Goal: Task Accomplishment & Management: Manage account settings

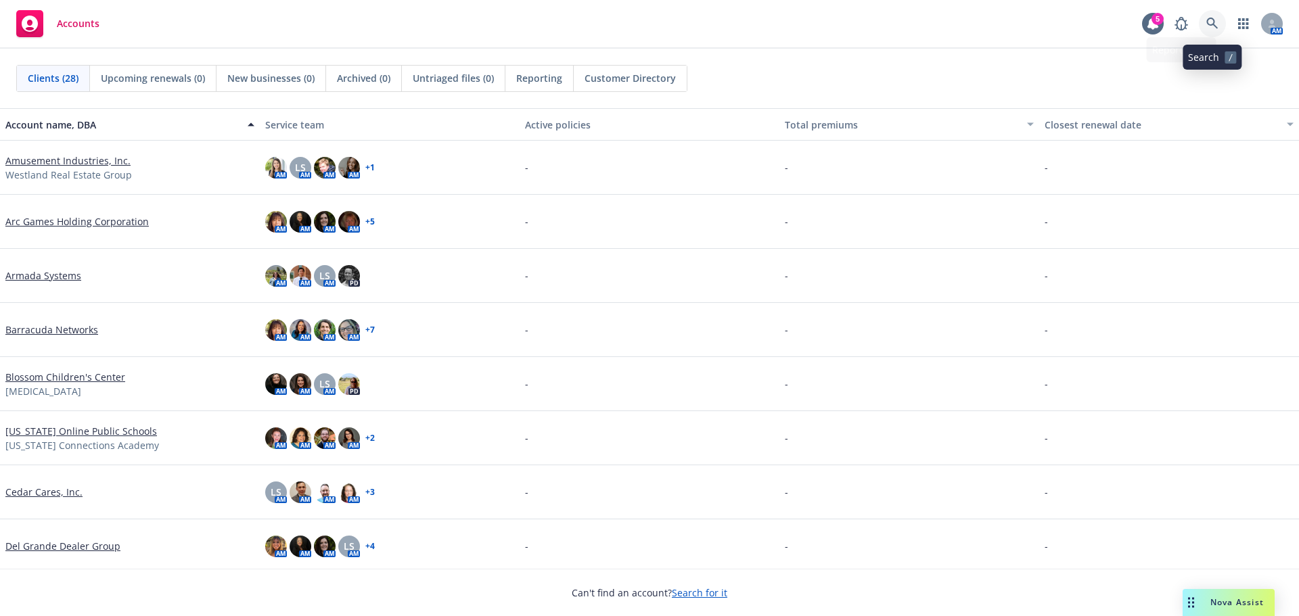
click at [1212, 18] on icon at bounding box center [1212, 24] width 12 height 12
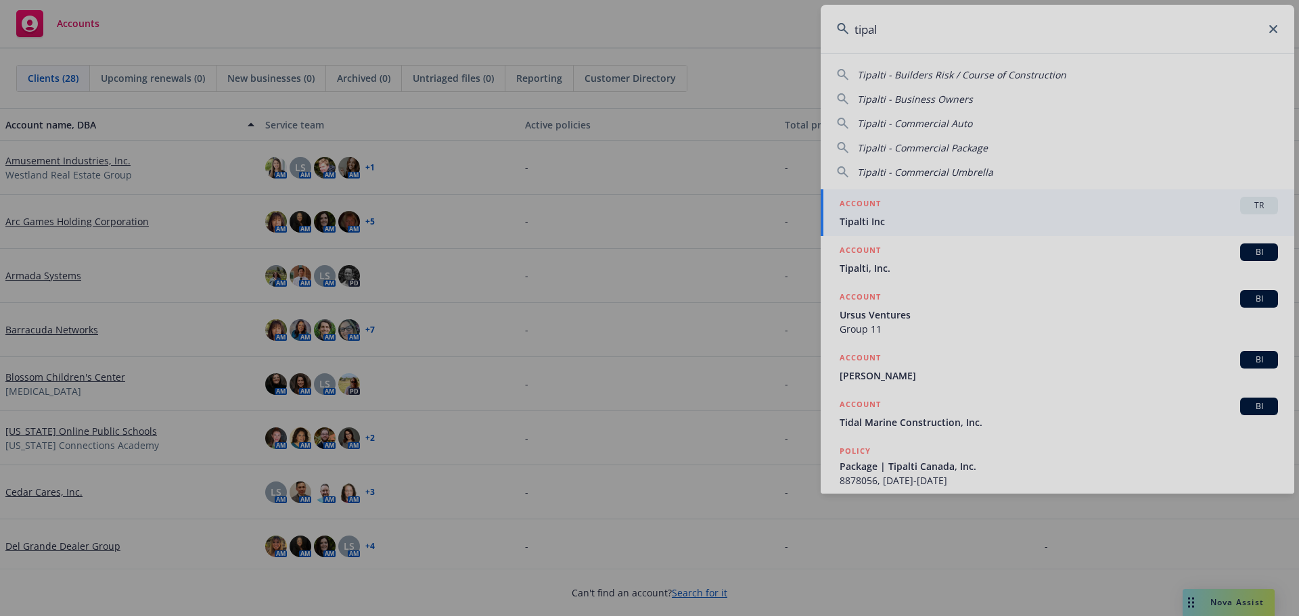
type input "tipal"
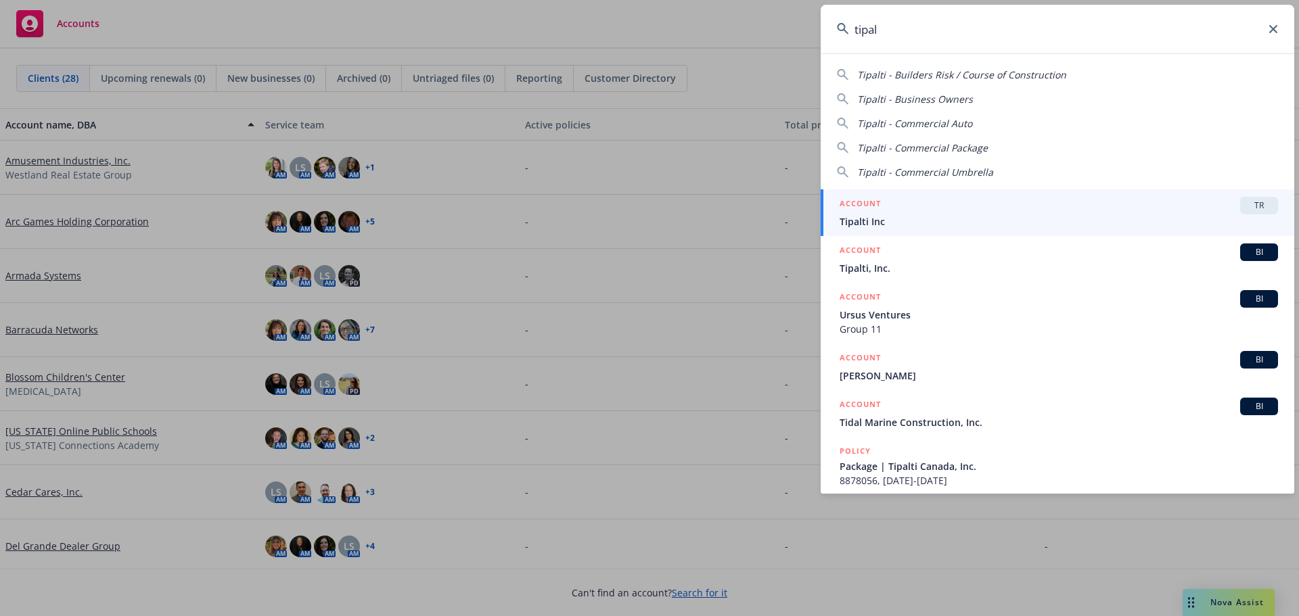
click at [917, 219] on span "Tipalti Inc" at bounding box center [1059, 221] width 438 height 14
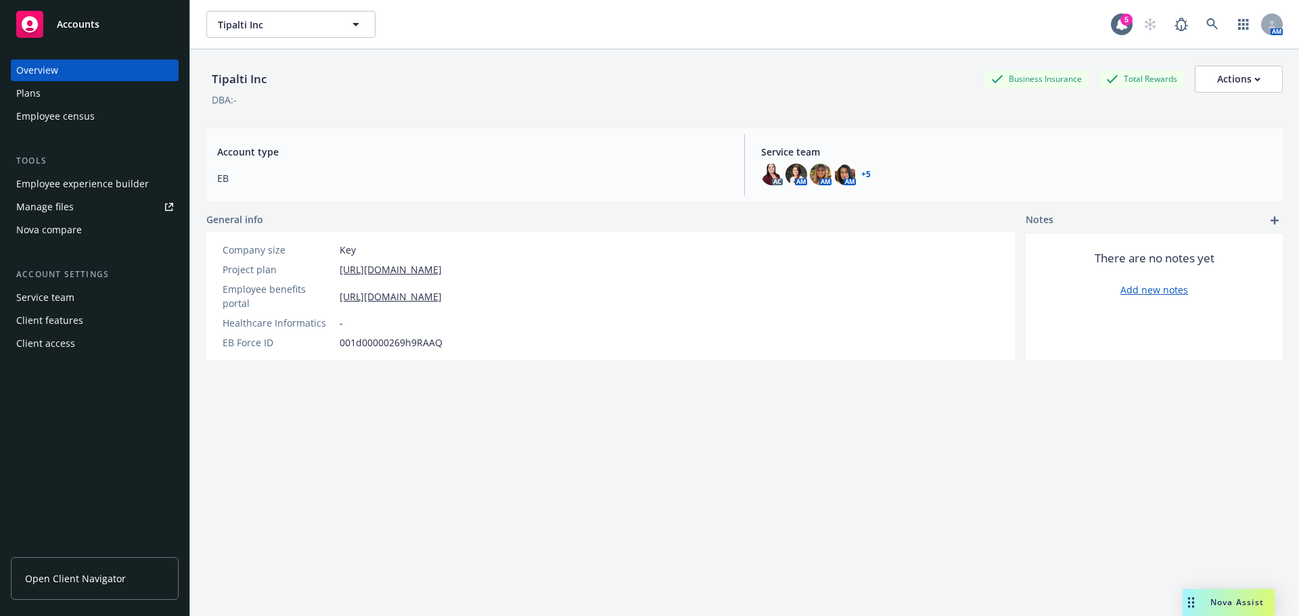
click at [51, 208] on div "Manage files" at bounding box center [45, 207] width 58 height 22
click at [1206, 24] on icon at bounding box center [1212, 24] width 12 height 12
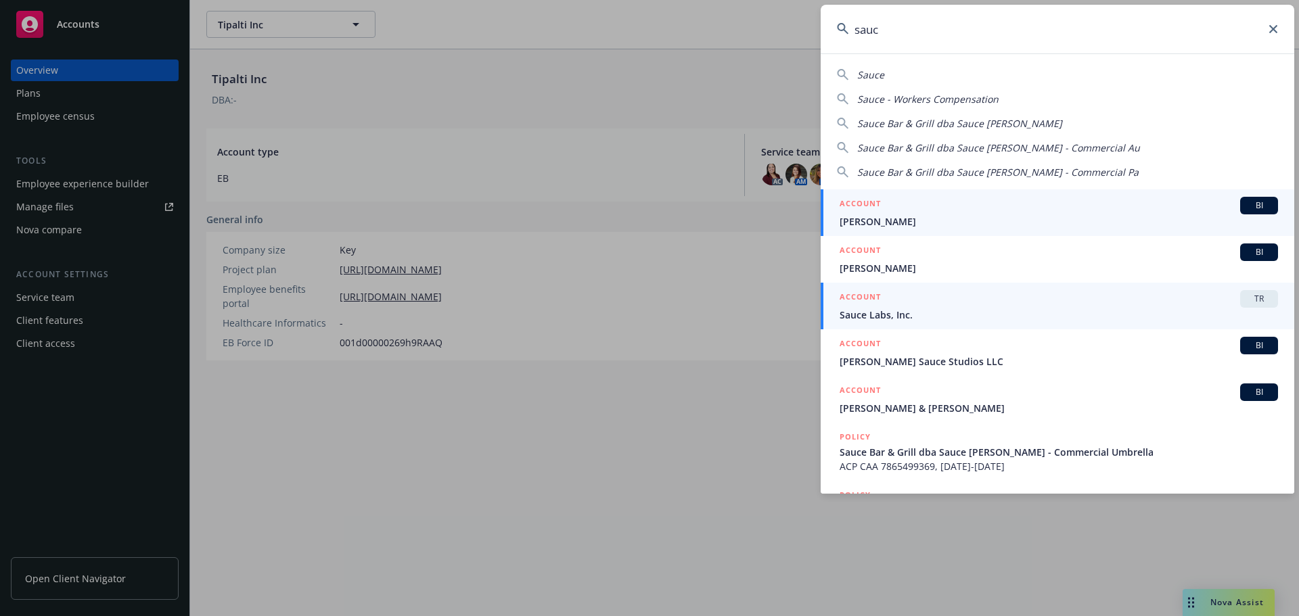
type input "sauc"
click at [968, 310] on span "Sauce Labs, Inc." at bounding box center [1059, 315] width 438 height 14
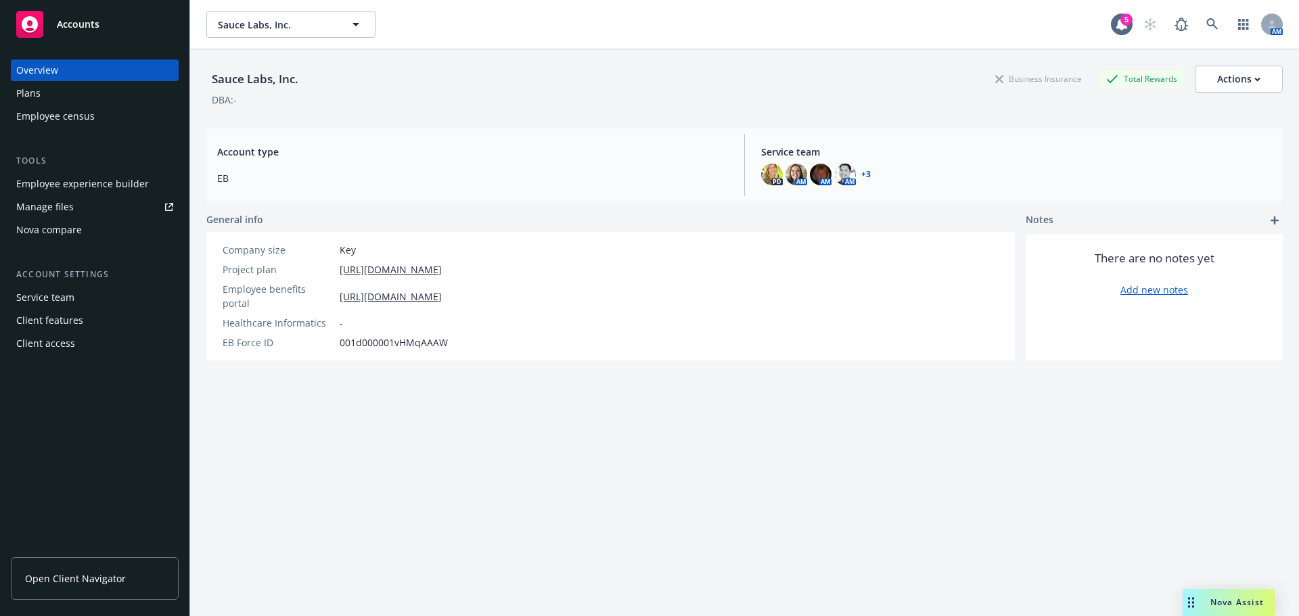
click at [46, 208] on div "Manage files" at bounding box center [45, 207] width 58 height 22
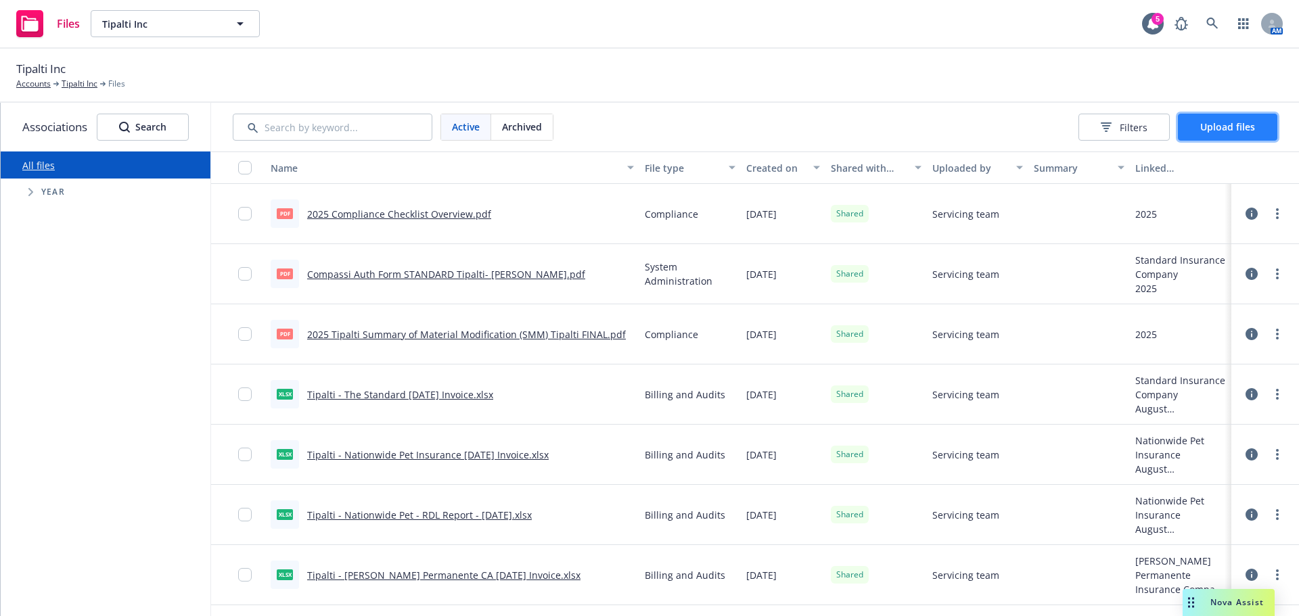
click at [1238, 131] on span "Upload files" at bounding box center [1227, 126] width 55 height 13
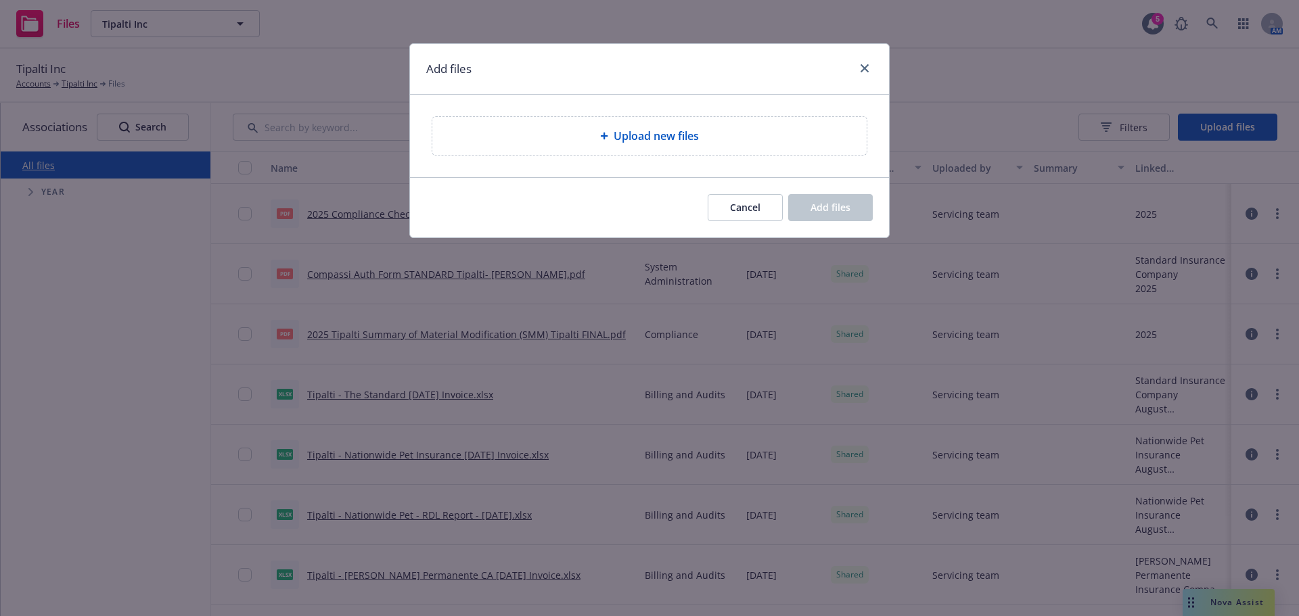
click at [595, 135] on div "Upload new files" at bounding box center [649, 136] width 413 height 16
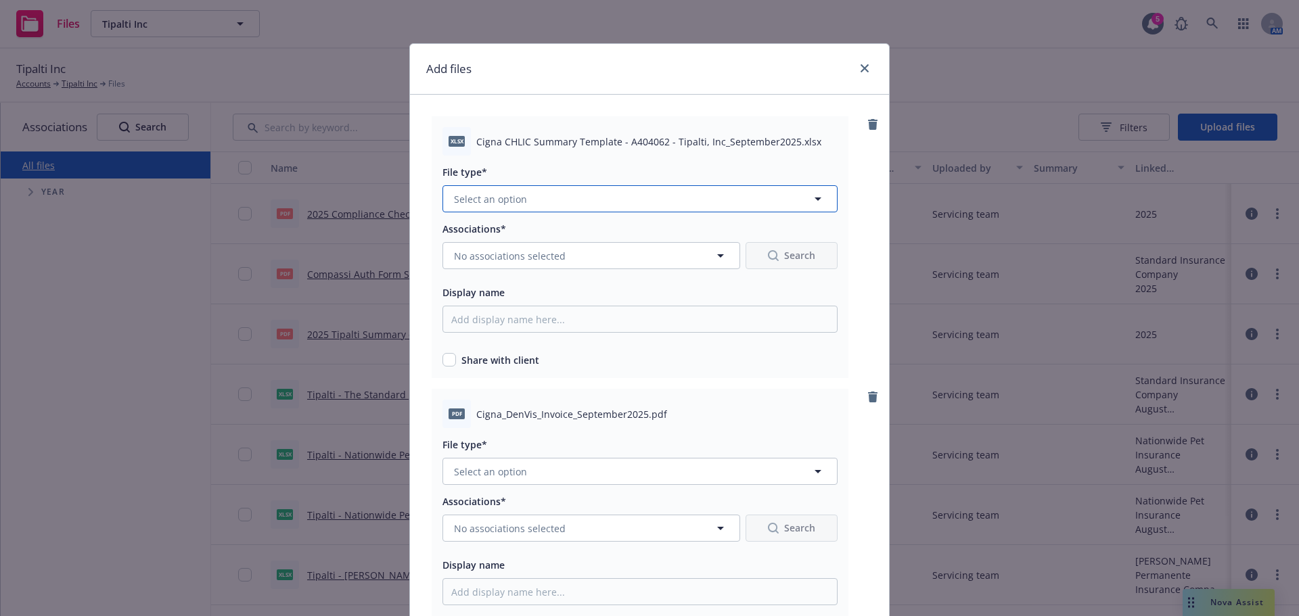
click at [515, 209] on button "Select an option" at bounding box center [640, 198] width 395 height 27
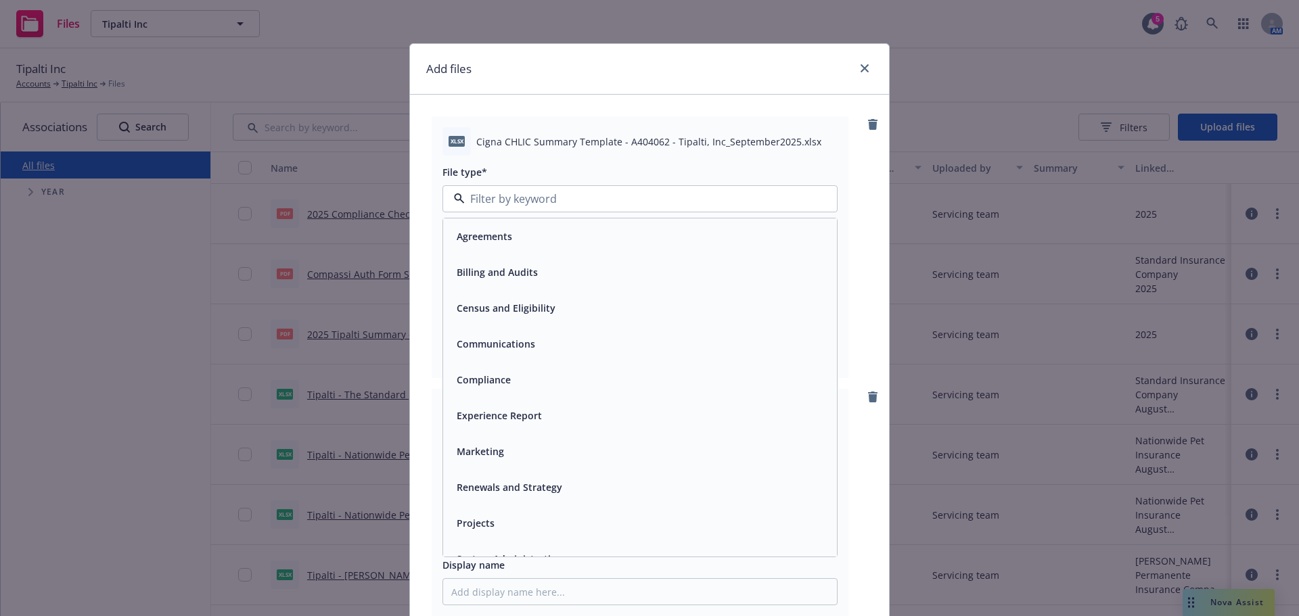
click at [497, 279] on span "Billing and Audits" at bounding box center [497, 272] width 81 height 14
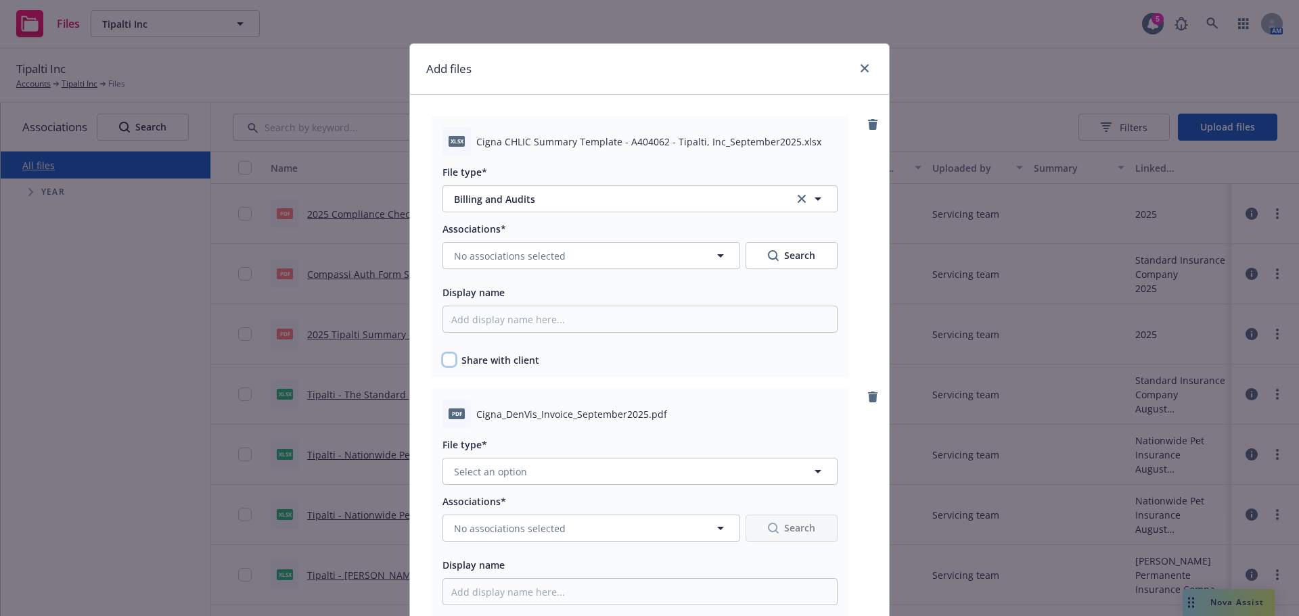
click at [443, 362] on input "checkbox" at bounding box center [450, 360] width 14 height 14
checkbox input "true"
click at [535, 261] on span "No associations selected" at bounding box center [510, 256] width 112 height 14
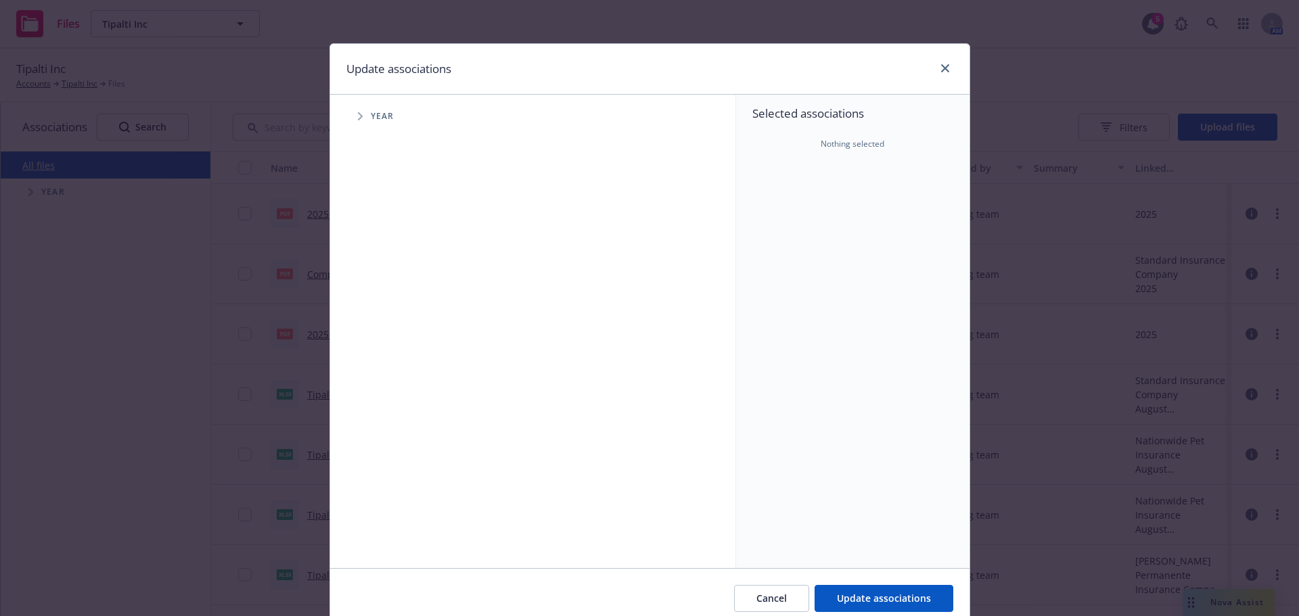
click at [358, 119] on icon "Tree Example" at bounding box center [360, 116] width 5 height 8
click at [391, 300] on input "Tree Example" at bounding box center [395, 302] width 14 height 14
checkbox input "true"
click at [369, 299] on span "Tree Example" at bounding box center [377, 302] width 22 height 22
click at [384, 332] on span "Tree Example" at bounding box center [394, 331] width 22 height 22
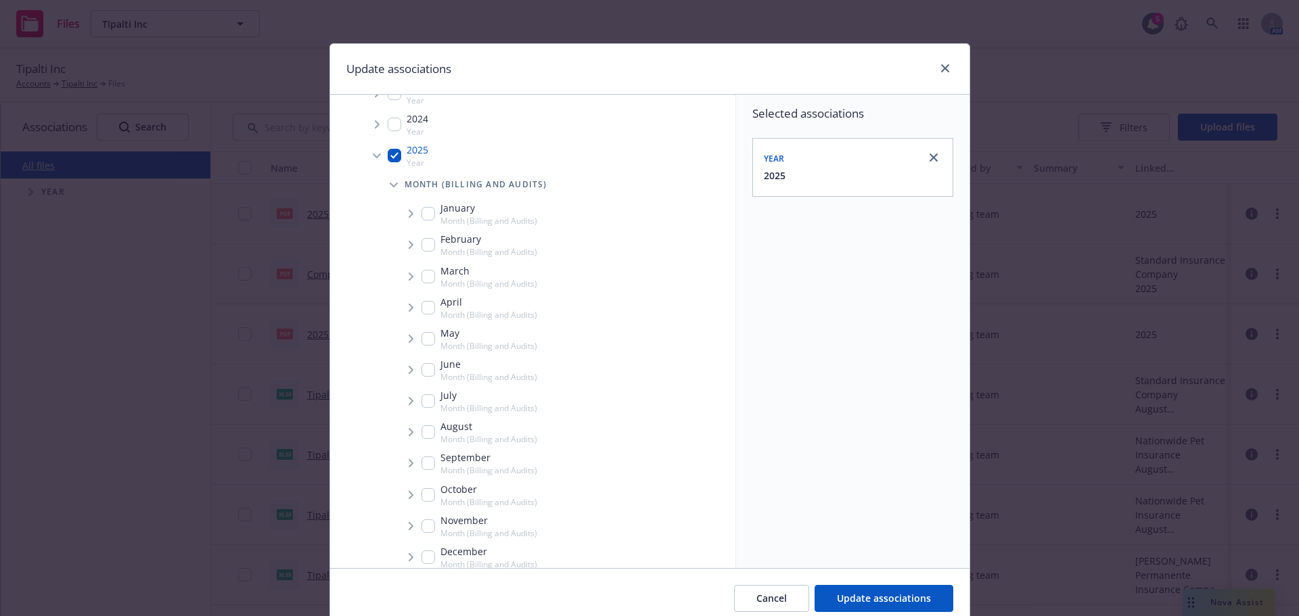
scroll to position [190, 0]
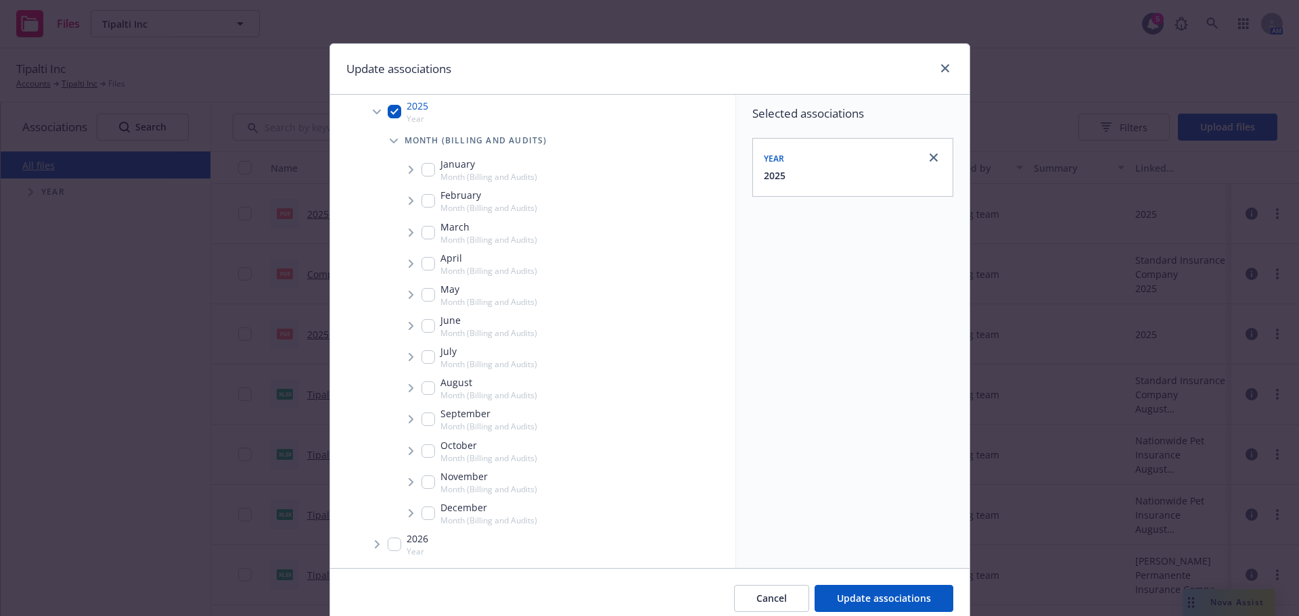
drag, startPoint x: 428, startPoint y: 418, endPoint x: 418, endPoint y: 421, distance: 10.5
click at [428, 417] on input "Tree Example" at bounding box center [429, 420] width 14 height 14
checkbox input "true"
click at [409, 418] on span "Tree Example" at bounding box center [411, 420] width 22 height 22
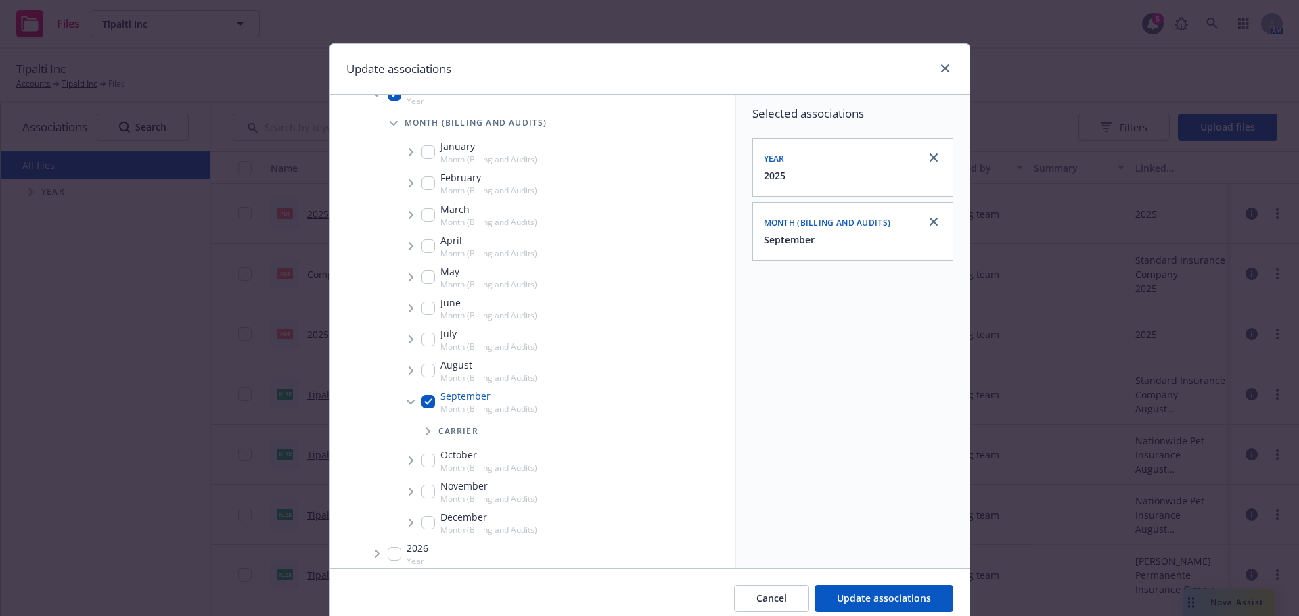
scroll to position [217, 0]
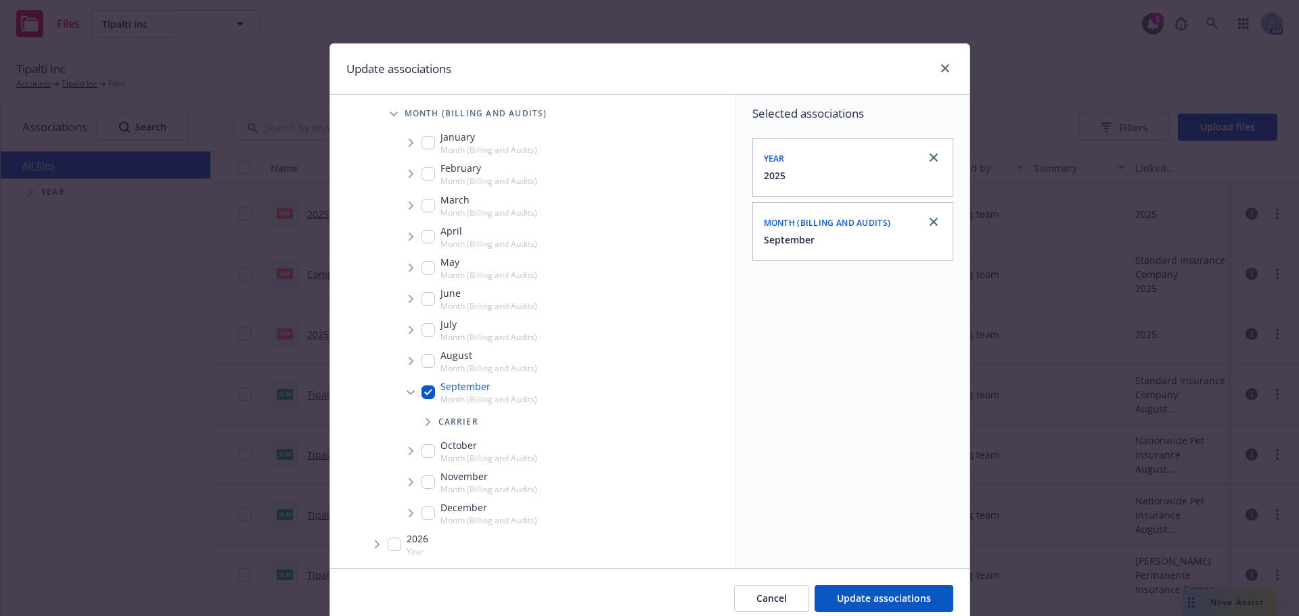
click at [427, 426] on span "Tree Example" at bounding box center [428, 422] width 22 height 22
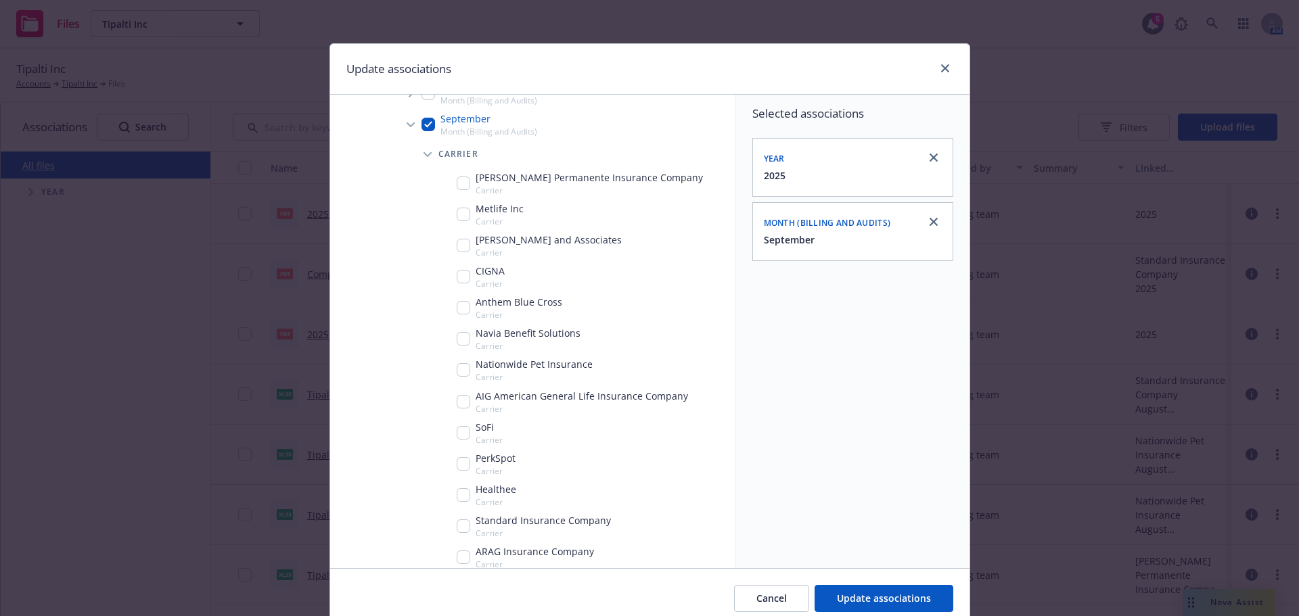
scroll to position [488, 0]
click at [457, 275] on input "Tree Example" at bounding box center [464, 274] width 14 height 14
checkbox input "true"
click at [876, 595] on span "Update associations" at bounding box center [884, 598] width 94 height 13
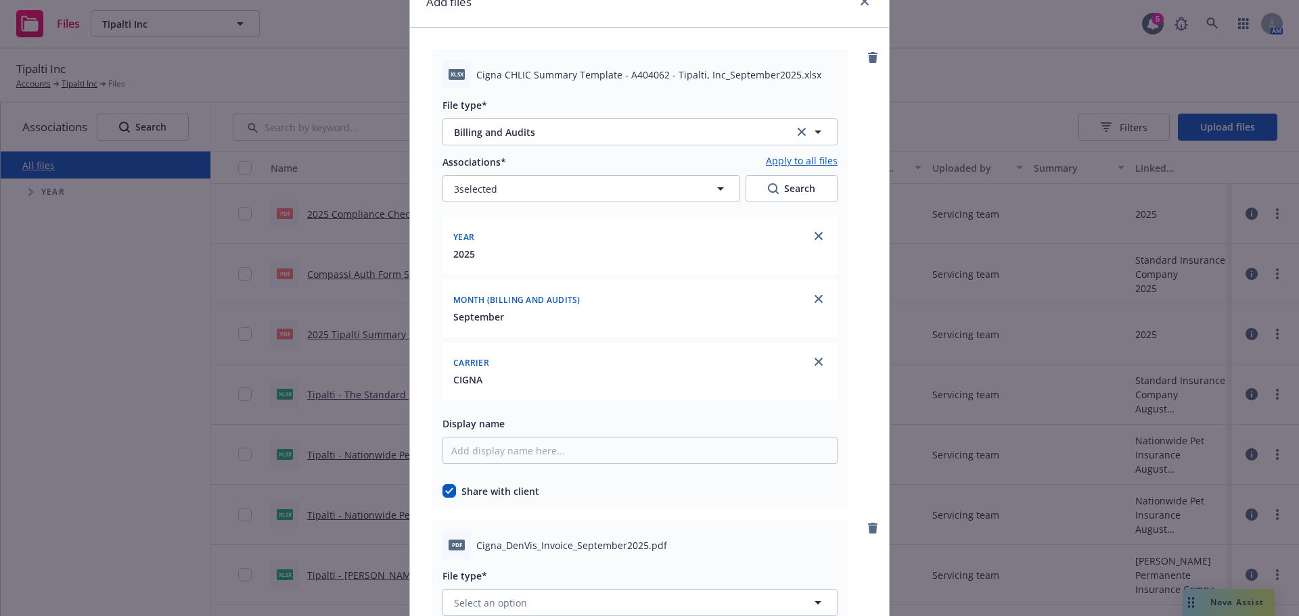
scroll to position [271, 0]
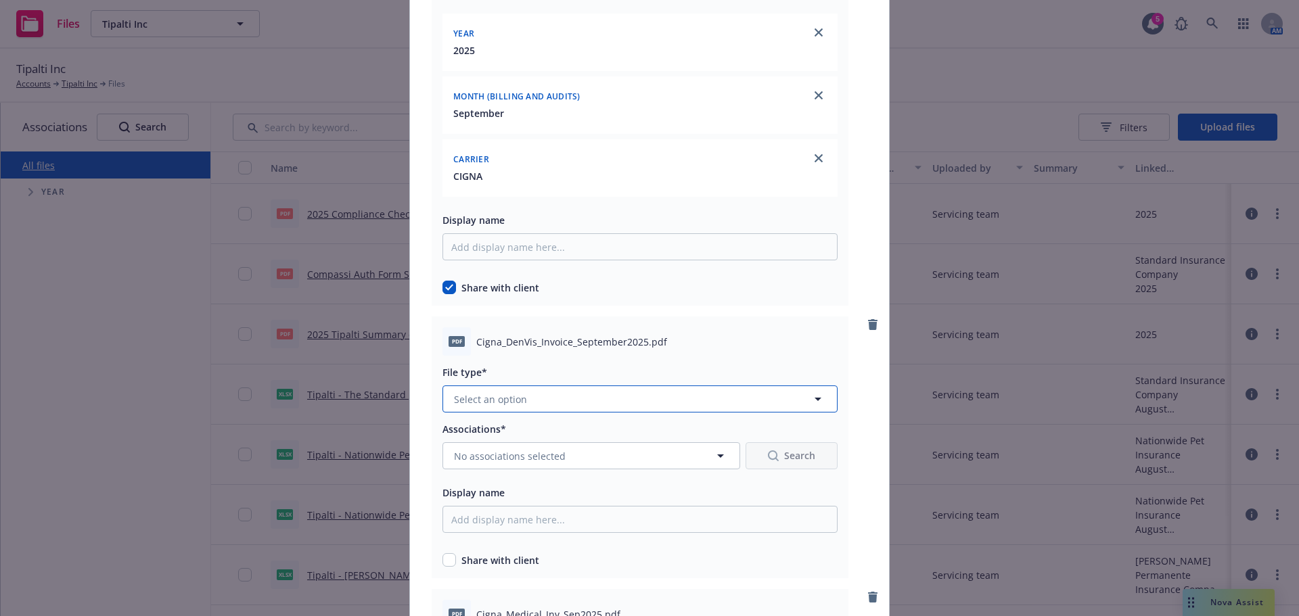
click at [579, 386] on button "Select an option" at bounding box center [640, 399] width 395 height 27
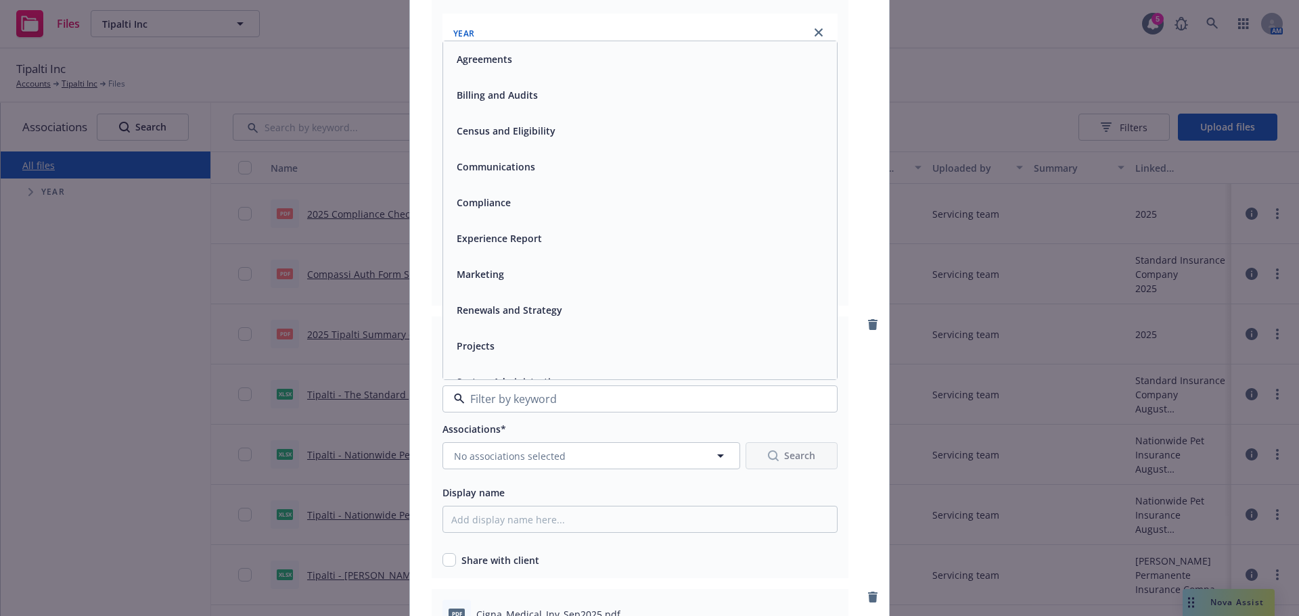
click at [537, 83] on div "Billing and Audits" at bounding box center [640, 95] width 394 height 36
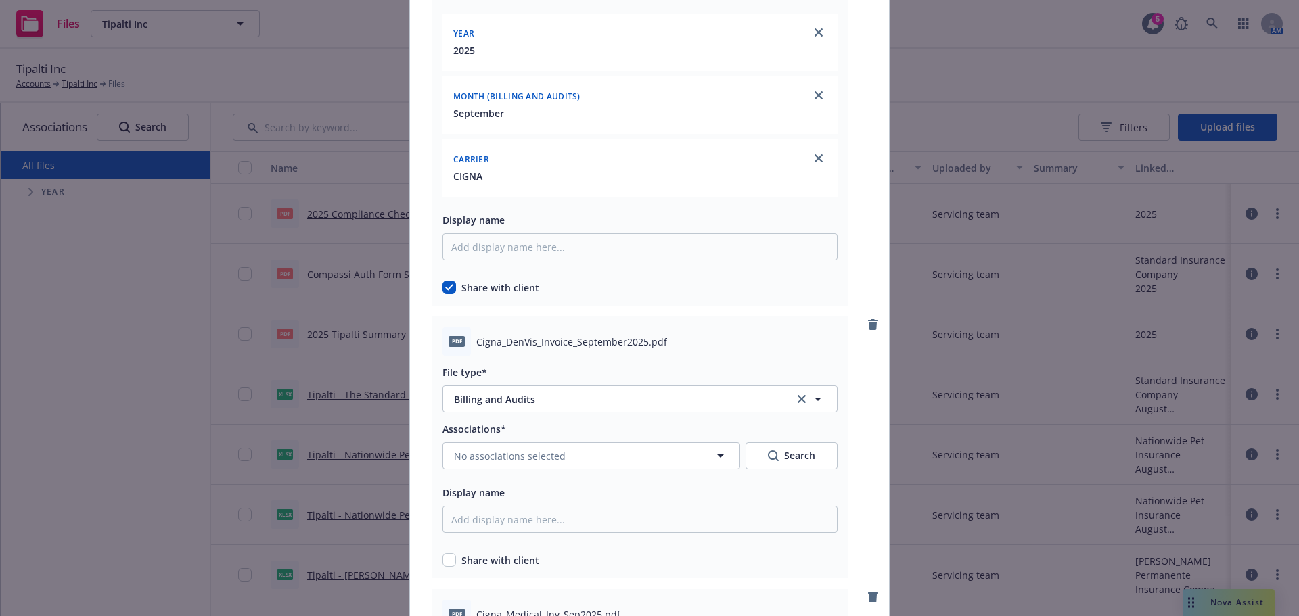
scroll to position [16, 0]
click at [450, 551] on div "Share with client" at bounding box center [640, 558] width 395 height 20
click at [449, 556] on div "Share with client" at bounding box center [640, 560] width 395 height 14
click at [449, 556] on input "checkbox" at bounding box center [450, 560] width 14 height 14
checkbox input "true"
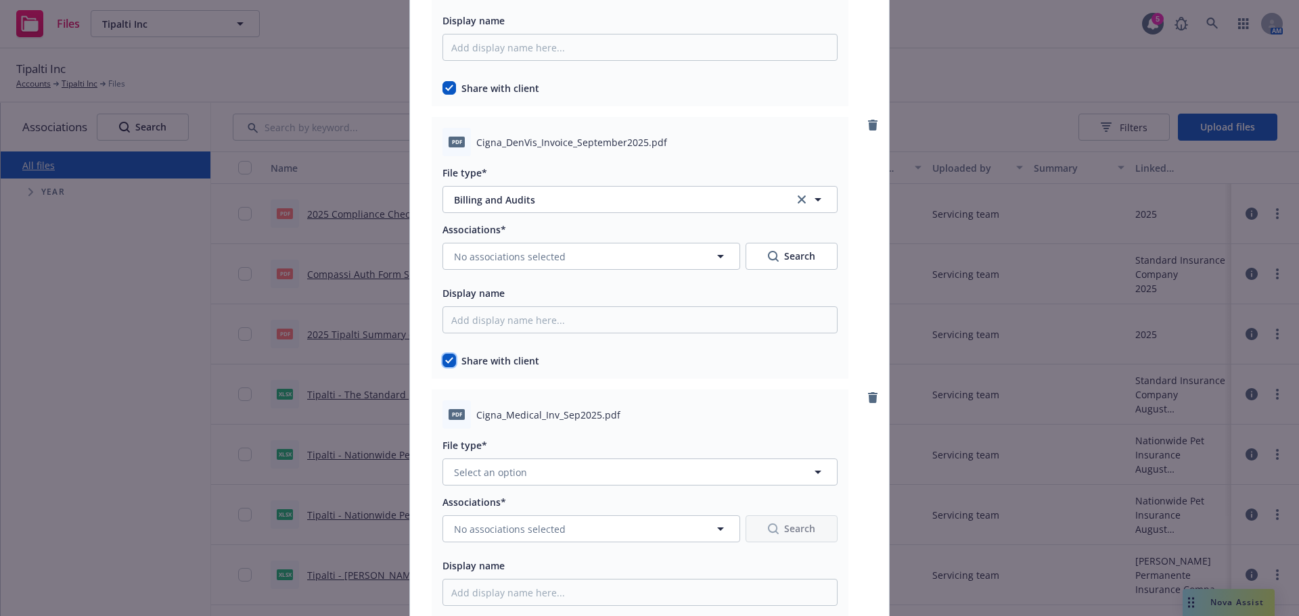
scroll to position [474, 0]
click at [531, 261] on button "No associations selected" at bounding box center [592, 253] width 298 height 27
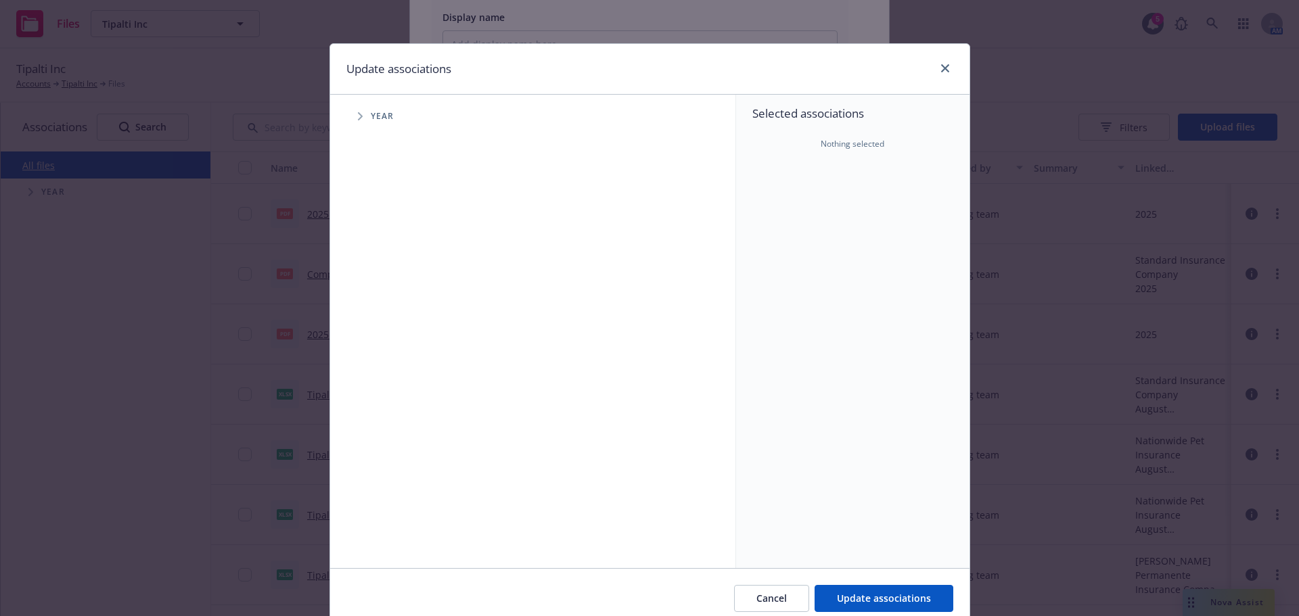
click at [363, 120] on span "Tree Example" at bounding box center [360, 117] width 22 height 22
click at [392, 304] on input "Tree Example" at bounding box center [395, 302] width 14 height 14
checkbox input "true"
click at [375, 301] on icon "Tree Example" at bounding box center [377, 302] width 5 height 8
click at [392, 331] on icon "Tree Example" at bounding box center [394, 331] width 5 height 8
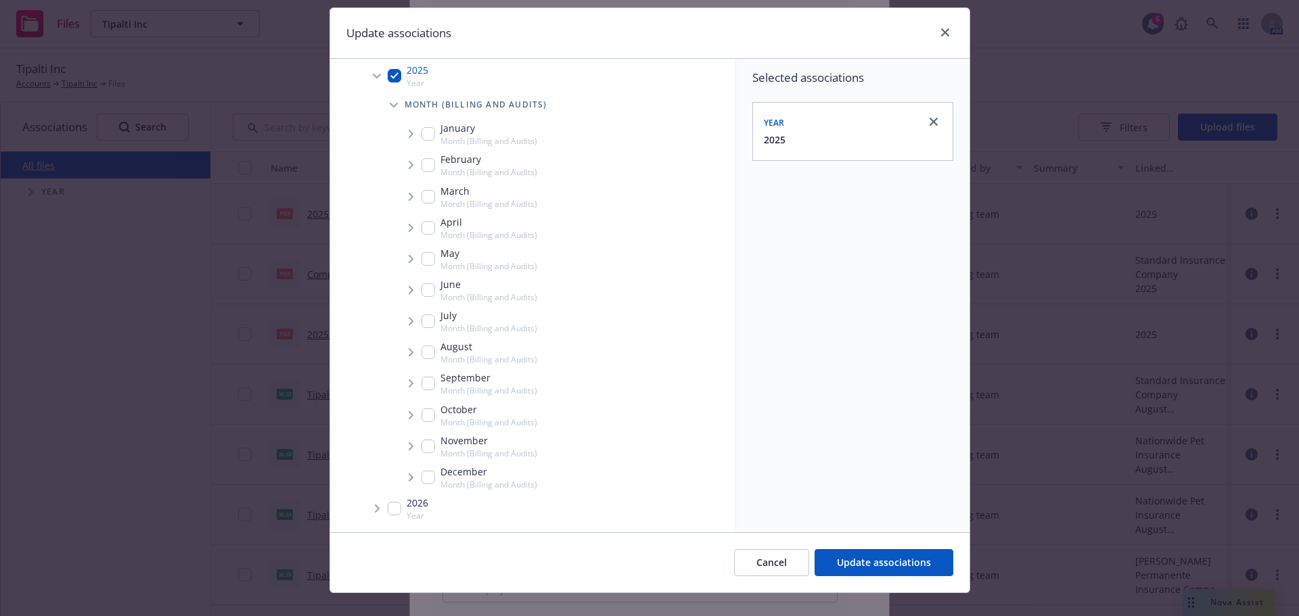
scroll to position [56, 0]
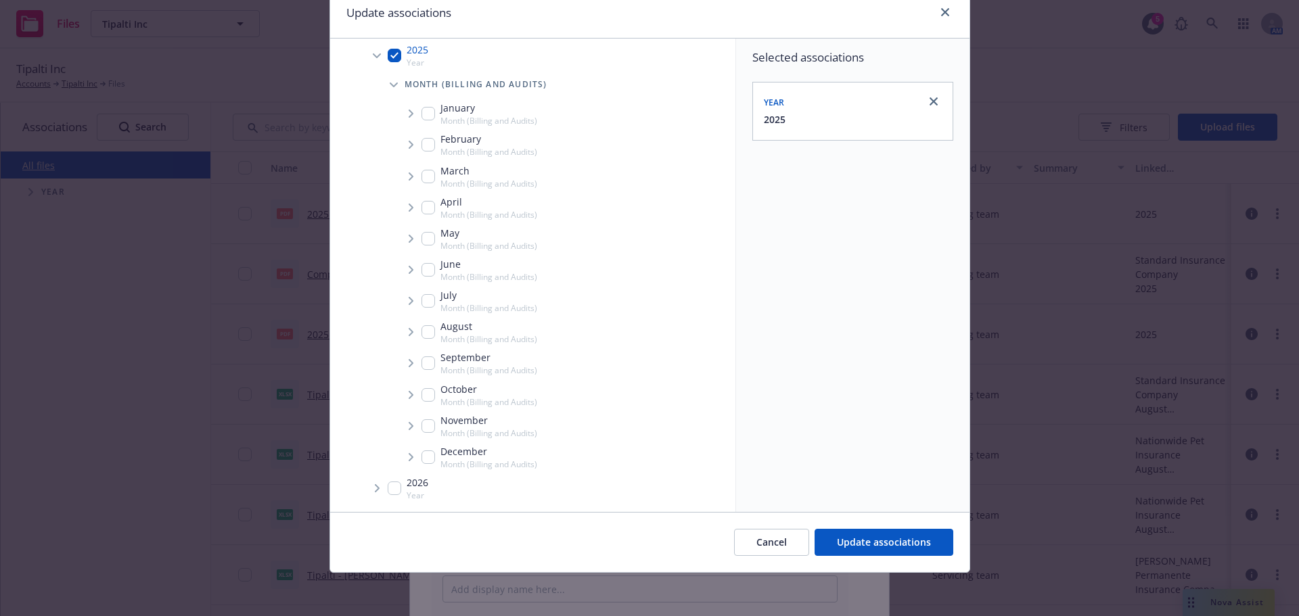
click at [426, 365] on input "Tree Example" at bounding box center [429, 364] width 14 height 14
checkbox input "true"
click at [409, 359] on icon "Tree Example" at bounding box center [411, 363] width 5 height 8
click at [426, 367] on icon "Tree Example" at bounding box center [428, 366] width 5 height 8
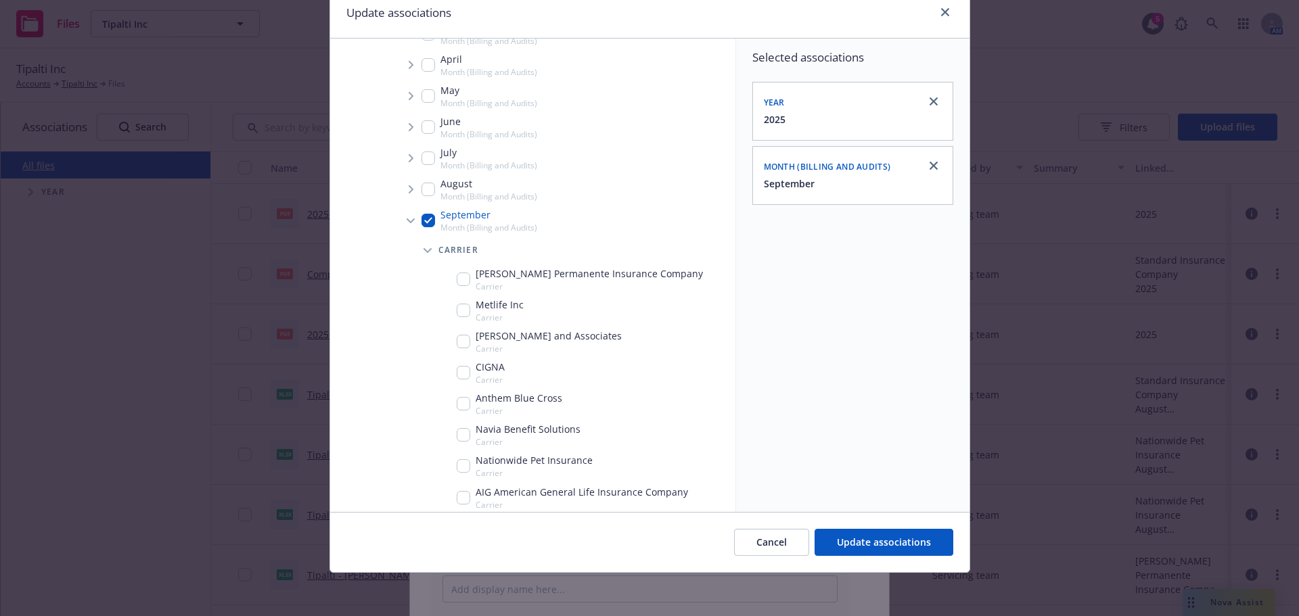
scroll to position [353, 0]
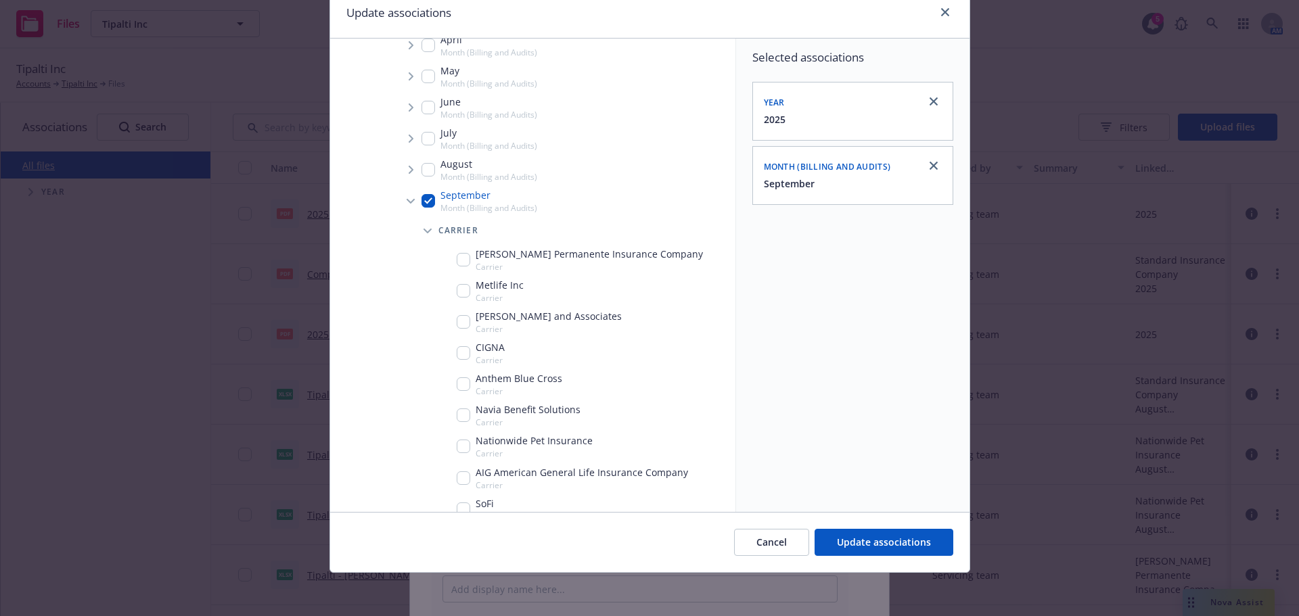
click at [449, 352] on div "CIGNA Carrier" at bounding box center [581, 353] width 307 height 31
click at [457, 352] on input "Tree Example" at bounding box center [464, 353] width 14 height 14
click at [466, 353] on div "CIGNA Carrier" at bounding box center [481, 353] width 48 height 26
checkbox input "true"
click at [890, 536] on span "Update associations" at bounding box center [884, 542] width 94 height 13
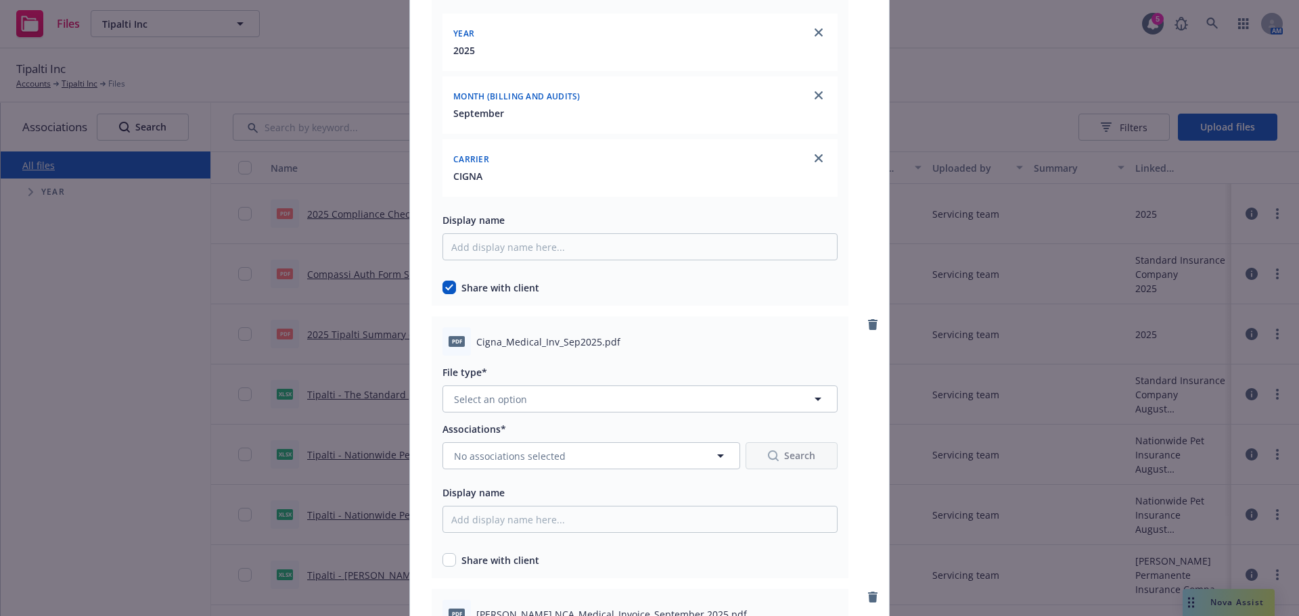
scroll to position [744, 0]
click at [598, 389] on button "Select an option" at bounding box center [640, 396] width 395 height 27
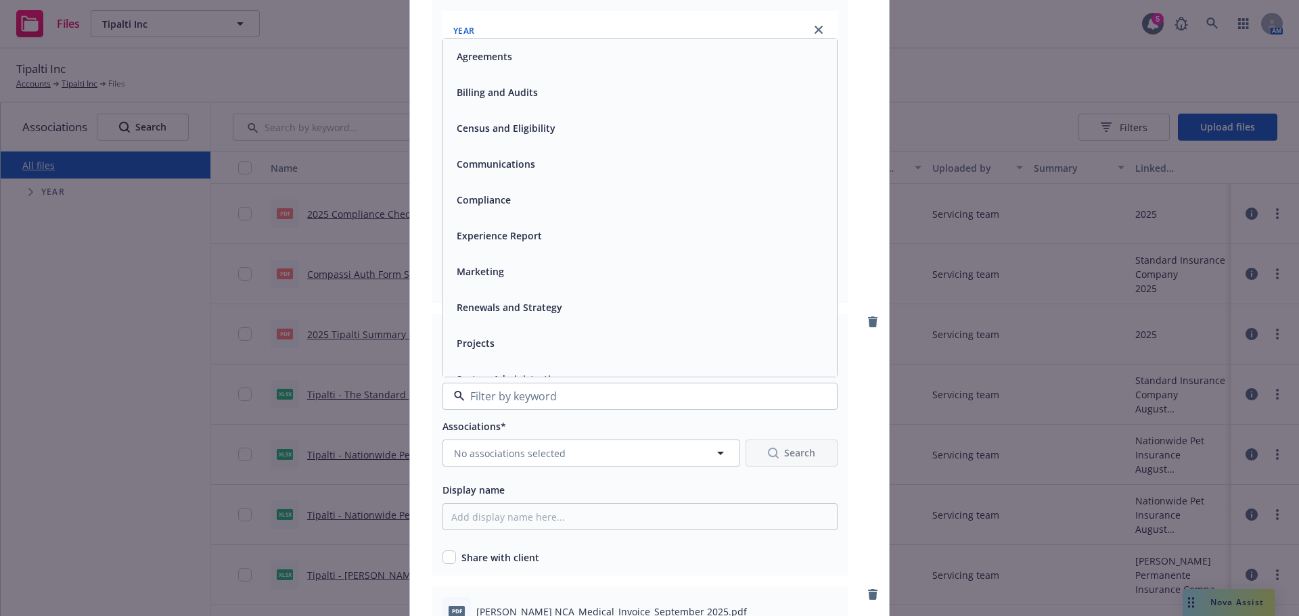
click at [557, 97] on div "Billing and Audits" at bounding box center [640, 93] width 378 height 20
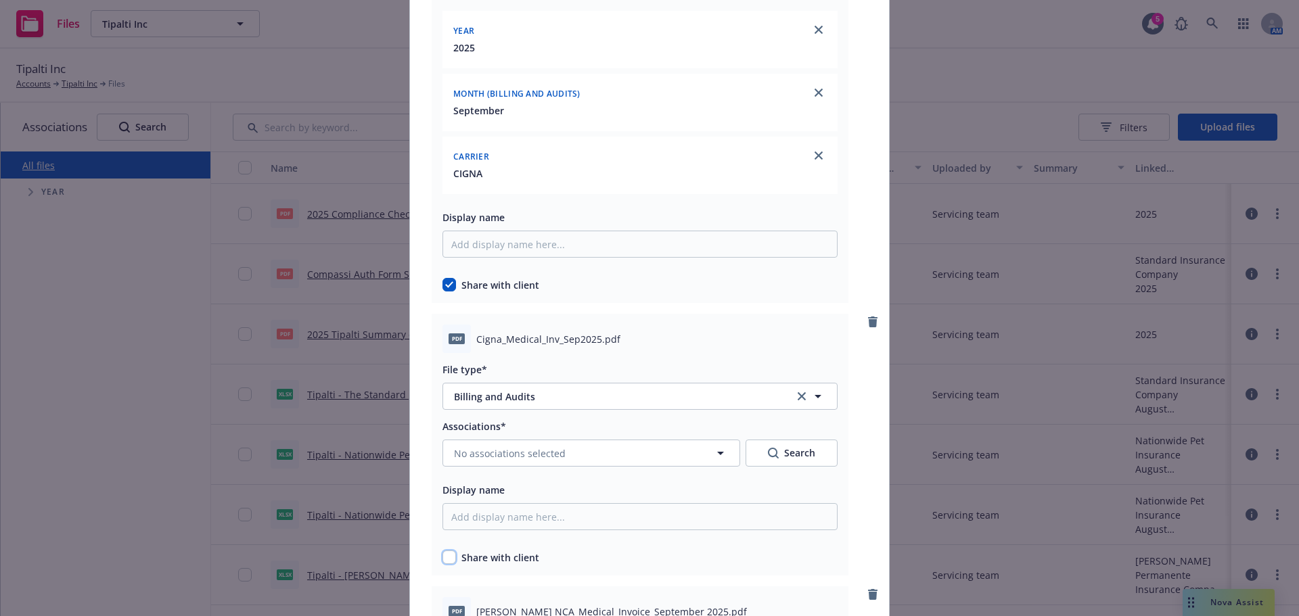
click at [444, 559] on input "checkbox" at bounding box center [450, 558] width 14 height 14
checkbox input "true"
click at [555, 449] on span "No associations selected" at bounding box center [510, 454] width 112 height 14
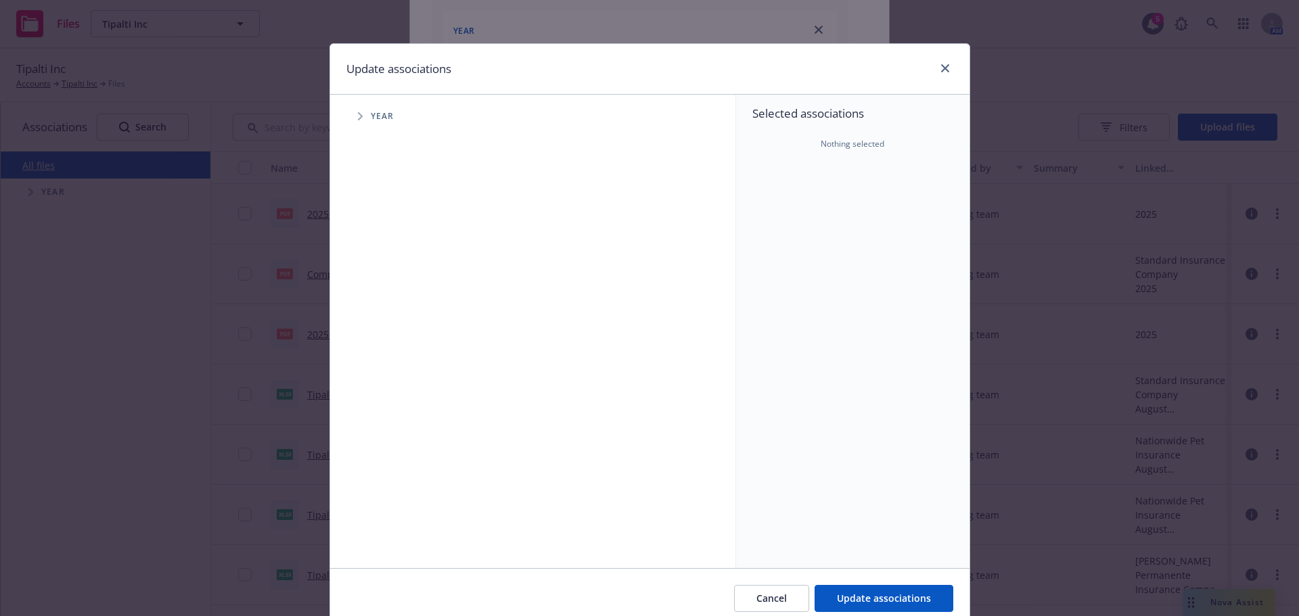
click at [357, 111] on span "Tree Example" at bounding box center [360, 117] width 22 height 22
drag, startPoint x: 392, startPoint y: 296, endPoint x: 386, endPoint y: 300, distance: 7.0
click at [388, 298] on input "Tree Example" at bounding box center [395, 302] width 14 height 14
checkbox input "true"
click at [375, 298] on icon "Tree Example" at bounding box center [377, 302] width 5 height 8
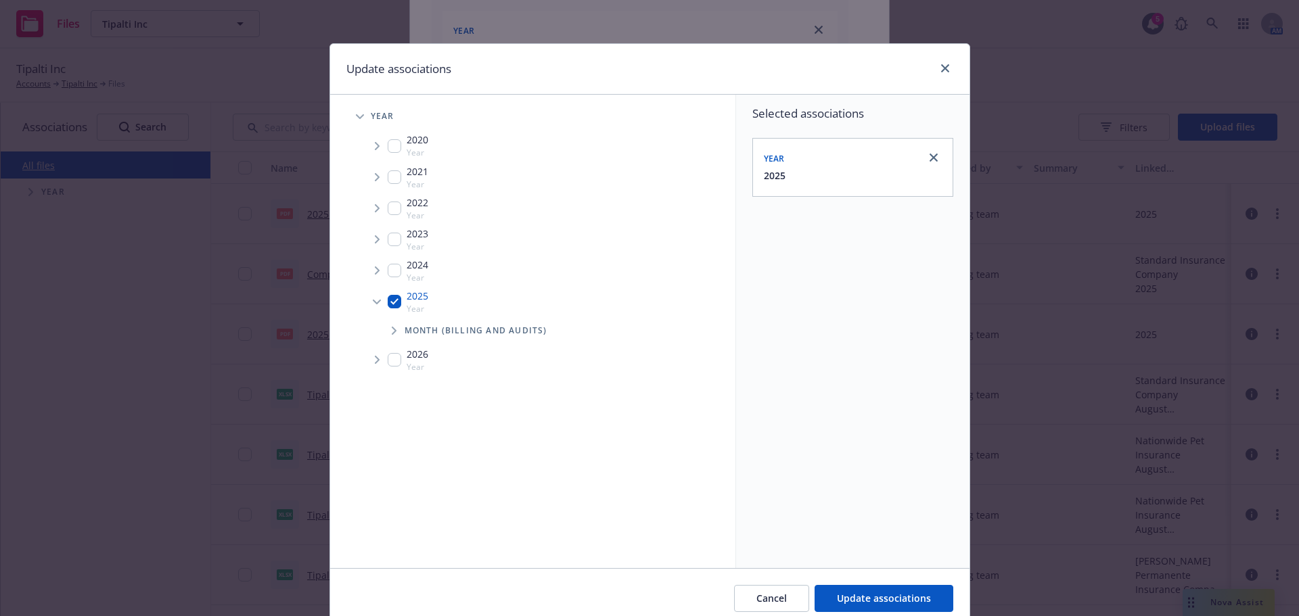
click at [394, 328] on span "Tree Example" at bounding box center [394, 331] width 22 height 22
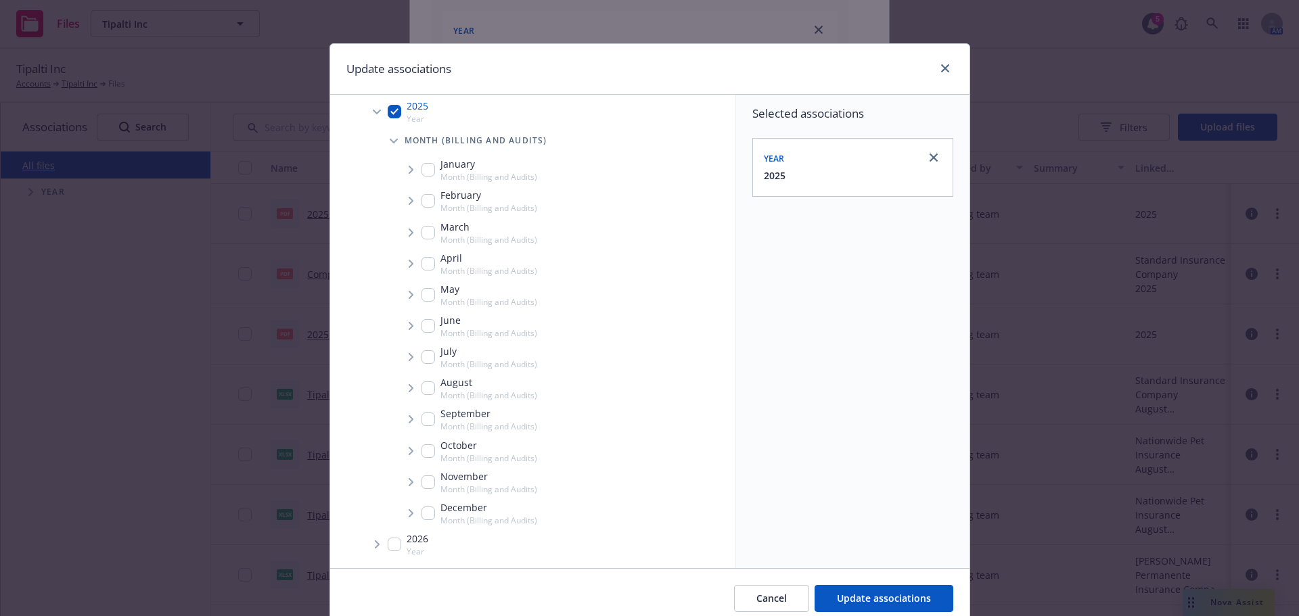
click at [426, 417] on input "Tree Example" at bounding box center [429, 420] width 14 height 14
checkbox input "true"
click at [405, 416] on span "Tree Example" at bounding box center [411, 420] width 22 height 22
click at [424, 439] on span "Tree Example" at bounding box center [428, 449] width 22 height 22
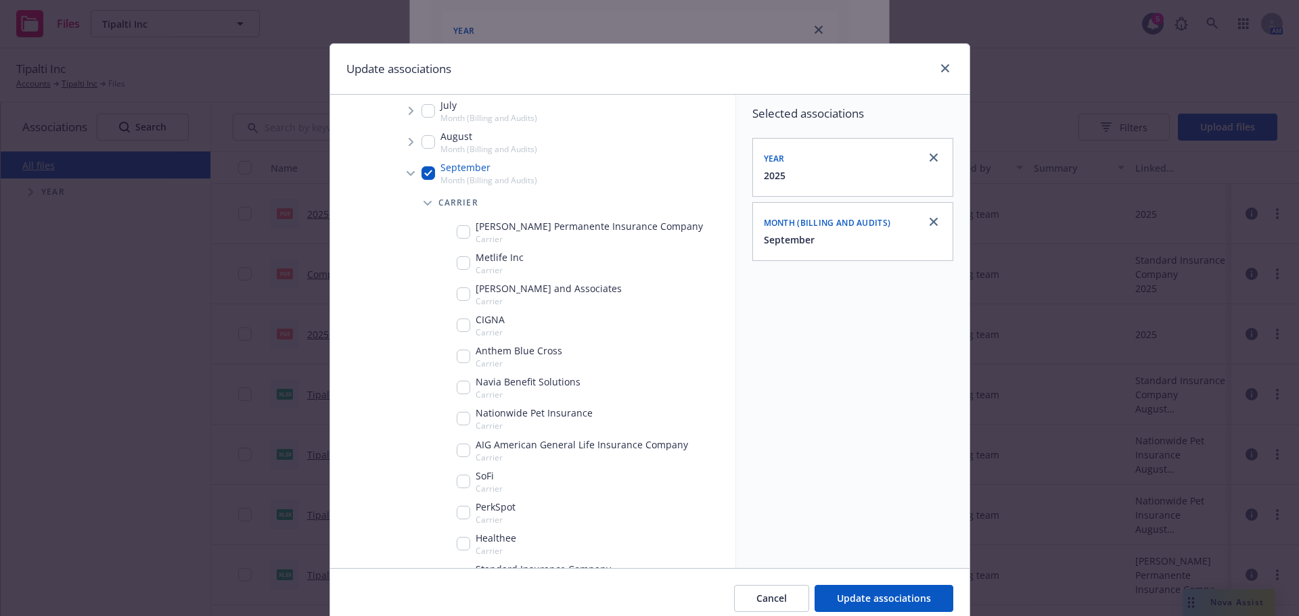
scroll to position [461, 0]
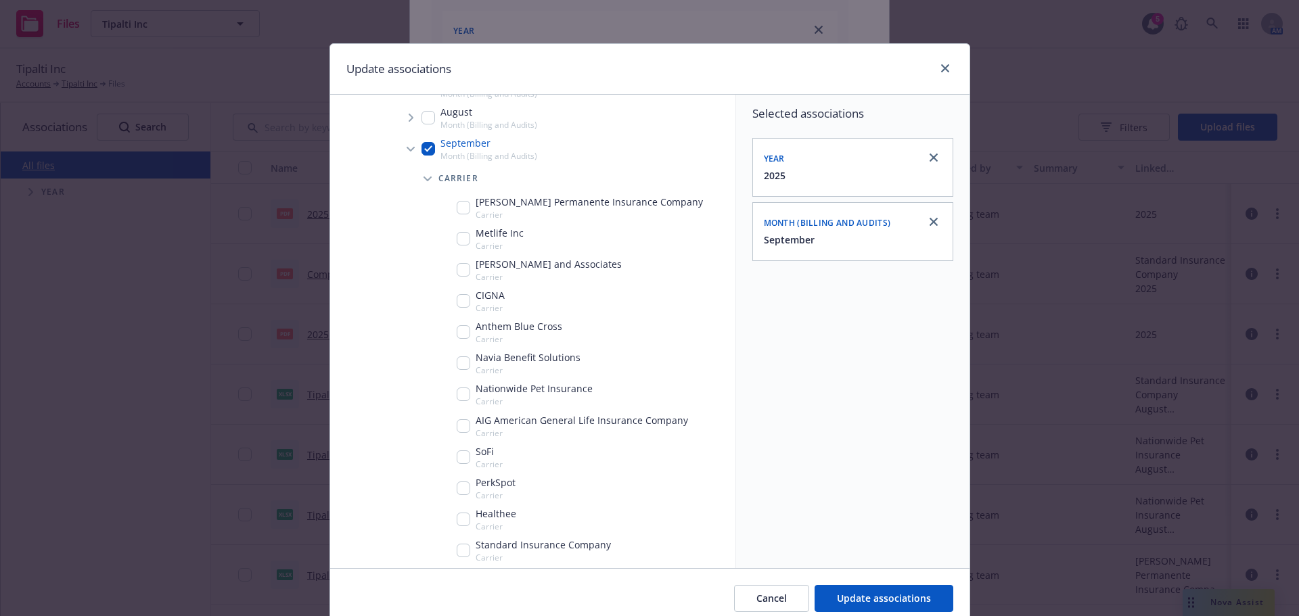
click at [457, 304] on input "Tree Example" at bounding box center [464, 301] width 14 height 14
checkbox input "true"
click at [878, 597] on span "Update associations" at bounding box center [884, 598] width 94 height 13
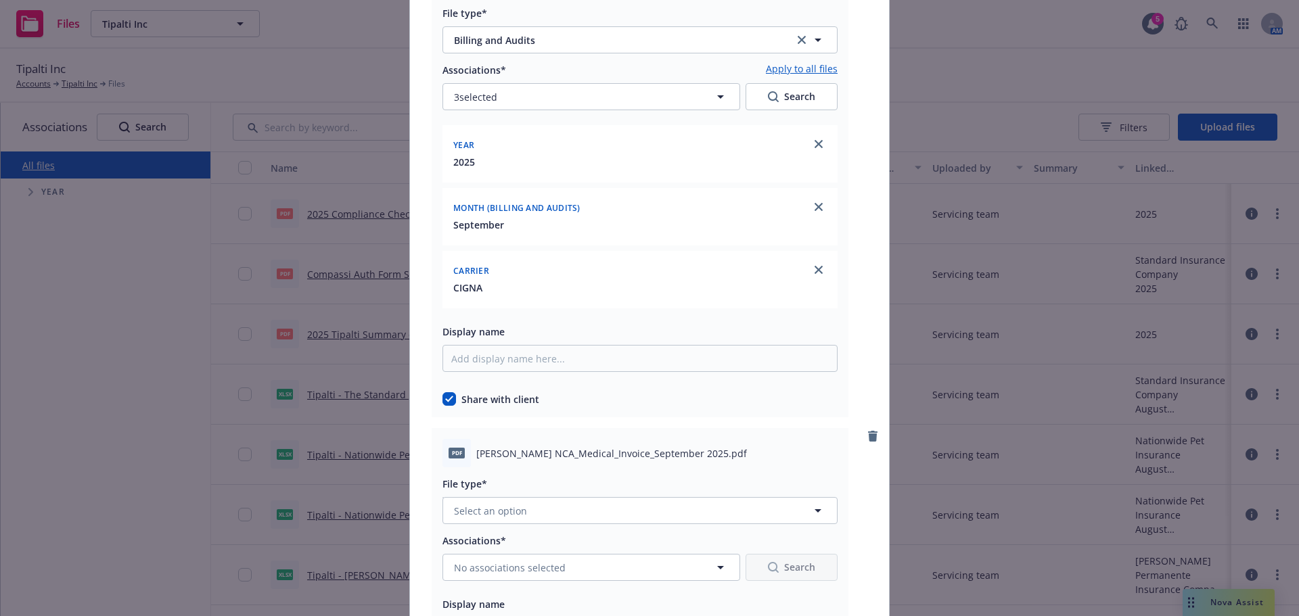
scroll to position [1218, 0]
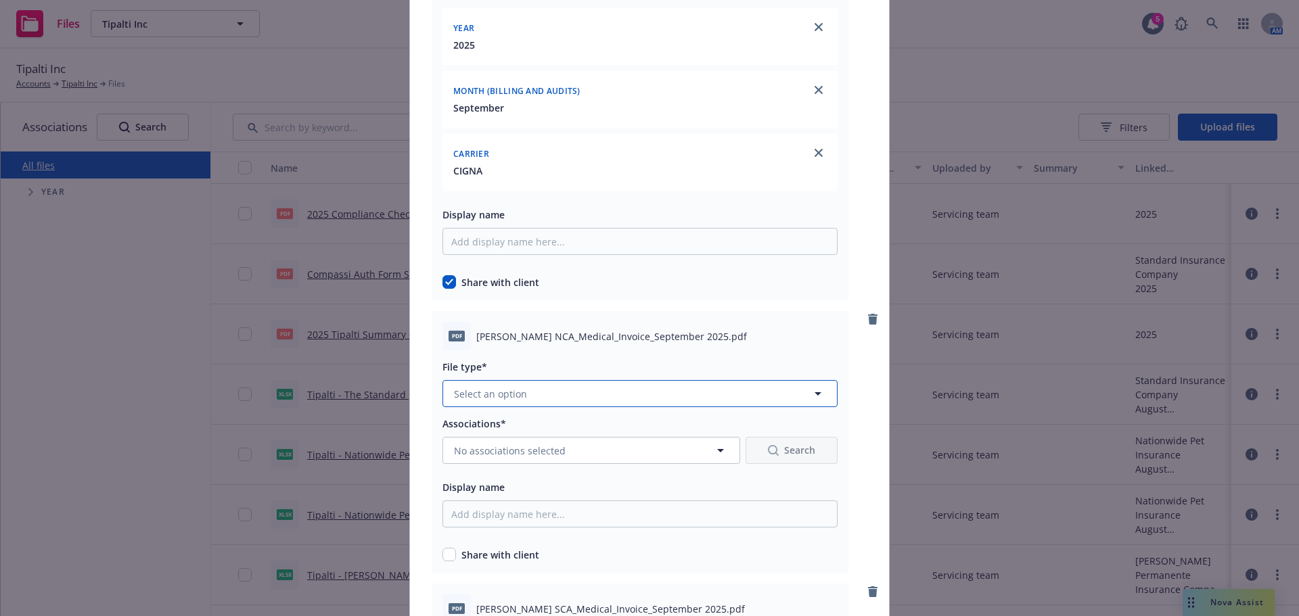
click at [566, 405] on button "Select an option" at bounding box center [640, 393] width 395 height 27
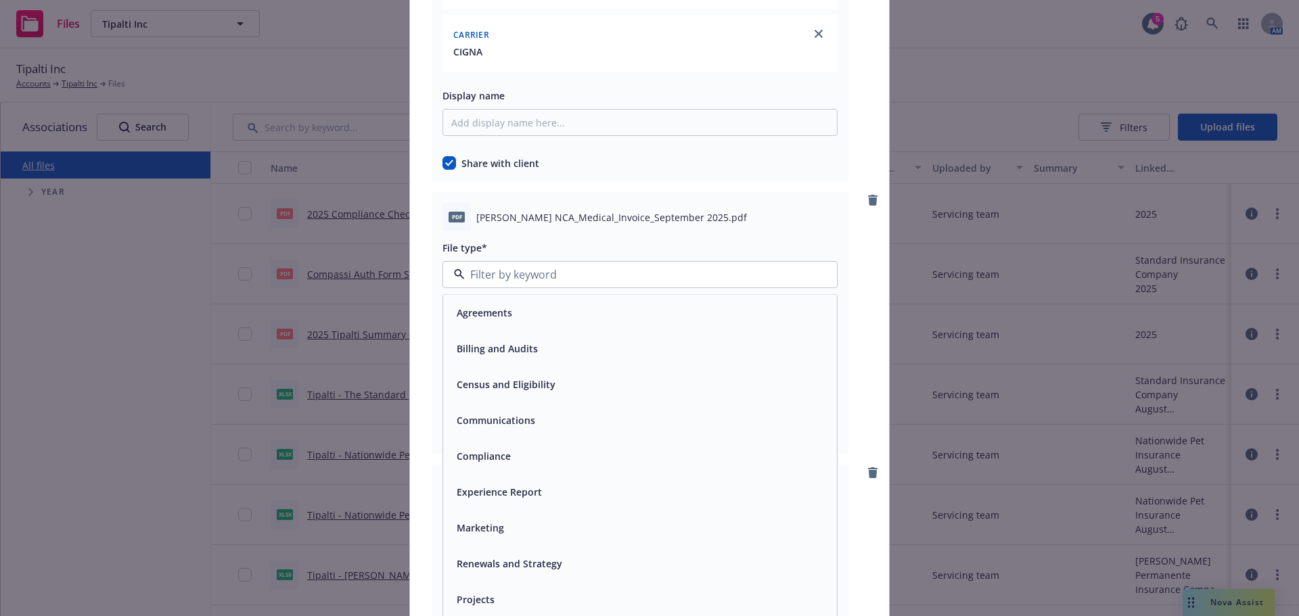
scroll to position [1353, 0]
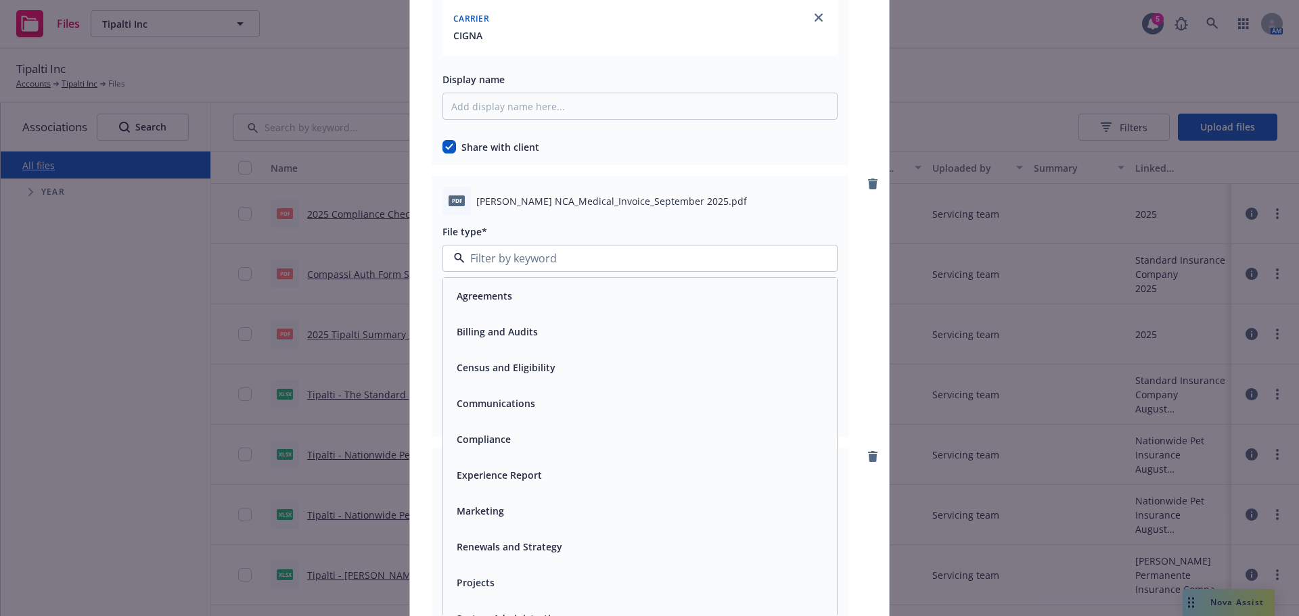
click at [551, 341] on div "Billing and Audits" at bounding box center [640, 332] width 378 height 20
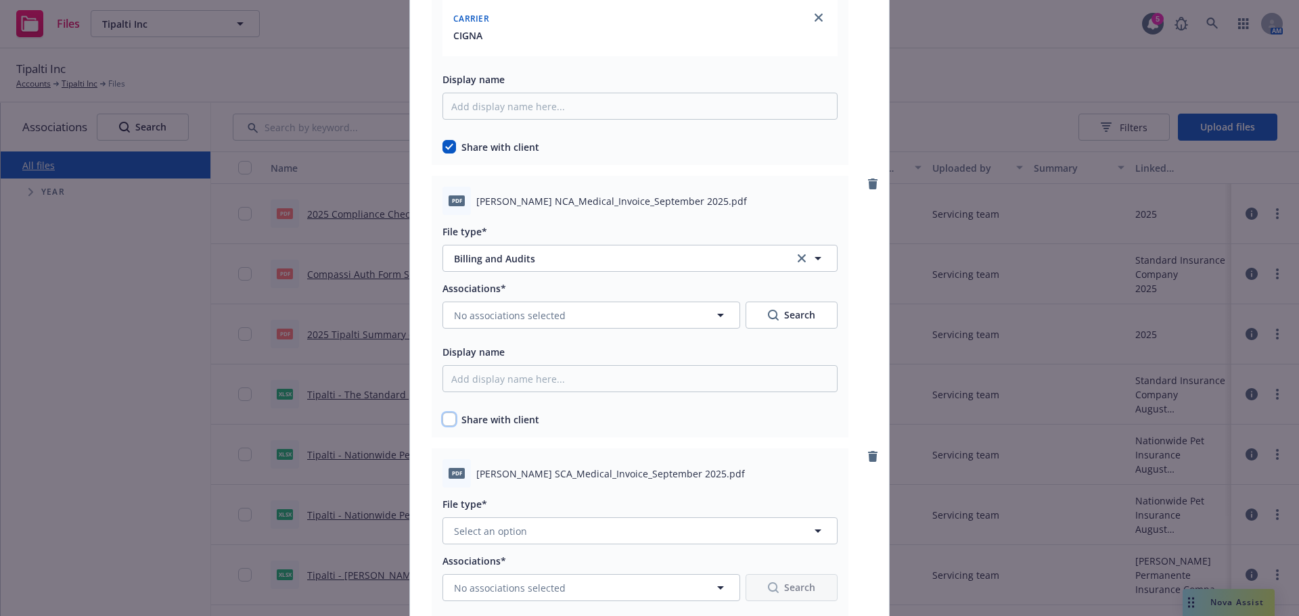
click at [445, 420] on input "checkbox" at bounding box center [450, 420] width 14 height 14
checkbox input "true"
click at [532, 307] on button "No associations selected" at bounding box center [592, 315] width 298 height 27
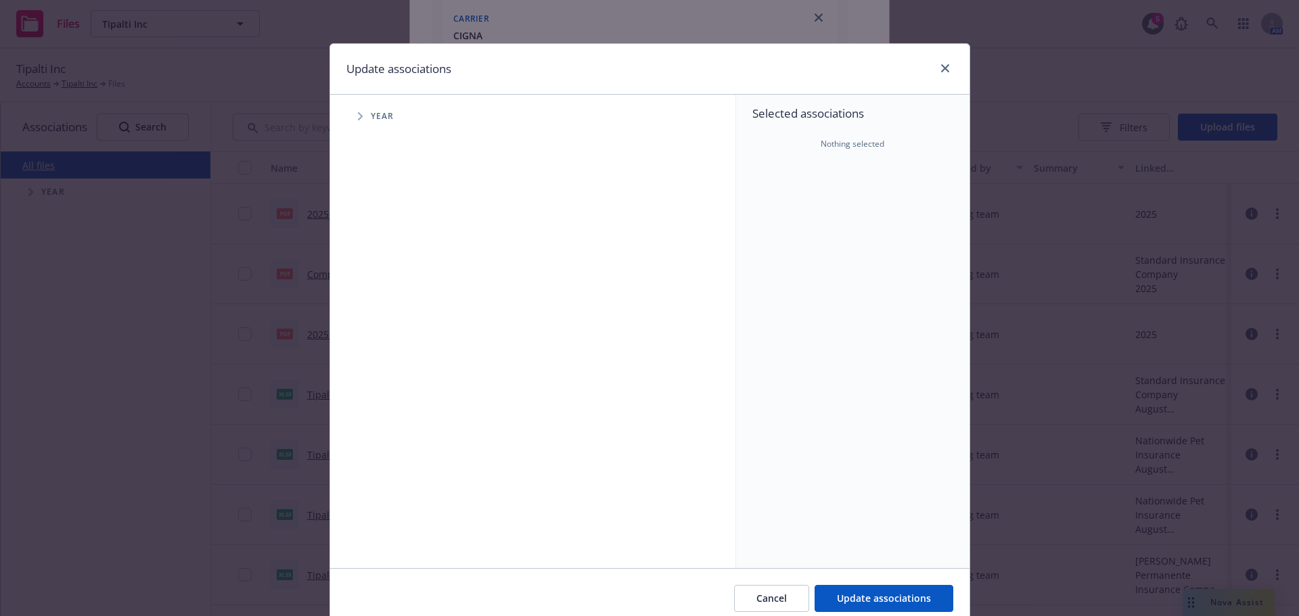
click at [941, 60] on div "Update associations" at bounding box center [649, 69] width 639 height 51
click at [941, 62] on link "close" at bounding box center [945, 68] width 16 height 16
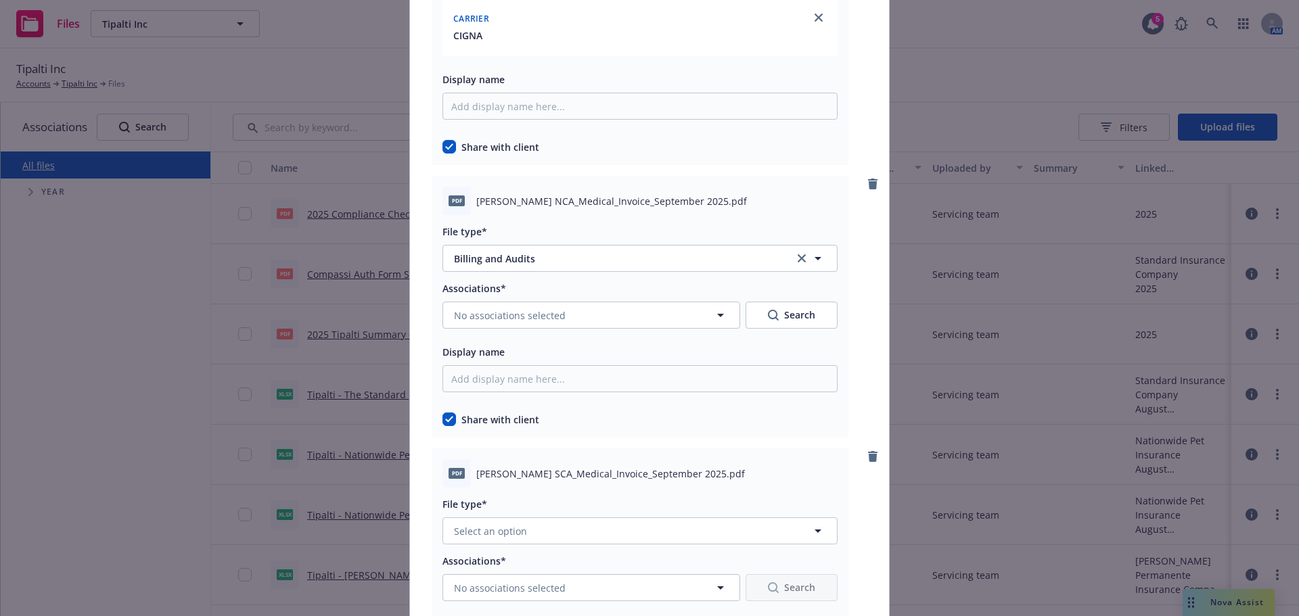
click at [576, 334] on div "Associations* No associations selected Search Display name Share with client" at bounding box center [640, 353] width 395 height 147
click at [615, 303] on button "No associations selected" at bounding box center [592, 315] width 298 height 27
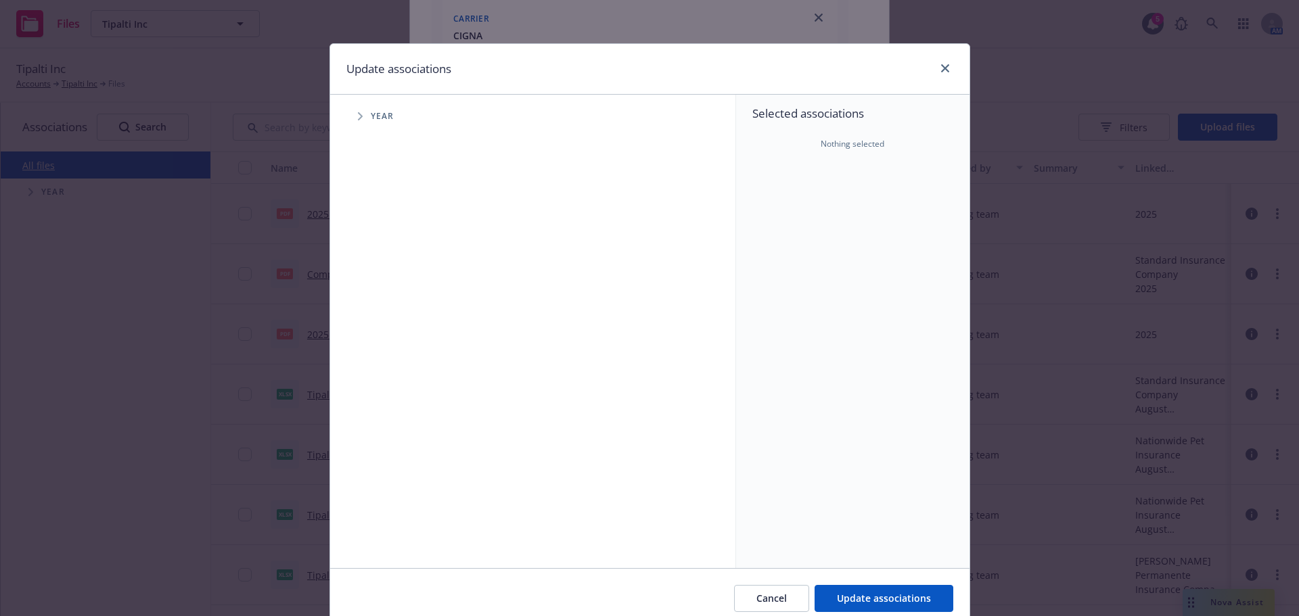
click at [363, 119] on span "Tree Example" at bounding box center [360, 117] width 22 height 22
click at [388, 308] on input "Tree Example" at bounding box center [395, 302] width 14 height 14
checkbox input "true"
click at [375, 302] on span "Tree Example" at bounding box center [377, 302] width 22 height 22
click at [388, 324] on span "Tree Example" at bounding box center [394, 331] width 22 height 22
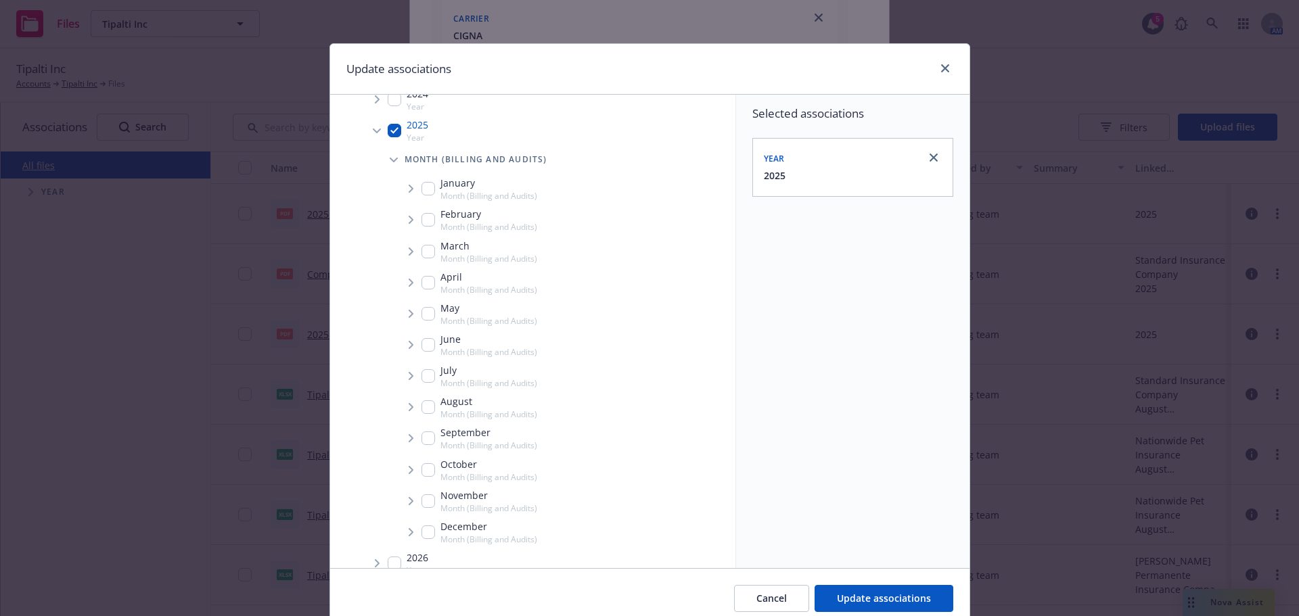
scroll to position [190, 0]
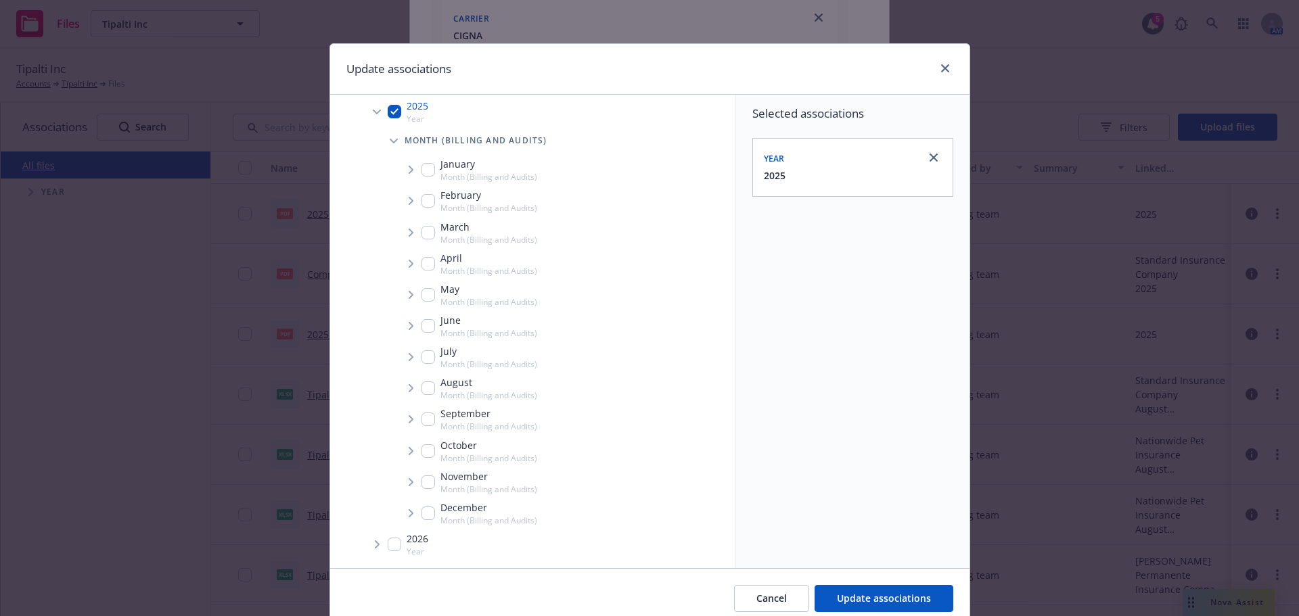
click at [422, 420] on input "Tree Example" at bounding box center [429, 420] width 14 height 14
checkbox input "true"
click at [409, 420] on icon "Tree Example" at bounding box center [411, 419] width 5 height 8
click at [426, 451] on icon "Tree Example" at bounding box center [428, 449] width 5 height 8
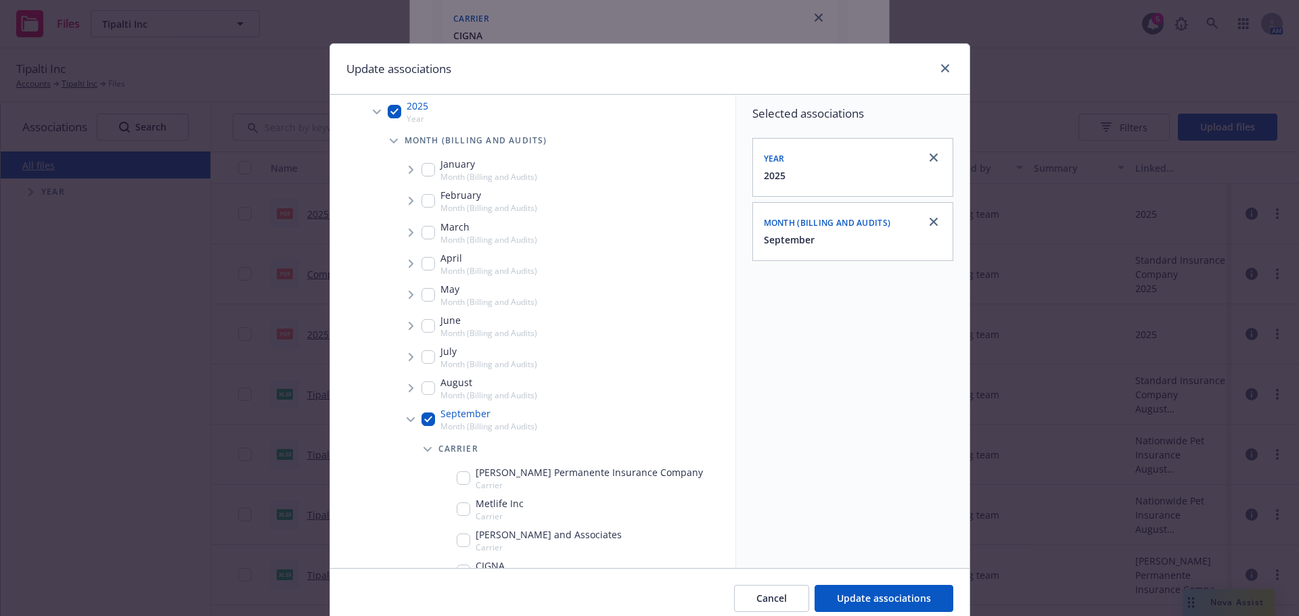
scroll to position [325, 0]
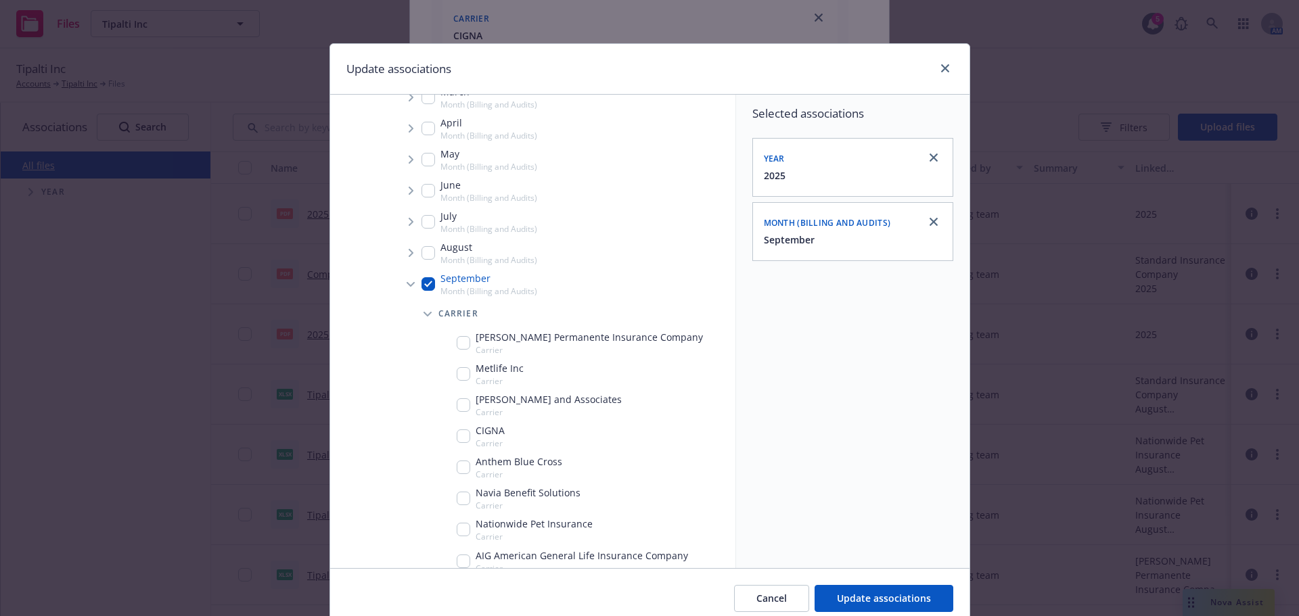
click at [463, 334] on div "[PERSON_NAME] Permanente Insurance Company Carrier" at bounding box center [580, 343] width 246 height 26
checkbox input "true"
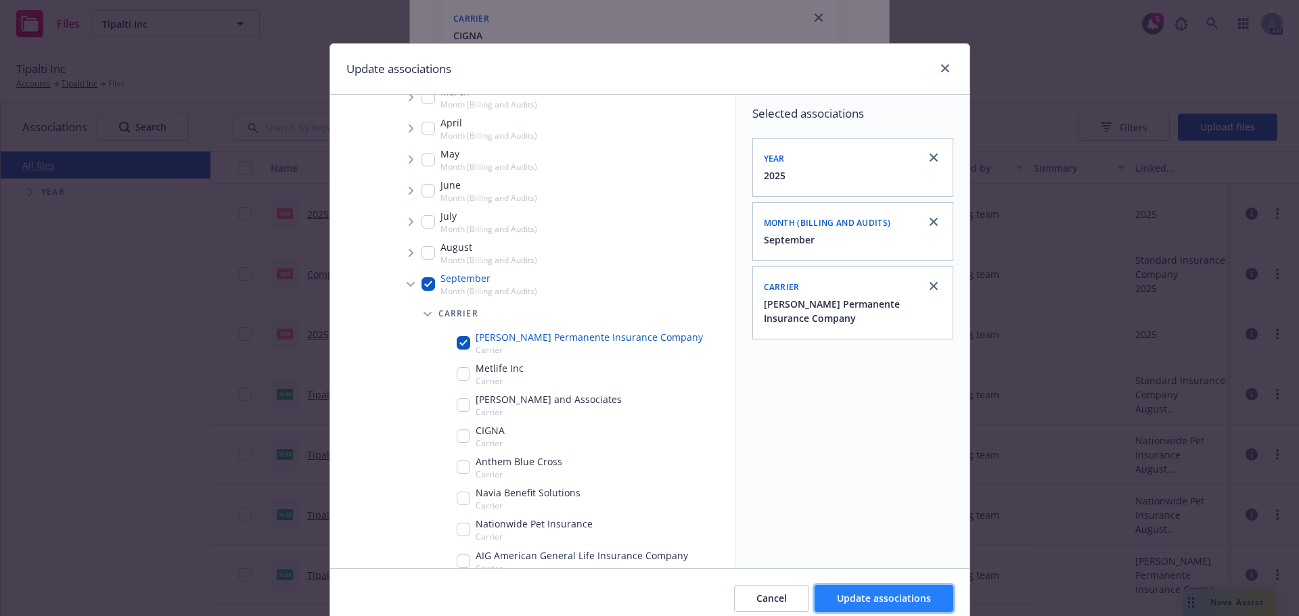
click at [861, 595] on span "Update associations" at bounding box center [884, 598] width 94 height 13
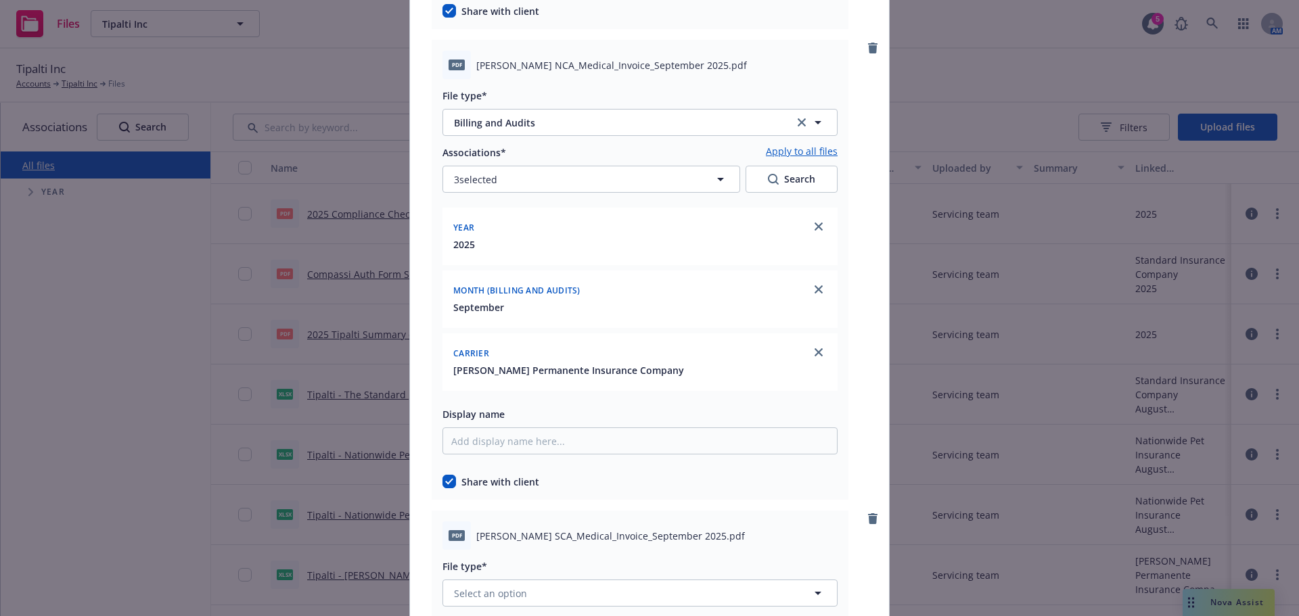
scroll to position [1624, 0]
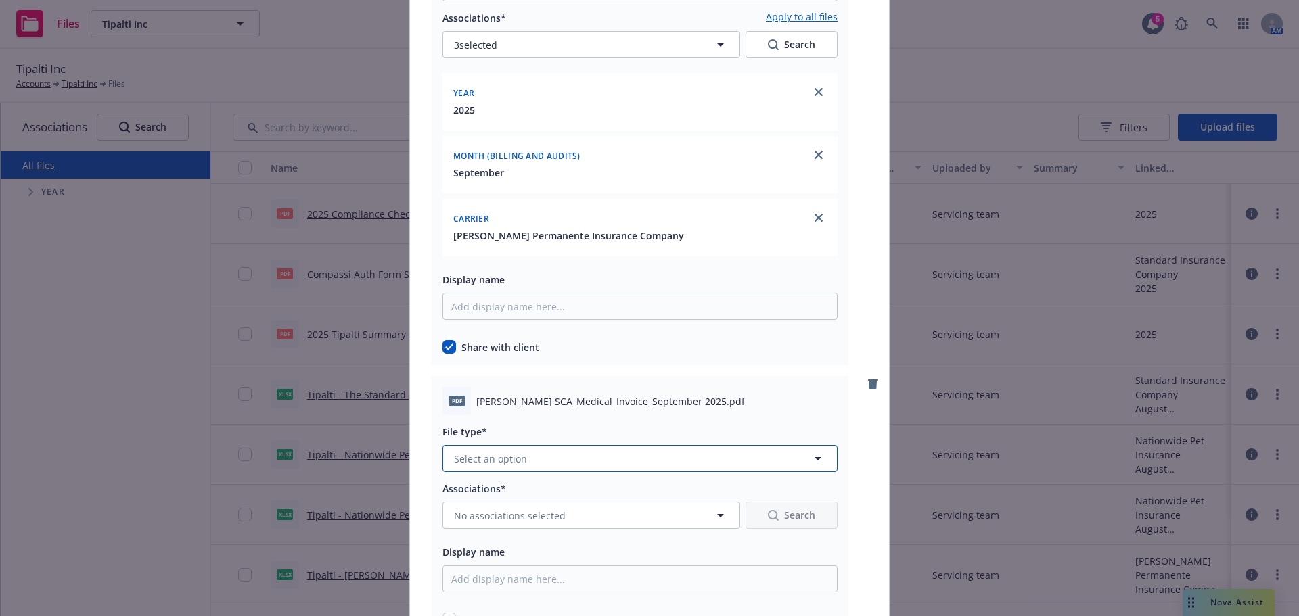
click at [614, 459] on button "Select an option" at bounding box center [640, 458] width 395 height 27
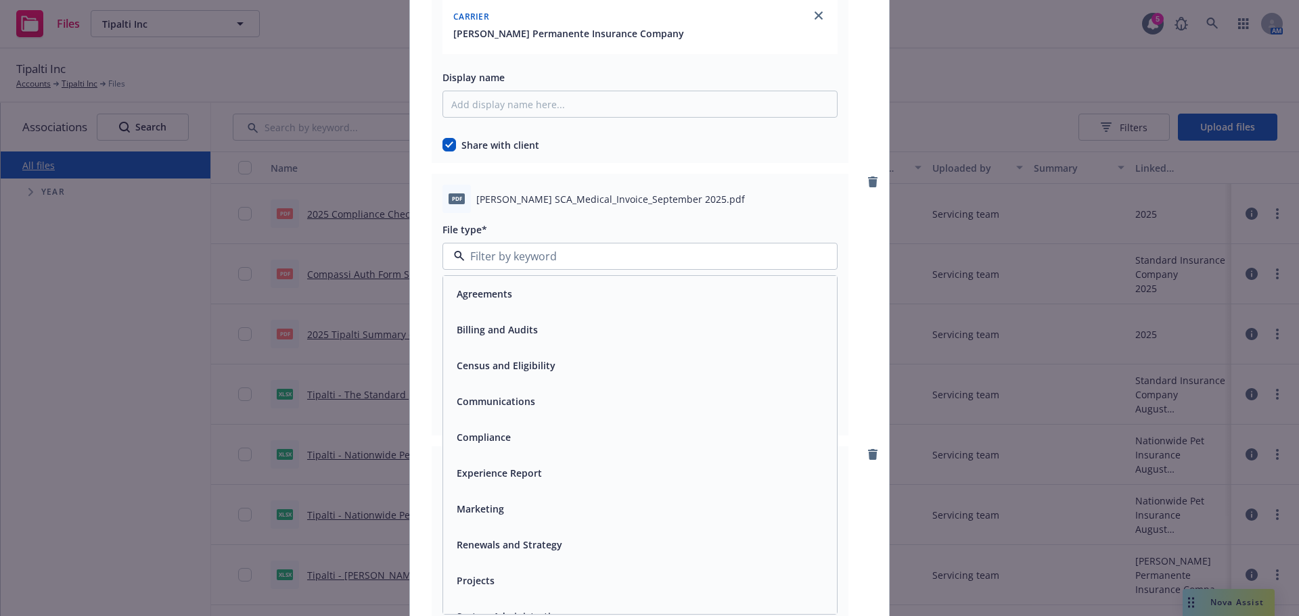
scroll to position [1827, 0]
click at [551, 343] on div "Billing and Audits" at bounding box center [640, 329] width 394 height 36
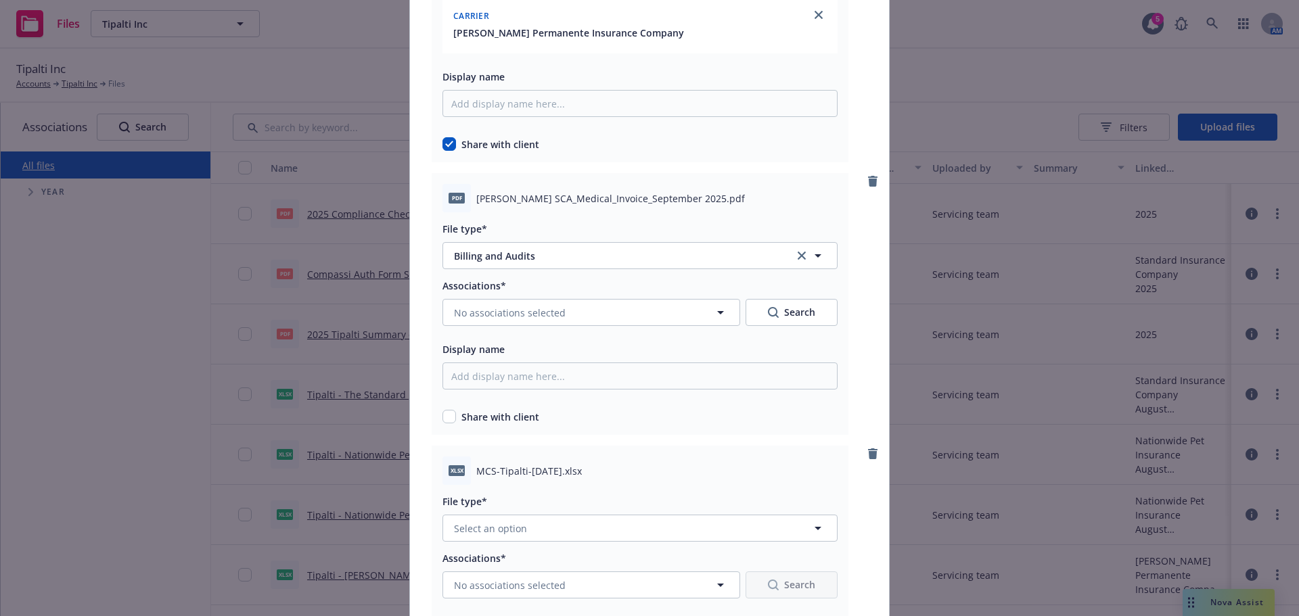
click at [451, 420] on div "Share with client" at bounding box center [640, 417] width 395 height 14
click at [443, 414] on input "checkbox" at bounding box center [450, 417] width 14 height 14
checkbox input "true"
click at [536, 319] on span "No associations selected" at bounding box center [510, 313] width 112 height 14
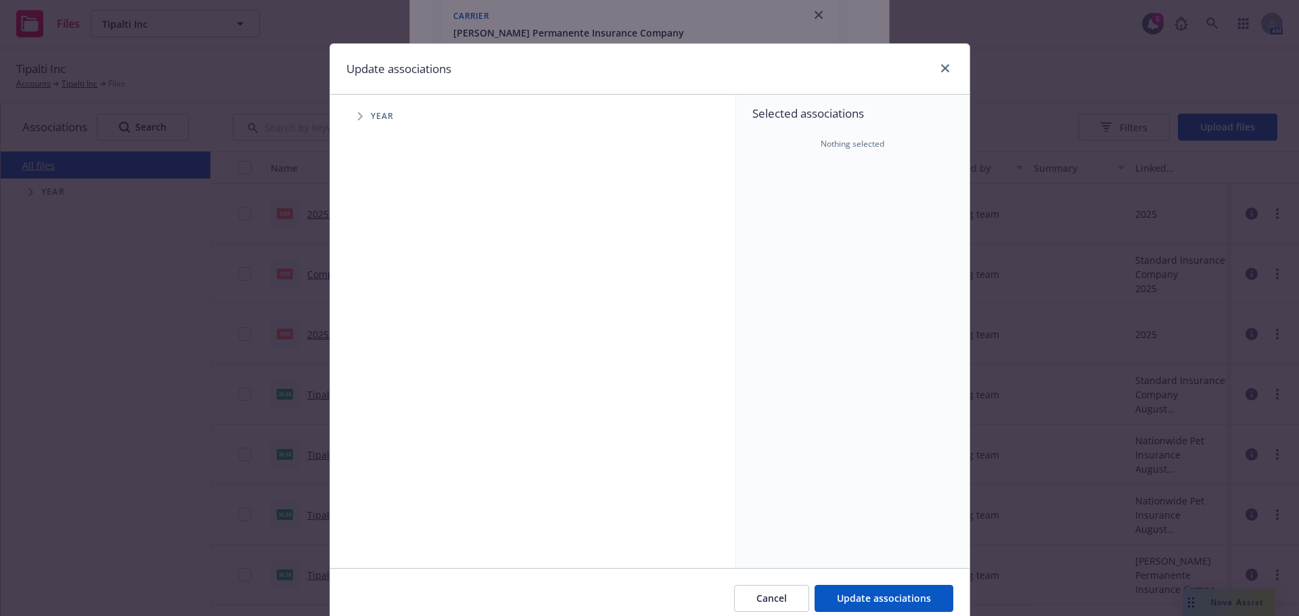
click at [354, 122] on span "Tree Example" at bounding box center [360, 117] width 22 height 22
click at [388, 303] on input "Tree Example" at bounding box center [395, 302] width 14 height 14
checkbox input "true"
click at [366, 306] on span "Tree Example" at bounding box center [377, 302] width 22 height 22
click at [388, 336] on span "Tree Example" at bounding box center [394, 331] width 22 height 22
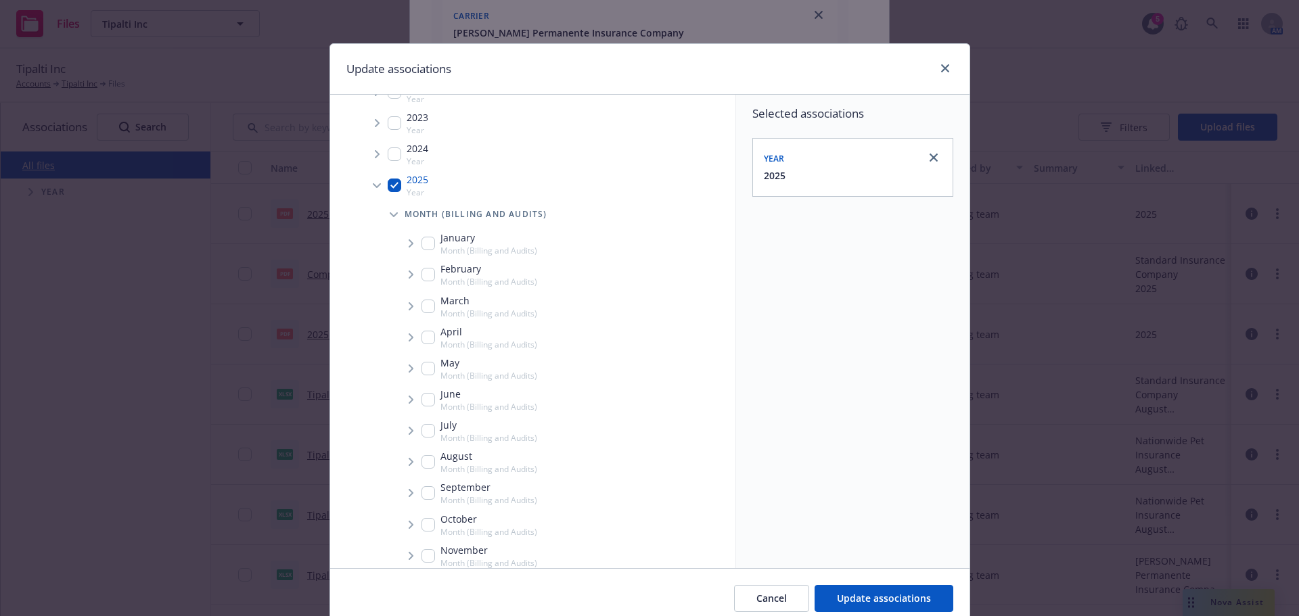
scroll to position [190, 0]
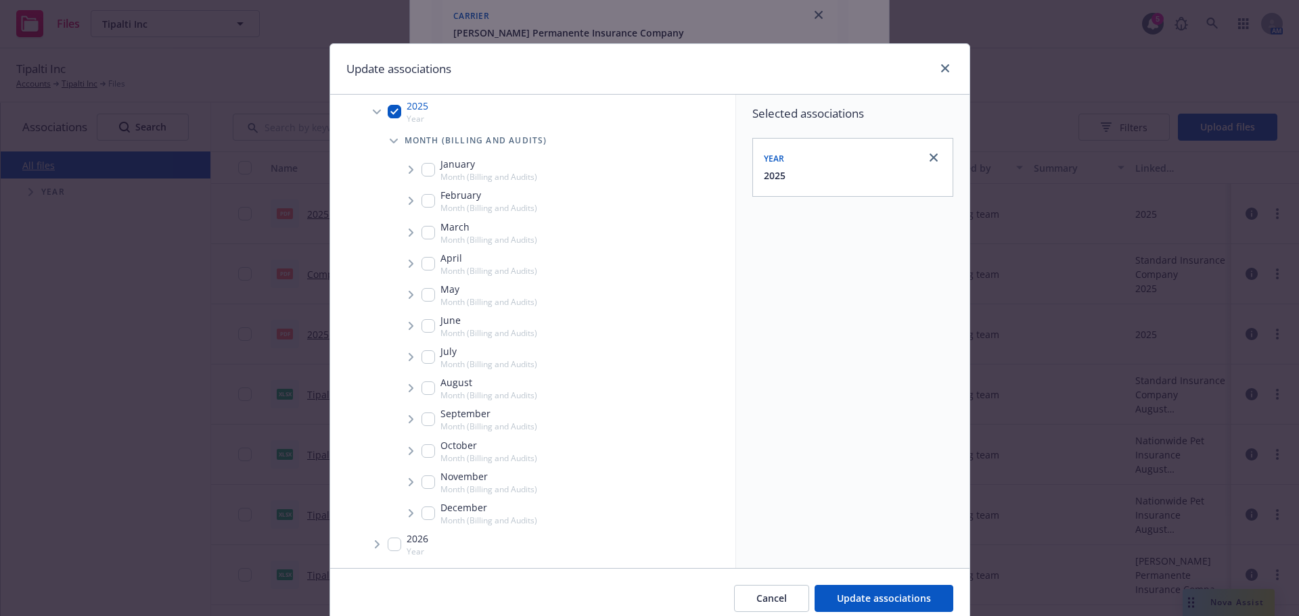
click at [430, 413] on div "September Month (Billing and Audits)" at bounding box center [480, 420] width 116 height 26
checkbox input "true"
click at [400, 422] on span "Tree Example" at bounding box center [411, 420] width 22 height 22
click at [426, 450] on icon "Tree Example" at bounding box center [428, 449] width 5 height 8
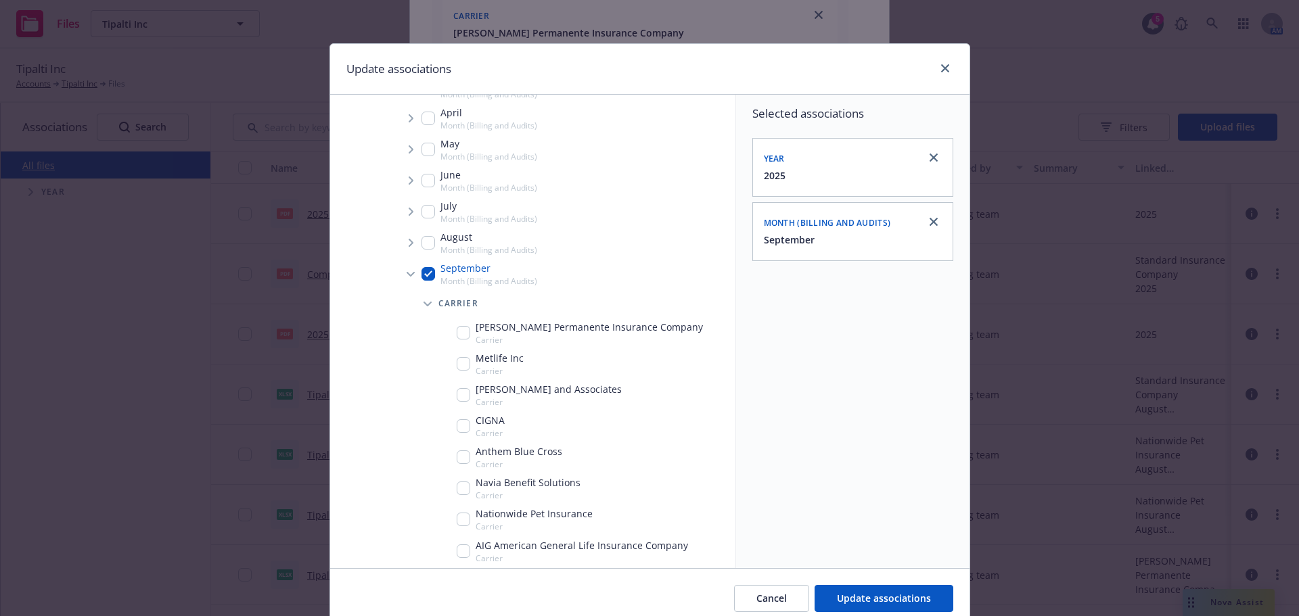
scroll to position [393, 0]
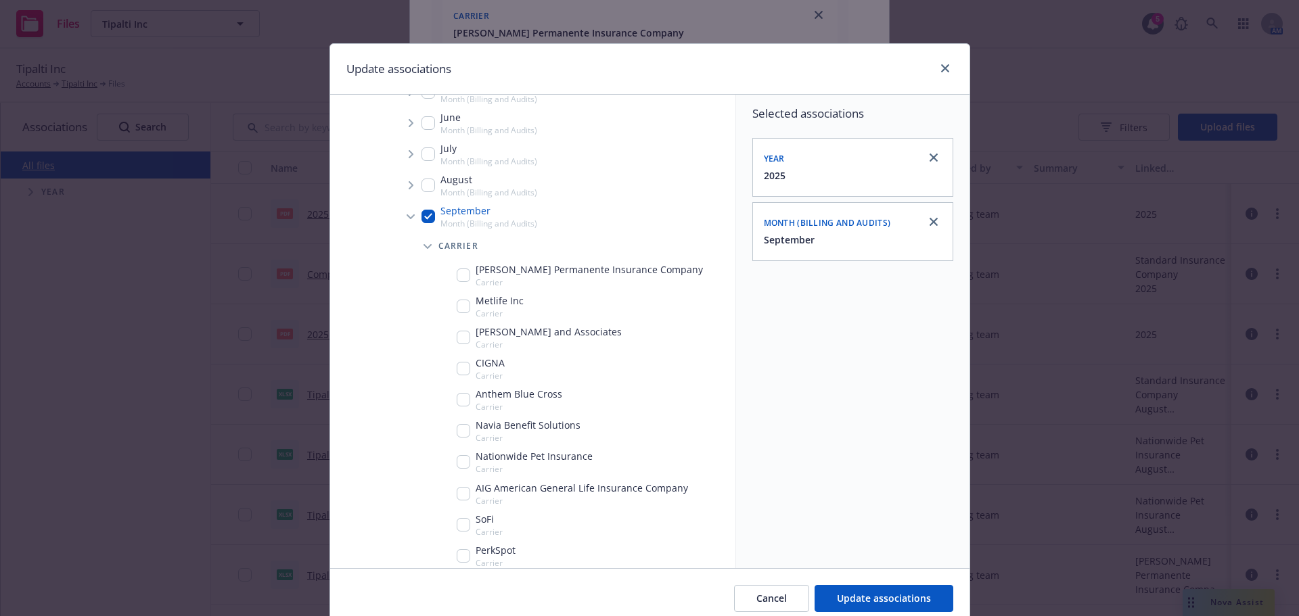
click at [464, 275] on input "Tree Example" at bounding box center [464, 276] width 14 height 14
checkbox input "true"
click at [885, 584] on div "Cancel Update associations" at bounding box center [649, 598] width 639 height 60
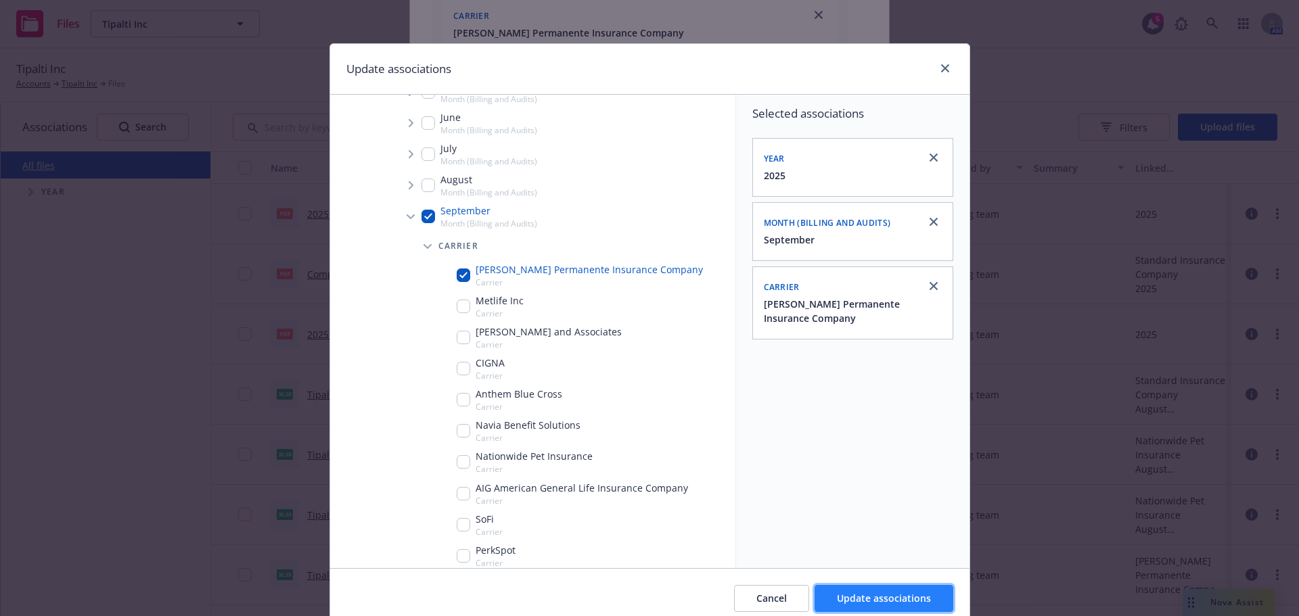
click at [884, 588] on button "Update associations" at bounding box center [884, 598] width 139 height 27
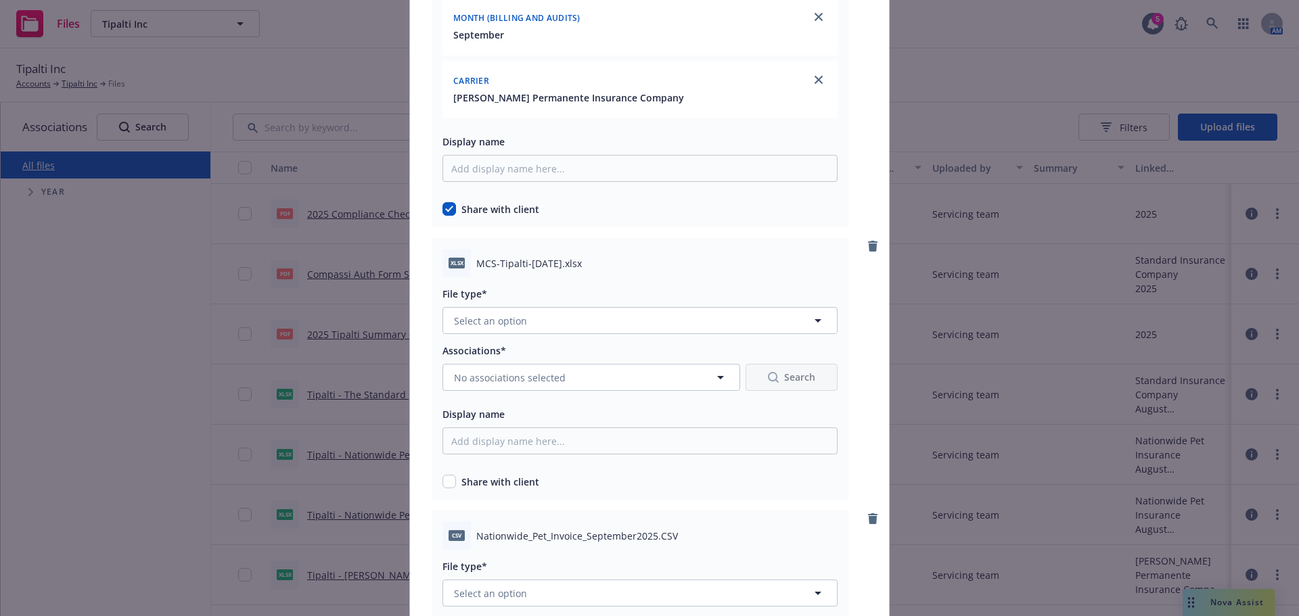
scroll to position [2301, 0]
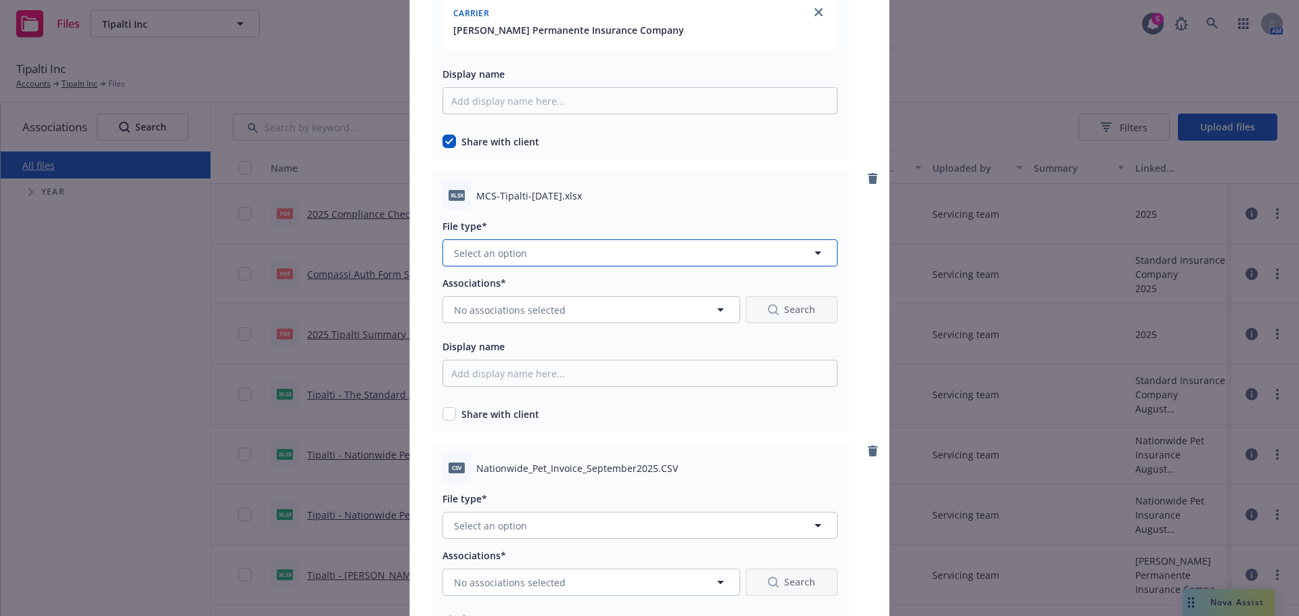
click at [539, 303] on div "xlsx MCS-Tipalti-[DATE].xlsx File type* Select an option Associations* No assoc…" at bounding box center [640, 302] width 417 height 262
click at [533, 262] on button "Select an option" at bounding box center [640, 253] width 395 height 27
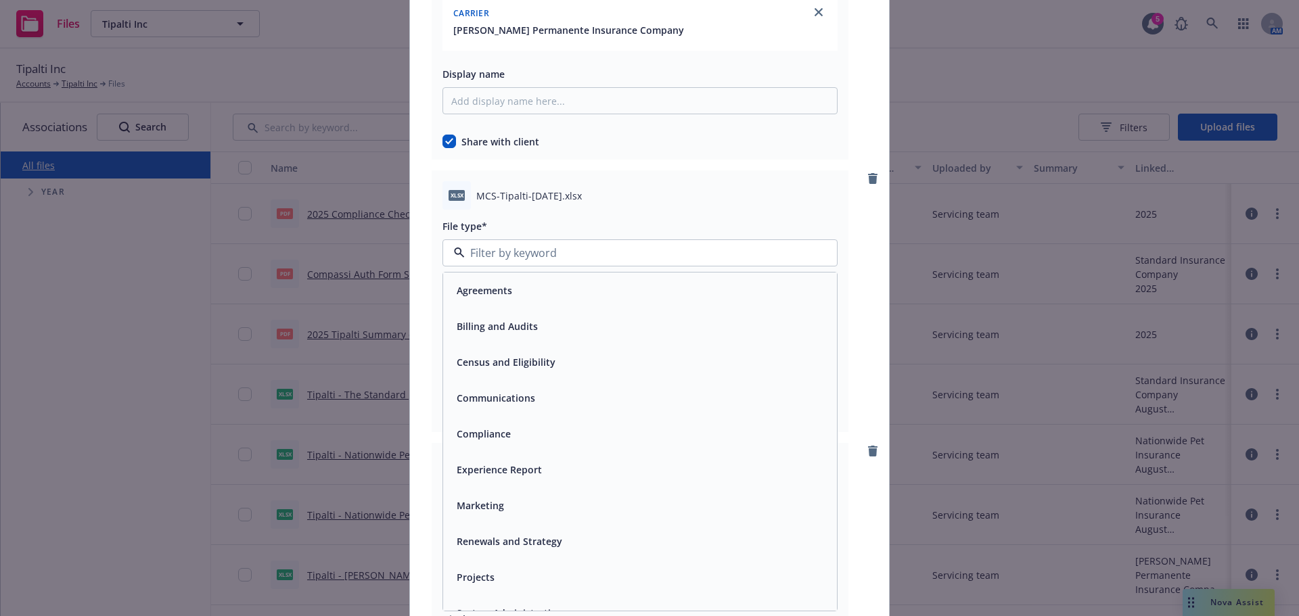
drag, startPoint x: 542, startPoint y: 315, endPoint x: 536, endPoint y: 327, distance: 13.6
click at [539, 317] on div "Billing and Audits" at bounding box center [640, 327] width 394 height 36
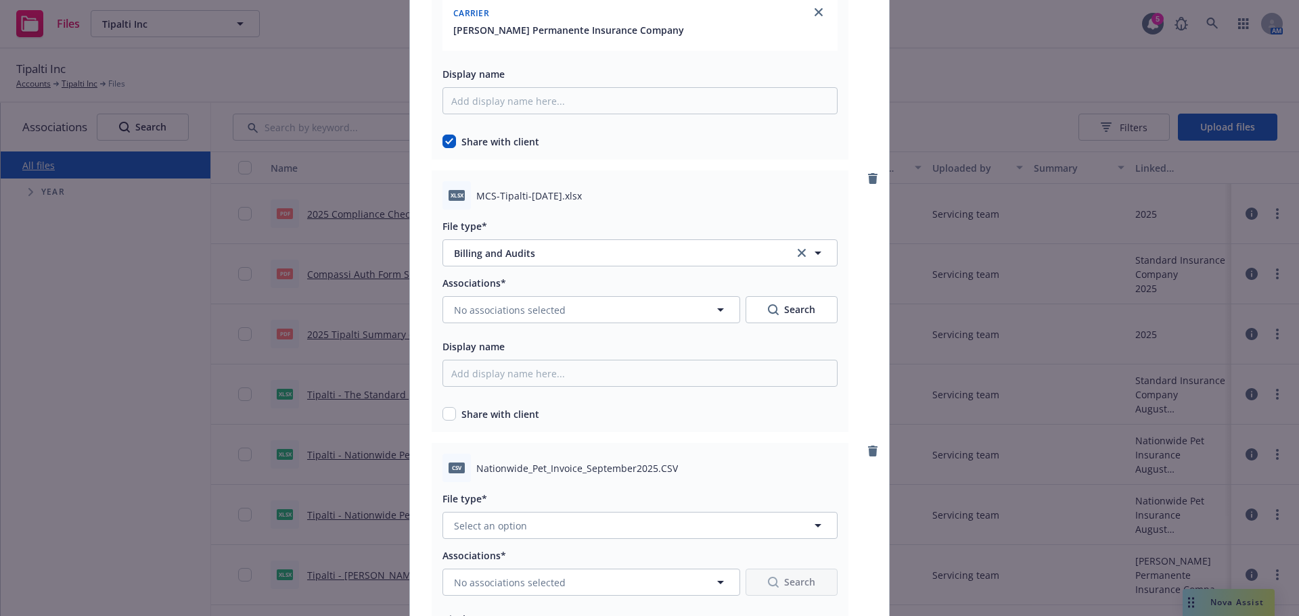
click at [453, 418] on div "Share with client" at bounding box center [640, 414] width 395 height 14
click at [445, 412] on input "checkbox" at bounding box center [450, 414] width 14 height 14
checkbox input "true"
click at [522, 318] on button "No associations selected" at bounding box center [592, 309] width 298 height 27
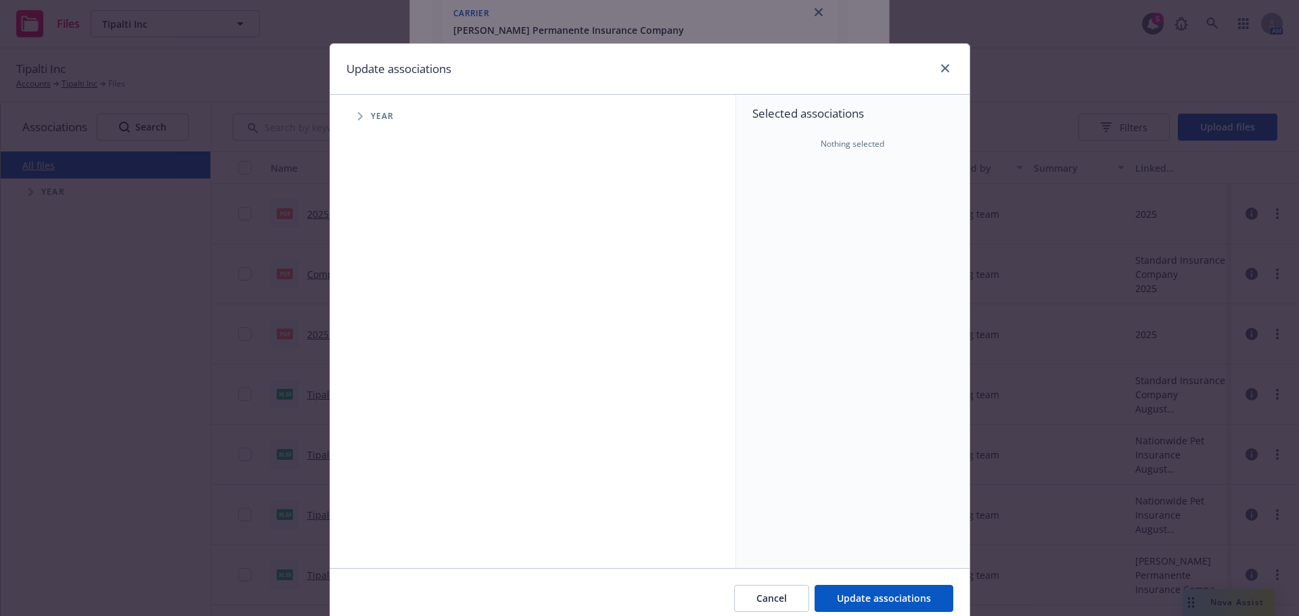
click at [352, 127] on span "Tree Example" at bounding box center [360, 117] width 22 height 22
click at [388, 300] on input "Tree Example" at bounding box center [395, 302] width 14 height 14
checkbox input "true"
click at [375, 301] on icon "Tree Example" at bounding box center [377, 302] width 5 height 8
click at [390, 326] on span "Tree Example" at bounding box center [394, 331] width 22 height 22
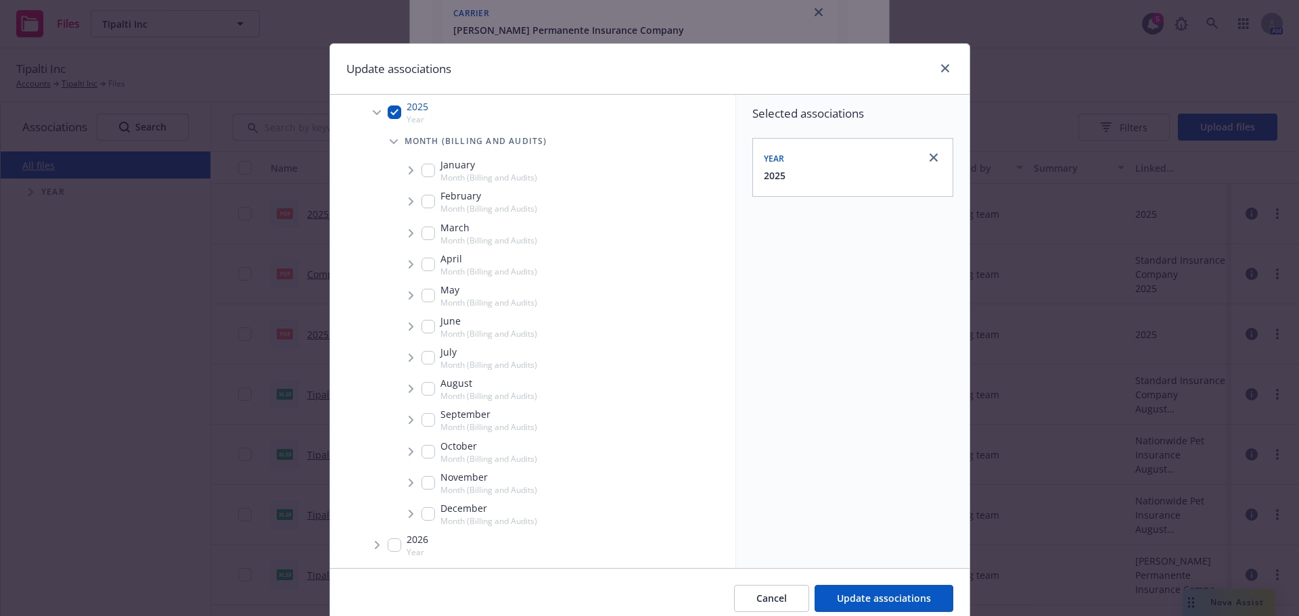
scroll to position [190, 0]
click at [426, 417] on input "Tree Example" at bounding box center [429, 420] width 14 height 14
checkbox input "true"
click at [856, 592] on span "Update associations" at bounding box center [884, 598] width 94 height 13
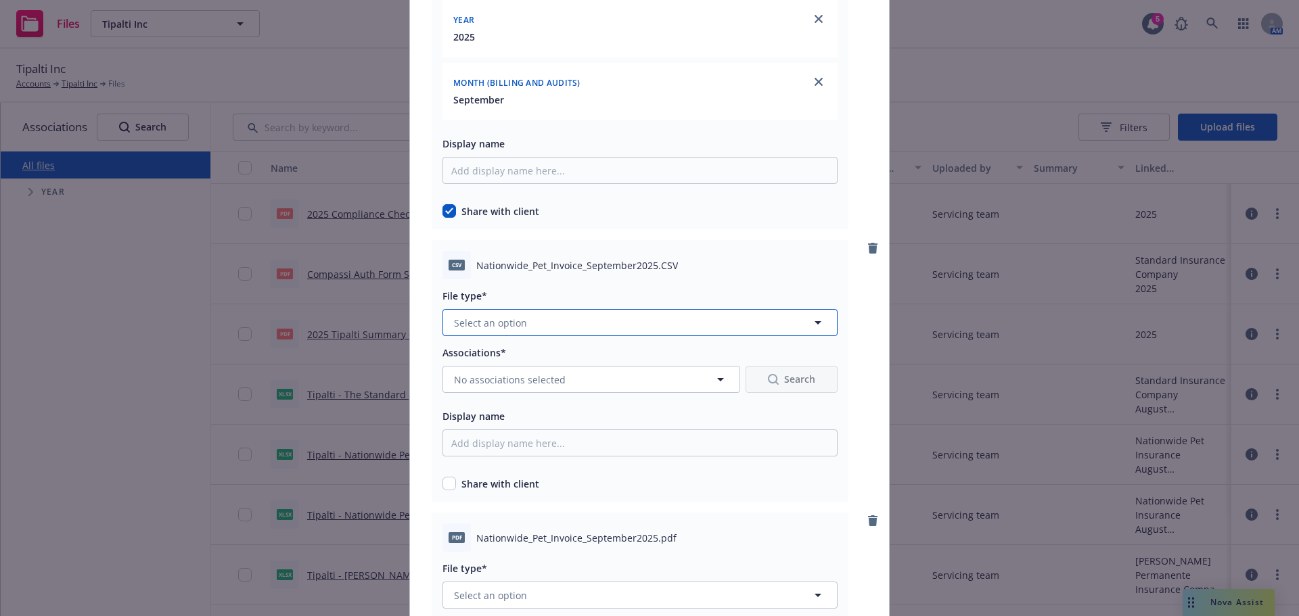
click at [572, 323] on button "Select an option" at bounding box center [640, 322] width 395 height 27
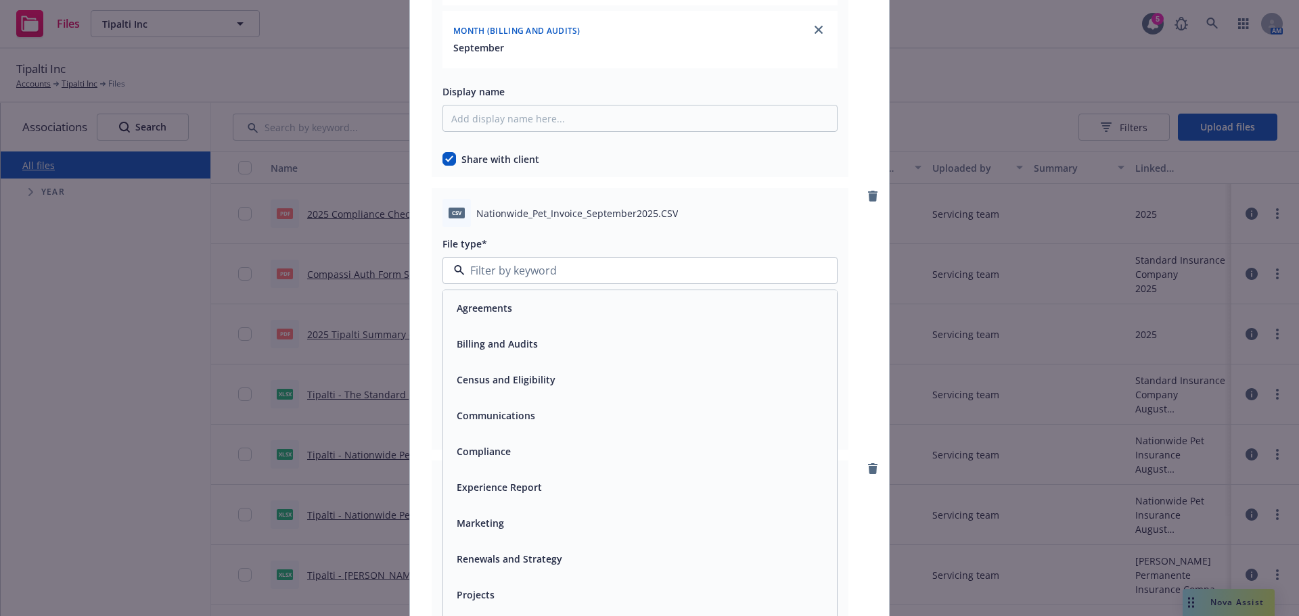
scroll to position [2707, 0]
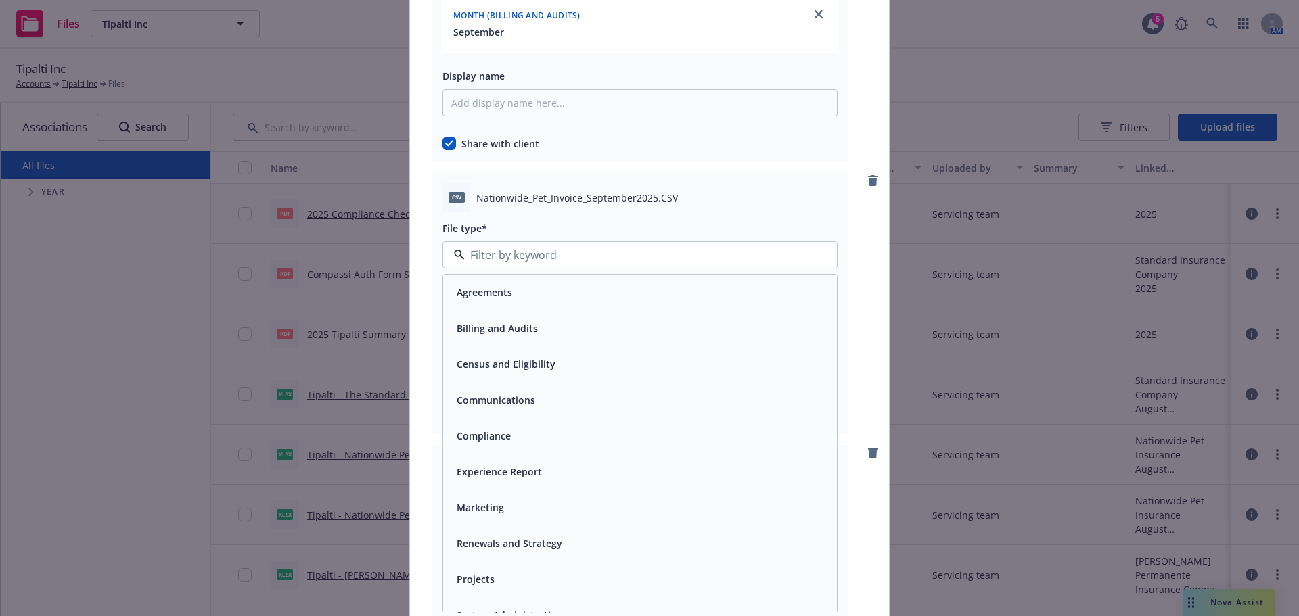
click at [568, 324] on div "Billing and Audits" at bounding box center [640, 329] width 378 height 20
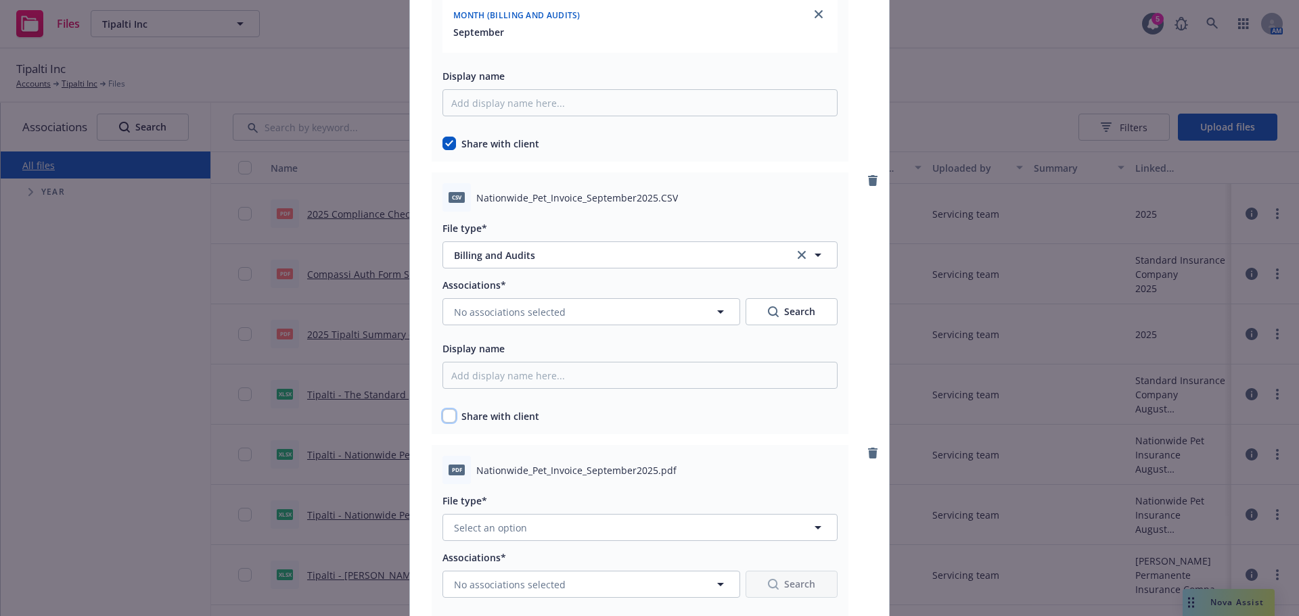
click at [443, 415] on input "checkbox" at bounding box center [450, 416] width 14 height 14
checkbox input "true"
click at [528, 304] on button "No associations selected" at bounding box center [592, 311] width 298 height 27
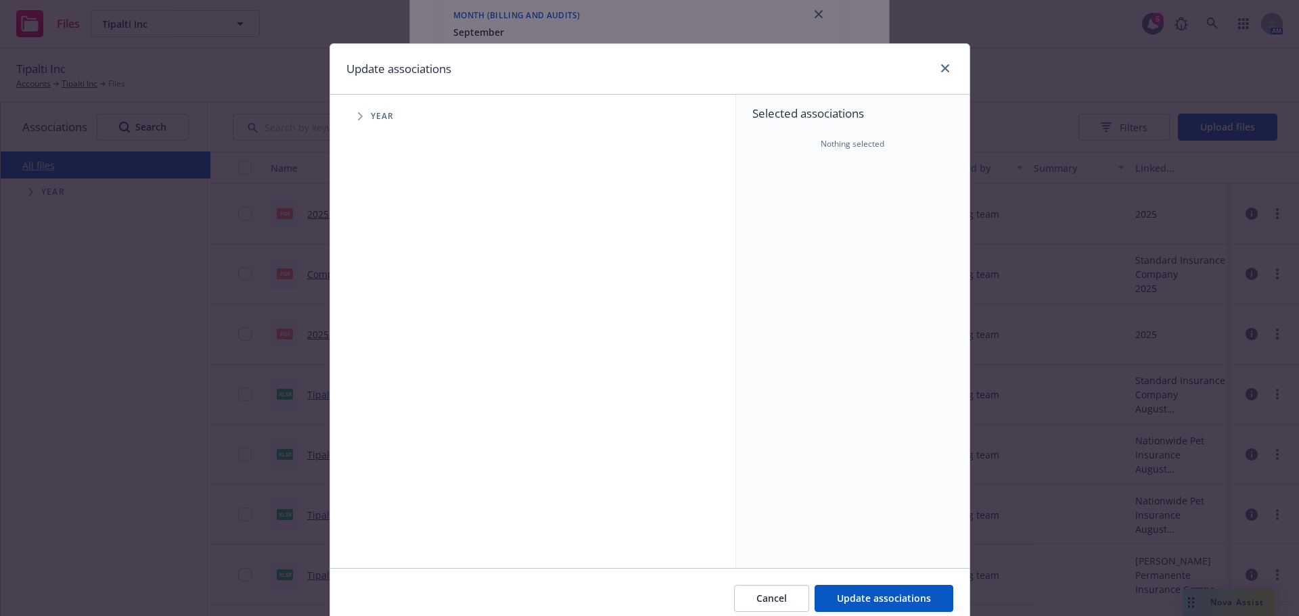
click at [349, 118] on span "Tree Example" at bounding box center [360, 117] width 22 height 22
click at [392, 294] on div "2025 Year" at bounding box center [408, 302] width 41 height 26
checkbox input "true"
drag, startPoint x: 373, startPoint y: 297, endPoint x: 380, endPoint y: 313, distance: 17.6
click at [372, 298] on span "Tree Example" at bounding box center [377, 302] width 22 height 22
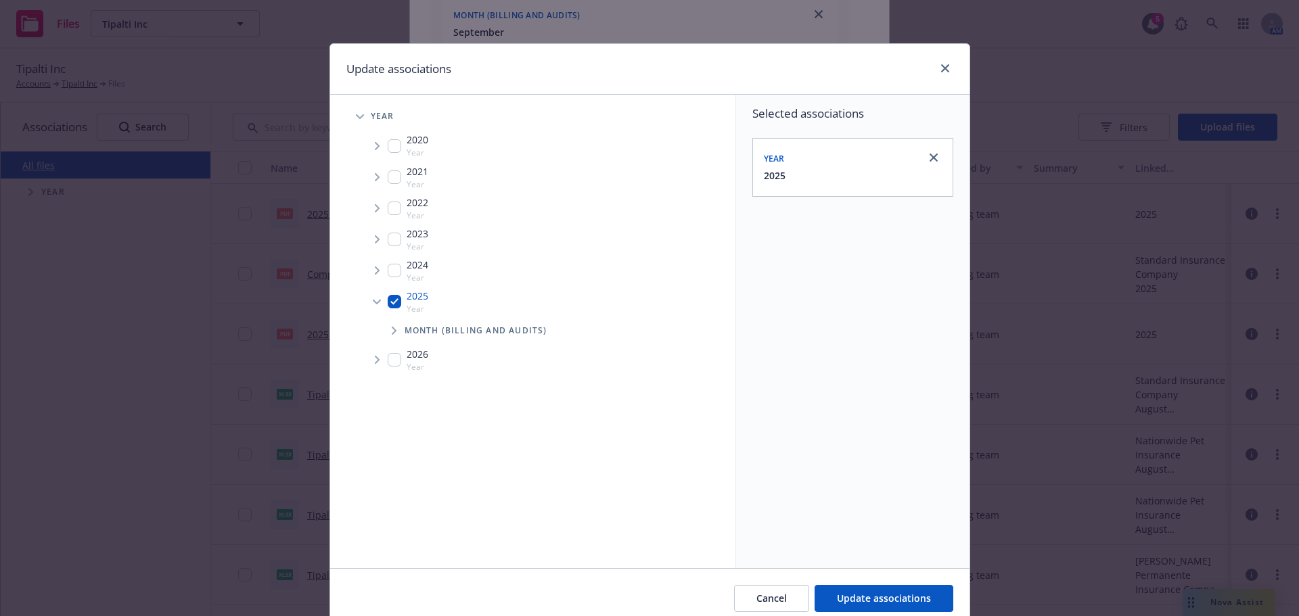
click at [392, 333] on icon "Tree Example" at bounding box center [394, 331] width 5 height 8
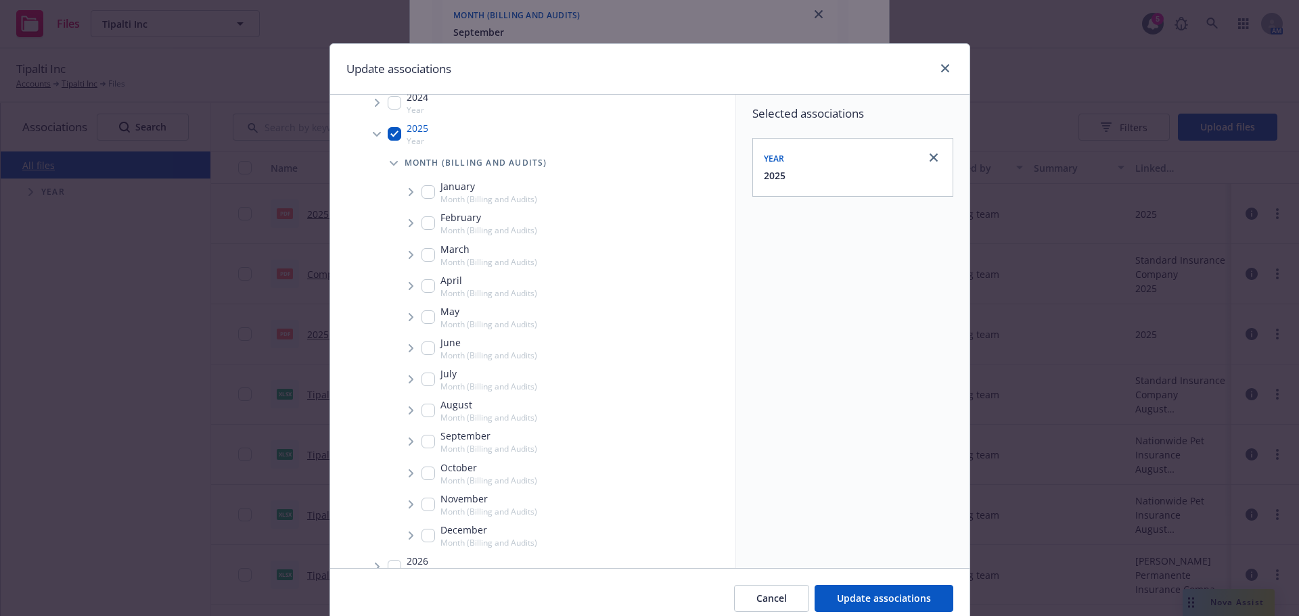
scroll to position [190, 0]
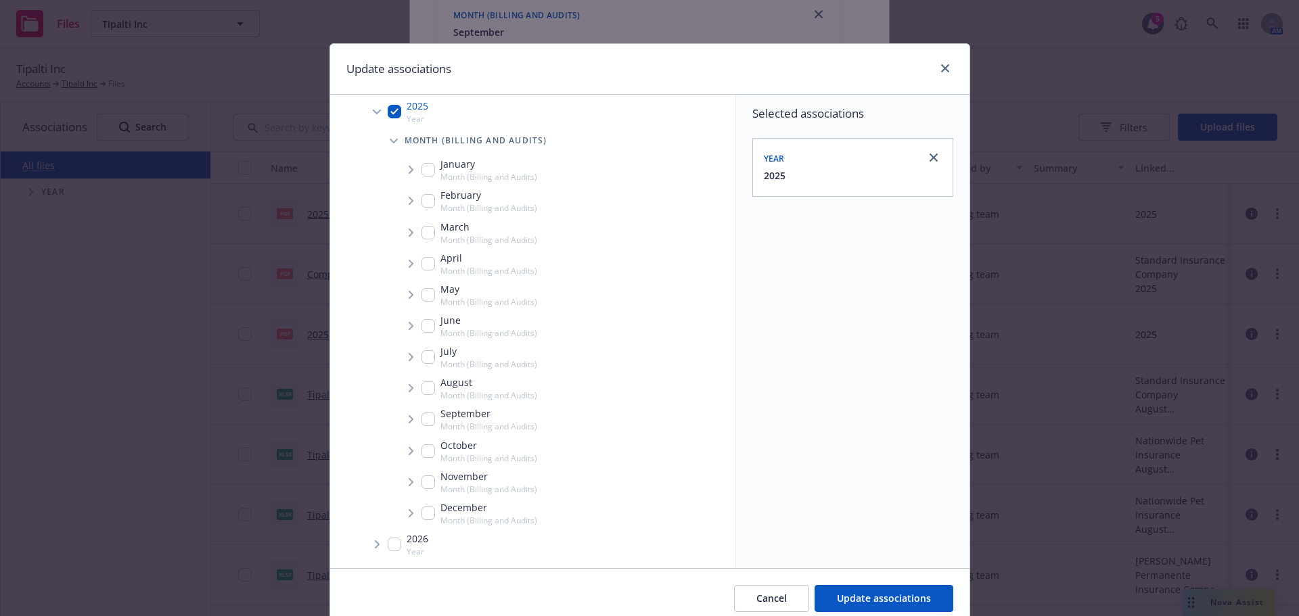
click at [422, 409] on div "September Month (Billing and Audits)" at bounding box center [480, 420] width 116 height 26
checkbox input "true"
click at [409, 416] on icon "Tree Example" at bounding box center [411, 419] width 5 height 8
click at [417, 455] on span "Tree Example" at bounding box center [428, 449] width 22 height 22
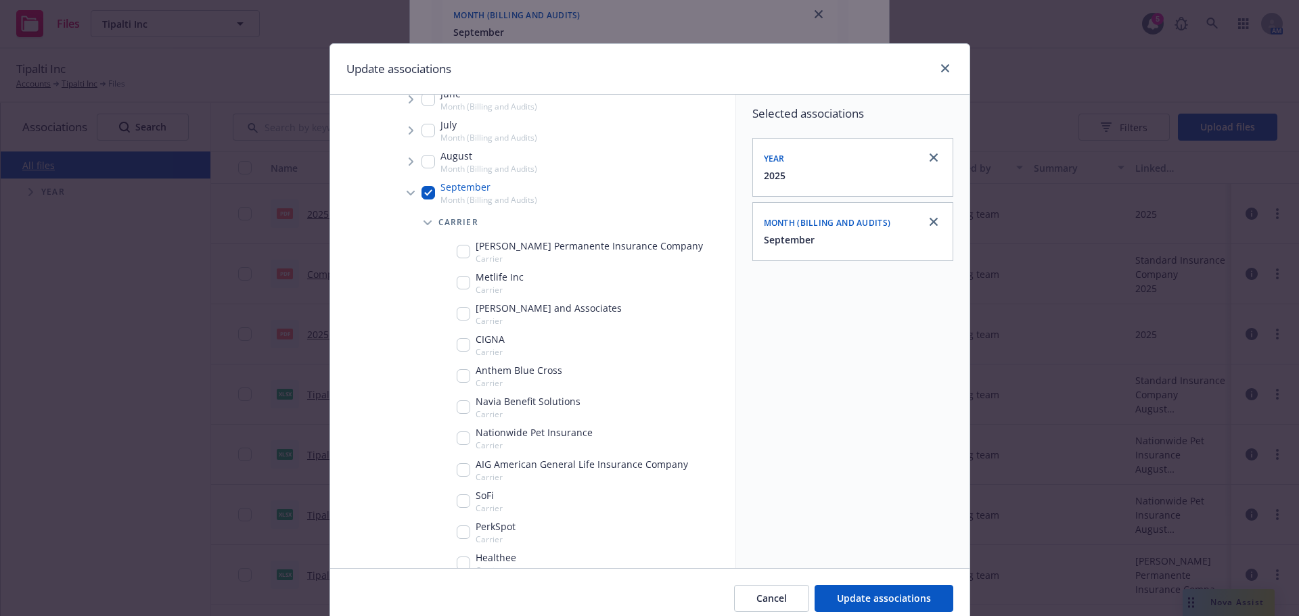
scroll to position [623, 0]
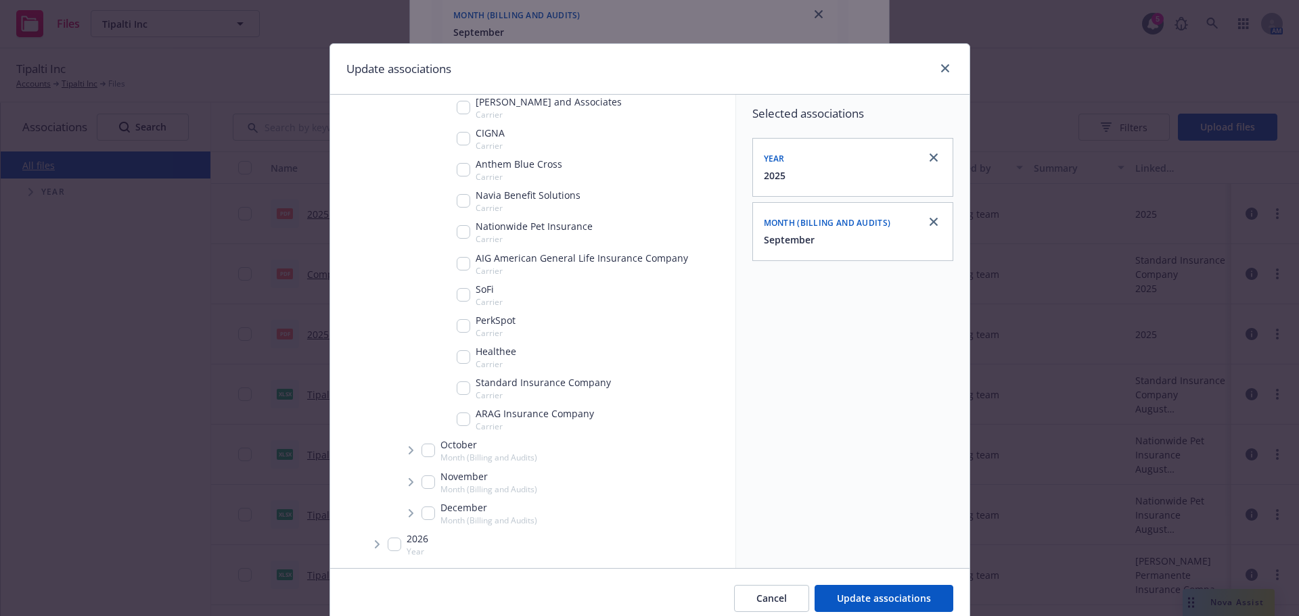
click at [457, 227] on input "Tree Example" at bounding box center [464, 232] width 14 height 14
checkbox input "true"
click at [854, 586] on button "Update associations" at bounding box center [884, 598] width 139 height 27
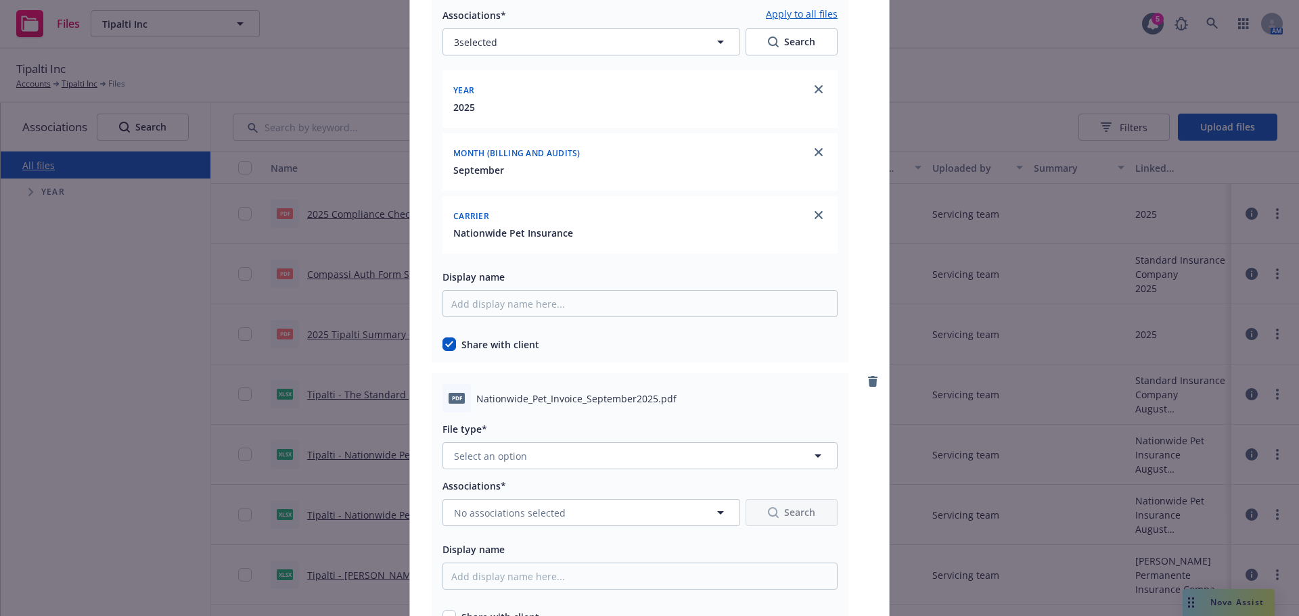
scroll to position [3045, 0]
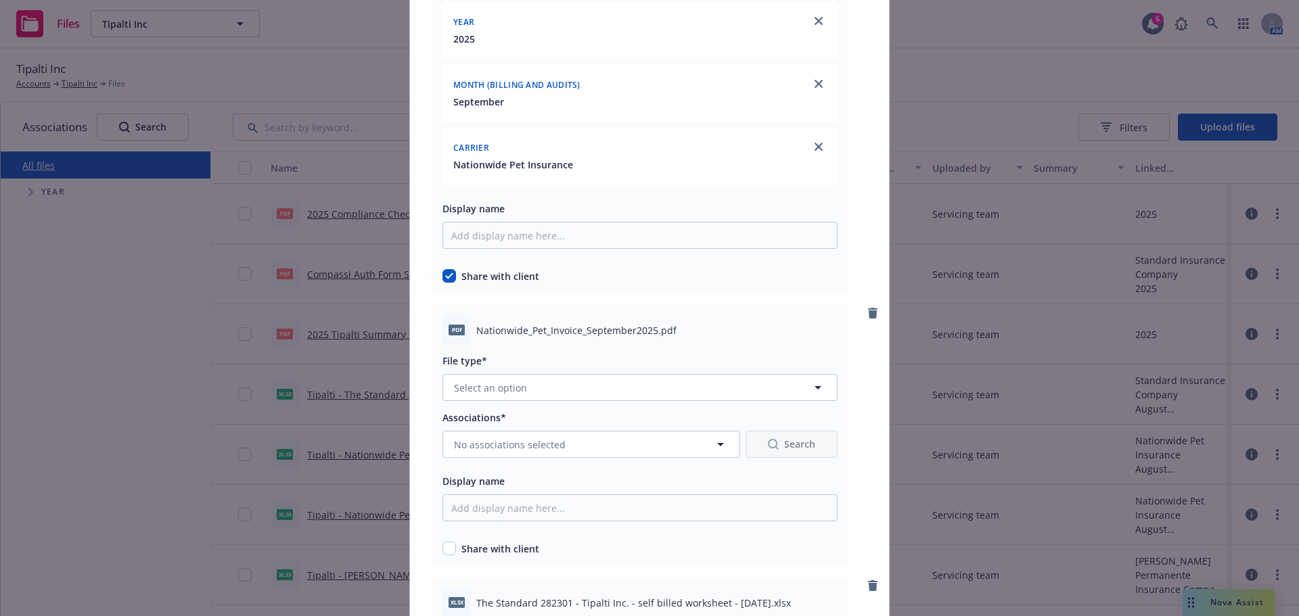
click at [570, 403] on div at bounding box center [640, 405] width 395 height 8
click at [584, 393] on button "Select an option" at bounding box center [640, 387] width 395 height 27
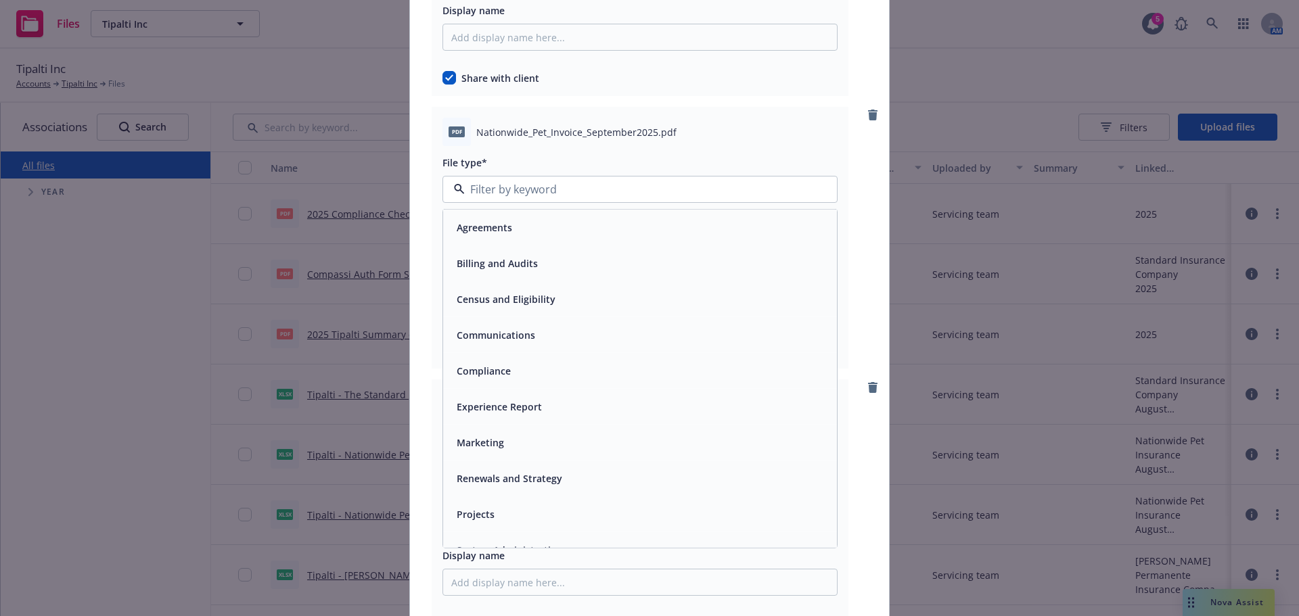
scroll to position [3248, 0]
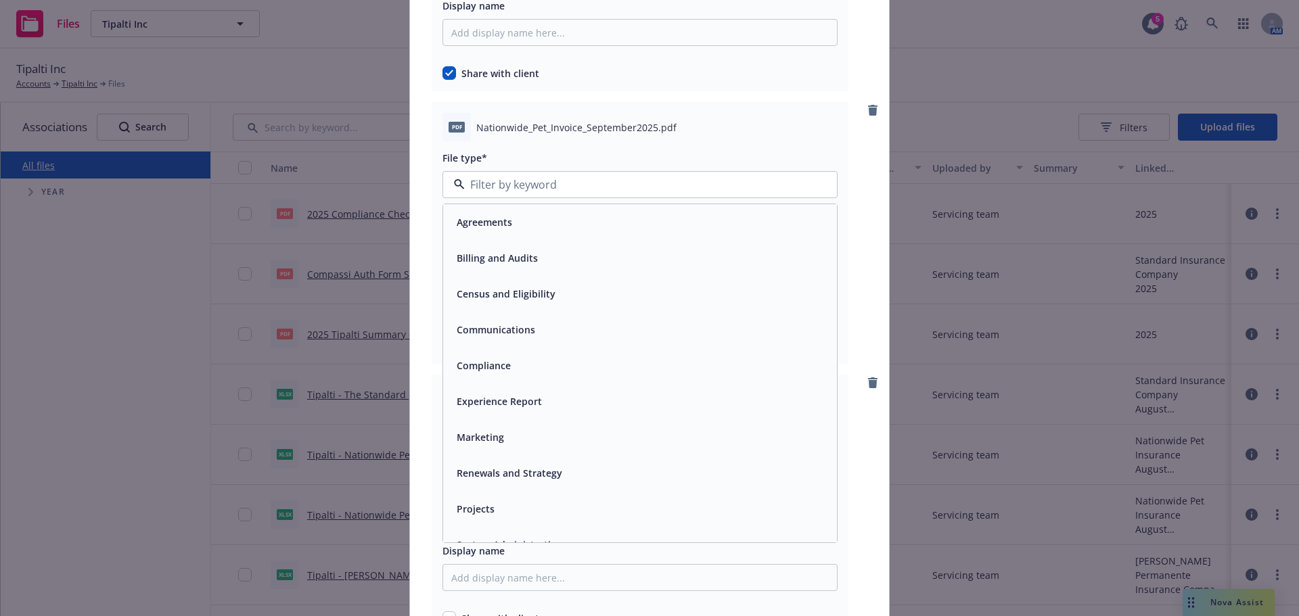
click at [534, 240] on div "Billing and Audits" at bounding box center [640, 258] width 394 height 36
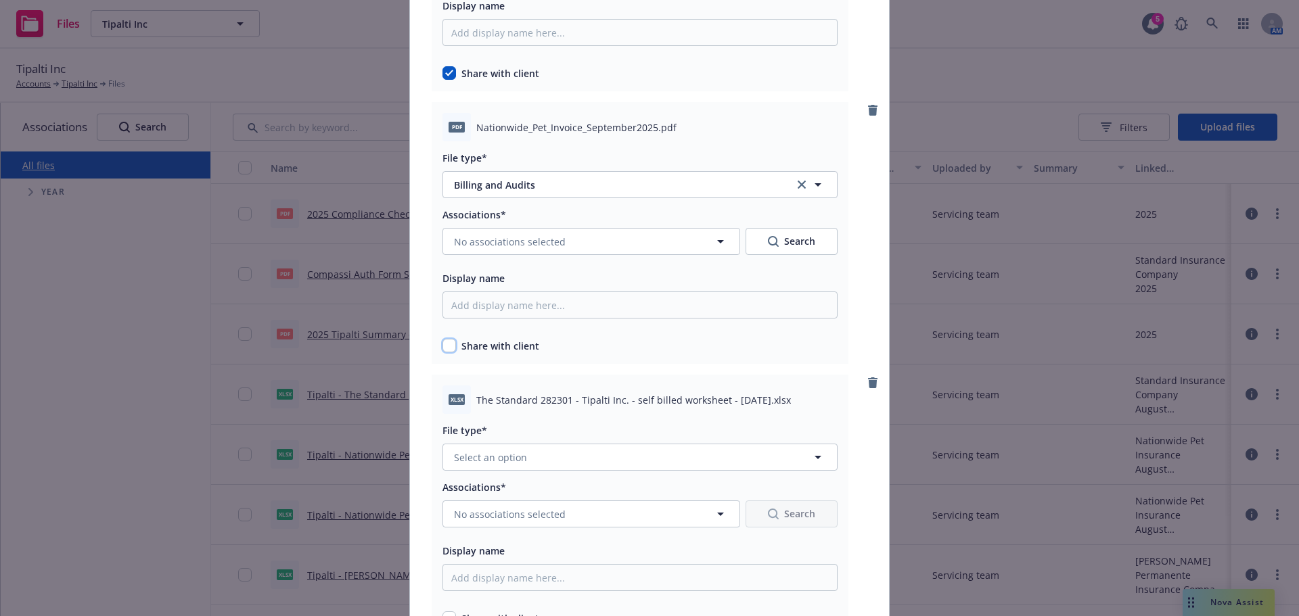
click at [450, 348] on input "checkbox" at bounding box center [450, 346] width 14 height 14
checkbox input "true"
click at [507, 256] on div "Associations* No associations selected Search Display name Share with client" at bounding box center [640, 279] width 395 height 147
click at [539, 242] on span "No associations selected" at bounding box center [510, 242] width 112 height 14
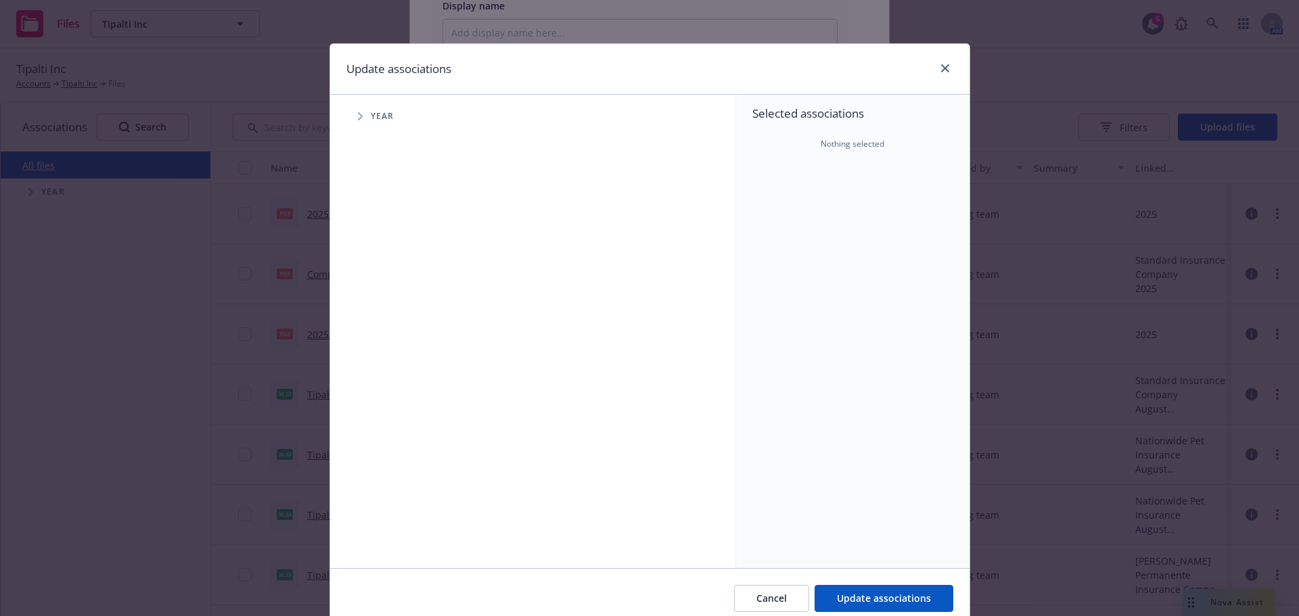
click at [359, 122] on span "Tree Example" at bounding box center [360, 117] width 22 height 22
click at [388, 301] on input "Tree Example" at bounding box center [395, 302] width 14 height 14
checkbox input "true"
click at [375, 305] on icon "Tree Example" at bounding box center [377, 302] width 5 height 8
drag, startPoint x: 399, startPoint y: 316, endPoint x: 389, endPoint y: 329, distance: 16.4
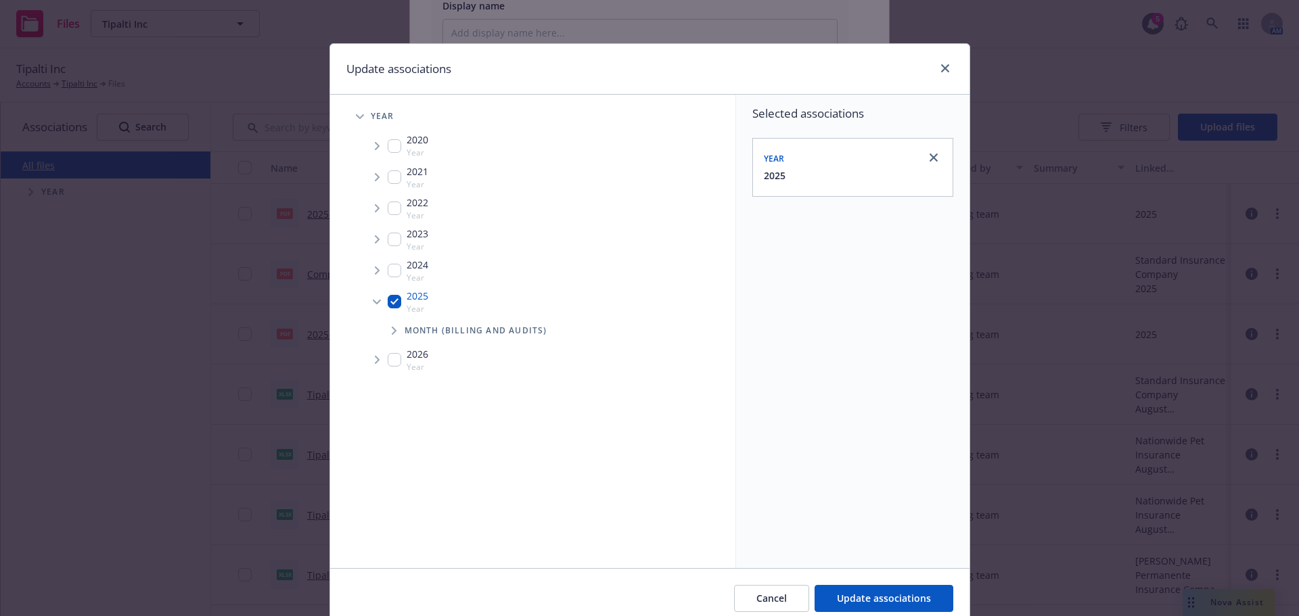
click at [399, 317] on li "2025 Year Month (Billing and Audits)" at bounding box center [548, 315] width 375 height 58
click at [392, 329] on icon "Tree Example" at bounding box center [394, 331] width 5 height 8
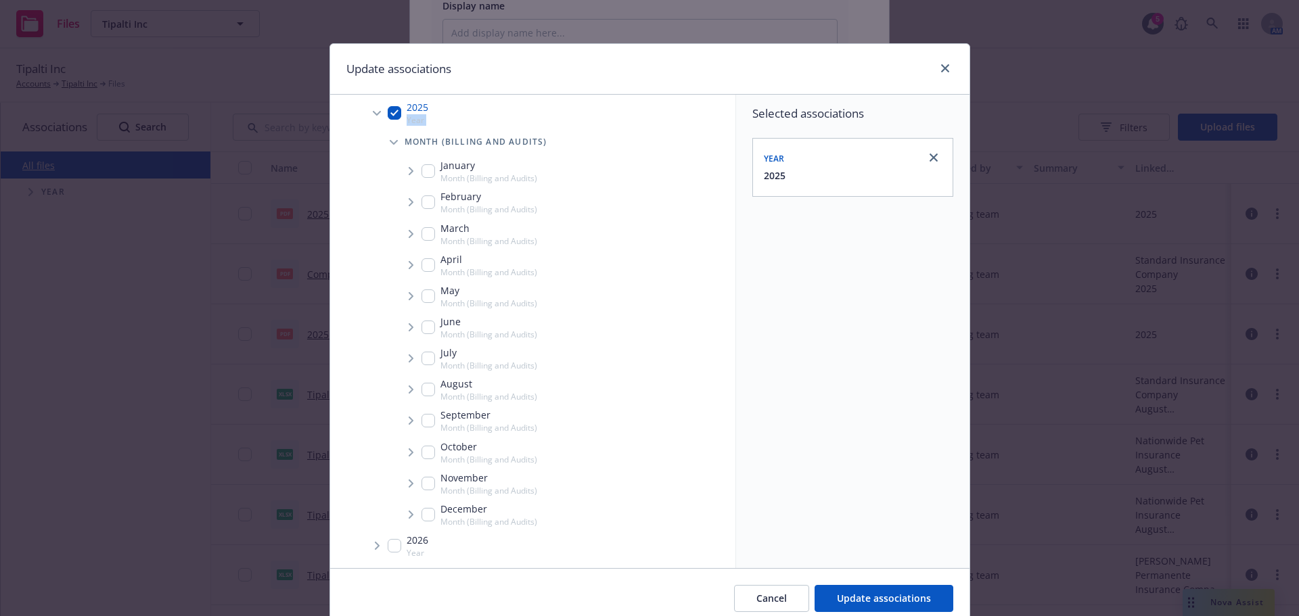
scroll to position [190, 0]
click at [415, 415] on span "Tree Example" at bounding box center [411, 420] width 22 height 22
click at [407, 419] on icon "Tree Example" at bounding box center [411, 419] width 8 height 5
drag, startPoint x: 420, startPoint y: 417, endPoint x: 411, endPoint y: 423, distance: 10.3
click at [422, 418] on input "Tree Example" at bounding box center [429, 420] width 14 height 14
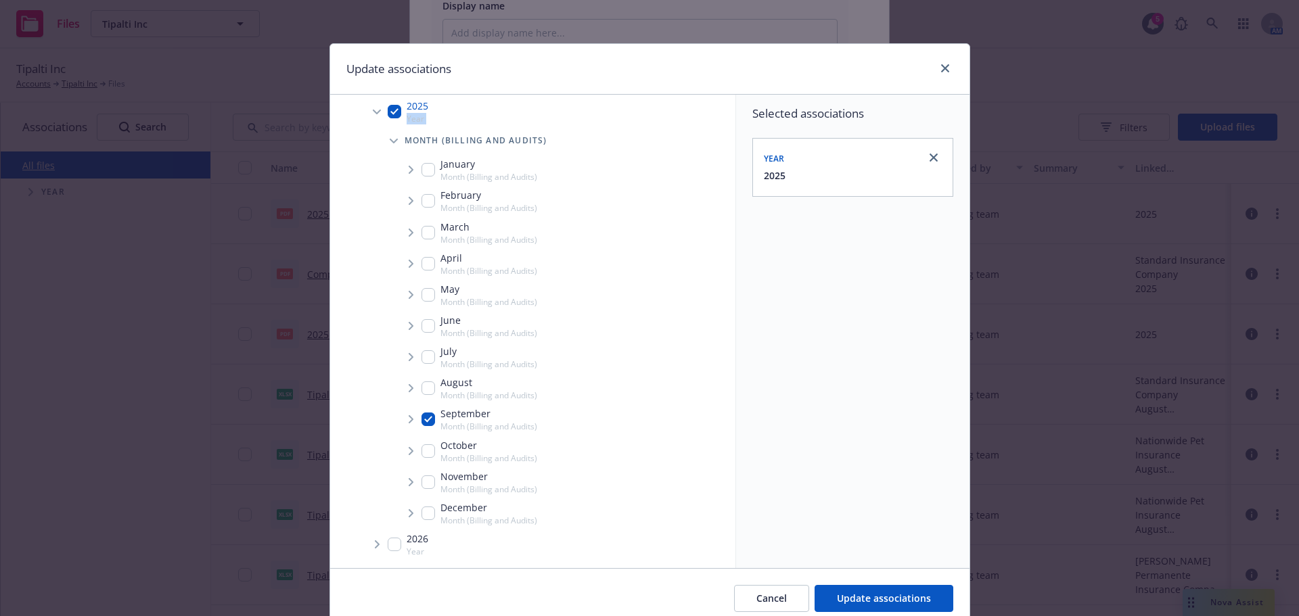
checkbox input "true"
click at [409, 421] on icon "Tree Example" at bounding box center [411, 419] width 5 height 8
click at [426, 448] on icon "Tree Example" at bounding box center [428, 449] width 5 height 8
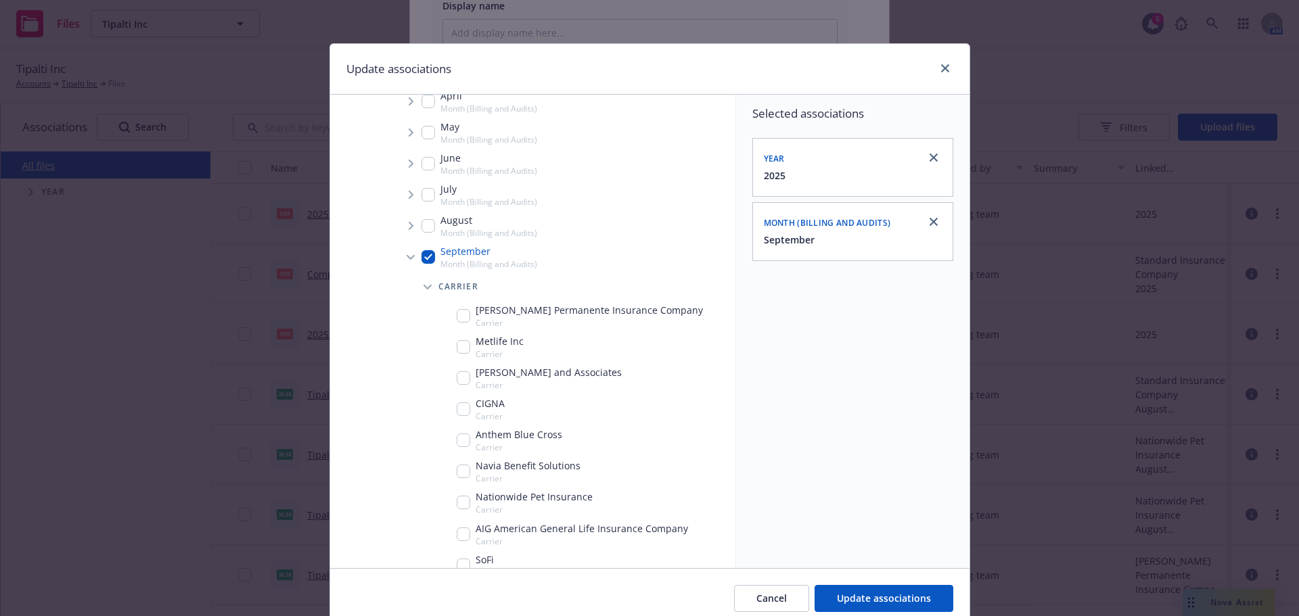
scroll to position [488, 0]
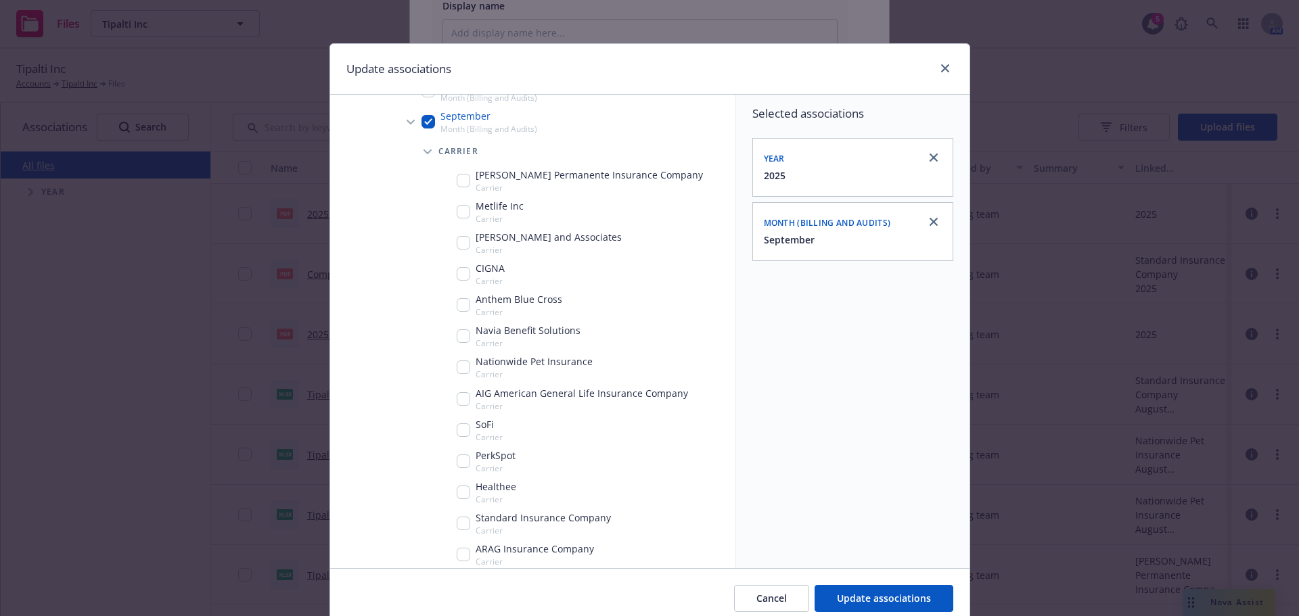
click at [461, 374] on div "Nationwide Pet Insurance Carrier" at bounding box center [525, 368] width 136 height 26
checkbox input "true"
click at [884, 591] on button "Update associations" at bounding box center [884, 598] width 139 height 27
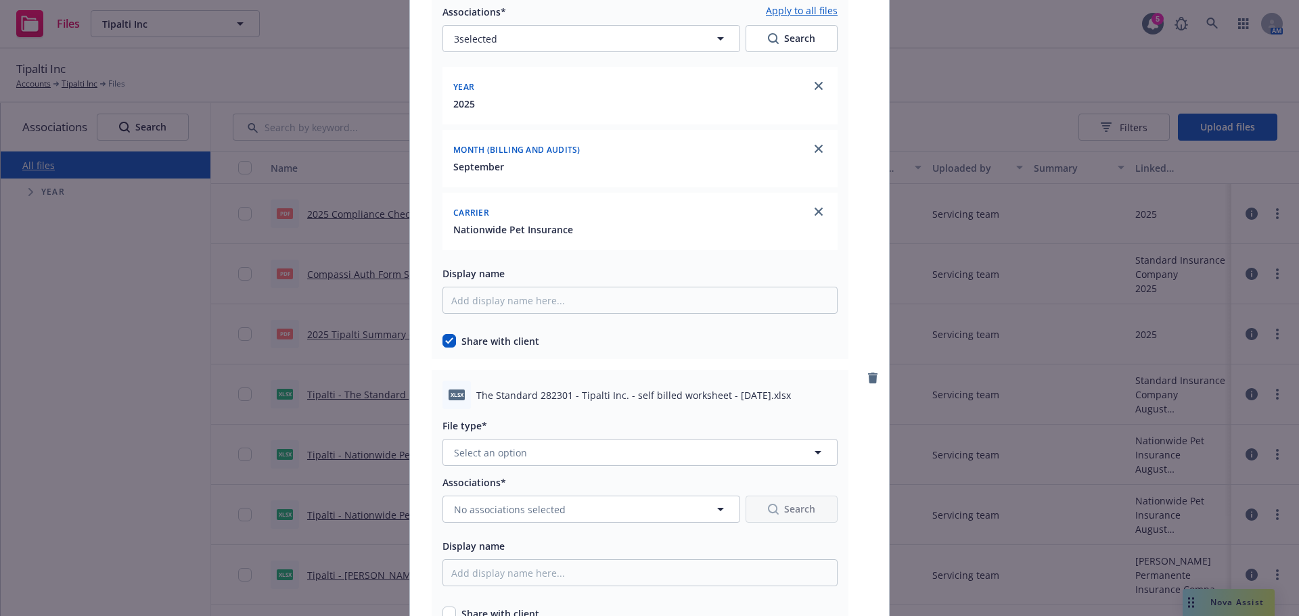
scroll to position [3519, 0]
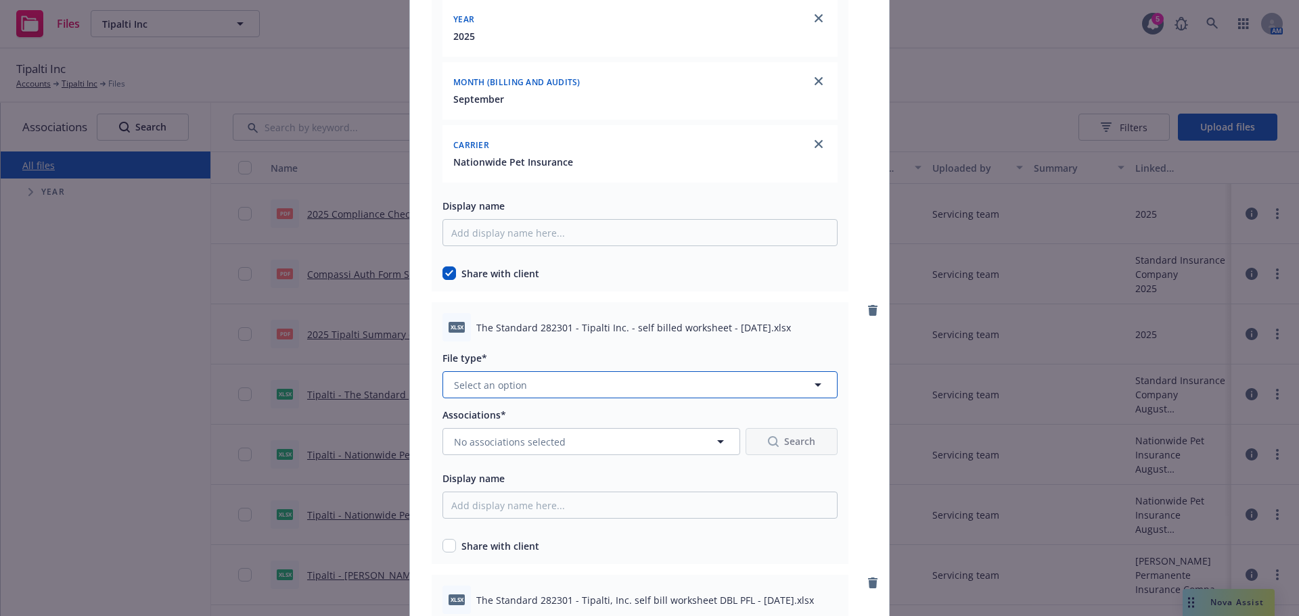
click at [537, 386] on button "Select an option" at bounding box center [640, 384] width 395 height 27
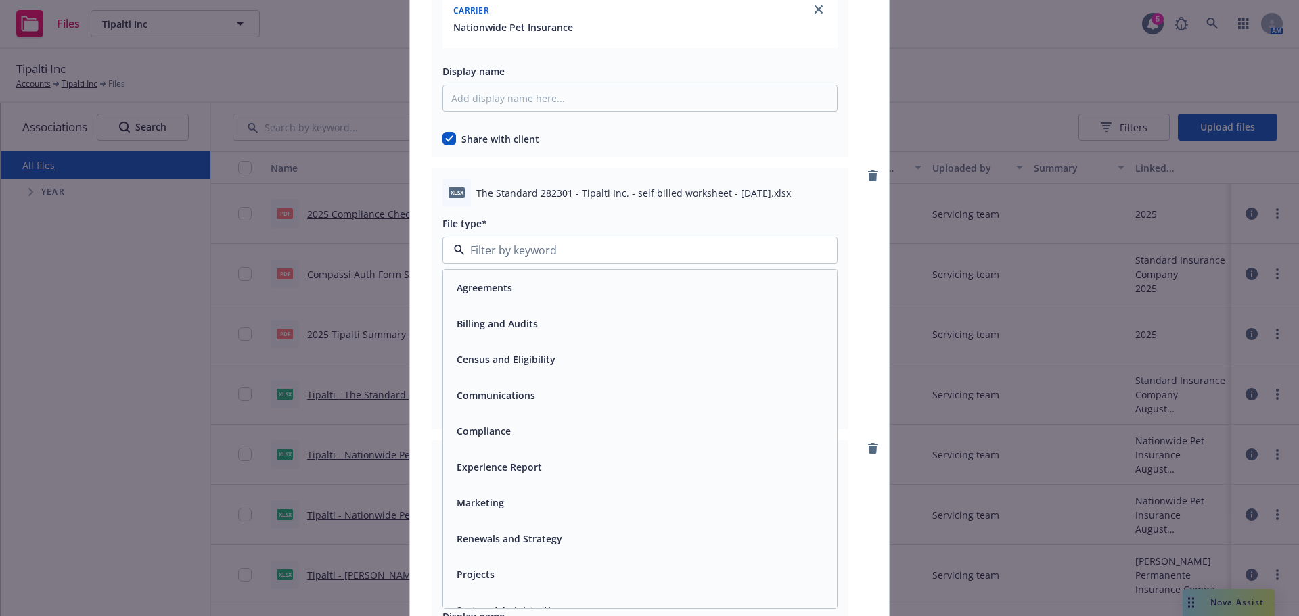
scroll to position [3654, 0]
click at [534, 344] on div "Census and Eligibility" at bounding box center [640, 359] width 394 height 36
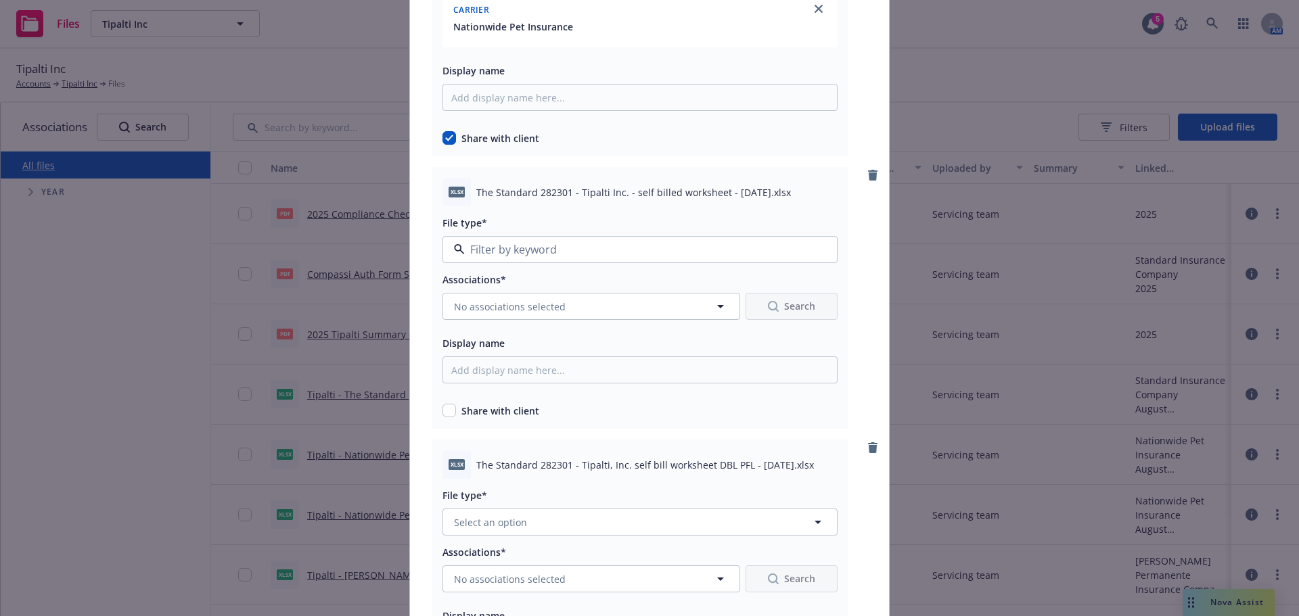
type input "Census and Eligibility"
click at [596, 245] on span "Census and Eligibility" at bounding box center [614, 250] width 320 height 14
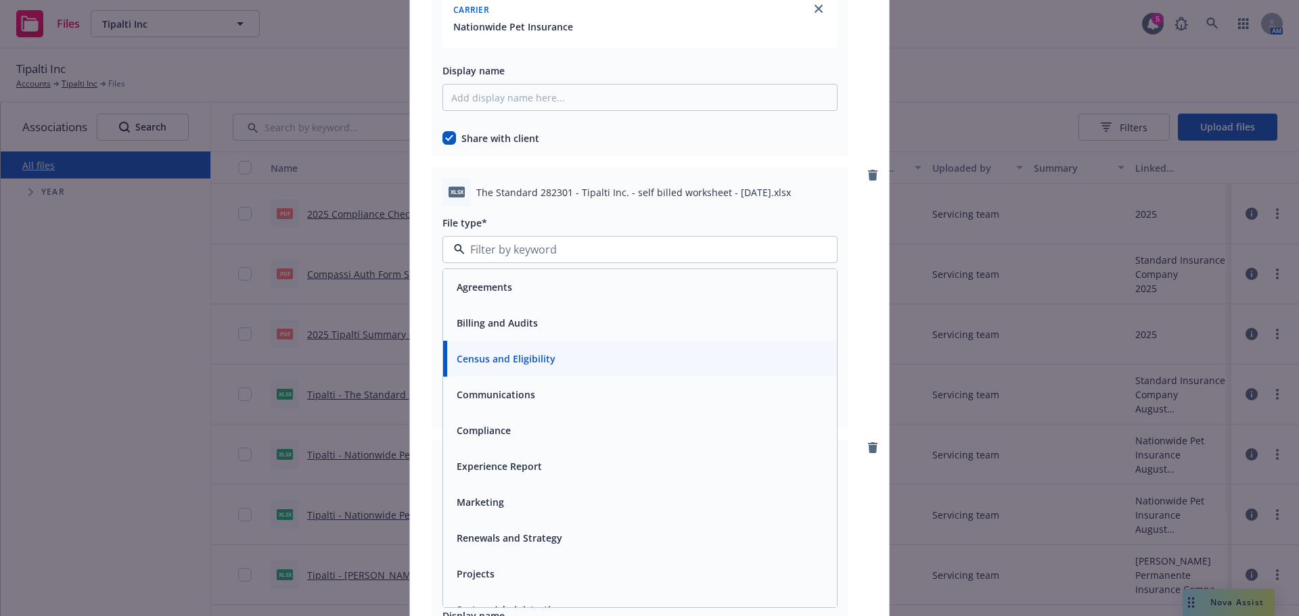
click at [592, 319] on div "Billing and Audits" at bounding box center [640, 323] width 378 height 20
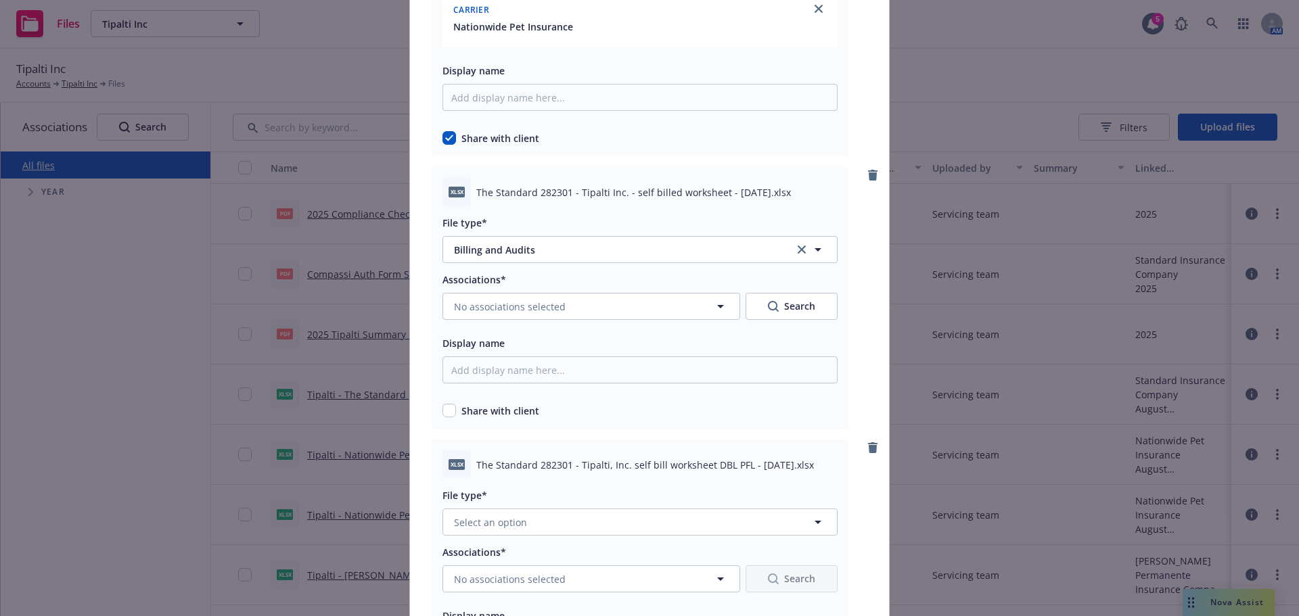
click at [443, 418] on div "Share with client" at bounding box center [640, 411] width 395 height 14
click at [443, 416] on input "checkbox" at bounding box center [450, 411] width 14 height 14
checkbox input "true"
click at [538, 241] on button "Billing and Audits" at bounding box center [640, 249] width 395 height 27
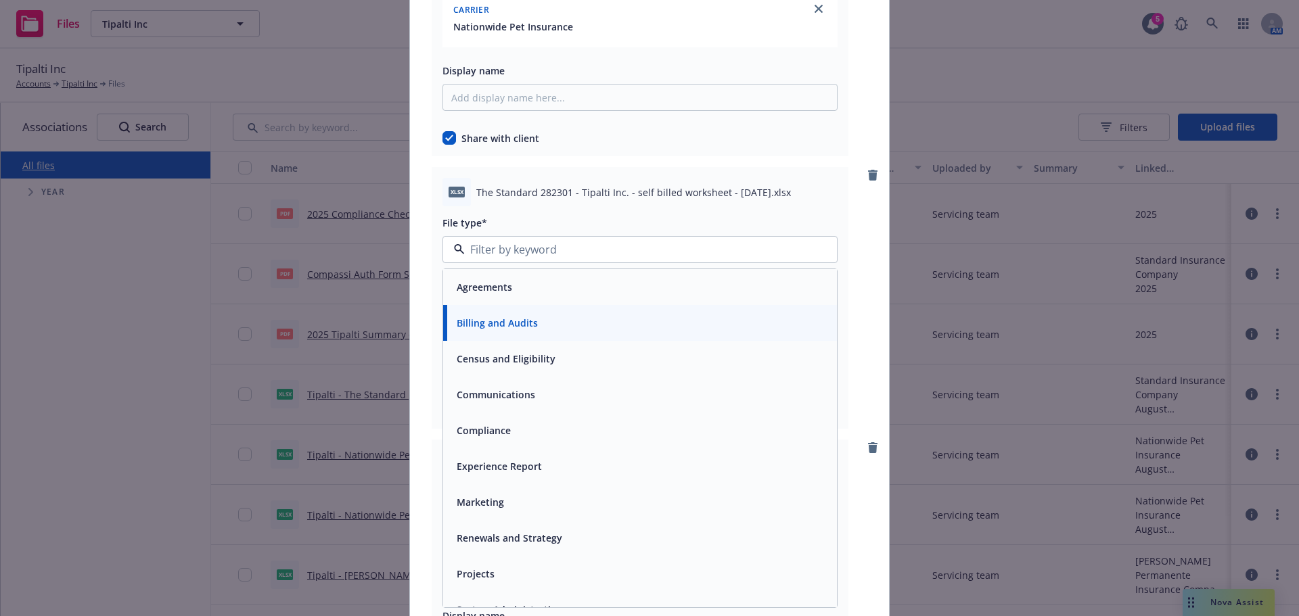
click at [1009, 212] on div "Add files xlsx Cigna CHLIC Summary Template - A404062 - Tipalti, Inc_September2…" at bounding box center [649, 308] width 1299 height 616
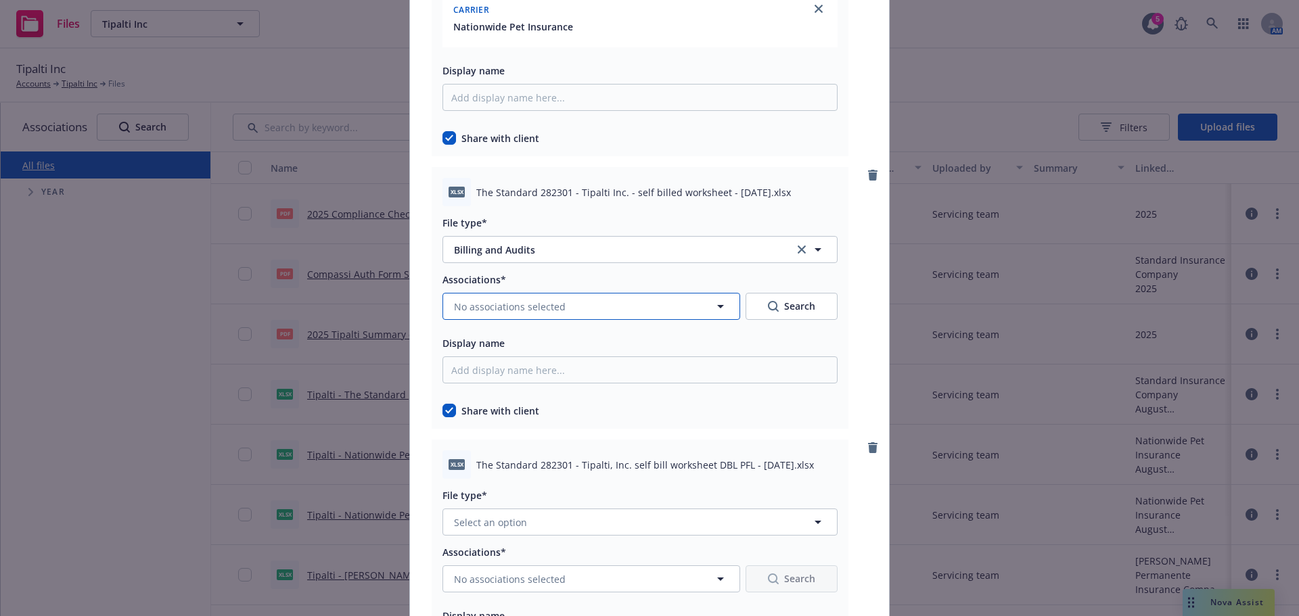
click at [514, 312] on span "No associations selected" at bounding box center [510, 307] width 112 height 14
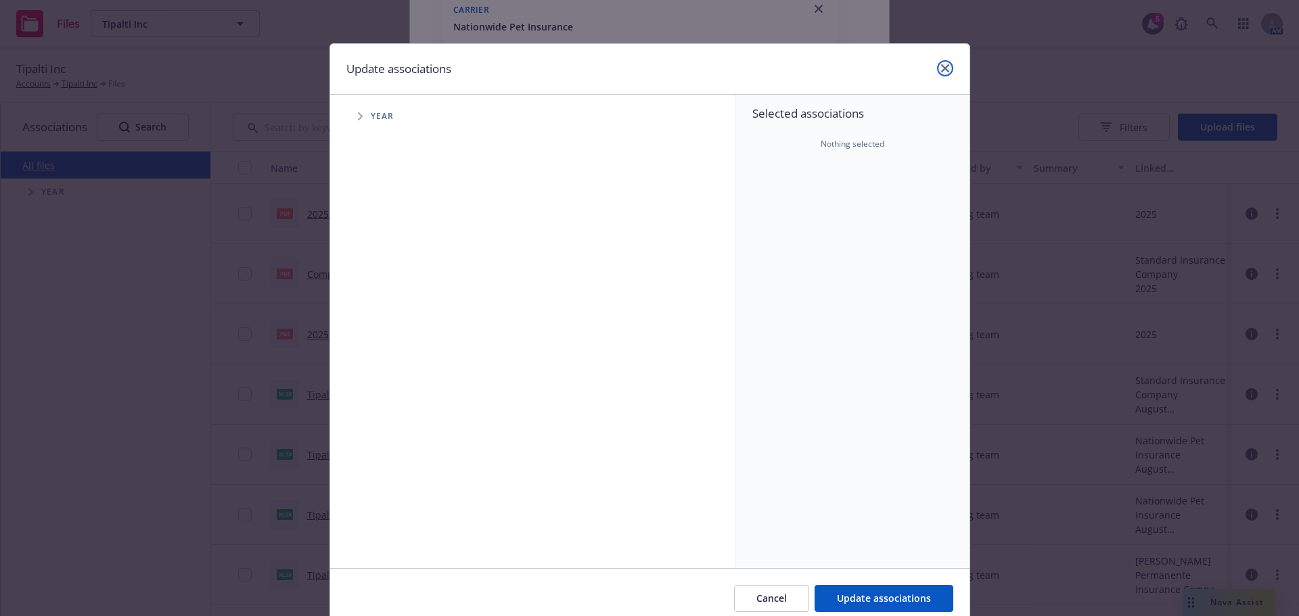
click at [941, 70] on icon "close" at bounding box center [945, 68] width 8 height 8
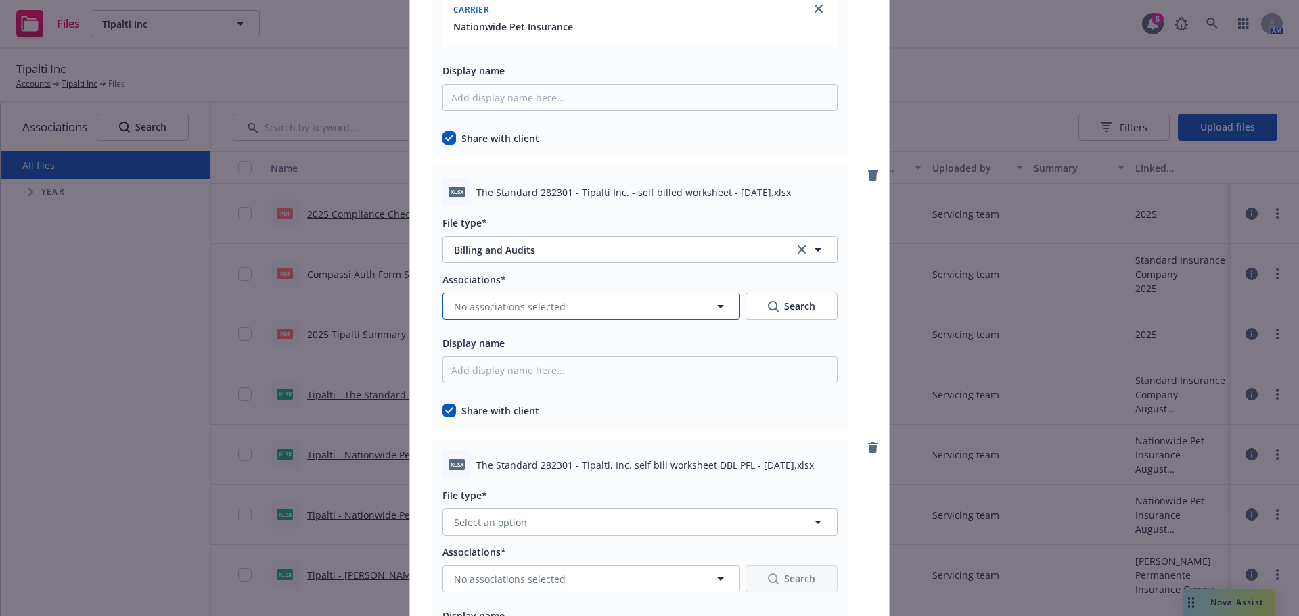
click at [592, 303] on button "No associations selected" at bounding box center [592, 306] width 298 height 27
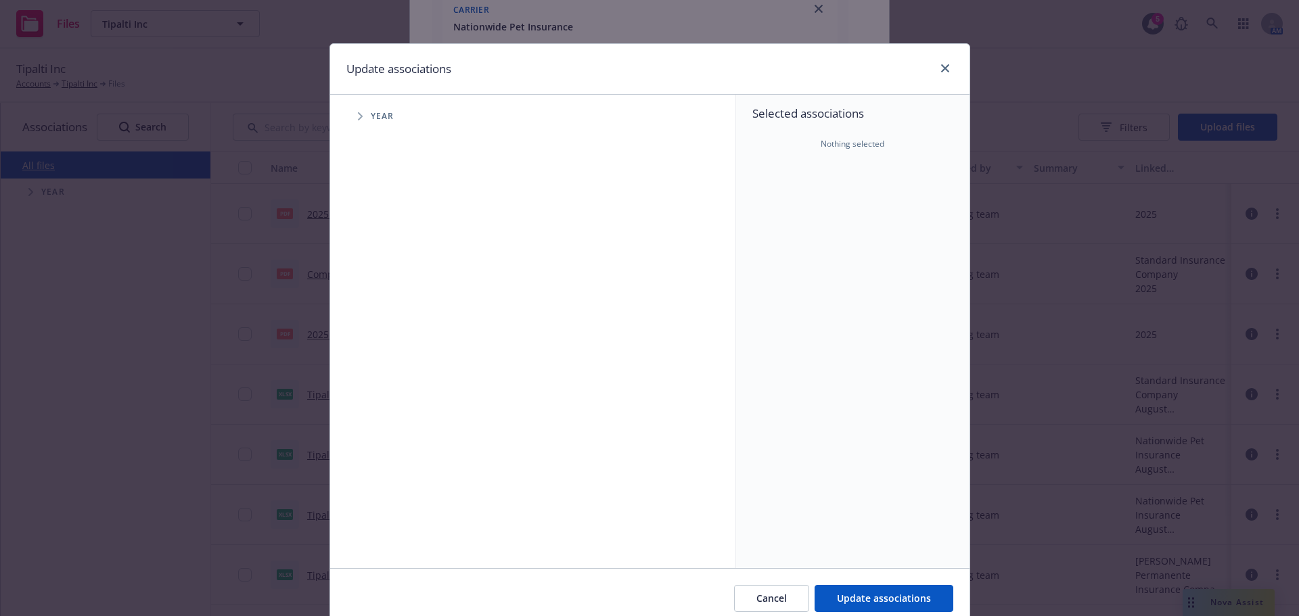
click at [356, 121] on span "Tree Example" at bounding box center [360, 117] width 22 height 22
click at [394, 304] on input "Tree Example" at bounding box center [395, 302] width 14 height 14
checkbox input "true"
click at [375, 303] on icon "Tree Example" at bounding box center [377, 302] width 5 height 8
click at [405, 327] on span "Month (Billing and Audits)" at bounding box center [476, 331] width 143 height 8
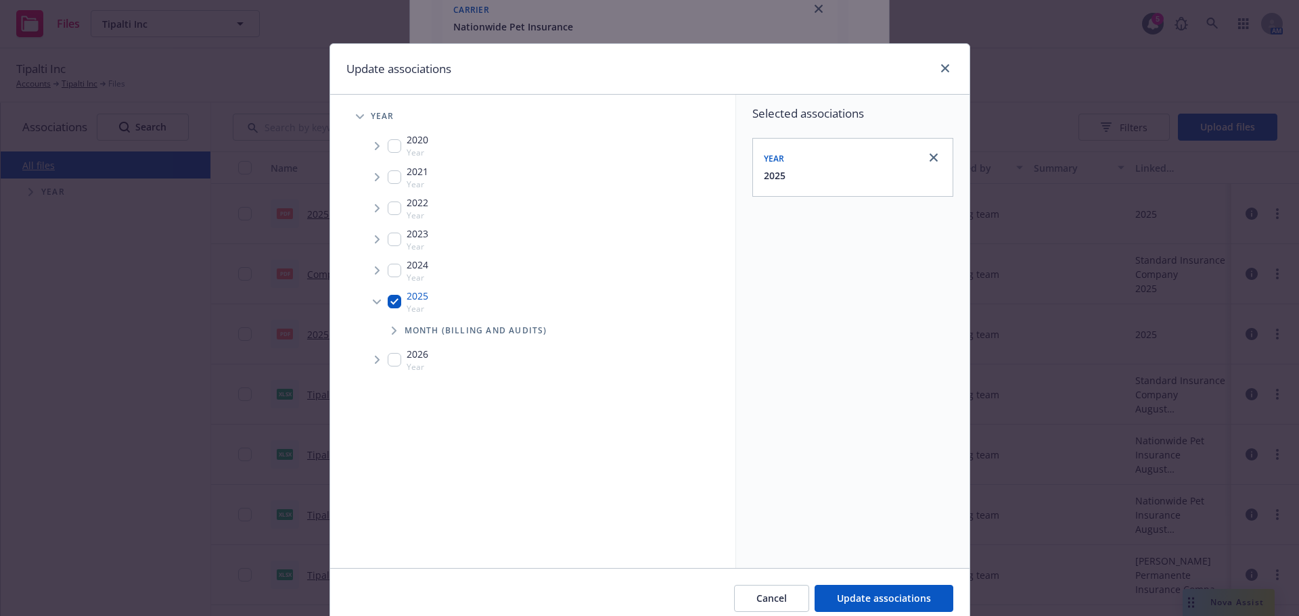
click at [393, 330] on span "Tree Example" at bounding box center [394, 331] width 22 height 22
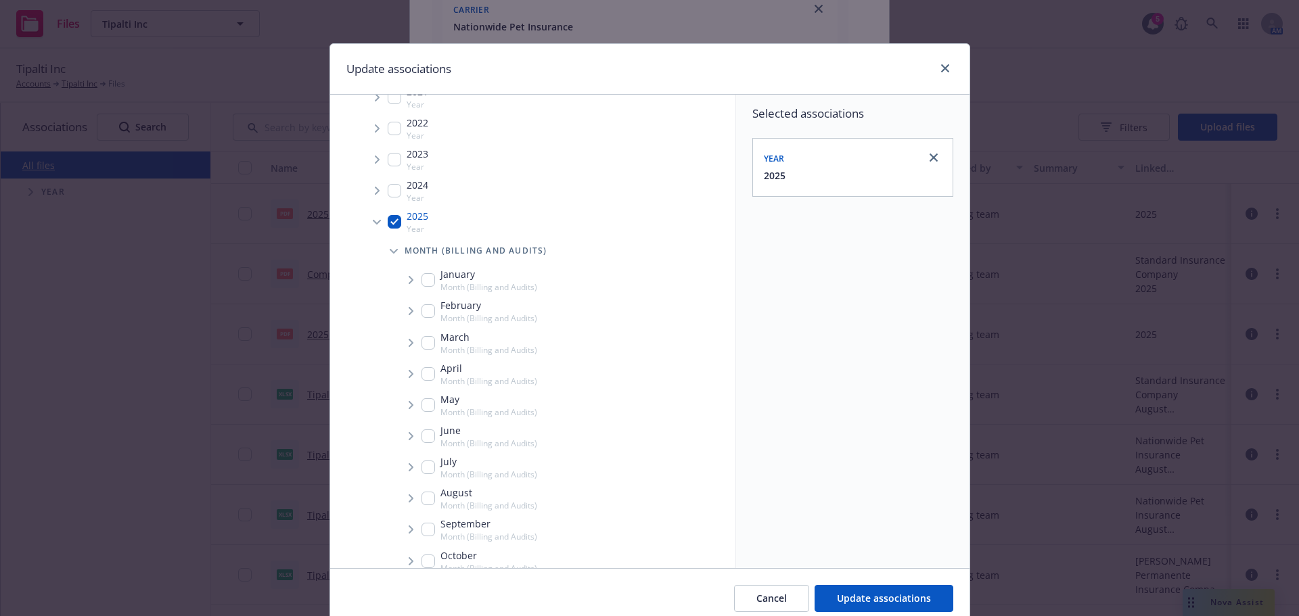
scroll to position [135, 0]
drag, startPoint x: 432, startPoint y: 480, endPoint x: 414, endPoint y: 479, distance: 17.6
click at [429, 479] on div "September Month (Billing and Audits)" at bounding box center [480, 474] width 116 height 26
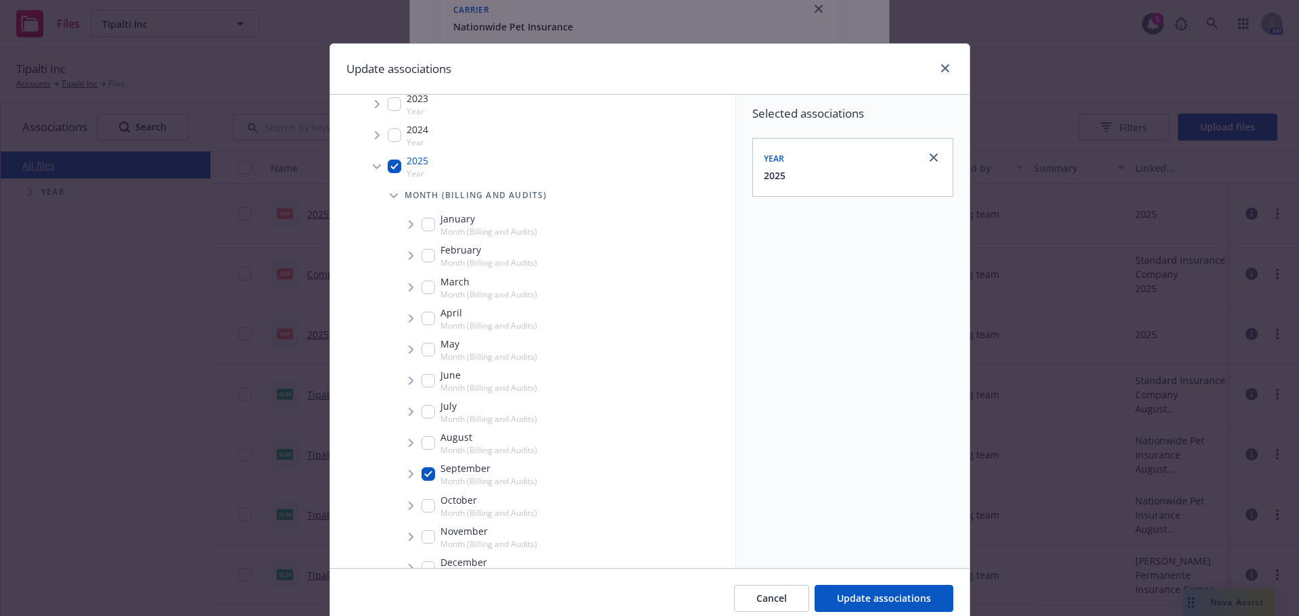
checkbox input "true"
click at [402, 477] on span "Tree Example" at bounding box center [411, 475] width 22 height 22
click at [429, 503] on span "Tree Example" at bounding box center [428, 504] width 22 height 22
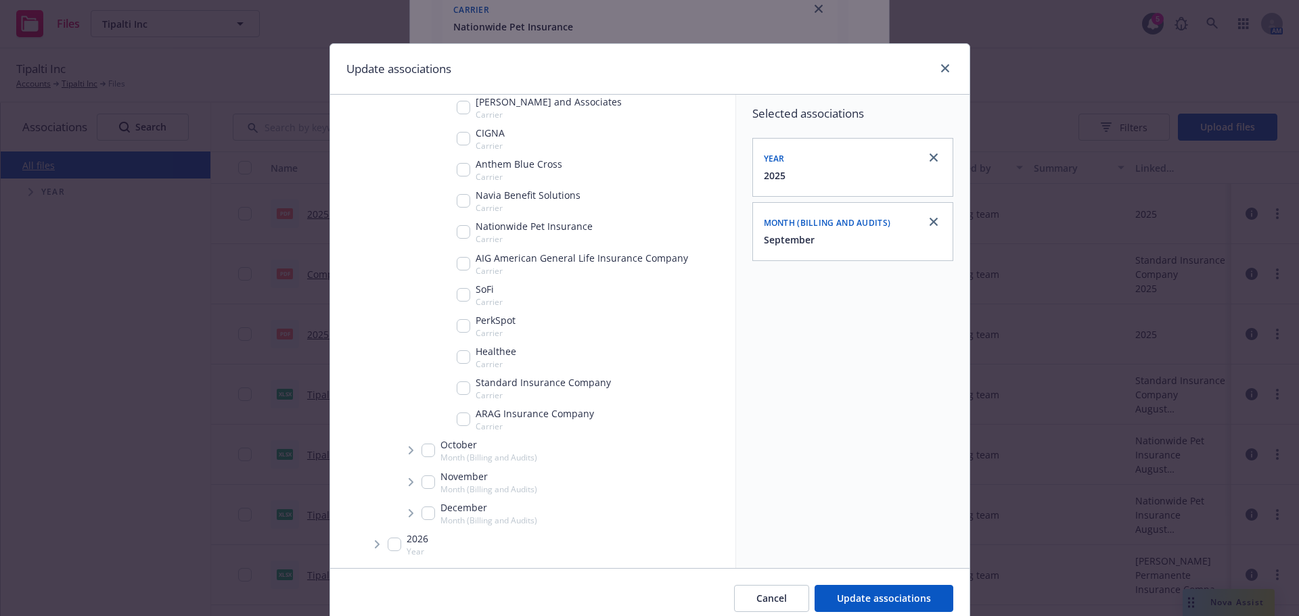
scroll to position [556, 0]
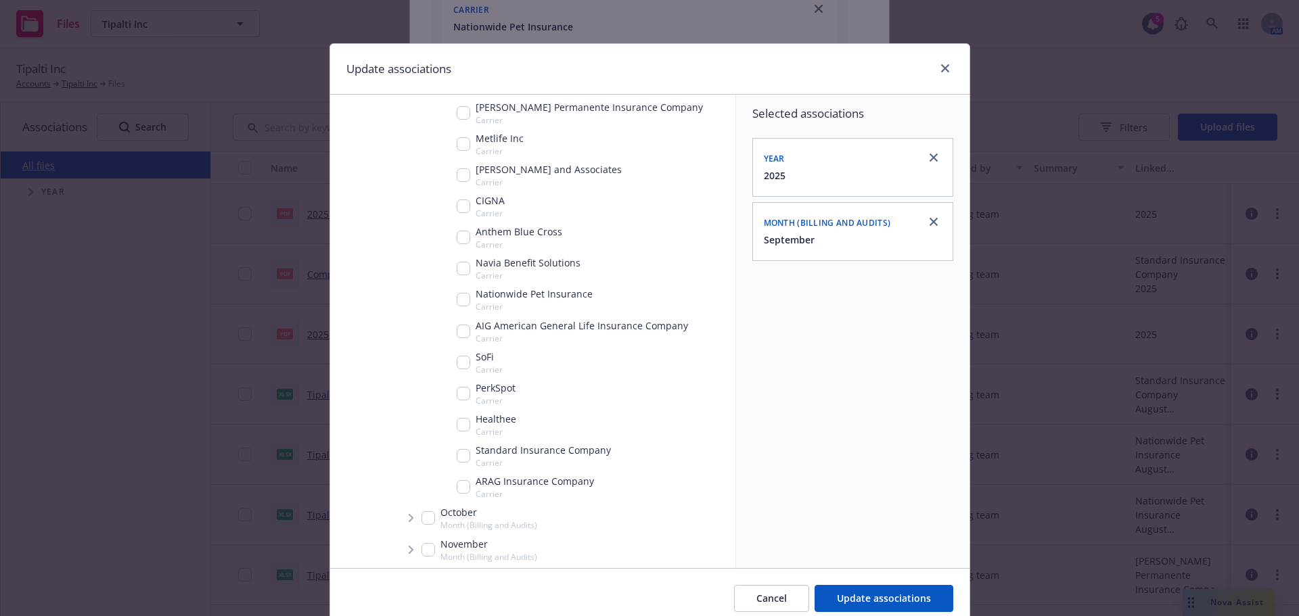
click at [457, 454] on input "Tree Example" at bounding box center [464, 456] width 14 height 14
checkbox input "true"
click at [878, 602] on span "Update associations" at bounding box center [884, 598] width 94 height 13
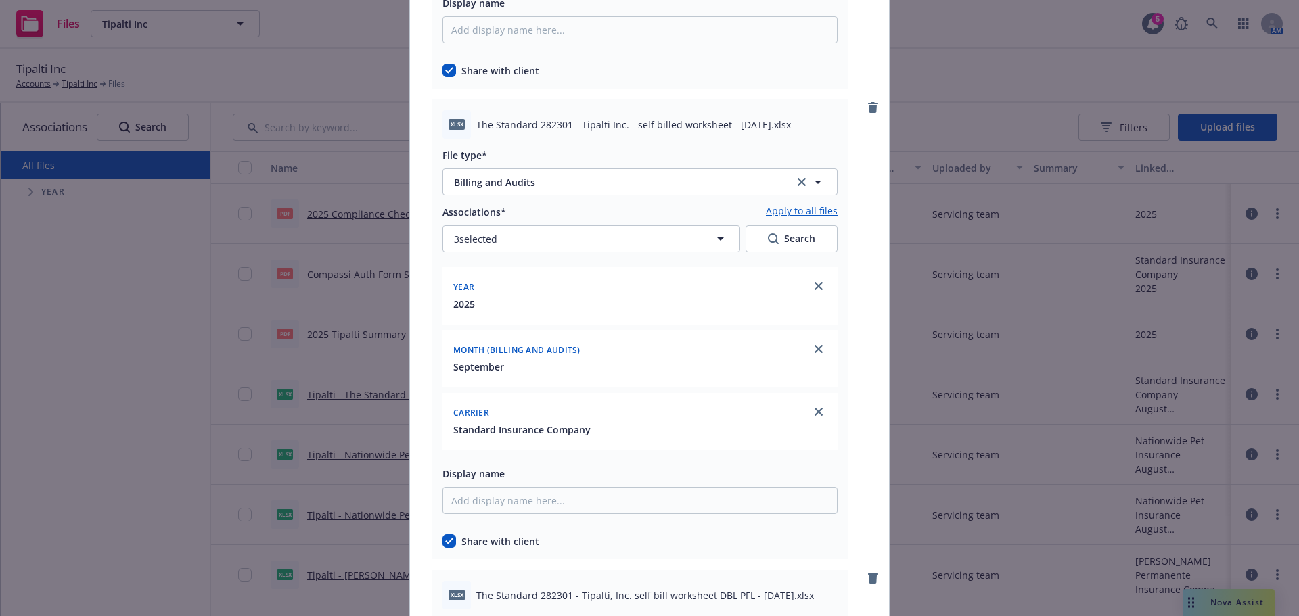
scroll to position [3992, 0]
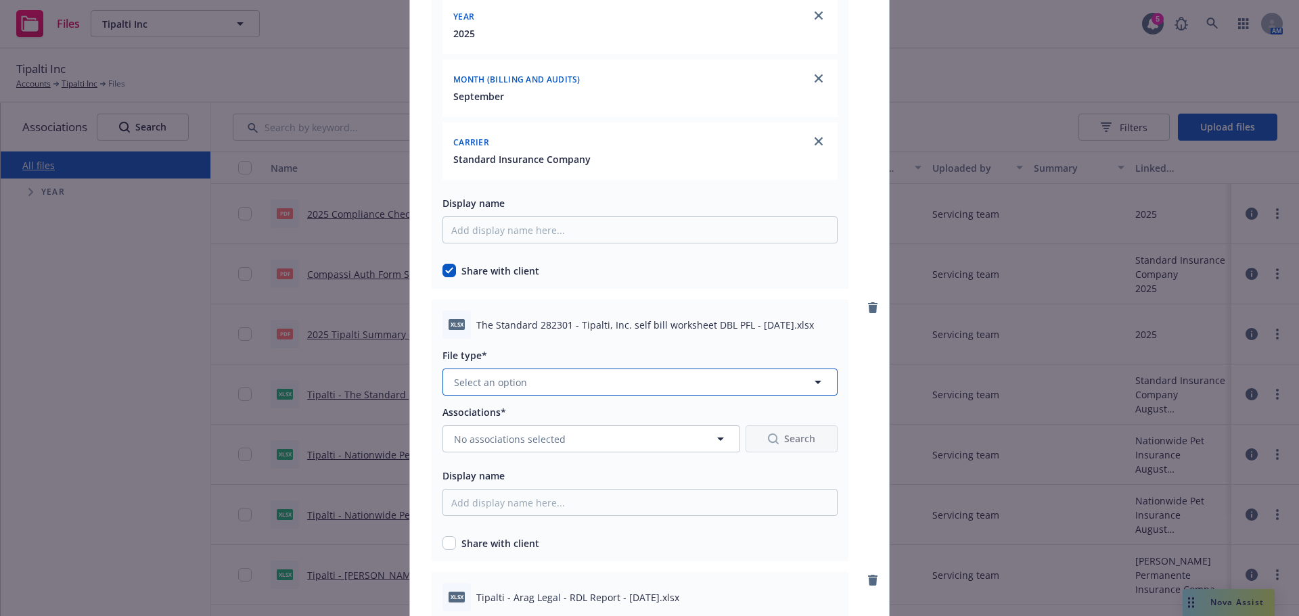
click at [542, 369] on button "Select an option" at bounding box center [640, 382] width 395 height 27
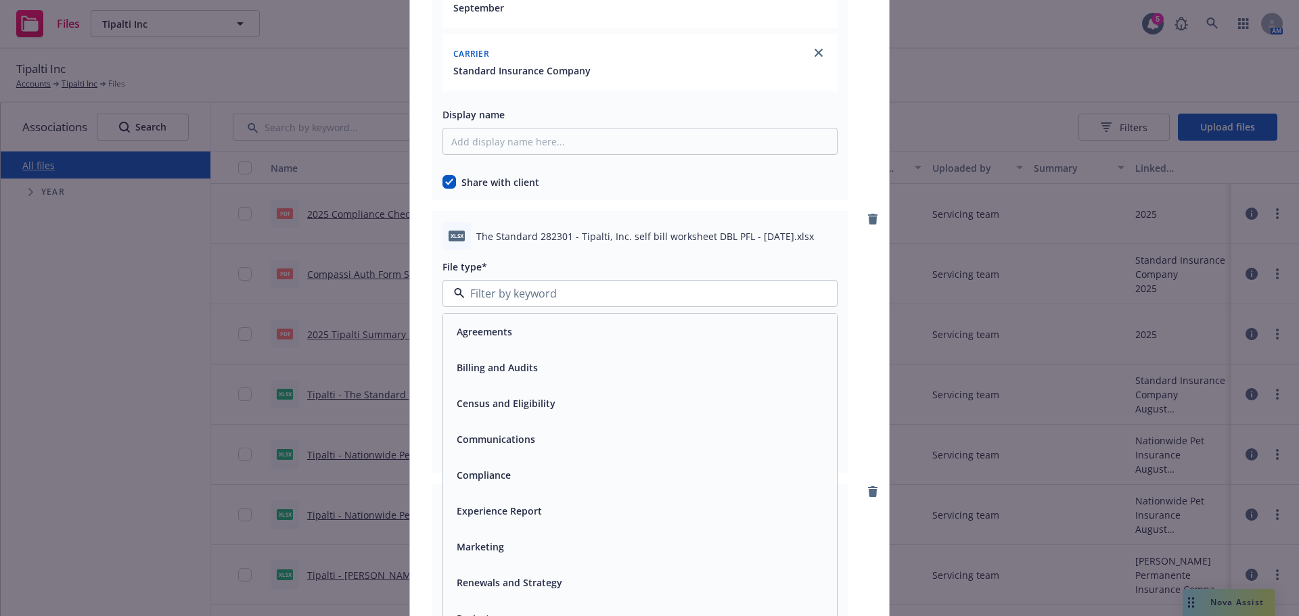
scroll to position [4195, 0]
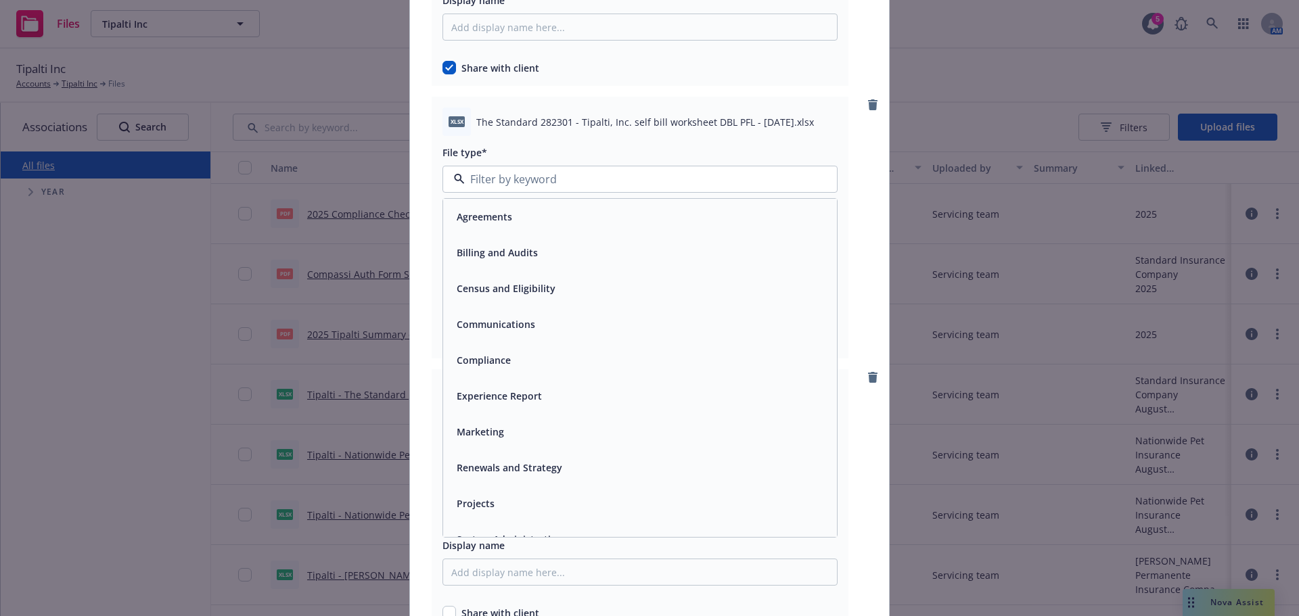
click at [522, 259] on span "Billing and Audits" at bounding box center [497, 253] width 81 height 14
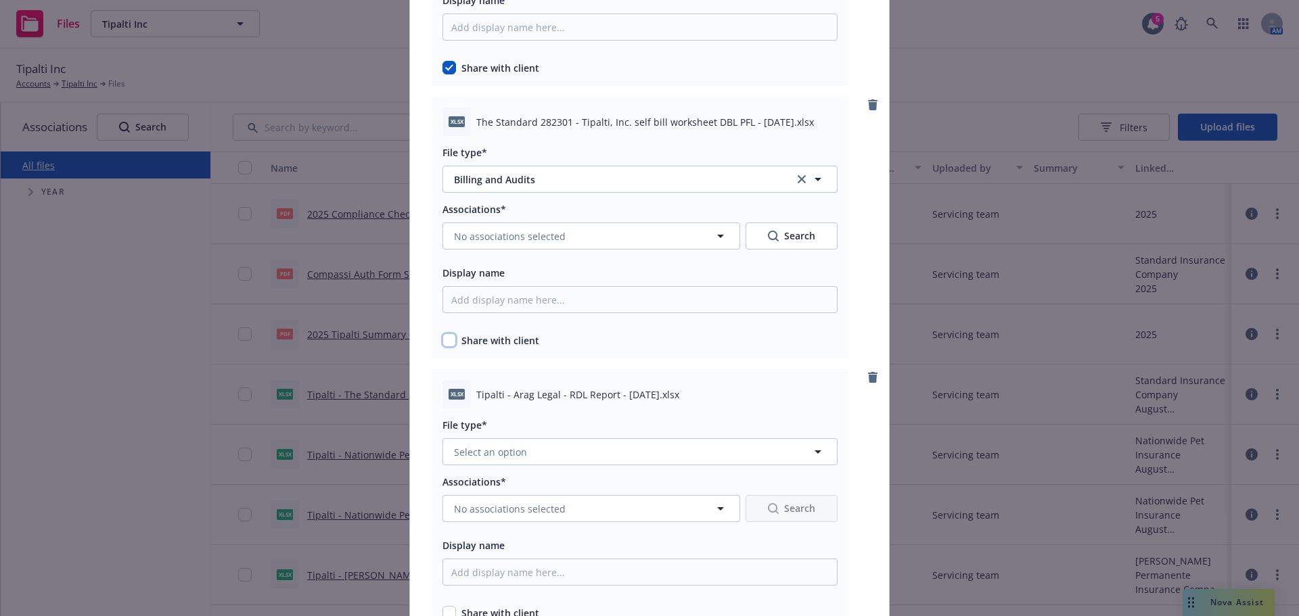
click at [445, 347] on input "checkbox" at bounding box center [450, 341] width 14 height 14
checkbox input "true"
click at [526, 236] on span "No associations selected" at bounding box center [510, 236] width 112 height 14
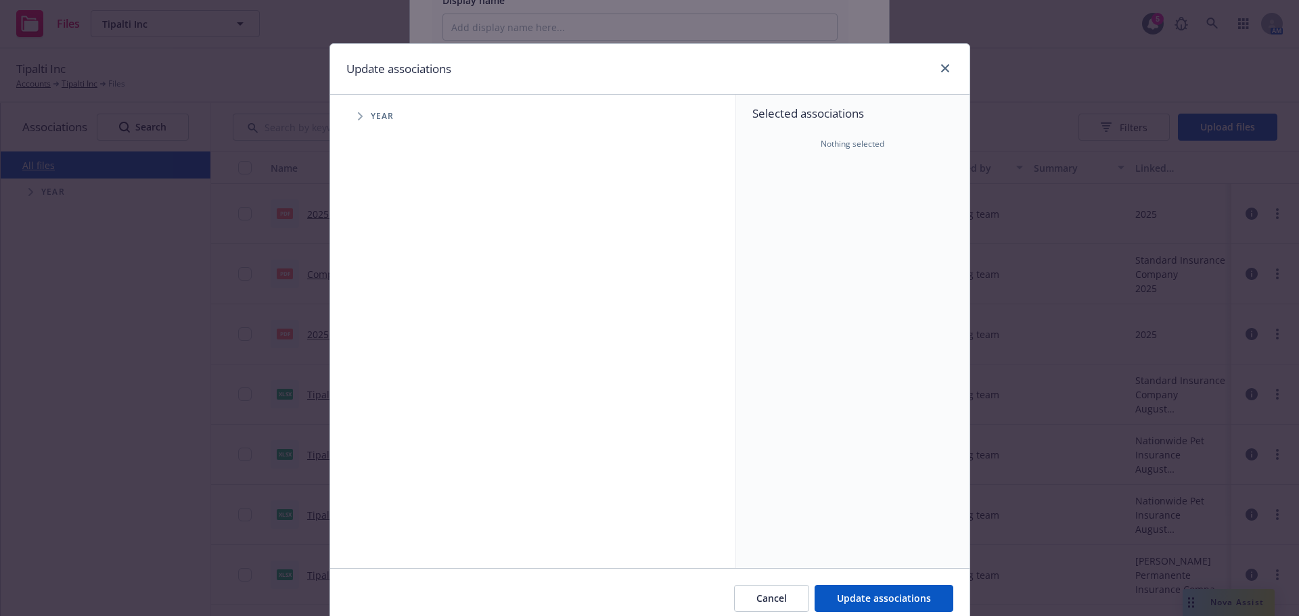
click at [358, 114] on icon "Tree Example" at bounding box center [360, 116] width 5 height 8
drag, startPoint x: 397, startPoint y: 304, endPoint x: 385, endPoint y: 304, distance: 11.5
click at [391, 304] on div "2025 Year" at bounding box center [408, 302] width 41 height 26
checkbox input "true"
click at [375, 302] on icon "Tree Example" at bounding box center [377, 302] width 5 height 8
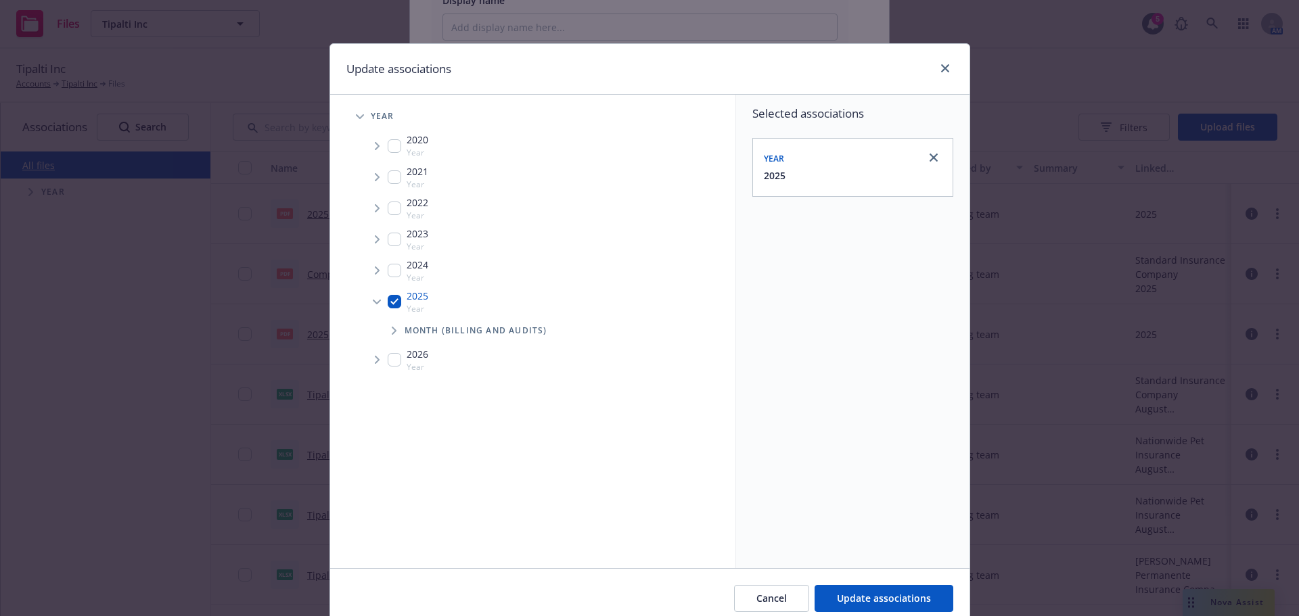
click at [392, 329] on span "Tree Example" at bounding box center [394, 331] width 22 height 22
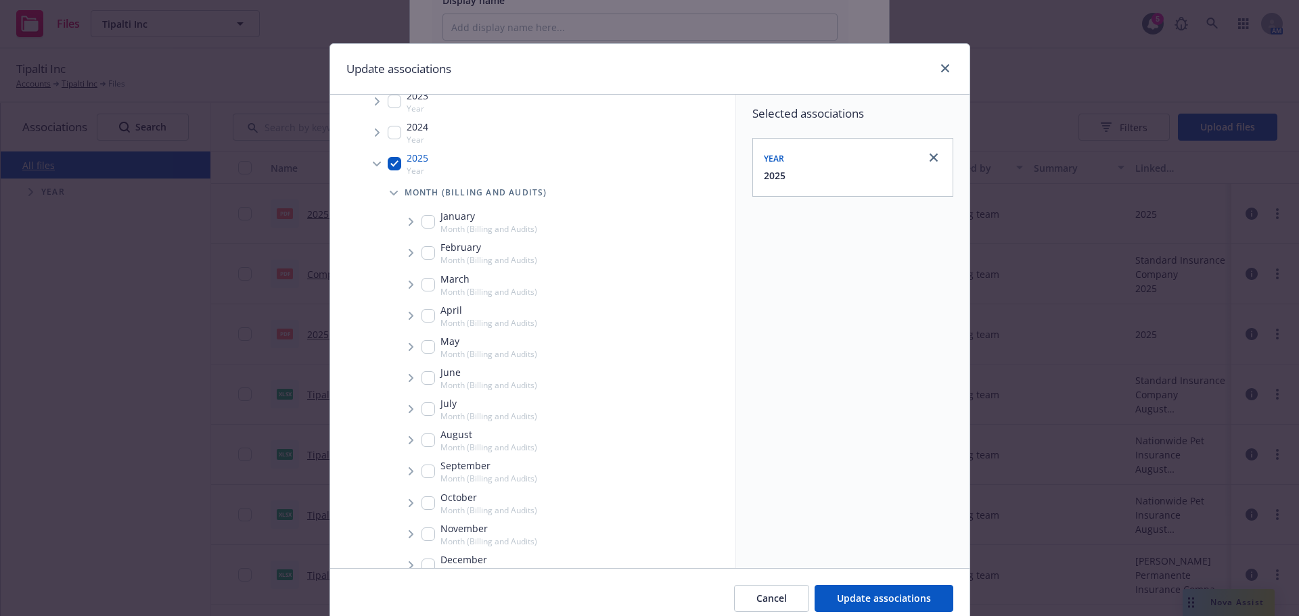
scroll to position [190, 0]
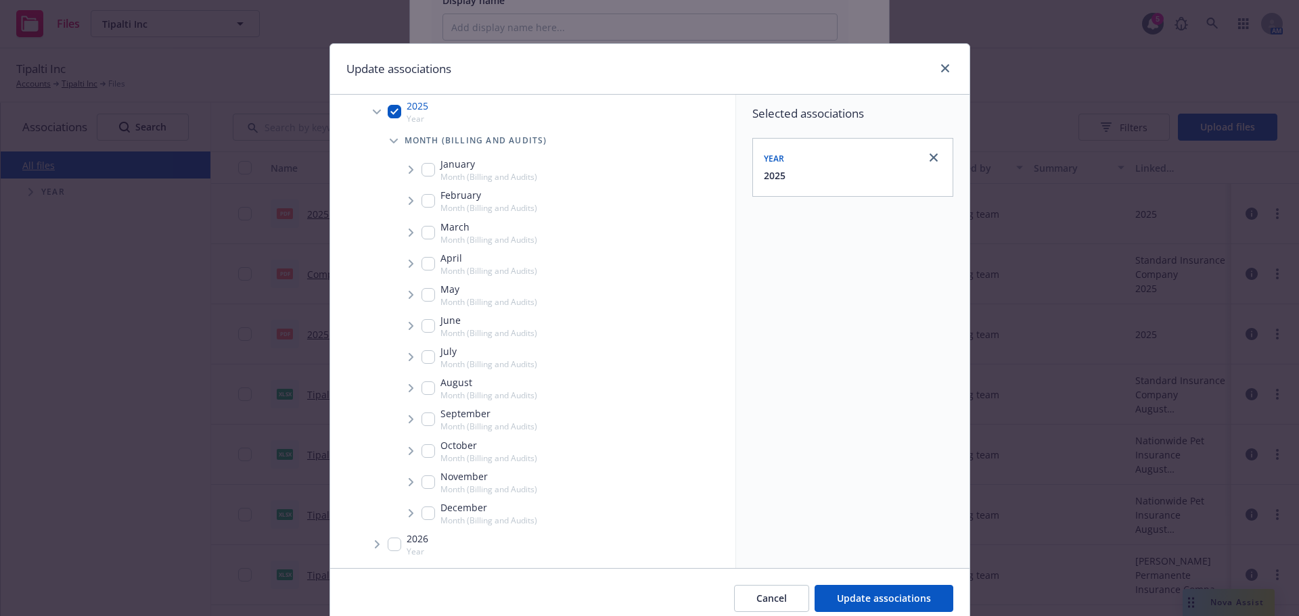
drag, startPoint x: 416, startPoint y: 419, endPoint x: 409, endPoint y: 420, distance: 7.5
click at [415, 420] on div "September Month (Billing and Audits)" at bounding box center [564, 419] width 341 height 31
checkbox input "true"
drag, startPoint x: 403, startPoint y: 421, endPoint x: 407, endPoint y: 434, distance: 13.7
click at [403, 426] on span "Tree Example" at bounding box center [411, 420] width 22 height 22
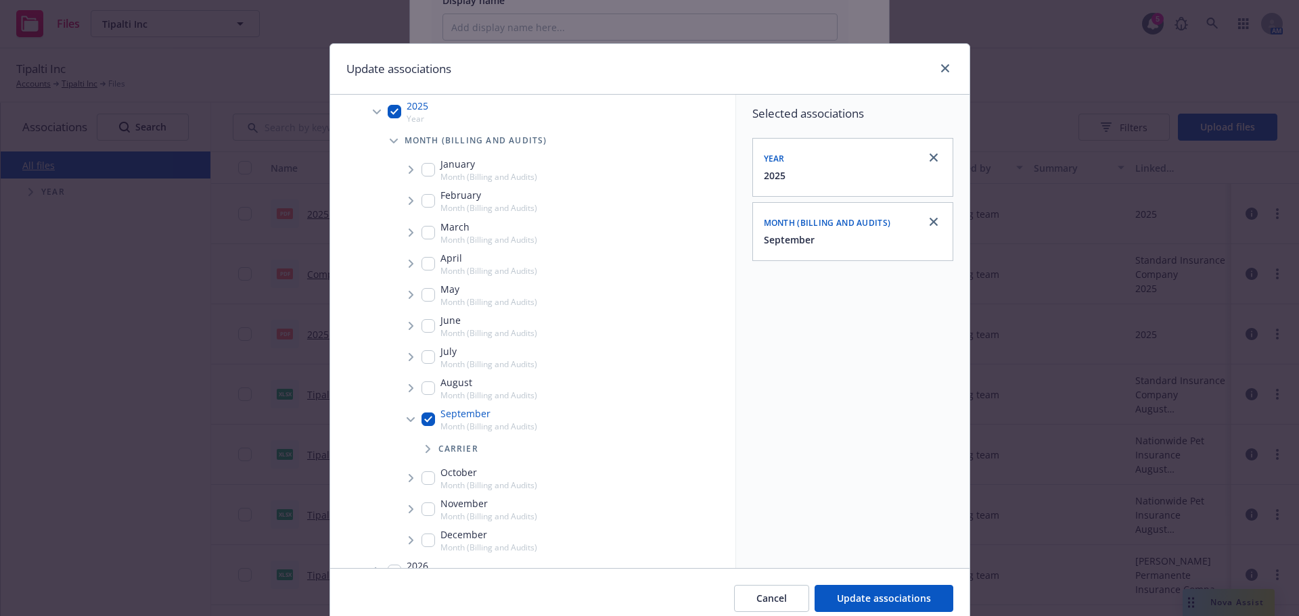
click at [417, 438] on span "Tree Example" at bounding box center [428, 449] width 22 height 22
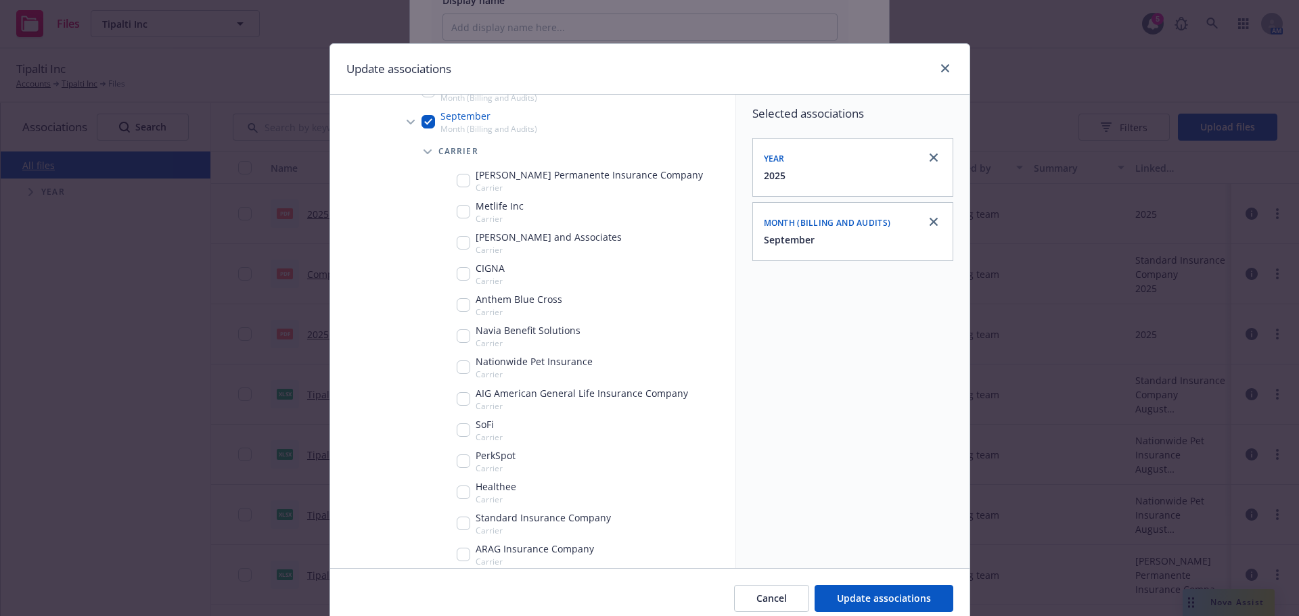
scroll to position [556, 0]
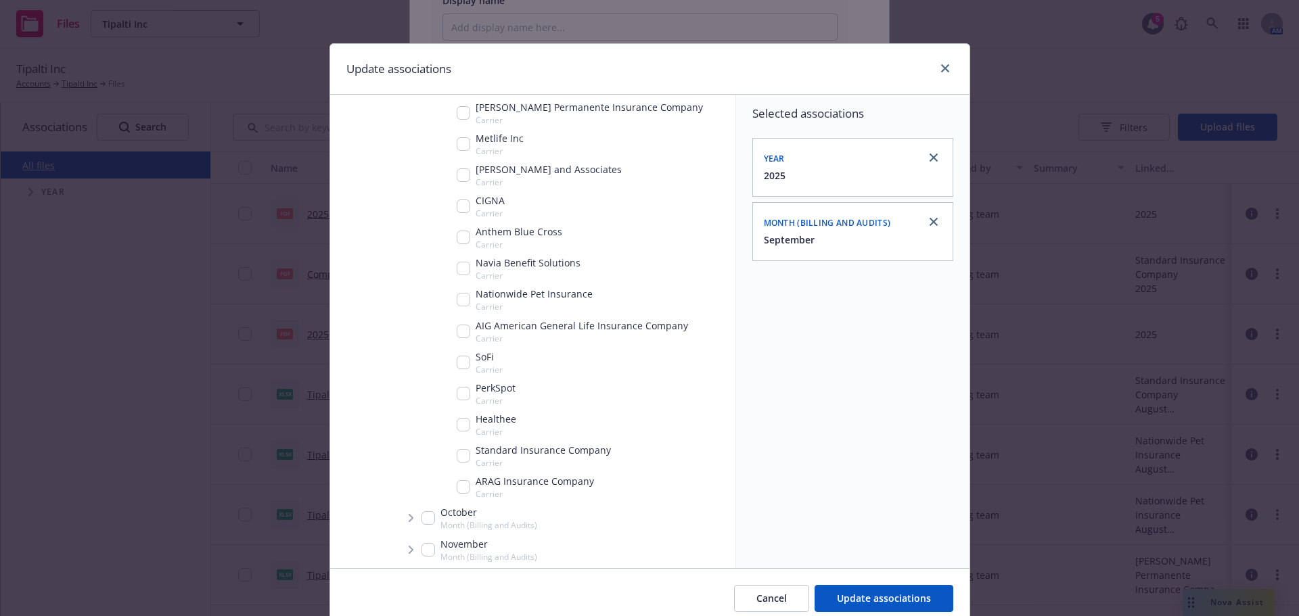
click at [457, 453] on input "Tree Example" at bounding box center [464, 456] width 14 height 14
checkbox input "true"
drag, startPoint x: 895, startPoint y: 570, endPoint x: 889, endPoint y: 587, distance: 18.6
click at [892, 575] on div "Cancel Update associations" at bounding box center [649, 598] width 639 height 60
click at [886, 592] on span "Update associations" at bounding box center [884, 598] width 94 height 13
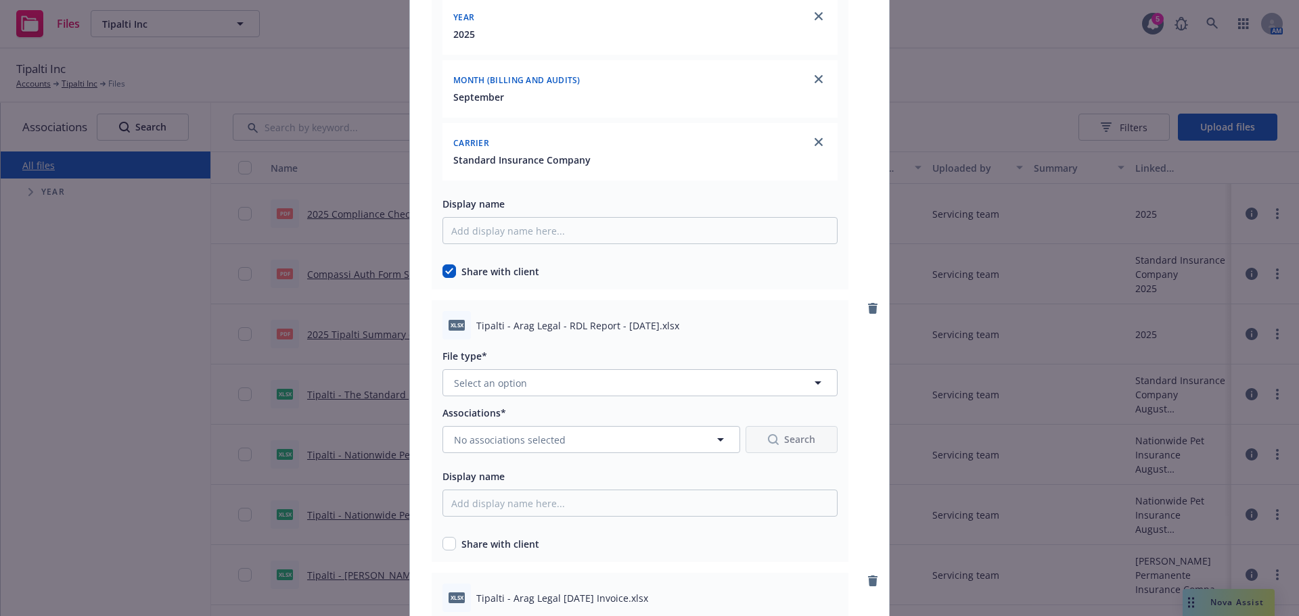
scroll to position [4534, 0]
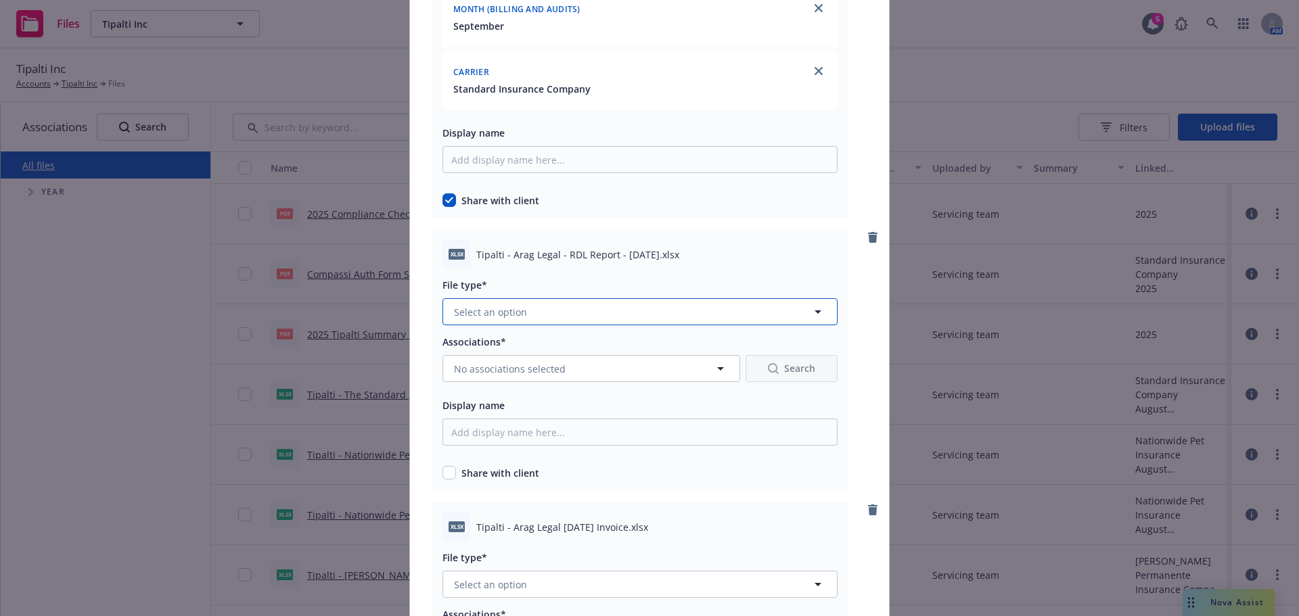
click at [501, 317] on span "Select an option" at bounding box center [490, 312] width 73 height 14
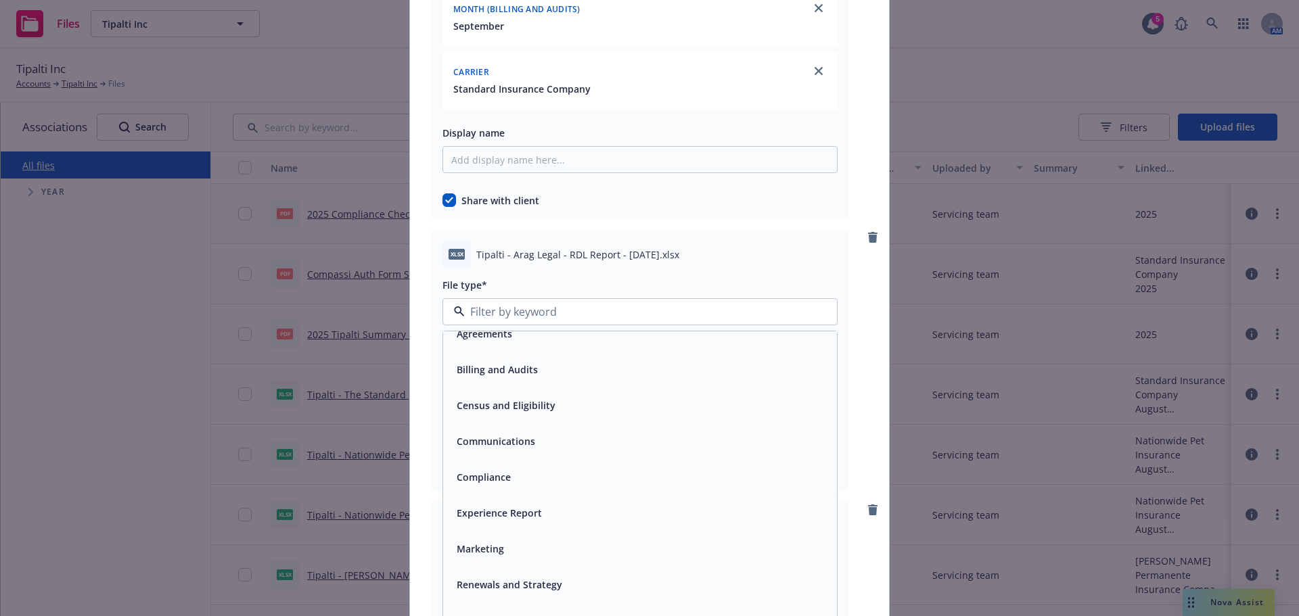
scroll to position [20, 0]
click at [516, 357] on div "Billing and Audits" at bounding box center [495, 365] width 89 height 20
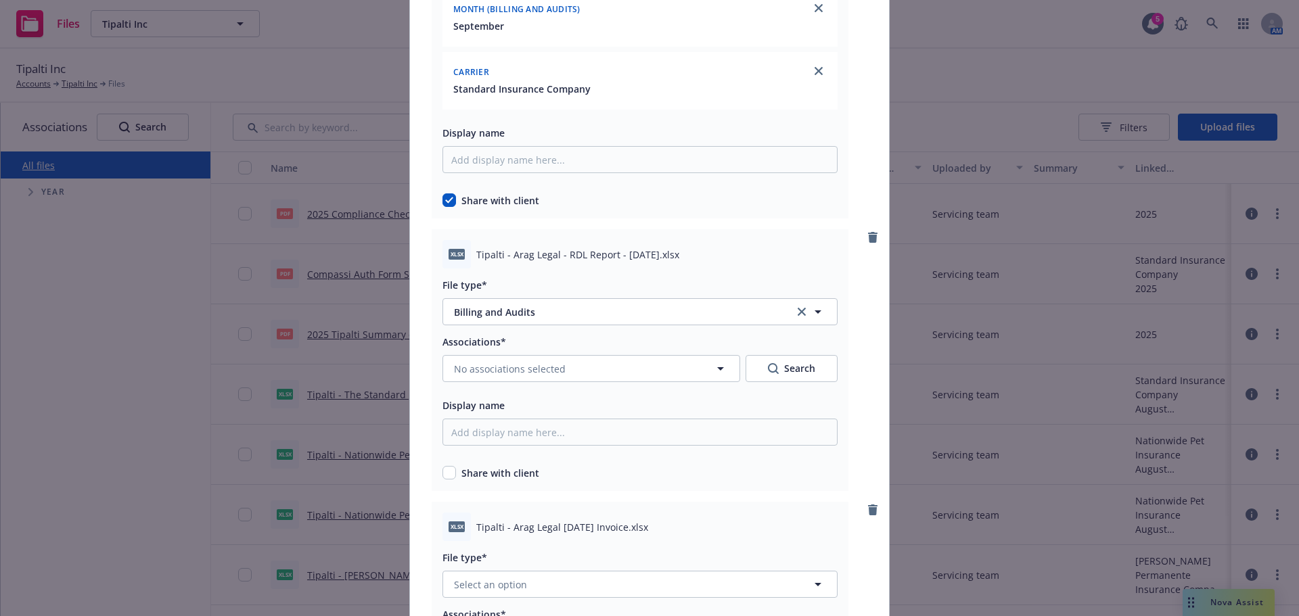
scroll to position [4601, 0]
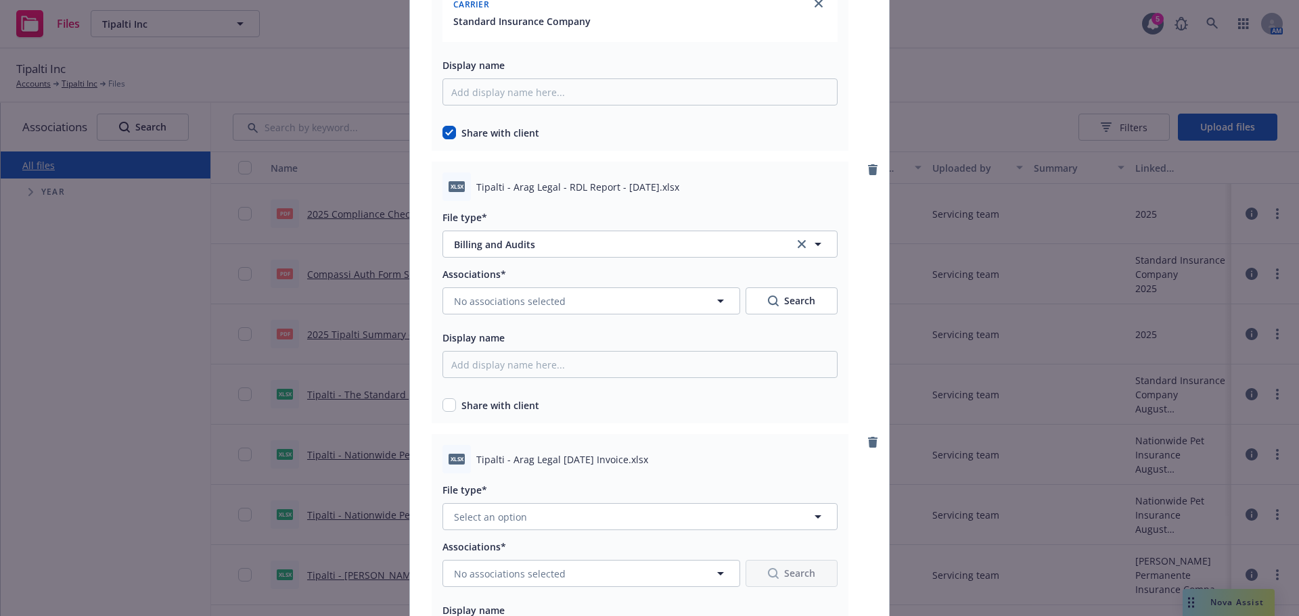
click at [449, 415] on div "xlsx Tipalti - Arag Legal - RDL Report - [DATE].xlsx File type* Billing and Aud…" at bounding box center [640, 293] width 417 height 262
click at [449, 407] on input "checkbox" at bounding box center [450, 406] width 14 height 14
checkbox input "true"
click at [495, 312] on button "No associations selected" at bounding box center [592, 301] width 298 height 27
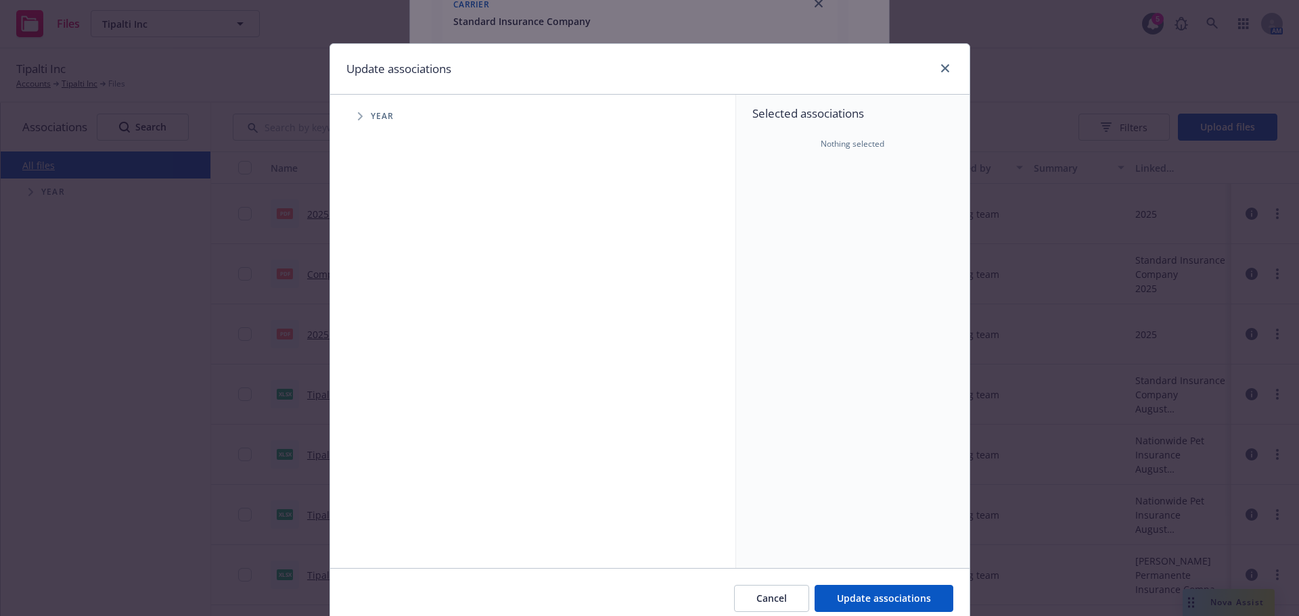
click at [349, 124] on span "Tree Example" at bounding box center [360, 117] width 22 height 22
drag, startPoint x: 394, startPoint y: 303, endPoint x: 378, endPoint y: 303, distance: 16.9
click at [388, 303] on input "Tree Example" at bounding box center [395, 302] width 14 height 14
checkbox input "true"
click at [378, 303] on span "Tree Example" at bounding box center [377, 302] width 22 height 22
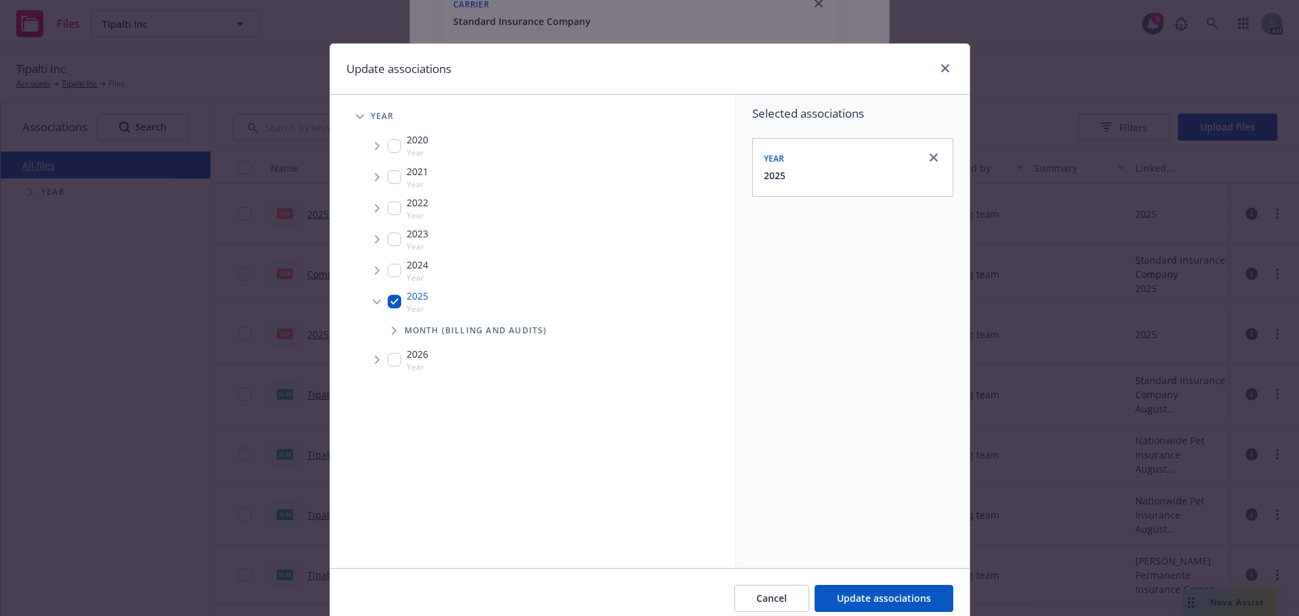
click at [397, 332] on span "Tree Example" at bounding box center [394, 331] width 22 height 22
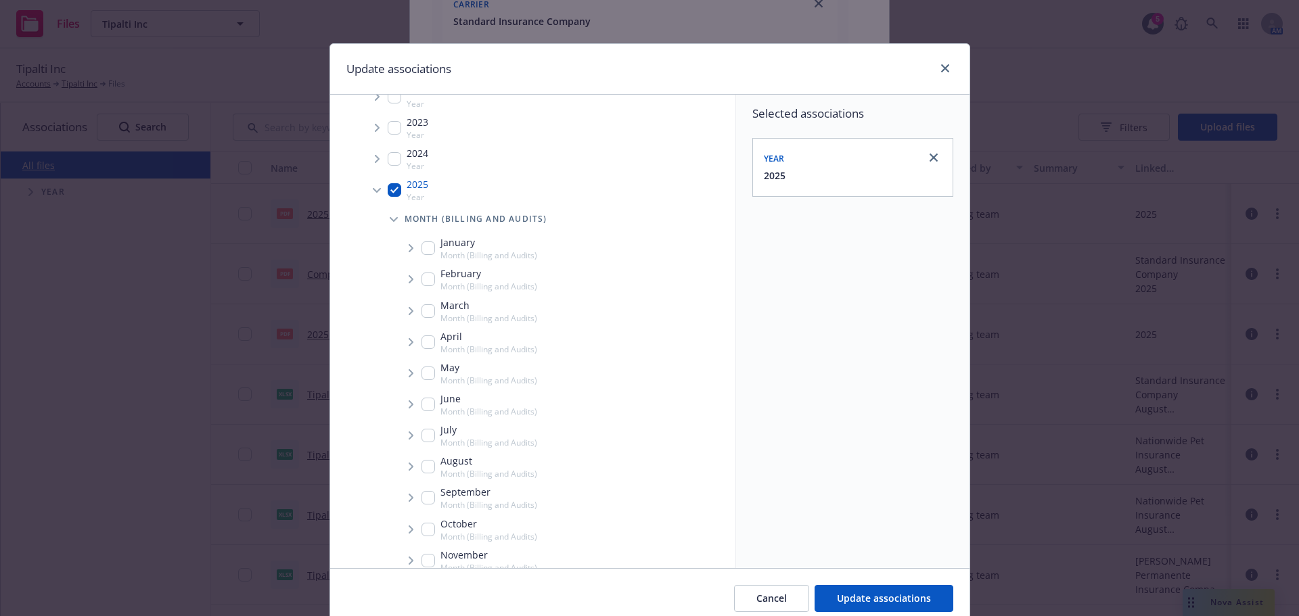
scroll to position [135, 0]
drag, startPoint x: 426, startPoint y: 467, endPoint x: 409, endPoint y: 470, distance: 17.1
click at [424, 468] on div "September Month (Billing and Audits)" at bounding box center [480, 474] width 116 height 26
checkbox input "true"
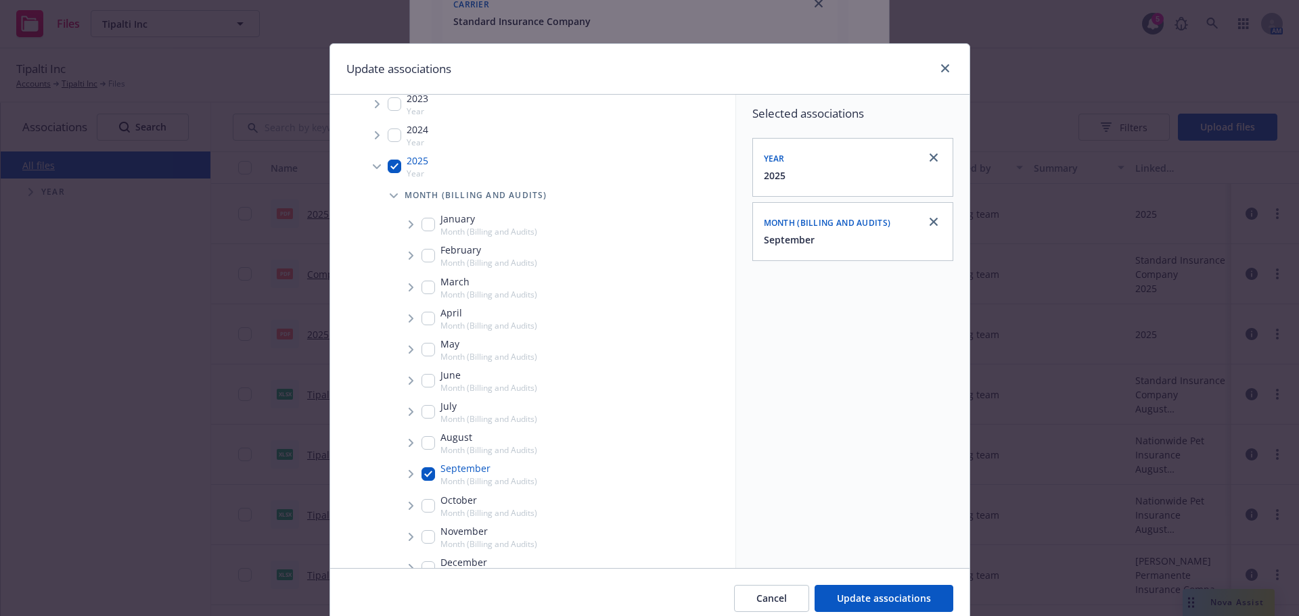
drag, startPoint x: 408, startPoint y: 470, endPoint x: 409, endPoint y: 476, distance: 6.9
click at [407, 473] on span "Tree Example" at bounding box center [411, 475] width 22 height 22
click at [431, 503] on span "Tree Example" at bounding box center [428, 504] width 22 height 22
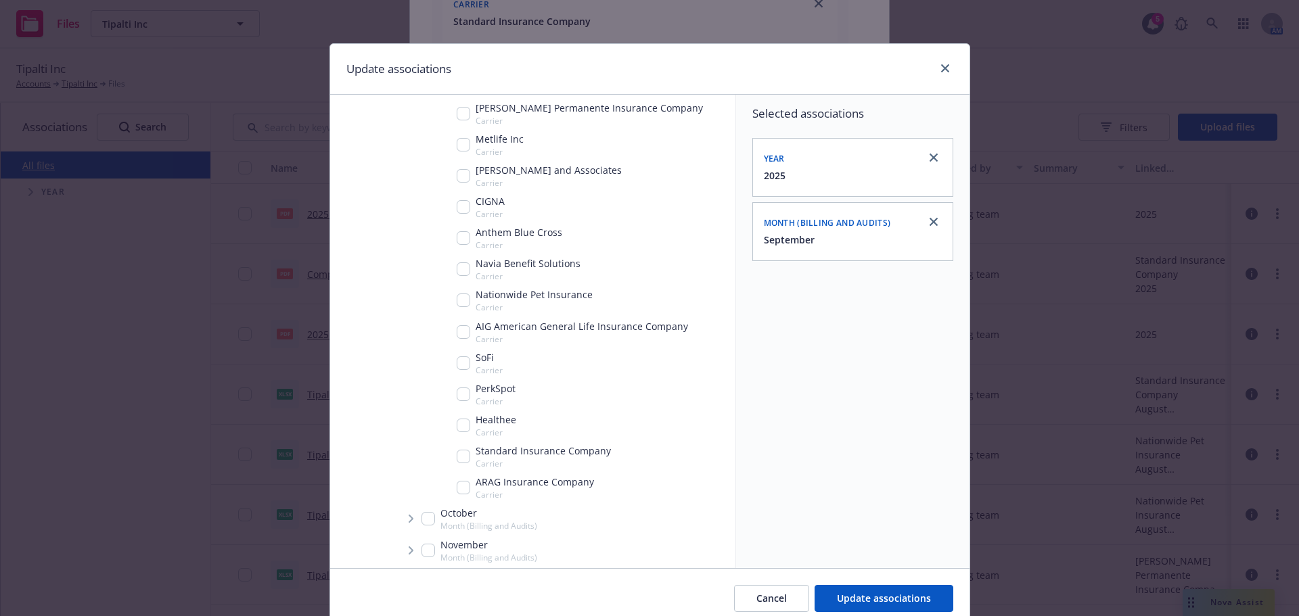
scroll to position [609, 0]
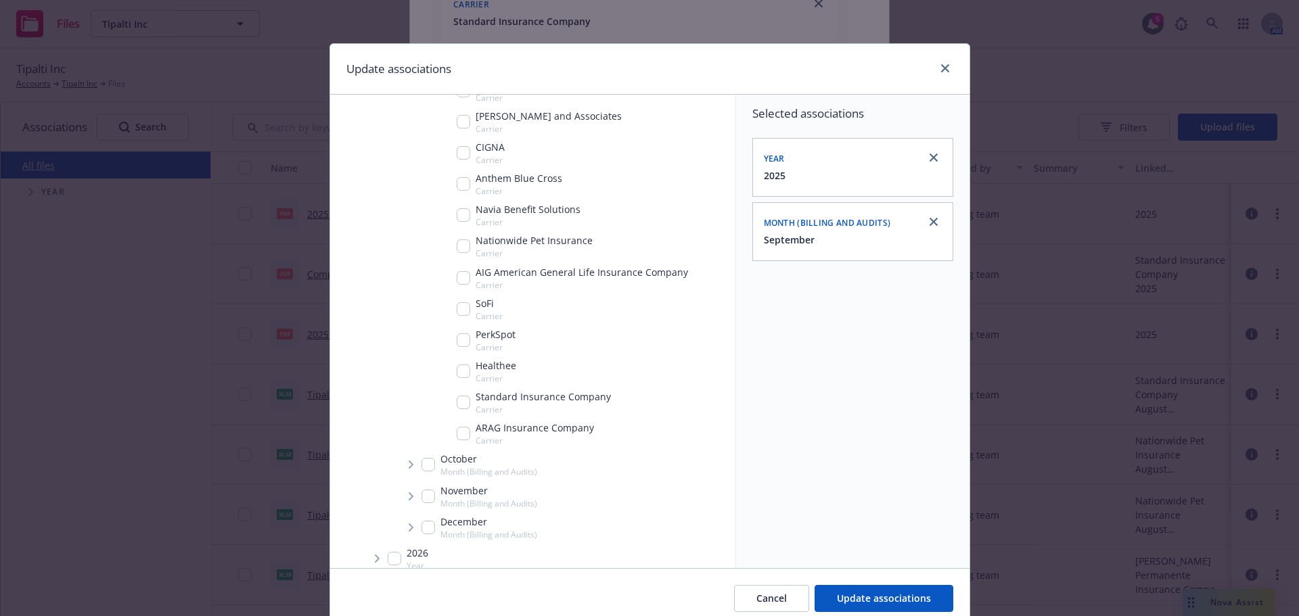
click at [457, 434] on input "Tree Example" at bounding box center [464, 434] width 14 height 14
checkbox input "true"
click at [869, 585] on div "Cancel Update associations" at bounding box center [649, 598] width 639 height 60
click at [869, 588] on button "Update associations" at bounding box center [884, 598] width 139 height 27
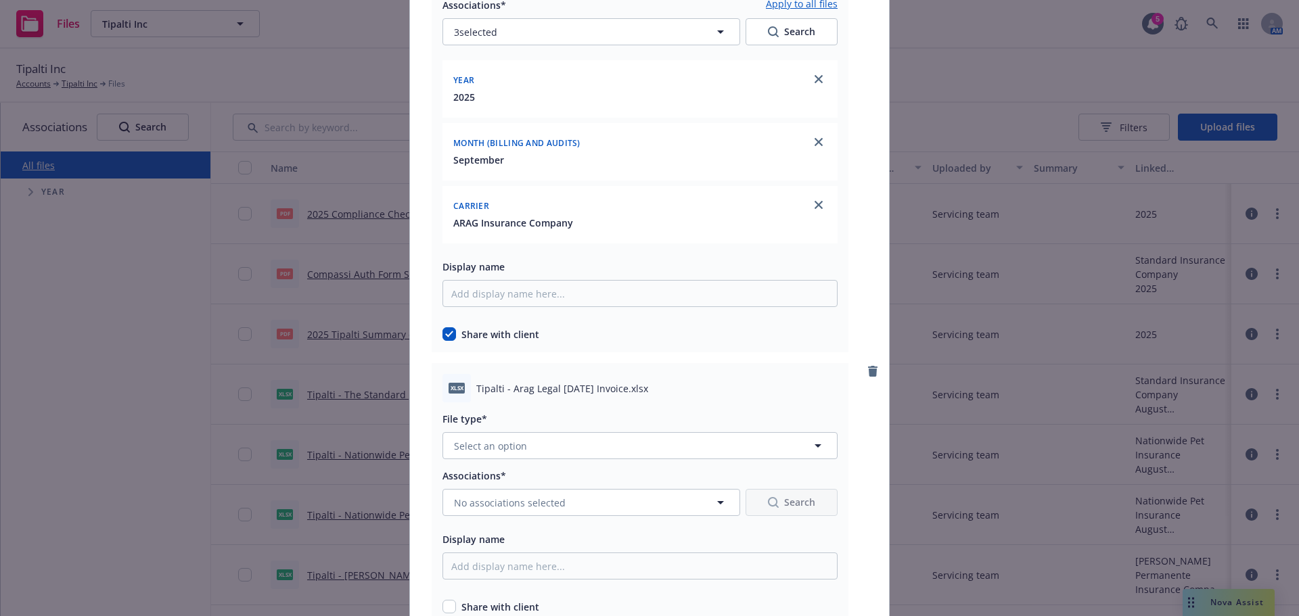
scroll to position [4872, 0]
click at [469, 461] on div at bounding box center [640, 462] width 395 height 8
click at [476, 451] on span "Select an option" at bounding box center [490, 445] width 73 height 14
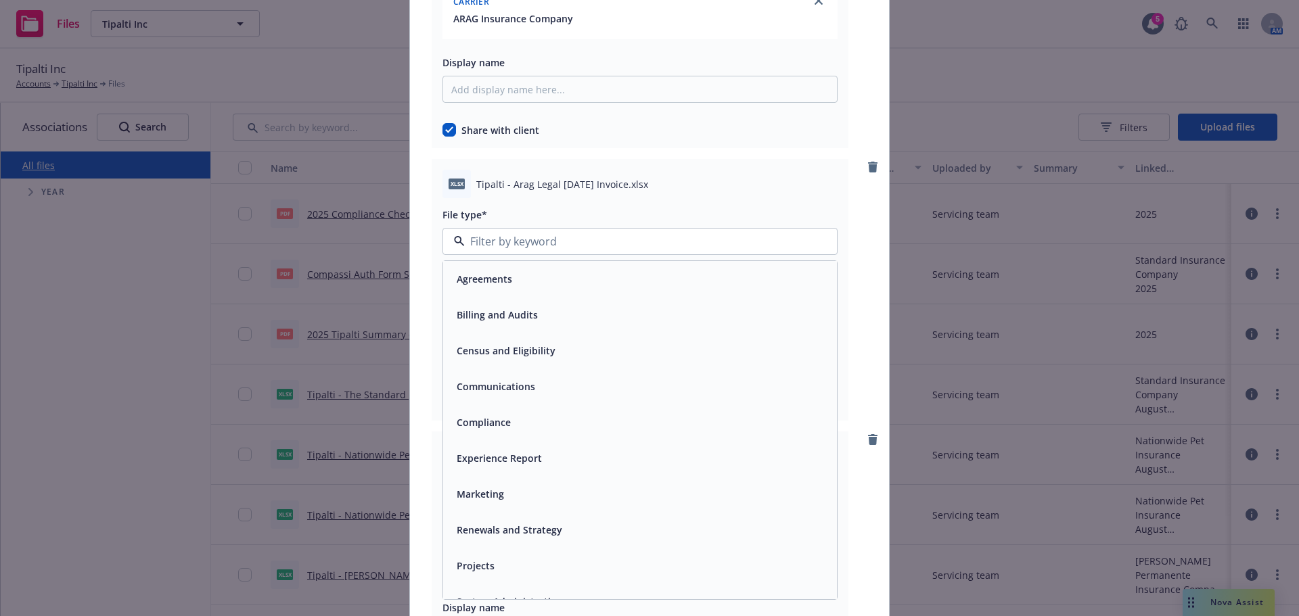
click at [489, 332] on div "Billing and Audits" at bounding box center [640, 315] width 394 height 36
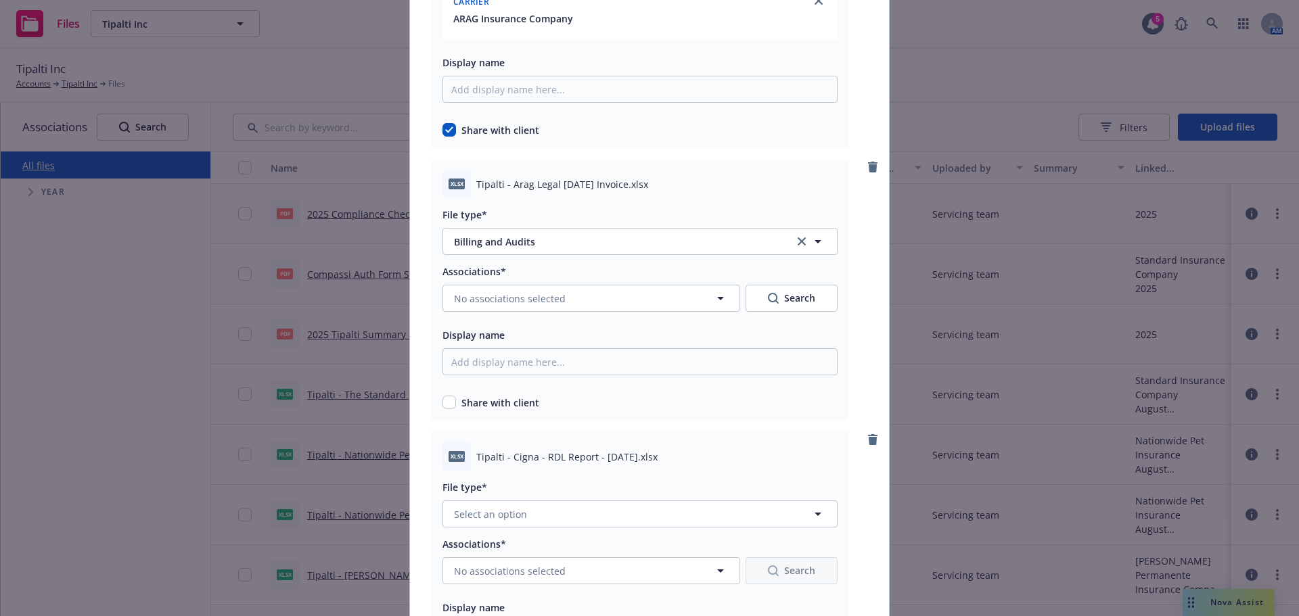
drag, startPoint x: 459, startPoint y: 466, endPoint x: 449, endPoint y: 446, distance: 22.4
click at [457, 467] on div "xlsx" at bounding box center [457, 457] width 28 height 28
click at [432, 399] on div "xlsx Tipalti - Arag Legal [DATE] Invoice.xlsx File type* Billing and Audits Bil…" at bounding box center [640, 290] width 417 height 262
click at [445, 401] on input "checkbox" at bounding box center [450, 403] width 14 height 14
checkbox input "true"
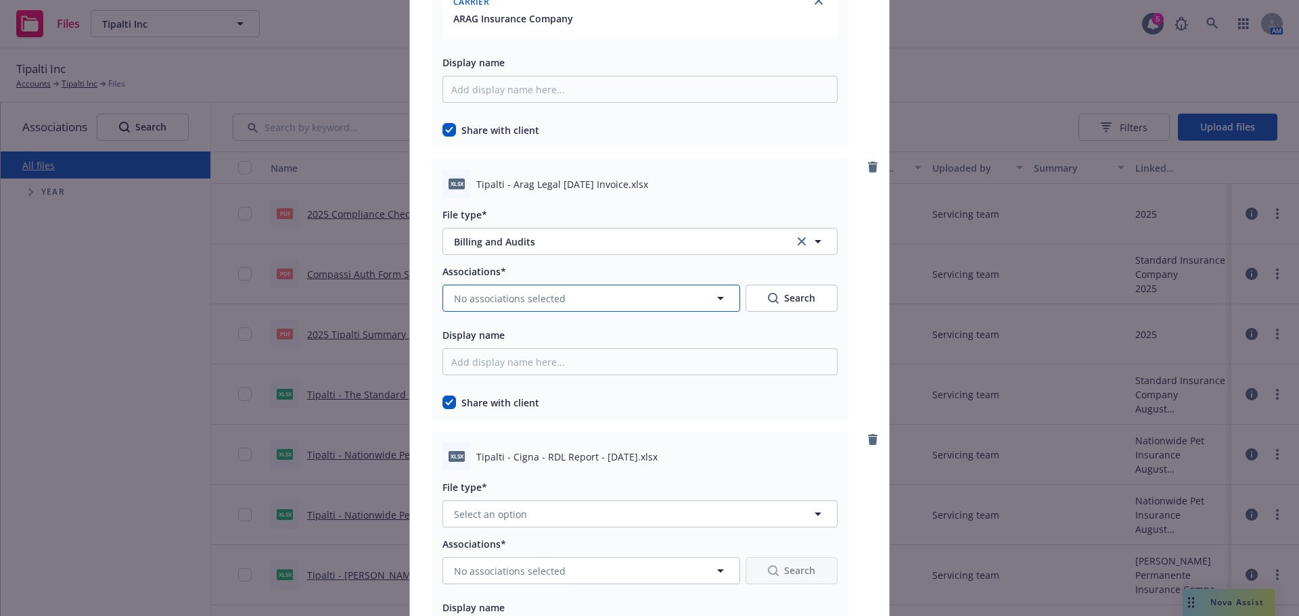
click at [537, 310] on button "No associations selected" at bounding box center [592, 298] width 298 height 27
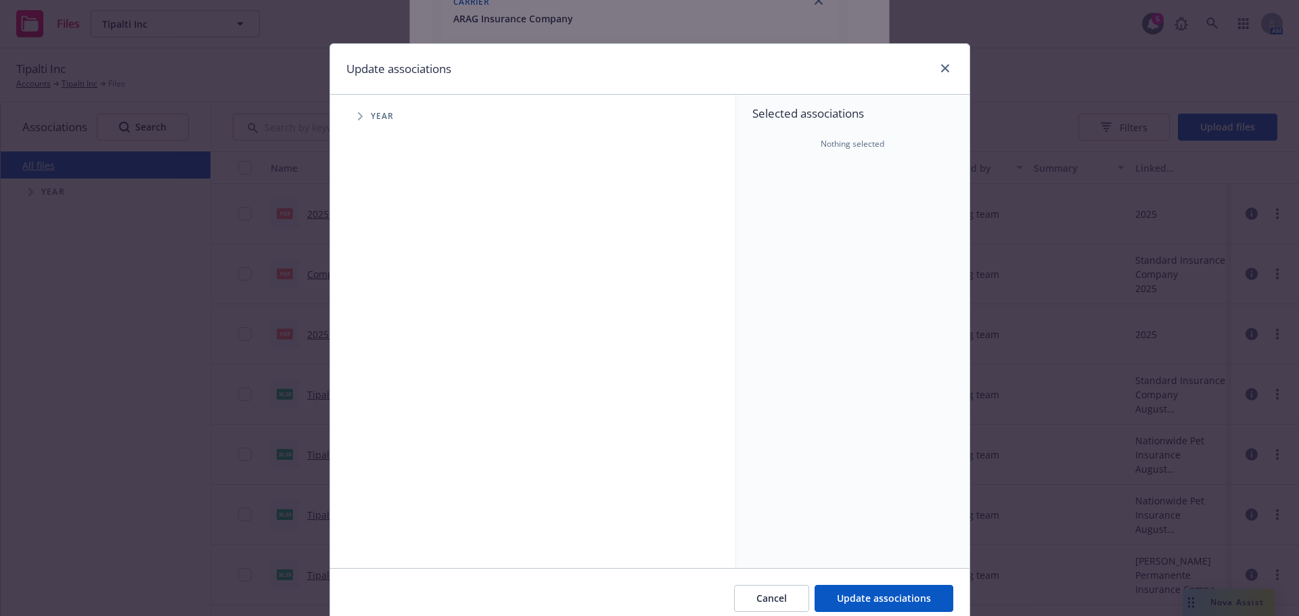
click at [358, 117] on icon "Tree Example" at bounding box center [360, 116] width 5 height 8
click at [393, 312] on div "2025 Year" at bounding box center [408, 302] width 41 height 26
checkbox input "true"
click at [379, 307] on span "Tree Example" at bounding box center [377, 302] width 22 height 22
click at [395, 330] on span "Tree Example" at bounding box center [394, 331] width 22 height 22
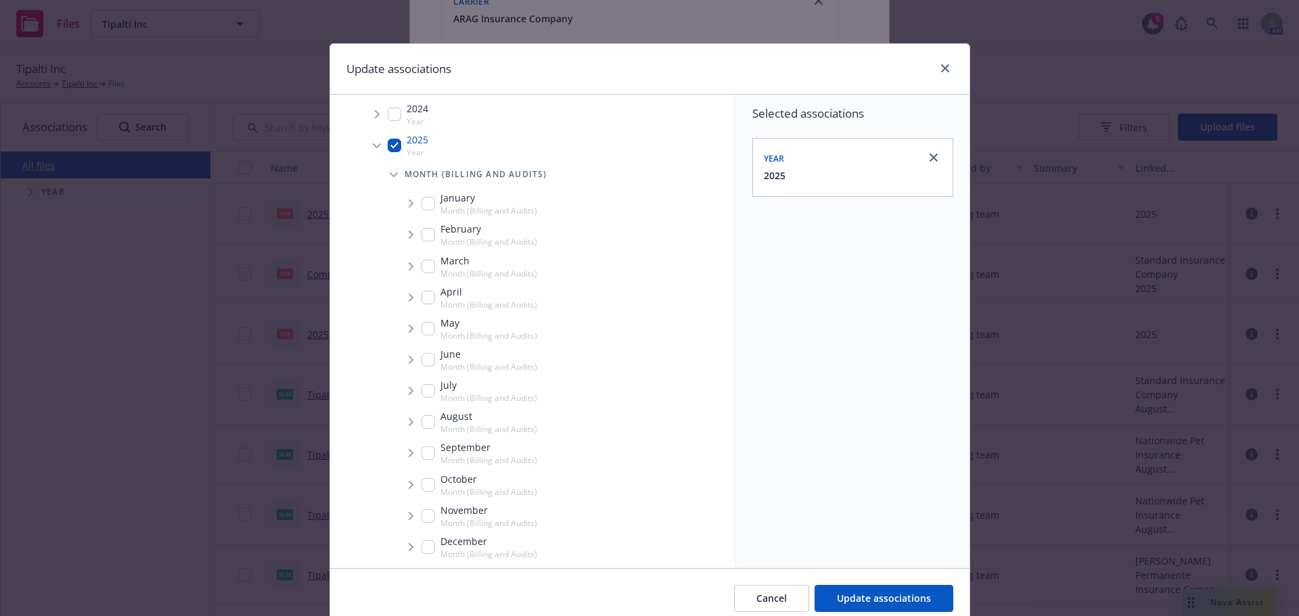
scroll to position [190, 0]
drag, startPoint x: 428, startPoint y: 421, endPoint x: 414, endPoint y: 424, distance: 13.9
click at [426, 421] on input "Tree Example" at bounding box center [429, 420] width 14 height 14
checkbox input "true"
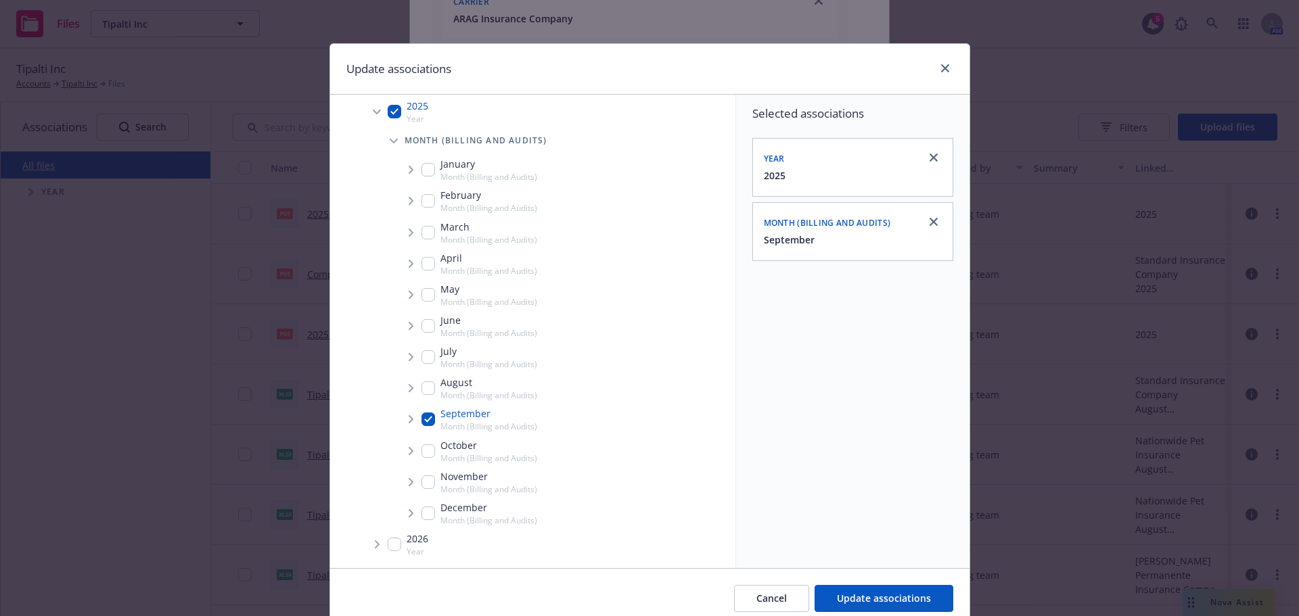
click at [400, 422] on span "Tree Example" at bounding box center [411, 420] width 22 height 22
click at [426, 451] on icon "Tree Example" at bounding box center [428, 449] width 5 height 8
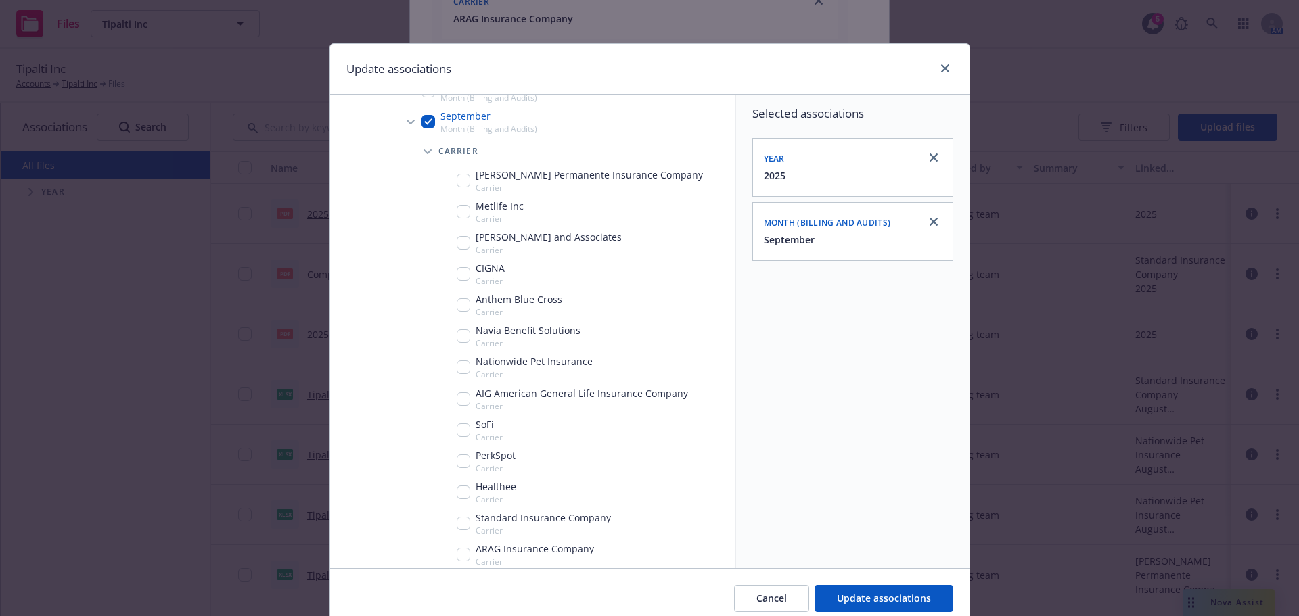
scroll to position [623, 0]
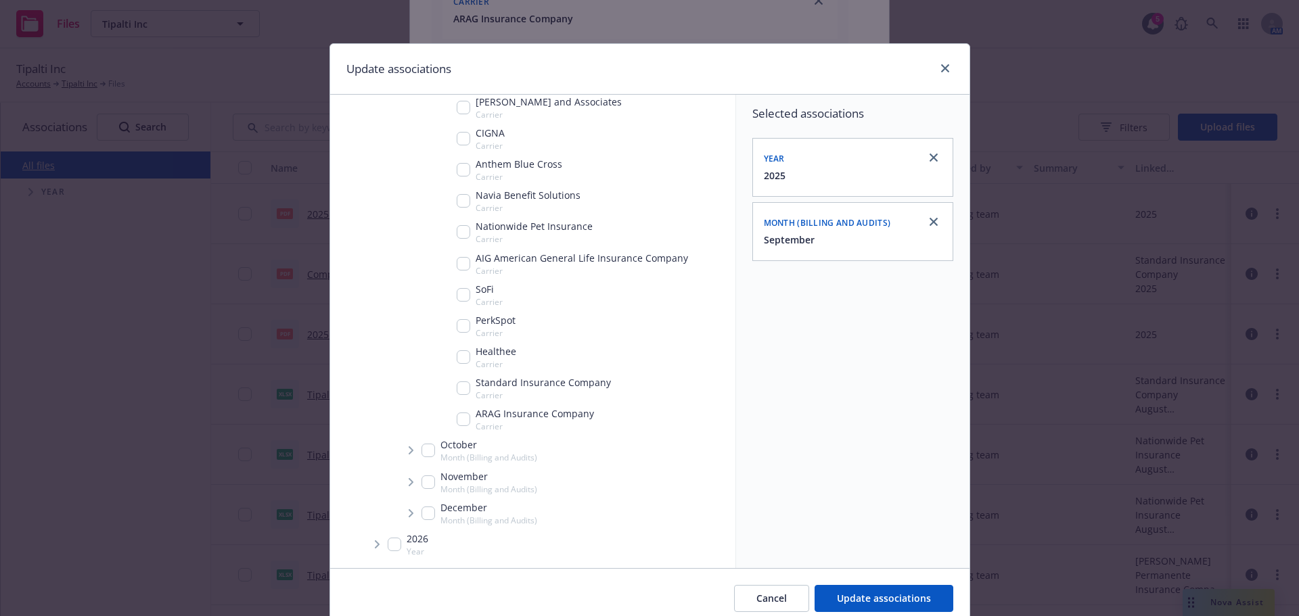
click at [460, 428] on div "ARAG Insurance Company Carrier" at bounding box center [525, 420] width 137 height 26
checkbox input "true"
click at [864, 589] on button "Update associations" at bounding box center [884, 598] width 139 height 27
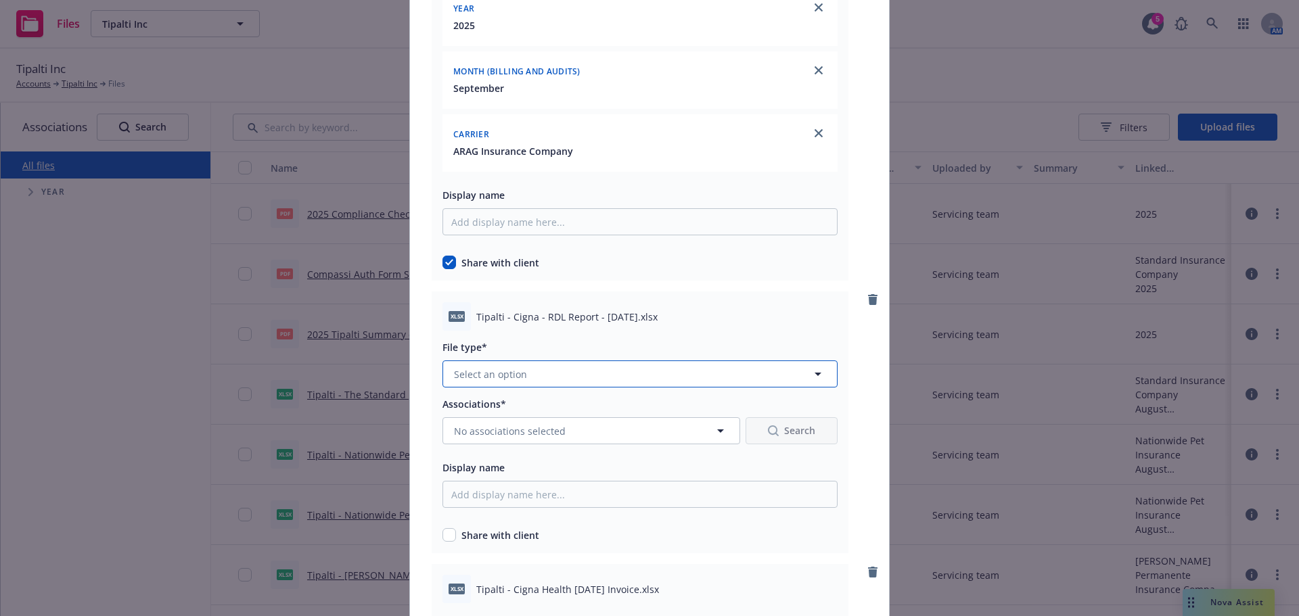
click at [516, 362] on button "Select an option" at bounding box center [640, 374] width 395 height 27
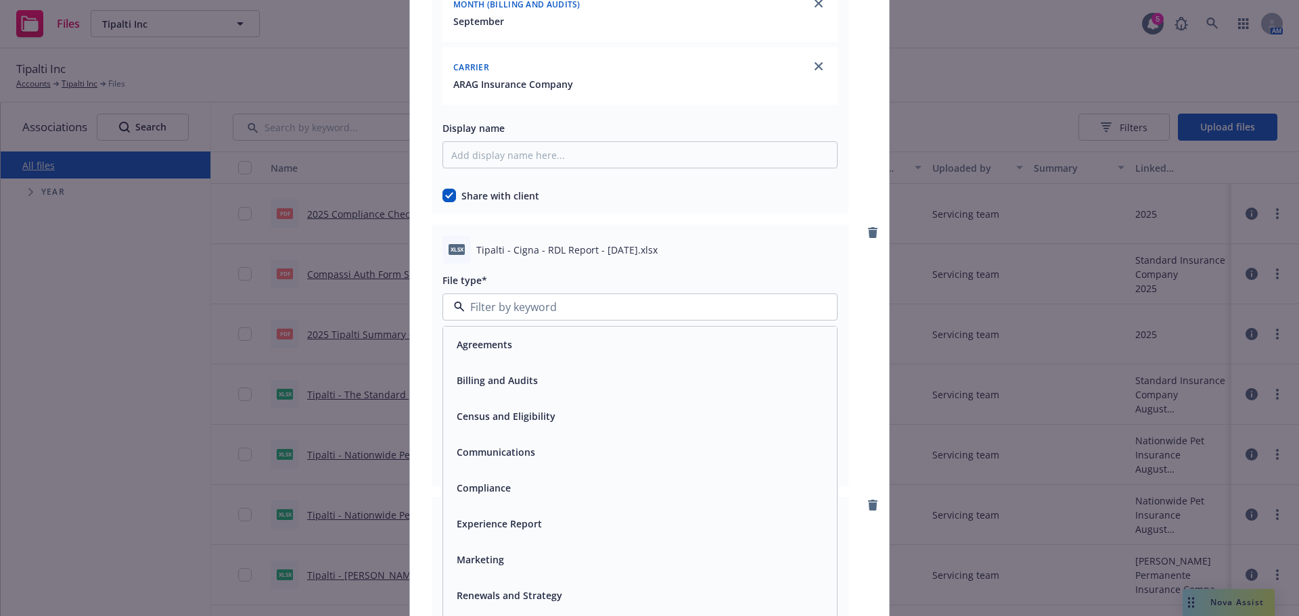
scroll to position [5481, 0]
drag, startPoint x: 514, startPoint y: 374, endPoint x: 499, endPoint y: 411, distance: 39.7
click at [514, 375] on span "Billing and Audits" at bounding box center [497, 380] width 81 height 14
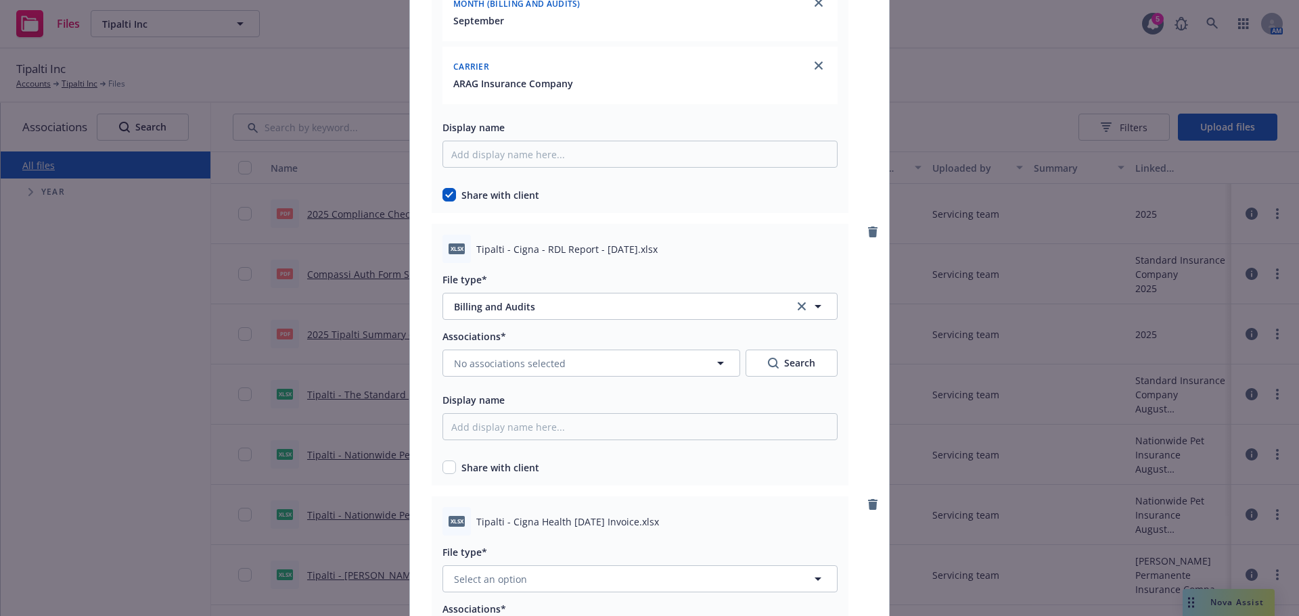
click at [449, 461] on div "Share with client" at bounding box center [640, 468] width 395 height 14
click at [448, 464] on input "checkbox" at bounding box center [450, 468] width 14 height 14
checkbox input "true"
click at [529, 364] on span "No associations selected" at bounding box center [510, 364] width 112 height 14
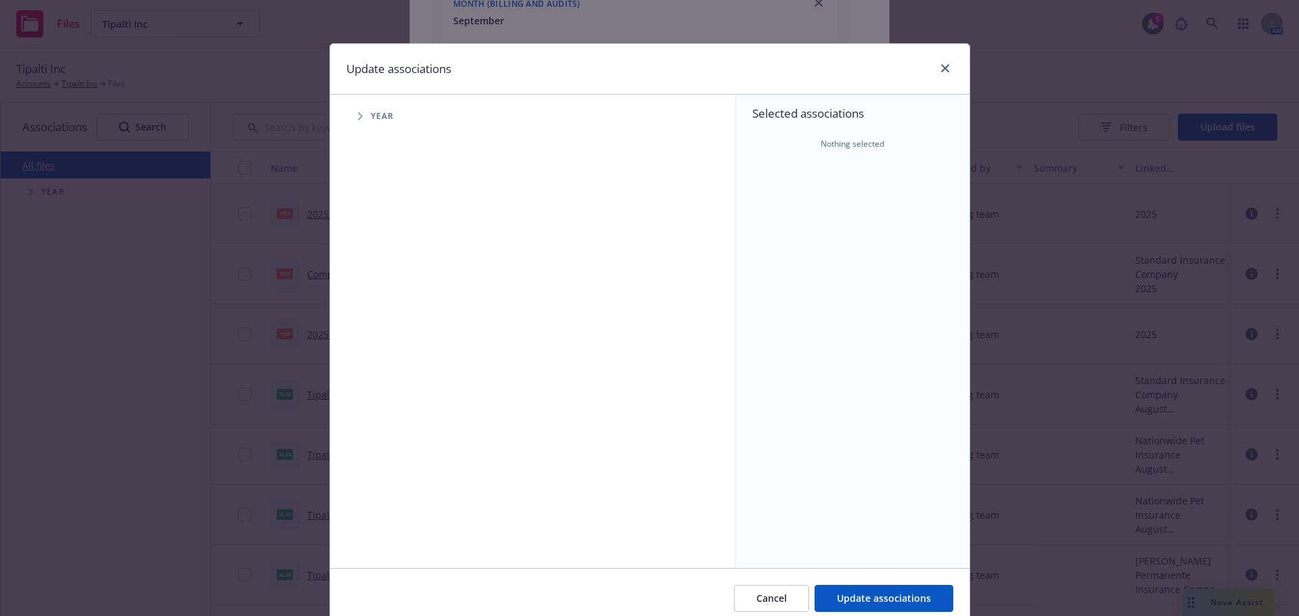
click at [356, 121] on span "Tree Example" at bounding box center [360, 117] width 22 height 22
click at [391, 309] on input "Tree Example" at bounding box center [395, 302] width 14 height 14
checkbox input "true"
click at [367, 301] on span "Tree Example" at bounding box center [377, 302] width 22 height 22
click at [392, 334] on icon "Tree Example" at bounding box center [394, 331] width 5 height 8
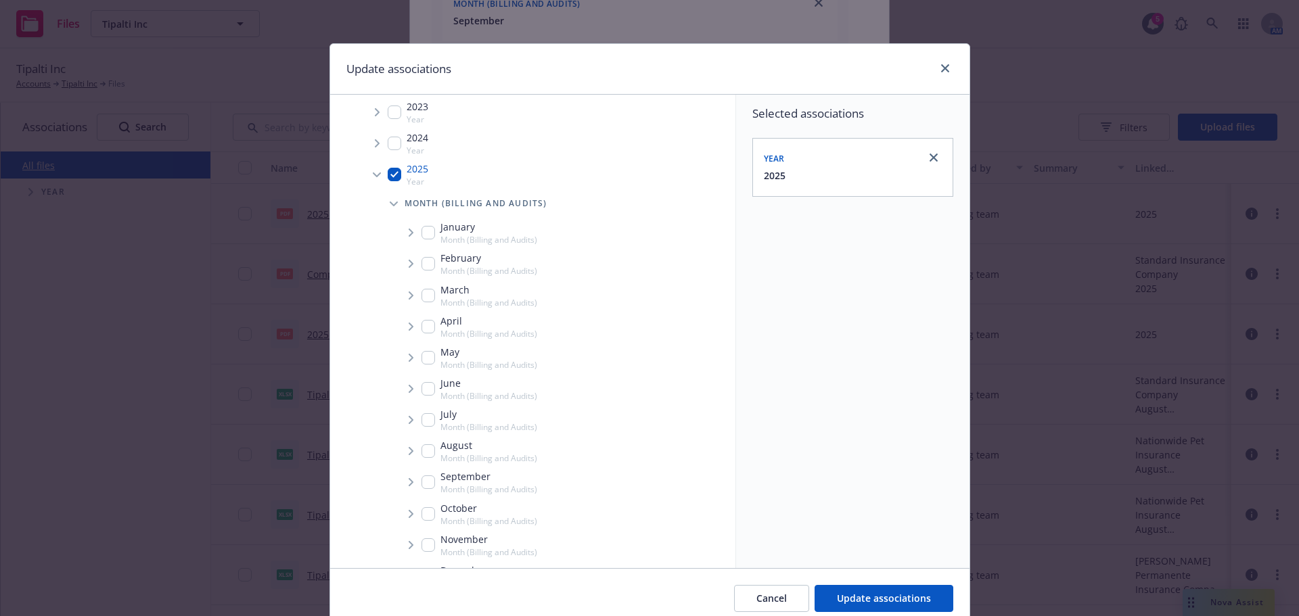
scroll to position [122, 0]
click at [426, 489] on input "Tree Example" at bounding box center [429, 487] width 14 height 14
checkbox input "true"
click at [401, 482] on span "Tree Example" at bounding box center [411, 487] width 22 height 22
click at [437, 522] on div "Carrier" at bounding box center [573, 516] width 324 height 27
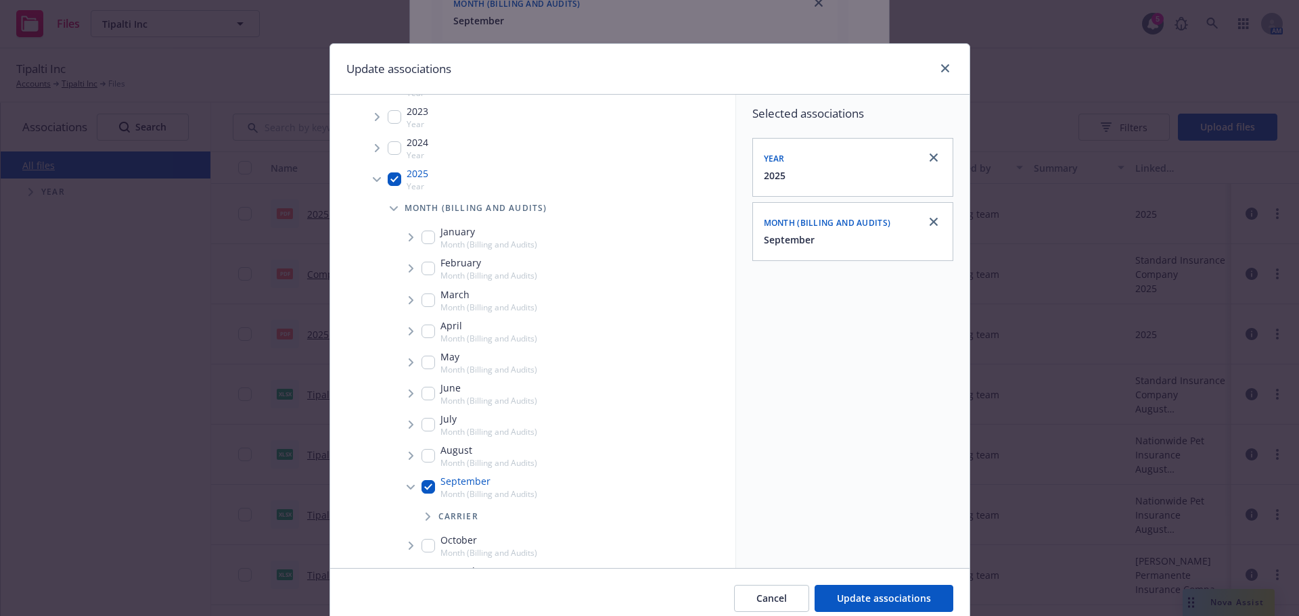
drag, startPoint x: 428, startPoint y: 522, endPoint x: 428, endPoint y: 532, distance: 10.2
click at [424, 532] on ul "January Month (Billing and Audits) February Month (Billing and Audits) March Mo…" at bounding box center [557, 423] width 358 height 402
click at [431, 520] on span "Tree Example" at bounding box center [428, 517] width 22 height 22
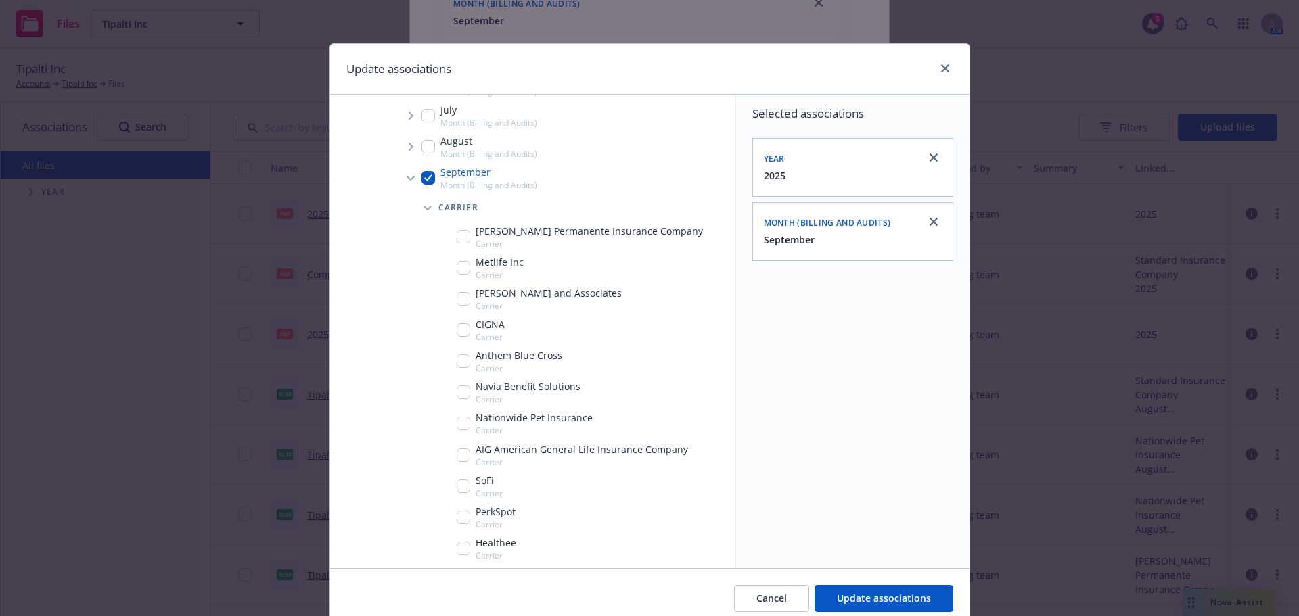
scroll to position [488, 0]
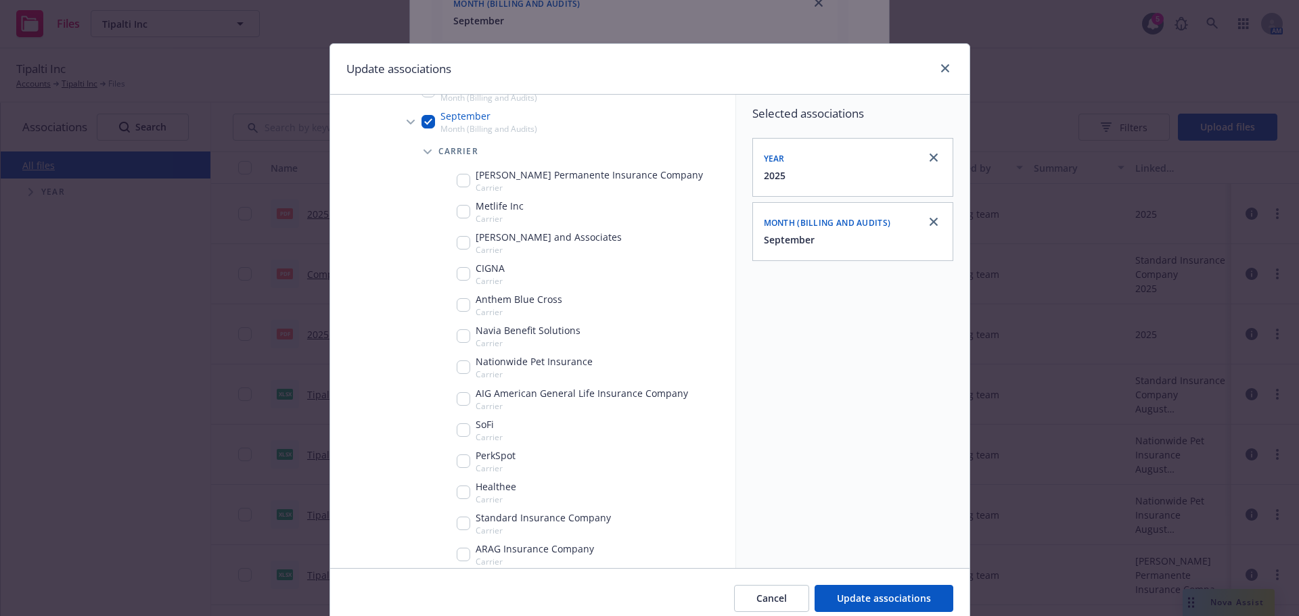
click at [465, 275] on div "CIGNA Carrier" at bounding box center [481, 274] width 48 height 26
checkbox input "true"
click at [862, 589] on button "Update associations" at bounding box center [884, 598] width 139 height 27
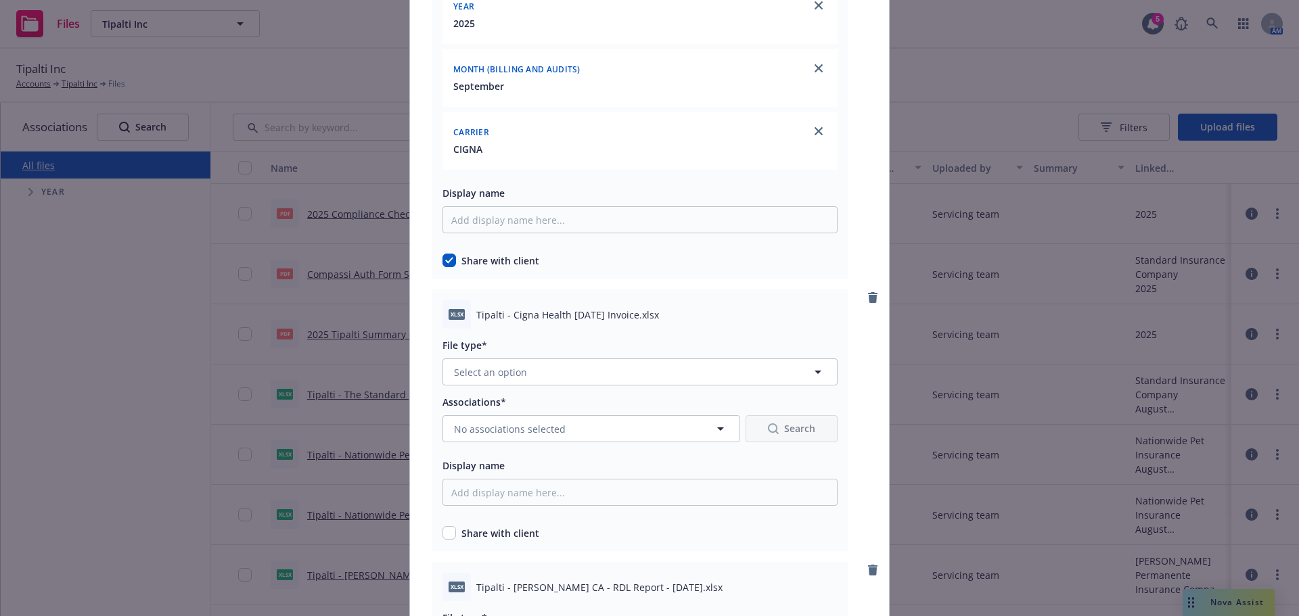
scroll to position [5887, 0]
click at [578, 371] on button "Select an option" at bounding box center [640, 371] width 395 height 27
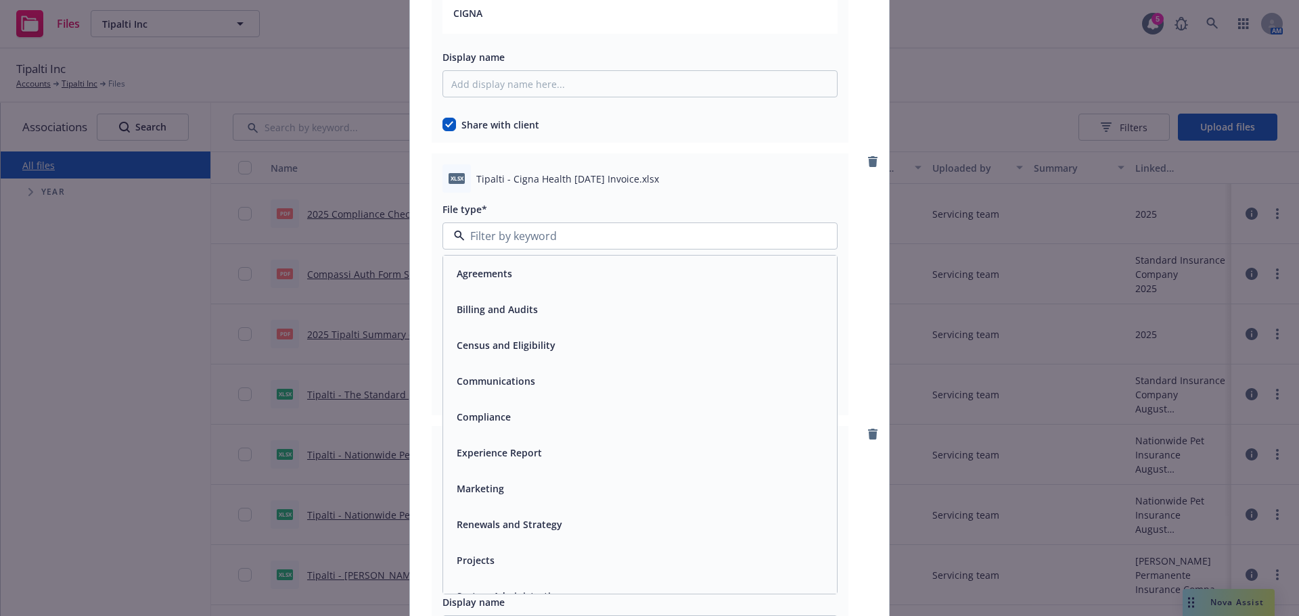
click at [551, 321] on div "Billing and Audits" at bounding box center [640, 310] width 394 height 36
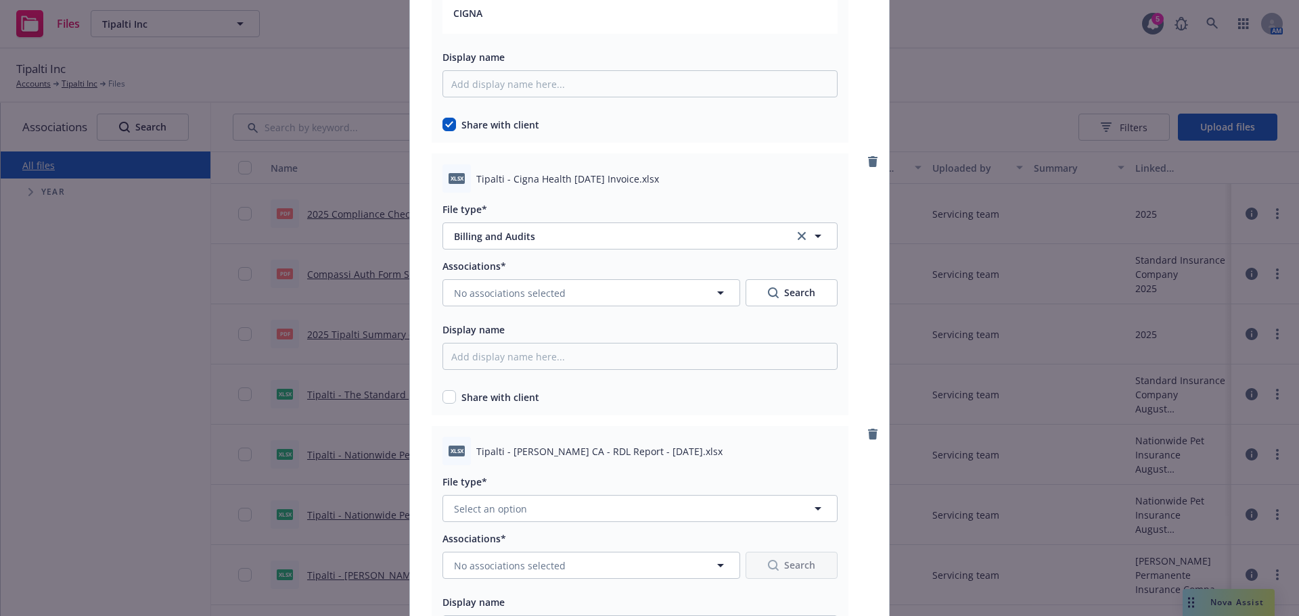
click at [453, 410] on div "xlsx Tipalti - Cigna Health [DATE] Invoice.xlsx File type* Billing and Audits B…" at bounding box center [640, 285] width 417 height 262
click at [450, 401] on input "checkbox" at bounding box center [450, 397] width 14 height 14
checkbox input "true"
click at [516, 304] on button "No associations selected" at bounding box center [592, 292] width 298 height 27
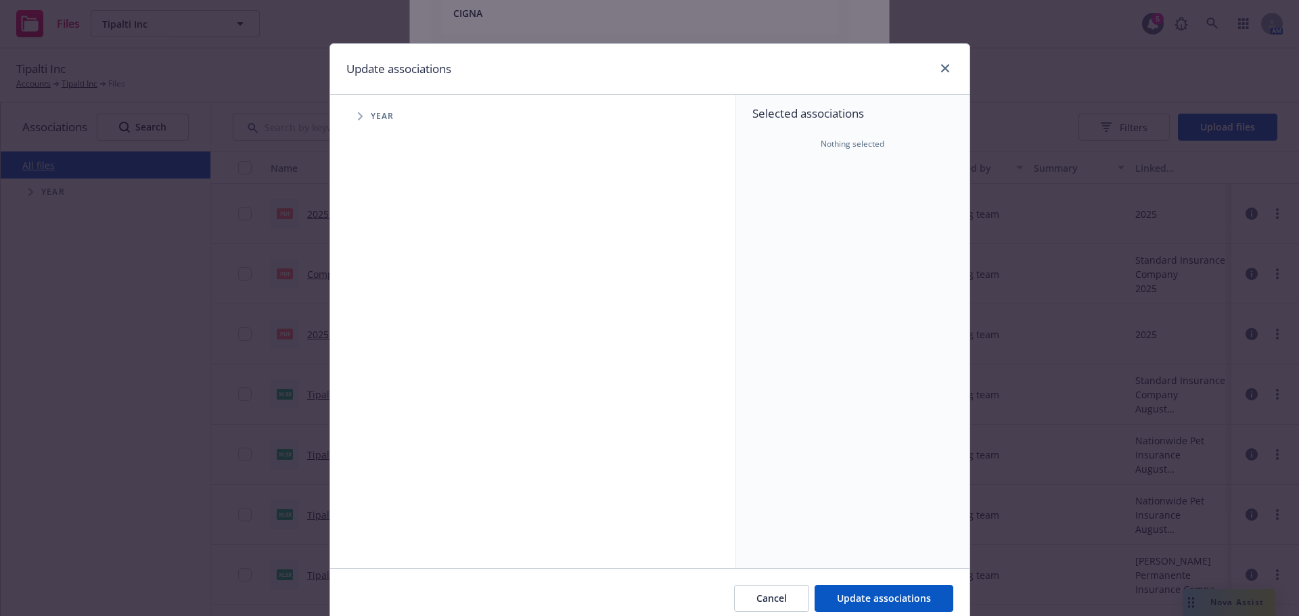
click at [361, 123] on span "Tree Example" at bounding box center [360, 117] width 22 height 22
click at [389, 304] on input "Tree Example" at bounding box center [395, 302] width 14 height 14
checkbox input "true"
click at [368, 304] on span "Tree Example" at bounding box center [377, 302] width 22 height 22
click at [403, 337] on div "Month (Billing and Audits)" at bounding box center [557, 330] width 358 height 27
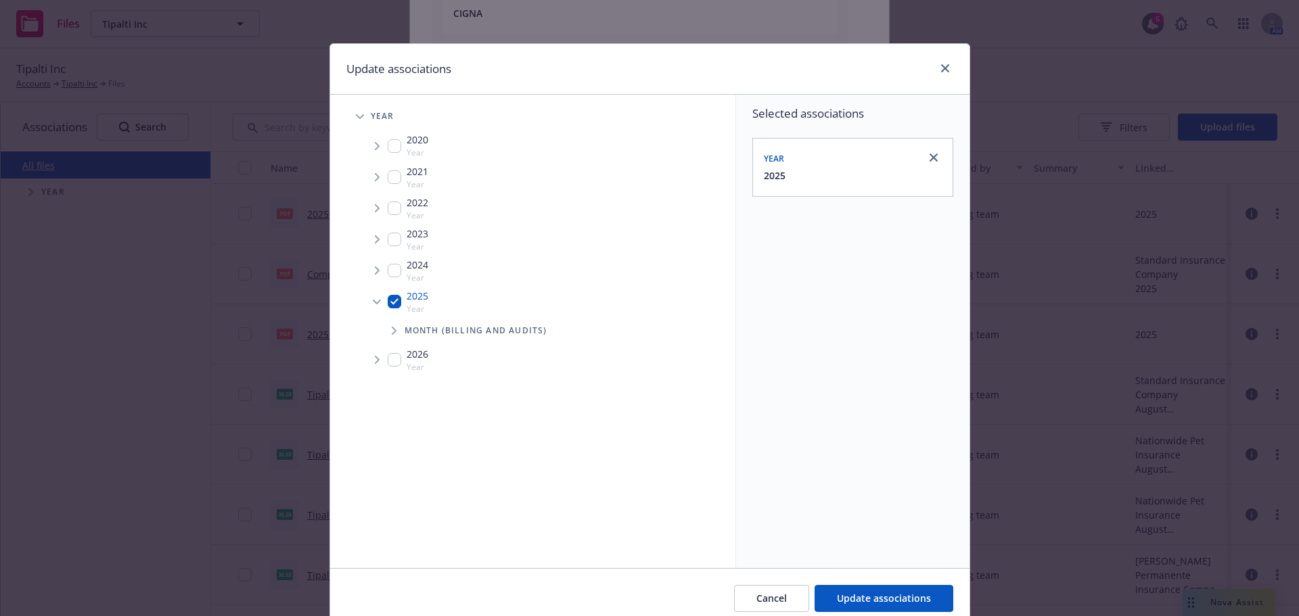
click at [394, 334] on span "Tree Example" at bounding box center [394, 331] width 22 height 22
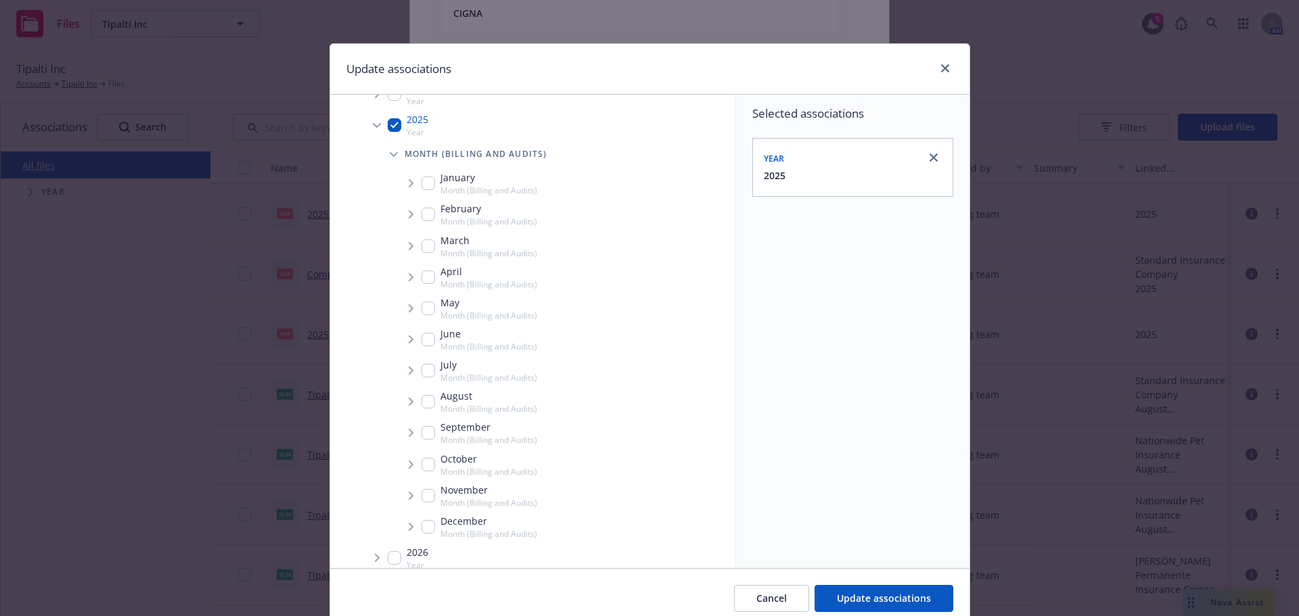
scroll to position [190, 0]
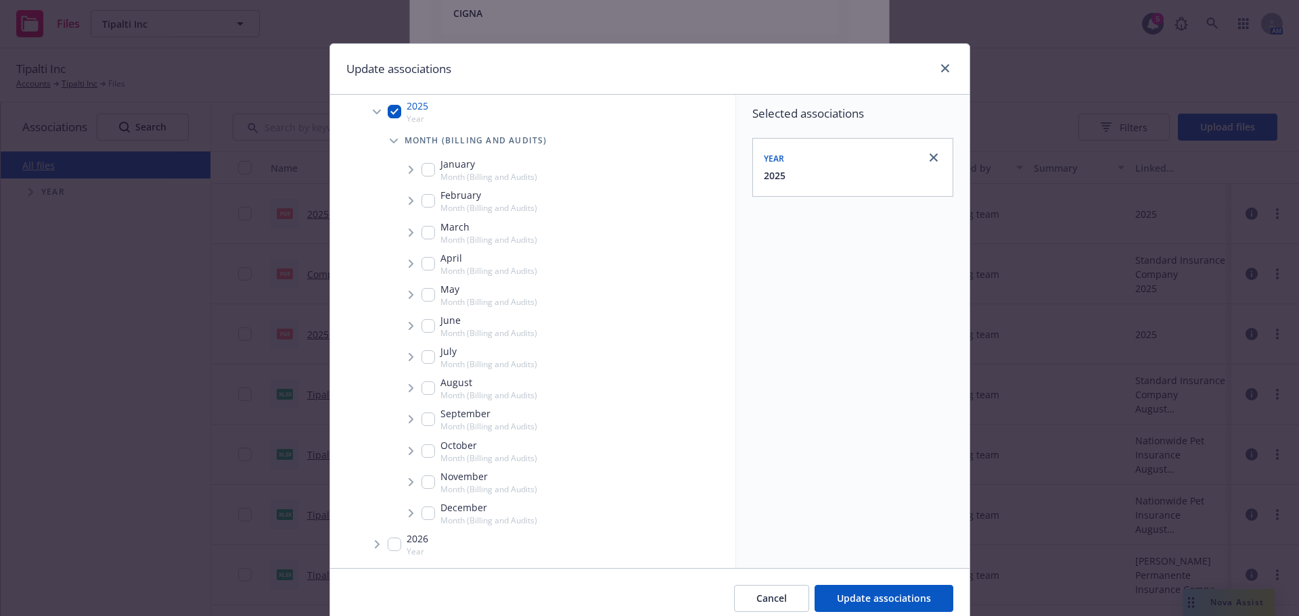
drag, startPoint x: 424, startPoint y: 422, endPoint x: 407, endPoint y: 420, distance: 16.4
click at [422, 422] on input "Tree Example" at bounding box center [429, 420] width 14 height 14
checkbox input "true"
click at [409, 420] on icon "Tree Example" at bounding box center [411, 419] width 5 height 8
click at [417, 450] on span "Tree Example" at bounding box center [428, 449] width 22 height 22
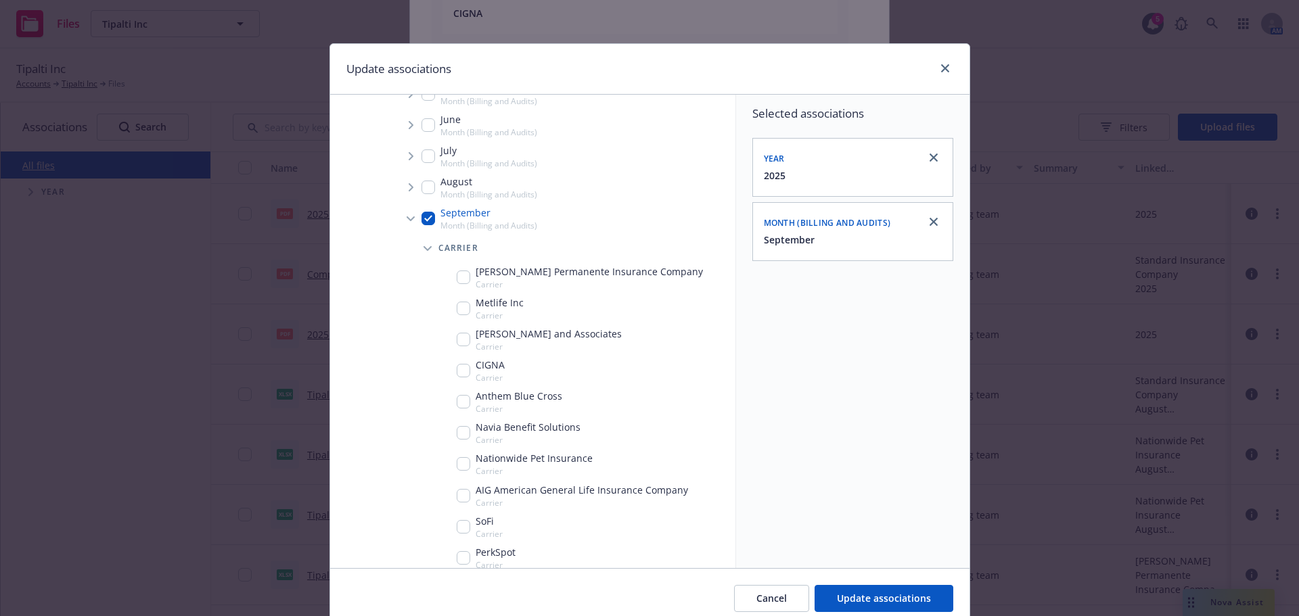
scroll to position [393, 0]
click at [458, 371] on input "Tree Example" at bounding box center [464, 369] width 14 height 14
checkbox input "true"
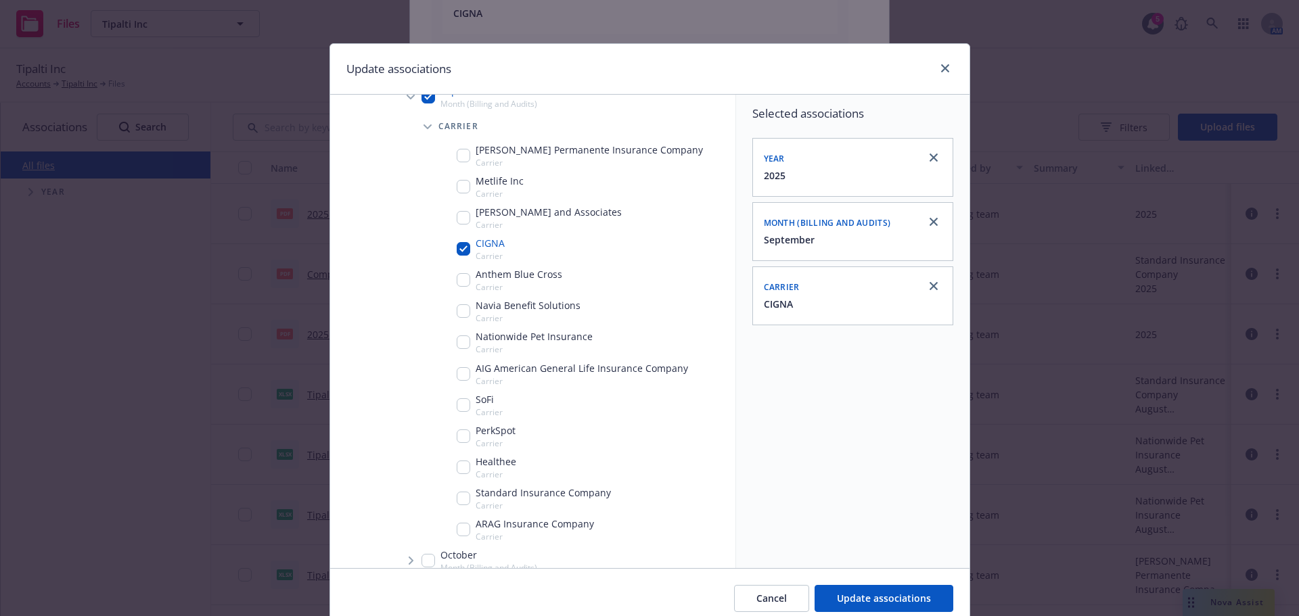
scroll to position [528, 0]
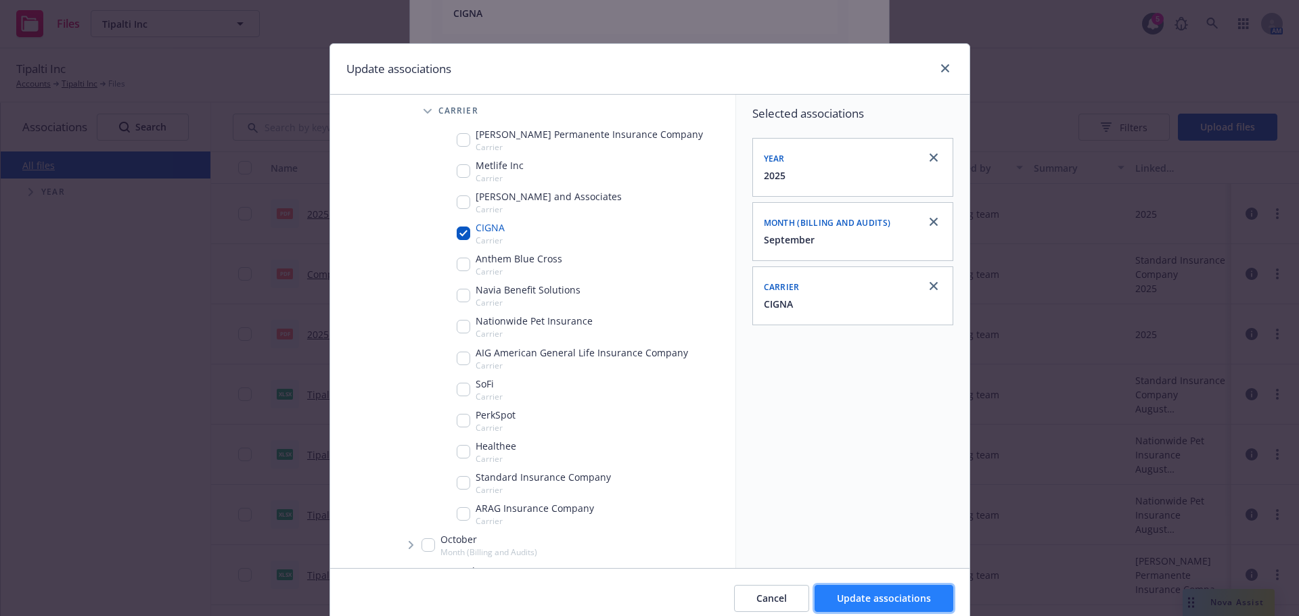
click at [874, 589] on button "Update associations" at bounding box center [884, 598] width 139 height 27
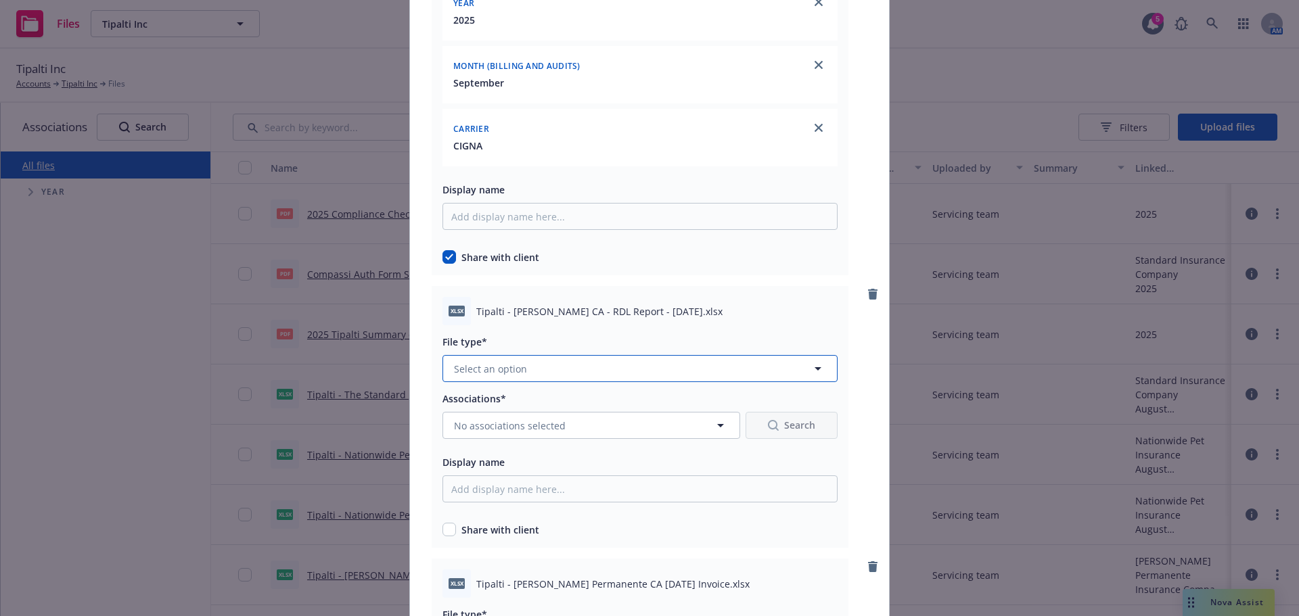
click at [517, 378] on button "Select an option" at bounding box center [640, 368] width 395 height 27
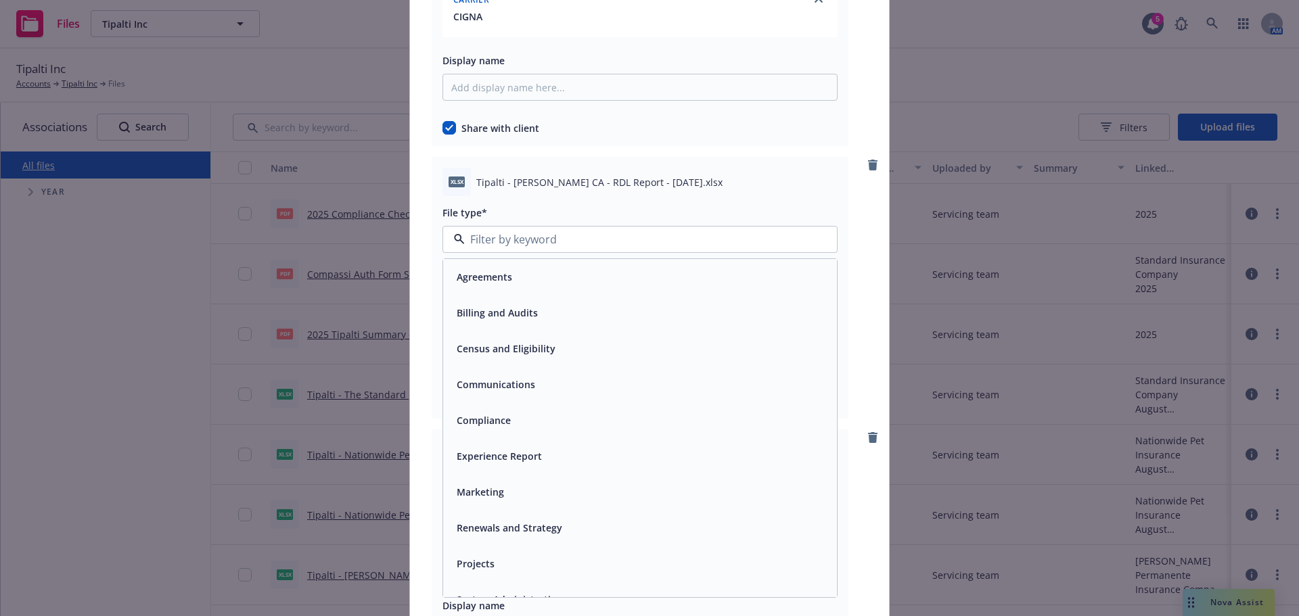
scroll to position [6496, 0]
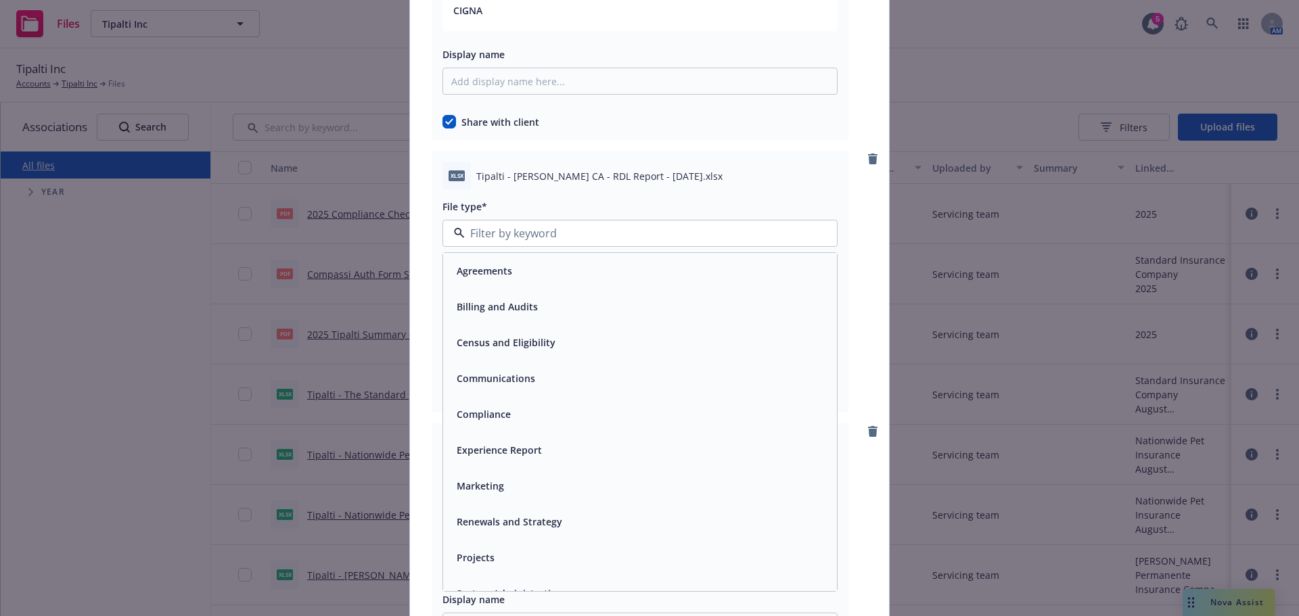
click at [514, 315] on div "Billing and Audits" at bounding box center [495, 307] width 89 height 20
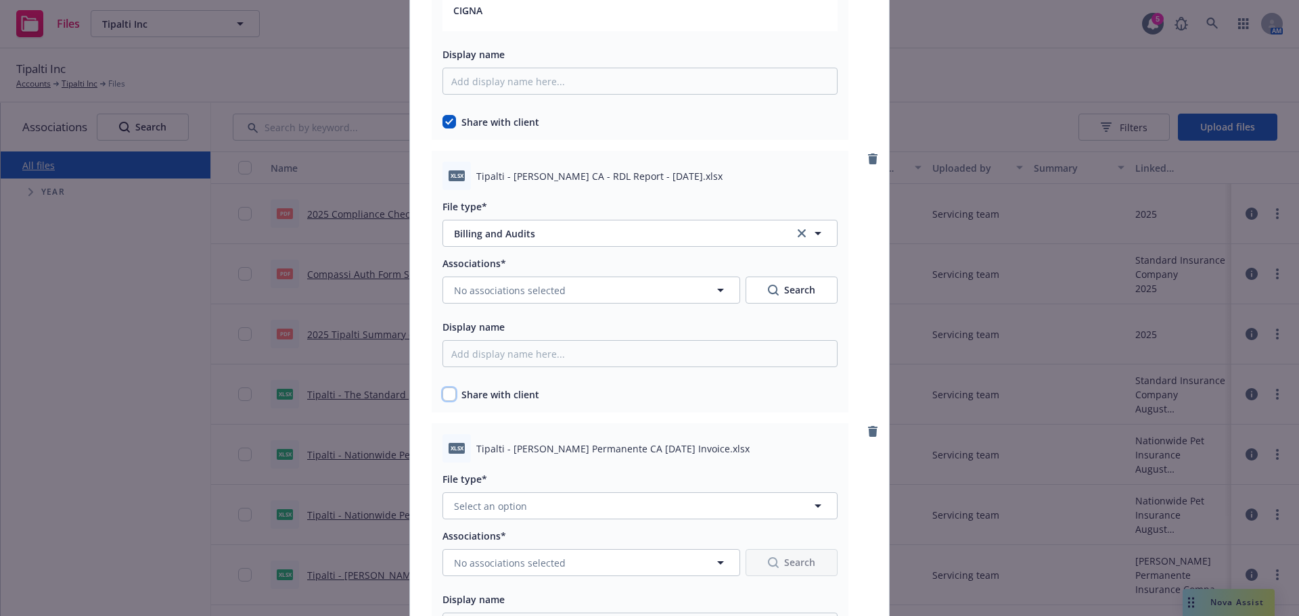
click at [443, 392] on input "checkbox" at bounding box center [450, 395] width 14 height 14
checkbox input "true"
click at [506, 294] on span "No associations selected" at bounding box center [510, 291] width 112 height 14
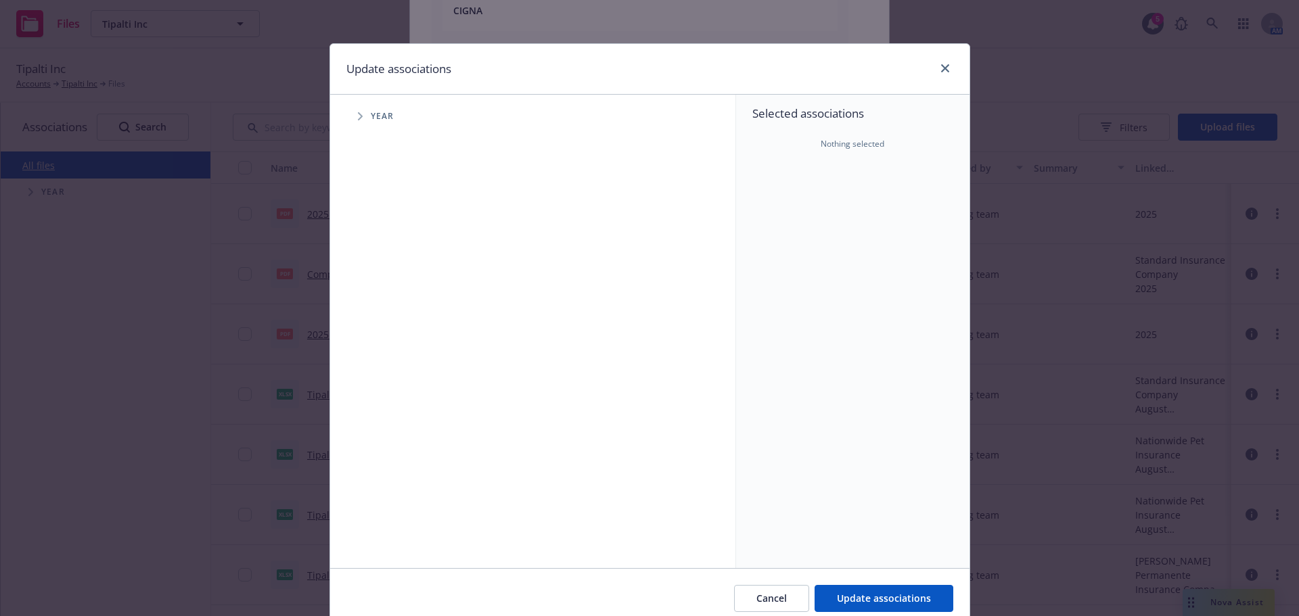
click at [361, 114] on span "Tree Example" at bounding box center [360, 117] width 22 height 22
click at [399, 307] on div "2025 Year" at bounding box center [408, 302] width 41 height 26
checkbox input "true"
click at [376, 303] on span "Tree Example" at bounding box center [377, 302] width 22 height 22
click at [394, 340] on span "Tree Example" at bounding box center [394, 331] width 22 height 22
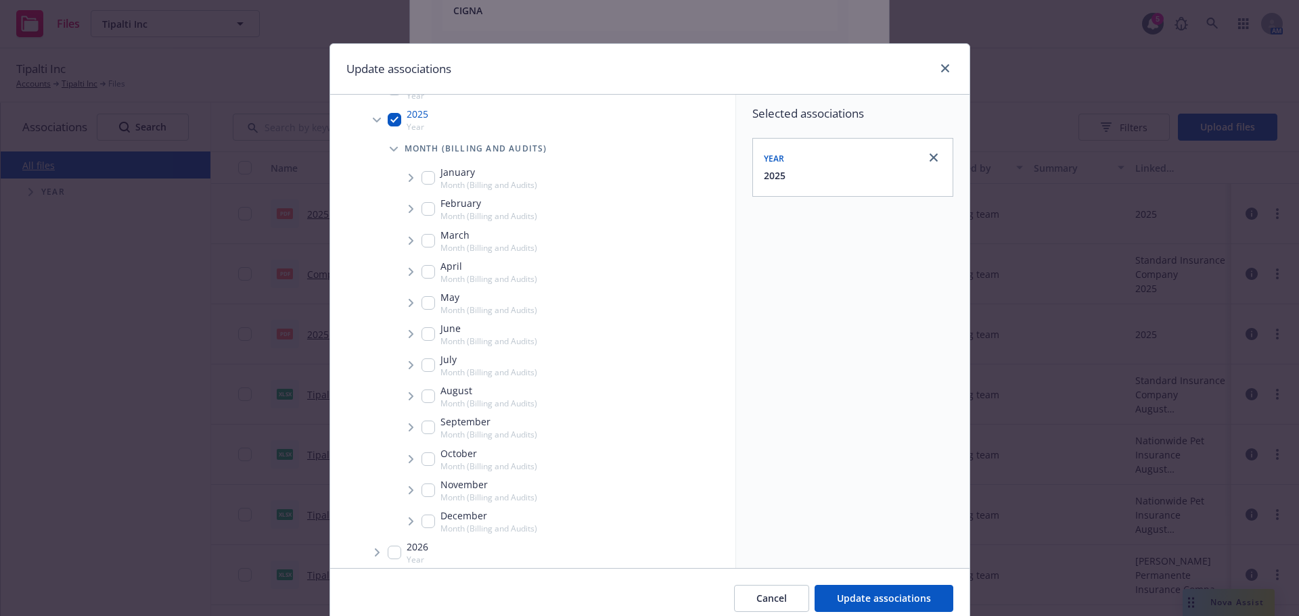
scroll to position [190, 0]
click at [422, 415] on input "Tree Example" at bounding box center [429, 420] width 14 height 14
checkbox input "true"
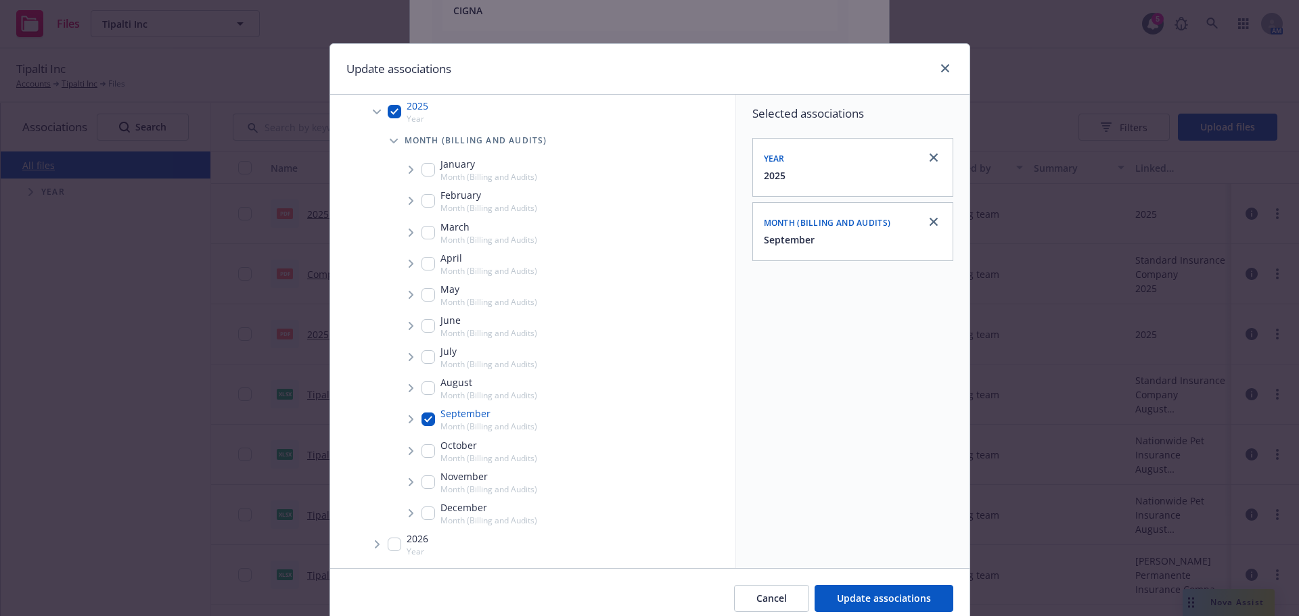
click at [409, 418] on icon "Tree Example" at bounding box center [411, 419] width 5 height 8
click at [426, 447] on icon "Tree Example" at bounding box center [428, 449] width 5 height 8
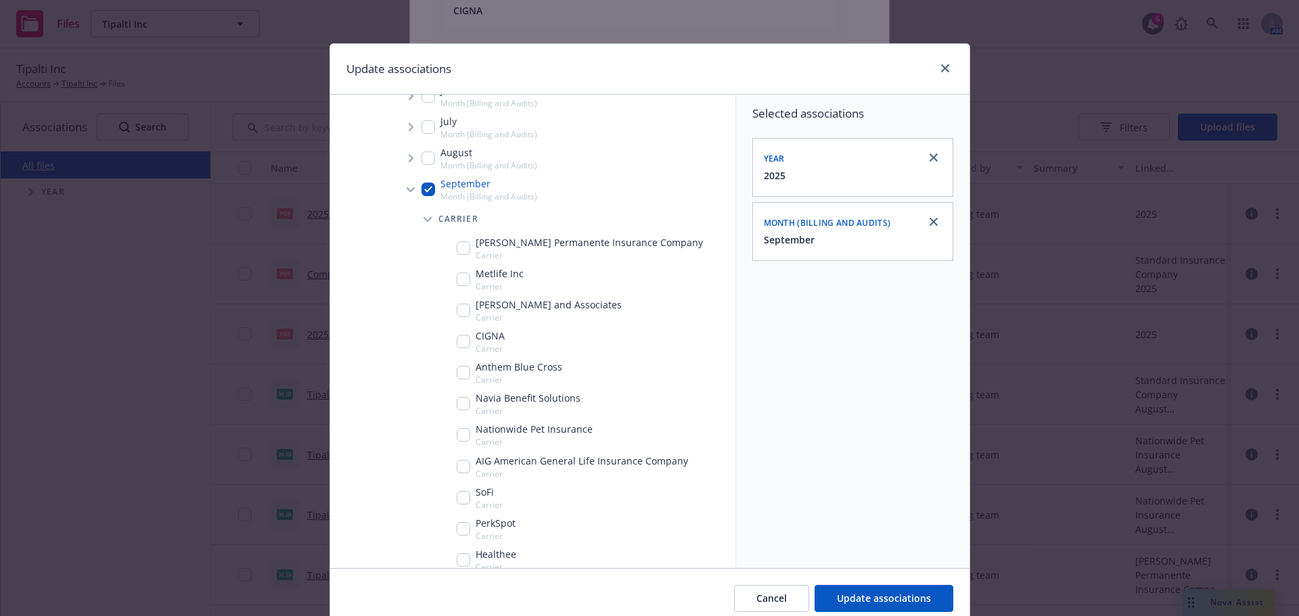
scroll to position [488, 0]
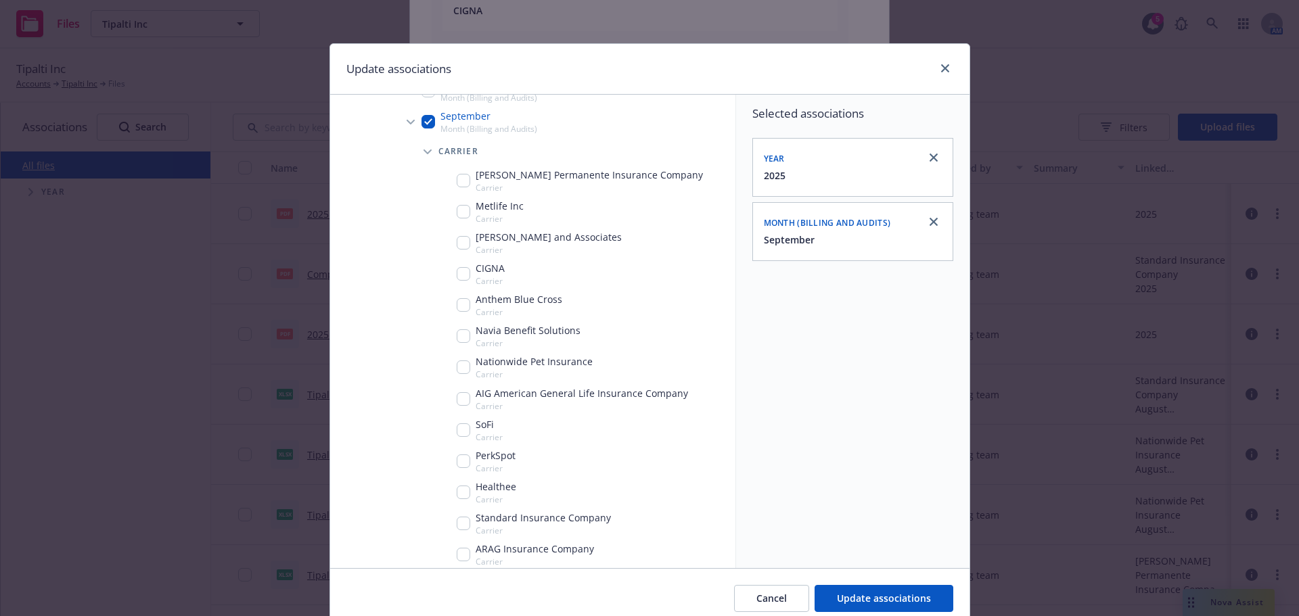
drag, startPoint x: 457, startPoint y: 178, endPoint x: 886, endPoint y: 545, distance: 564.4
click at [465, 176] on div "[PERSON_NAME] Permanente Insurance Company Carrier" at bounding box center [580, 181] width 246 height 26
checkbox input "true"
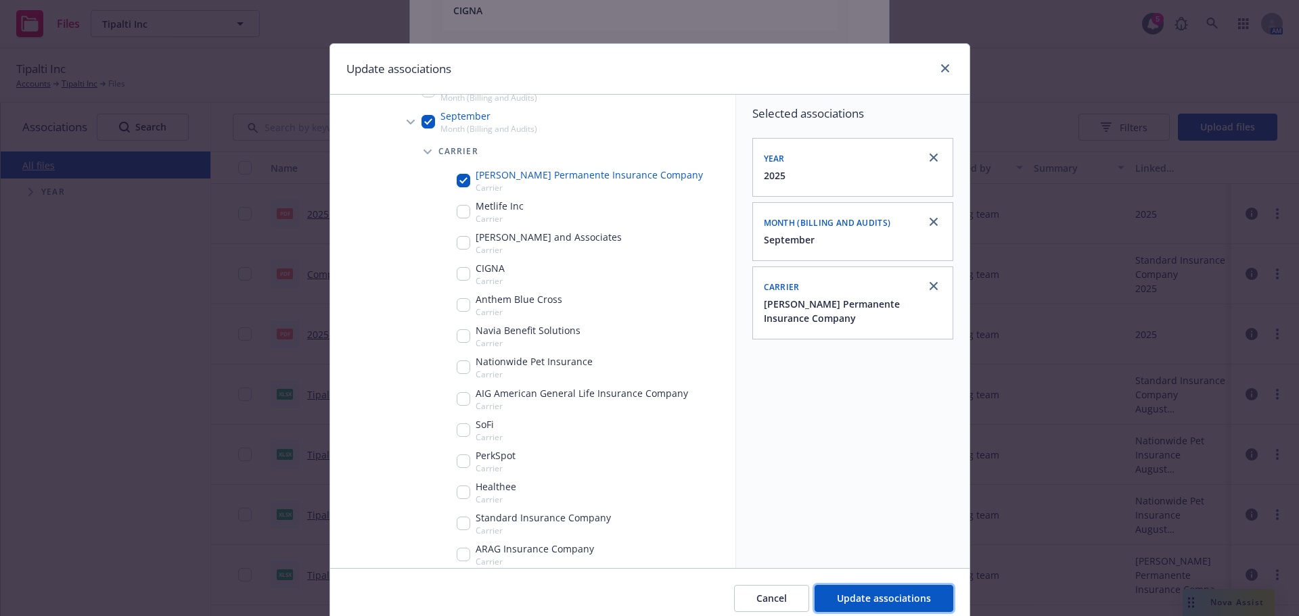
click at [884, 591] on button "Update associations" at bounding box center [884, 598] width 139 height 27
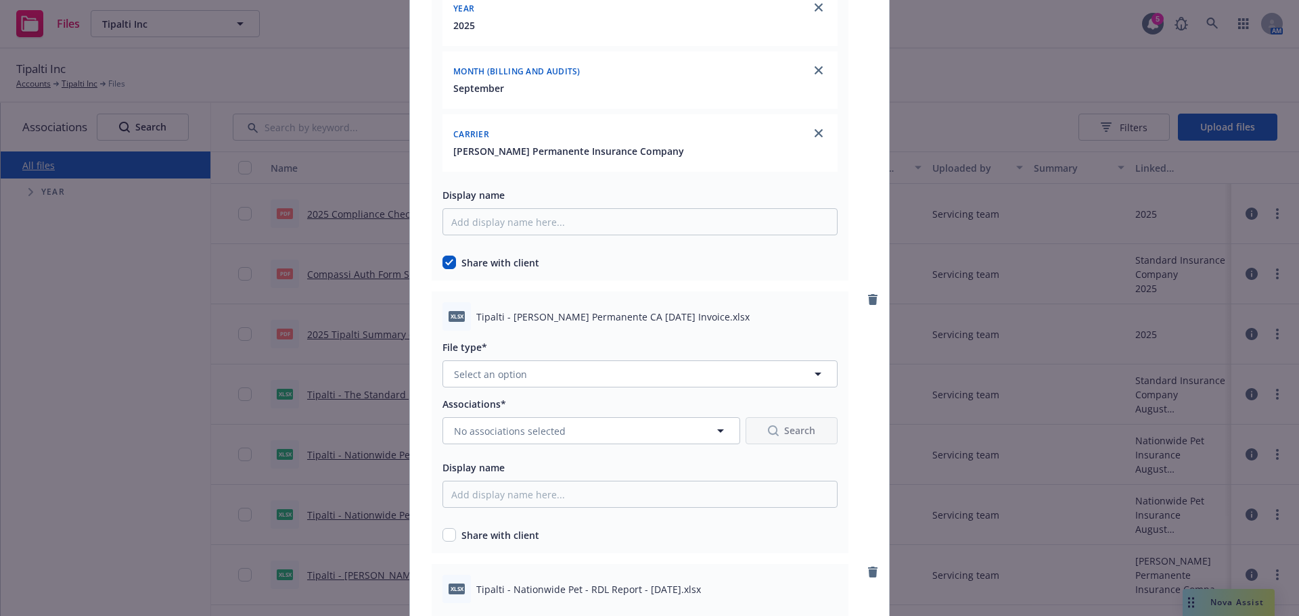
scroll to position [6969, 0]
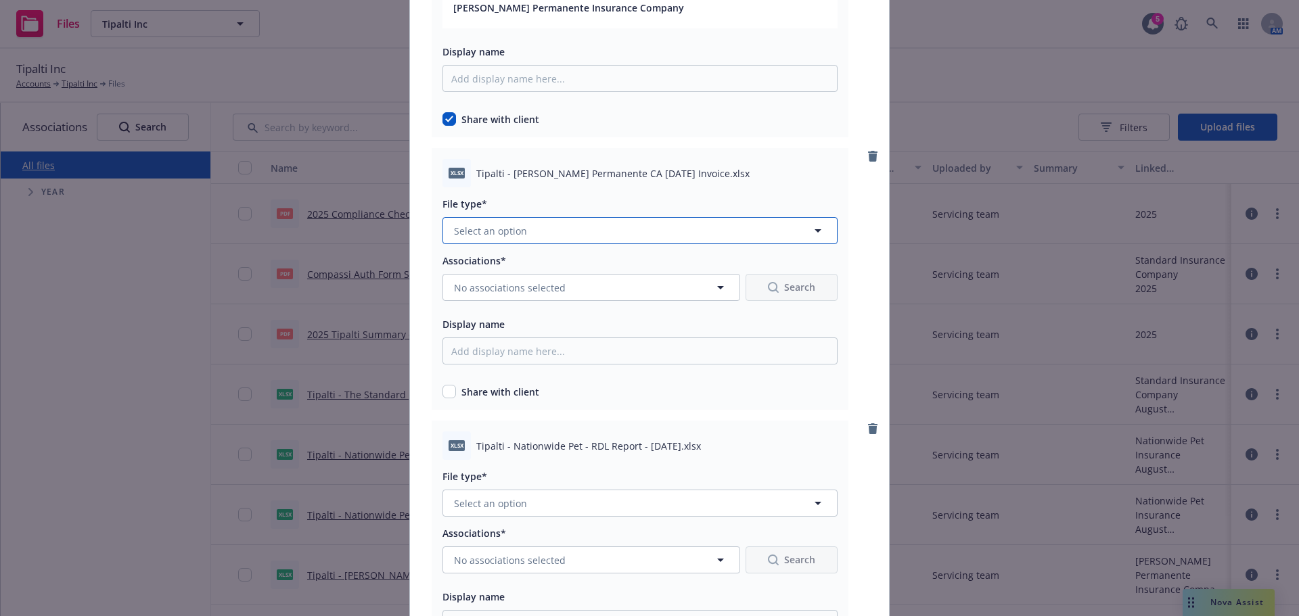
click at [560, 225] on button "Select an option" at bounding box center [640, 230] width 395 height 27
click at [524, 292] on div "Billing and Audits" at bounding box center [640, 304] width 394 height 36
click at [443, 392] on input "checkbox" at bounding box center [450, 392] width 14 height 14
checkbox input "true"
click at [529, 268] on div "Associations*" at bounding box center [640, 260] width 395 height 16
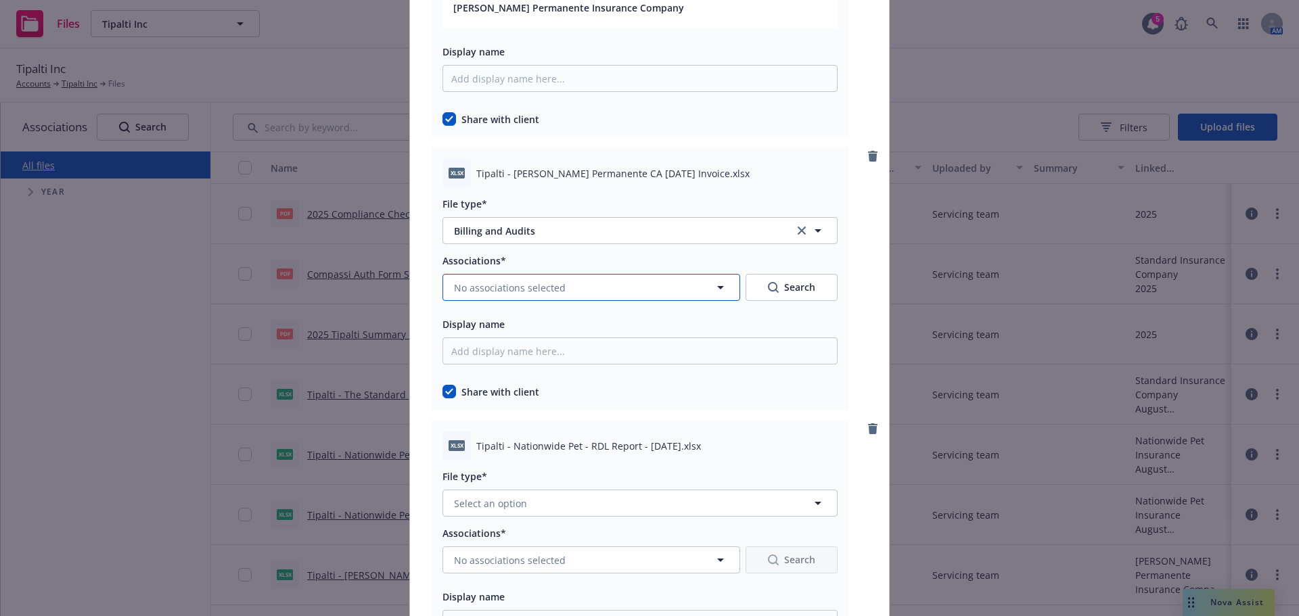
click at [530, 285] on span "No associations selected" at bounding box center [510, 288] width 112 height 14
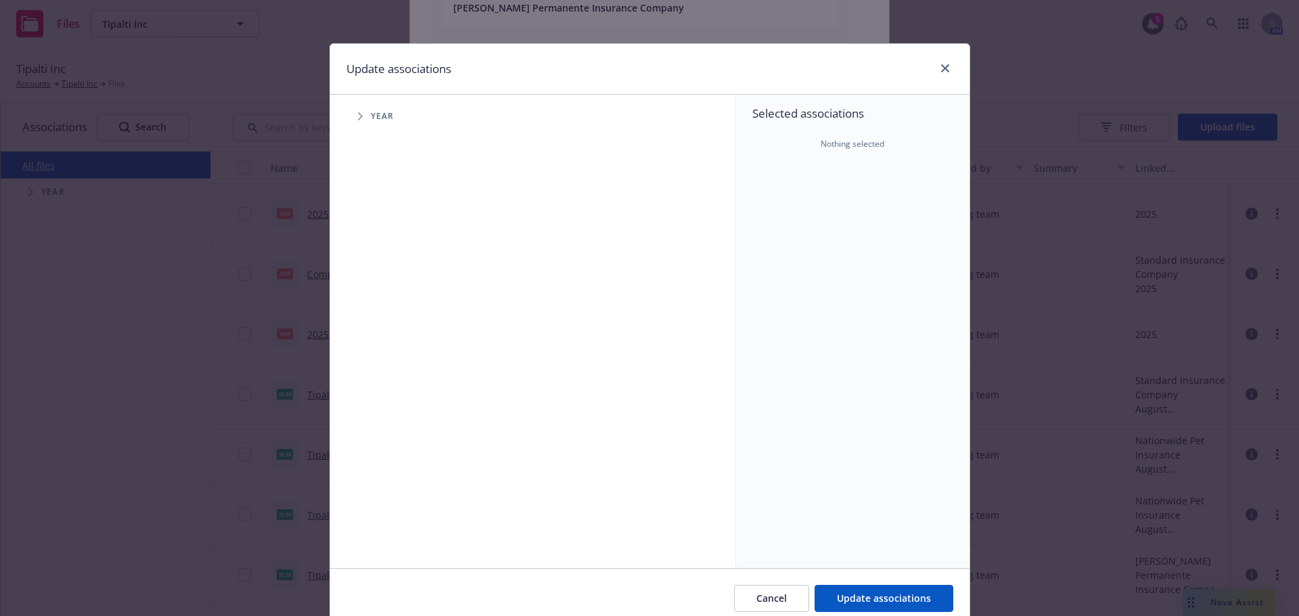
click at [355, 108] on span "Tree Example" at bounding box center [360, 117] width 22 height 22
drag, startPoint x: 388, startPoint y: 300, endPoint x: 380, endPoint y: 304, distance: 8.2
click at [381, 304] on div "2025 Year" at bounding box center [548, 301] width 375 height 31
checkbox input "true"
drag, startPoint x: 372, startPoint y: 304, endPoint x: 375, endPoint y: 315, distance: 11.8
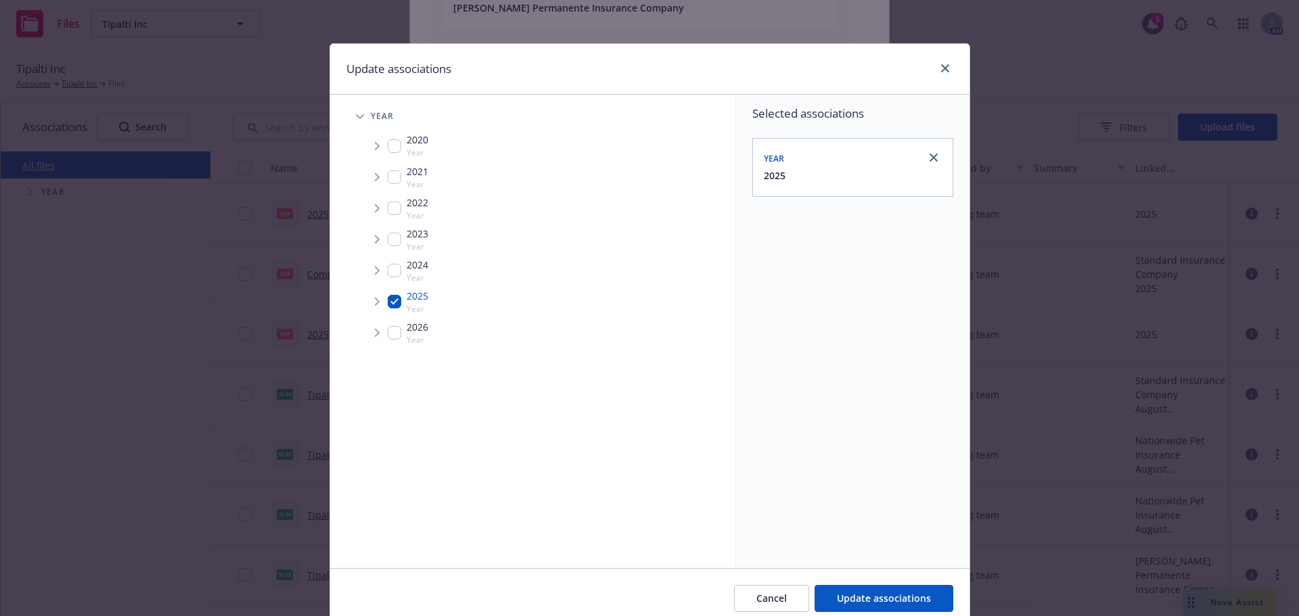
click at [371, 308] on span "Tree Example" at bounding box center [377, 302] width 22 height 22
click at [386, 325] on span "Tree Example" at bounding box center [394, 331] width 22 height 22
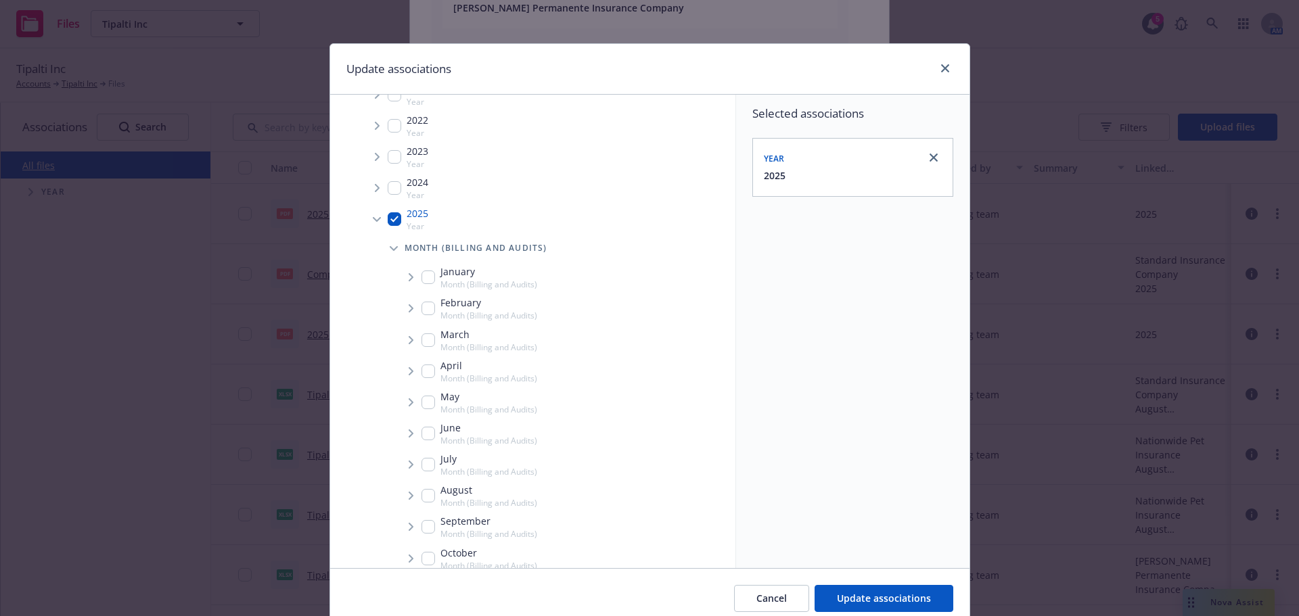
scroll to position [190, 0]
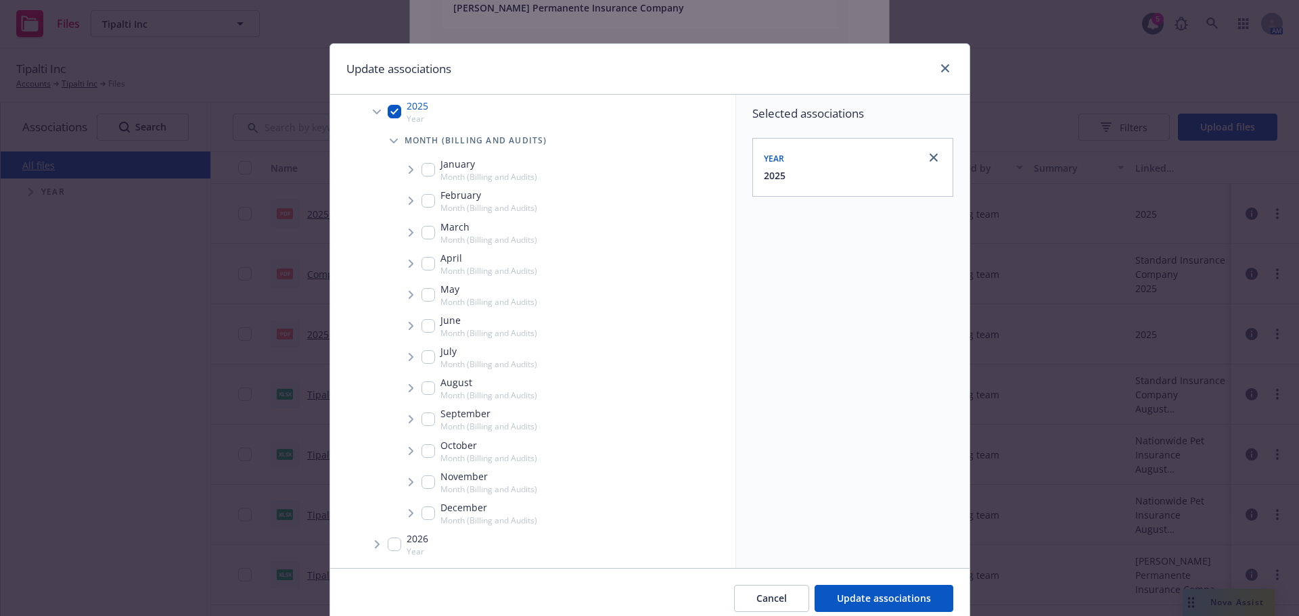
drag, startPoint x: 422, startPoint y: 425, endPoint x: 412, endPoint y: 422, distance: 10.7
click at [422, 424] on input "Tree Example" at bounding box center [429, 420] width 14 height 14
checkbox input "true"
drag, startPoint x: 409, startPoint y: 421, endPoint x: 410, endPoint y: 432, distance: 11.6
click at [407, 422] on span "Tree Example" at bounding box center [411, 420] width 22 height 22
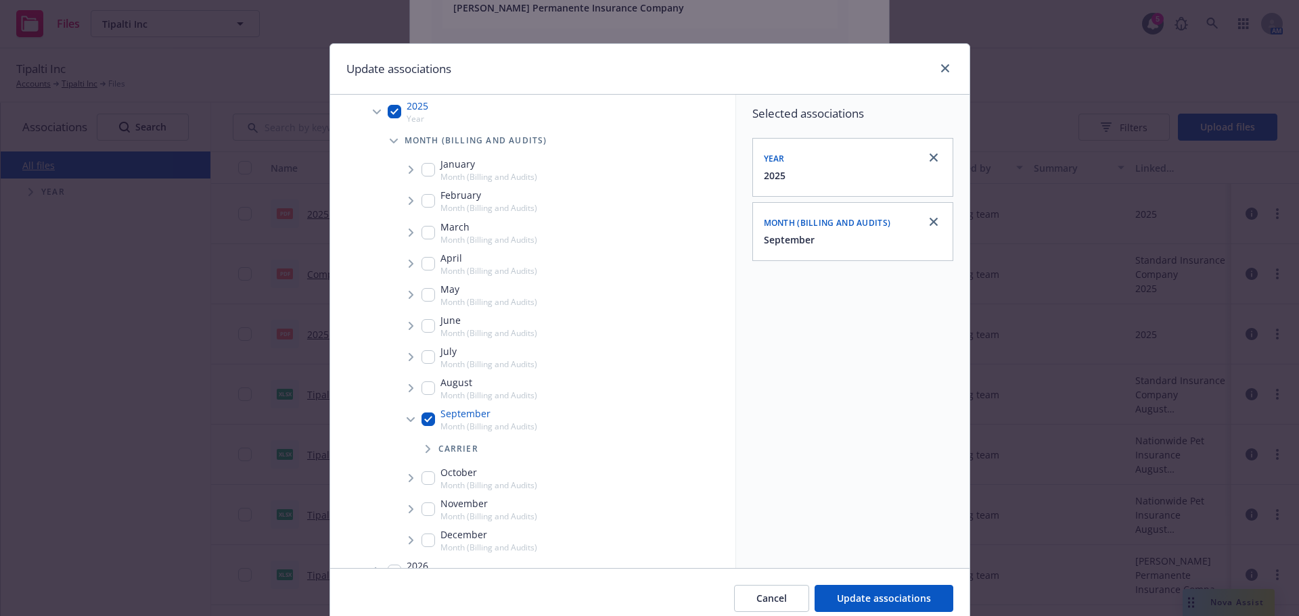
drag, startPoint x: 427, startPoint y: 434, endPoint x: 426, endPoint y: 445, distance: 10.9
click at [426, 435] on li "September Month (Billing and Audits) Carrier" at bounding box center [564, 433] width 341 height 58
click at [426, 445] on span "Tree Example" at bounding box center [428, 449] width 22 height 22
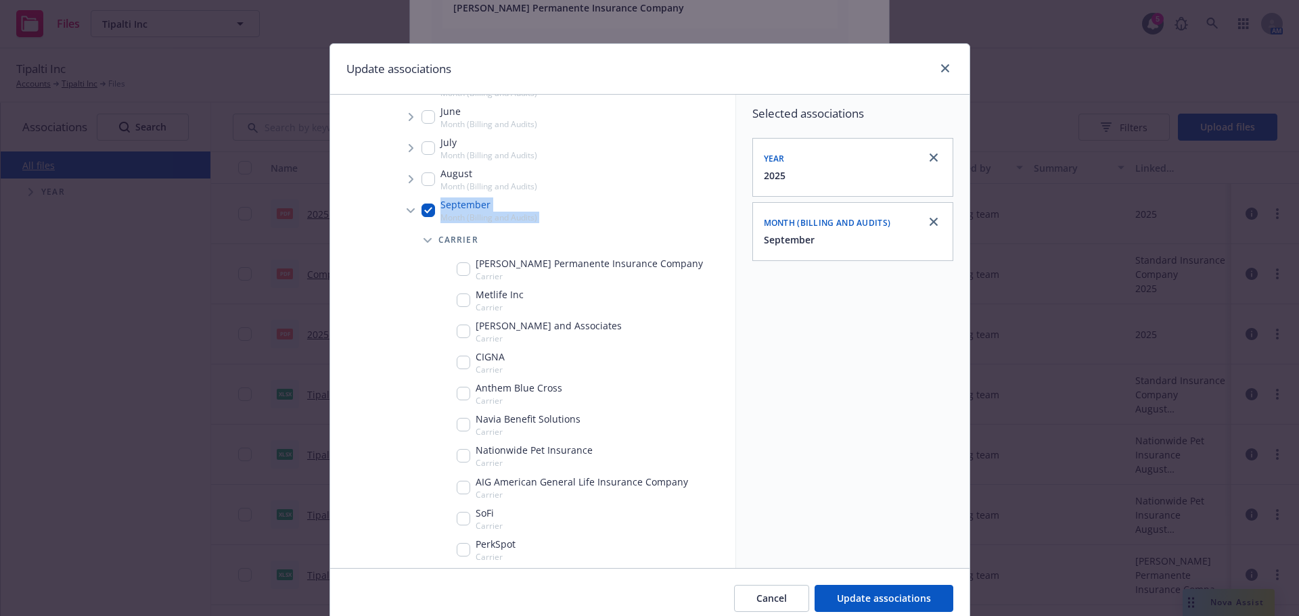
scroll to position [488, 0]
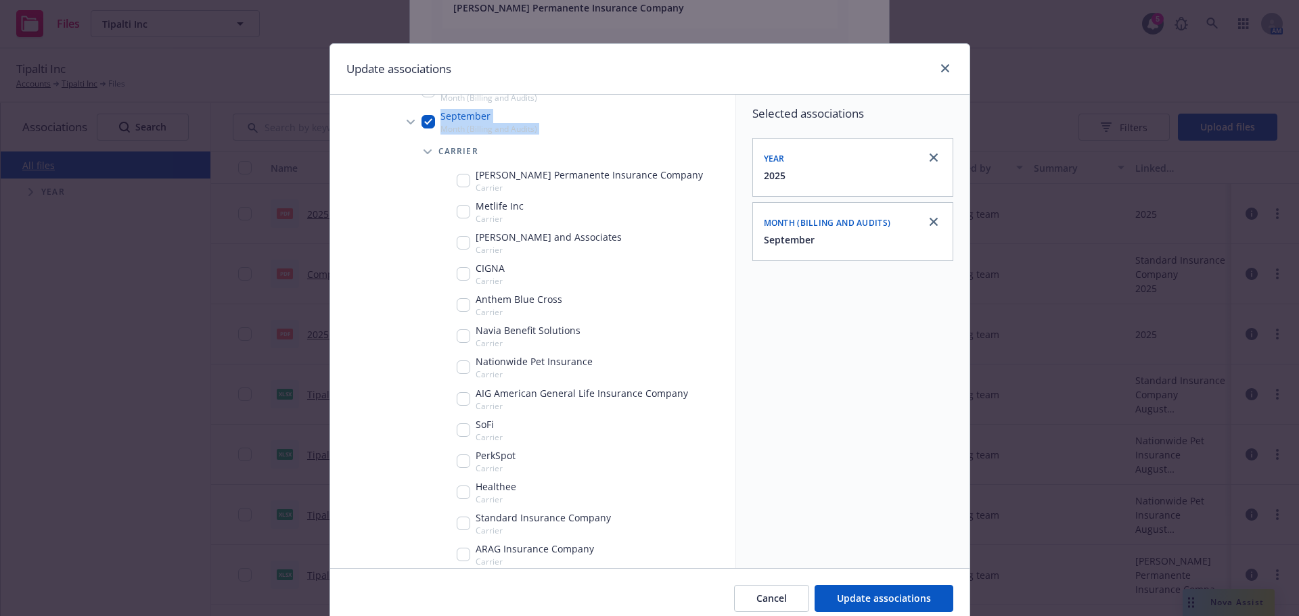
click at [457, 178] on input "Tree Example" at bounding box center [464, 181] width 14 height 14
checkbox input "true"
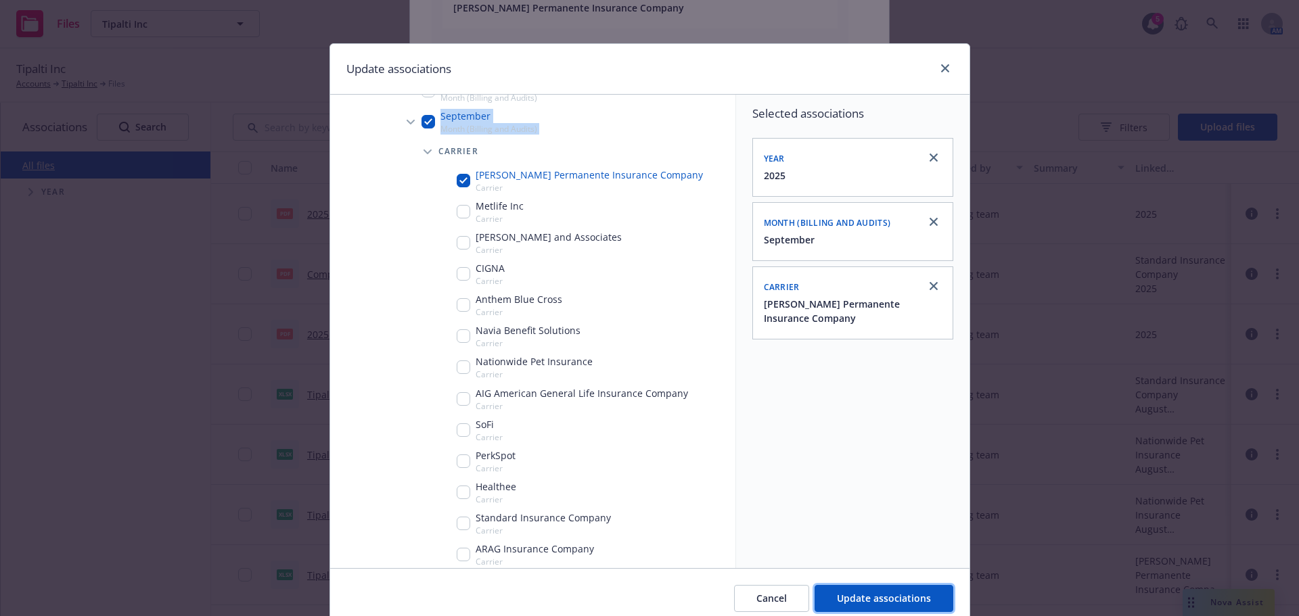
click at [891, 598] on span "Update associations" at bounding box center [884, 598] width 94 height 13
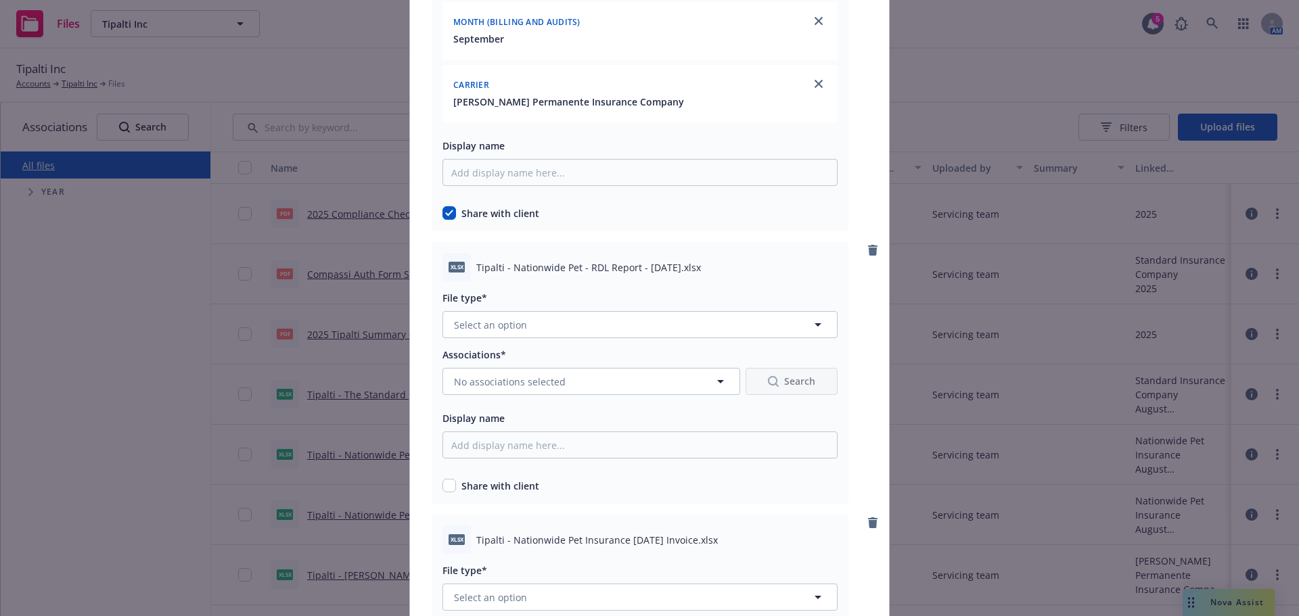
scroll to position [7511, 0]
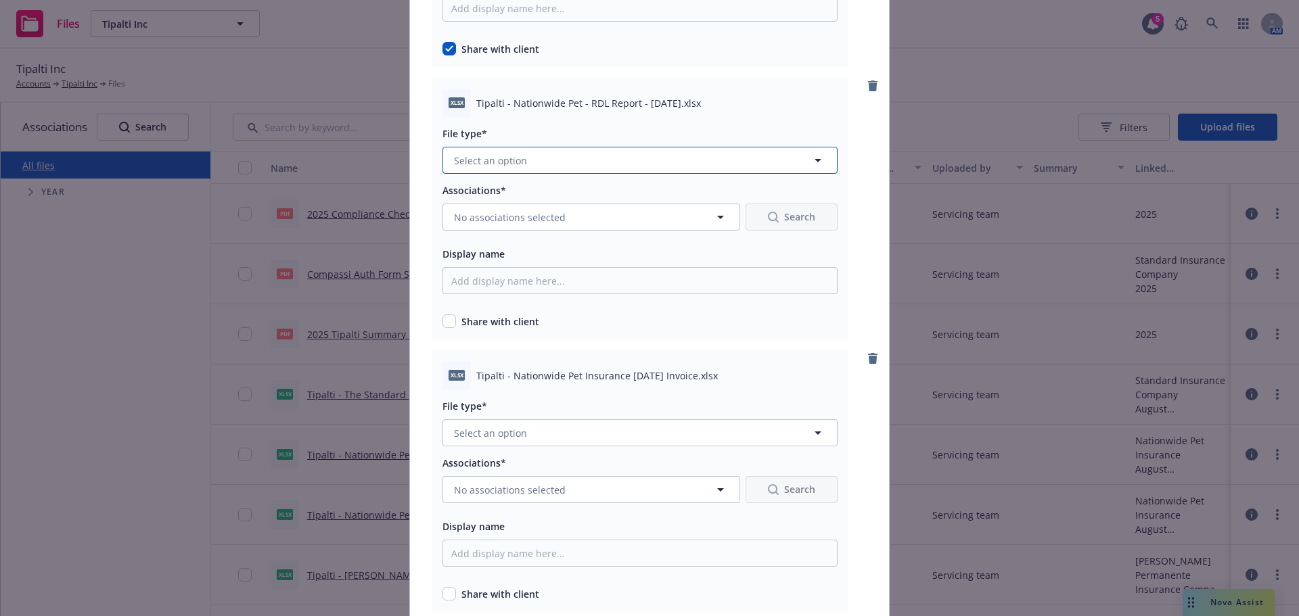
click at [551, 154] on button "Select an option" at bounding box center [640, 160] width 395 height 27
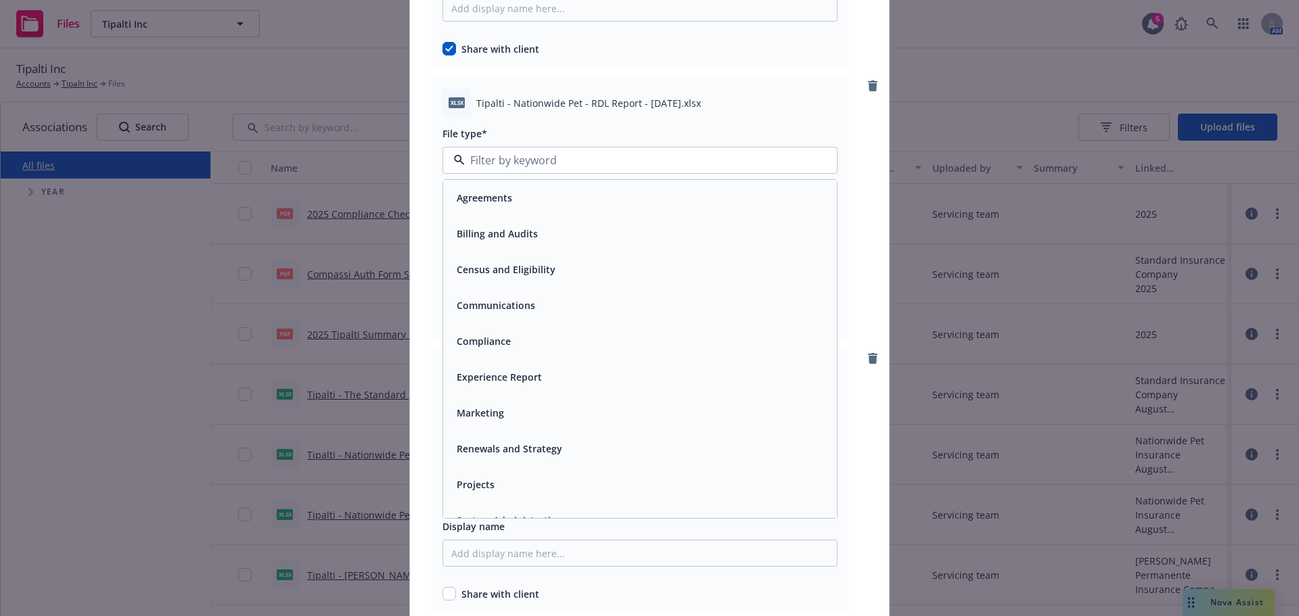
click at [544, 233] on div "Billing and Audits" at bounding box center [640, 234] width 378 height 20
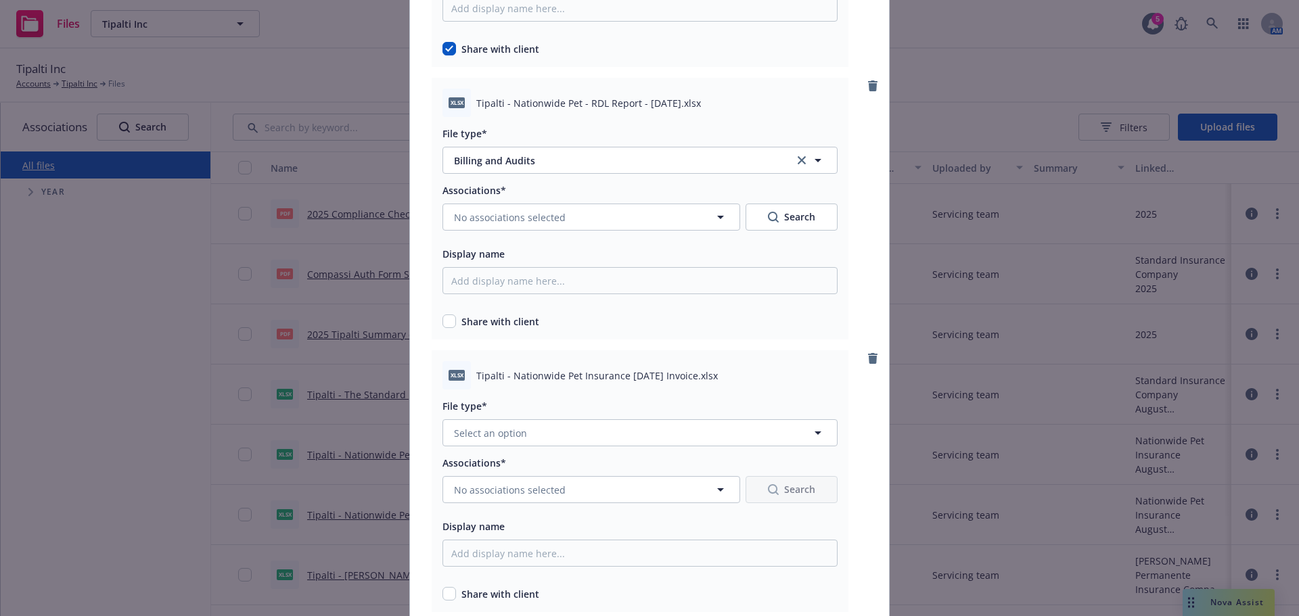
click at [446, 336] on div "xlsx Tipalti - Nationwide Pet - RDL Report - [DATE].xlsx File type* Billing and…" at bounding box center [640, 209] width 417 height 262
click at [443, 319] on input "checkbox" at bounding box center [450, 322] width 14 height 14
checkbox input "true"
click at [491, 232] on div "Associations* No associations selected Search Display name Share with client" at bounding box center [640, 255] width 395 height 147
click at [479, 208] on button "No associations selected" at bounding box center [592, 217] width 298 height 27
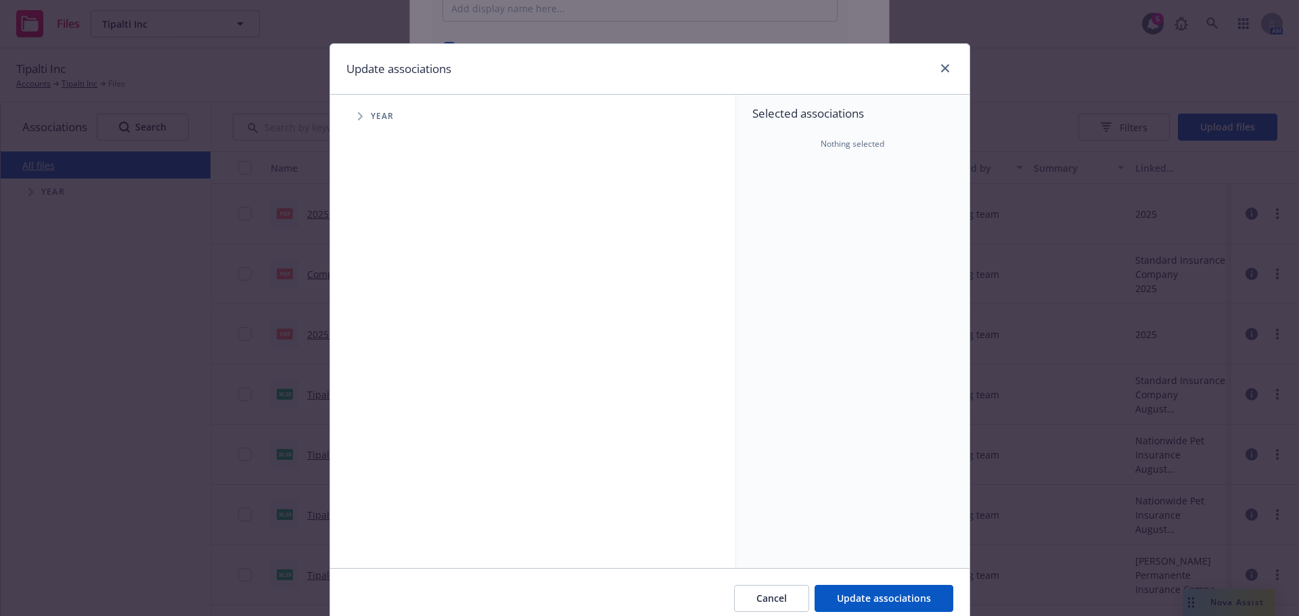
drag, startPoint x: 365, startPoint y: 102, endPoint x: 357, endPoint y: 102, distance: 8.8
click at [363, 102] on div "Accessibility guide for tree Tree Example. Navigate the tree with the arrow key…" at bounding box center [533, 332] width 406 height 474
click at [357, 106] on div "Year" at bounding box center [540, 116] width 392 height 27
click at [357, 112] on span "Tree Example" at bounding box center [360, 117] width 22 height 22
drag, startPoint x: 396, startPoint y: 309, endPoint x: 382, endPoint y: 303, distance: 14.8
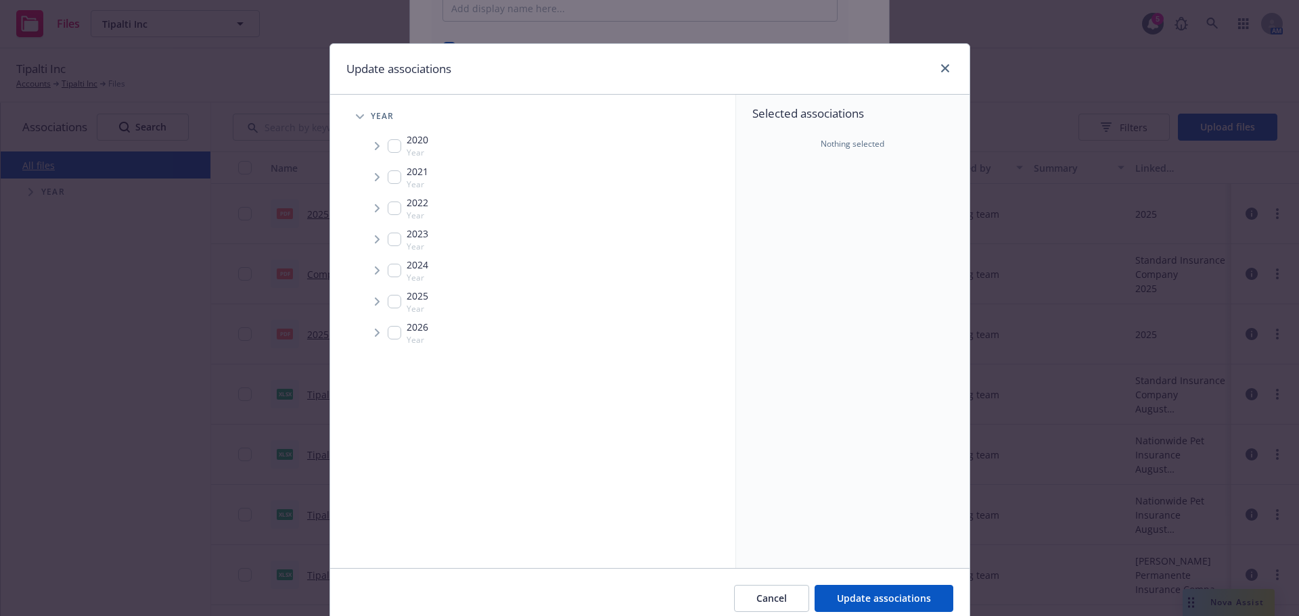
click at [394, 309] on div "2025 Year" at bounding box center [408, 302] width 41 height 26
checkbox input "true"
click at [379, 303] on span "Tree Example" at bounding box center [377, 302] width 22 height 22
click at [392, 333] on icon "Tree Example" at bounding box center [394, 331] width 5 height 8
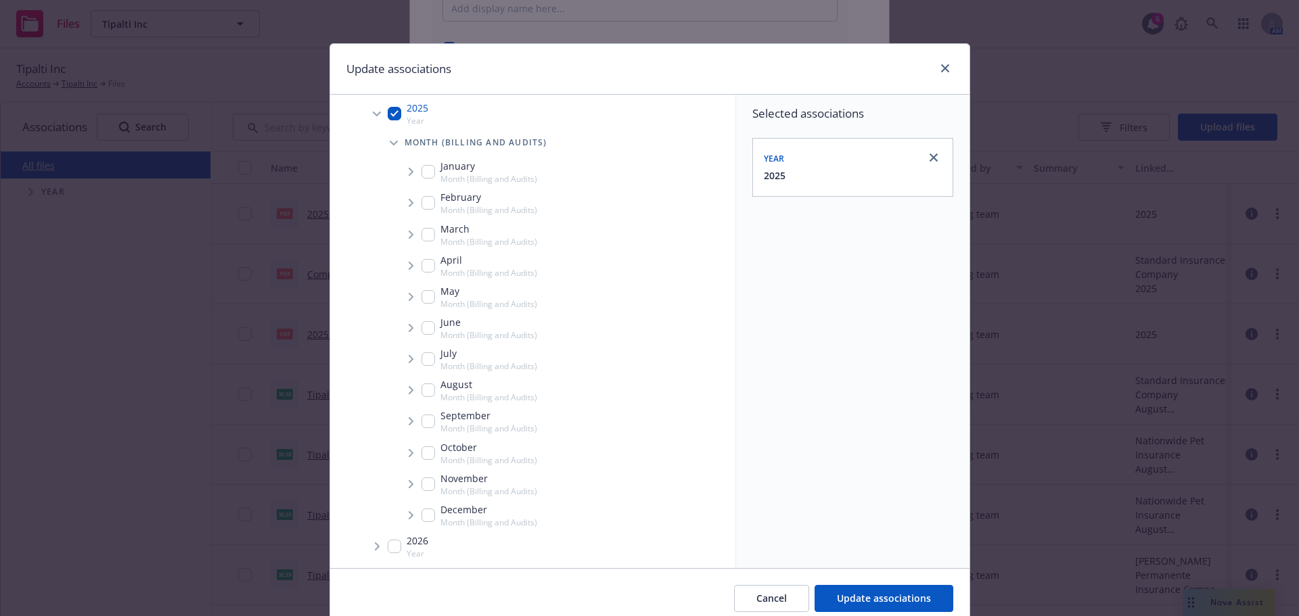
scroll to position [190, 0]
click at [414, 417] on span "Tree Example" at bounding box center [411, 420] width 22 height 22
click at [407, 417] on icon "Tree Example" at bounding box center [411, 419] width 8 height 5
click at [422, 425] on input "Tree Example" at bounding box center [429, 420] width 14 height 14
checkbox input "true"
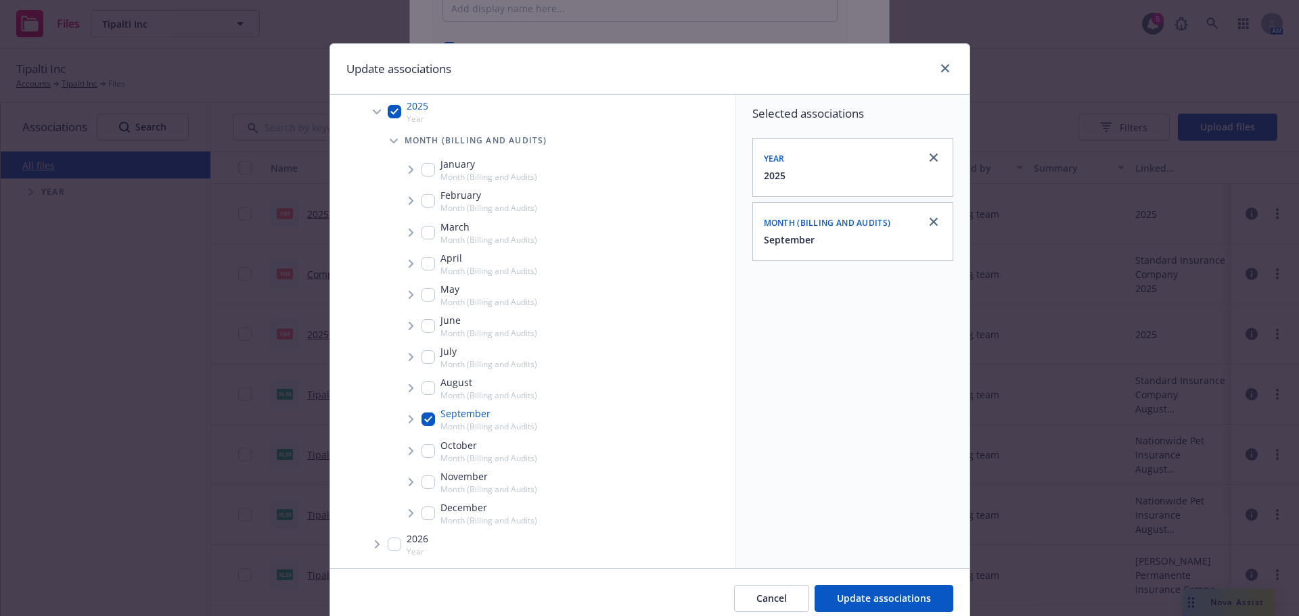
click at [409, 422] on icon "Tree Example" at bounding box center [411, 419] width 5 height 8
click at [428, 450] on span "Tree Example" at bounding box center [428, 449] width 22 height 22
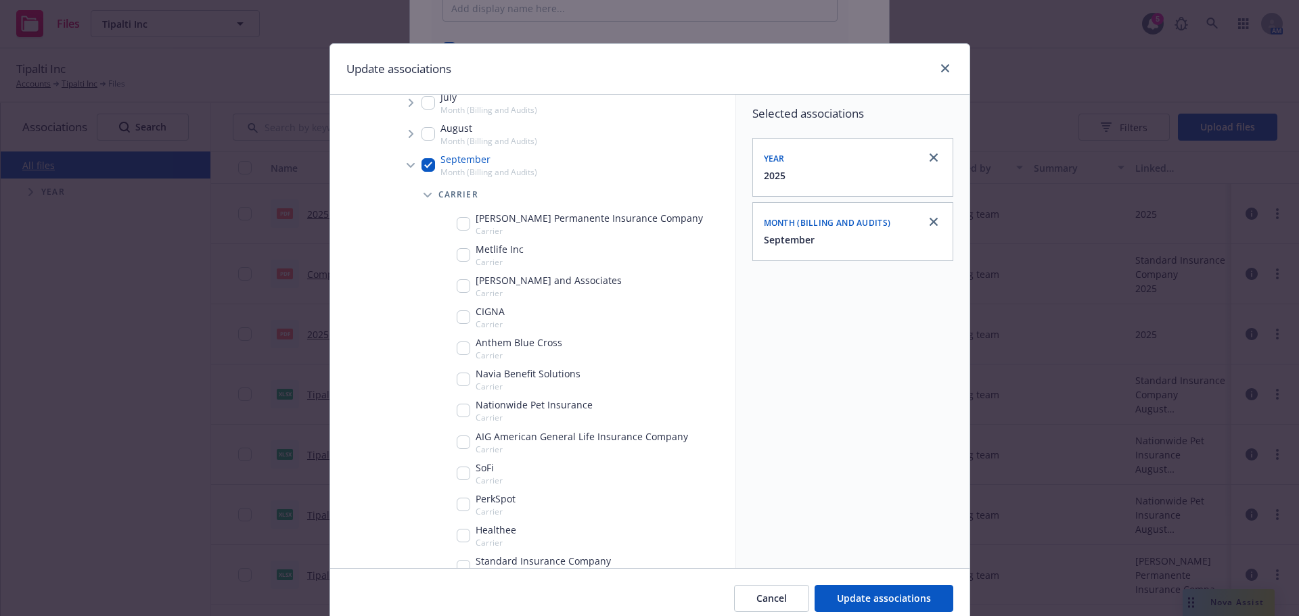
scroll to position [420, 0]
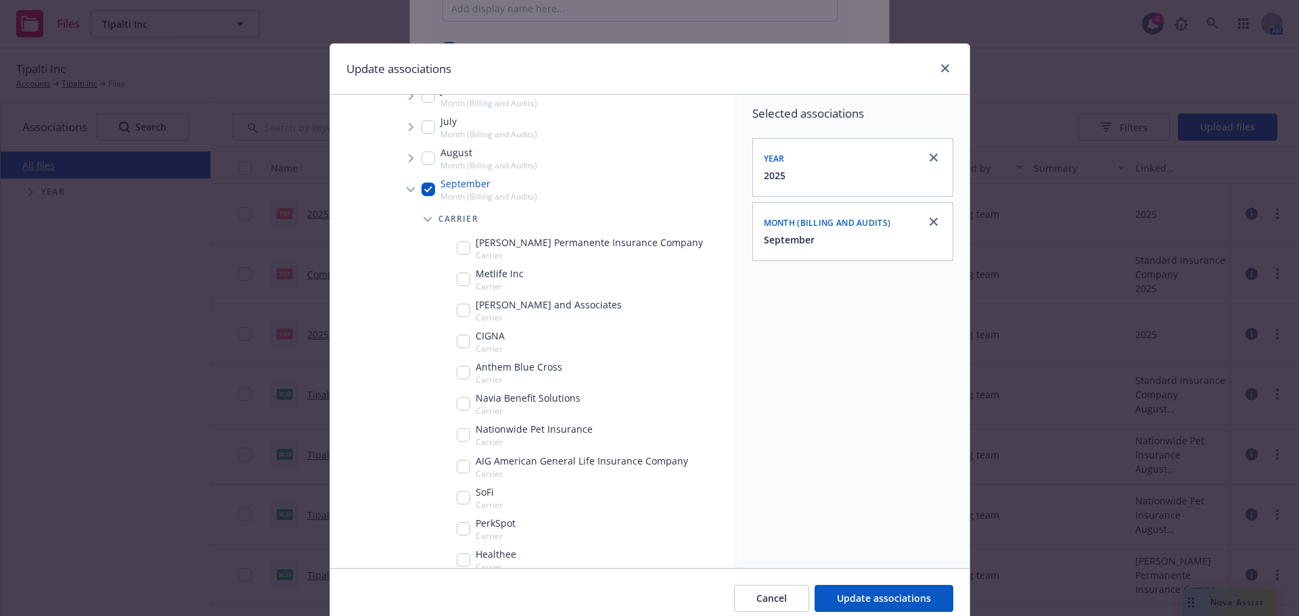
click at [458, 429] on input "Tree Example" at bounding box center [464, 435] width 14 height 14
checkbox input "true"
click at [844, 572] on div "Cancel Update associations" at bounding box center [649, 598] width 639 height 60
click at [874, 590] on button "Update associations" at bounding box center [884, 598] width 139 height 27
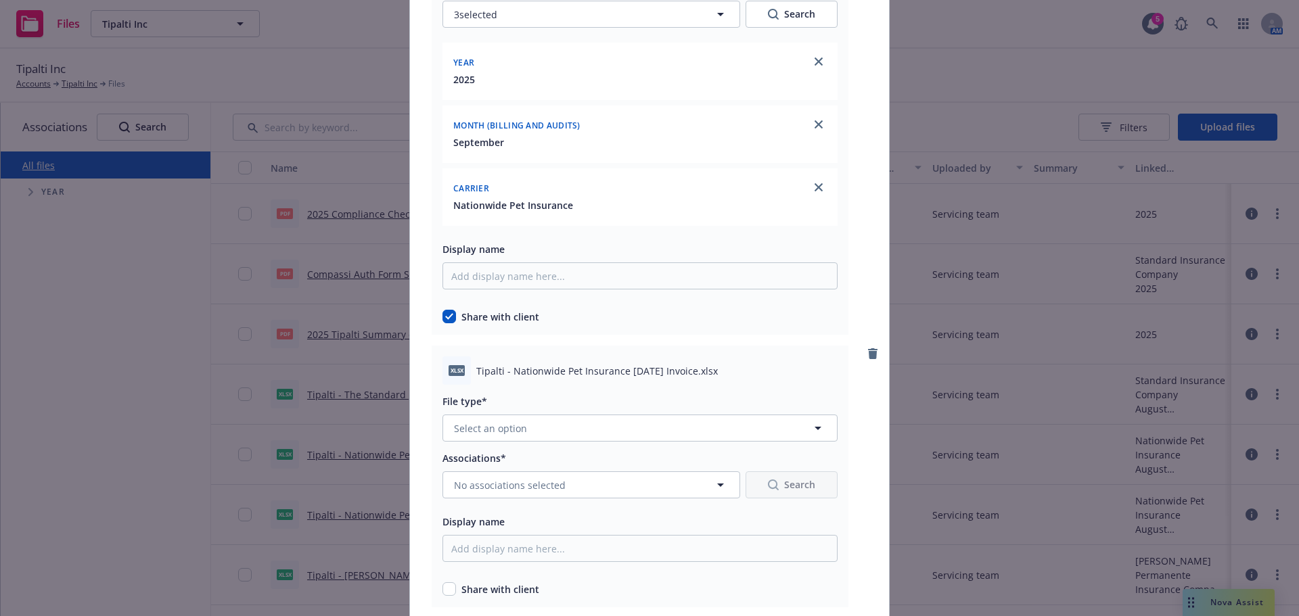
scroll to position [7984, 0]
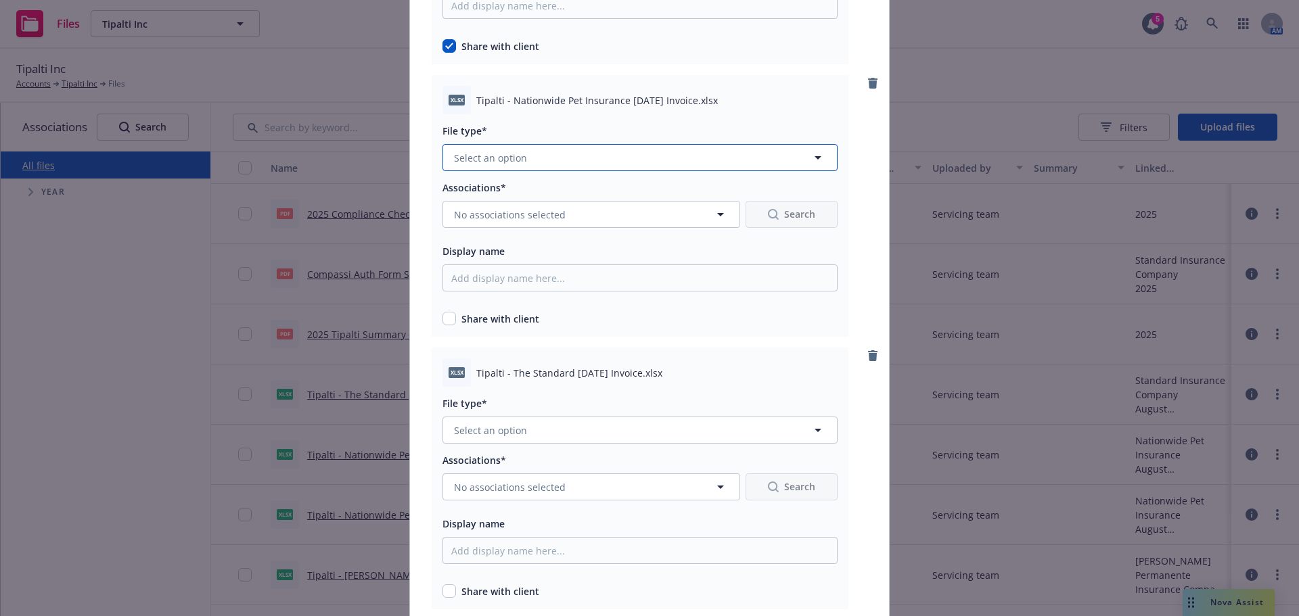
click at [567, 155] on button "Select an option" at bounding box center [640, 157] width 395 height 27
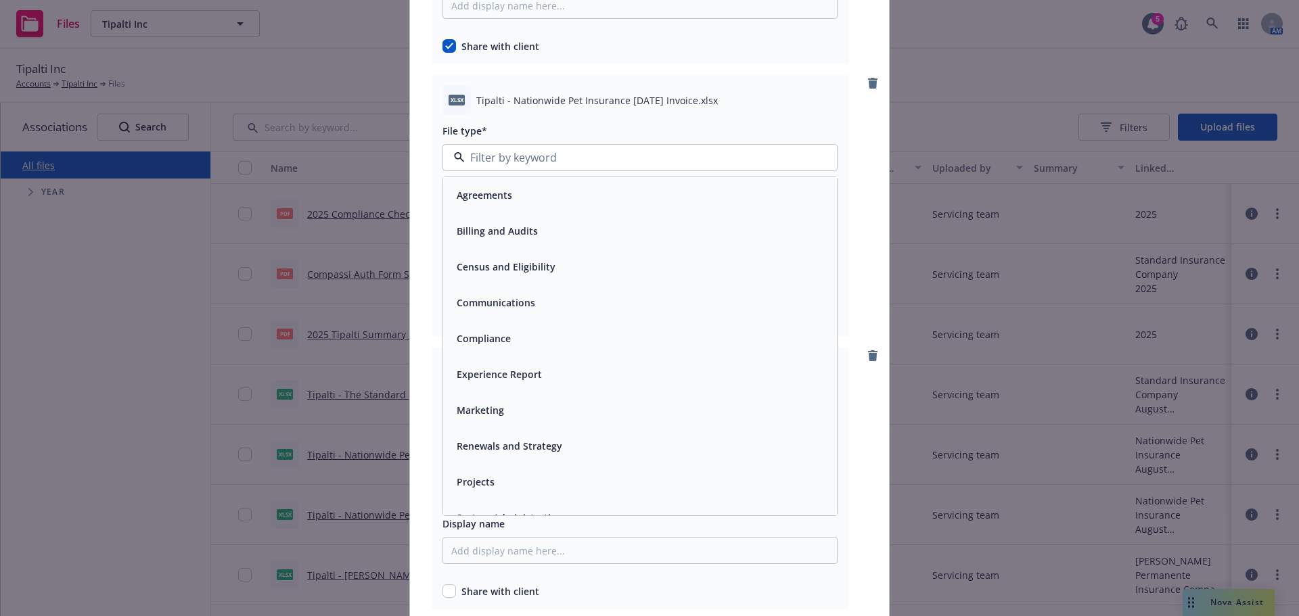
click at [523, 240] on div "Billing and Audits" at bounding box center [495, 231] width 89 height 20
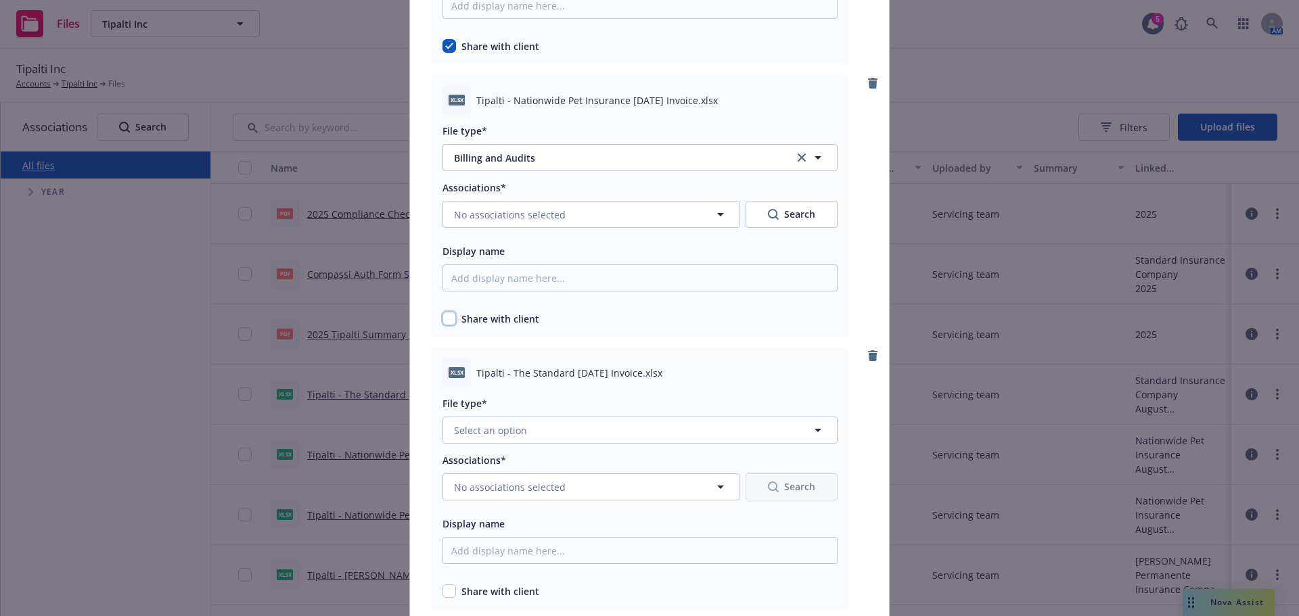
click at [445, 321] on input "checkbox" at bounding box center [450, 319] width 14 height 14
checkbox input "true"
click at [519, 217] on span "No associations selected" at bounding box center [510, 215] width 112 height 14
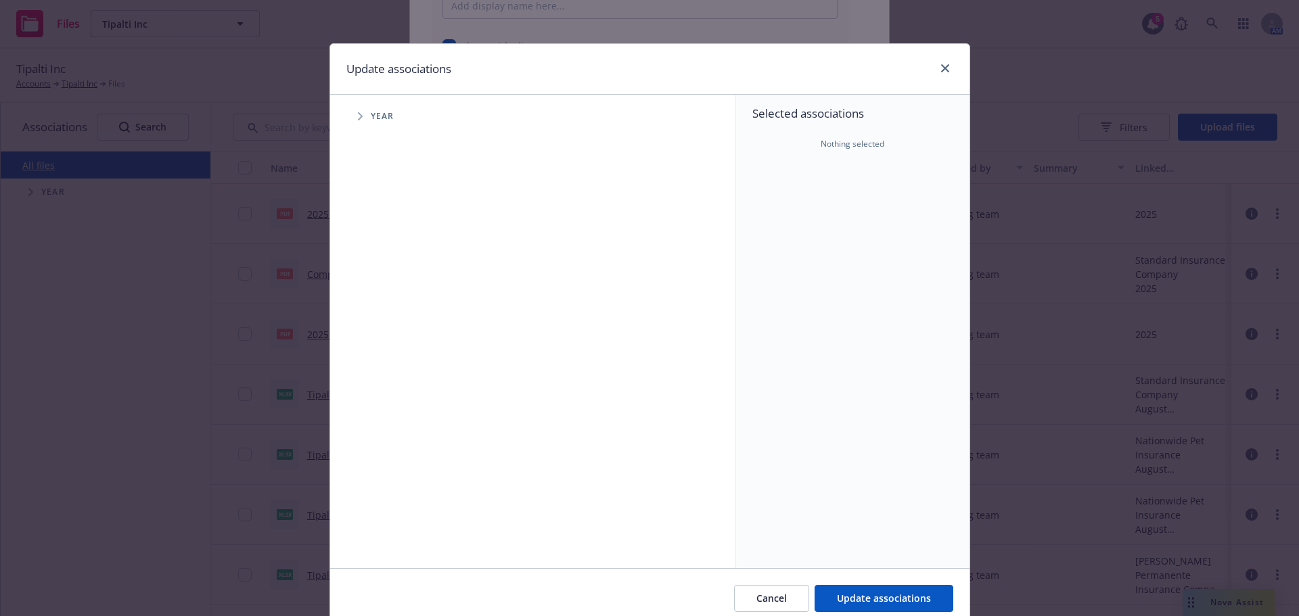
click at [357, 120] on span "Tree Example" at bounding box center [360, 117] width 22 height 22
drag, startPoint x: 404, startPoint y: 302, endPoint x: 394, endPoint y: 303, distance: 10.2
click at [401, 303] on div "2025 Year" at bounding box center [408, 302] width 41 height 26
drag, startPoint x: 392, startPoint y: 302, endPoint x: 344, endPoint y: 295, distance: 49.3
click at [392, 302] on input "Tree Example" at bounding box center [395, 302] width 14 height 14
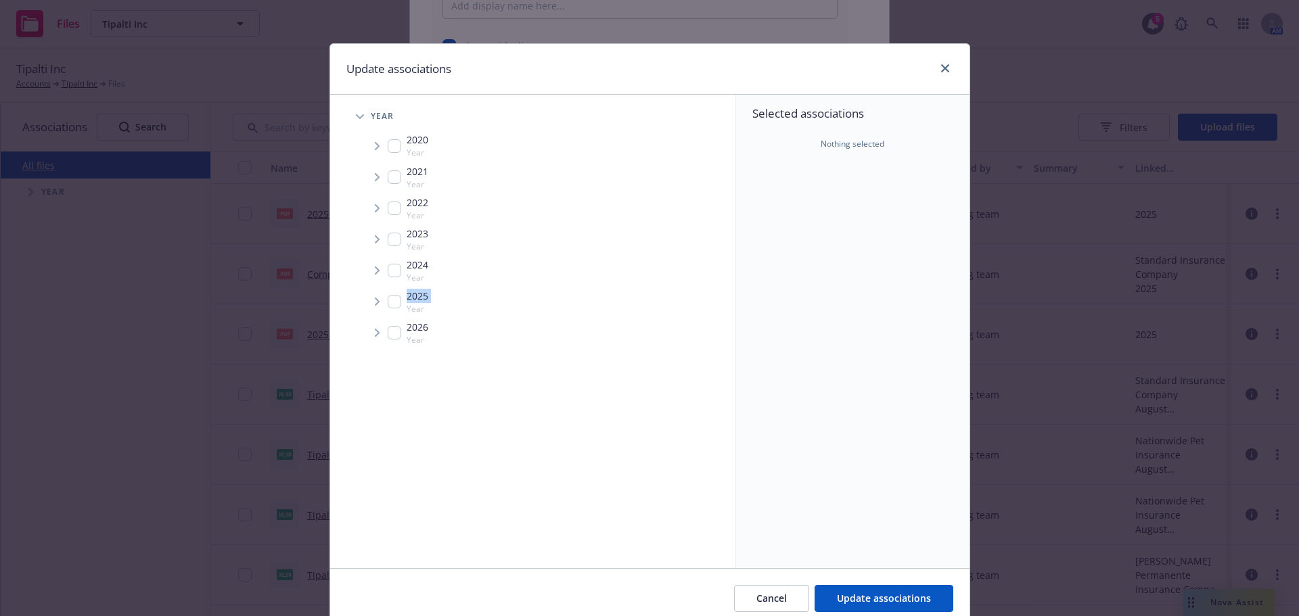
click at [390, 305] on input "Tree Example" at bounding box center [395, 302] width 14 height 14
checkbox input "true"
click at [375, 306] on span "Tree Example" at bounding box center [377, 302] width 22 height 22
click at [399, 346] on div "2026 Year" at bounding box center [548, 359] width 375 height 31
click at [398, 353] on div "2026 Year" at bounding box center [408, 360] width 41 height 26
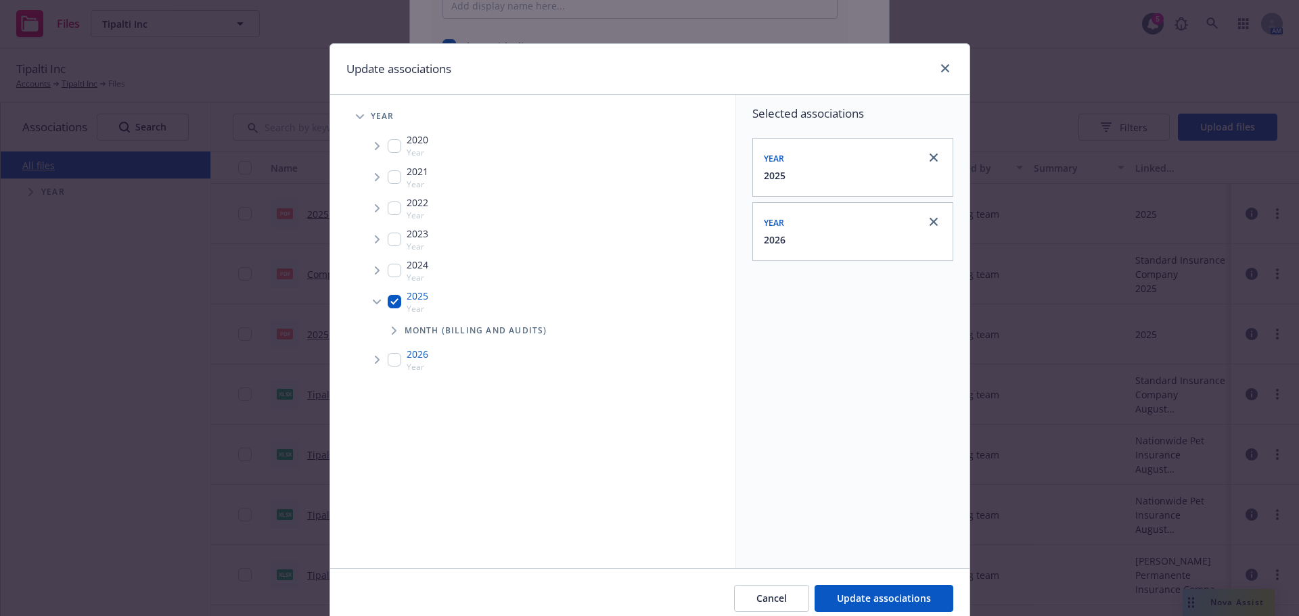
checkbox input "false"
click at [391, 325] on span "Tree Example" at bounding box center [394, 331] width 22 height 22
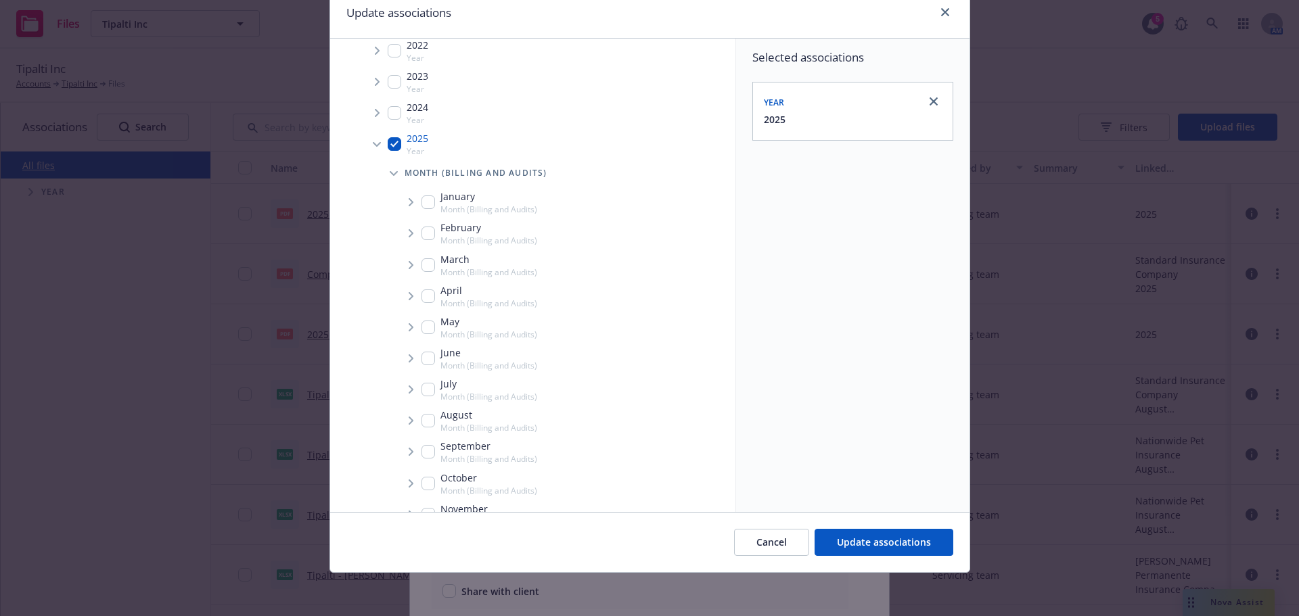
scroll to position [135, 0]
click at [422, 408] on div "September Month (Billing and Audits)" at bounding box center [480, 418] width 116 height 26
checkbox input "true"
click at [409, 415] on icon "Tree Example" at bounding box center [411, 418] width 5 height 8
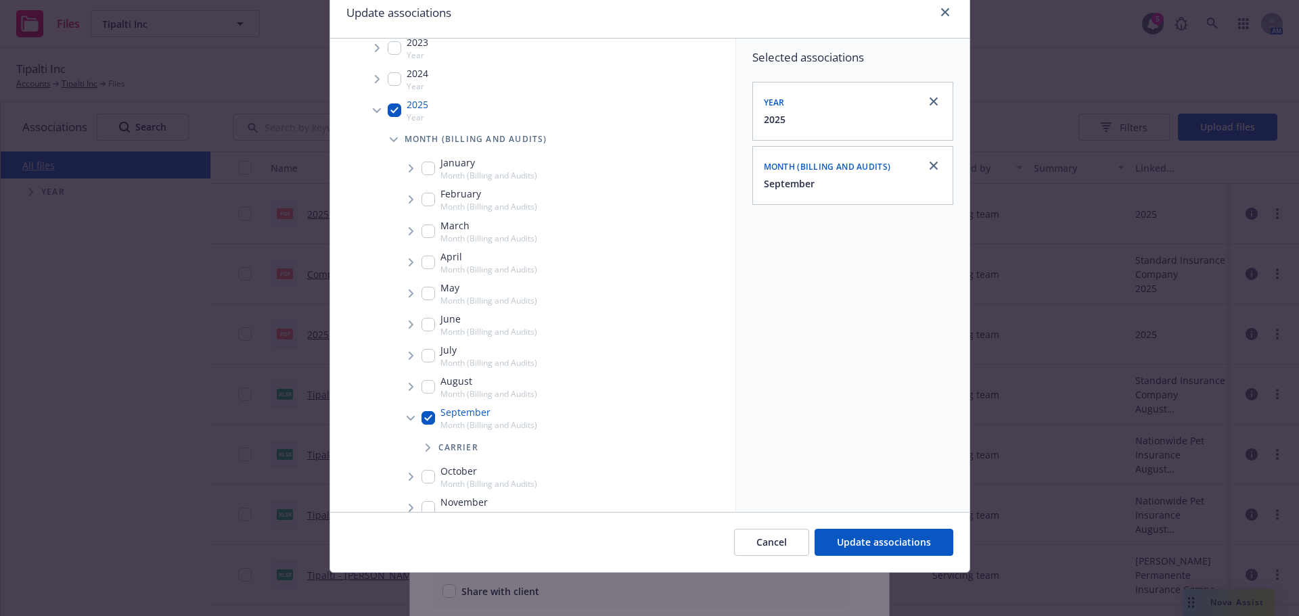
click at [424, 445] on span "Tree Example" at bounding box center [428, 448] width 22 height 22
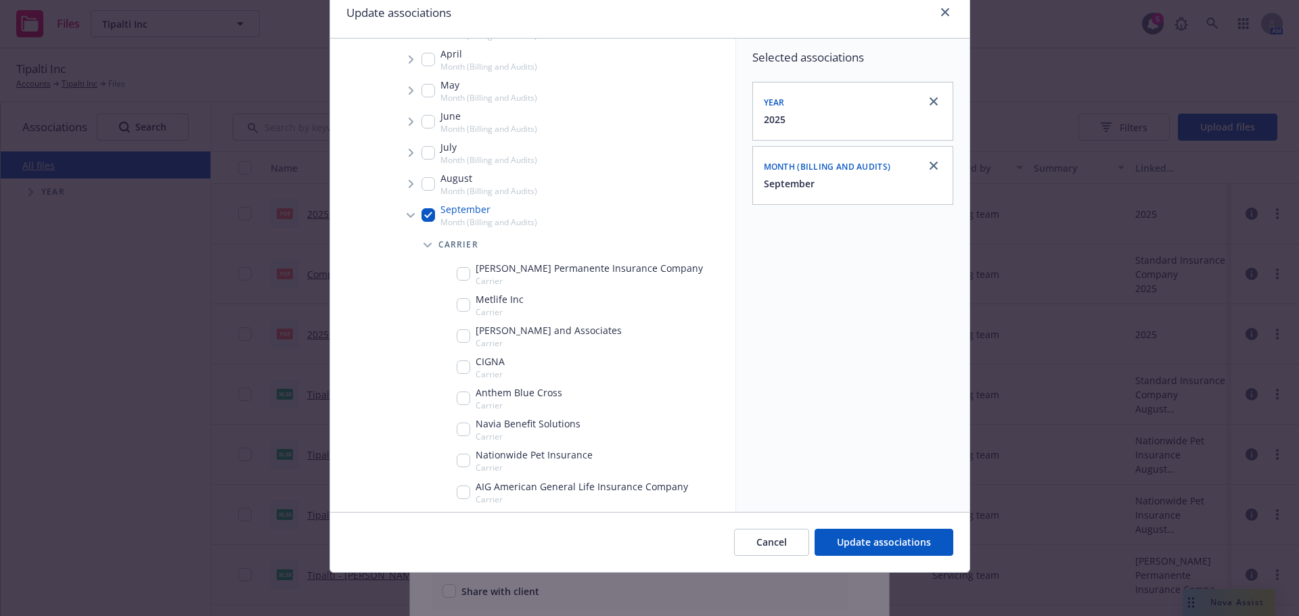
scroll to position [406, 0]
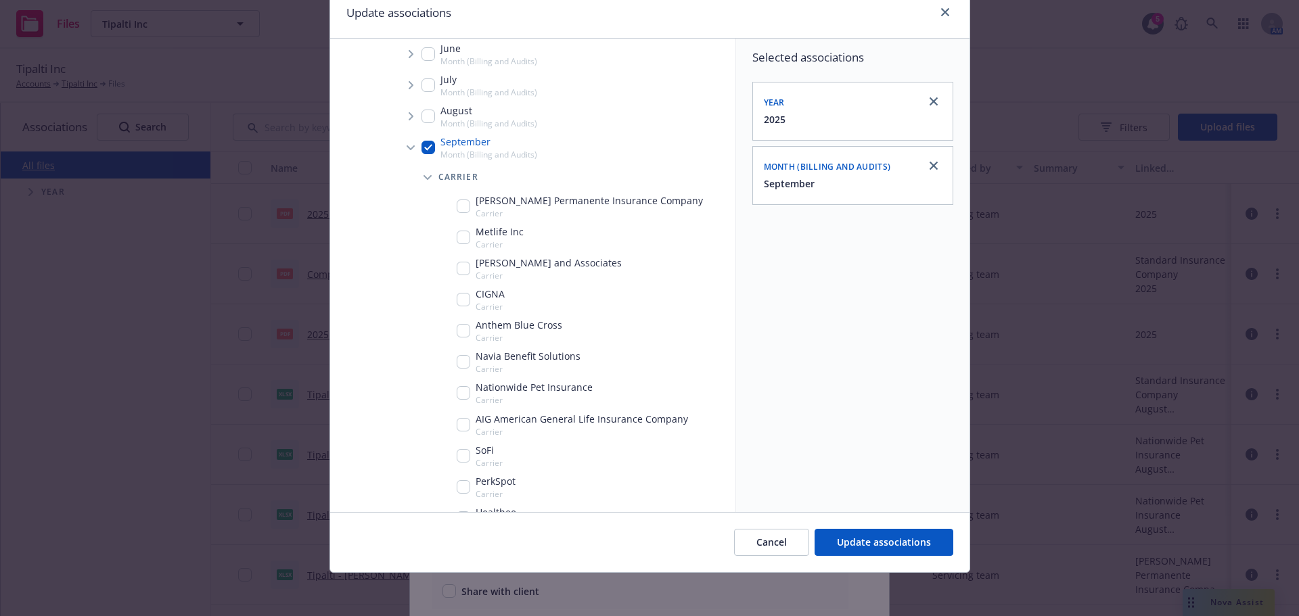
click at [457, 392] on input "Tree Example" at bounding box center [464, 393] width 14 height 14
checkbox input "true"
click at [873, 535] on button "Update associations" at bounding box center [884, 542] width 139 height 27
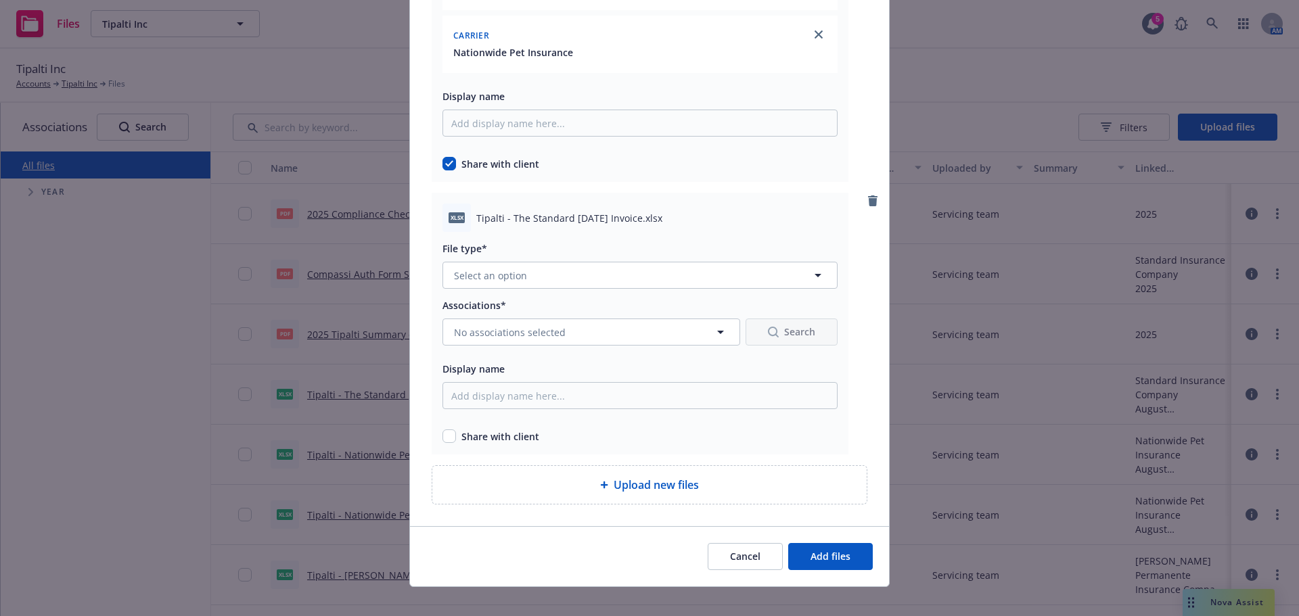
scroll to position [8352, 0]
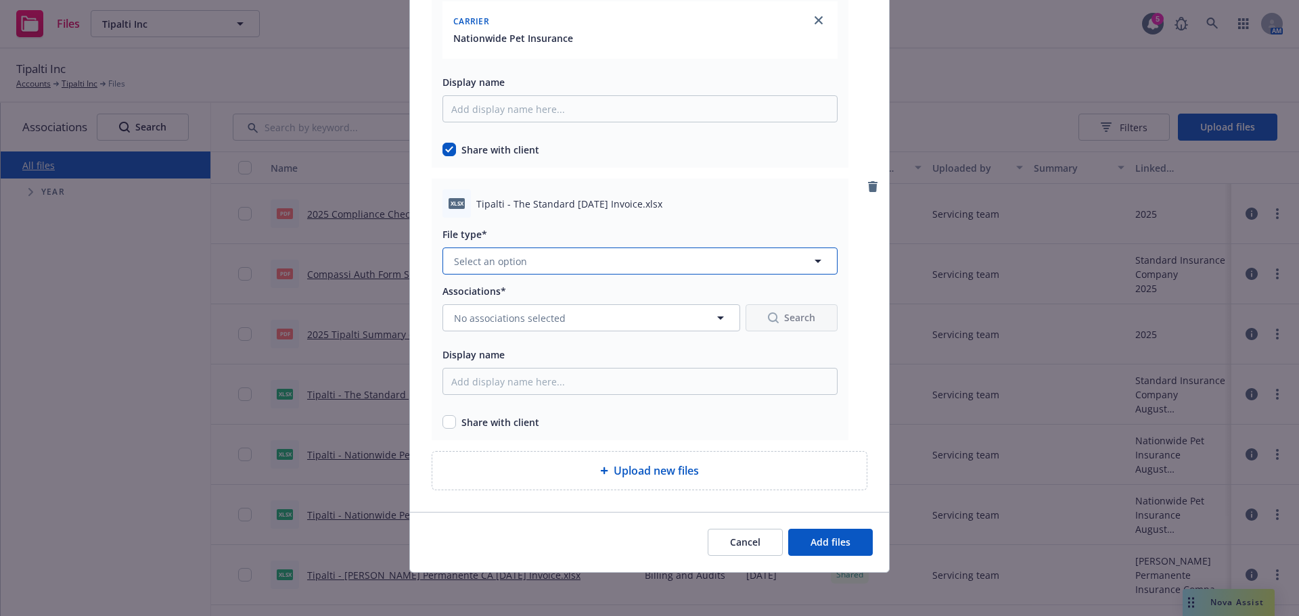
click at [554, 252] on button "Select an option" at bounding box center [640, 261] width 395 height 27
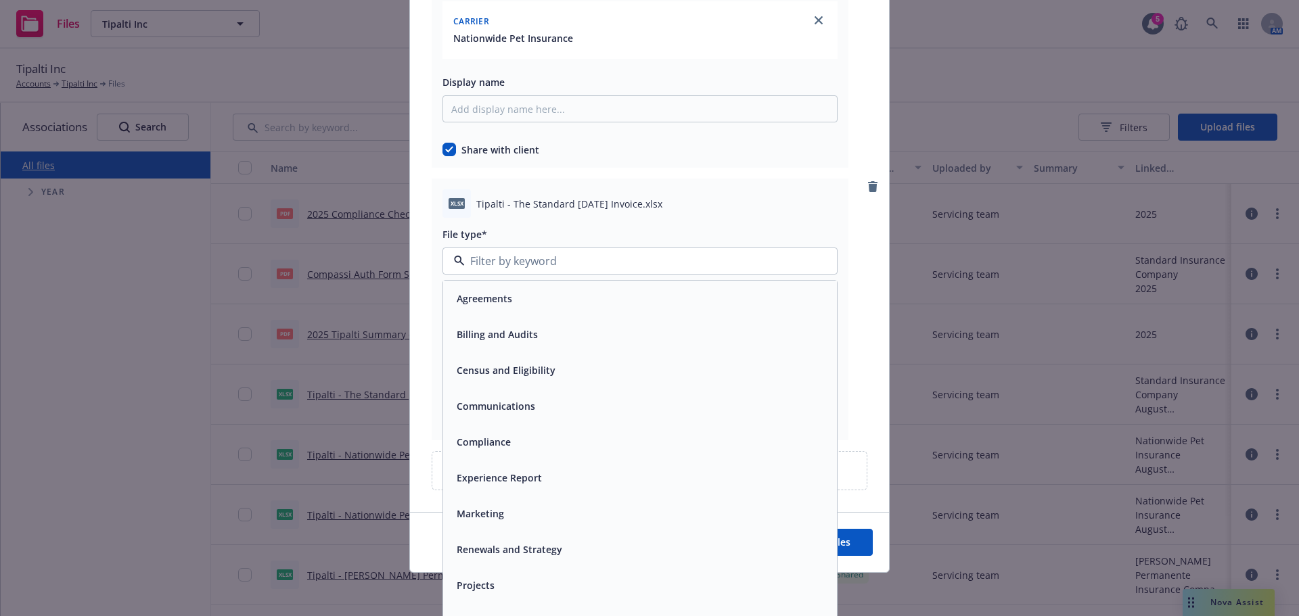
click at [571, 330] on div "Billing and Audits" at bounding box center [640, 335] width 378 height 20
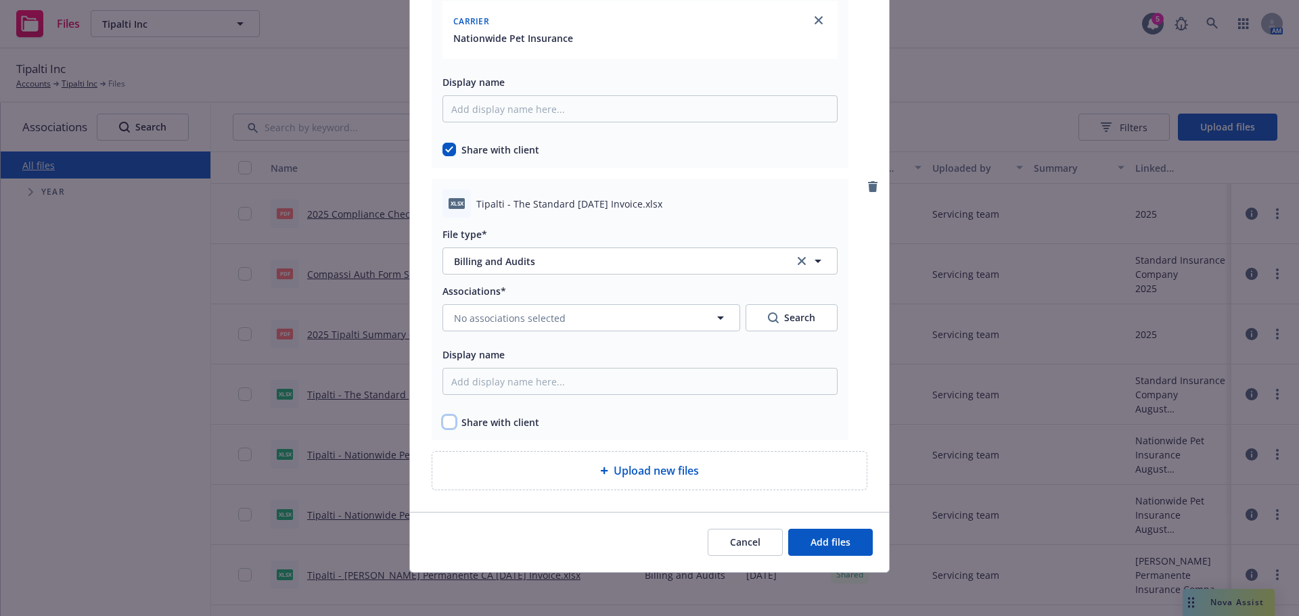
drag, startPoint x: 449, startPoint y: 425, endPoint x: 491, endPoint y: 414, distance: 43.3
click at [450, 425] on input "checkbox" at bounding box center [450, 422] width 14 height 14
checkbox input "true"
click at [503, 325] on button "No associations selected" at bounding box center [592, 317] width 298 height 27
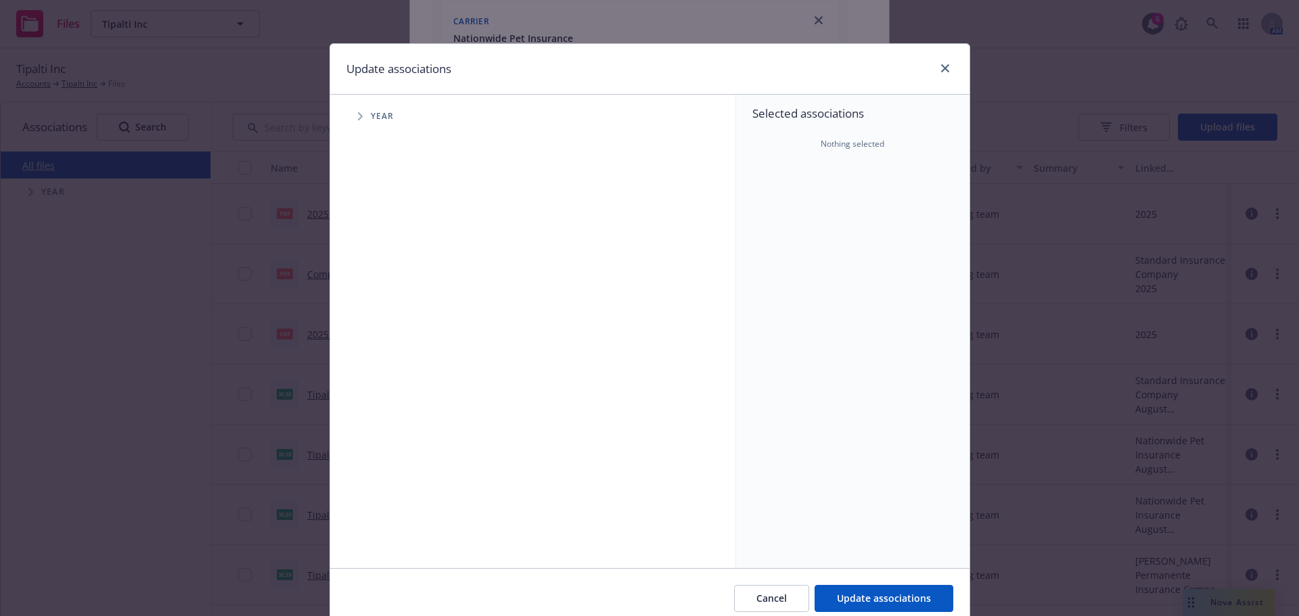
click at [358, 120] on icon "Tree Example" at bounding box center [360, 116] width 5 height 8
click at [388, 295] on input "Tree Example" at bounding box center [395, 302] width 14 height 14
checkbox input "true"
click at [375, 295] on span "Tree Example" at bounding box center [377, 302] width 22 height 22
click at [383, 325] on span "Tree Example" at bounding box center [394, 331] width 22 height 22
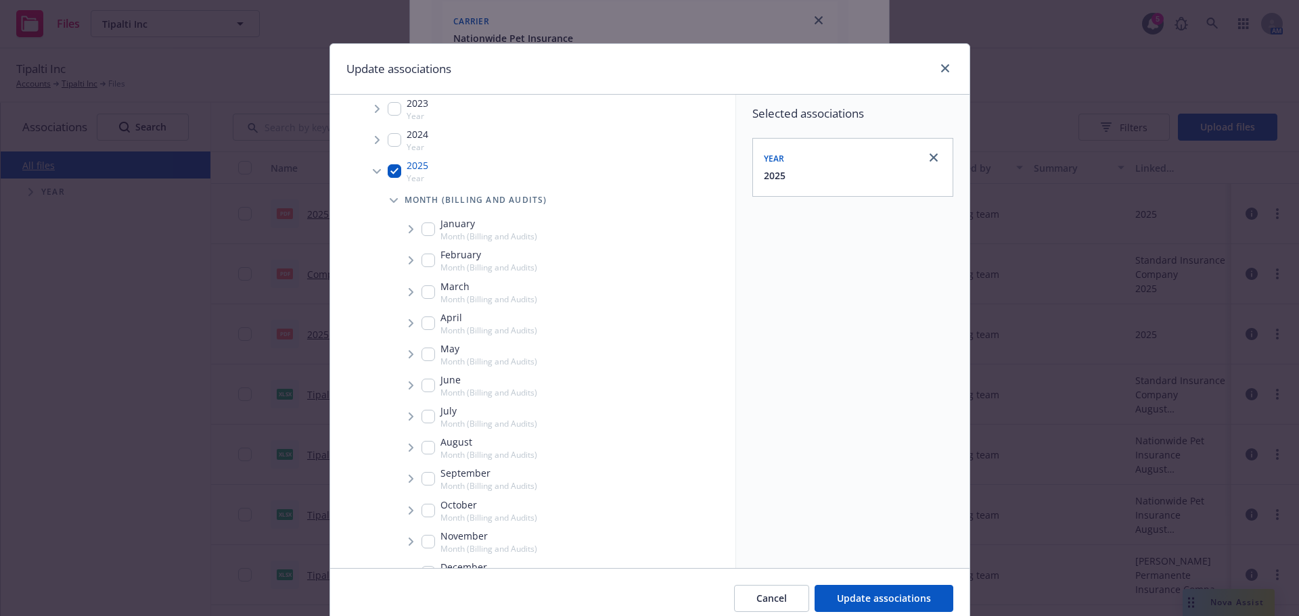
scroll to position [135, 0]
click at [426, 446] on input "Tree Example" at bounding box center [429, 443] width 14 height 14
checkbox input "true"
drag, startPoint x: 426, startPoint y: 469, endPoint x: 416, endPoint y: 471, distance: 9.7
click at [423, 470] on input "Tree Example" at bounding box center [429, 475] width 14 height 14
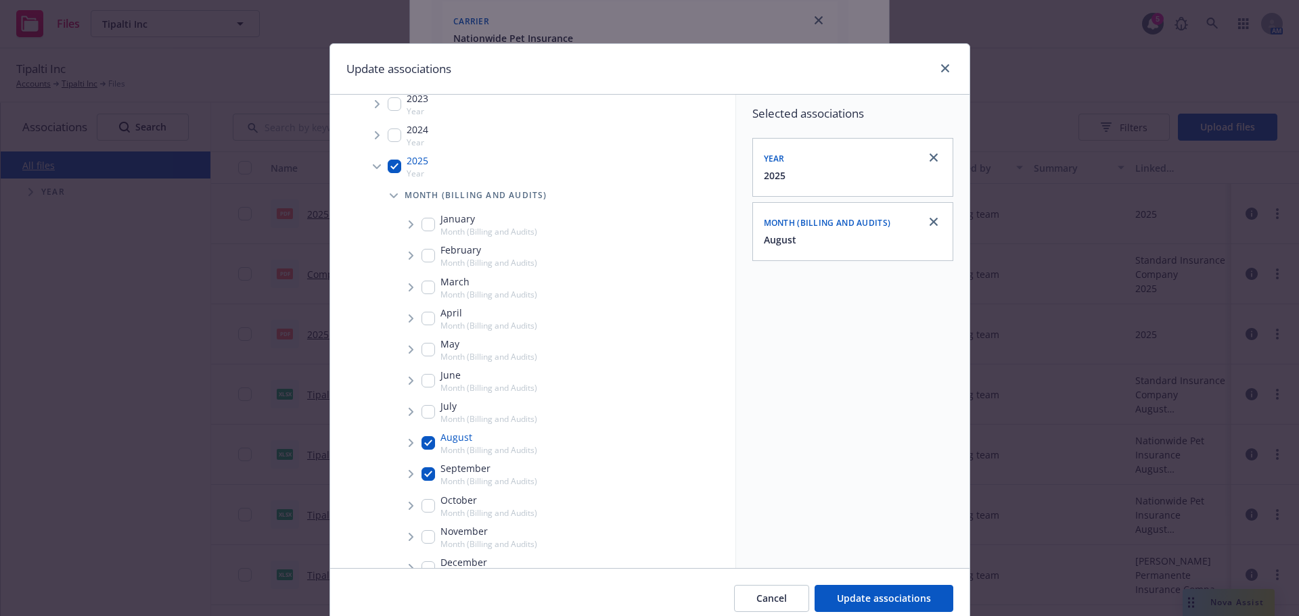
checkbox input "true"
click at [409, 473] on icon "Tree Example" at bounding box center [411, 474] width 5 height 8
click at [422, 449] on div "August Month (Billing and Audits)" at bounding box center [480, 443] width 116 height 26
checkbox input "false"
click at [423, 495] on span "Tree Example" at bounding box center [428, 504] width 22 height 22
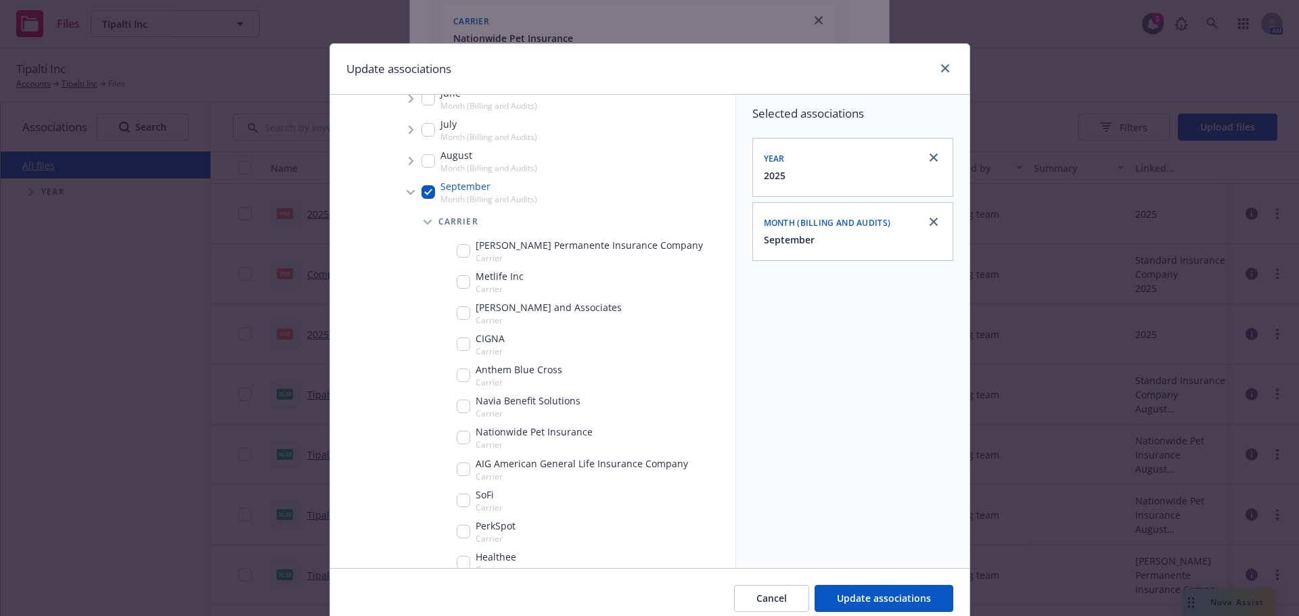
scroll to position [488, 0]
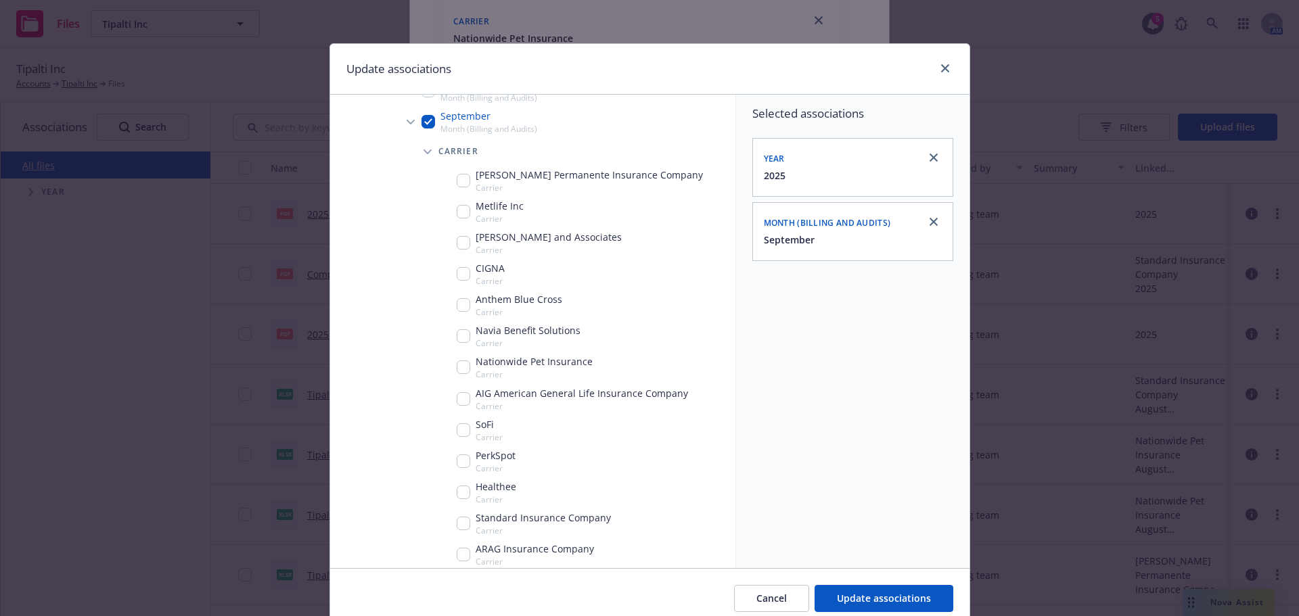
click at [457, 183] on input "Tree Example" at bounding box center [464, 181] width 14 height 14
checkbox input "true"
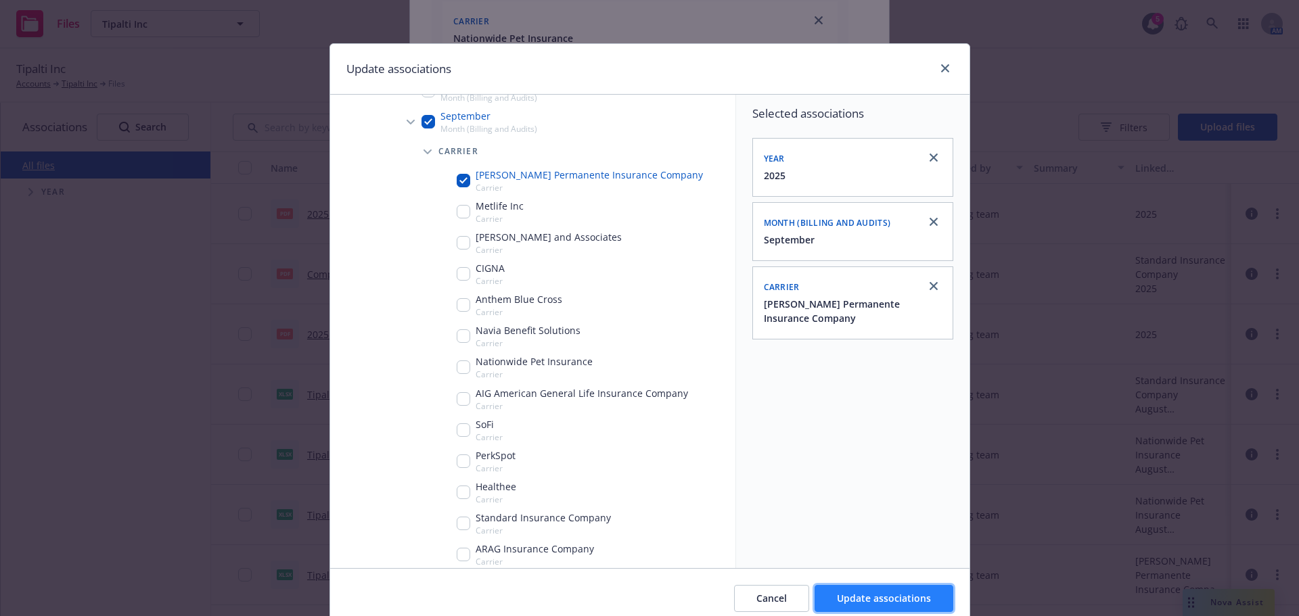
click at [916, 592] on span "Update associations" at bounding box center [884, 598] width 94 height 13
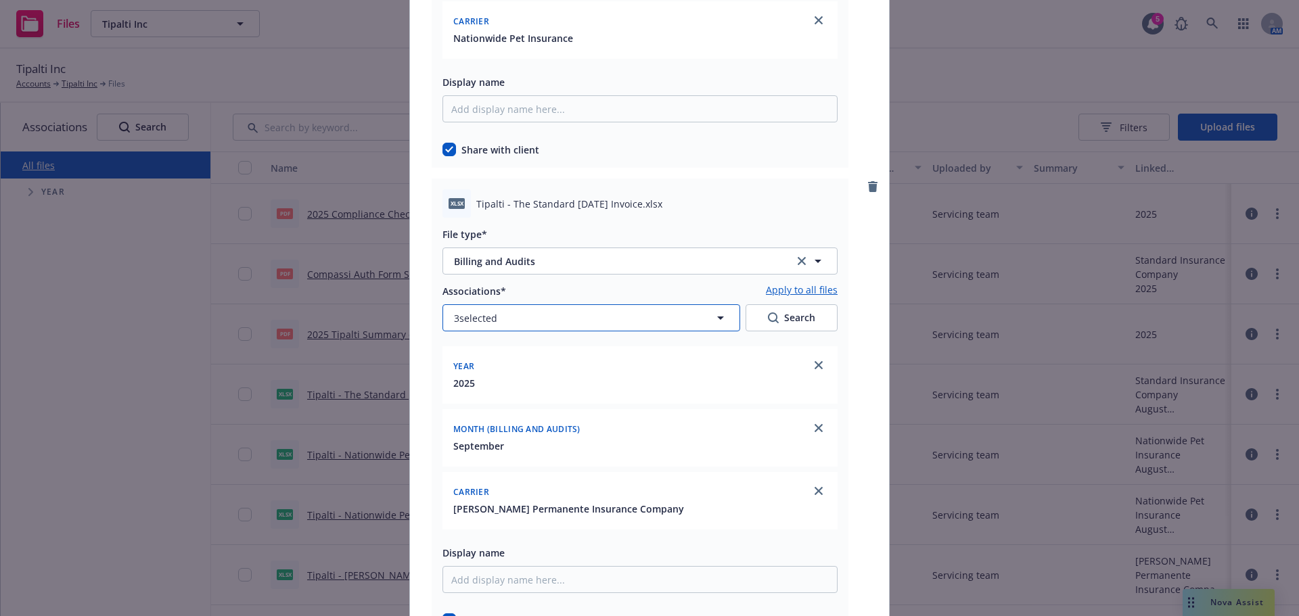
click at [578, 321] on button "3 selected" at bounding box center [592, 317] width 298 height 27
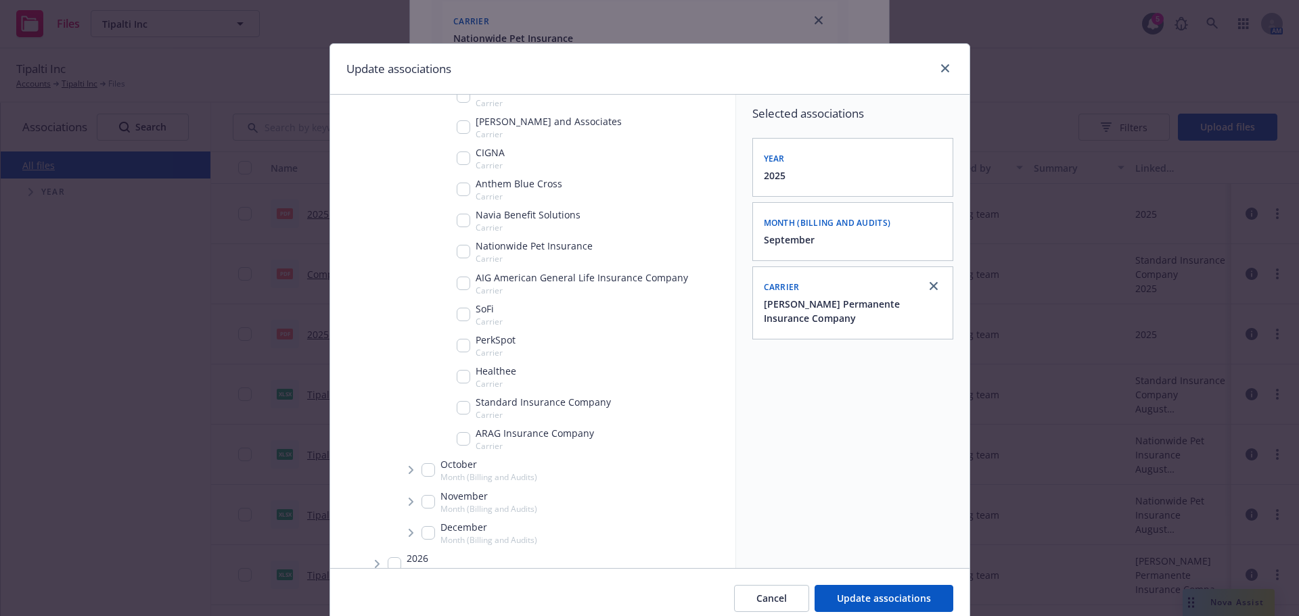
scroll to position [609, 0]
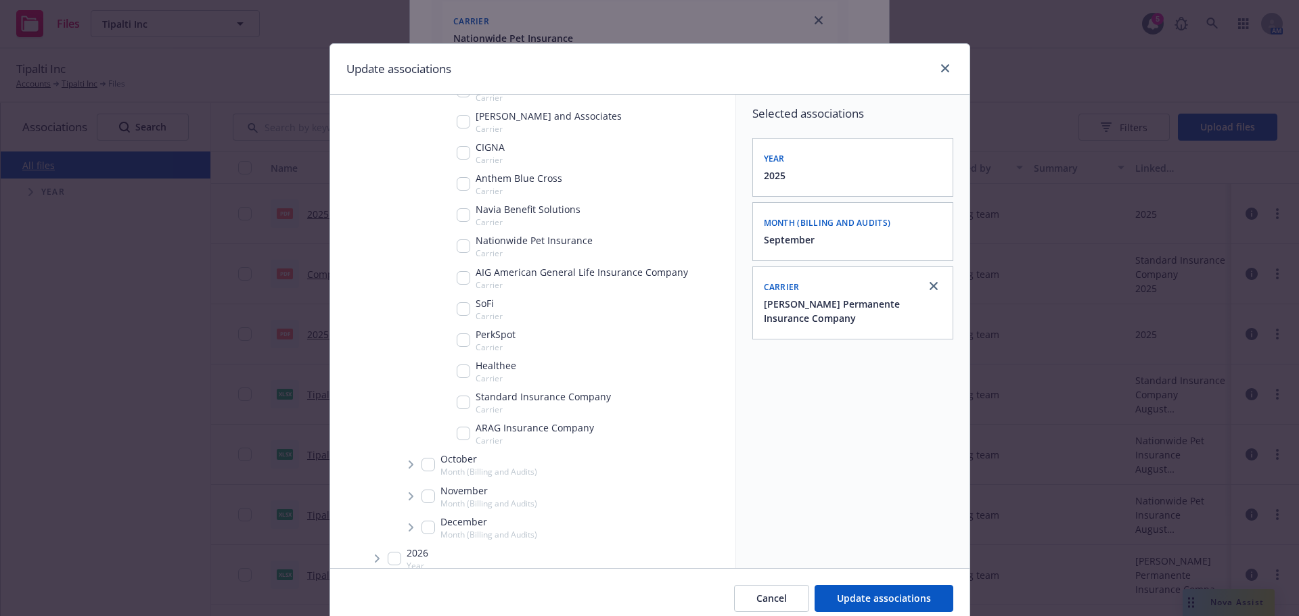
click at [457, 403] on input "Tree Example" at bounding box center [464, 403] width 14 height 14
checkbox input "true"
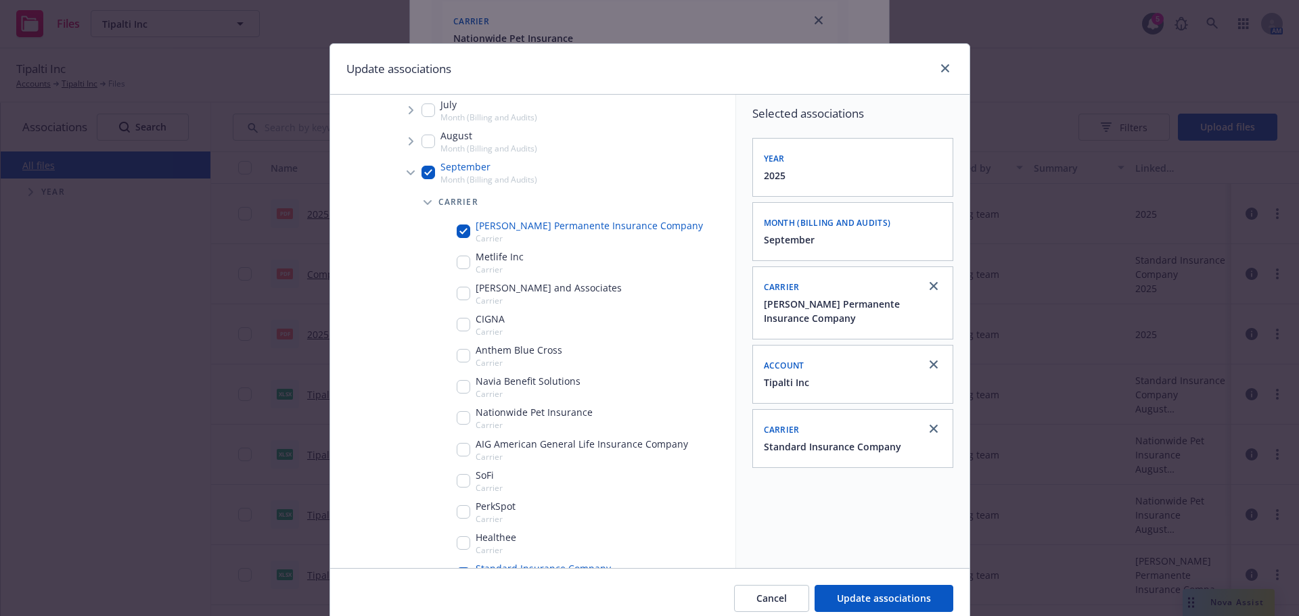
scroll to position [338, 0]
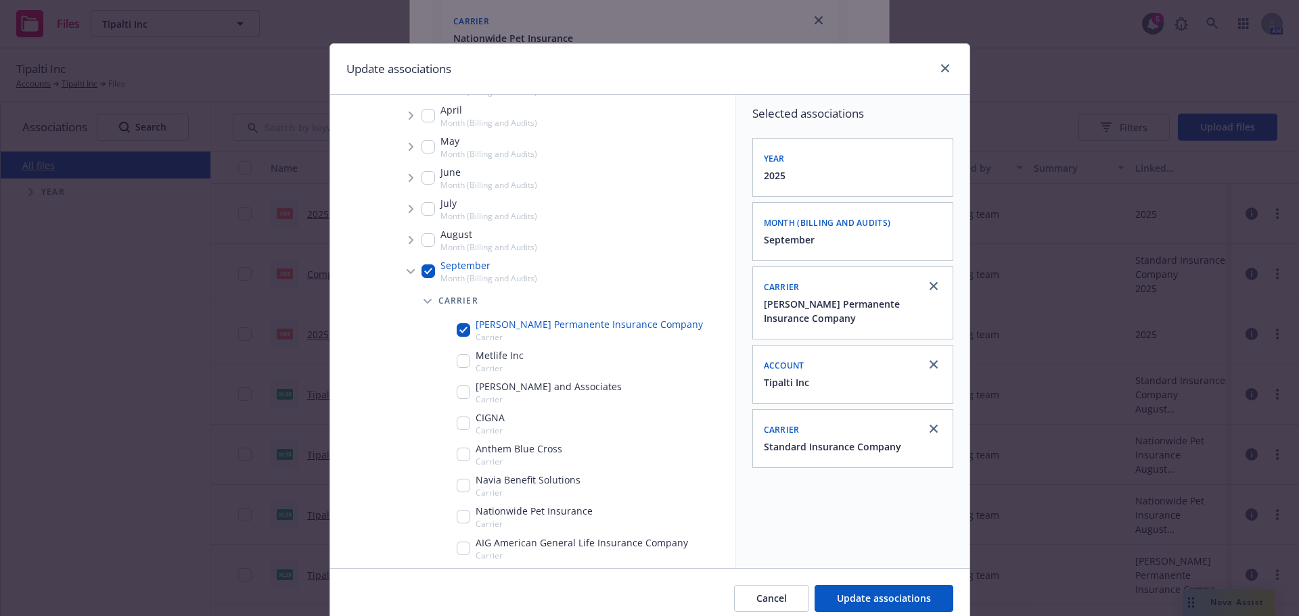
click at [457, 331] on input "Tree Example" at bounding box center [464, 330] width 14 height 14
checkbox input "false"
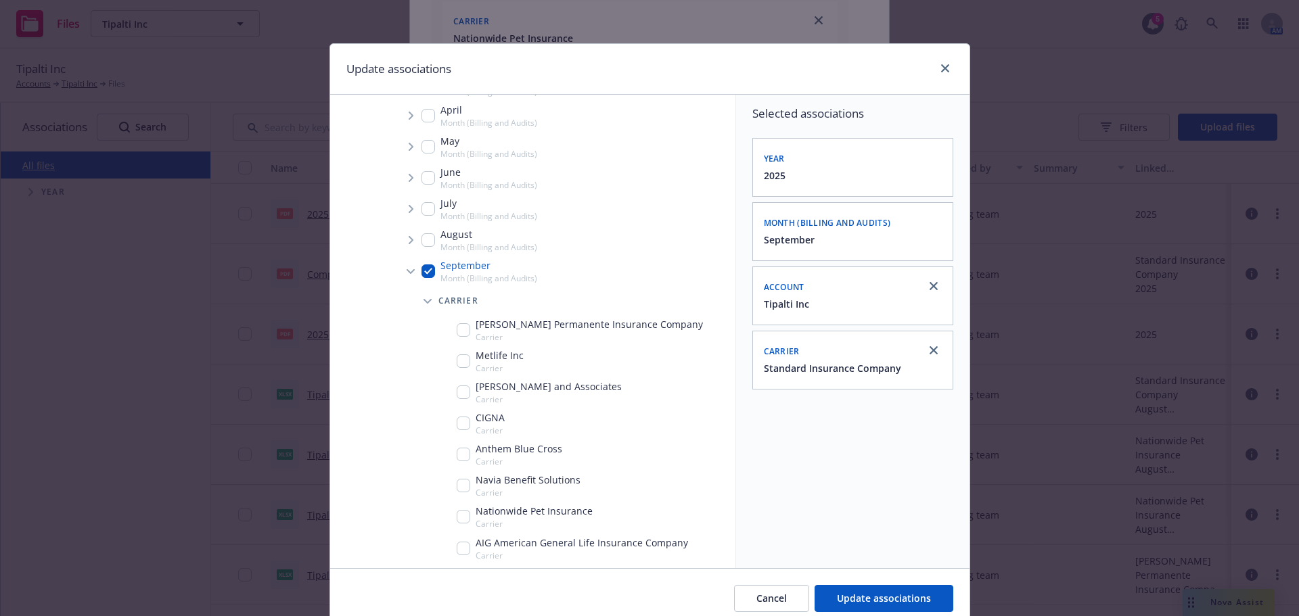
scroll to position [541, 0]
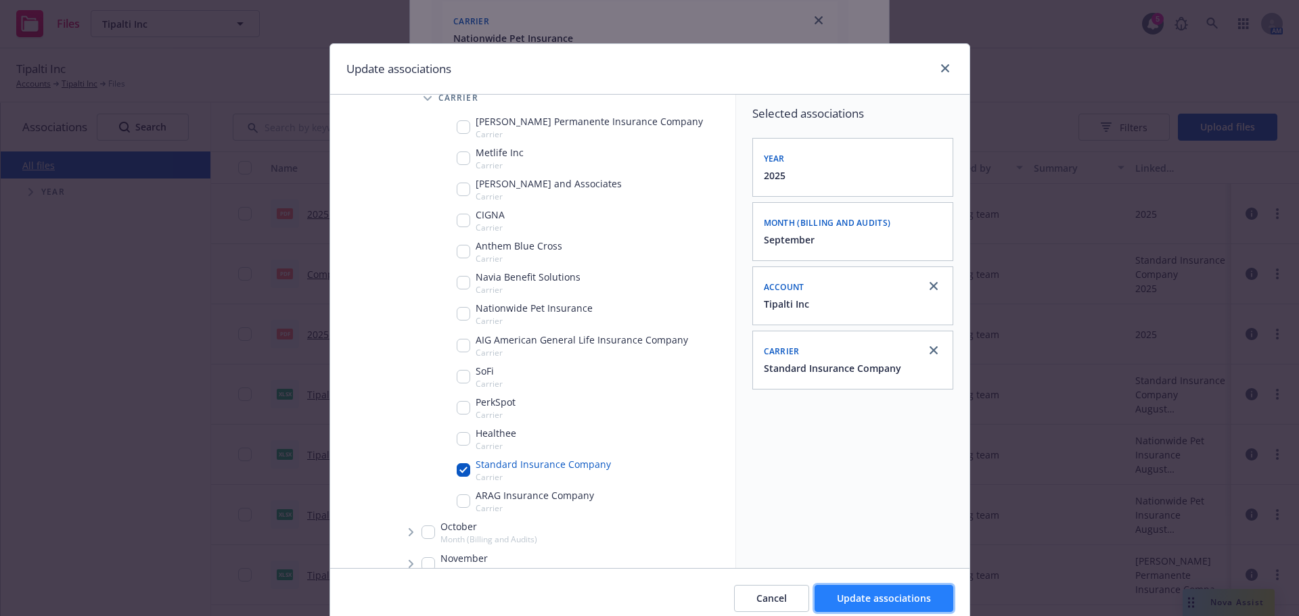
click at [861, 603] on span "Update associations" at bounding box center [884, 598] width 94 height 13
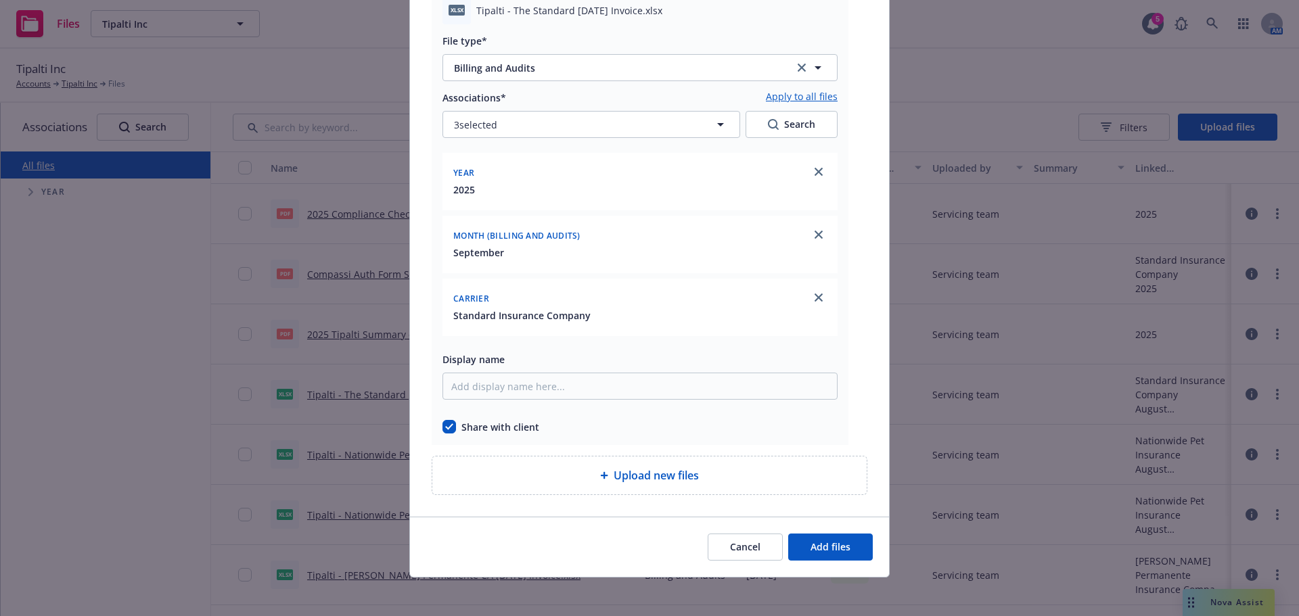
scroll to position [8550, 0]
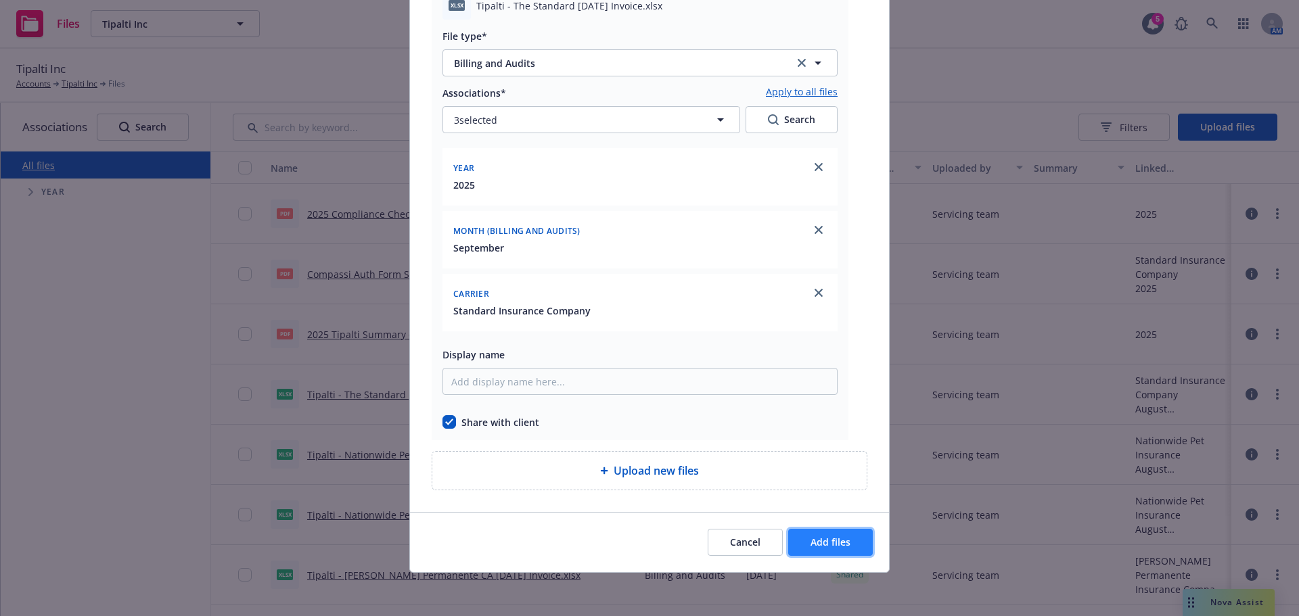
click at [836, 543] on span "Add files" at bounding box center [831, 542] width 40 height 13
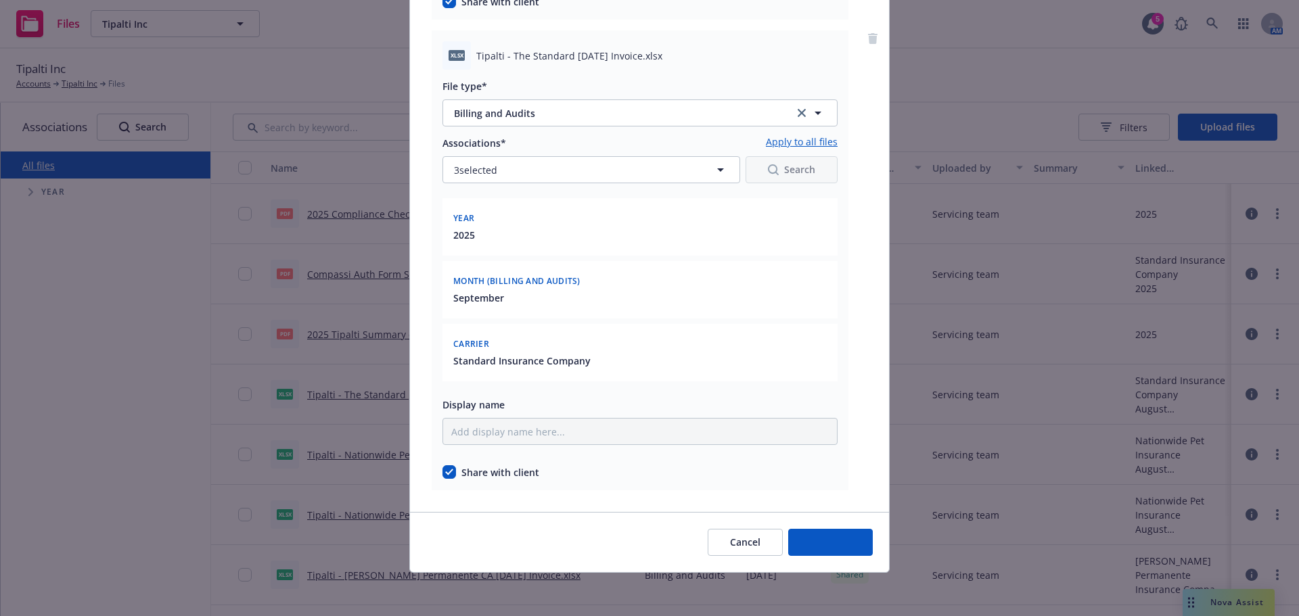
scroll to position [8500, 0]
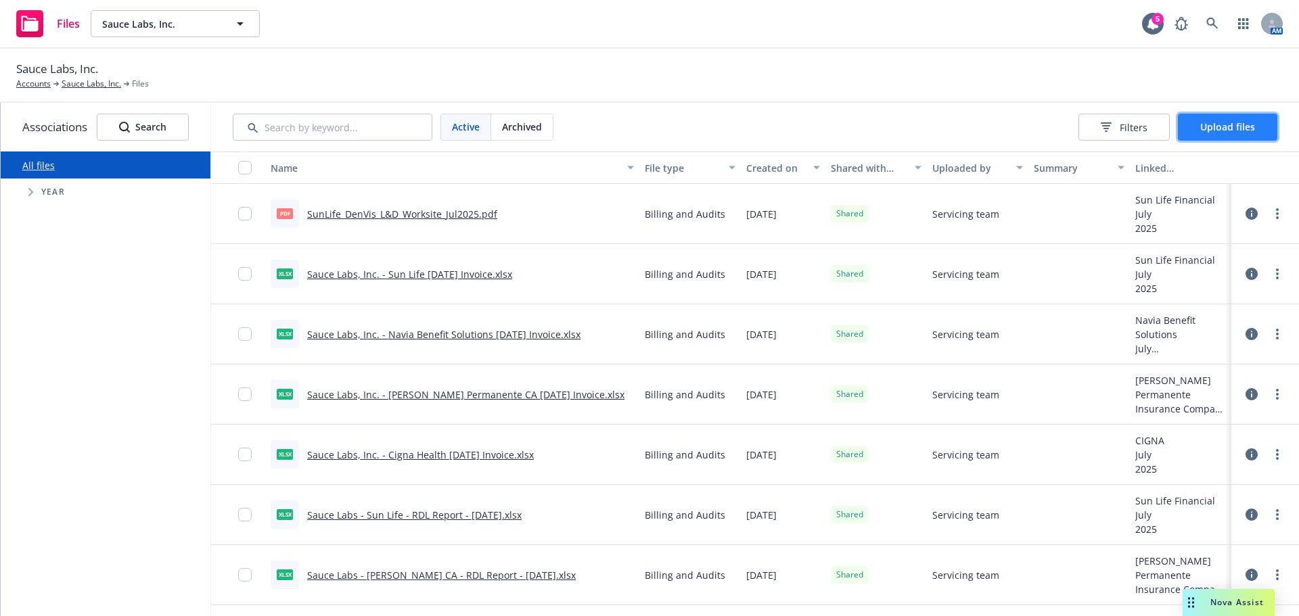
click at [1233, 134] on button "Upload files" at bounding box center [1227, 127] width 99 height 27
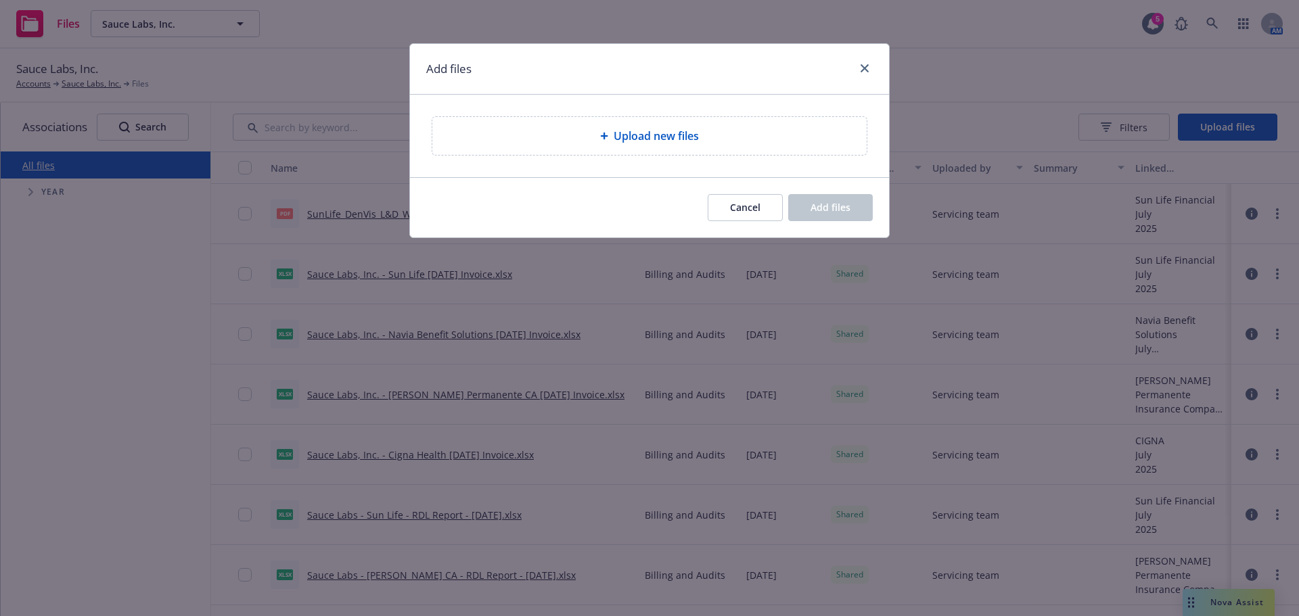
click at [608, 148] on div "Upload new files" at bounding box center [649, 136] width 434 height 38
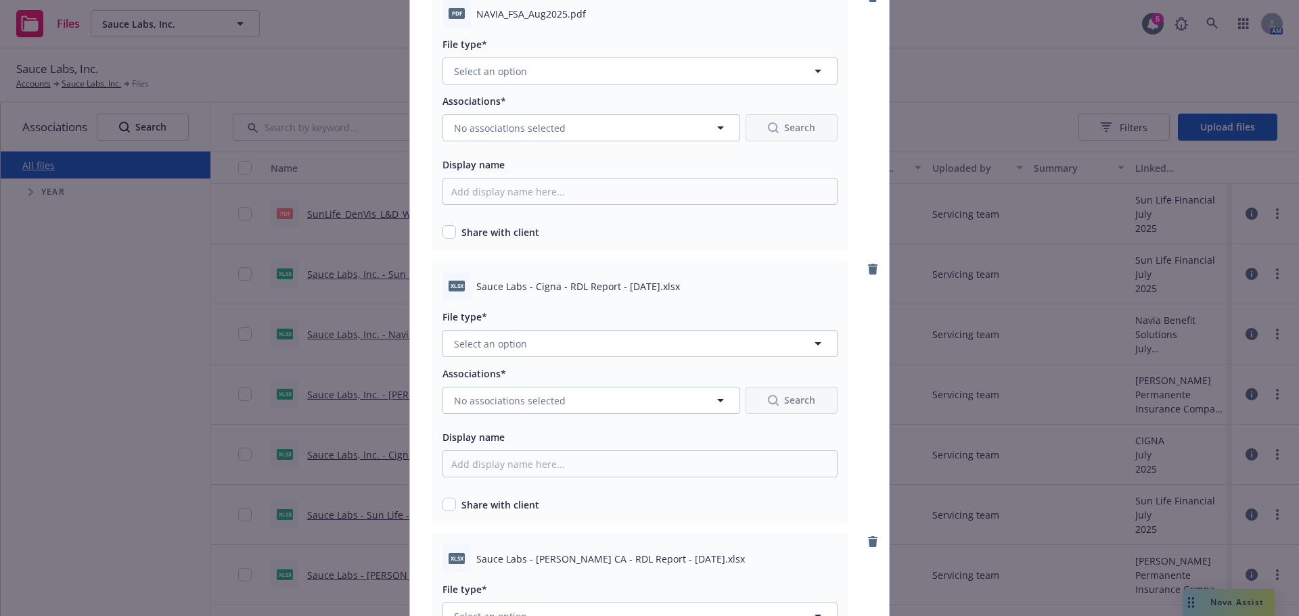
scroll to position [947, 0]
drag, startPoint x: 528, startPoint y: 287, endPoint x: 560, endPoint y: 287, distance: 31.8
click at [560, 287] on span "Sauce Labs - Cigna - RDL Report - 2025-09-25.xlsx" at bounding box center [578, 285] width 204 height 14
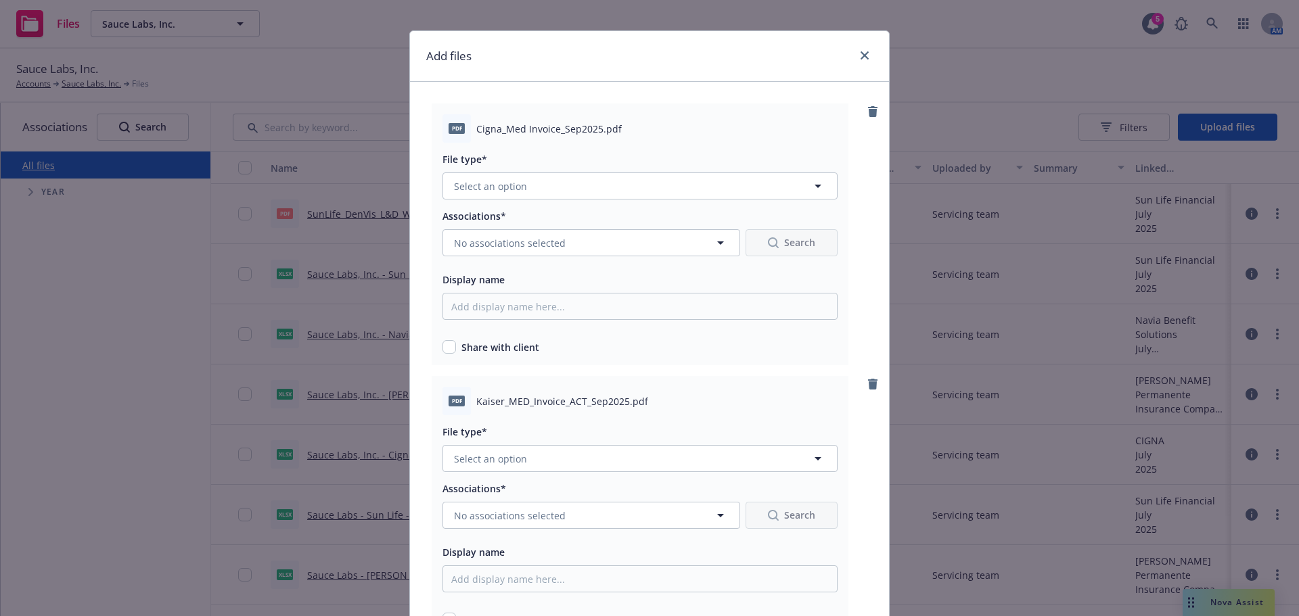
scroll to position [0, 0]
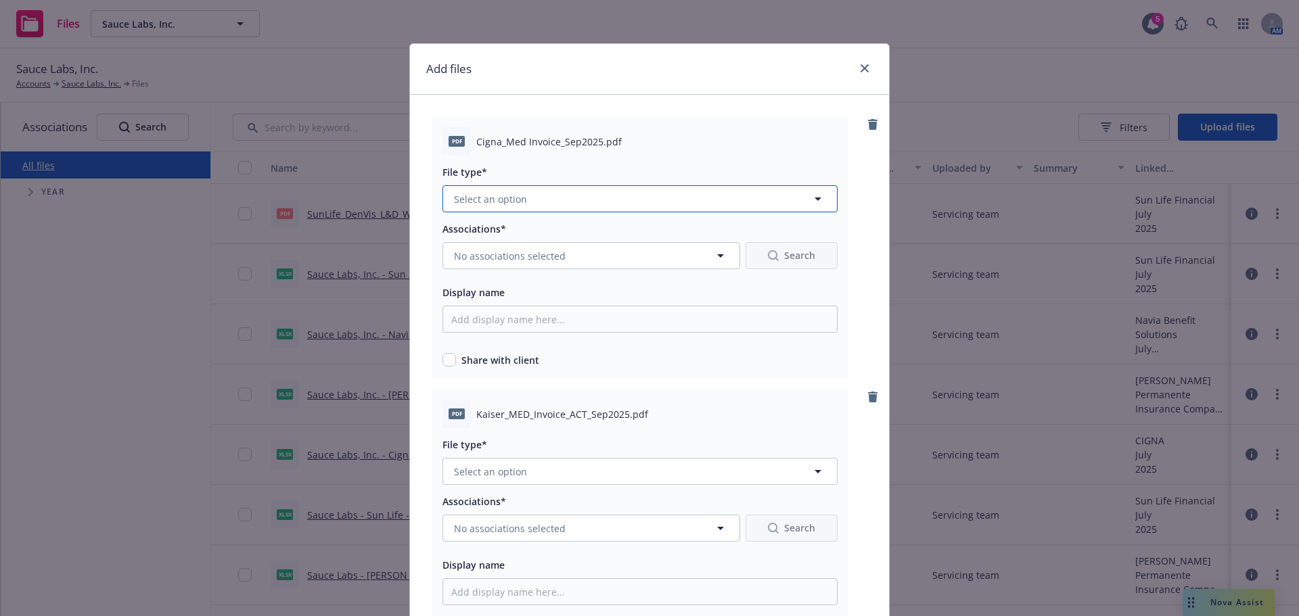
click at [548, 194] on button "Select an option" at bounding box center [640, 198] width 395 height 27
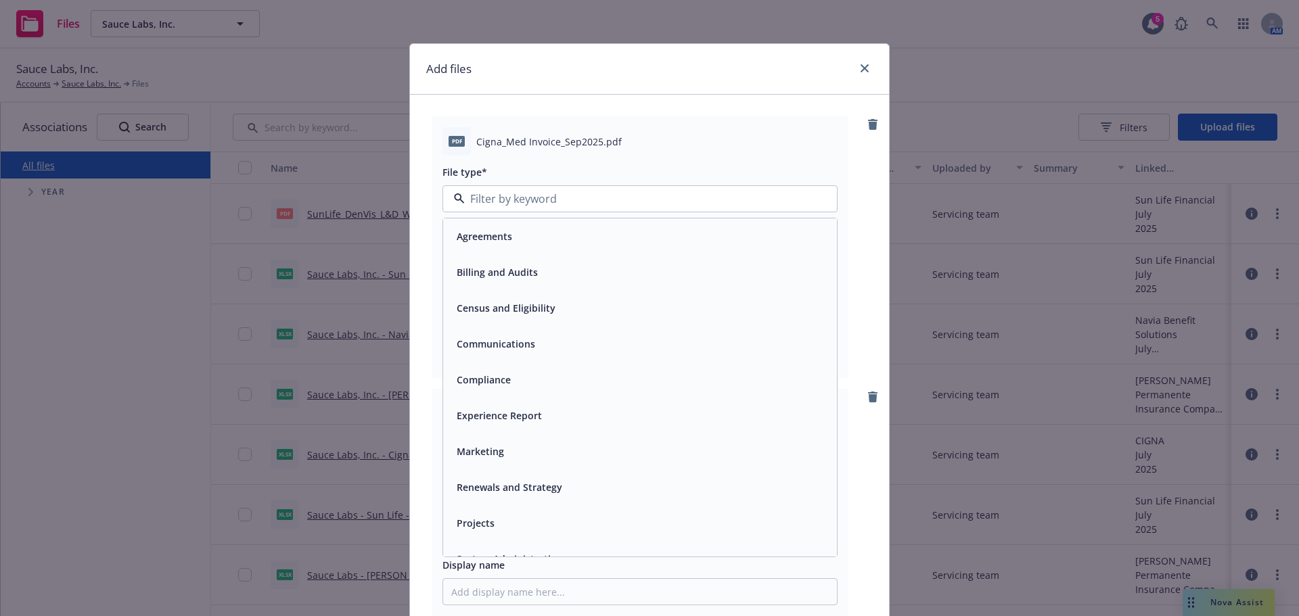
click at [533, 271] on div "Billing and Audits" at bounding box center [495, 273] width 89 height 20
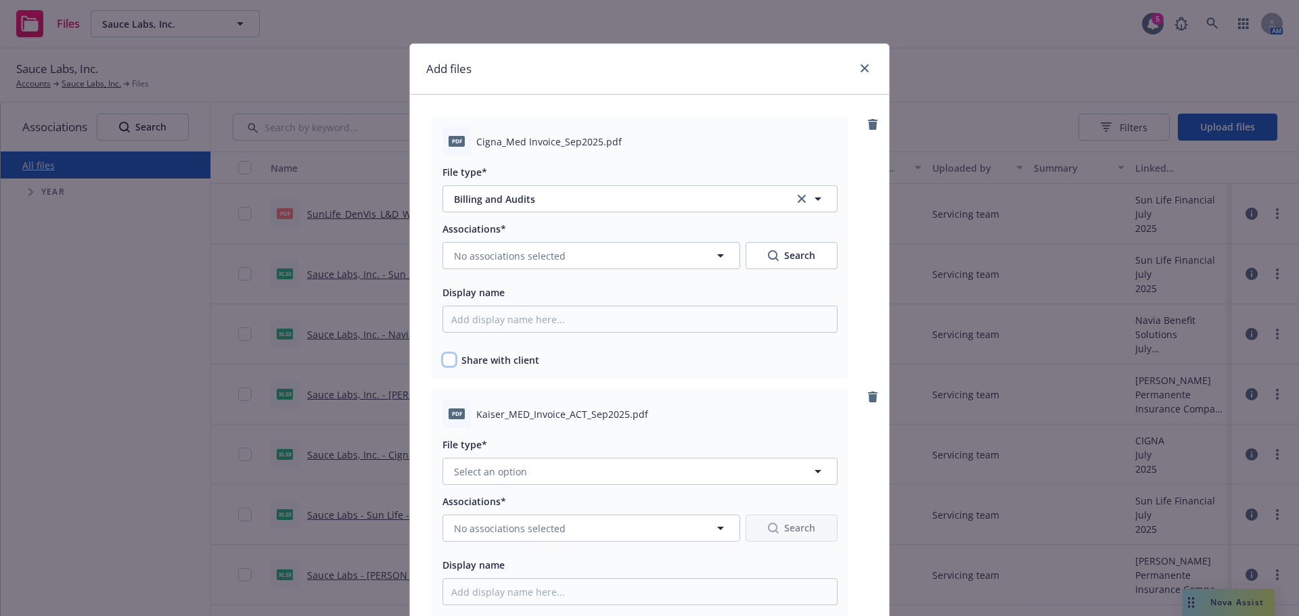
click at [445, 362] on input "checkbox" at bounding box center [450, 360] width 14 height 14
checkbox input "true"
click at [498, 263] on span "No associations selected" at bounding box center [510, 256] width 112 height 14
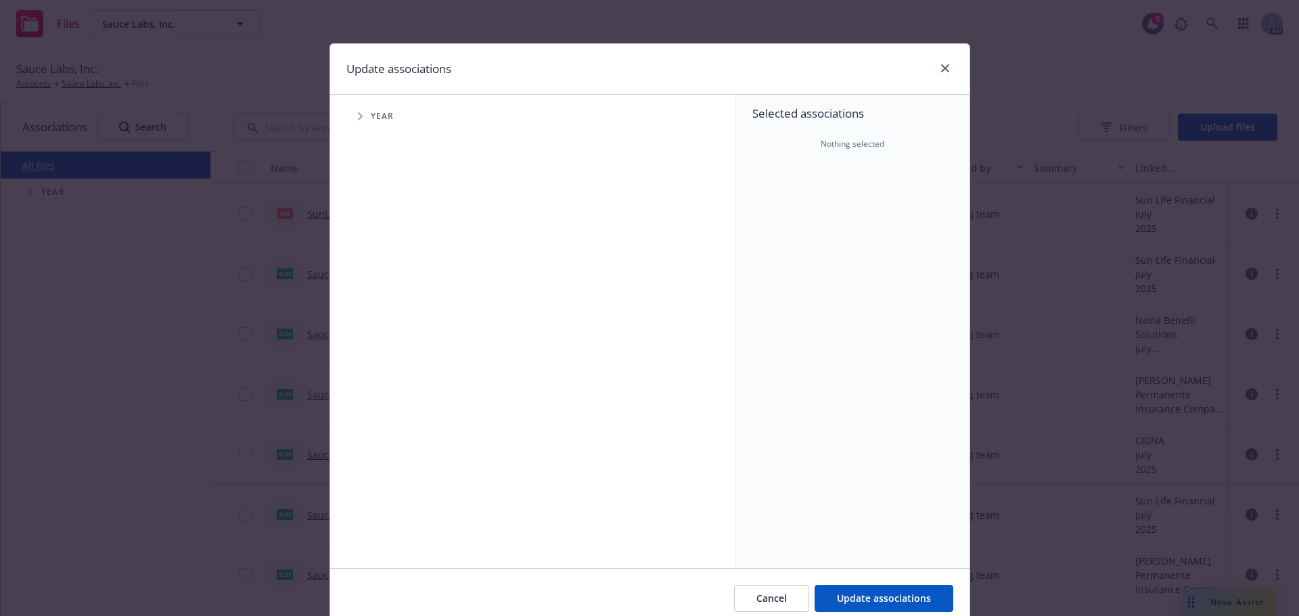
click at [346, 115] on div "Year" at bounding box center [540, 116] width 392 height 27
click at [374, 120] on span "Year" at bounding box center [383, 116] width 24 height 8
drag, startPoint x: 361, startPoint y: 120, endPoint x: 362, endPoint y: 150, distance: 30.5
click at [361, 120] on span "Tree Example" at bounding box center [360, 117] width 22 height 22
click at [393, 302] on input "Tree Example" at bounding box center [395, 302] width 14 height 14
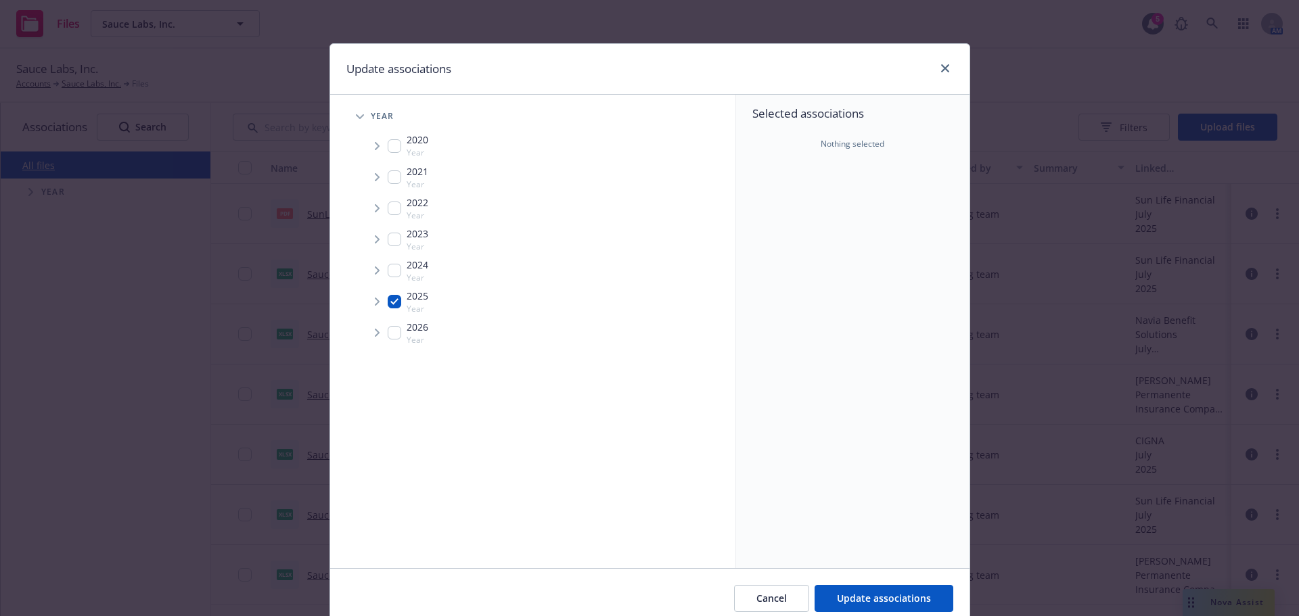
checkbox input "true"
click at [367, 299] on span "Tree Example" at bounding box center [377, 302] width 22 height 22
click at [384, 327] on span "Tree Example" at bounding box center [394, 331] width 22 height 22
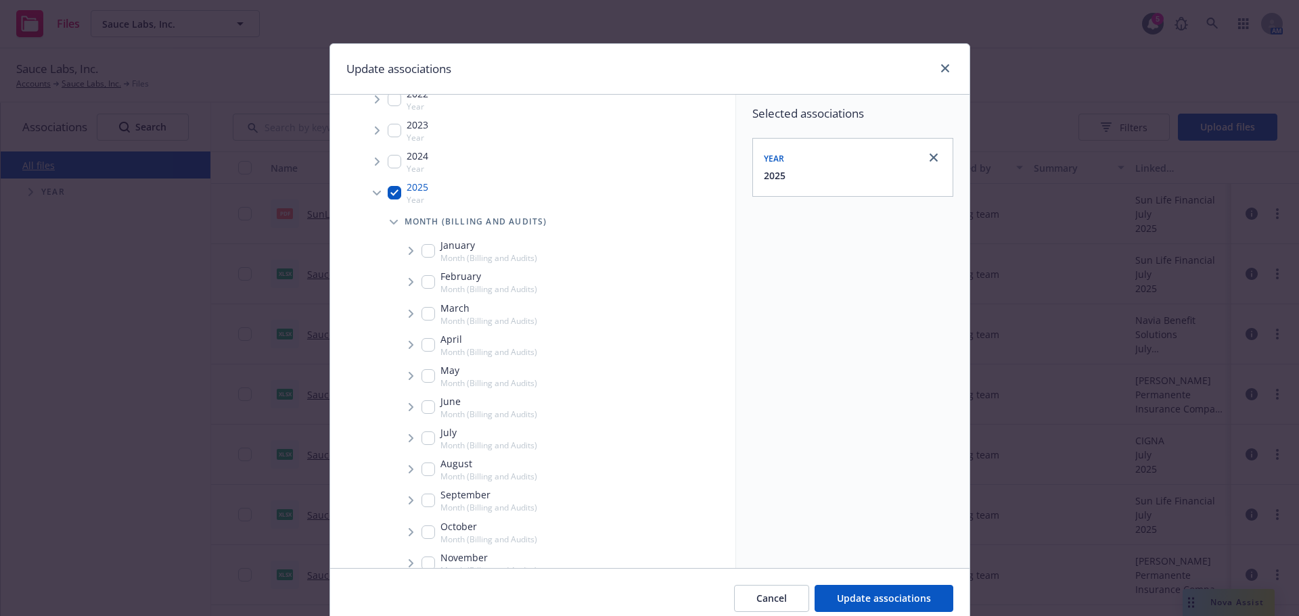
scroll to position [190, 0]
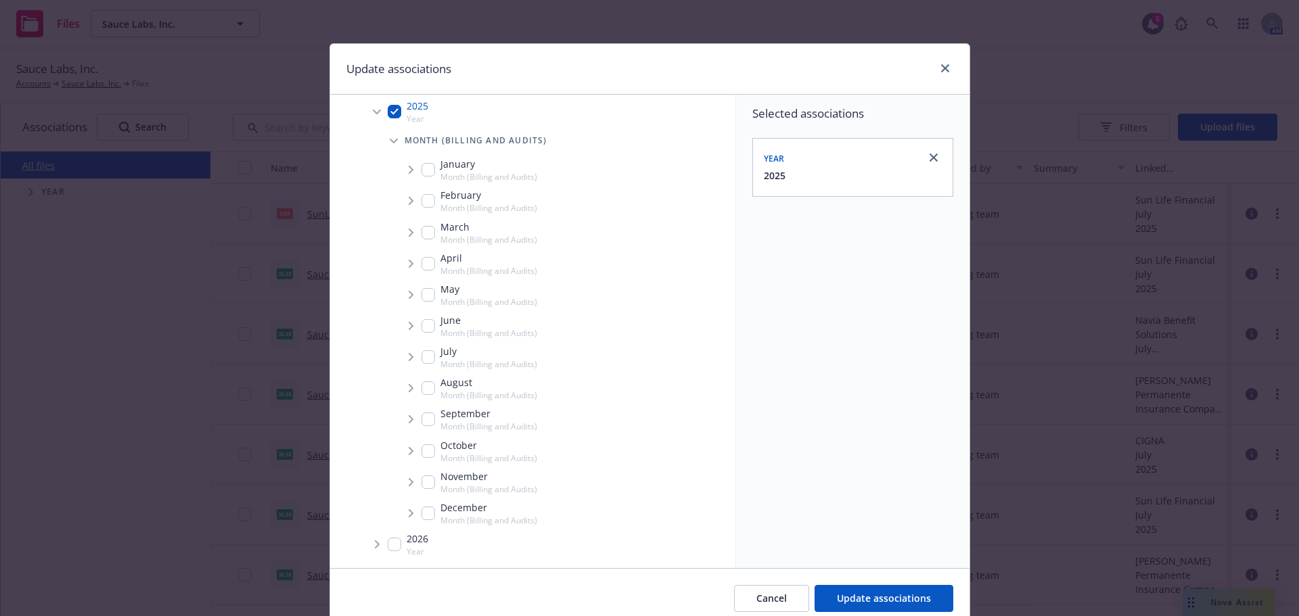
drag, startPoint x: 426, startPoint y: 414, endPoint x: 408, endPoint y: 419, distance: 18.2
click at [425, 417] on input "Tree Example" at bounding box center [429, 420] width 14 height 14
checkbox input "true"
click at [409, 418] on icon "Tree Example" at bounding box center [411, 419] width 5 height 8
click at [427, 444] on span "Tree Example" at bounding box center [428, 449] width 22 height 22
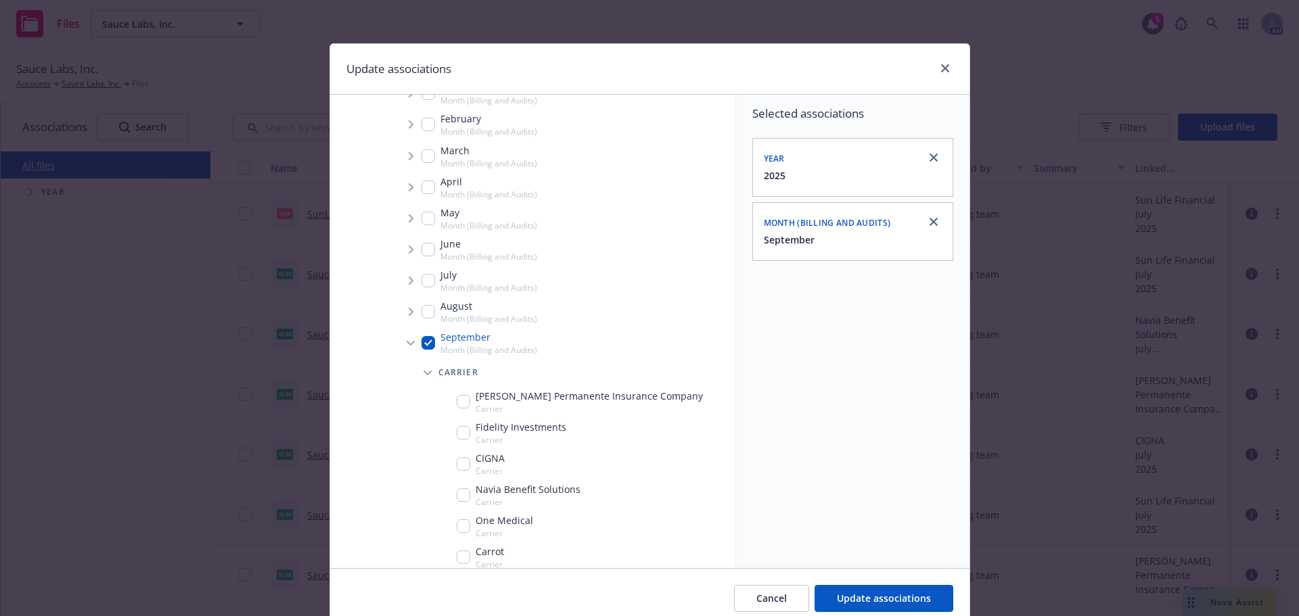
scroll to position [353, 0]
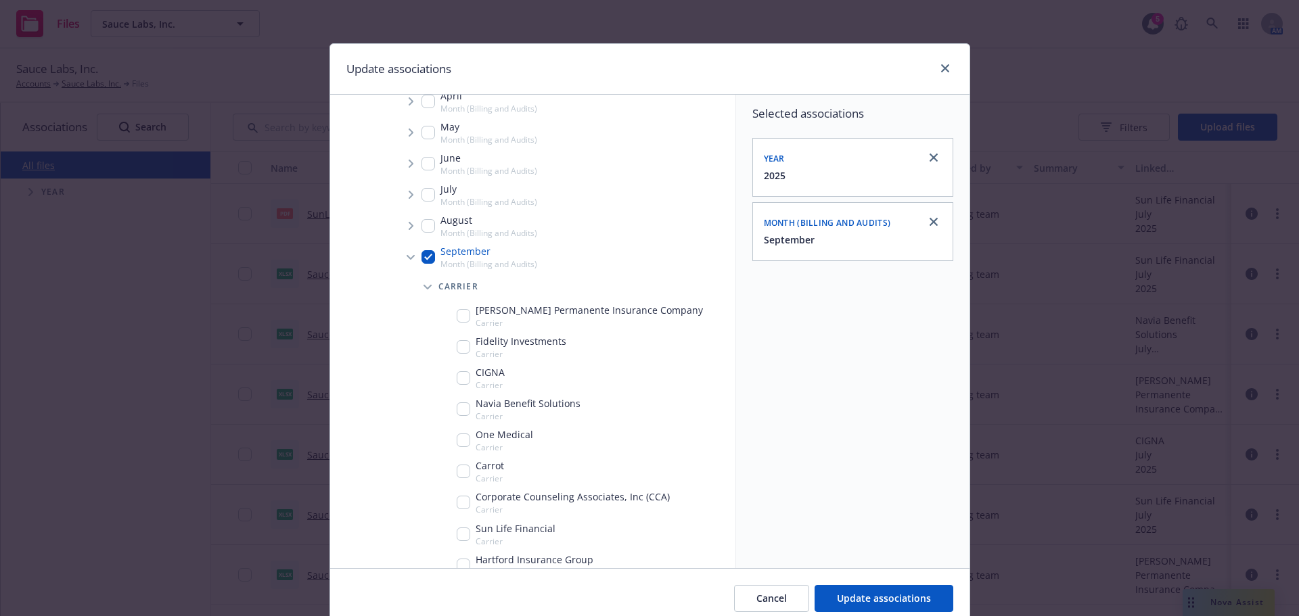
drag, startPoint x: 455, startPoint y: 382, endPoint x: 497, endPoint y: 411, distance: 50.5
click at [457, 382] on input "Tree Example" at bounding box center [464, 378] width 14 height 14
checkbox input "true"
click at [874, 589] on button "Update associations" at bounding box center [884, 598] width 139 height 27
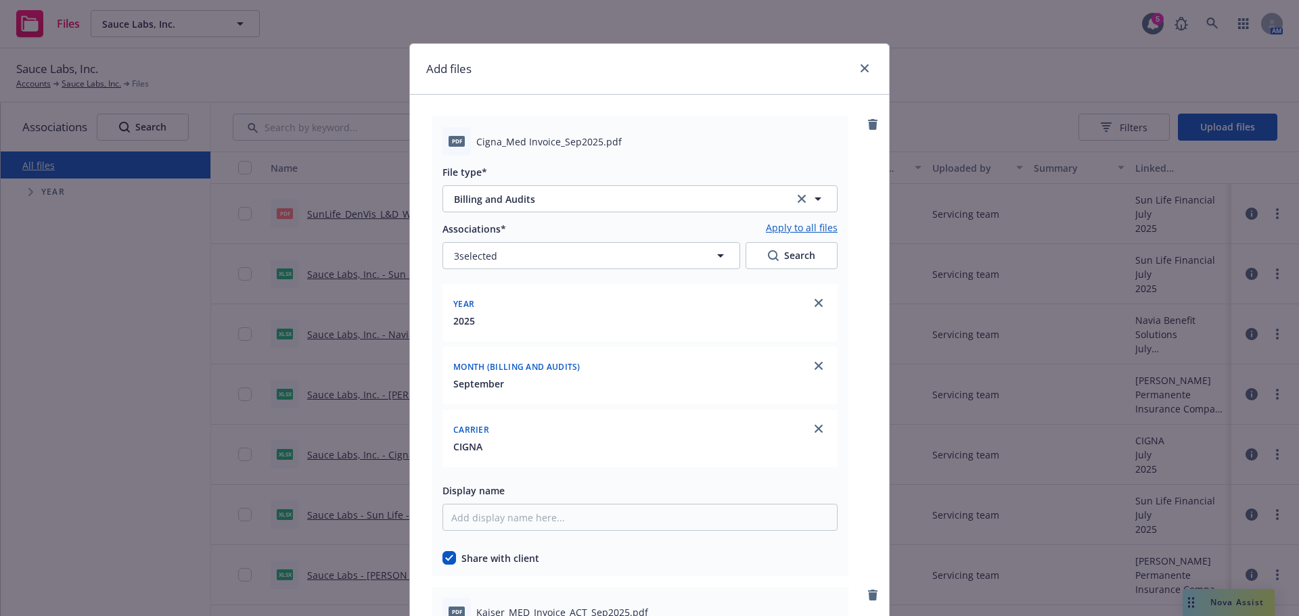
scroll to position [338, 0]
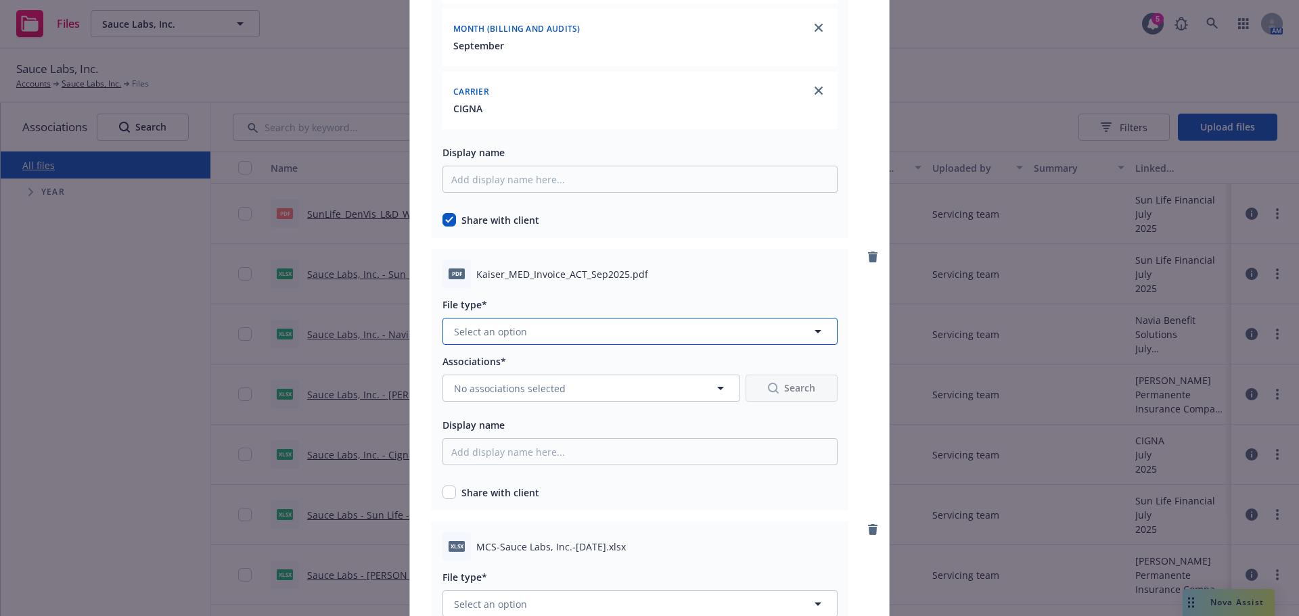
click at [515, 341] on button "Select an option" at bounding box center [640, 331] width 395 height 27
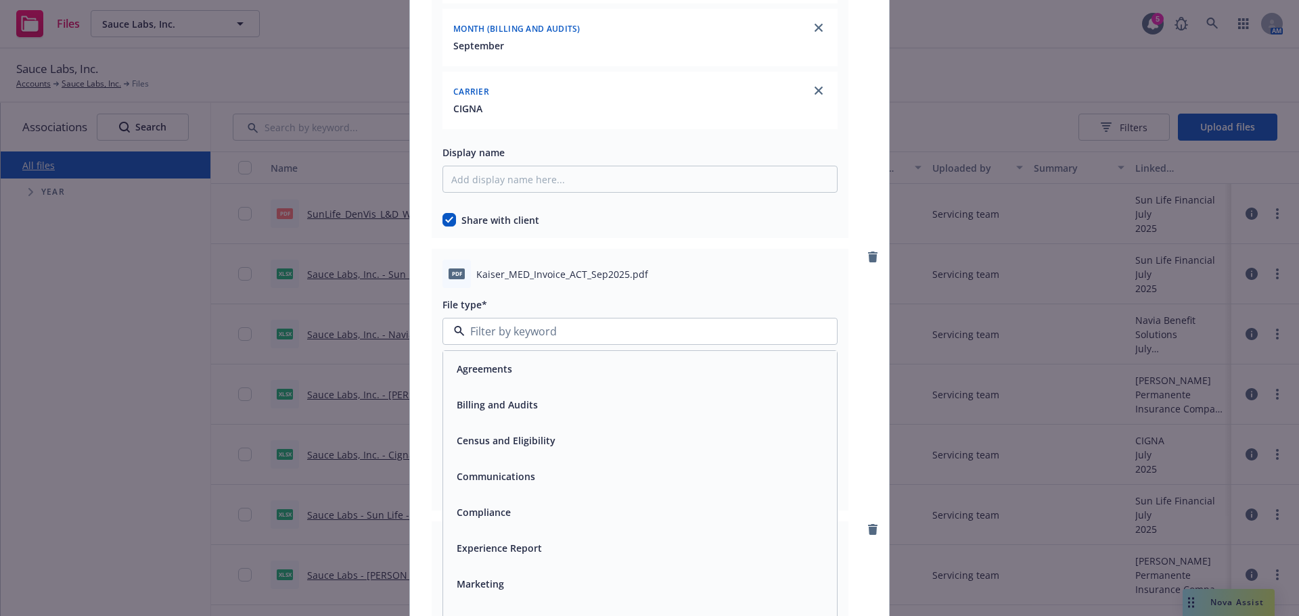
click at [511, 407] on span "Billing and Audits" at bounding box center [497, 405] width 81 height 14
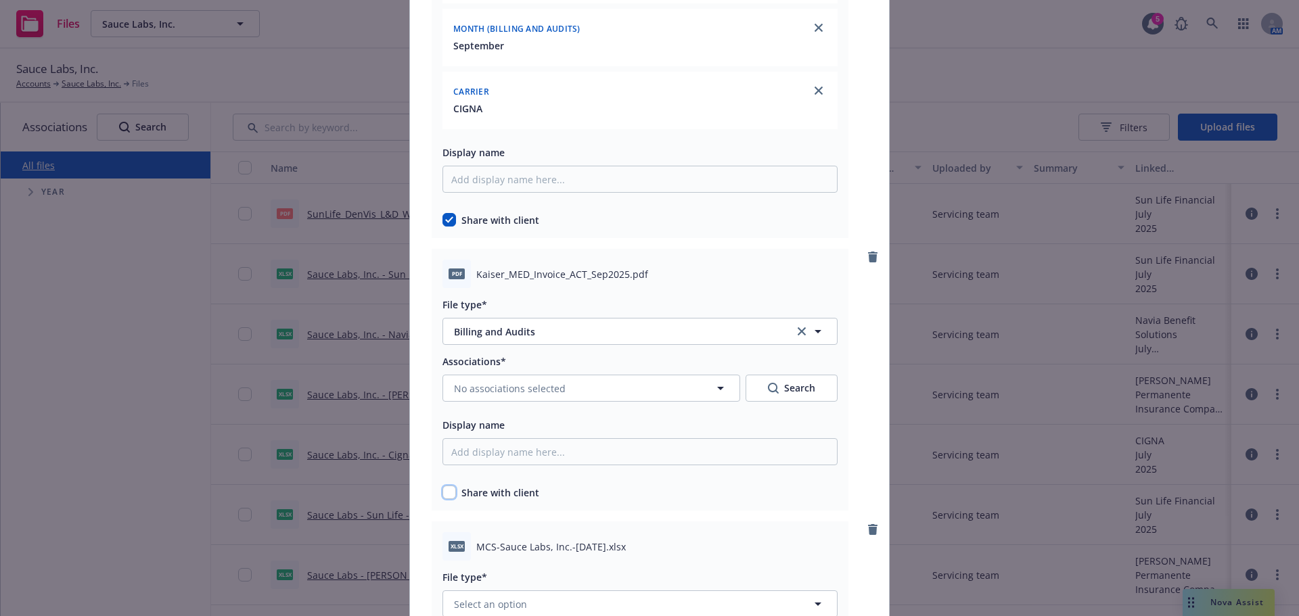
click at [444, 499] on input "checkbox" at bounding box center [450, 493] width 14 height 14
checkbox input "true"
click at [489, 389] on span "No associations selected" at bounding box center [510, 389] width 112 height 14
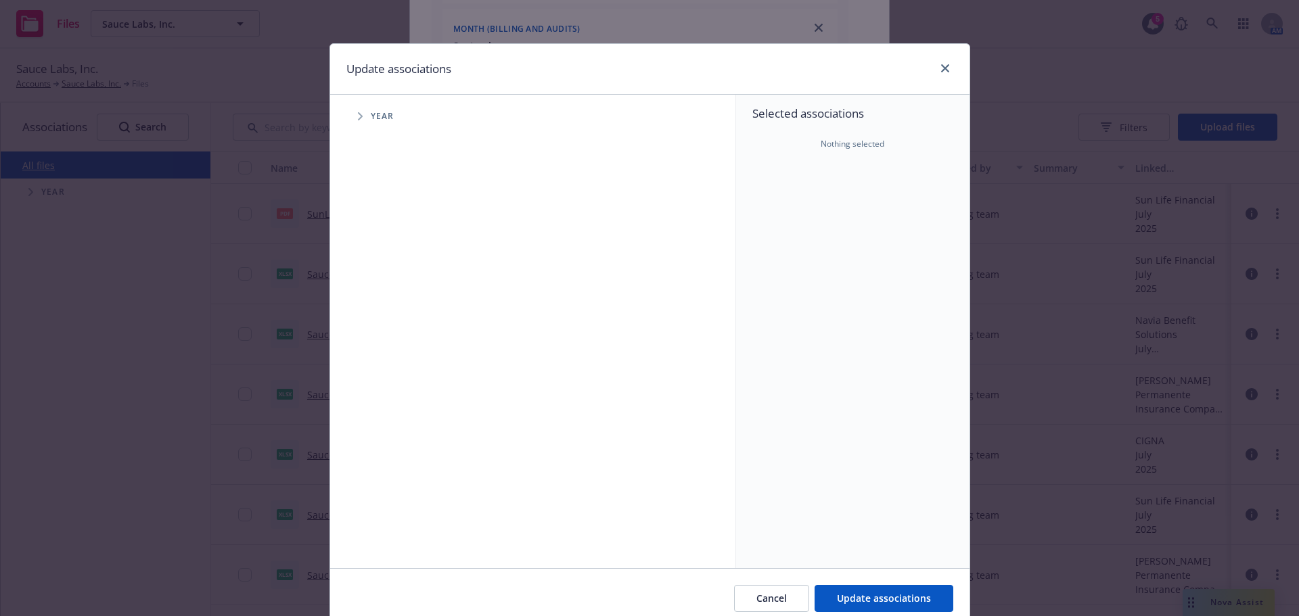
click at [933, 62] on div at bounding box center [943, 69] width 22 height 18
click at [947, 69] on link "close" at bounding box center [945, 68] width 16 height 16
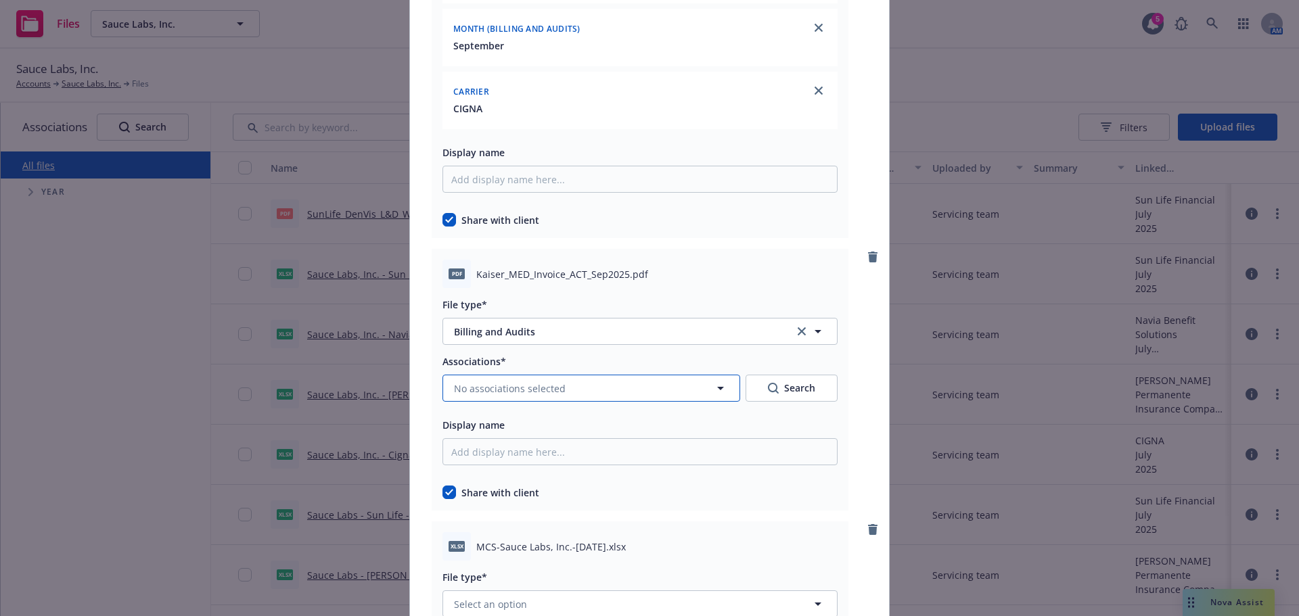
click at [534, 398] on button "No associations selected" at bounding box center [592, 388] width 298 height 27
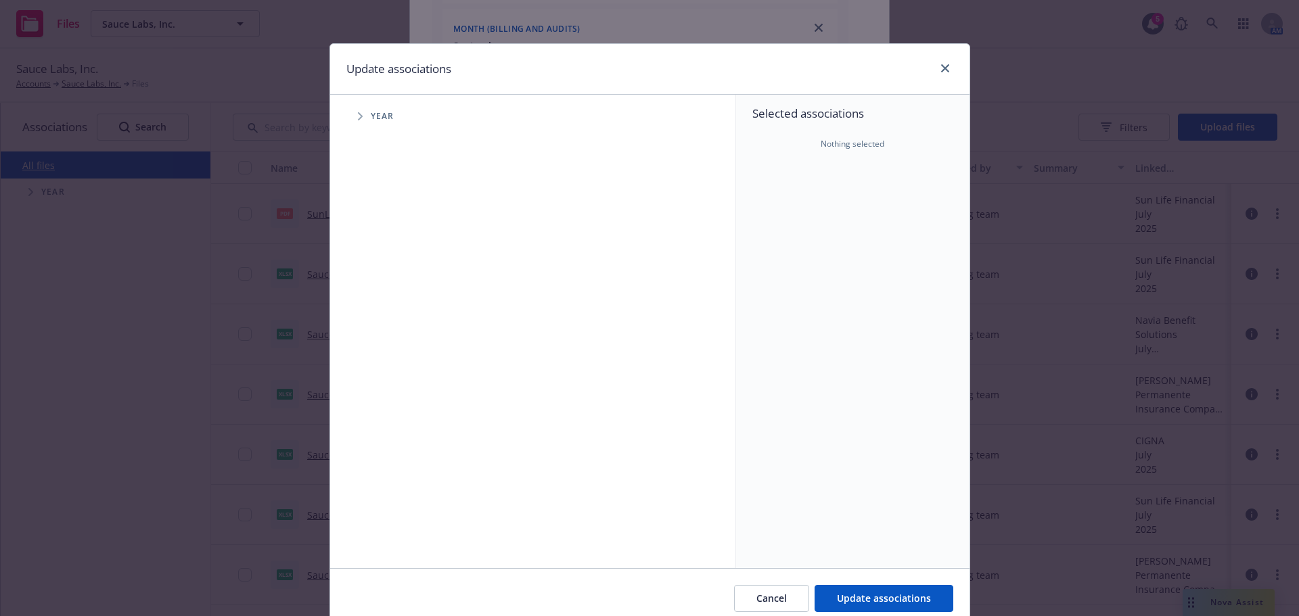
click at [365, 123] on div "Year" at bounding box center [540, 116] width 392 height 27
click at [362, 122] on span "Tree Example" at bounding box center [360, 117] width 22 height 22
click at [388, 300] on input "Tree Example" at bounding box center [395, 302] width 14 height 14
checkbox input "true"
drag, startPoint x: 374, startPoint y: 296, endPoint x: 376, endPoint y: 304, distance: 8.2
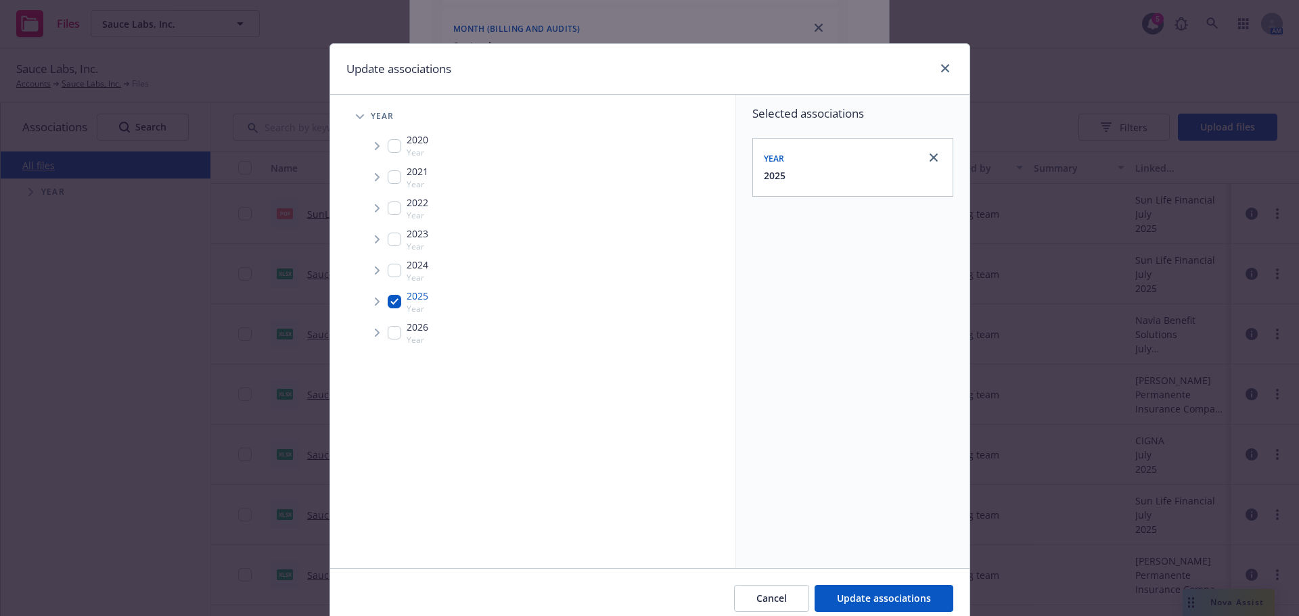
click at [374, 296] on span "Tree Example" at bounding box center [377, 302] width 22 height 22
click at [392, 332] on icon "Tree Example" at bounding box center [394, 331] width 5 height 8
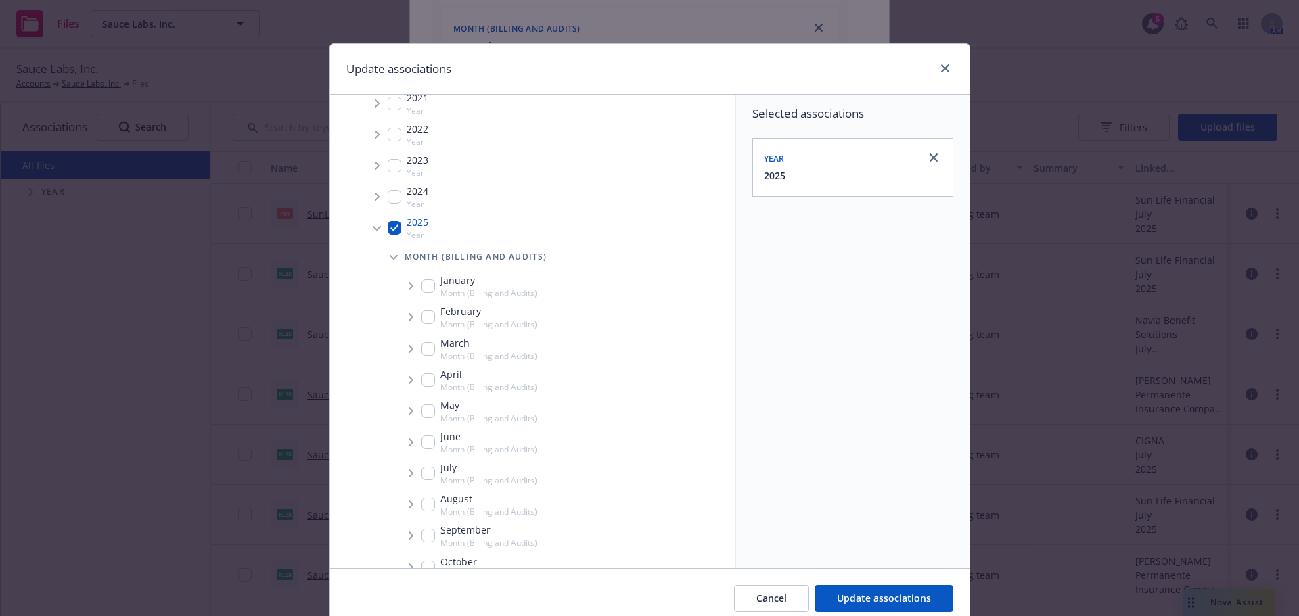
scroll to position [190, 0]
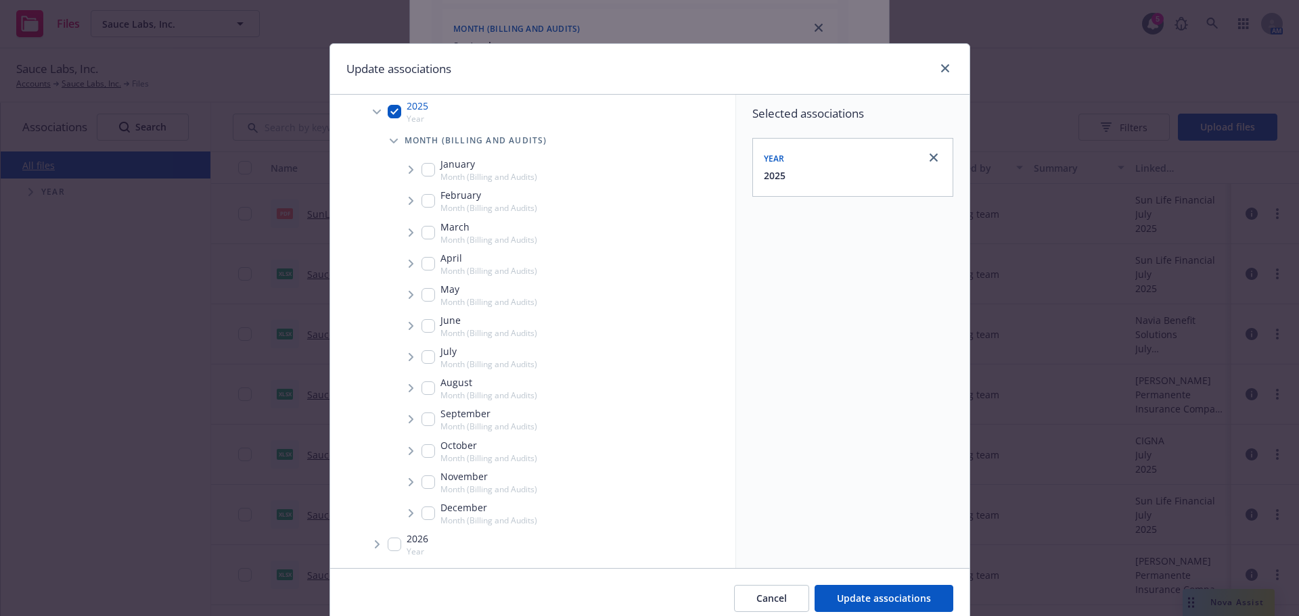
drag, startPoint x: 423, startPoint y: 420, endPoint x: 408, endPoint y: 415, distance: 15.8
click at [422, 419] on input "Tree Example" at bounding box center [429, 420] width 14 height 14
checkbox input "true"
click at [408, 415] on span "Tree Example" at bounding box center [411, 420] width 22 height 22
click at [438, 453] on span "Carrier" at bounding box center [458, 449] width 40 height 8
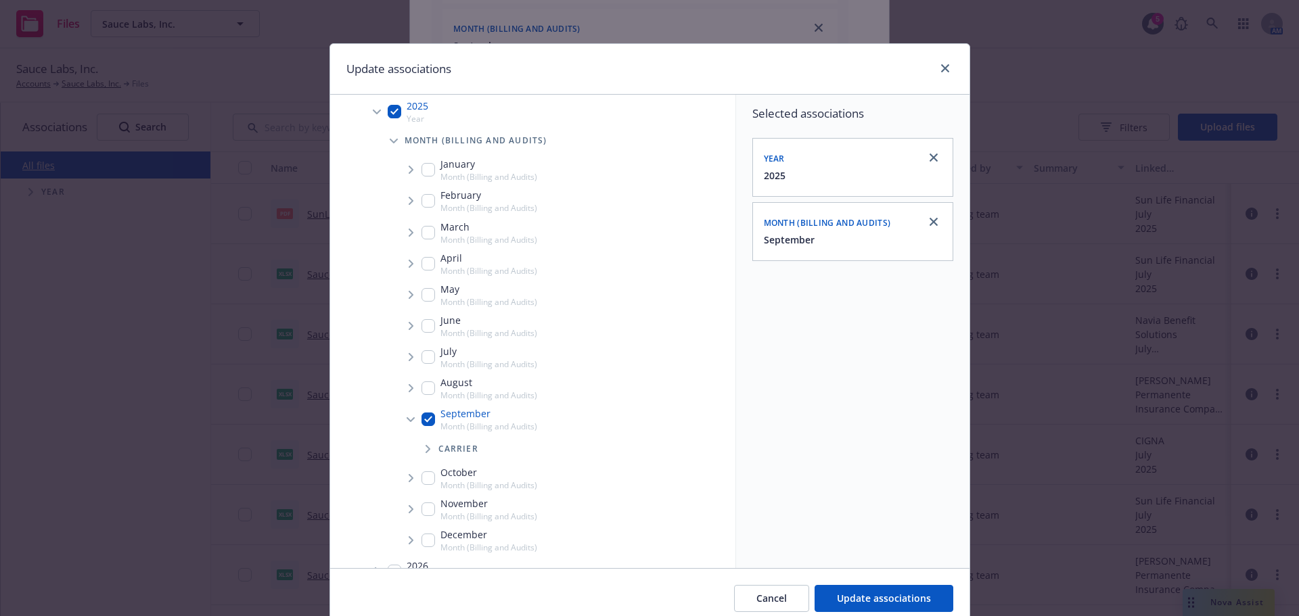
click at [427, 452] on span "Tree Example" at bounding box center [428, 449] width 22 height 22
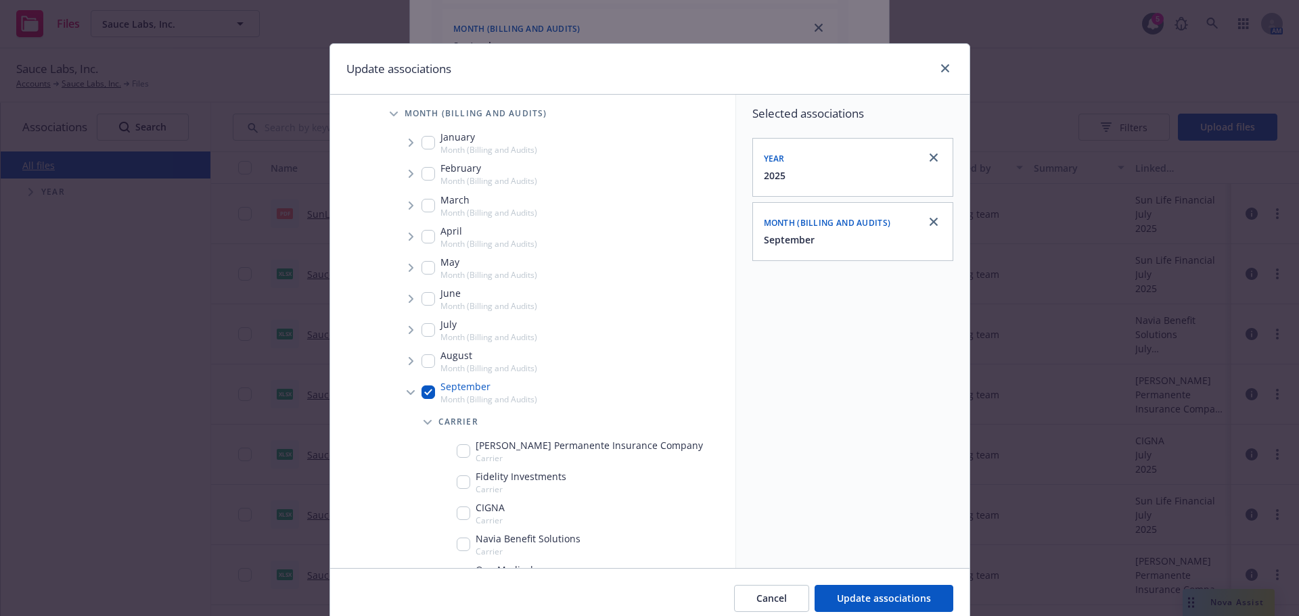
click at [463, 438] on div "[PERSON_NAME] Permanente Insurance Company Carrier" at bounding box center [580, 451] width 246 height 26
checkbox input "true"
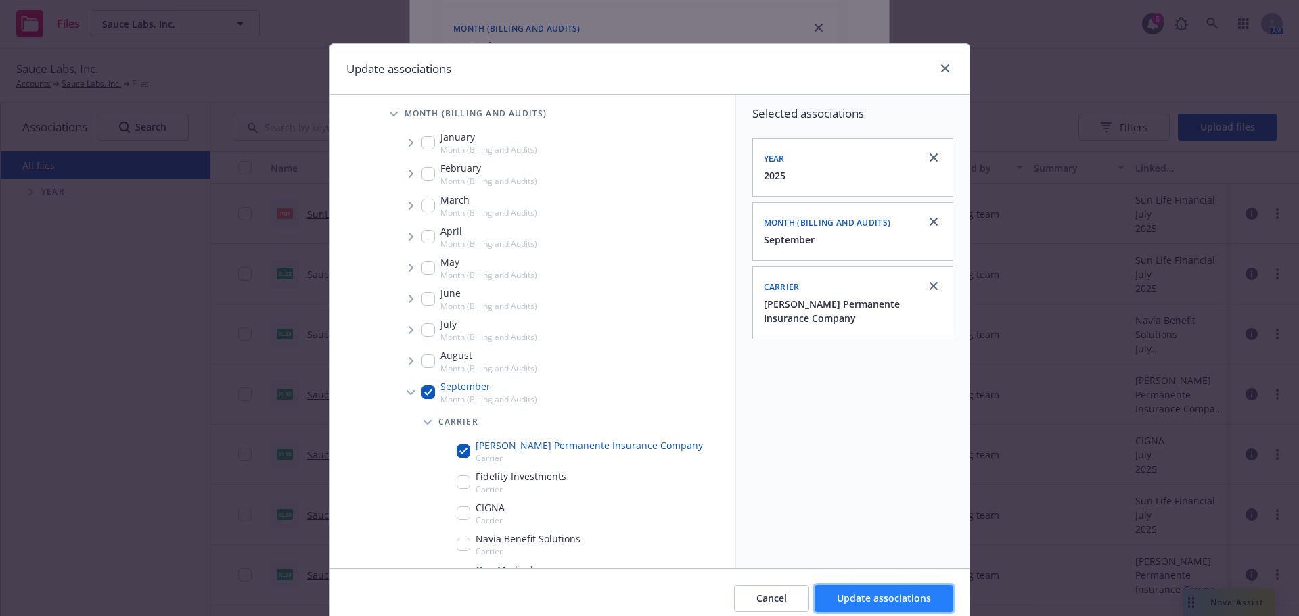
click at [884, 600] on span "Update associations" at bounding box center [884, 598] width 94 height 13
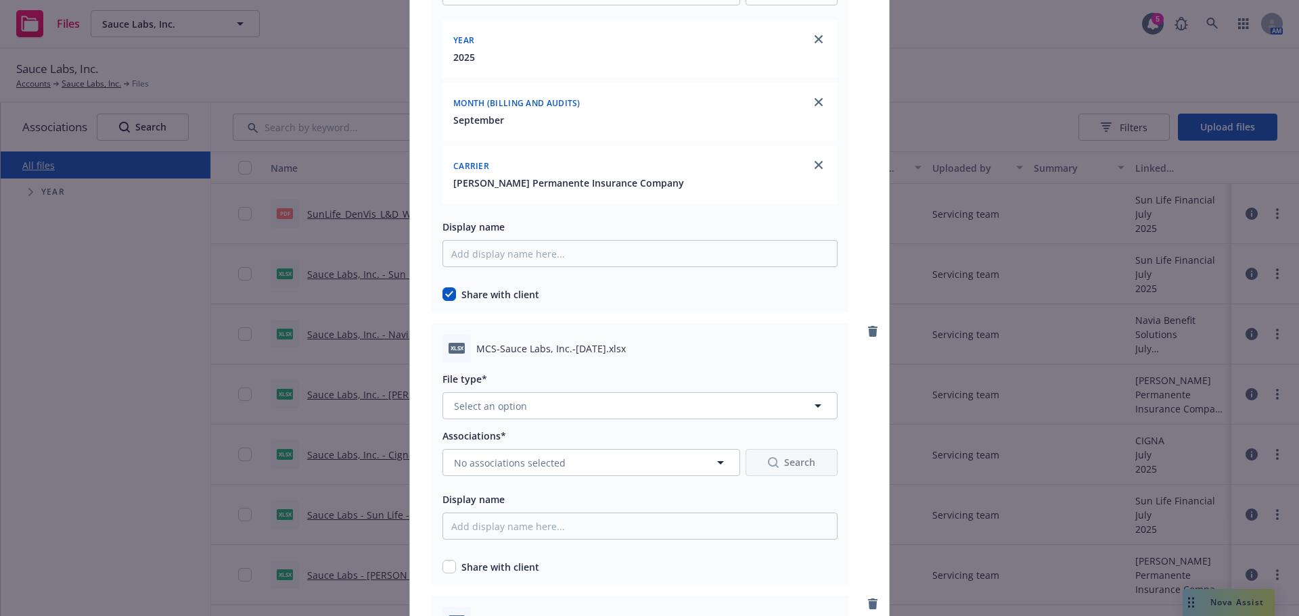
scroll to position [812, 0]
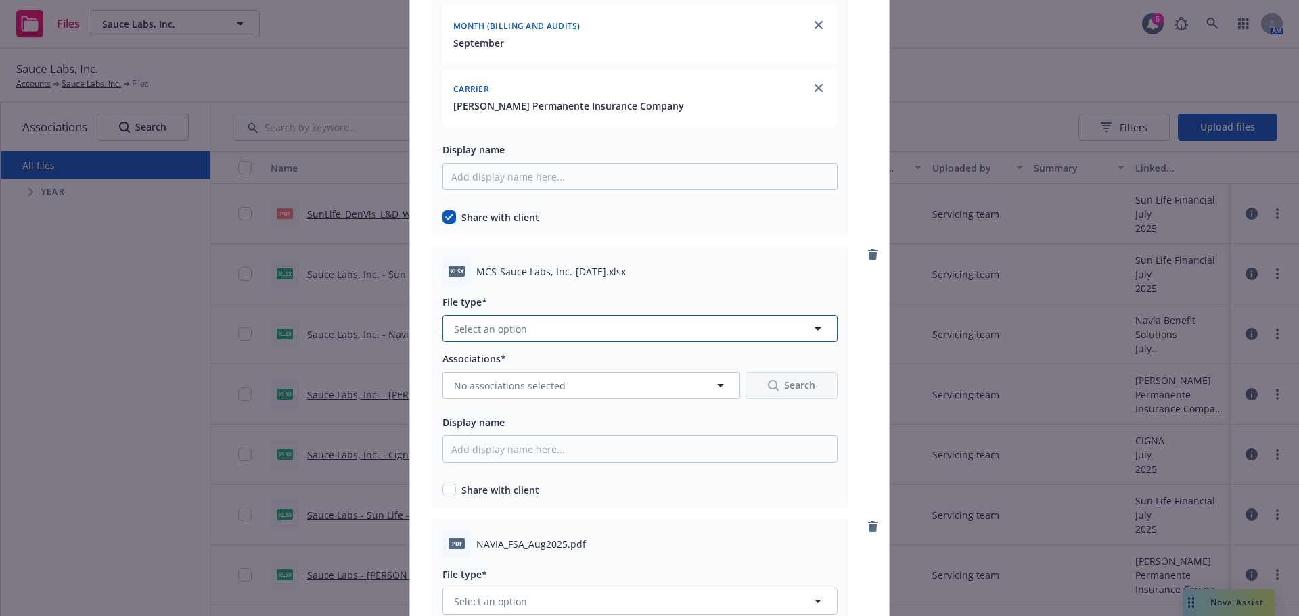
click at [532, 315] on button "Select an option" at bounding box center [640, 328] width 395 height 27
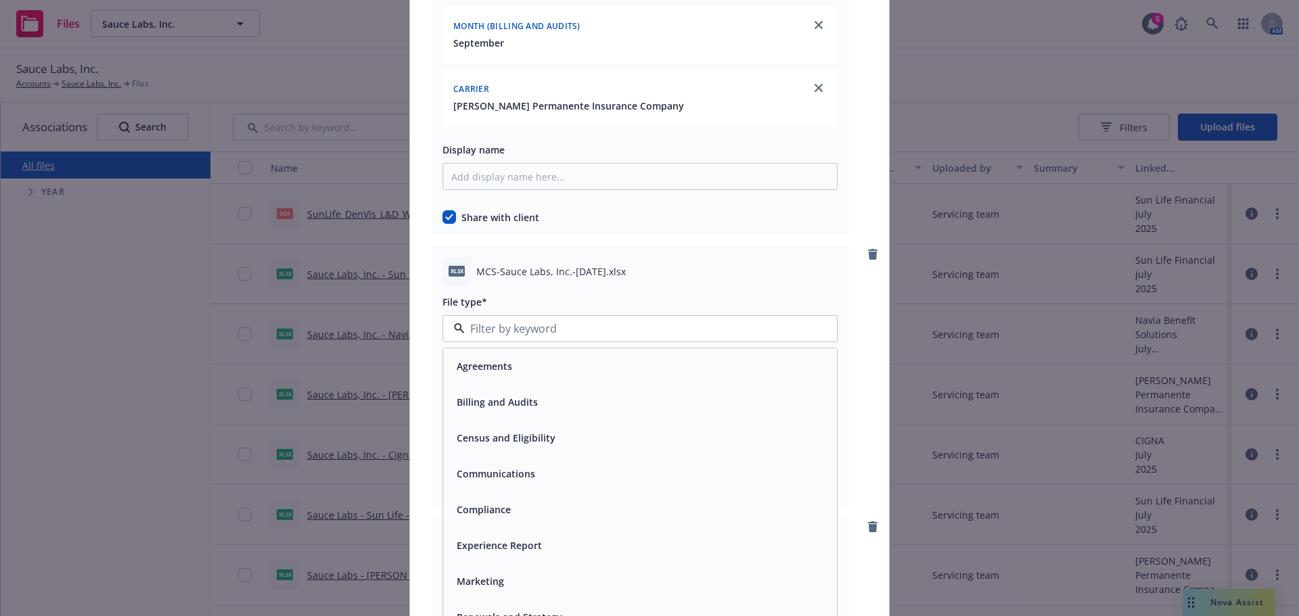
drag, startPoint x: 571, startPoint y: 388, endPoint x: 522, endPoint y: 466, distance: 92.2
click at [571, 390] on div "Billing and Audits" at bounding box center [640, 402] width 394 height 36
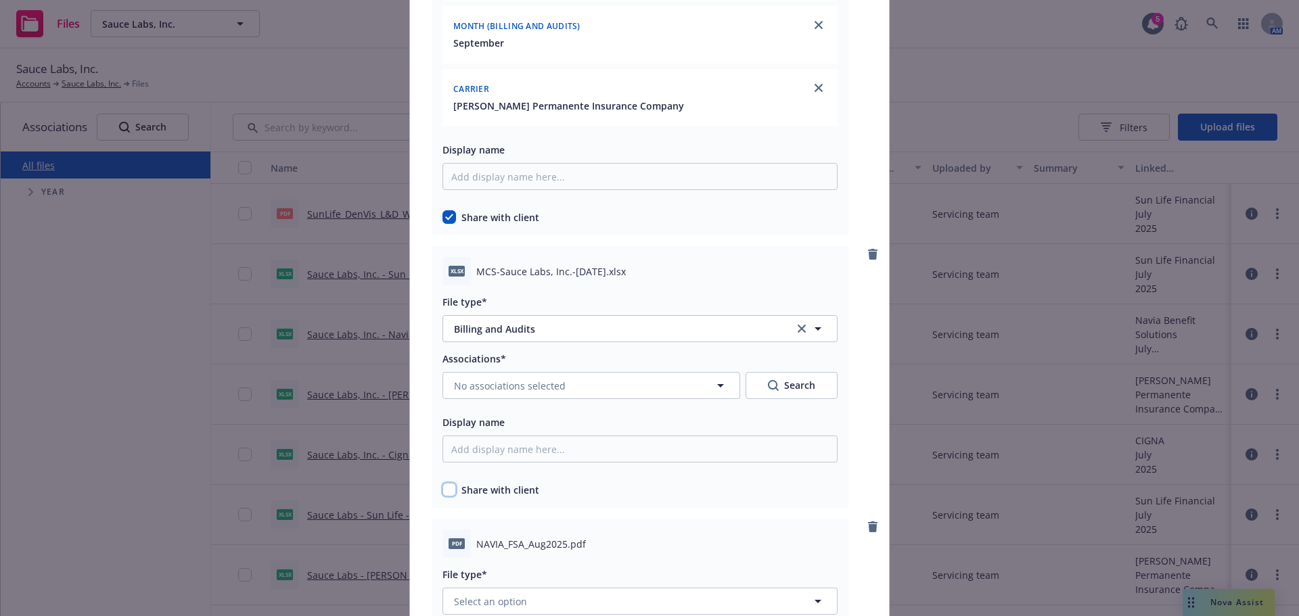
drag, startPoint x: 446, startPoint y: 490, endPoint x: 446, endPoint y: 480, distance: 9.5
click at [445, 490] on input "checkbox" at bounding box center [450, 490] width 14 height 14
checkbox input "true"
click at [503, 406] on div "Associations* No associations selected Search Display name Share with client" at bounding box center [640, 424] width 395 height 147
click at [497, 388] on span "No associations selected" at bounding box center [510, 386] width 112 height 14
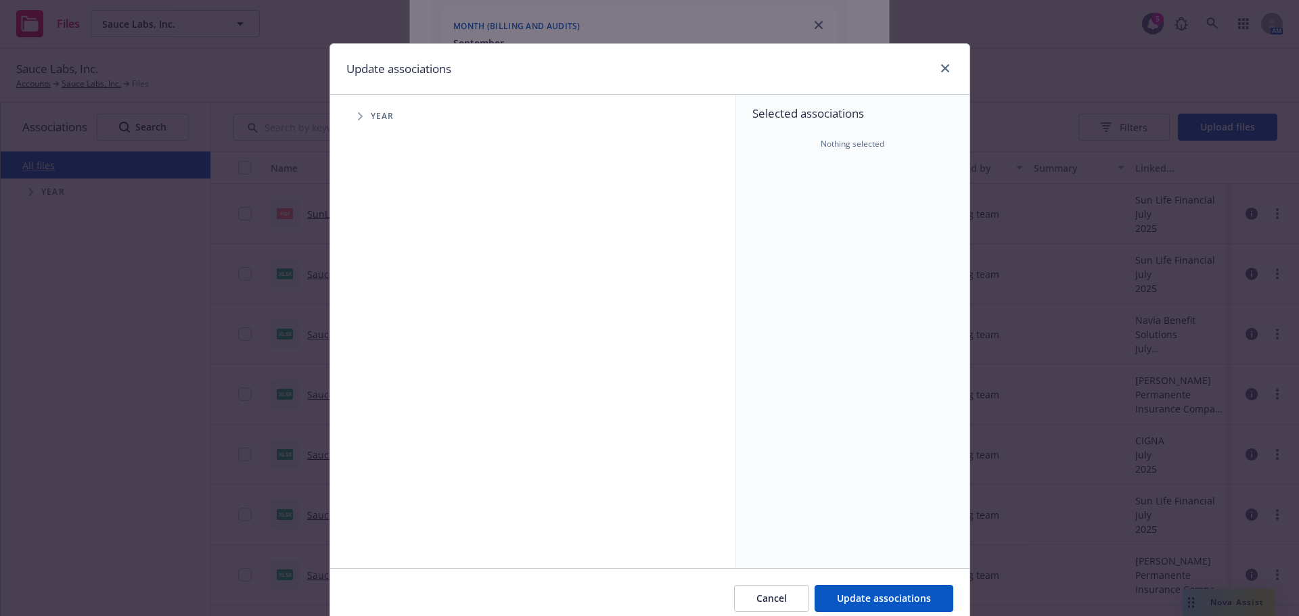
click at [359, 124] on span "Tree Example" at bounding box center [360, 117] width 22 height 22
click at [390, 310] on div "2025 Year" at bounding box center [408, 302] width 41 height 26
checkbox input "true"
click at [376, 304] on span "Tree Example" at bounding box center [377, 302] width 22 height 22
click at [376, 318] on li "2025 Year Month (Billing and Audits)" at bounding box center [548, 315] width 375 height 58
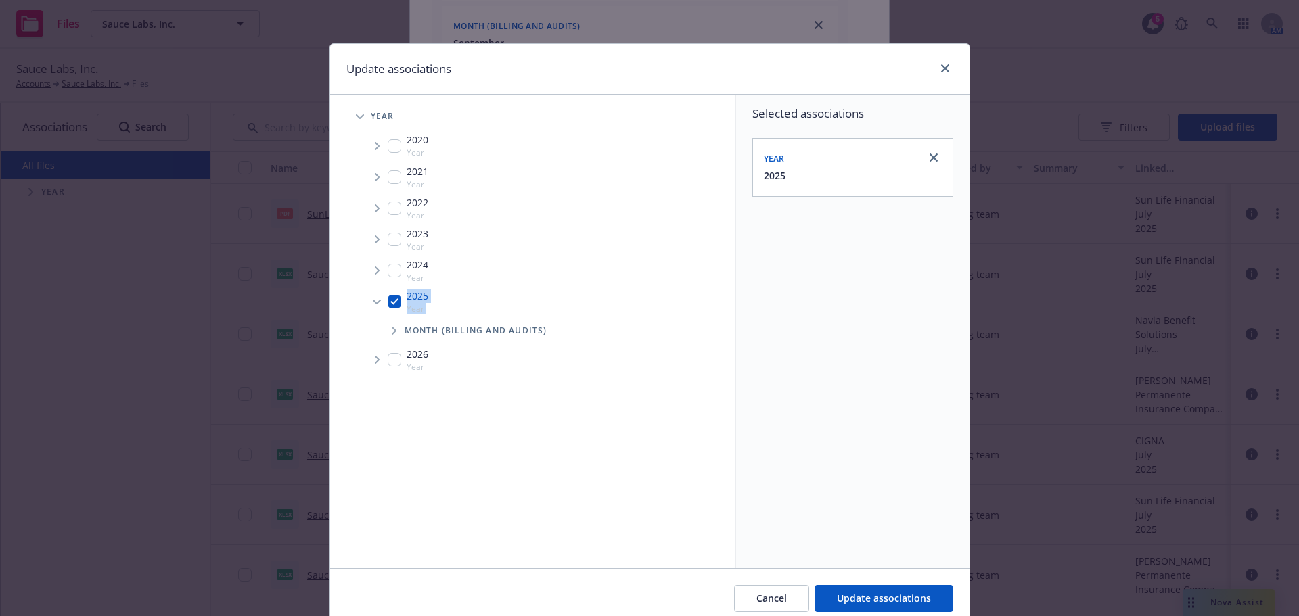
click at [383, 321] on span "Tree Example" at bounding box center [394, 331] width 22 height 22
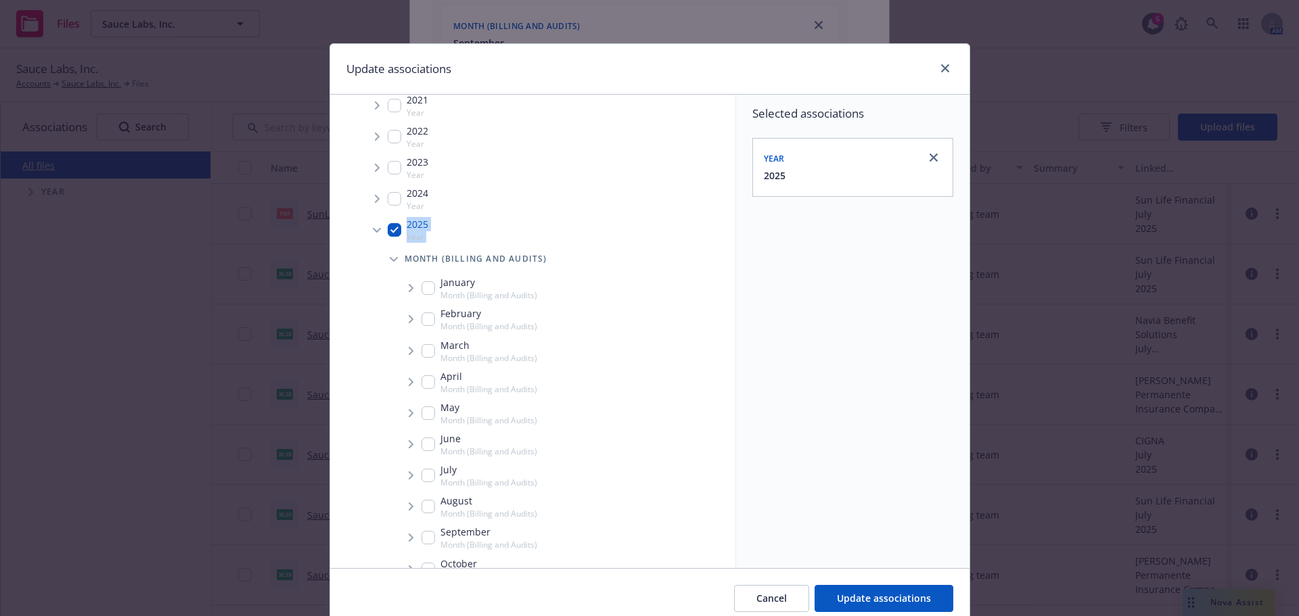
scroll to position [190, 0]
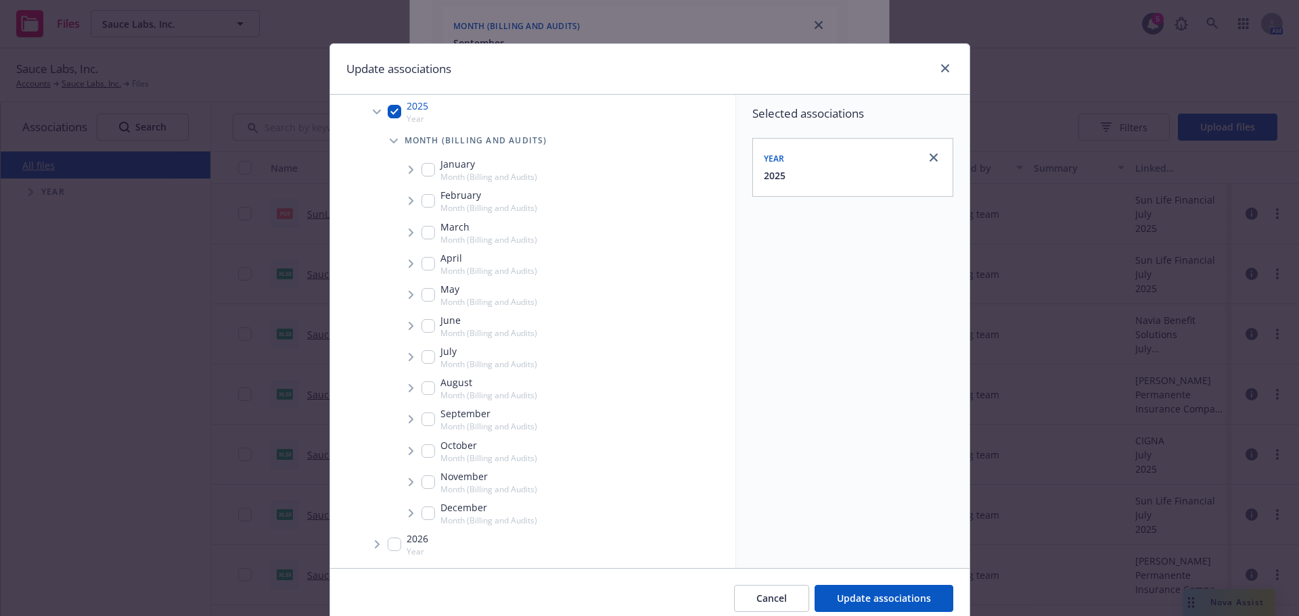
click at [422, 408] on div "September Month (Billing and Audits)" at bounding box center [480, 420] width 116 height 26
click at [409, 420] on icon "Tree Example" at bounding box center [411, 419] width 5 height 8
drag, startPoint x: 420, startPoint y: 432, endPoint x: 424, endPoint y: 447, distance: 15.3
click at [422, 437] on li "September Month (Billing and Audits) Carrier" at bounding box center [564, 433] width 341 height 58
click at [426, 447] on icon "Tree Example" at bounding box center [428, 449] width 5 height 8
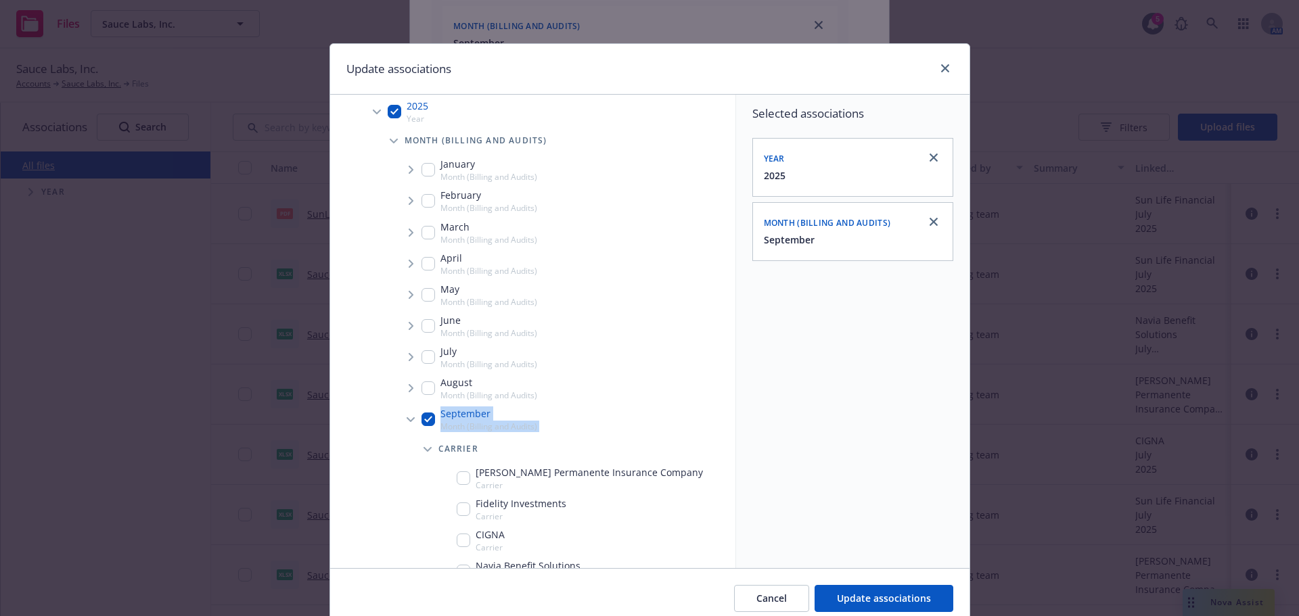
click at [457, 423] on span "Month (Billing and Audits)" at bounding box center [488, 427] width 97 height 12
click at [422, 417] on input "Tree Example" at bounding box center [429, 420] width 14 height 14
checkbox input "true"
click at [909, 604] on span "Update associations" at bounding box center [884, 598] width 94 height 13
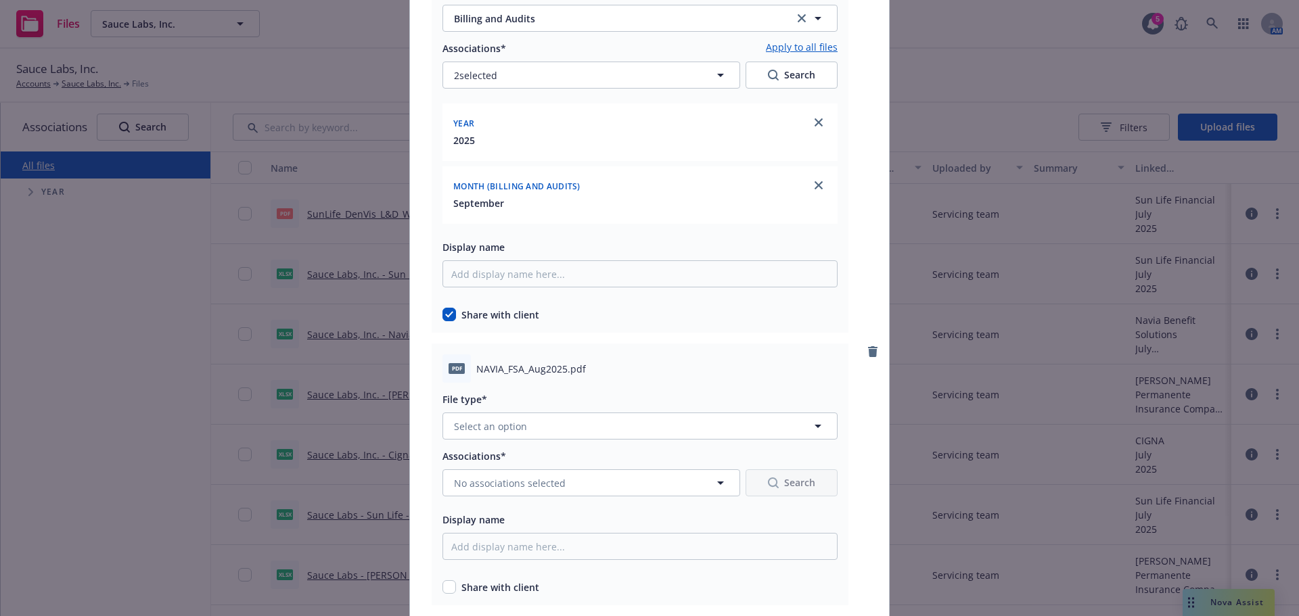
scroll to position [1218, 0]
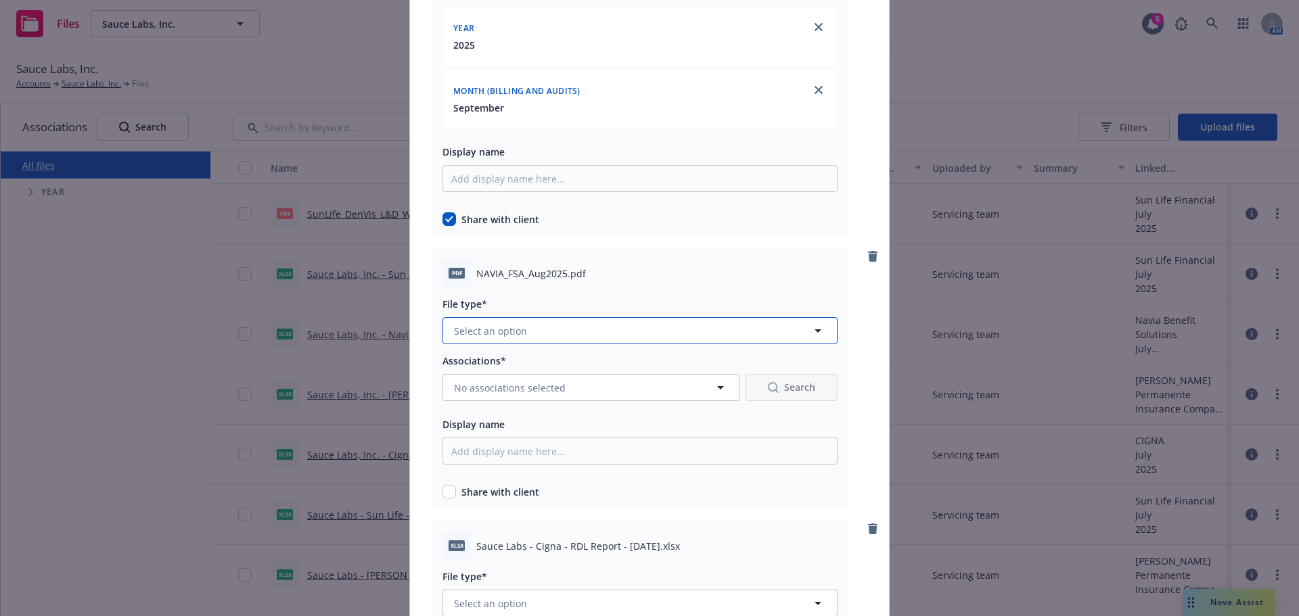
click at [578, 323] on button "Select an option" at bounding box center [640, 330] width 395 height 27
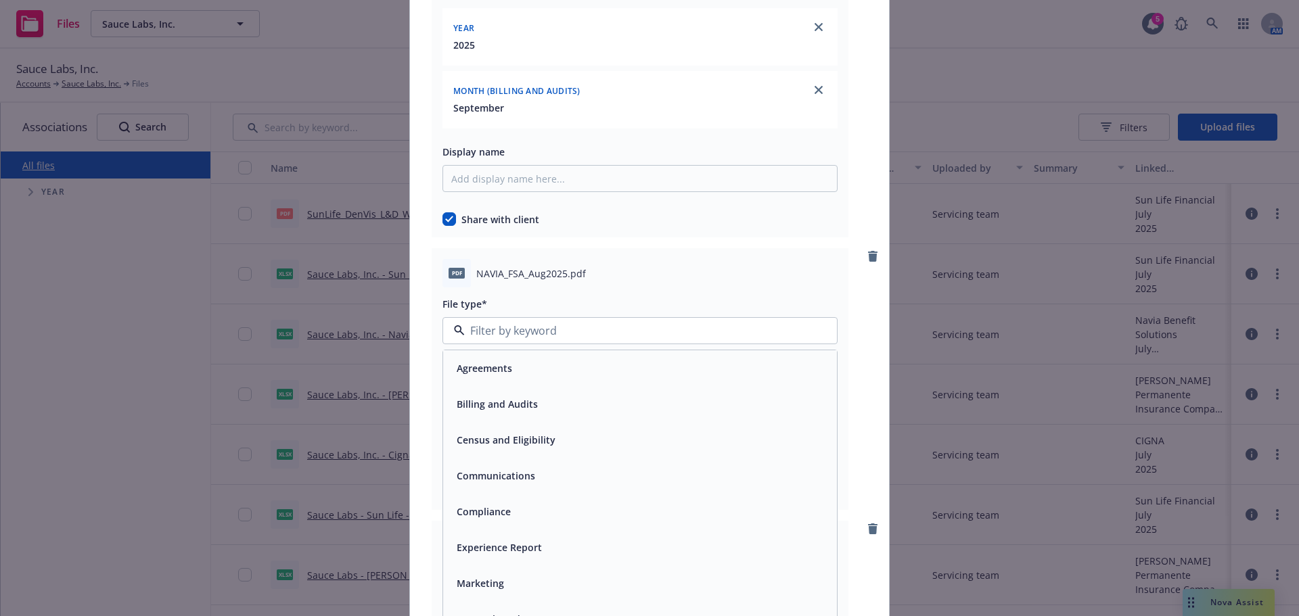
click at [604, 401] on div "Billing and Audits" at bounding box center [640, 404] width 378 height 20
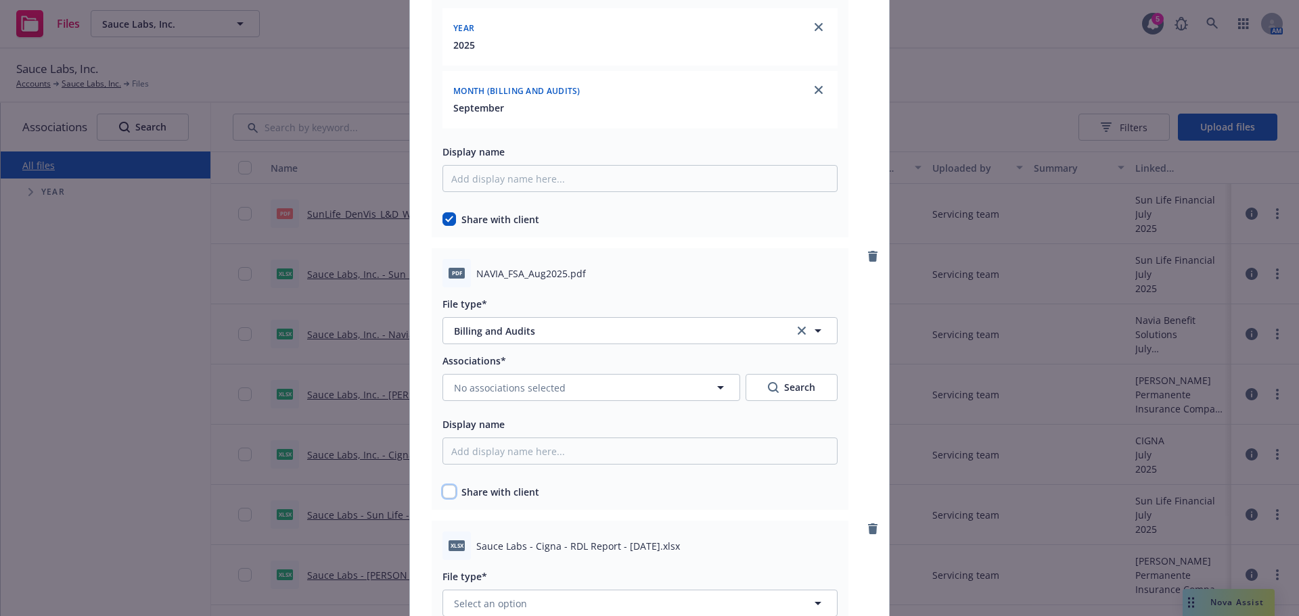
drag, startPoint x: 446, startPoint y: 489, endPoint x: 498, endPoint y: 385, distance: 116.5
click at [445, 491] on input "checkbox" at bounding box center [450, 492] width 14 height 14
checkbox input "true"
click at [499, 384] on span "No associations selected" at bounding box center [510, 388] width 112 height 14
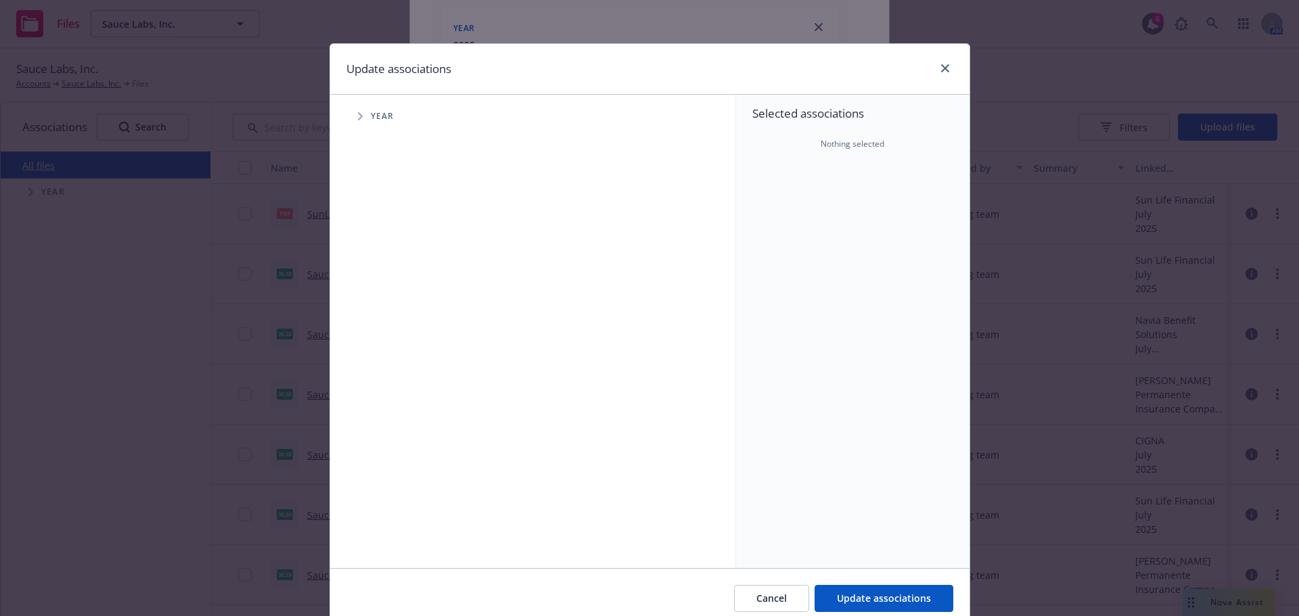
click at [349, 121] on span "Tree Example" at bounding box center [360, 117] width 22 height 22
drag, startPoint x: 397, startPoint y: 304, endPoint x: 388, endPoint y: 306, distance: 8.9
click at [392, 306] on div "2025 Year" at bounding box center [408, 302] width 41 height 26
checkbox input "true"
click at [372, 306] on span "Tree Example" at bounding box center [377, 302] width 22 height 22
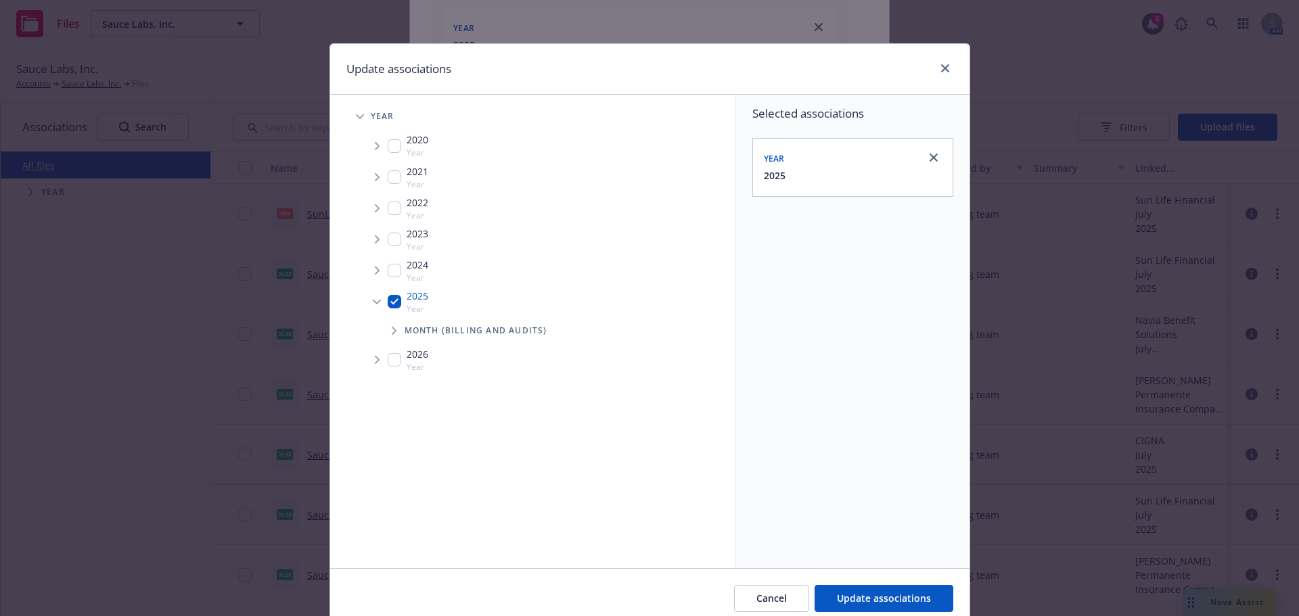
click at [392, 334] on icon "Tree Example" at bounding box center [394, 331] width 5 height 8
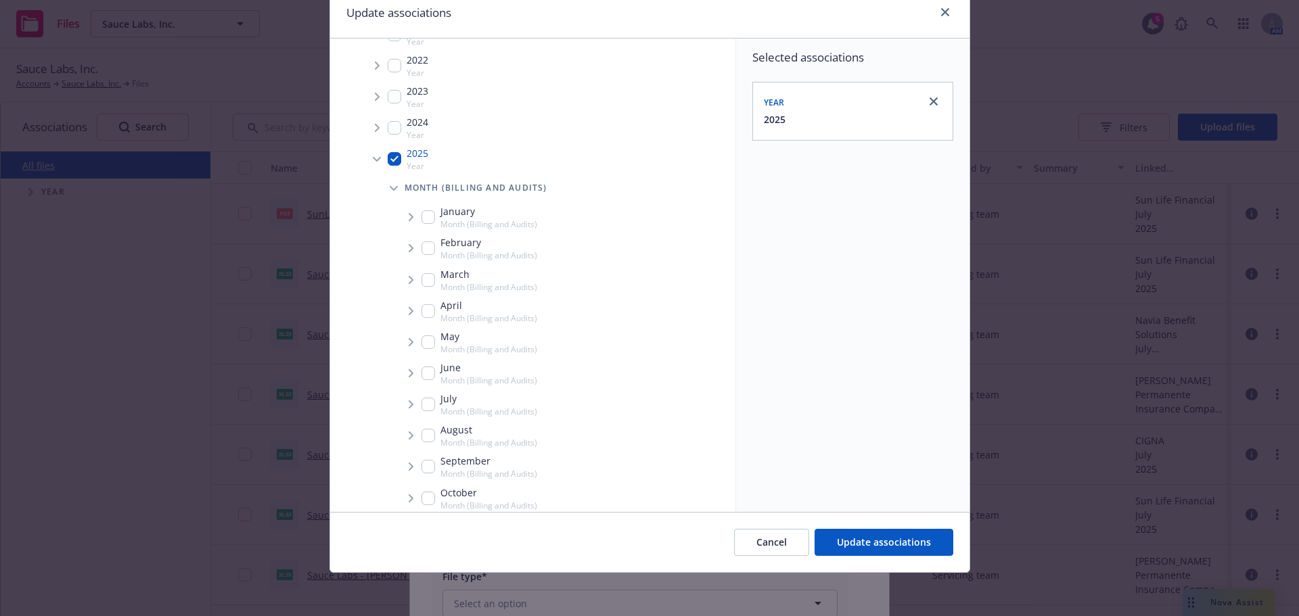
scroll to position [190, 0]
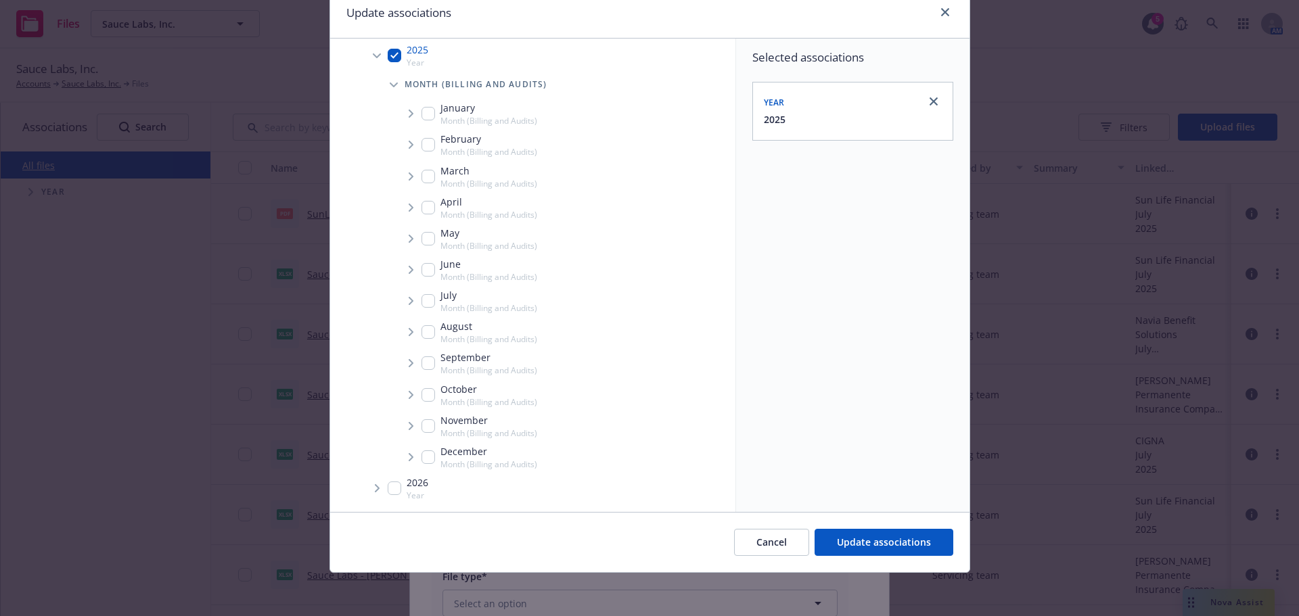
drag, startPoint x: 429, startPoint y: 365, endPoint x: 411, endPoint y: 357, distance: 19.1
click at [427, 363] on input "Tree Example" at bounding box center [429, 364] width 14 height 14
checkbox input "true"
click at [404, 366] on span "Tree Example" at bounding box center [411, 364] width 22 height 22
click at [417, 394] on span "Tree Example" at bounding box center [428, 393] width 22 height 22
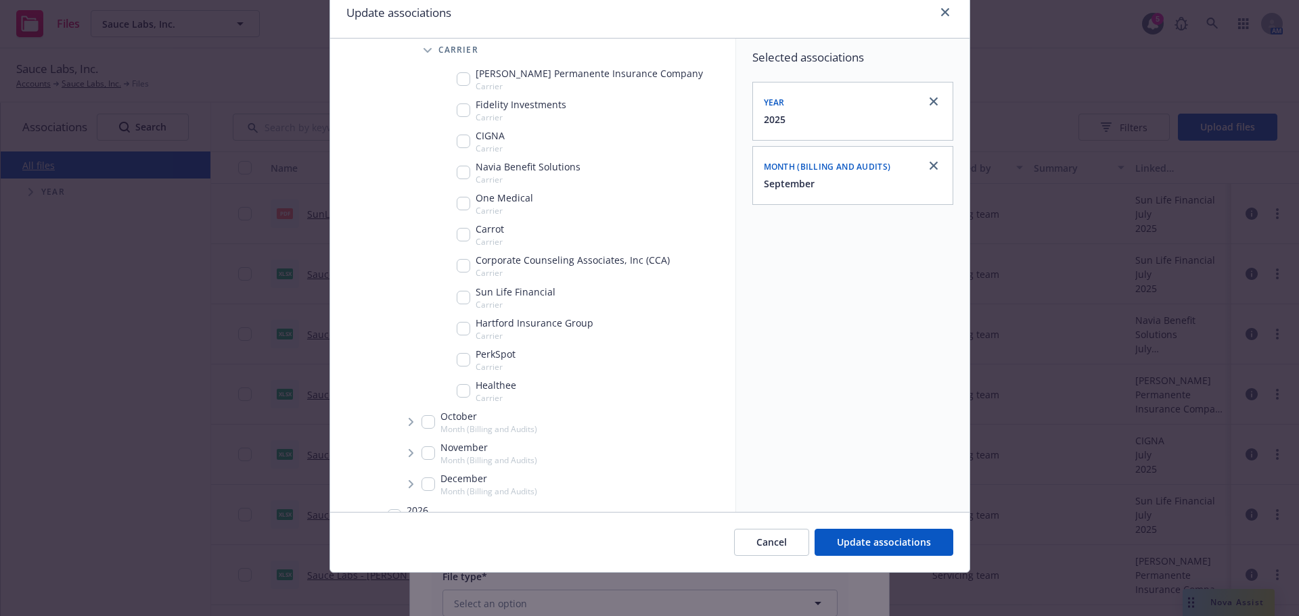
scroll to position [556, 0]
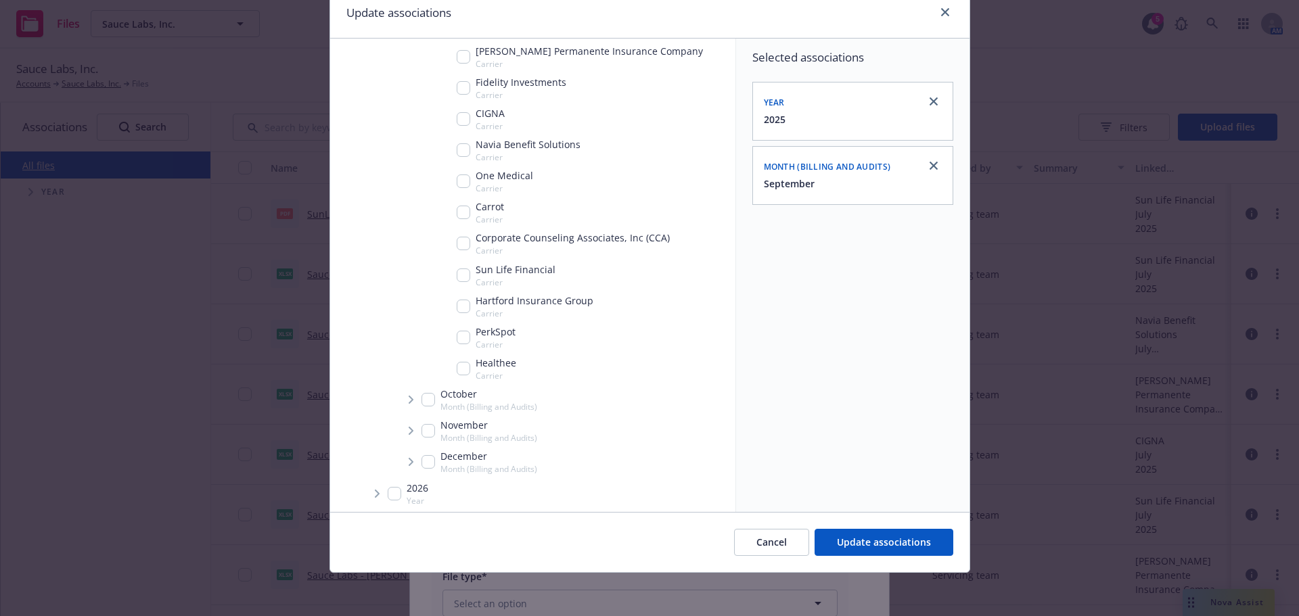
click at [457, 148] on input "Tree Example" at bounding box center [464, 150] width 14 height 14
checkbox input "true"
click at [885, 545] on span "Update associations" at bounding box center [884, 542] width 94 height 13
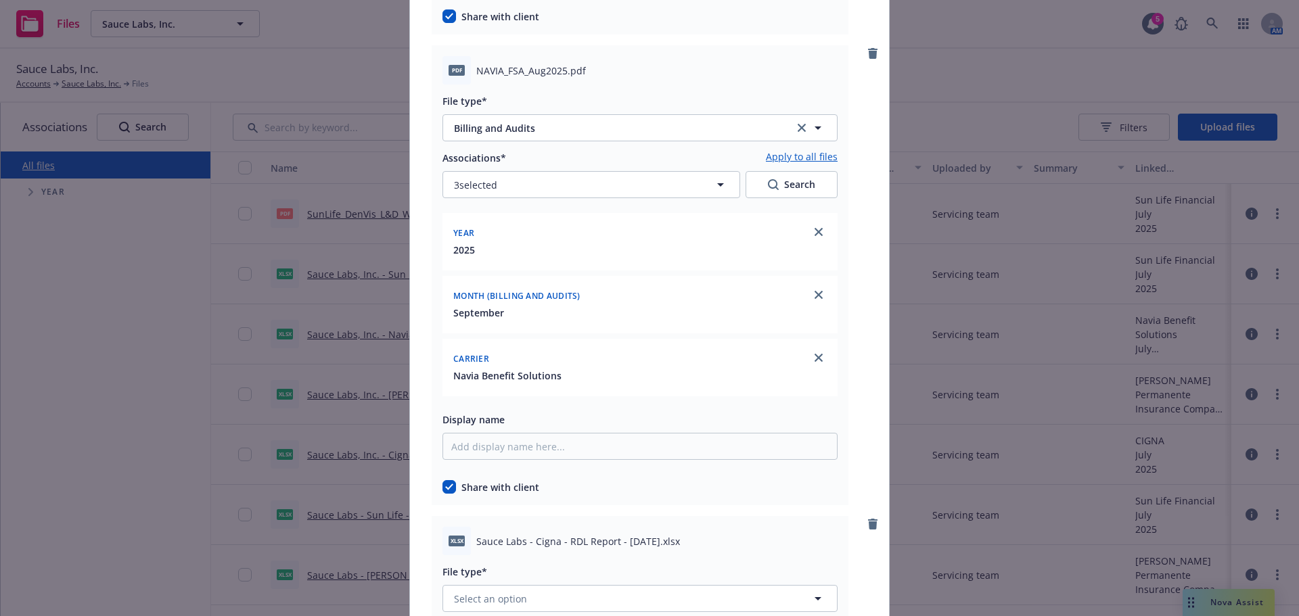
scroll to position [1624, 0]
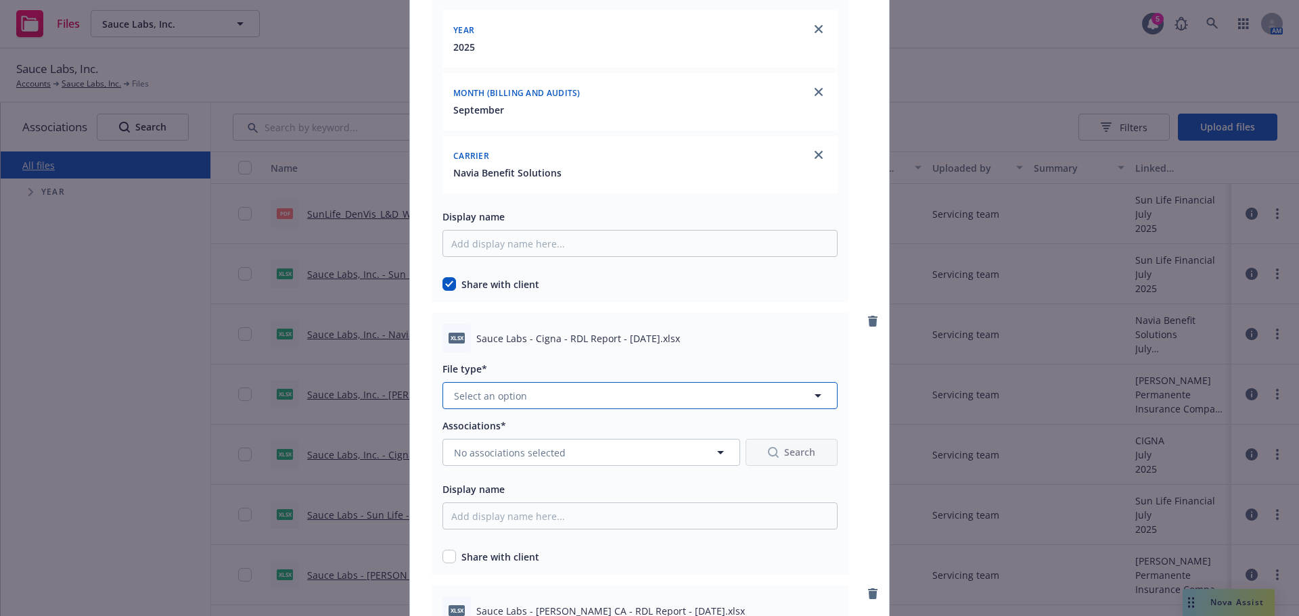
click at [526, 403] on button "Select an option" at bounding box center [640, 395] width 395 height 27
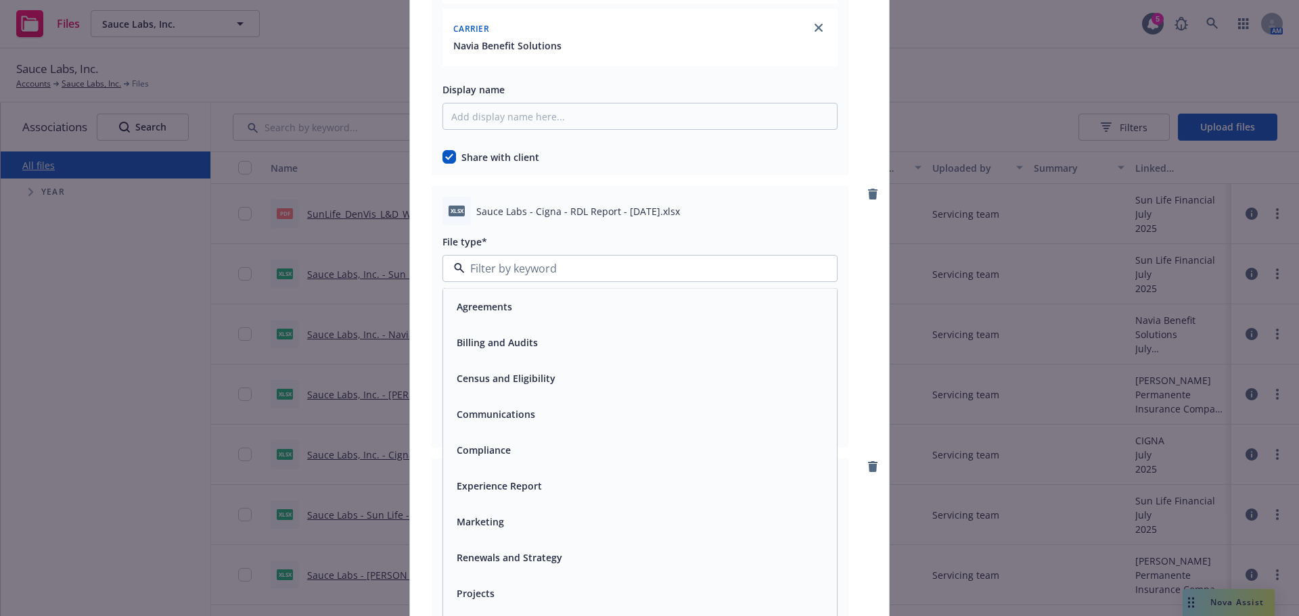
scroll to position [1759, 0]
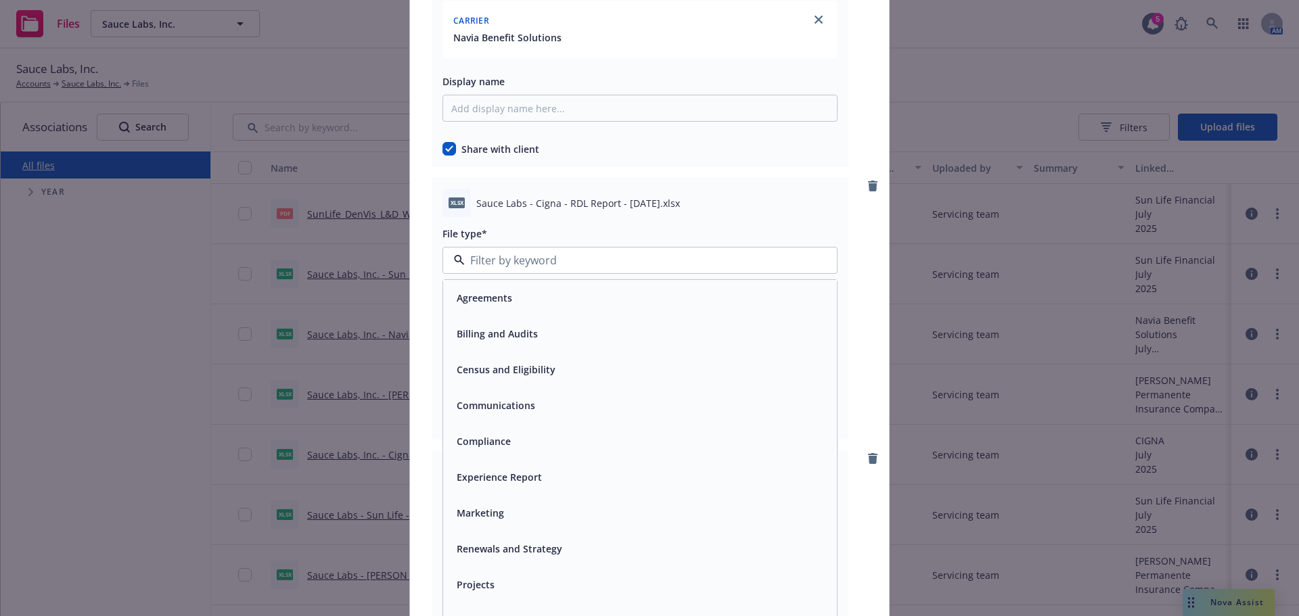
click at [520, 343] on div "Billing and Audits" at bounding box center [495, 334] width 89 height 20
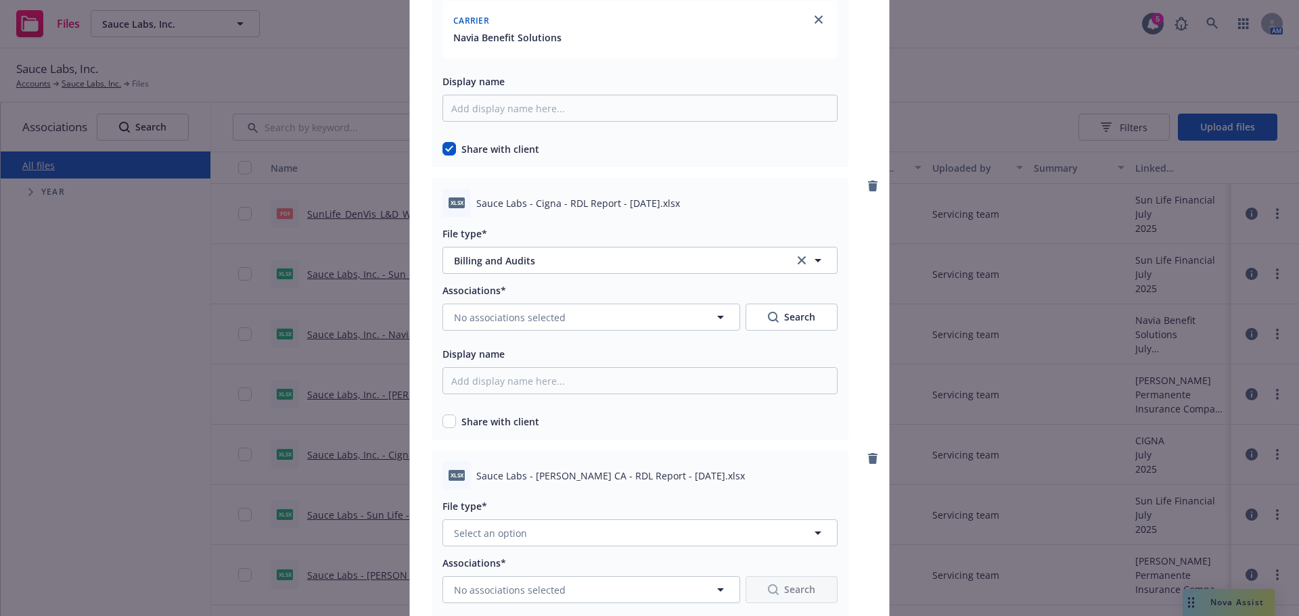
click at [432, 434] on div "xlsx Sauce Labs - Cigna - RDL Report - 2025-09-25.xlsx File type* Billing and A…" at bounding box center [640, 309] width 417 height 262
drag, startPoint x: 446, startPoint y: 434, endPoint x: 450, endPoint y: 418, distance: 16.1
click at [447, 433] on div "xlsx Sauce Labs - Cigna - RDL Report - 2025-09-25.xlsx File type* Billing and A…" at bounding box center [640, 309] width 417 height 262
click at [450, 417] on input "checkbox" at bounding box center [450, 422] width 14 height 14
checkbox input "true"
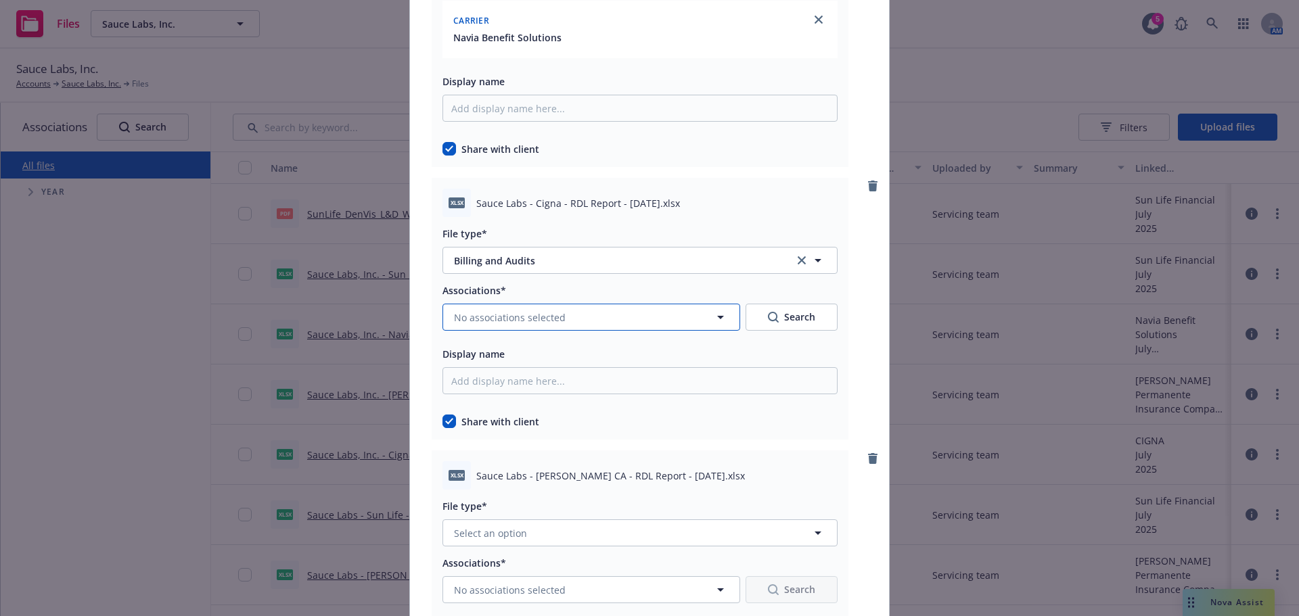
click at [520, 321] on span "No associations selected" at bounding box center [510, 318] width 112 height 14
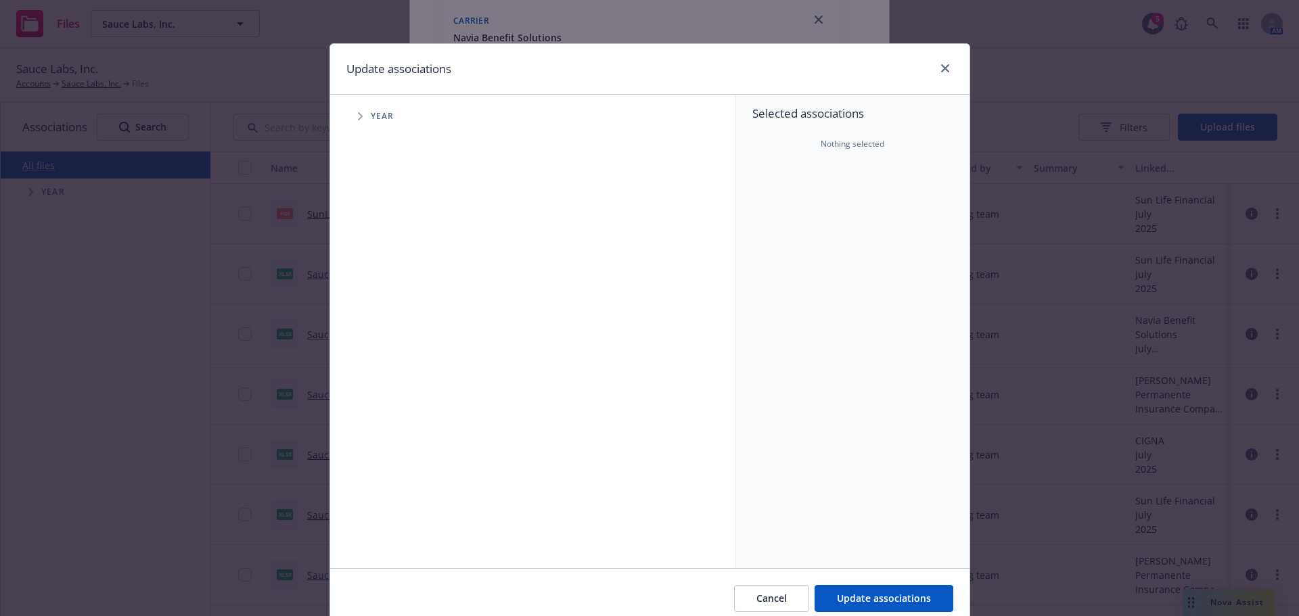
click at [352, 113] on span "Tree Example" at bounding box center [360, 117] width 22 height 22
click at [392, 308] on div "2025 Year" at bounding box center [408, 302] width 41 height 26
checkbox input "true"
click at [375, 300] on icon "Tree Example" at bounding box center [377, 302] width 5 height 8
click at [394, 332] on span "Tree Example" at bounding box center [394, 331] width 22 height 22
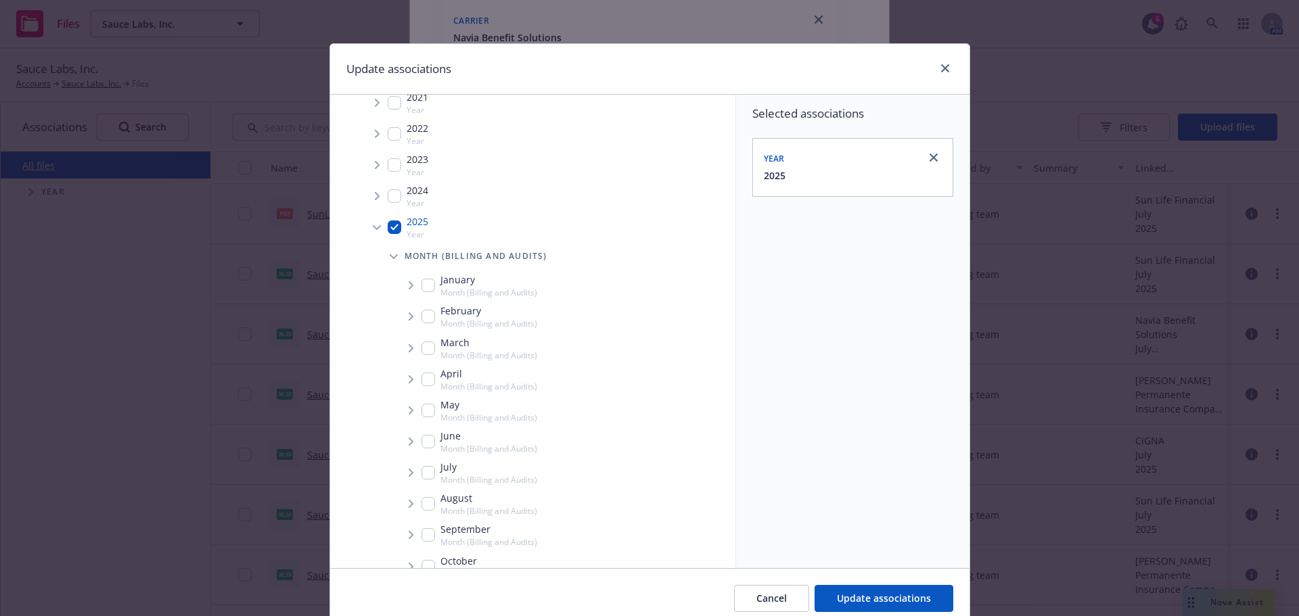
scroll to position [190, 0]
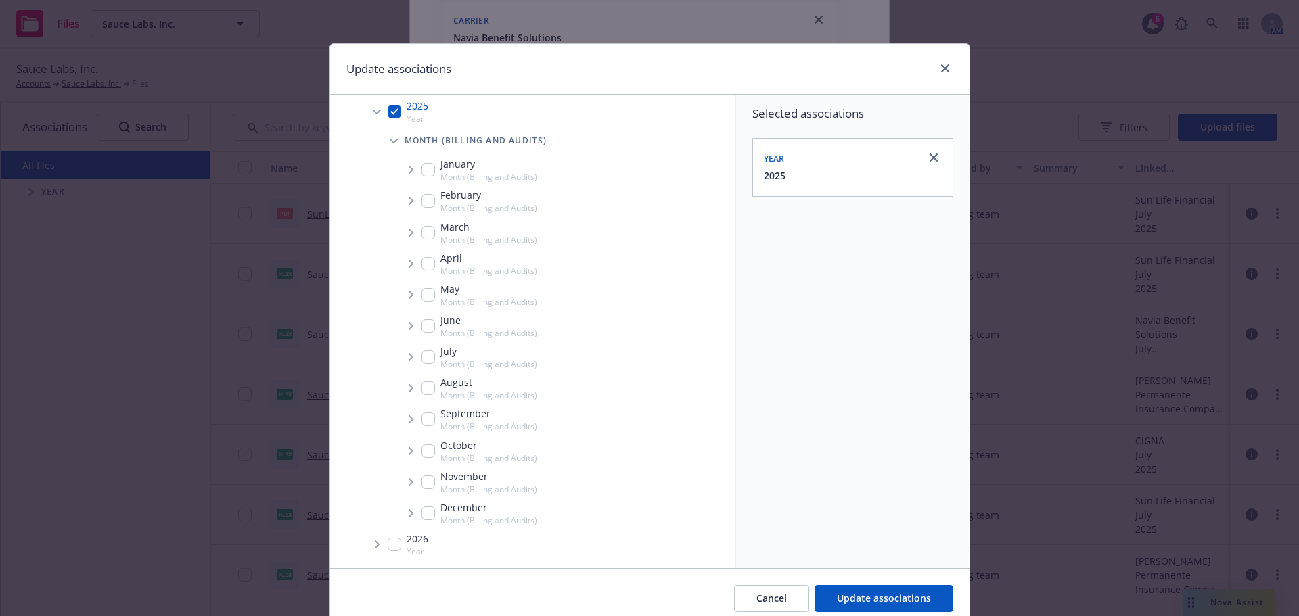
drag, startPoint x: 426, startPoint y: 415, endPoint x: 405, endPoint y: 415, distance: 21.0
click at [425, 415] on input "Tree Example" at bounding box center [429, 420] width 14 height 14
checkbox input "true"
drag, startPoint x: 405, startPoint y: 415, endPoint x: 411, endPoint y: 434, distance: 19.7
click at [409, 415] on icon "Tree Example" at bounding box center [411, 419] width 5 height 8
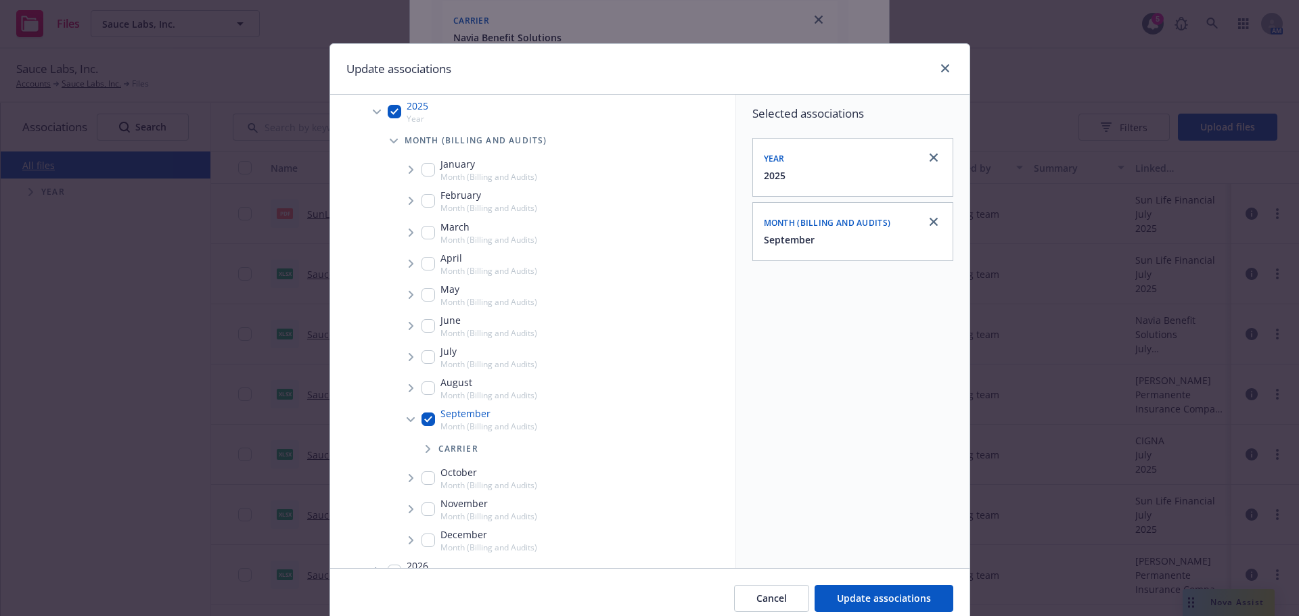
click at [420, 451] on span "Tree Example" at bounding box center [428, 449] width 22 height 22
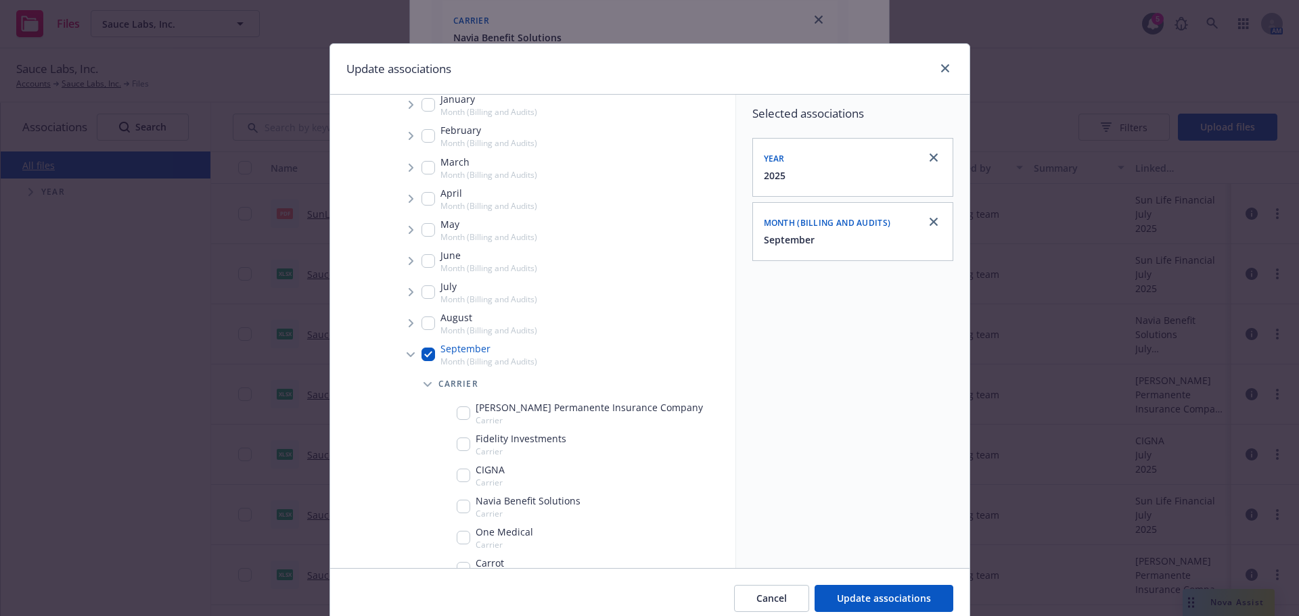
scroll to position [325, 0]
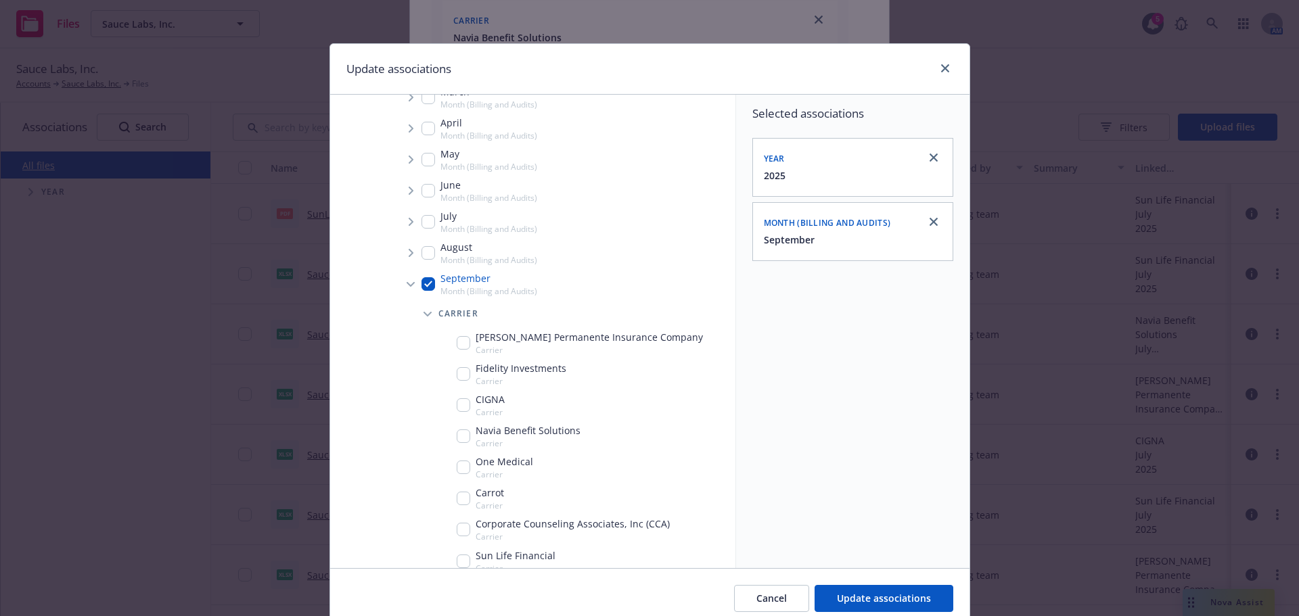
click at [458, 410] on input "Tree Example" at bounding box center [464, 406] width 14 height 14
checkbox input "true"
click at [876, 583] on div "Cancel Update associations" at bounding box center [649, 598] width 639 height 60
click at [878, 590] on button "Update associations" at bounding box center [884, 598] width 139 height 27
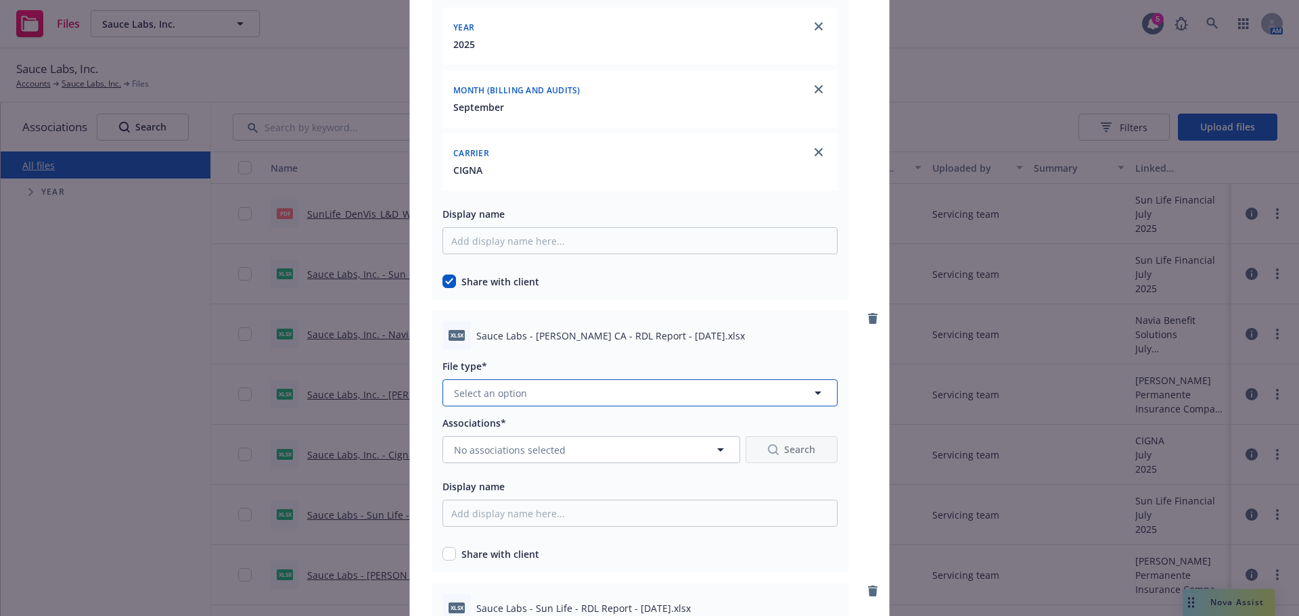
click at [561, 404] on button "Select an option" at bounding box center [640, 393] width 395 height 27
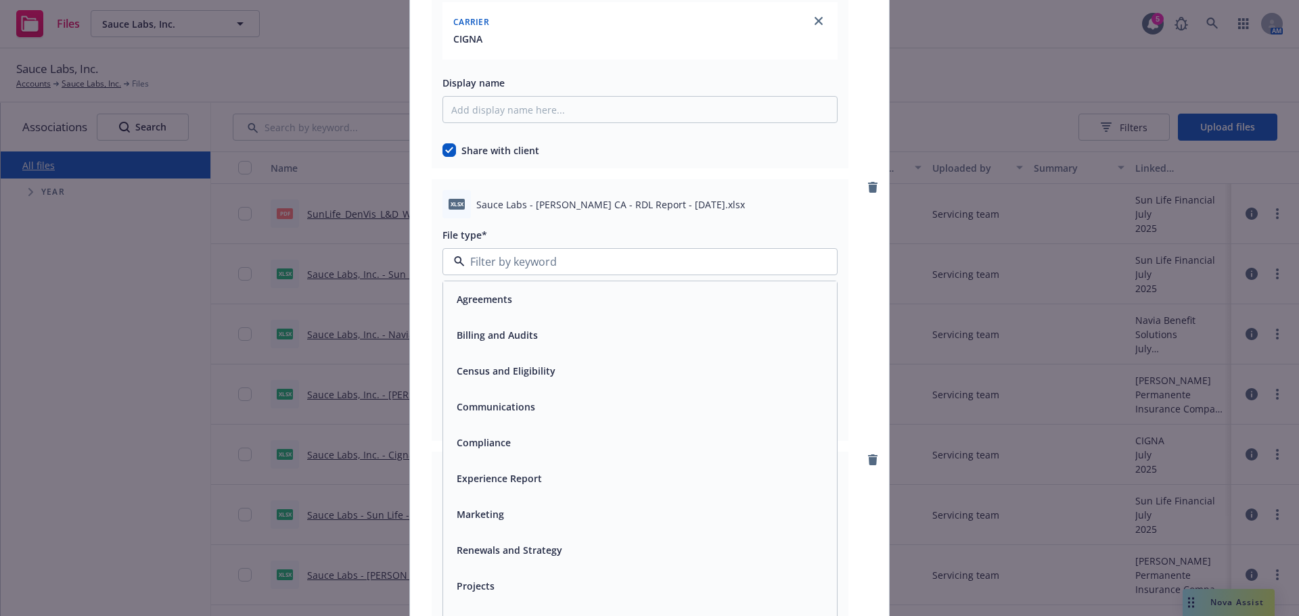
scroll to position [2233, 0]
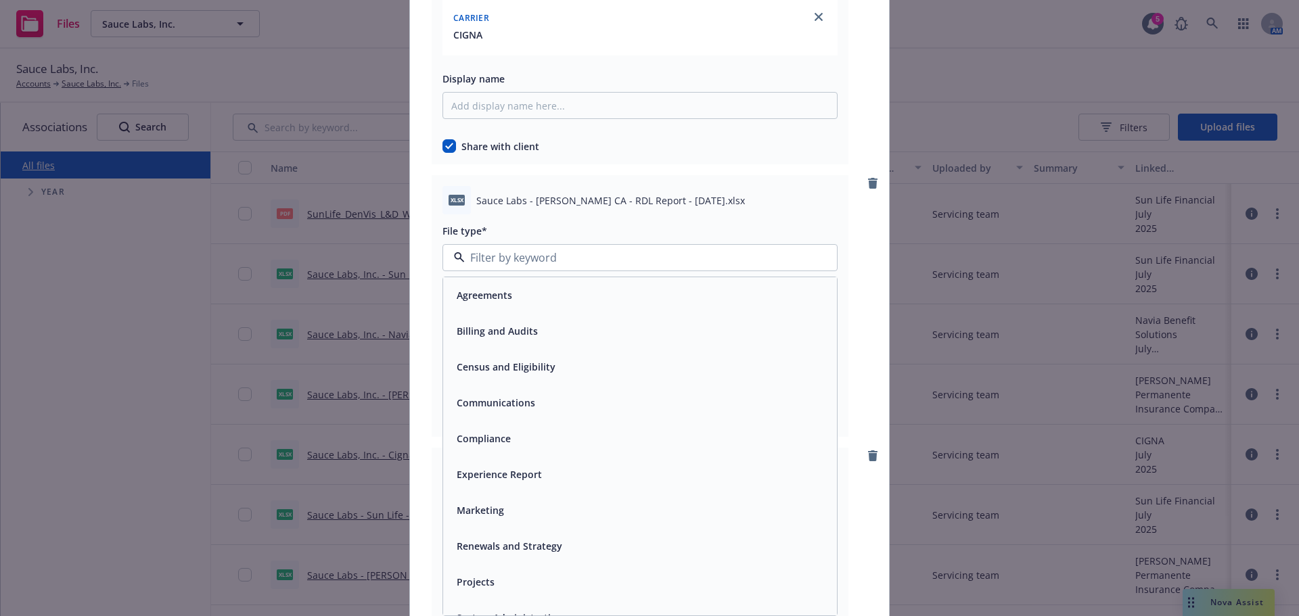
drag, startPoint x: 526, startPoint y: 338, endPoint x: 508, endPoint y: 348, distance: 20.9
click at [526, 338] on span "Billing and Audits" at bounding box center [497, 331] width 81 height 14
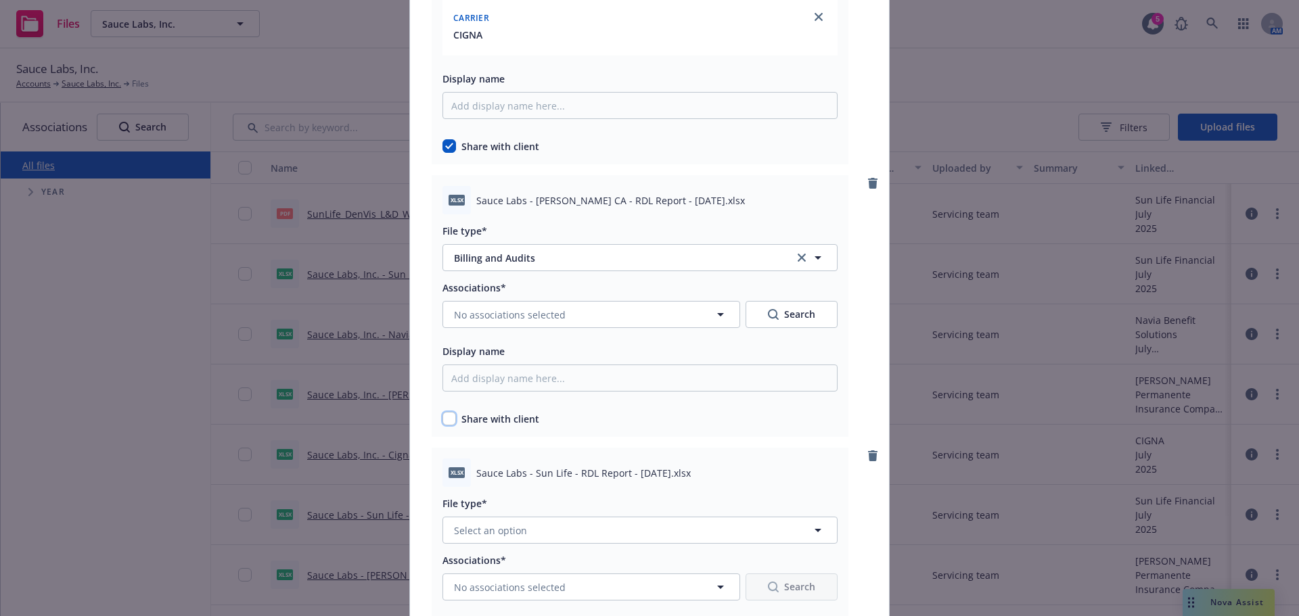
click at [443, 422] on input "checkbox" at bounding box center [450, 419] width 14 height 14
checkbox input "true"
click at [483, 333] on div "Associations* No associations selected Search Display name Share with client" at bounding box center [640, 352] width 395 height 147
click at [486, 327] on button "No associations selected" at bounding box center [592, 314] width 298 height 27
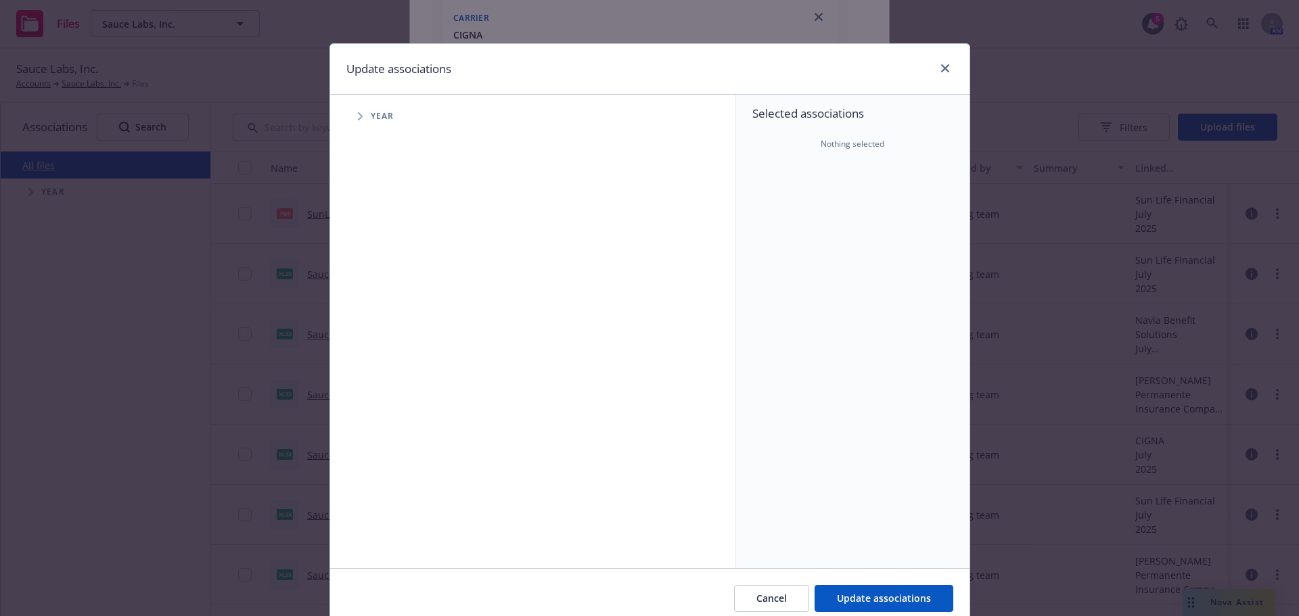
click at [358, 118] on icon "Tree Example" at bounding box center [360, 116] width 5 height 8
click at [396, 308] on div "2025 Year" at bounding box center [408, 302] width 41 height 26
checkbox input "true"
click at [375, 302] on icon "Tree Example" at bounding box center [377, 302] width 5 height 8
click at [397, 343] on div "Month (Billing and Audits)" at bounding box center [557, 330] width 358 height 27
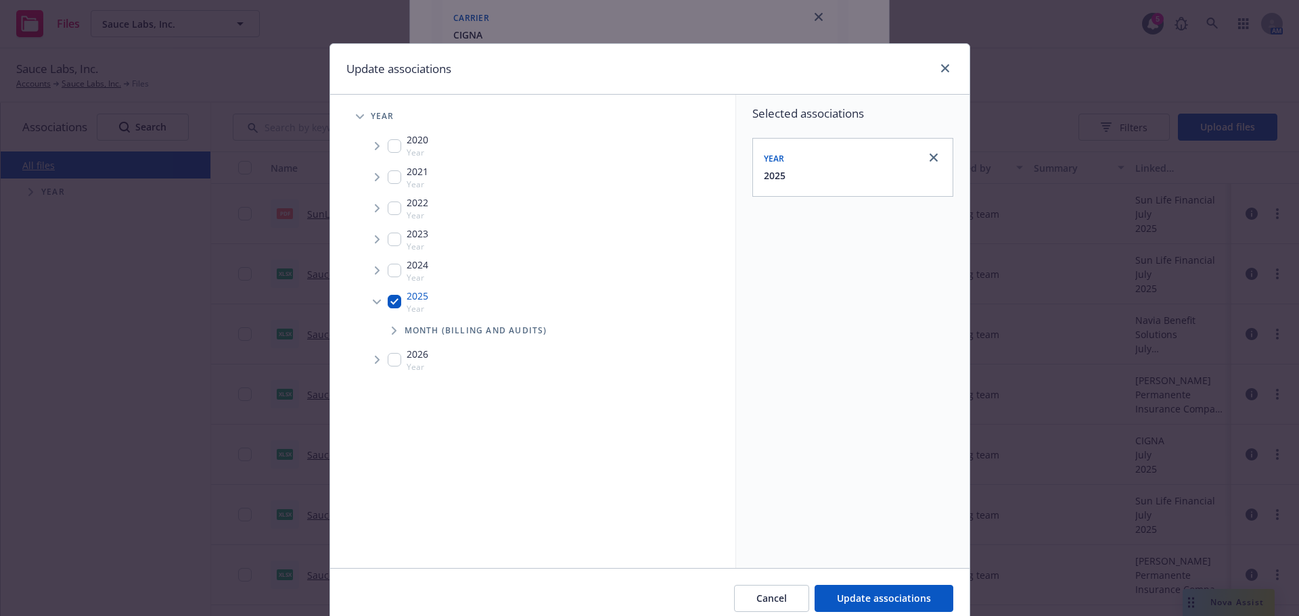
click at [392, 335] on span "Tree Example" at bounding box center [394, 331] width 22 height 22
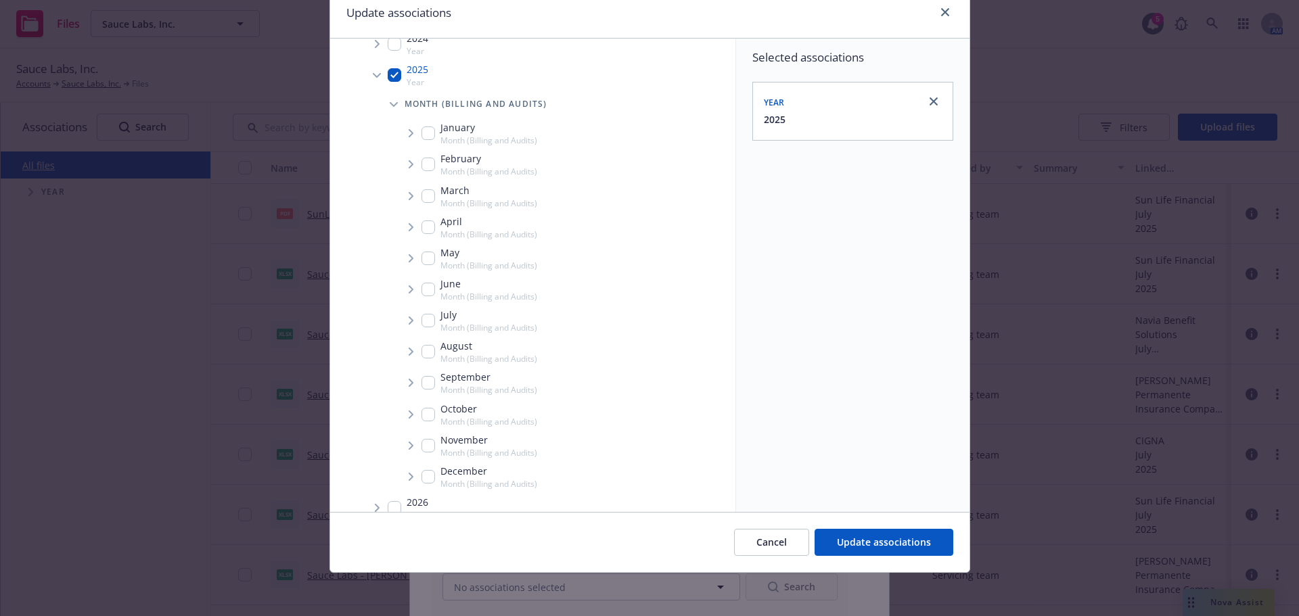
scroll to position [190, 0]
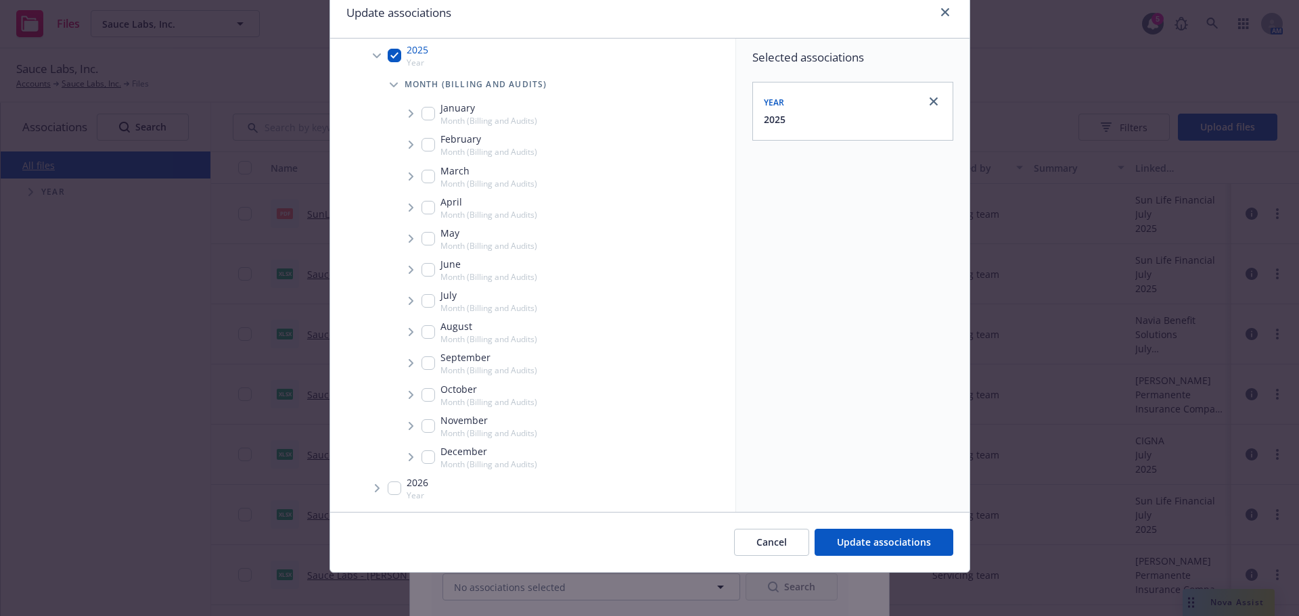
click at [425, 360] on input "Tree Example" at bounding box center [429, 364] width 14 height 14
checkbox input "true"
click at [409, 363] on icon "Tree Example" at bounding box center [411, 363] width 5 height 8
click at [424, 398] on span "Tree Example" at bounding box center [428, 393] width 22 height 22
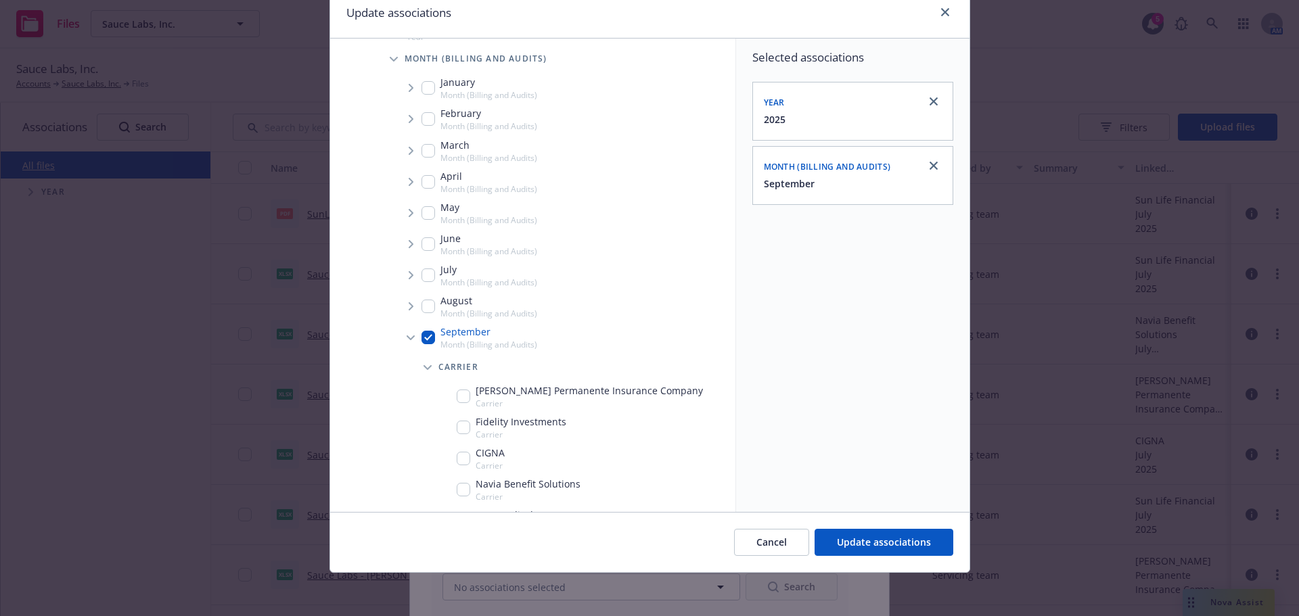
scroll to position [217, 0]
drag, startPoint x: 455, startPoint y: 394, endPoint x: 658, endPoint y: 447, distance: 209.7
click at [457, 394] on input "Tree Example" at bounding box center [464, 395] width 14 height 14
checkbox input "true"
click at [886, 560] on div "Cancel Update associations" at bounding box center [649, 542] width 639 height 60
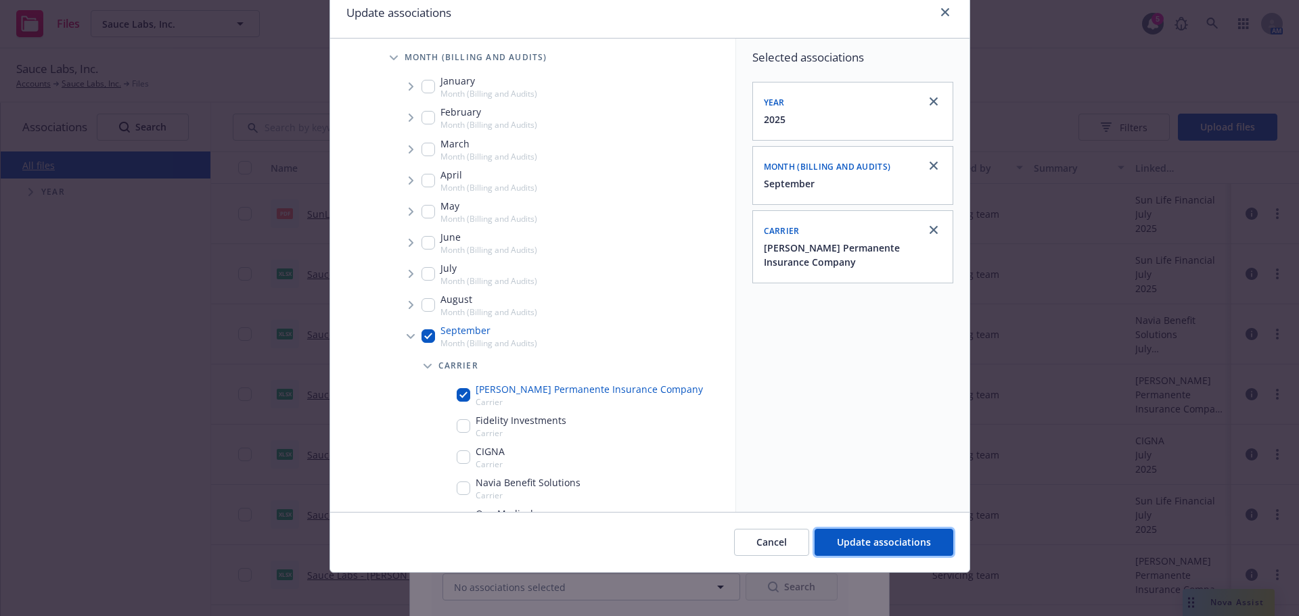
click at [885, 545] on span "Update associations" at bounding box center [884, 542] width 94 height 13
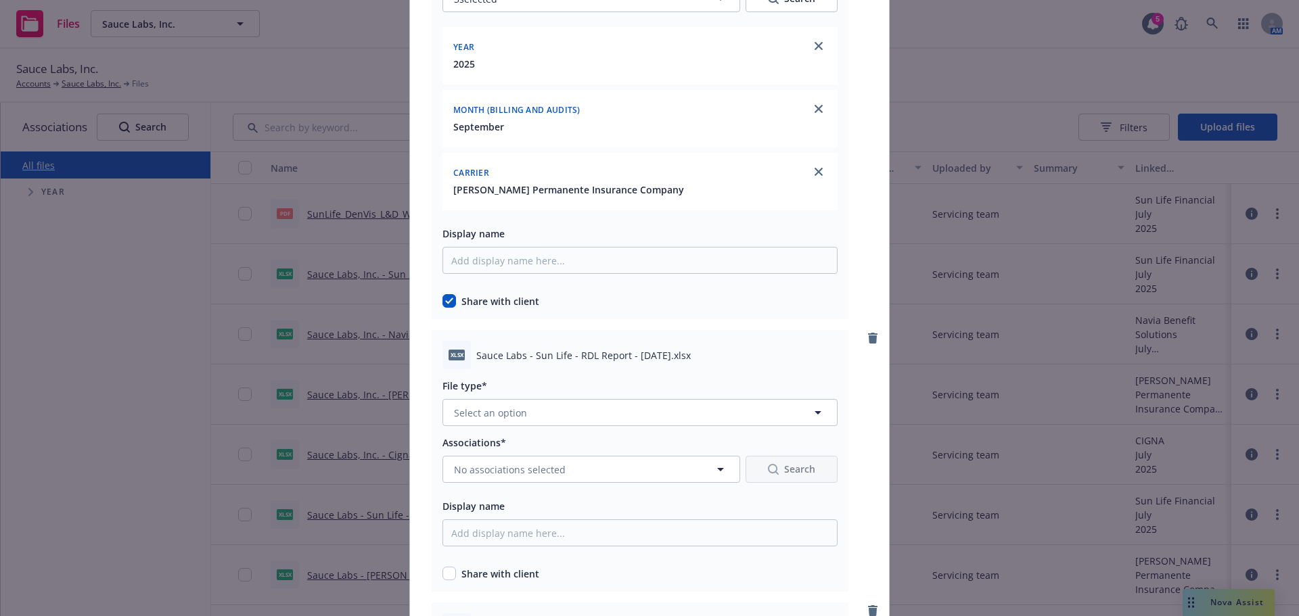
scroll to position [2639, 0]
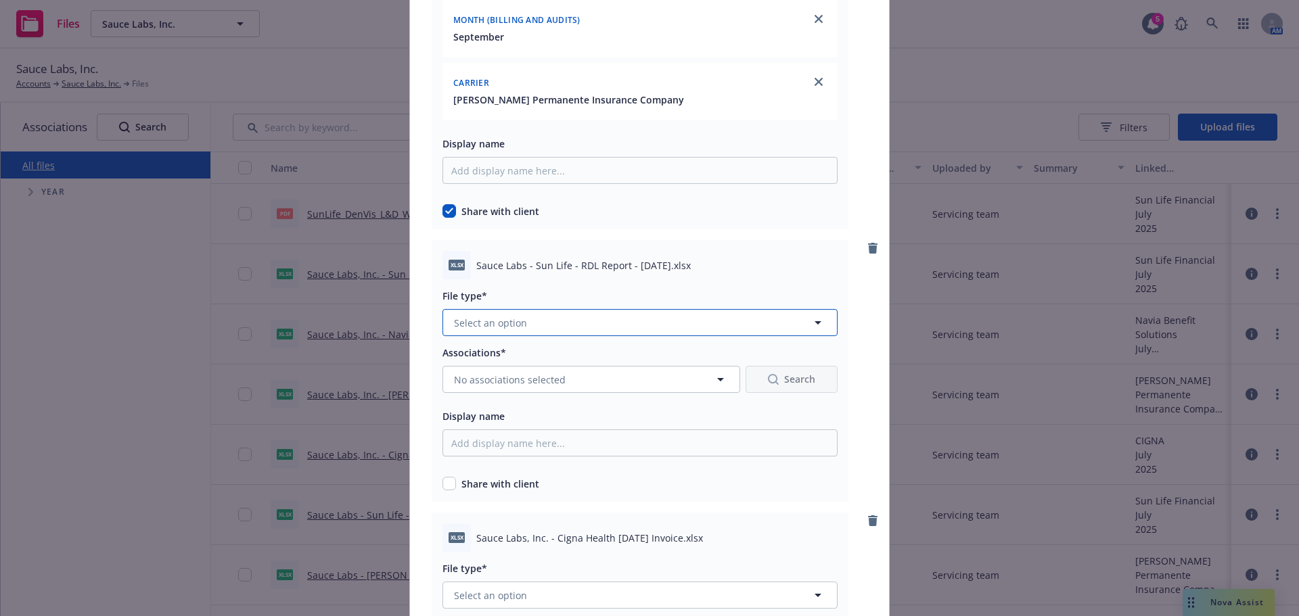
click at [601, 326] on button "Select an option" at bounding box center [640, 322] width 395 height 27
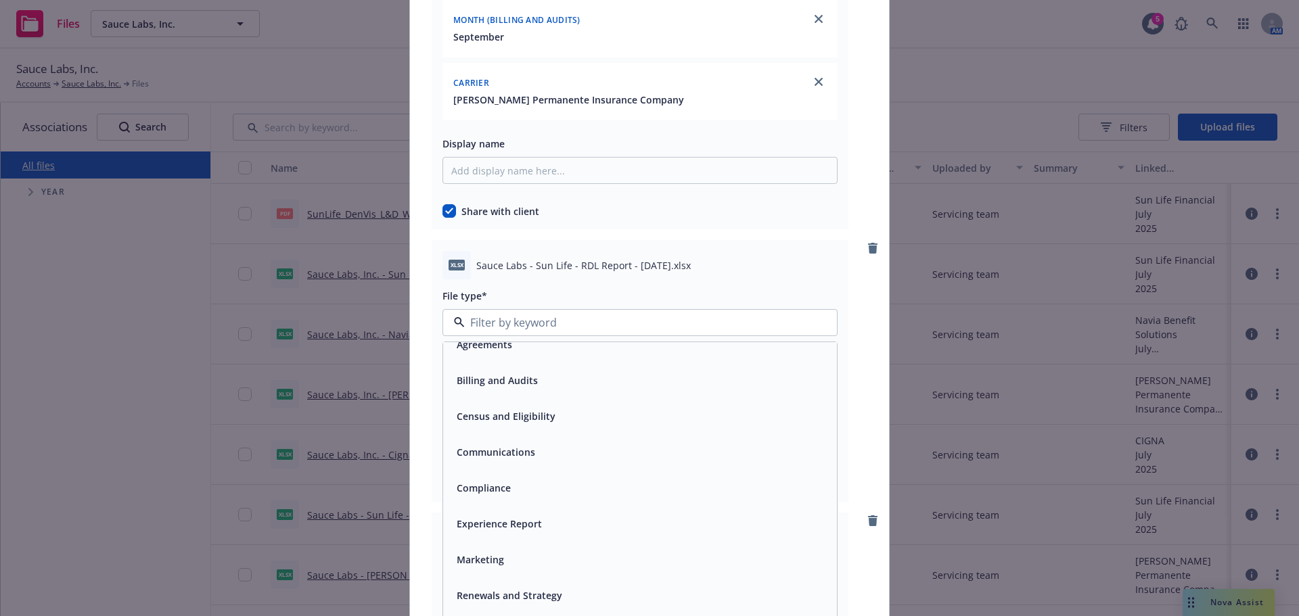
scroll to position [20, 0]
click at [553, 384] on div "Billing and Audits" at bounding box center [640, 376] width 378 height 20
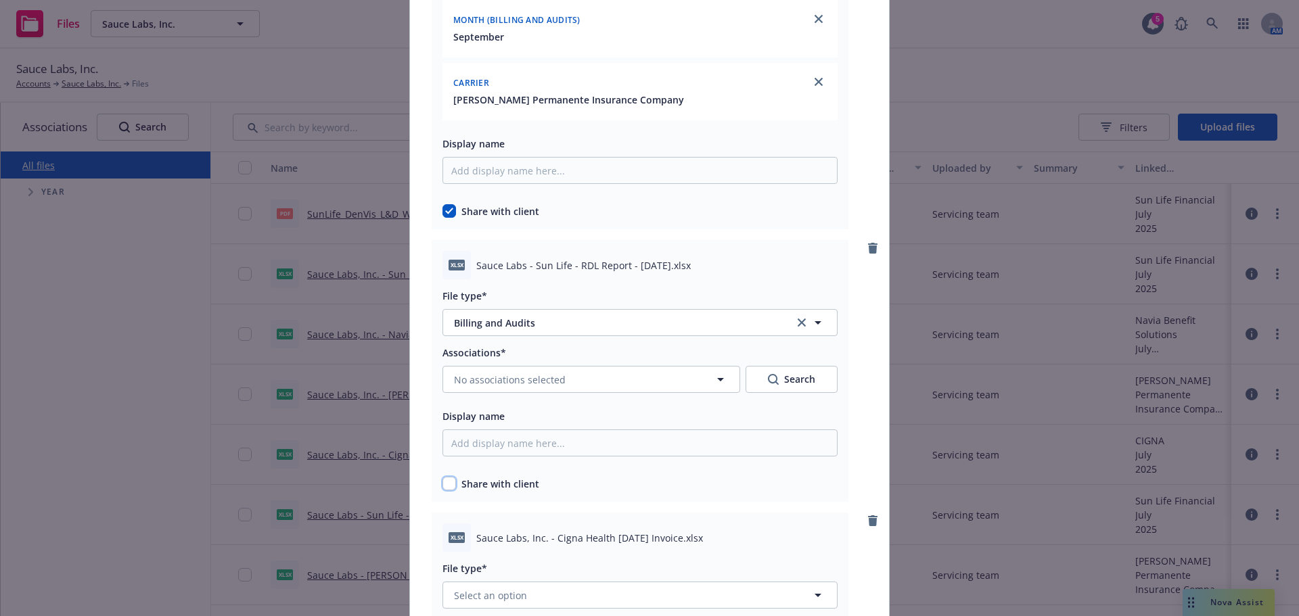
click at [449, 481] on input "checkbox" at bounding box center [450, 484] width 14 height 14
checkbox input "true"
click at [480, 404] on div "Associations* No associations selected Search Display name Share with client" at bounding box center [640, 417] width 395 height 147
click at [473, 388] on button "No associations selected" at bounding box center [592, 379] width 298 height 27
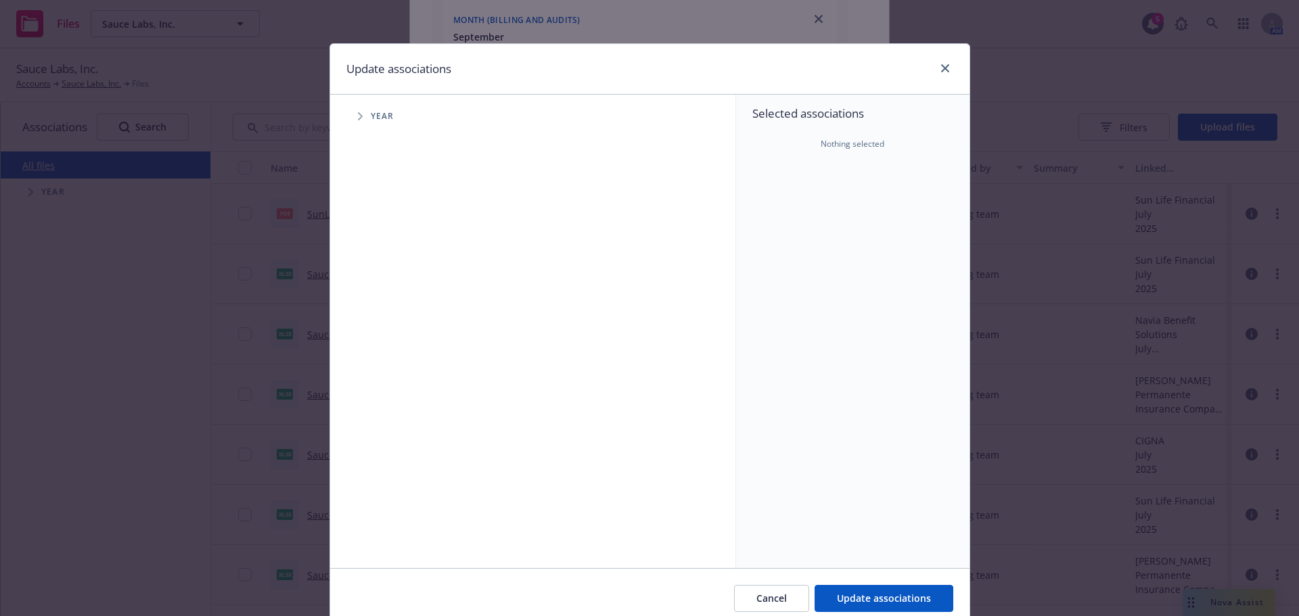
click at [349, 118] on span "Tree Example" at bounding box center [360, 117] width 22 height 22
click at [388, 305] on input "Tree Example" at bounding box center [395, 302] width 14 height 14
click at [375, 300] on icon "Tree Example" at bounding box center [377, 302] width 5 height 8
click at [381, 316] on div "2025 Year" at bounding box center [548, 301] width 375 height 31
click at [392, 331] on icon "Tree Example" at bounding box center [394, 331] width 5 height 8
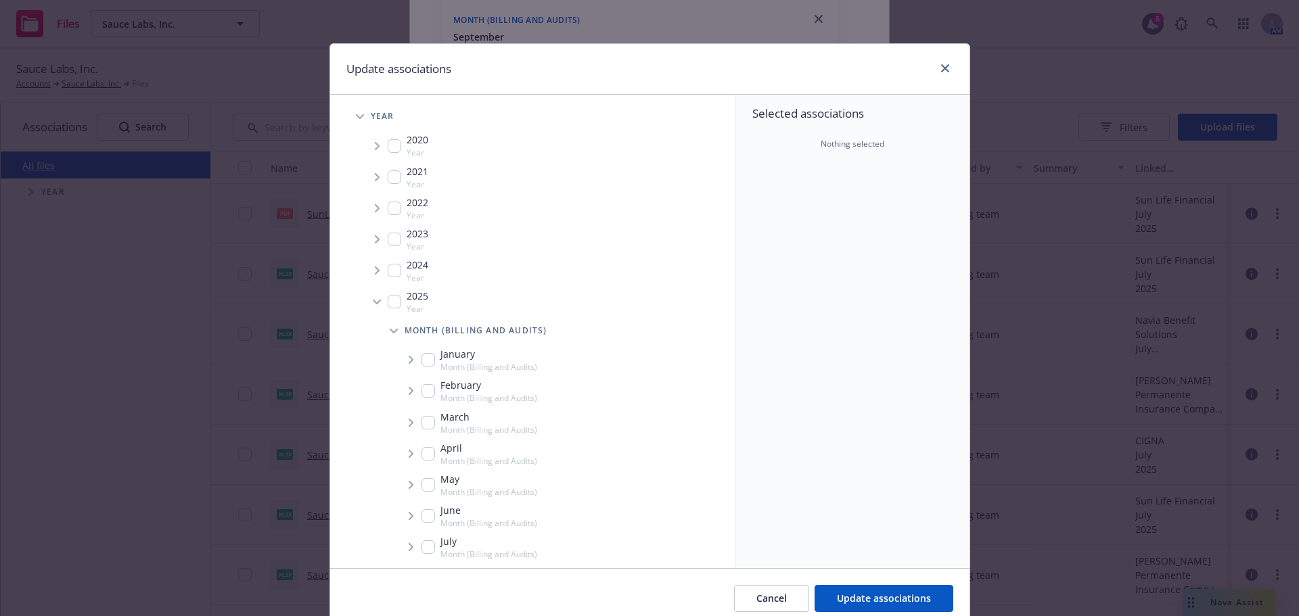
click at [397, 304] on div "2025 Year" at bounding box center [408, 302] width 41 height 26
checkbox input "true"
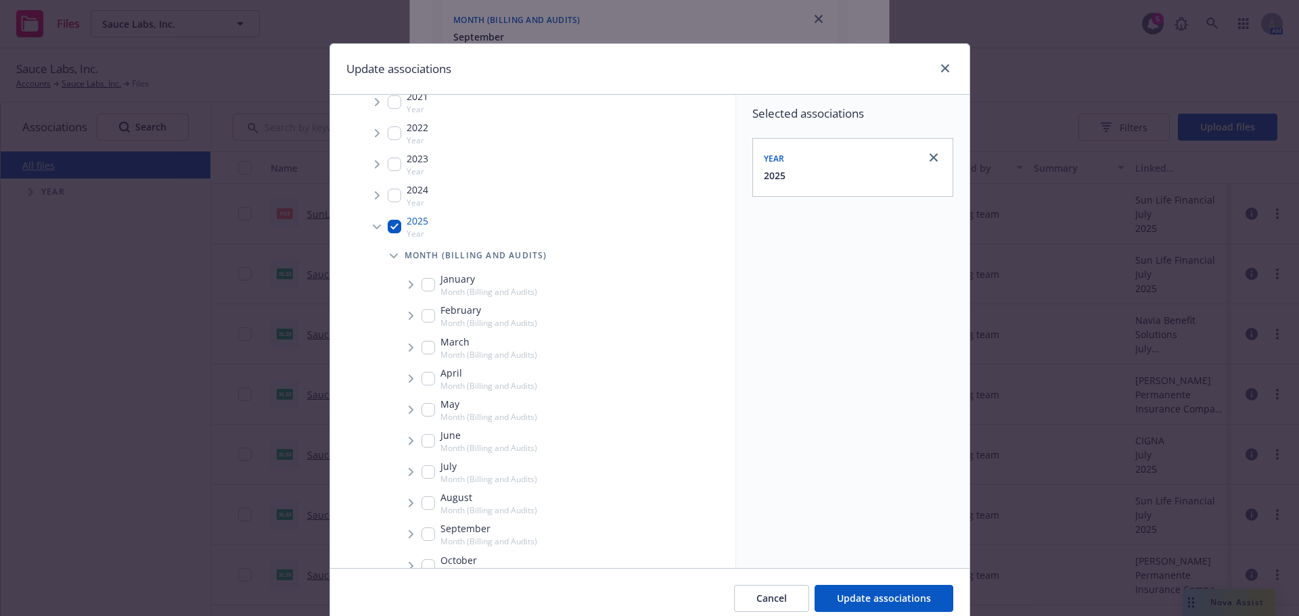
scroll to position [190, 0]
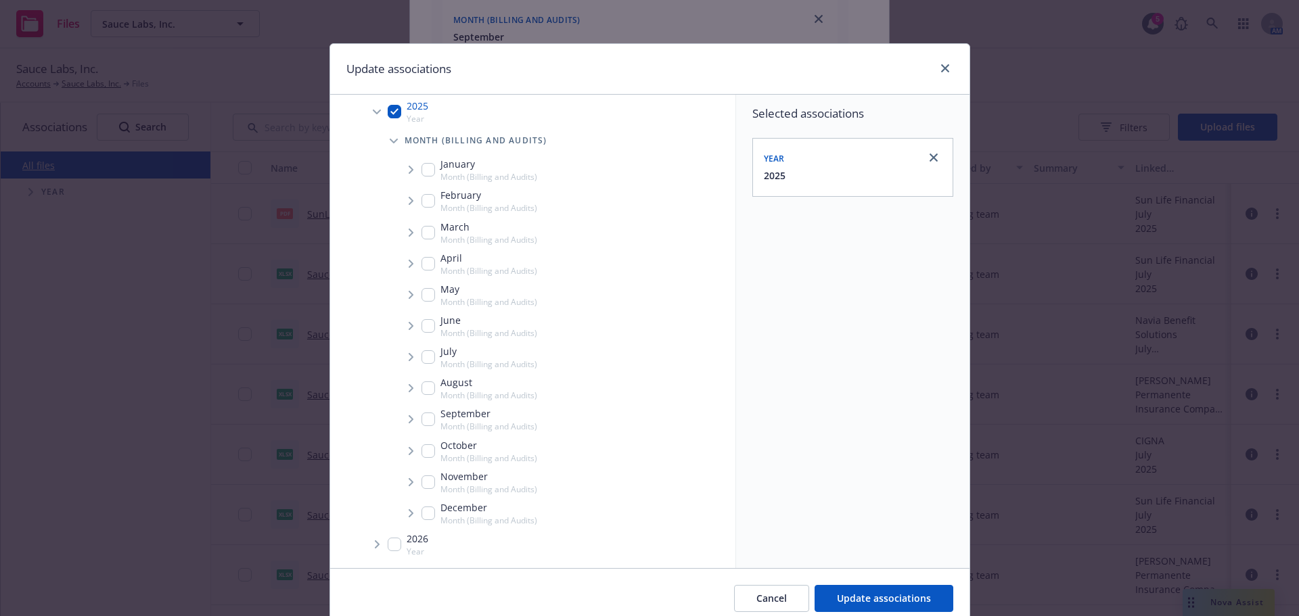
click at [422, 420] on input "Tree Example" at bounding box center [429, 420] width 14 height 14
checkbox input "true"
click at [401, 422] on span "Tree Example" at bounding box center [411, 420] width 22 height 22
click at [418, 441] on div "Carrier" at bounding box center [573, 449] width 324 height 27
click at [428, 447] on span "Tree Example" at bounding box center [428, 449] width 22 height 22
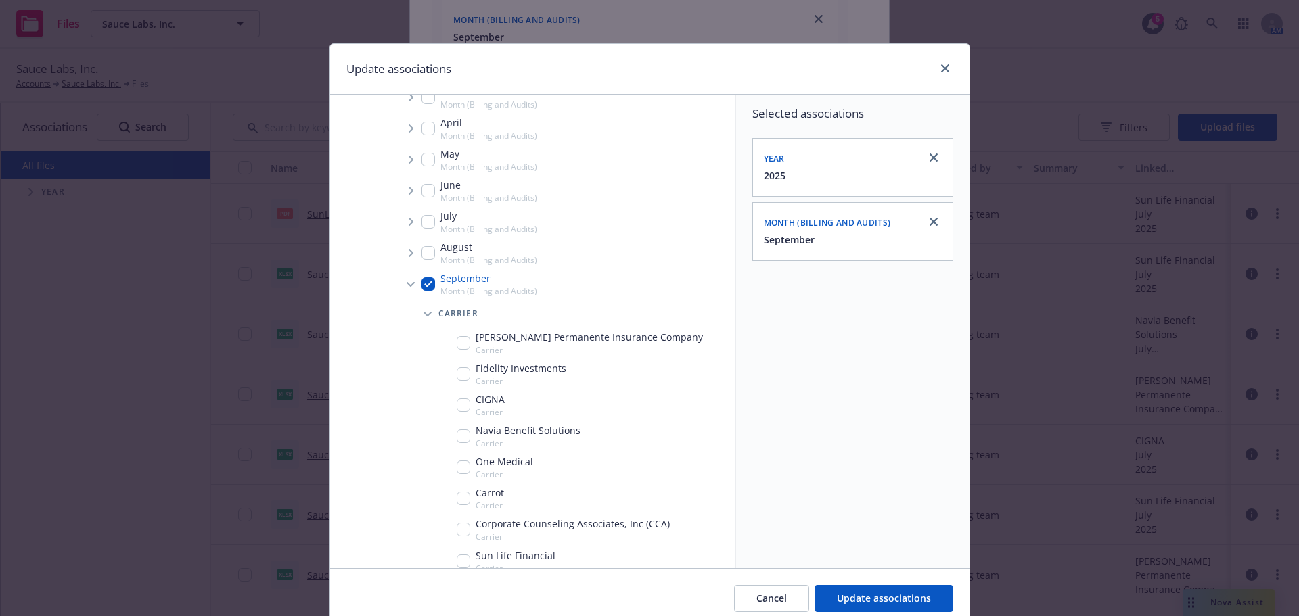
scroll to position [528, 0]
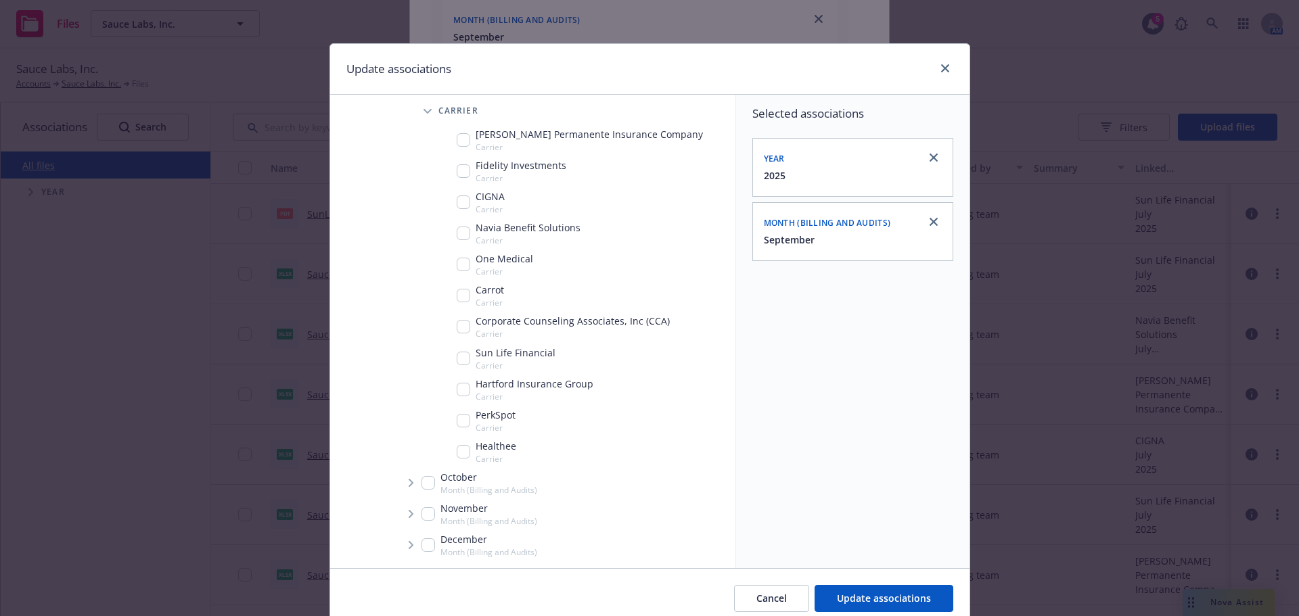
click at [476, 366] on span "Carrier" at bounding box center [516, 366] width 80 height 12
checkbox input "true"
click at [849, 595] on span "Update associations" at bounding box center [884, 598] width 94 height 13
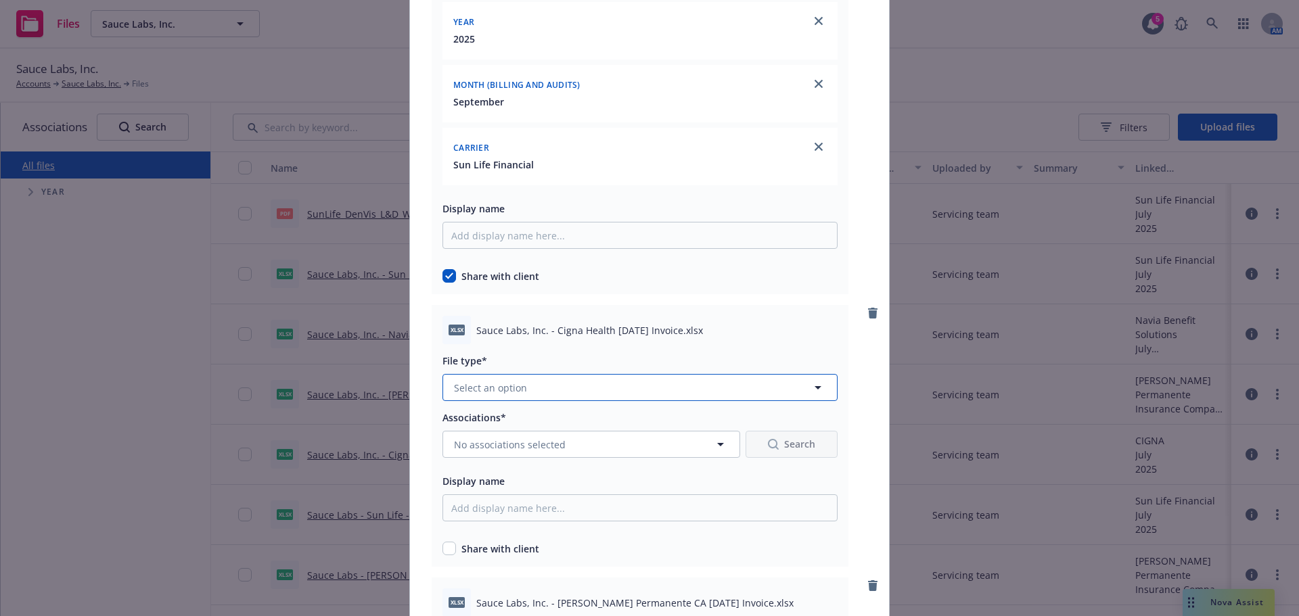
click at [551, 395] on button "Select an option" at bounding box center [640, 387] width 395 height 27
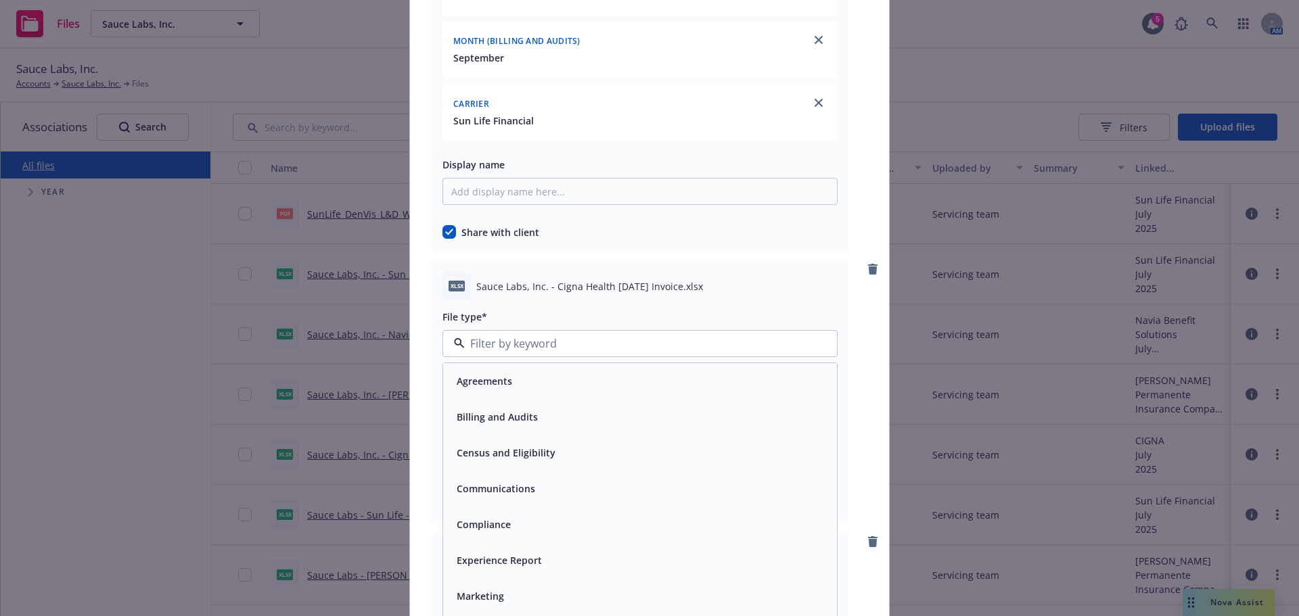
scroll to position [3113, 0]
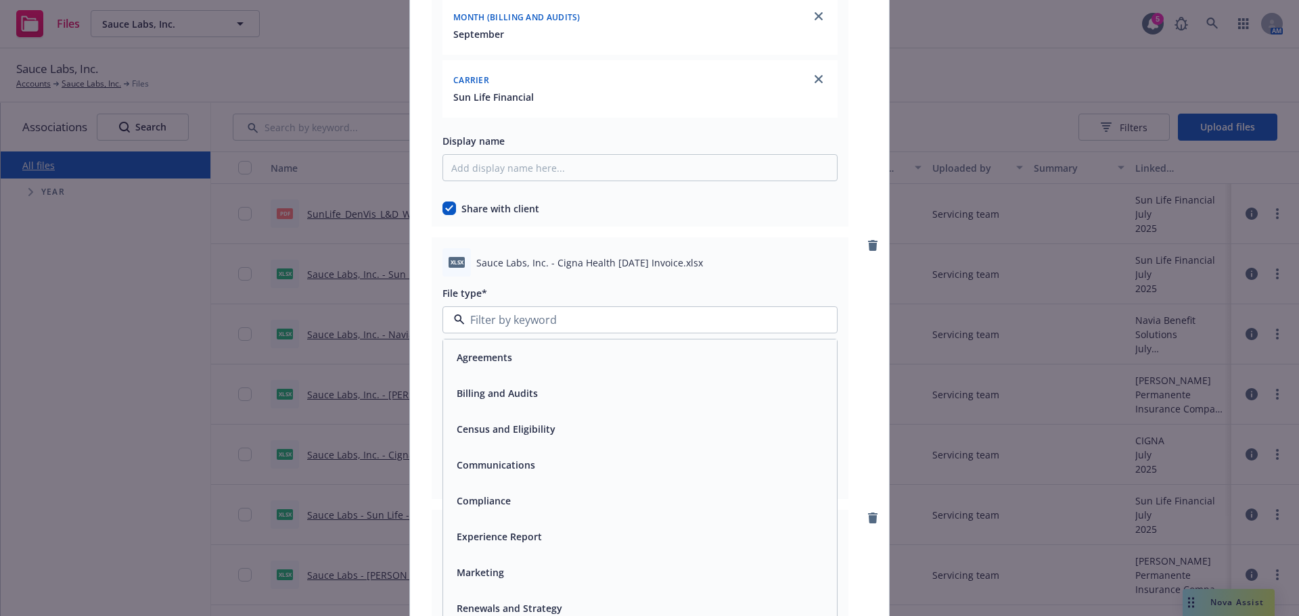
click at [548, 386] on div "Billing and Audits" at bounding box center [640, 394] width 378 height 20
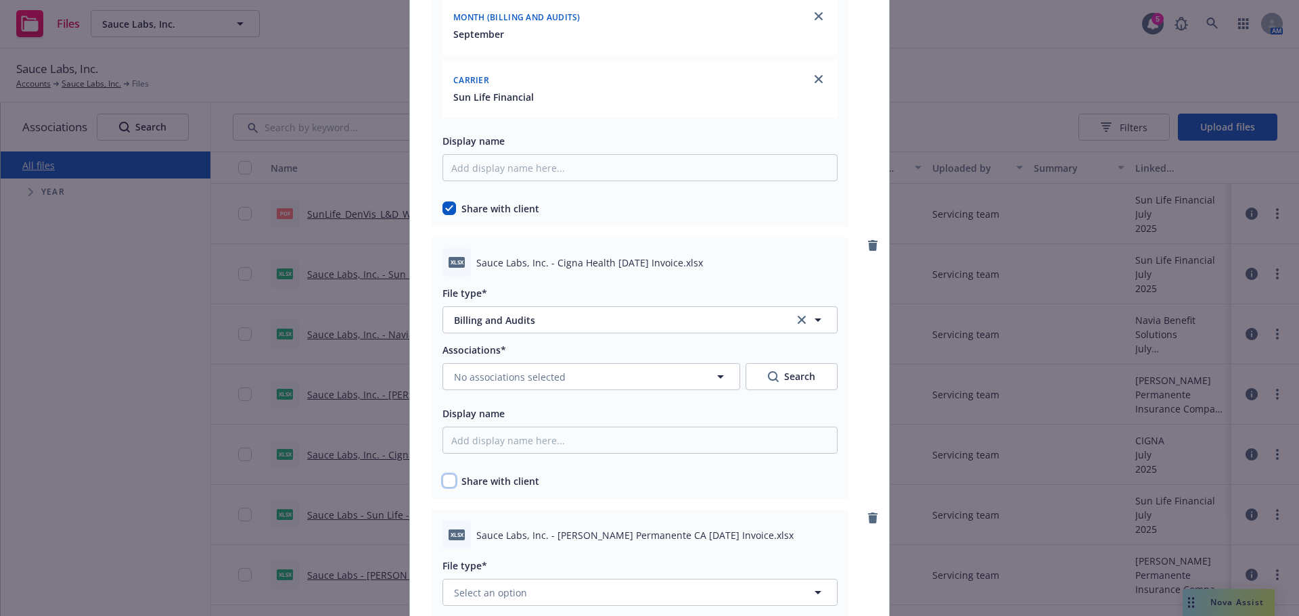
click at [447, 484] on input "checkbox" at bounding box center [450, 481] width 14 height 14
checkbox input "true"
click at [514, 389] on button "No associations selected" at bounding box center [592, 376] width 298 height 27
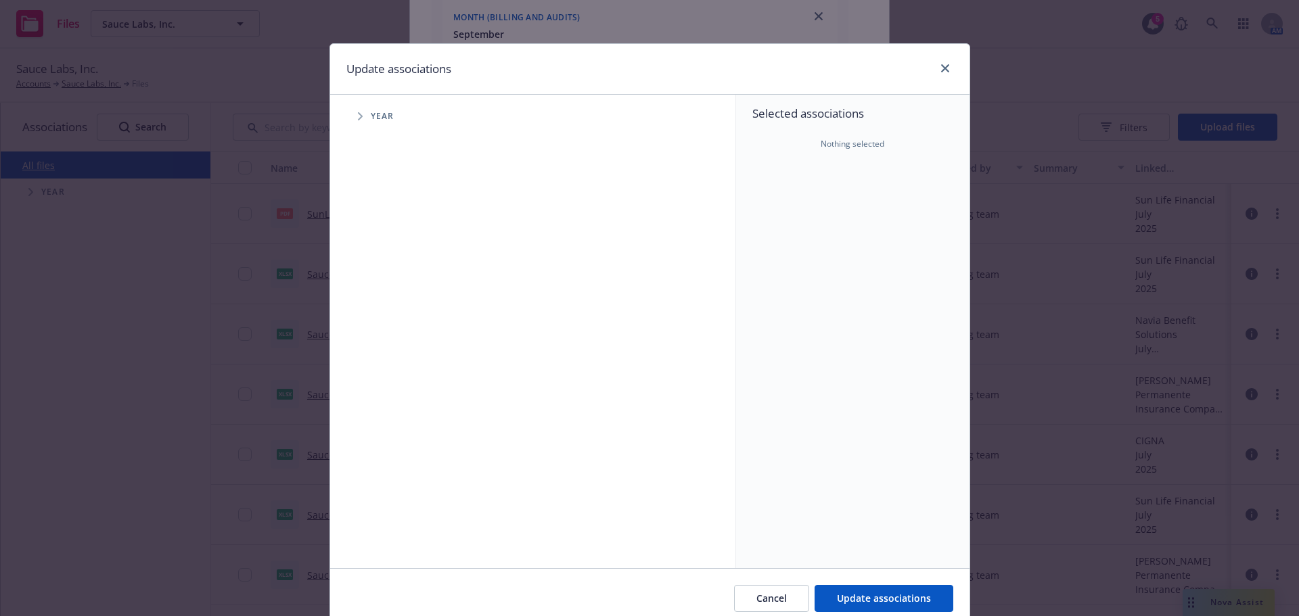
click at [932, 78] on div "Update associations" at bounding box center [649, 69] width 639 height 51
click at [945, 71] on link "close" at bounding box center [945, 68] width 16 height 16
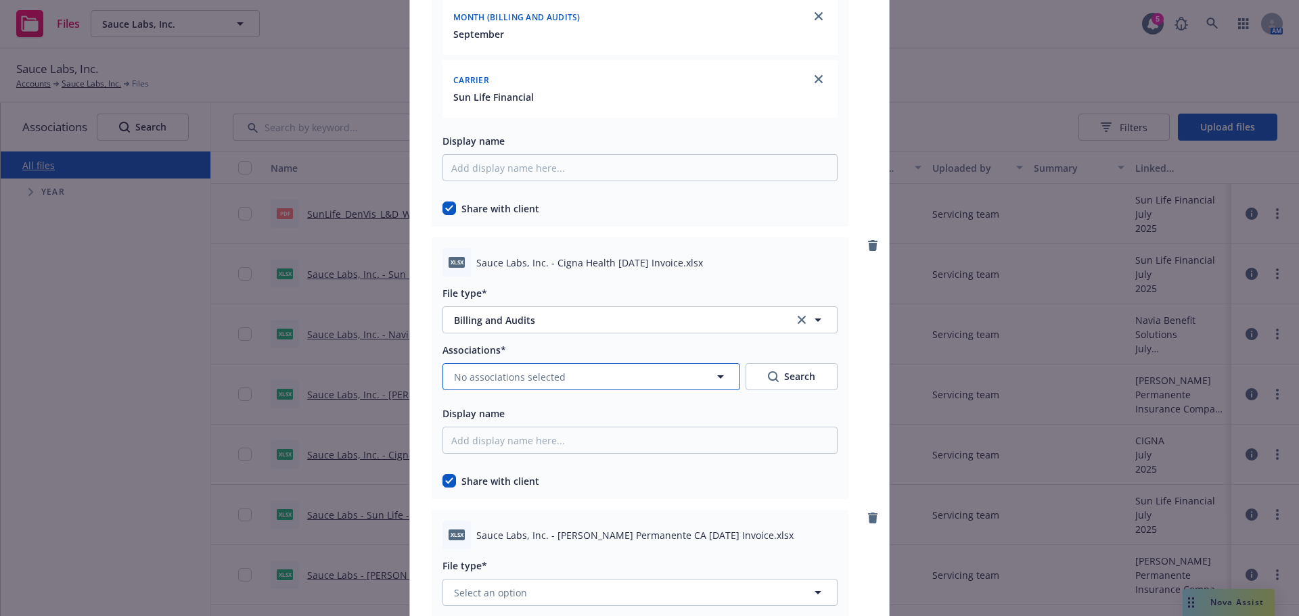
click at [605, 390] on button "No associations selected" at bounding box center [592, 376] width 298 height 27
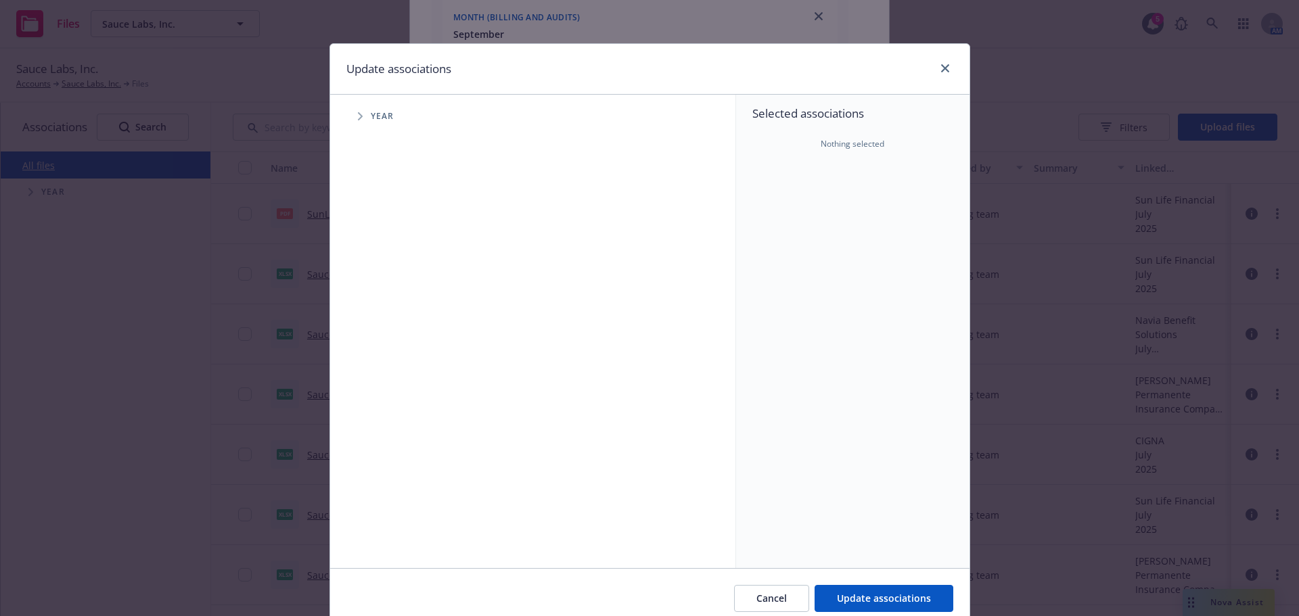
click at [363, 124] on span "Tree Example" at bounding box center [360, 117] width 22 height 22
click at [390, 310] on div "2025 Year" at bounding box center [408, 302] width 41 height 26
checkbox input "true"
click at [368, 307] on span "Tree Example" at bounding box center [377, 302] width 22 height 22
click at [386, 336] on span "Tree Example" at bounding box center [394, 331] width 22 height 22
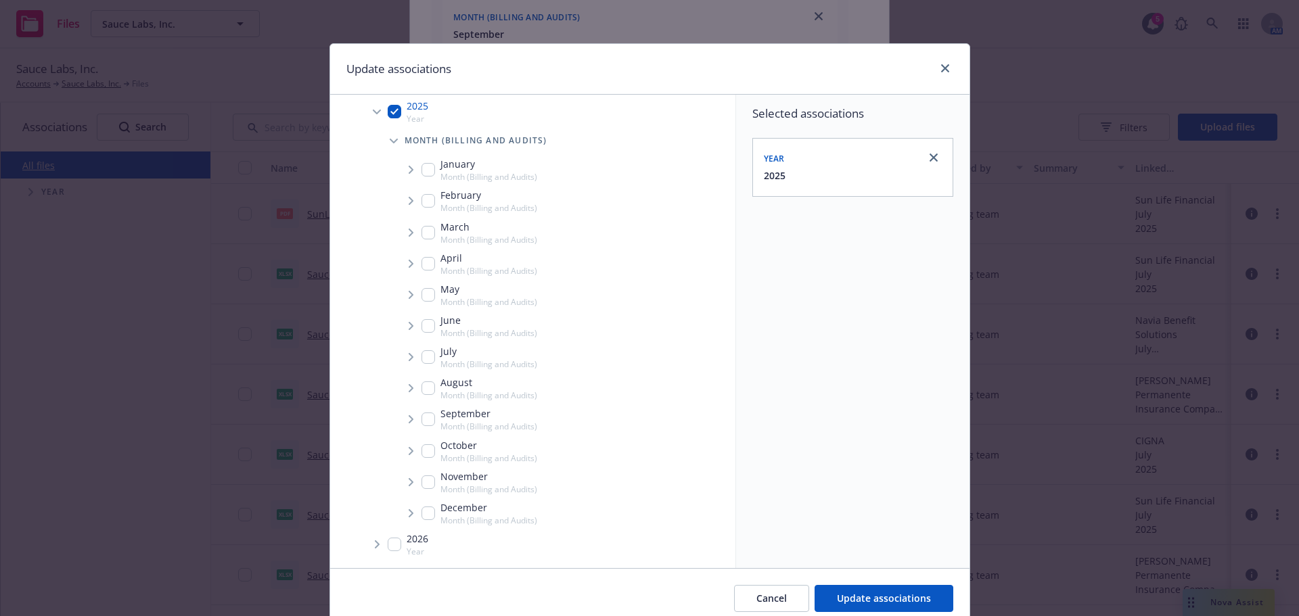
scroll to position [56, 0]
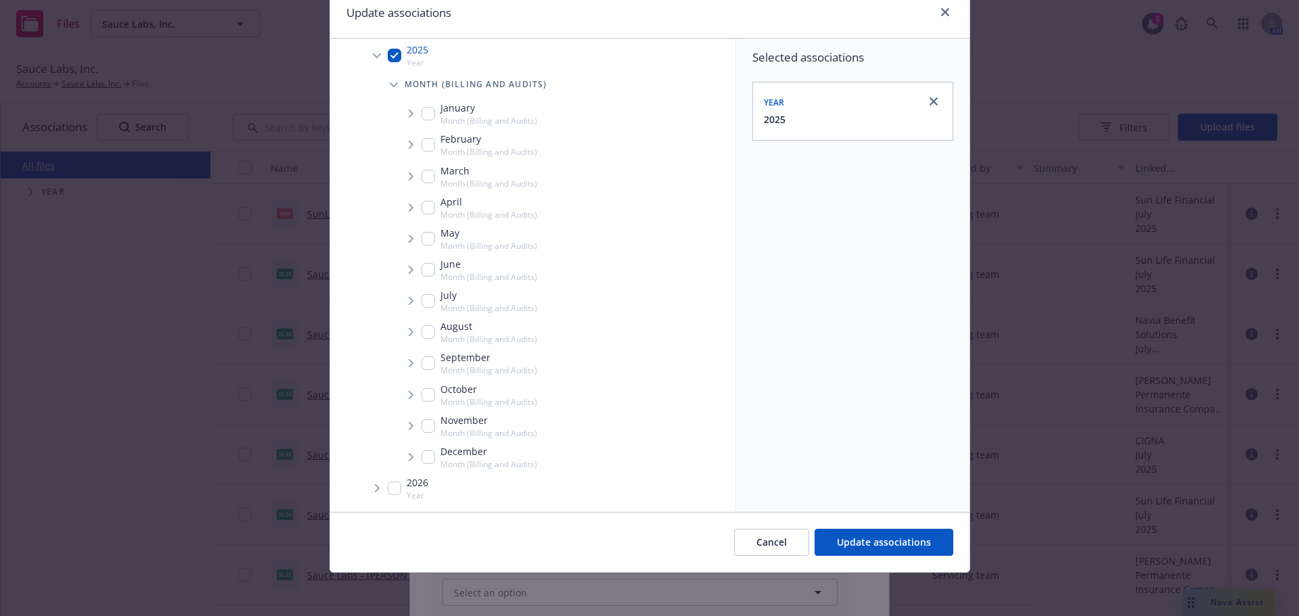
click at [422, 367] on input "Tree Example" at bounding box center [429, 364] width 14 height 14
checkbox input "true"
click at [411, 365] on span "Tree Example" at bounding box center [411, 364] width 22 height 22
click at [426, 390] on icon "Tree Example" at bounding box center [428, 393] width 5 height 8
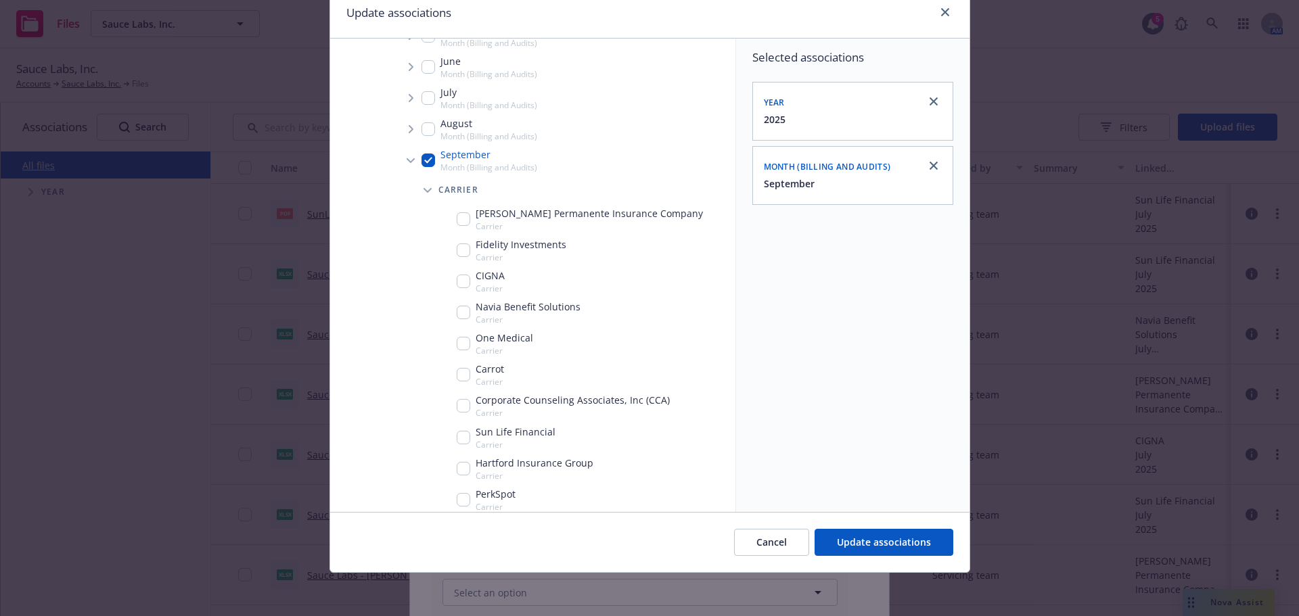
scroll to position [461, 0]
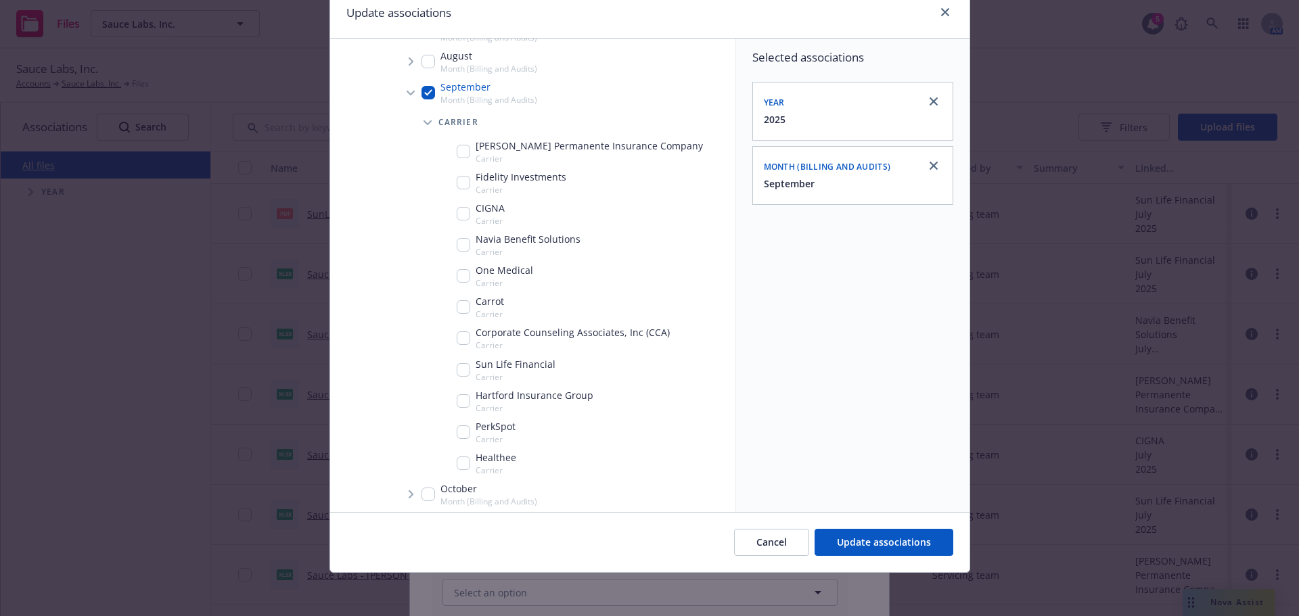
click at [464, 210] on input "Tree Example" at bounding box center [464, 214] width 14 height 14
checkbox input "true"
drag, startPoint x: 918, startPoint y: 566, endPoint x: 918, endPoint y: 547, distance: 19.6
click at [918, 564] on div "Cancel Update associations" at bounding box center [649, 542] width 639 height 60
click at [918, 547] on span "Update associations" at bounding box center [884, 542] width 94 height 13
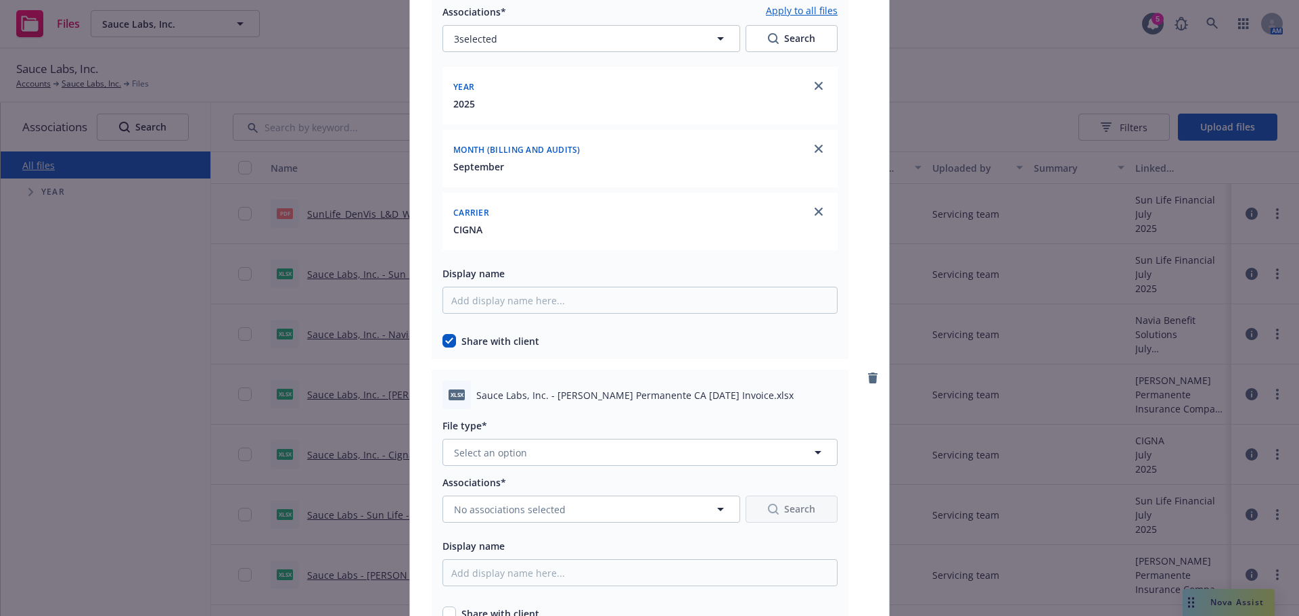
scroll to position [3586, 0]
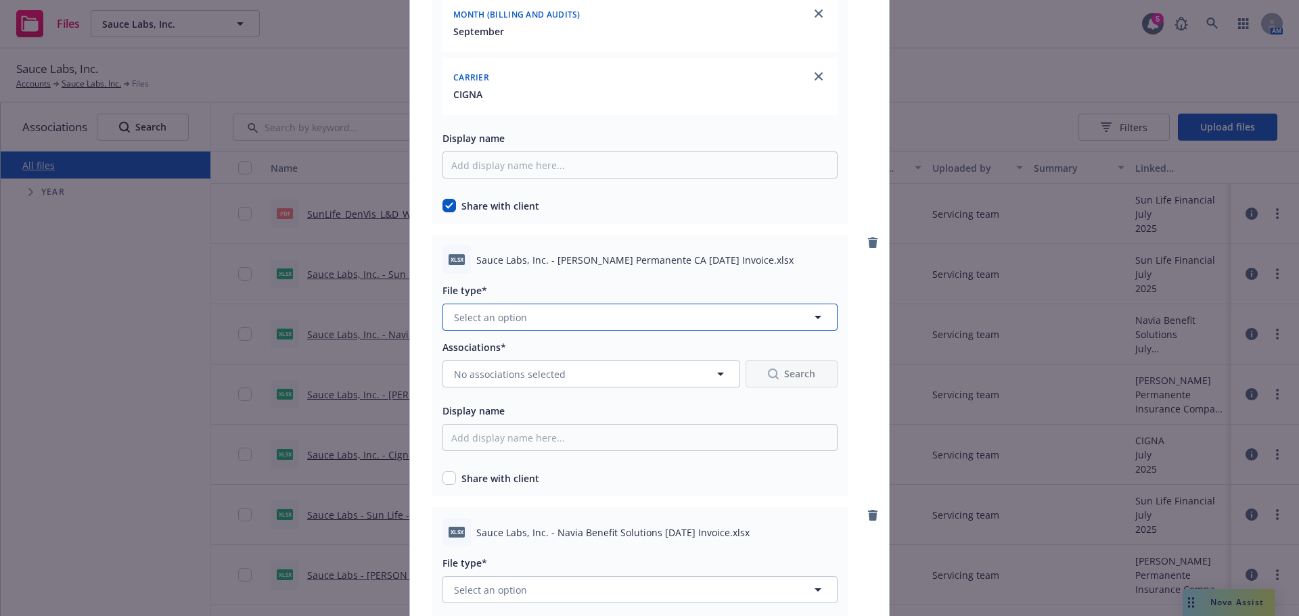
click at [537, 313] on button "Select an option" at bounding box center [640, 317] width 395 height 27
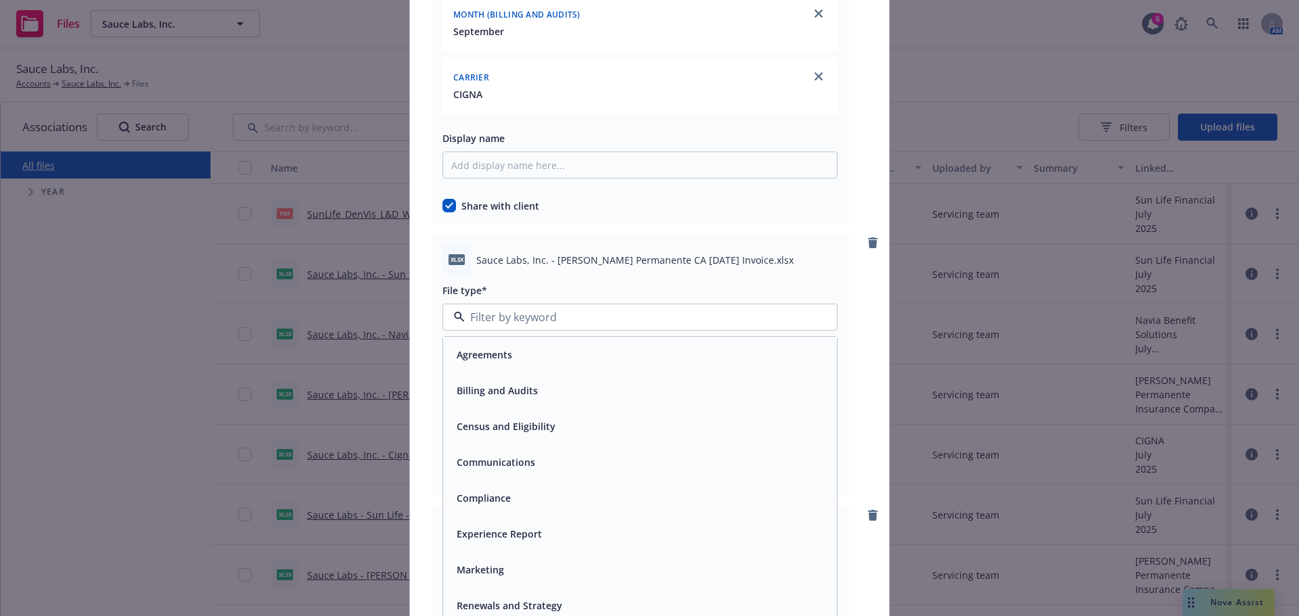
click at [568, 390] on div "Billing and Audits" at bounding box center [640, 391] width 378 height 20
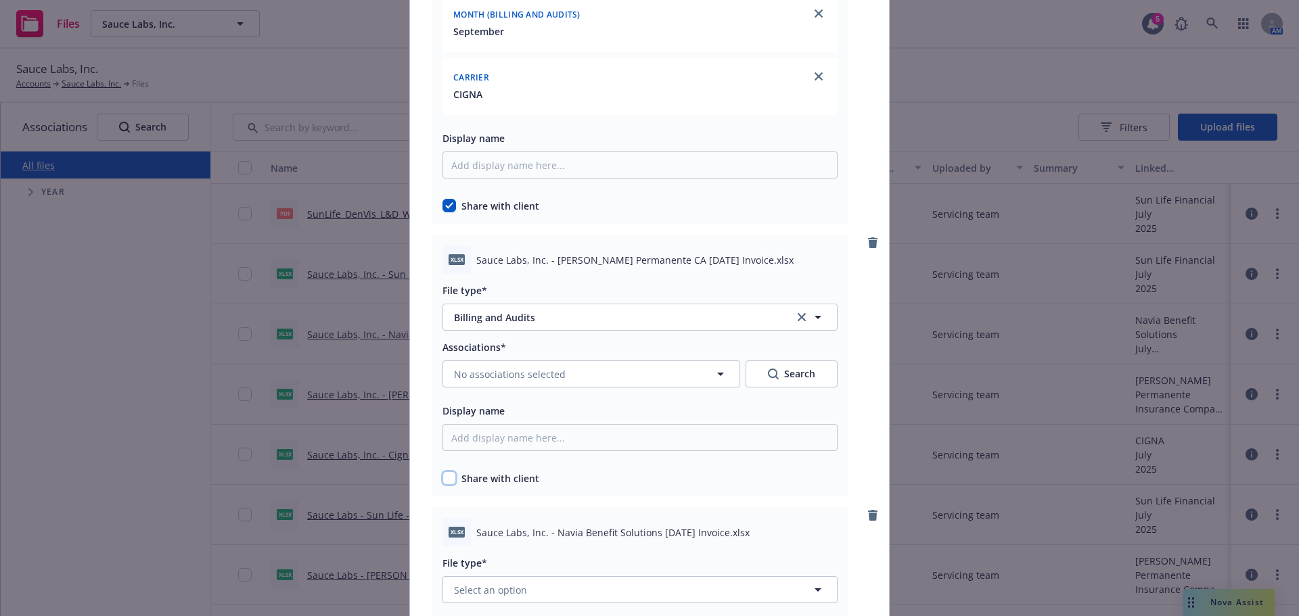
click at [448, 473] on input "checkbox" at bounding box center [450, 479] width 14 height 14
checkbox input "true"
click at [495, 380] on span "No associations selected" at bounding box center [510, 374] width 112 height 14
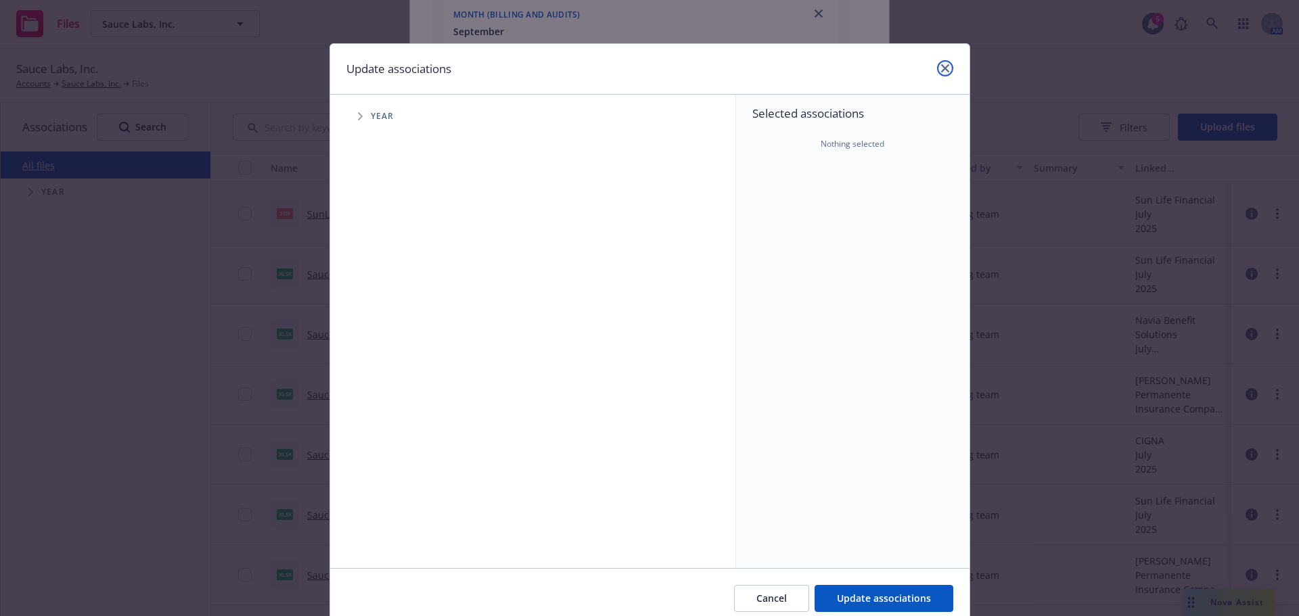
click at [941, 69] on icon "close" at bounding box center [945, 68] width 8 height 8
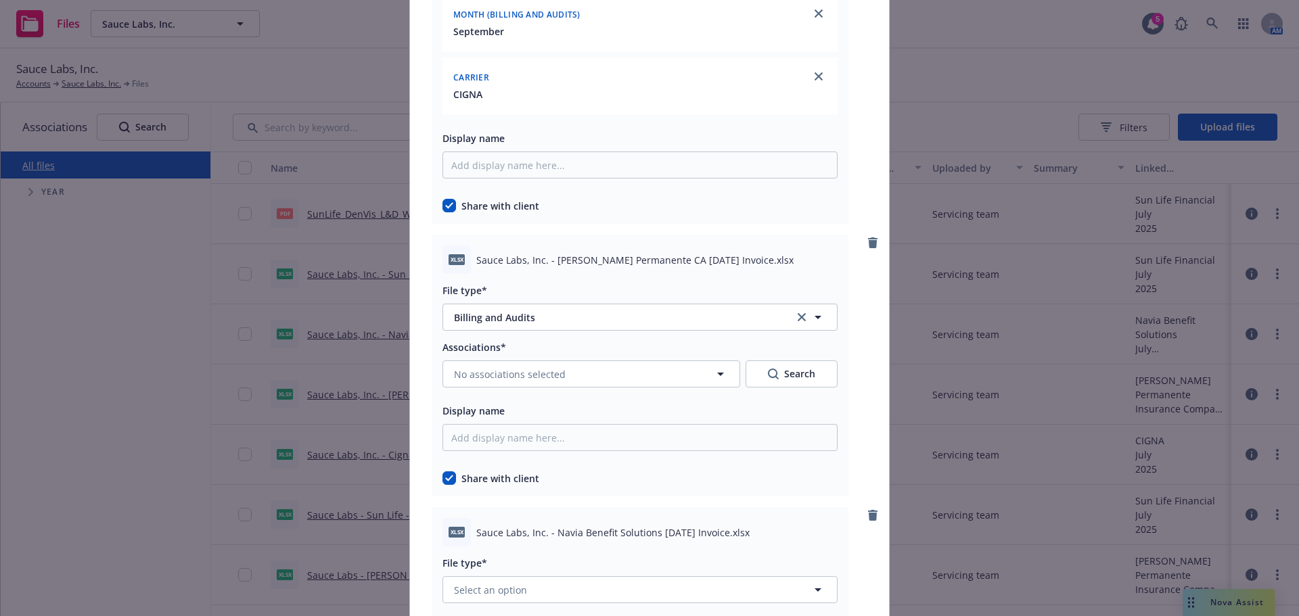
drag, startPoint x: 530, startPoint y: 414, endPoint x: 563, endPoint y: 389, distance: 41.0
click at [530, 413] on div "Display name" at bounding box center [640, 411] width 395 height 16
click at [564, 388] on button "No associations selected" at bounding box center [592, 374] width 298 height 27
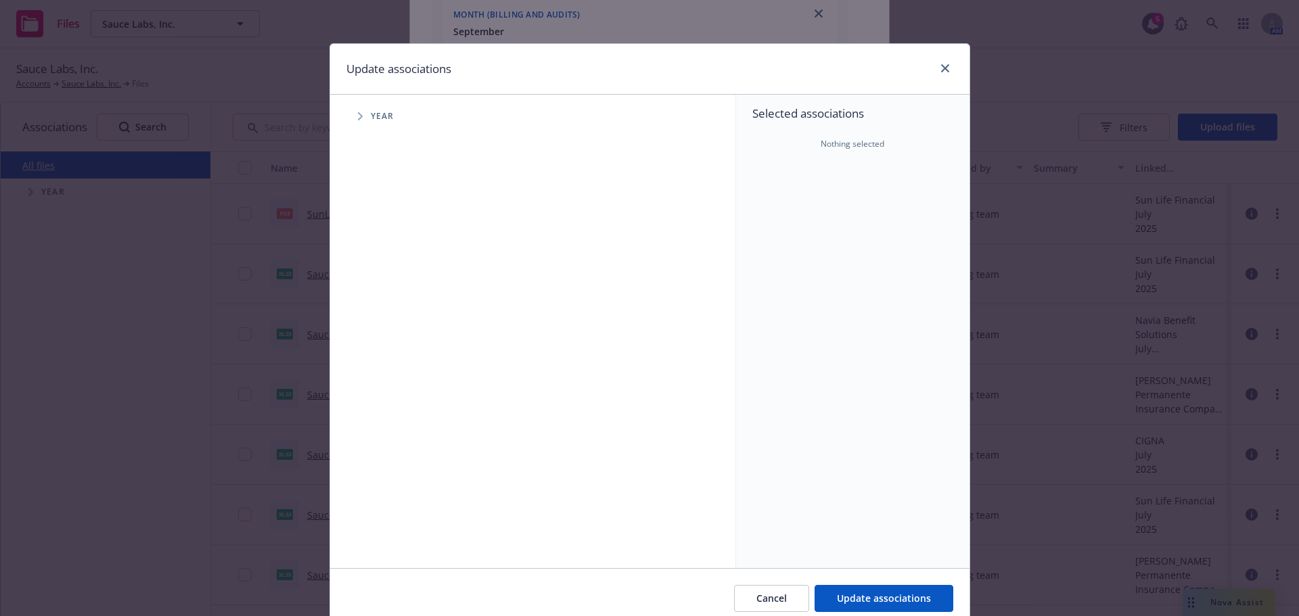
click at [351, 126] on span "Tree Example" at bounding box center [360, 117] width 22 height 22
click at [392, 308] on div "2025 Year" at bounding box center [408, 302] width 41 height 26
checkbox input "true"
click at [375, 299] on icon "Tree Example" at bounding box center [377, 302] width 5 height 8
click at [392, 328] on icon "Tree Example" at bounding box center [394, 331] width 5 height 8
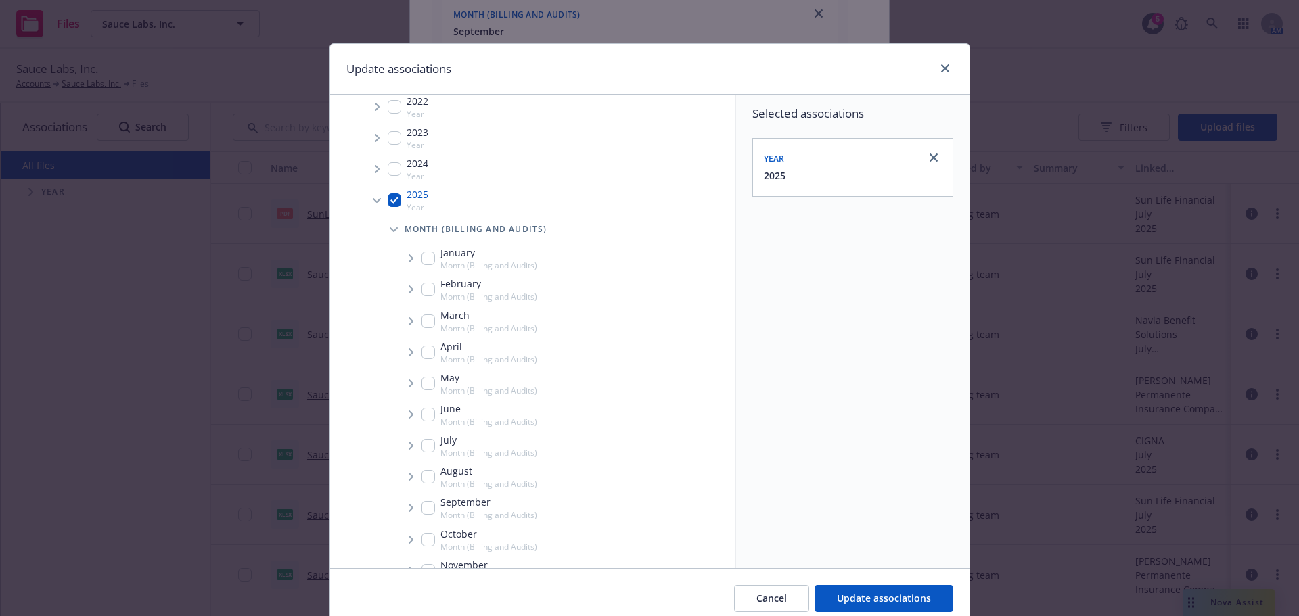
scroll to position [190, 0]
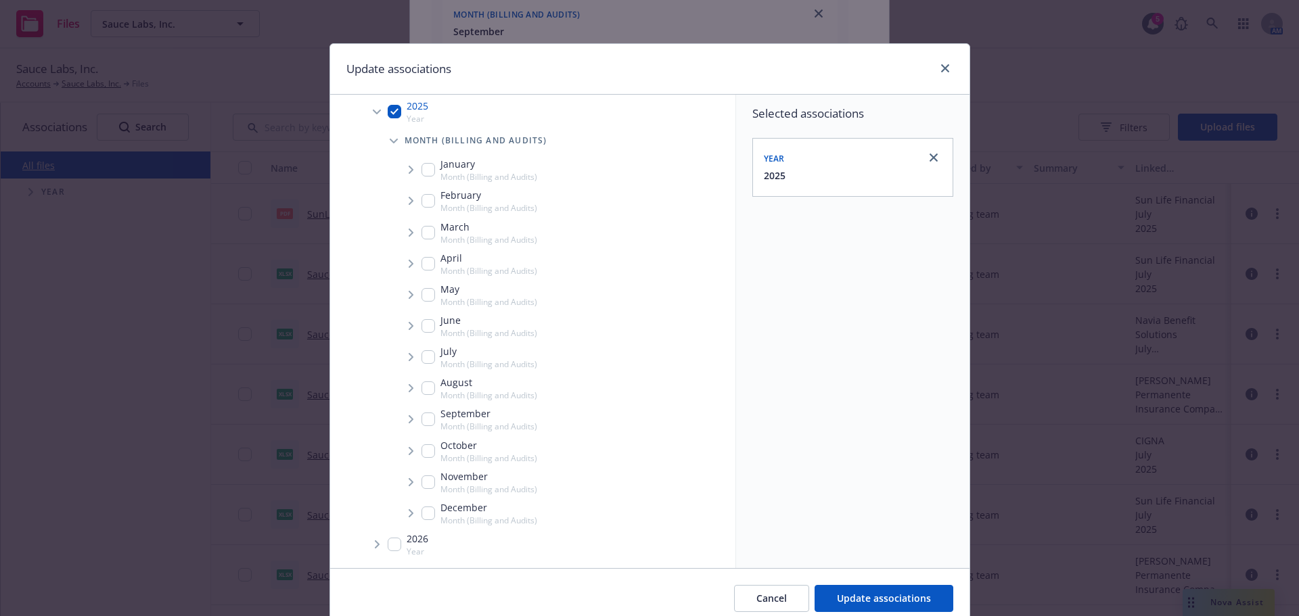
click at [422, 411] on div "September Month (Billing and Audits)" at bounding box center [480, 420] width 116 height 26
checkbox input "true"
click at [400, 420] on span "Tree Example" at bounding box center [411, 420] width 22 height 22
click at [422, 443] on span "Tree Example" at bounding box center [428, 449] width 22 height 22
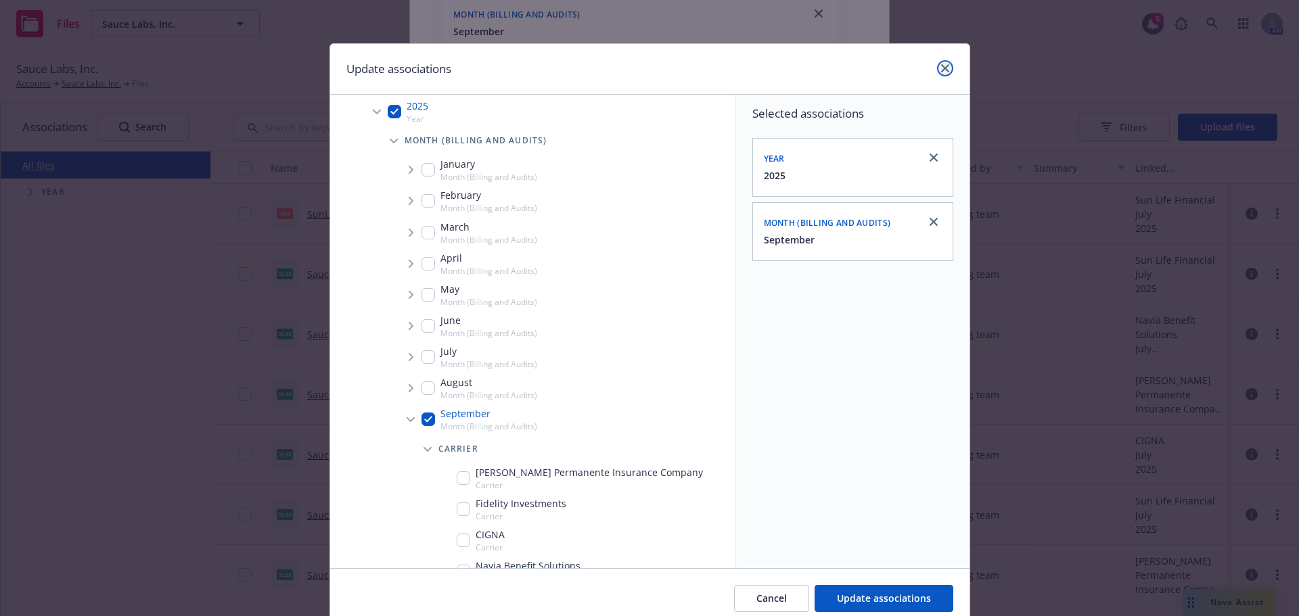
click at [939, 60] on link "close" at bounding box center [945, 68] width 16 height 16
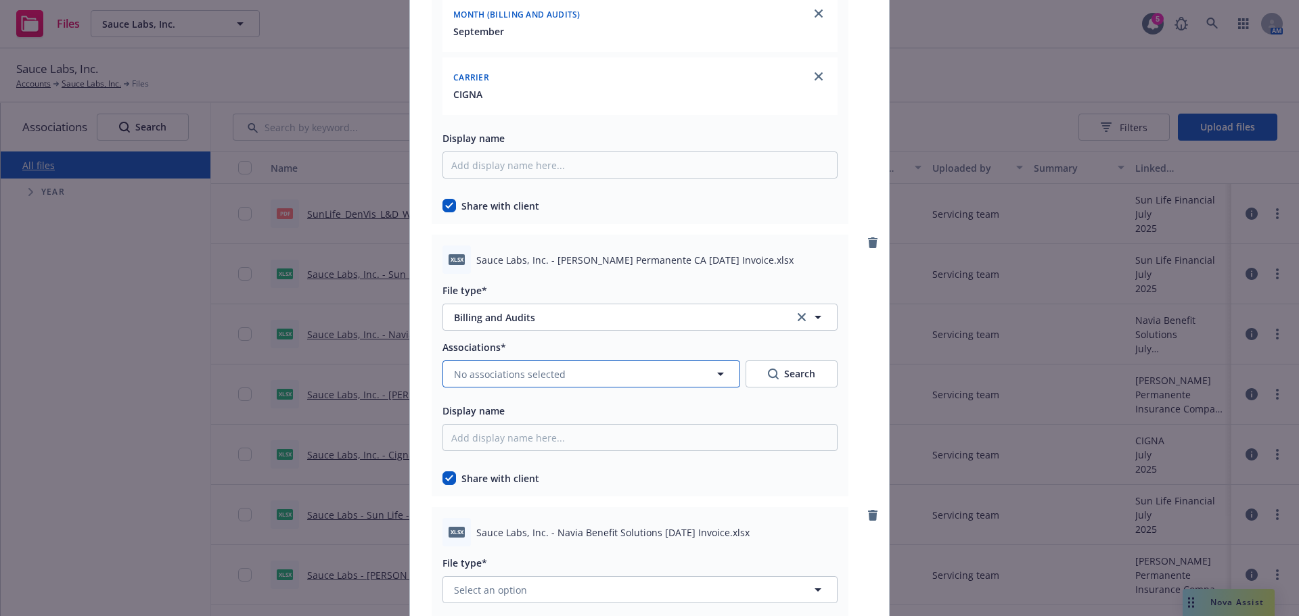
click at [551, 372] on span "No associations selected" at bounding box center [510, 374] width 112 height 14
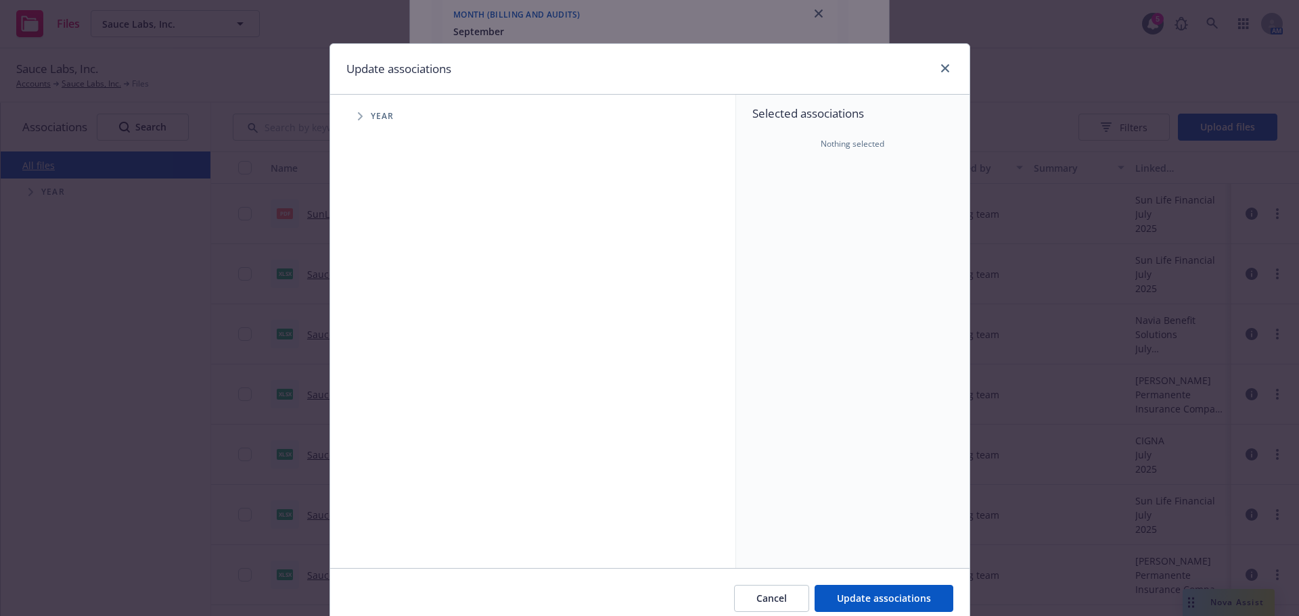
click at [355, 125] on span "Tree Example" at bounding box center [360, 117] width 22 height 22
click at [388, 296] on input "Tree Example" at bounding box center [395, 302] width 14 height 14
checkbox input "true"
click at [369, 293] on span "Tree Example" at bounding box center [377, 302] width 22 height 22
click at [394, 336] on span "Tree Example" at bounding box center [394, 331] width 22 height 22
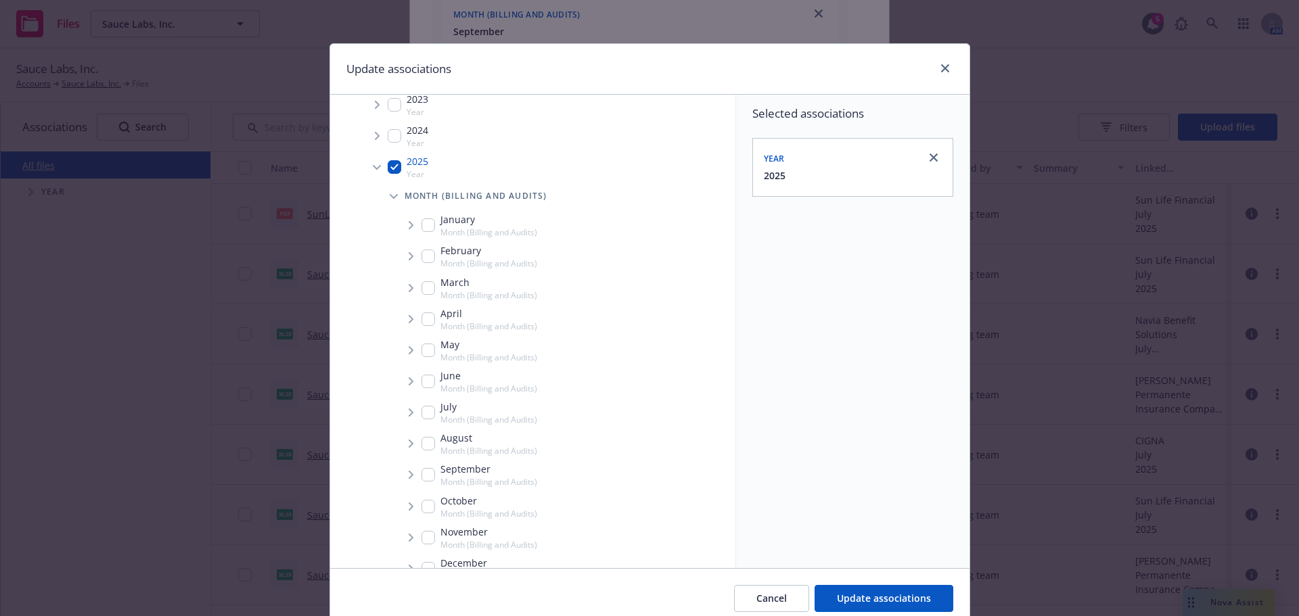
scroll to position [135, 0]
click at [424, 474] on input "Tree Example" at bounding box center [429, 475] width 14 height 14
checkbox input "true"
click at [400, 474] on span "Tree Example" at bounding box center [411, 475] width 22 height 22
click at [426, 507] on span "Tree Example" at bounding box center [428, 504] width 22 height 22
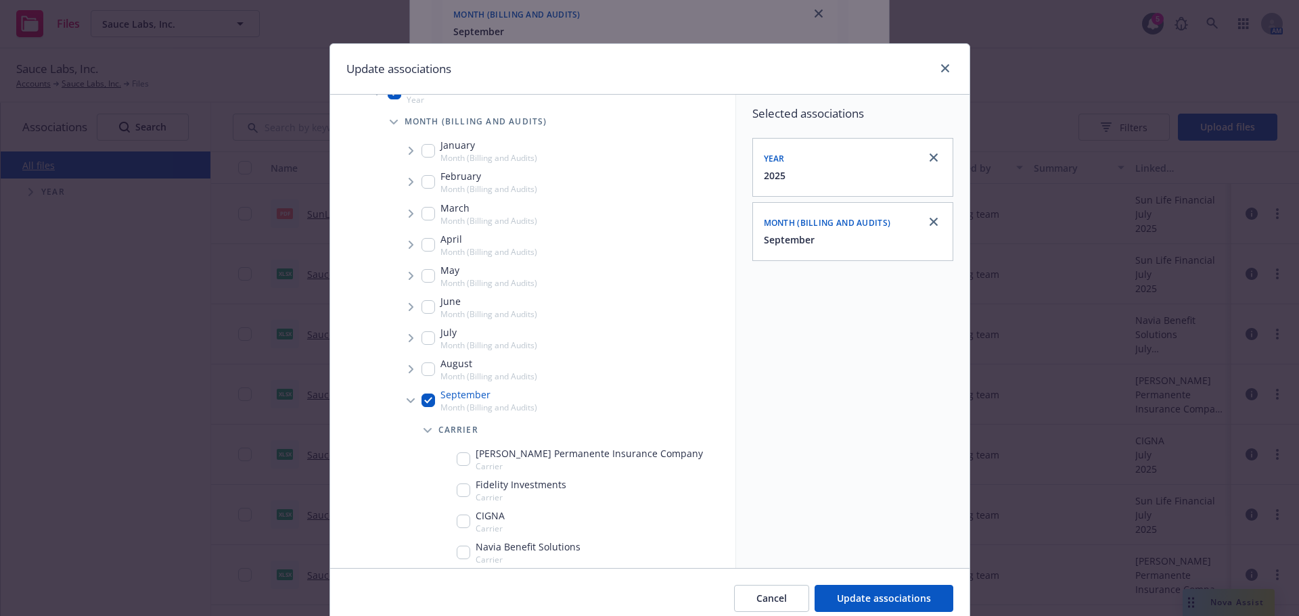
scroll to position [271, 0]
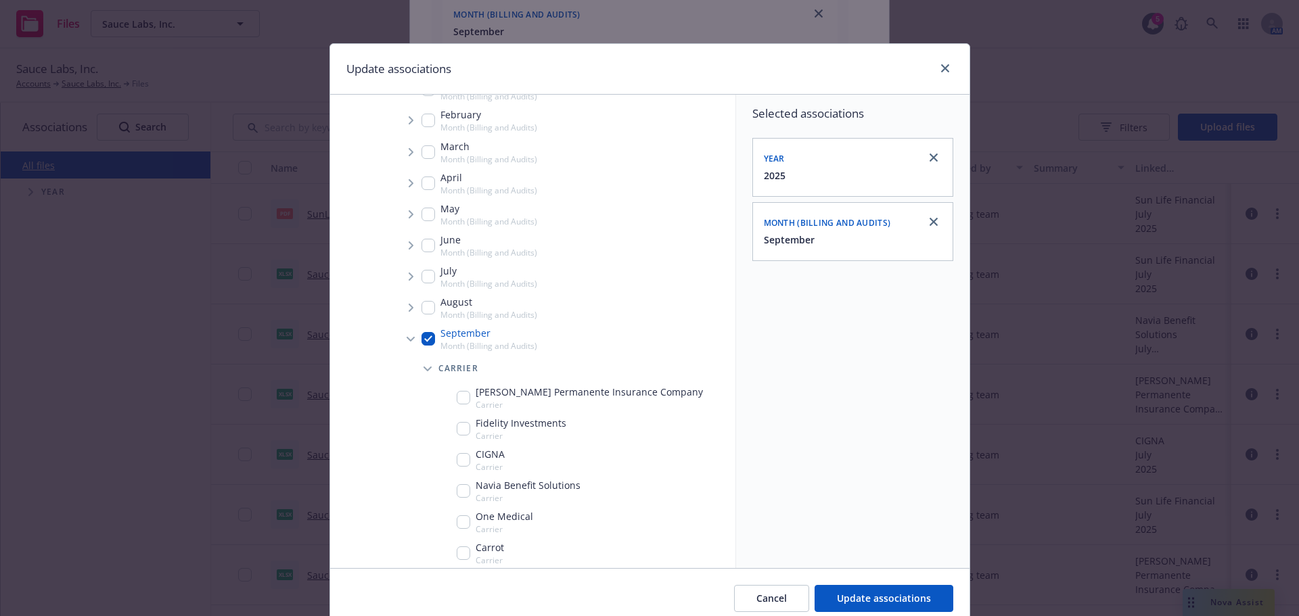
click at [459, 397] on input "Tree Example" at bounding box center [464, 398] width 14 height 14
checkbox input "true"
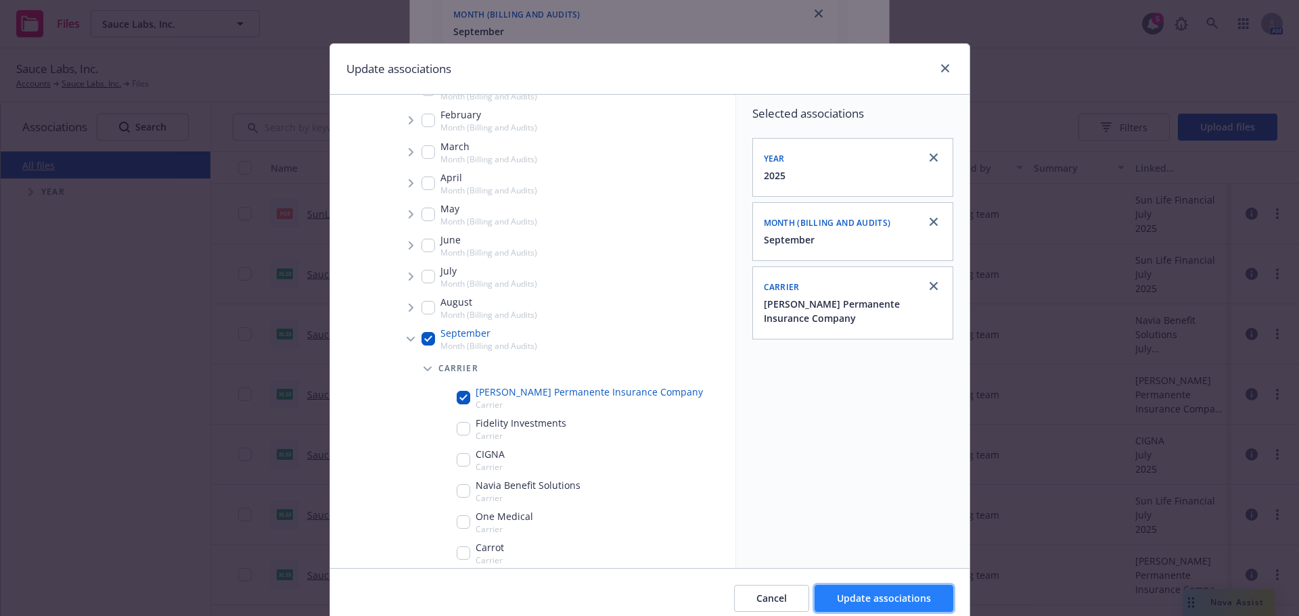
click at [884, 594] on span "Update associations" at bounding box center [884, 598] width 94 height 13
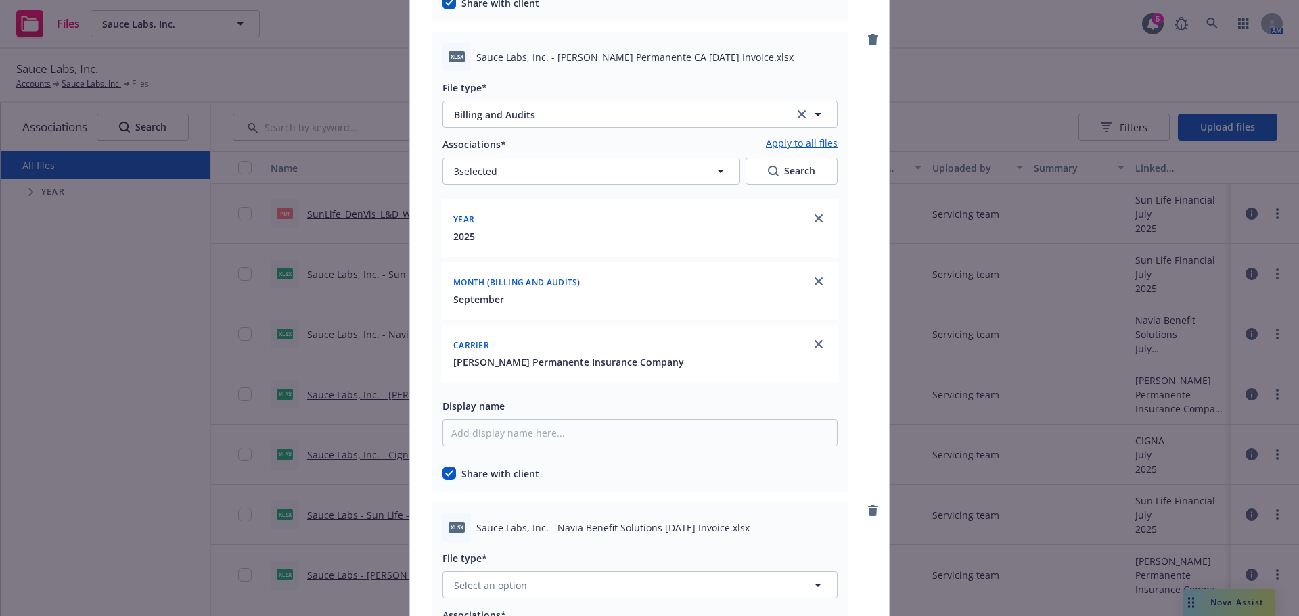
scroll to position [3992, 0]
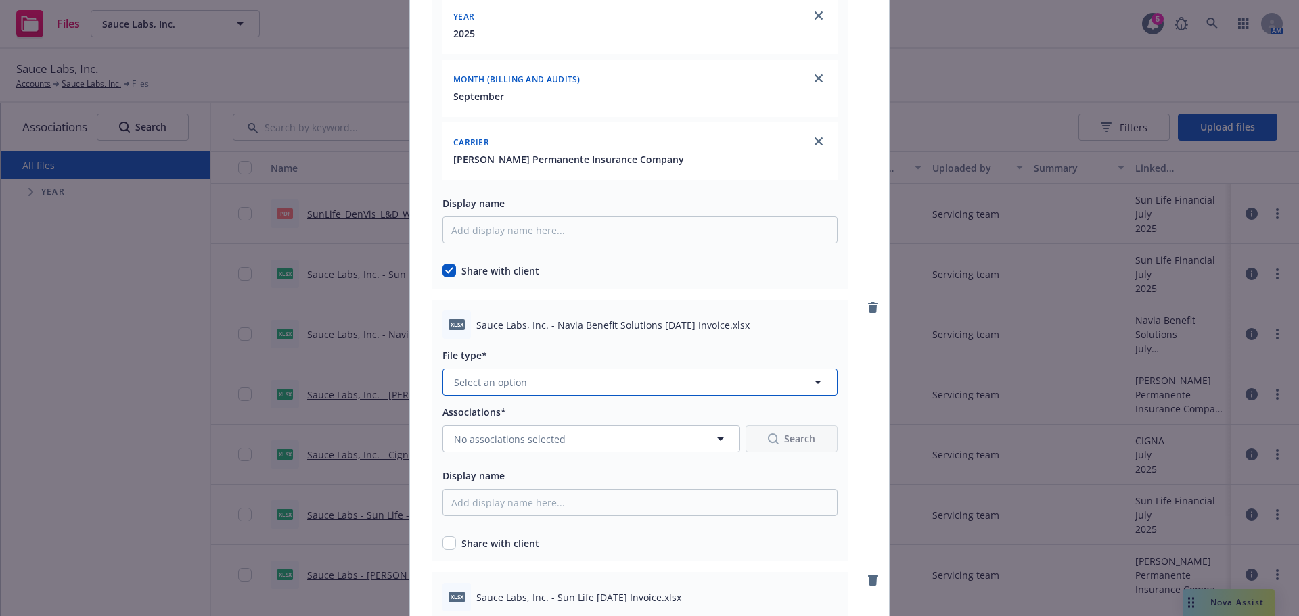
click at [548, 392] on button "Select an option" at bounding box center [640, 382] width 395 height 27
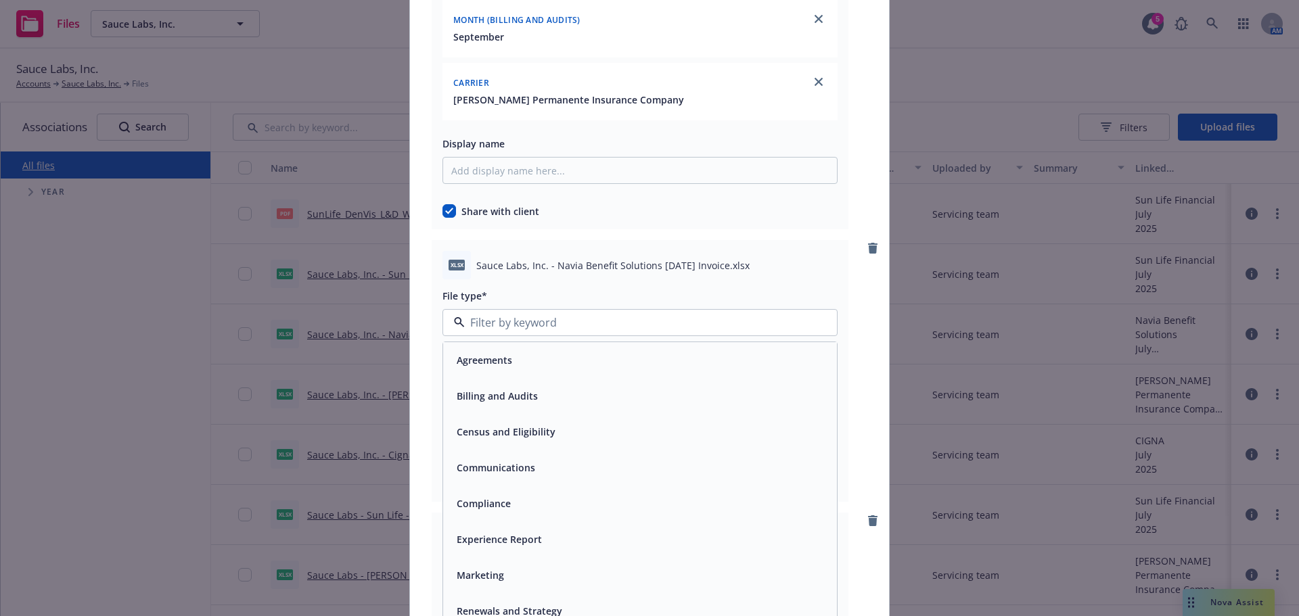
scroll to position [4128, 0]
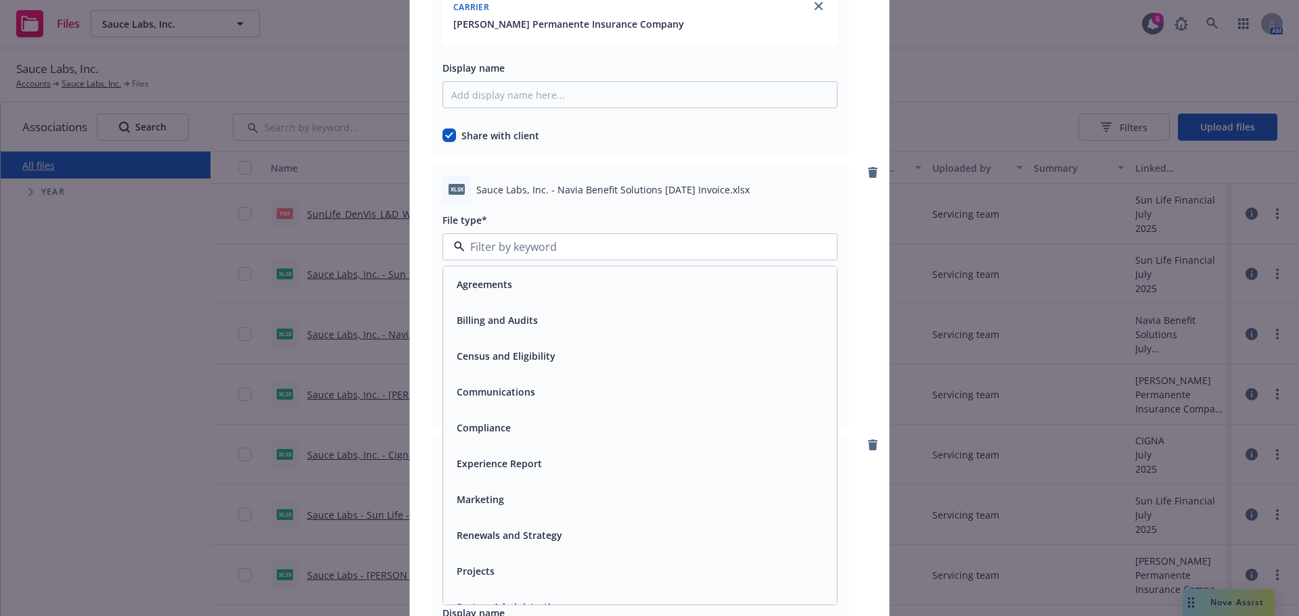
click at [537, 321] on div "Billing and Audits" at bounding box center [640, 321] width 378 height 20
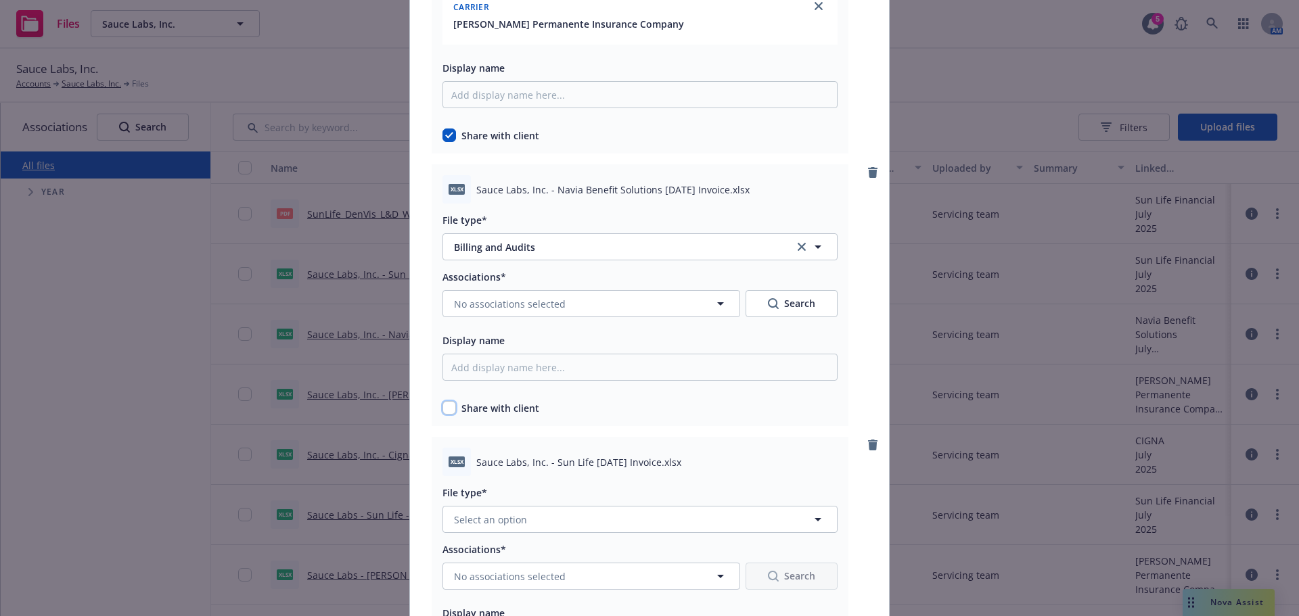
click at [450, 412] on input "checkbox" at bounding box center [450, 408] width 14 height 14
checkbox input "true"
click at [510, 314] on button "No associations selected" at bounding box center [592, 303] width 298 height 27
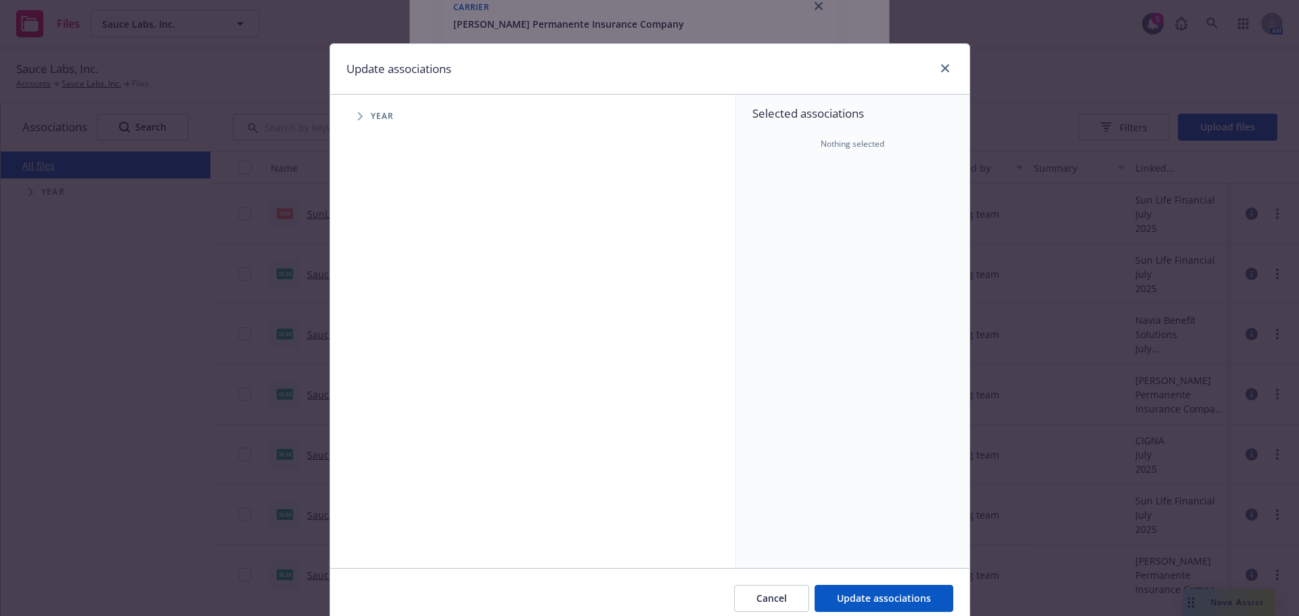
click at [349, 117] on span "Tree Example" at bounding box center [360, 117] width 22 height 22
click at [388, 309] on div "2025 Year" at bounding box center [408, 302] width 41 height 26
checkbox input "true"
click at [375, 304] on icon "Tree Example" at bounding box center [377, 302] width 5 height 8
click at [395, 330] on span "Tree Example" at bounding box center [394, 331] width 22 height 22
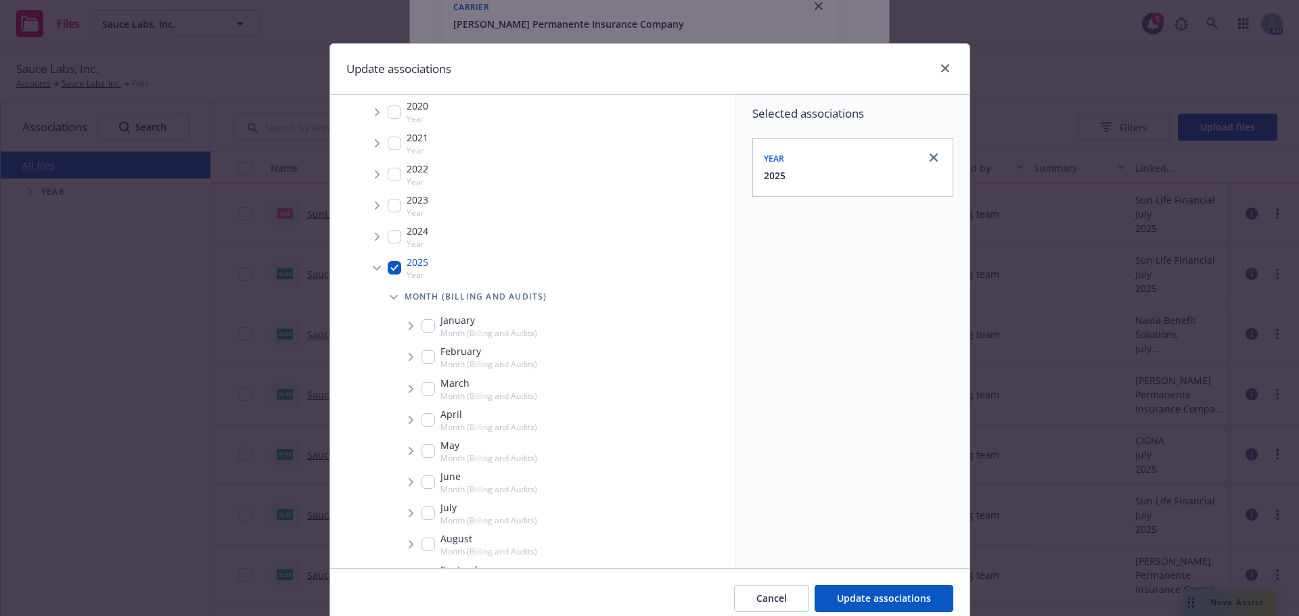
scroll to position [68, 0]
click at [422, 535] on input "Tree Example" at bounding box center [429, 542] width 14 height 14
checkbox input "true"
click at [407, 537] on span "Tree Example" at bounding box center [411, 542] width 22 height 22
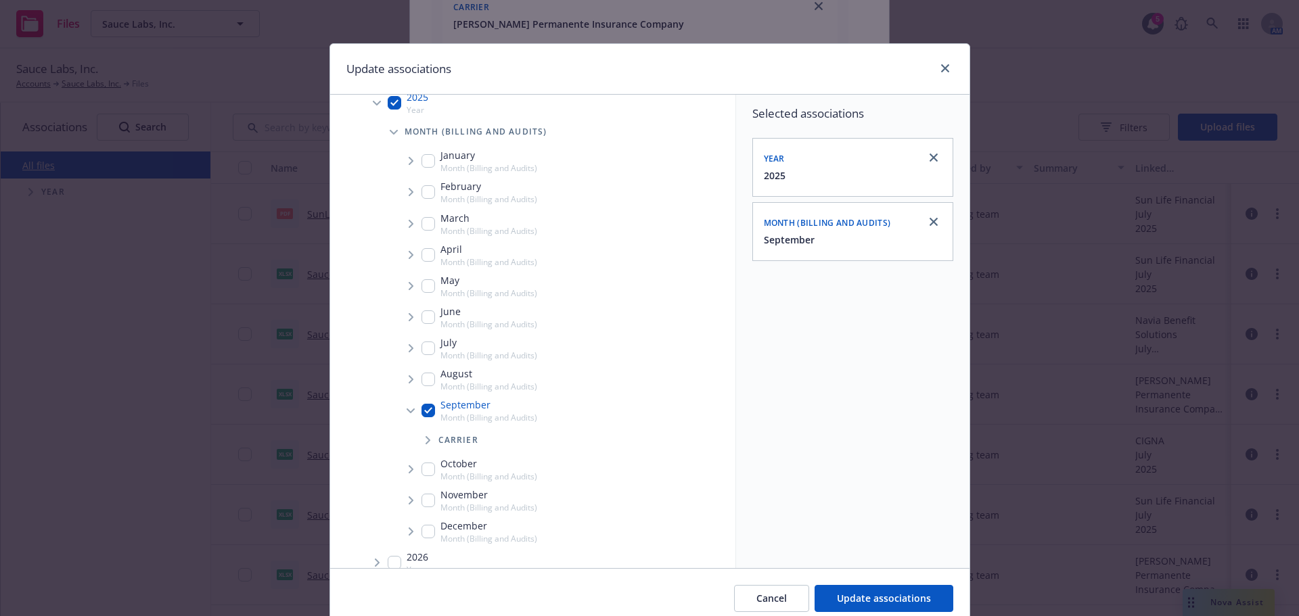
scroll to position [203, 0]
click at [417, 440] on span "Tree Example" at bounding box center [428, 437] width 22 height 22
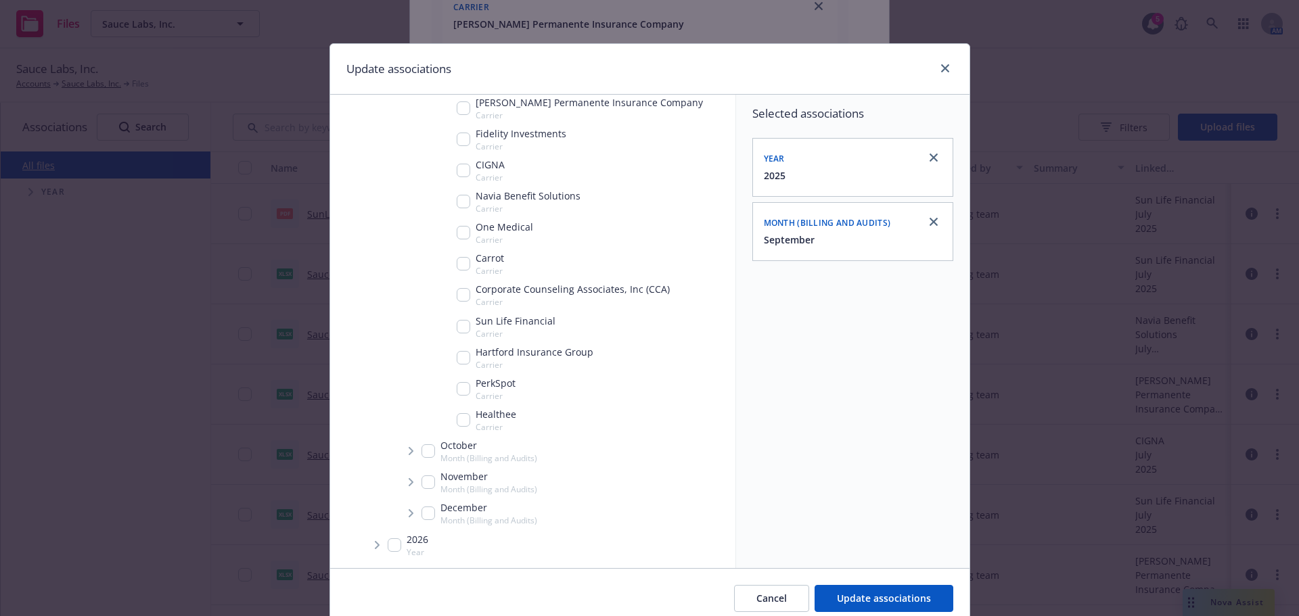
scroll to position [426, 0]
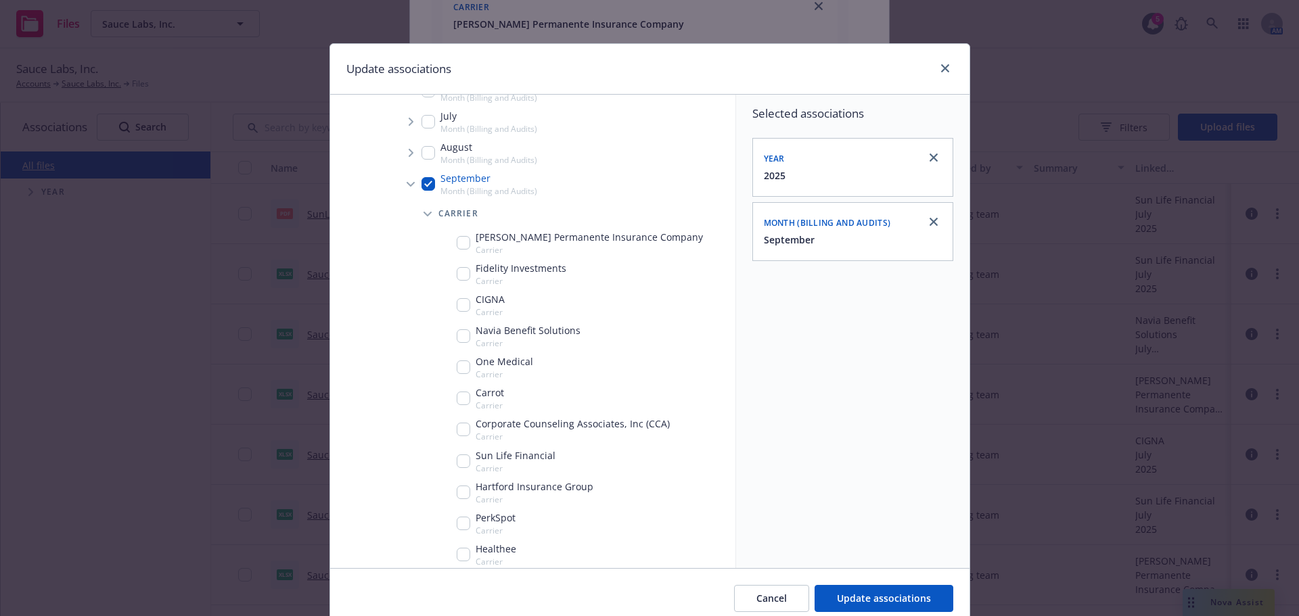
click at [472, 333] on div "Navia Benefit Solutions Carrier" at bounding box center [519, 336] width 124 height 26
checkbox input "true"
drag, startPoint x: 881, startPoint y: 602, endPoint x: 872, endPoint y: 592, distance: 12.9
click at [881, 601] on span "Update associations" at bounding box center [884, 598] width 94 height 13
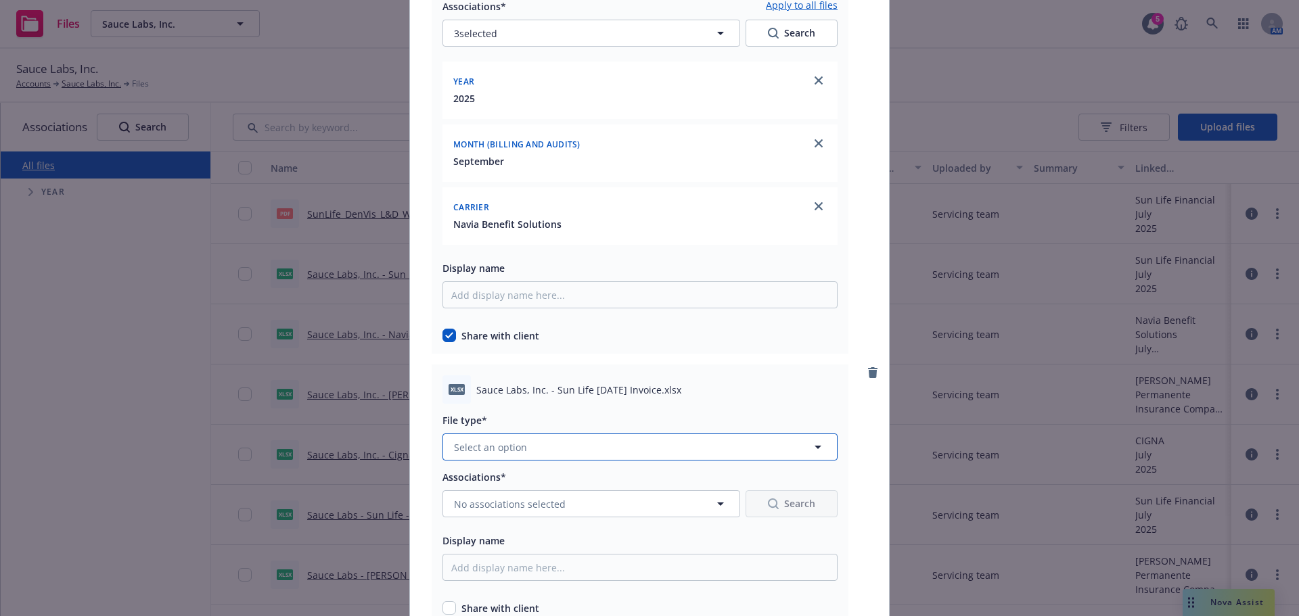
click at [535, 436] on button "Select an option" at bounding box center [640, 447] width 395 height 27
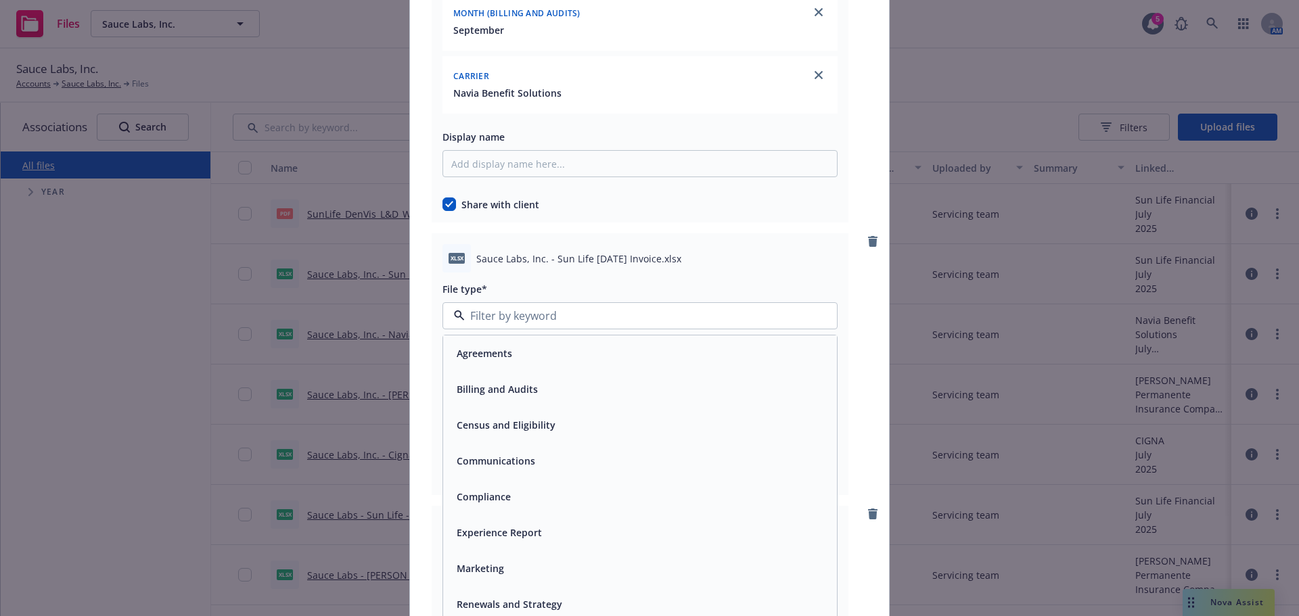
scroll to position [4534, 0]
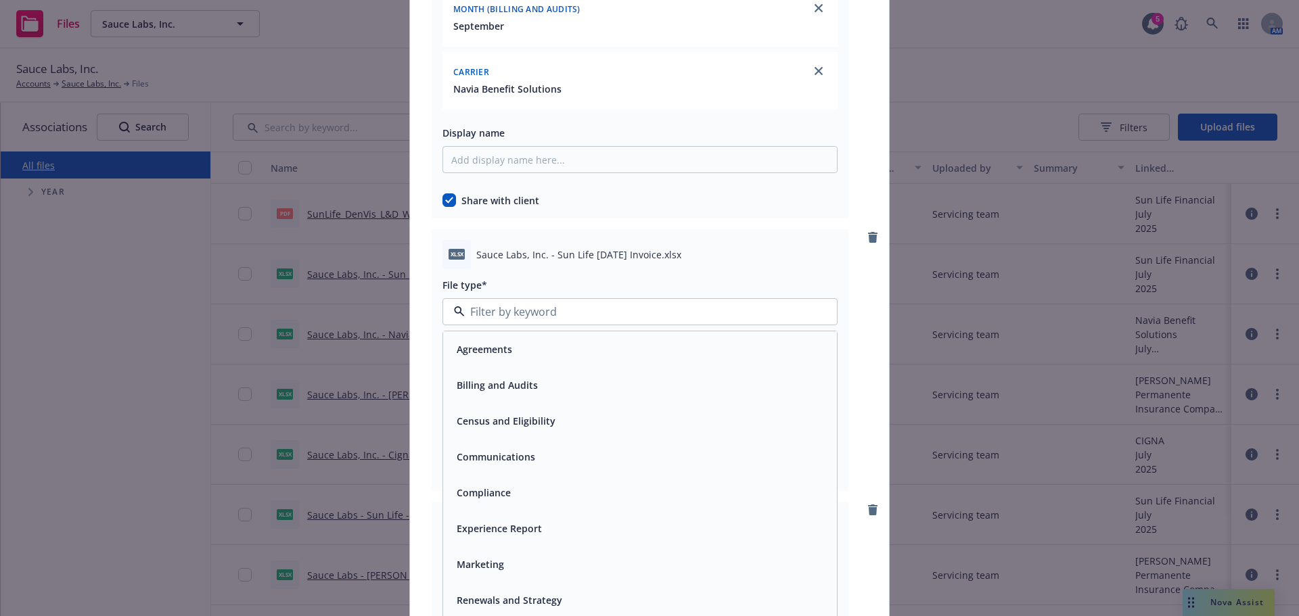
click at [520, 388] on span "Billing and Audits" at bounding box center [497, 385] width 81 height 14
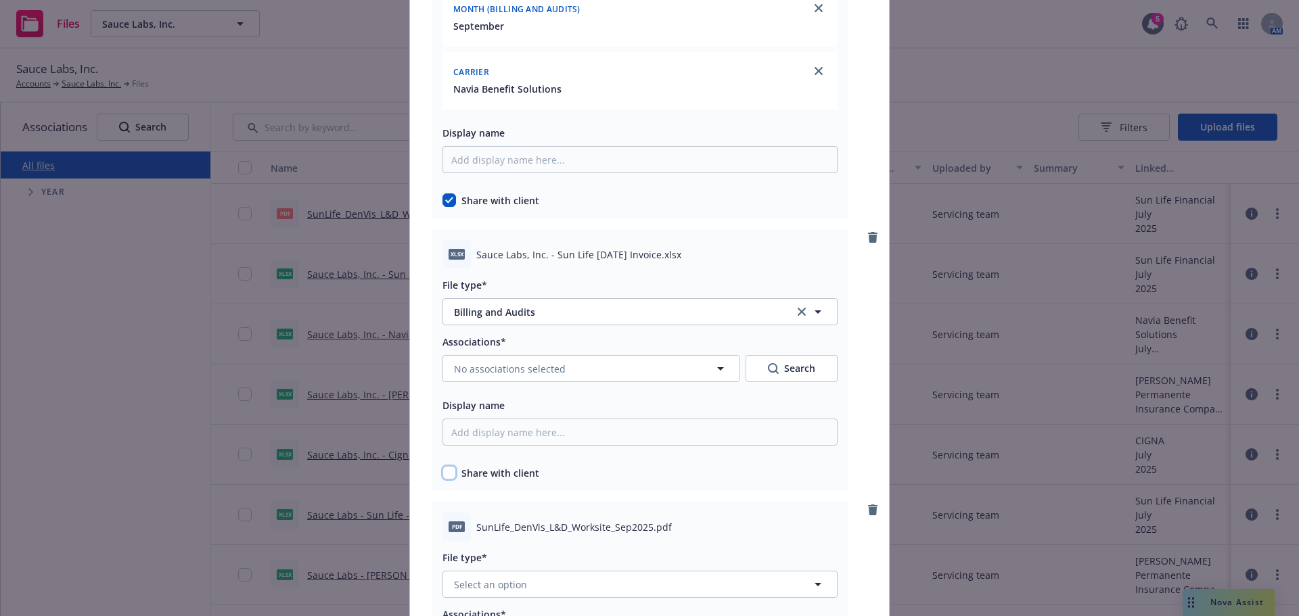
click at [448, 470] on input "checkbox" at bounding box center [450, 473] width 14 height 14
checkbox input "true"
click at [505, 374] on span "No associations selected" at bounding box center [510, 369] width 112 height 14
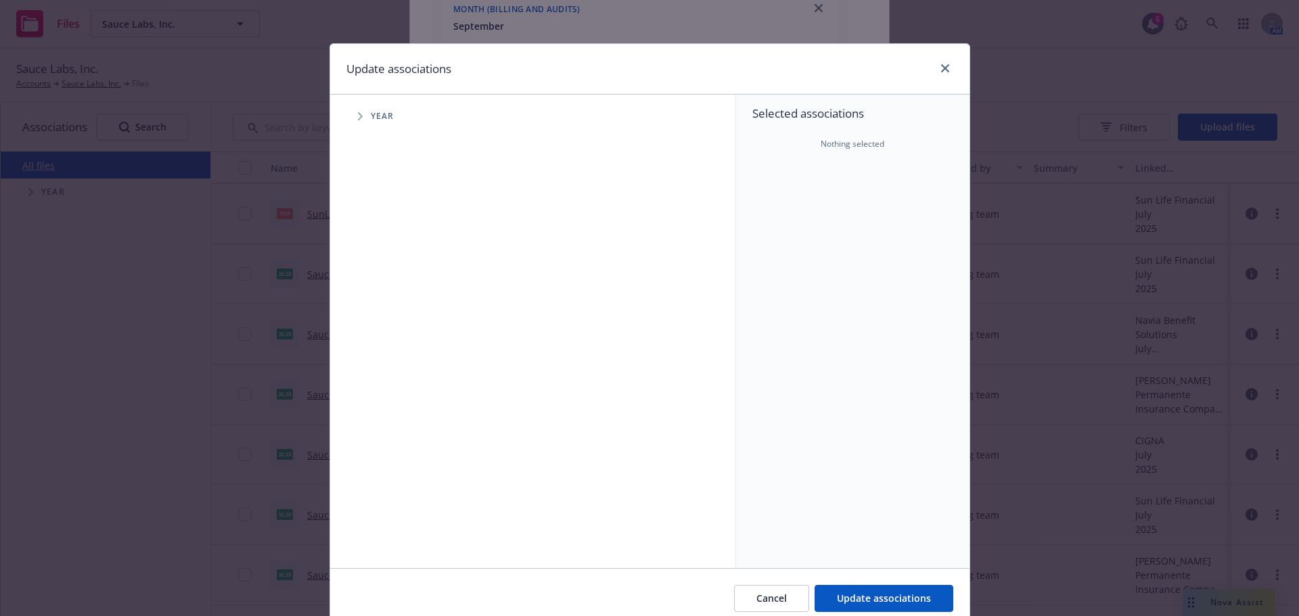
click at [349, 118] on span "Tree Example" at bounding box center [360, 117] width 22 height 22
click at [388, 298] on input "Tree Example" at bounding box center [395, 302] width 14 height 14
checkbox input "true"
click at [366, 304] on span "Tree Example" at bounding box center [377, 302] width 22 height 22
drag, startPoint x: 398, startPoint y: 321, endPoint x: 384, endPoint y: 327, distance: 15.2
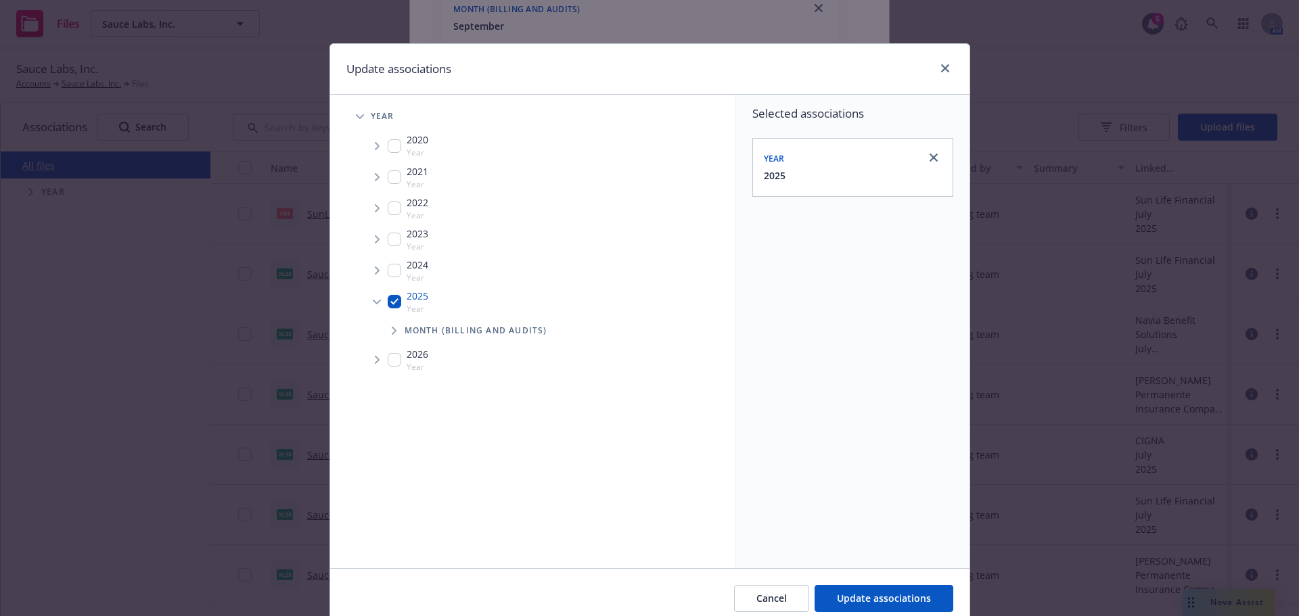
click at [384, 326] on span "Tree Example" at bounding box center [394, 331] width 22 height 22
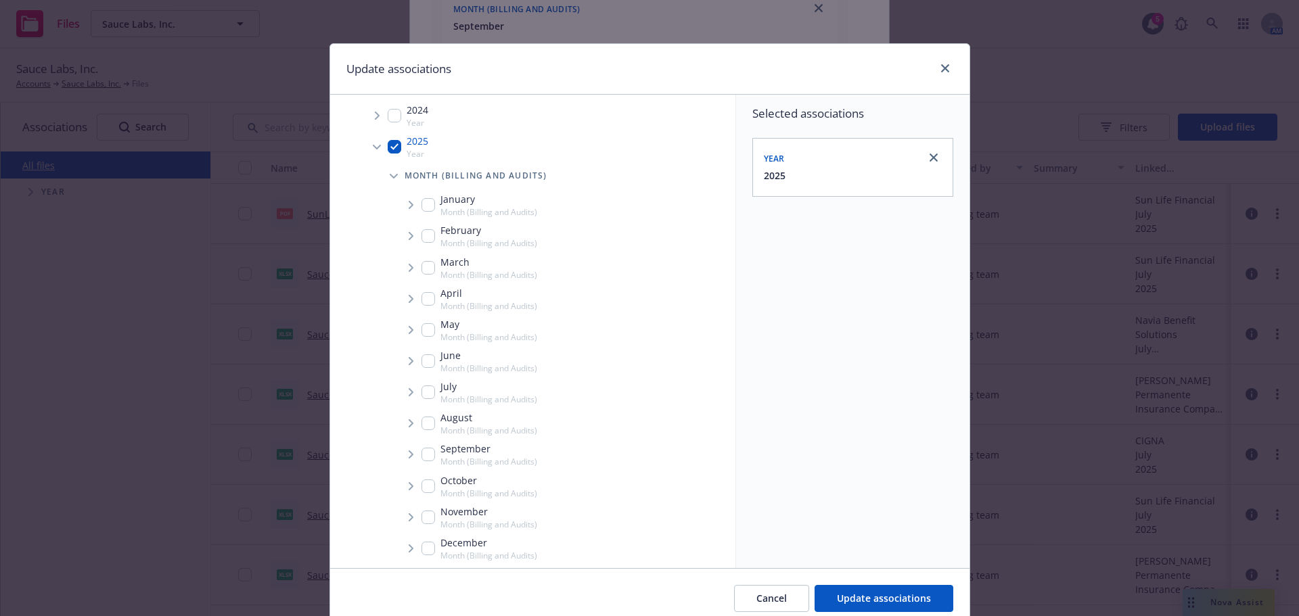
scroll to position [190, 0]
drag, startPoint x: 425, startPoint y: 422, endPoint x: 418, endPoint y: 421, distance: 6.9
click at [424, 422] on input "Tree Example" at bounding box center [429, 420] width 14 height 14
checkbox input "true"
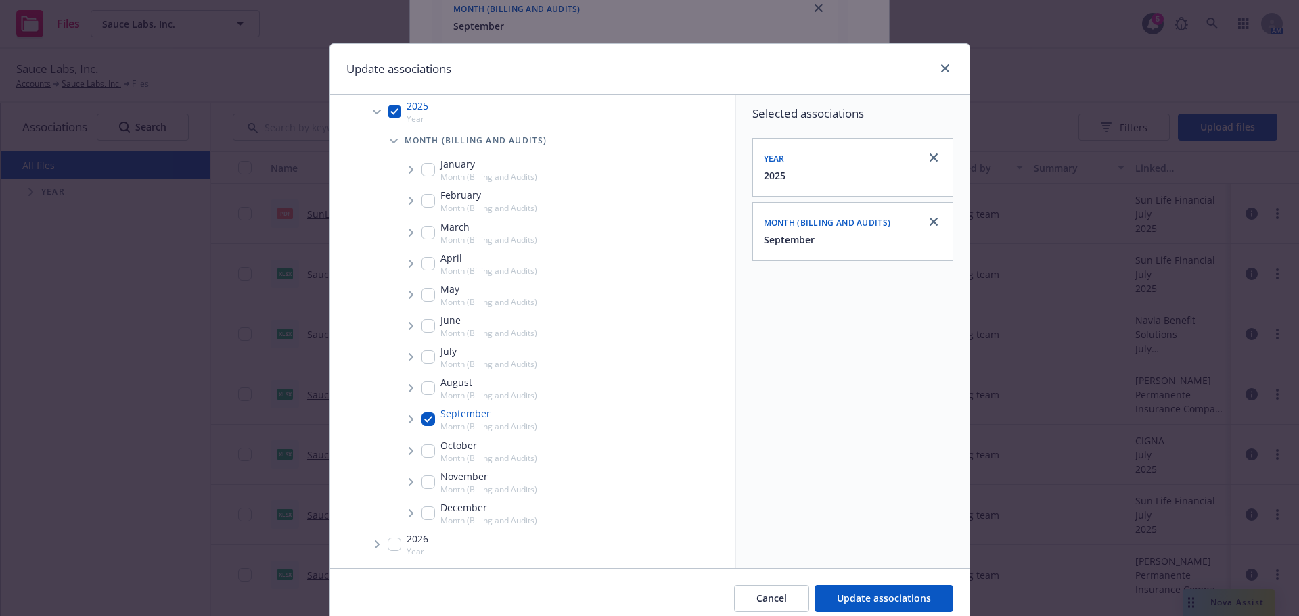
click at [409, 419] on span "Tree Example" at bounding box center [411, 420] width 22 height 22
click at [420, 442] on span "Tree Example" at bounding box center [428, 449] width 22 height 22
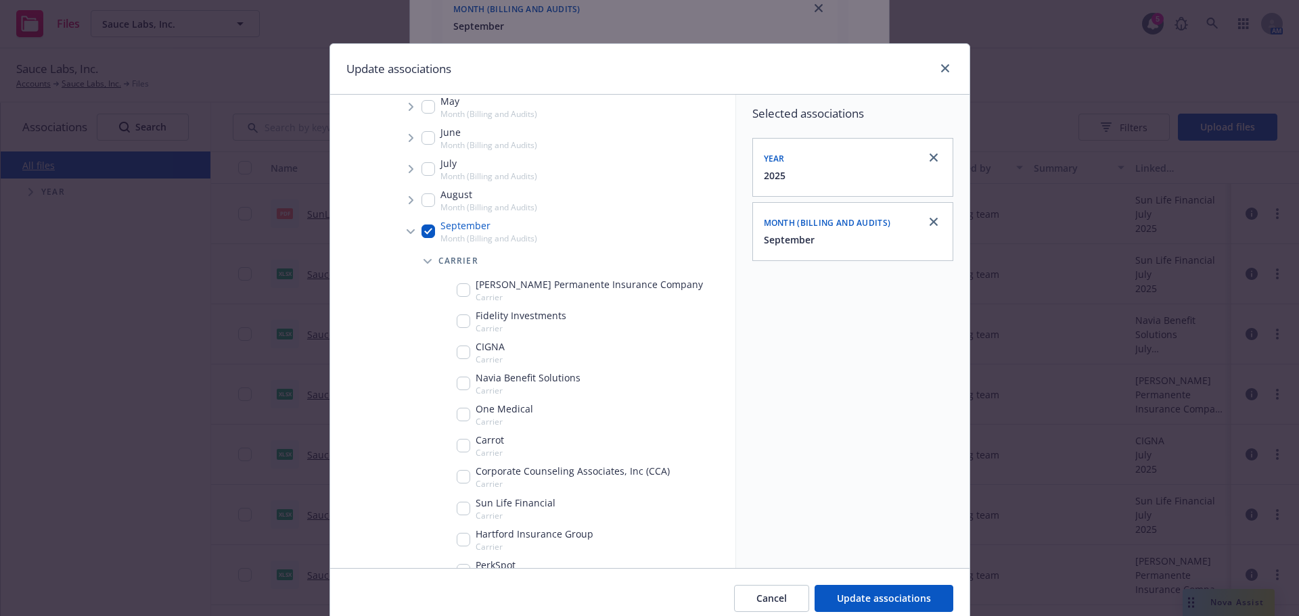
scroll to position [420, 0]
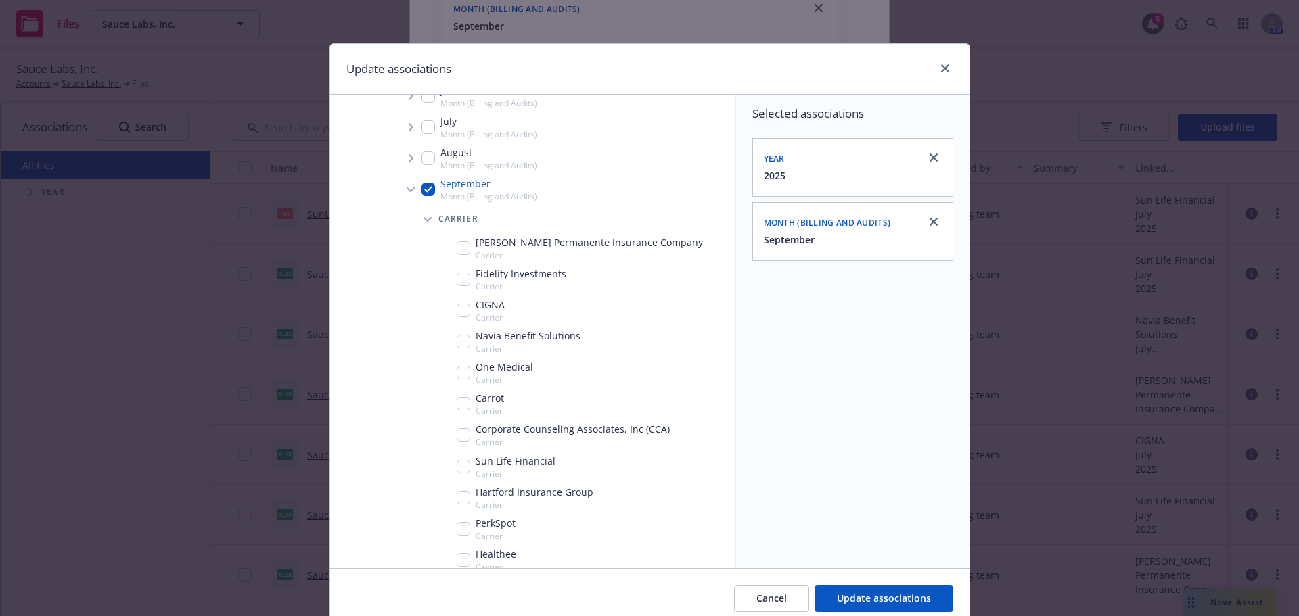
click at [457, 461] on input "Tree Example" at bounding box center [464, 467] width 14 height 14
checkbox input "true"
click at [872, 589] on button "Update associations" at bounding box center [884, 598] width 139 height 27
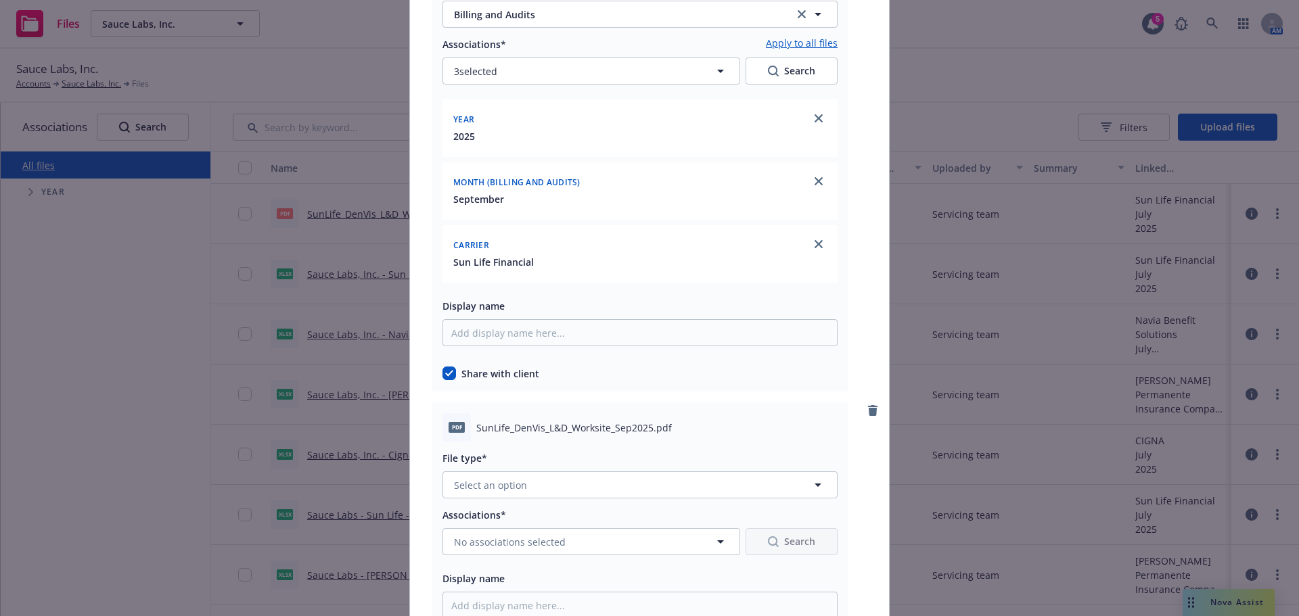
scroll to position [4940, 0]
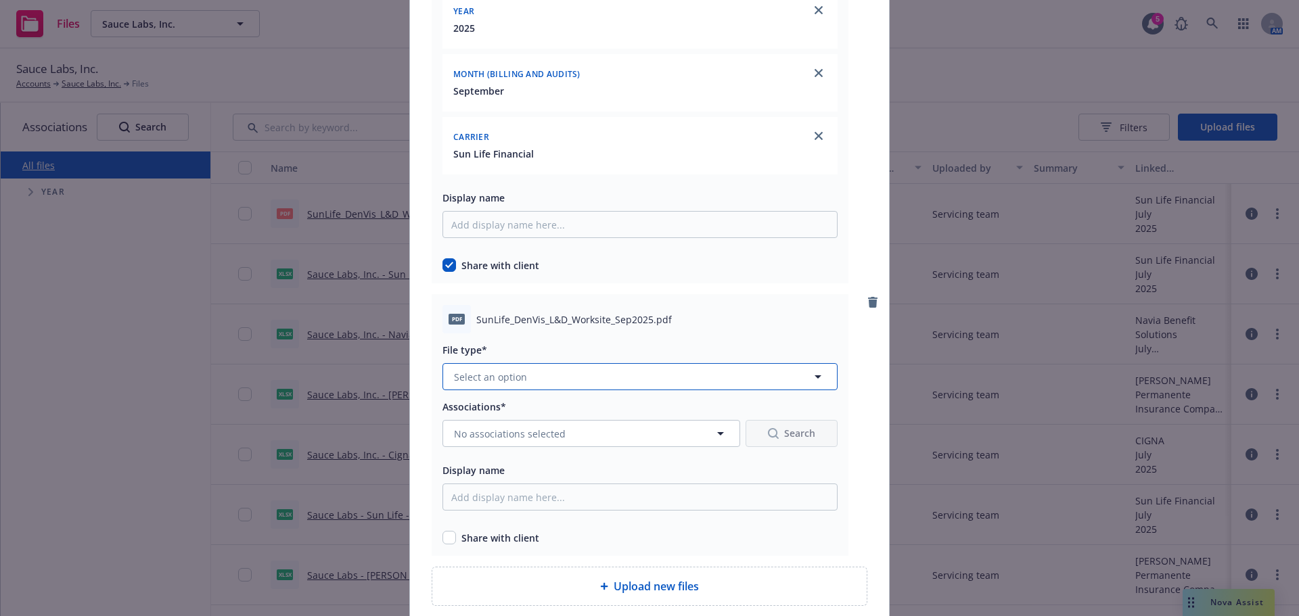
click at [562, 380] on button "Select an option" at bounding box center [640, 376] width 395 height 27
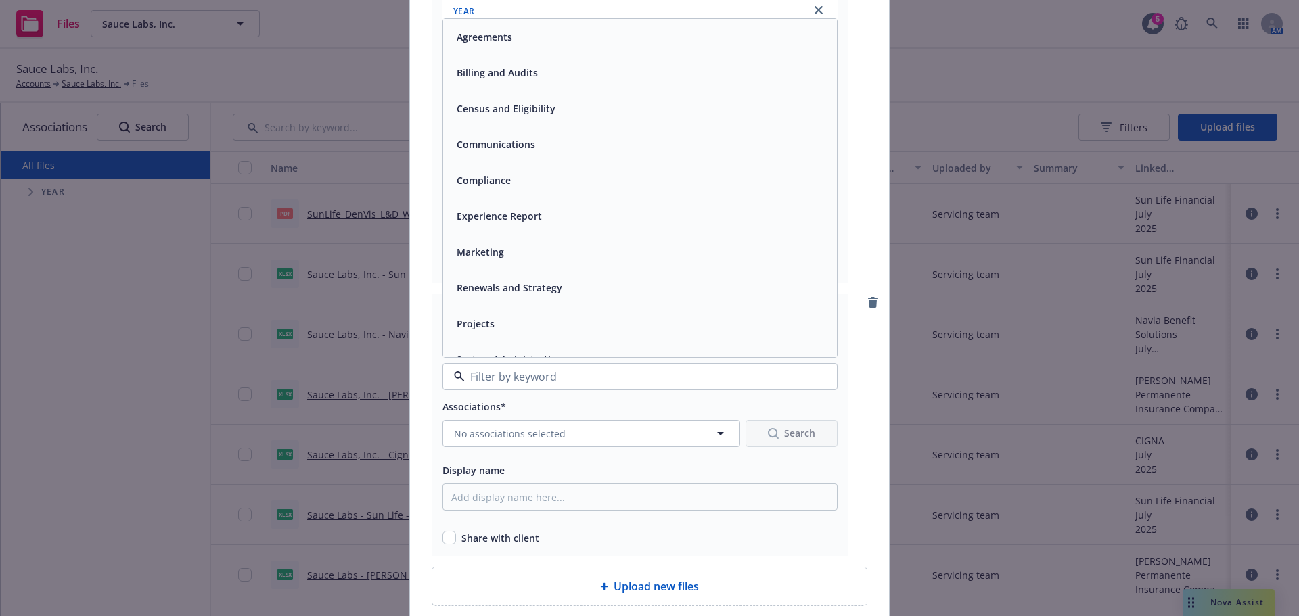
click at [520, 81] on div "Billing and Audits" at bounding box center [495, 73] width 89 height 20
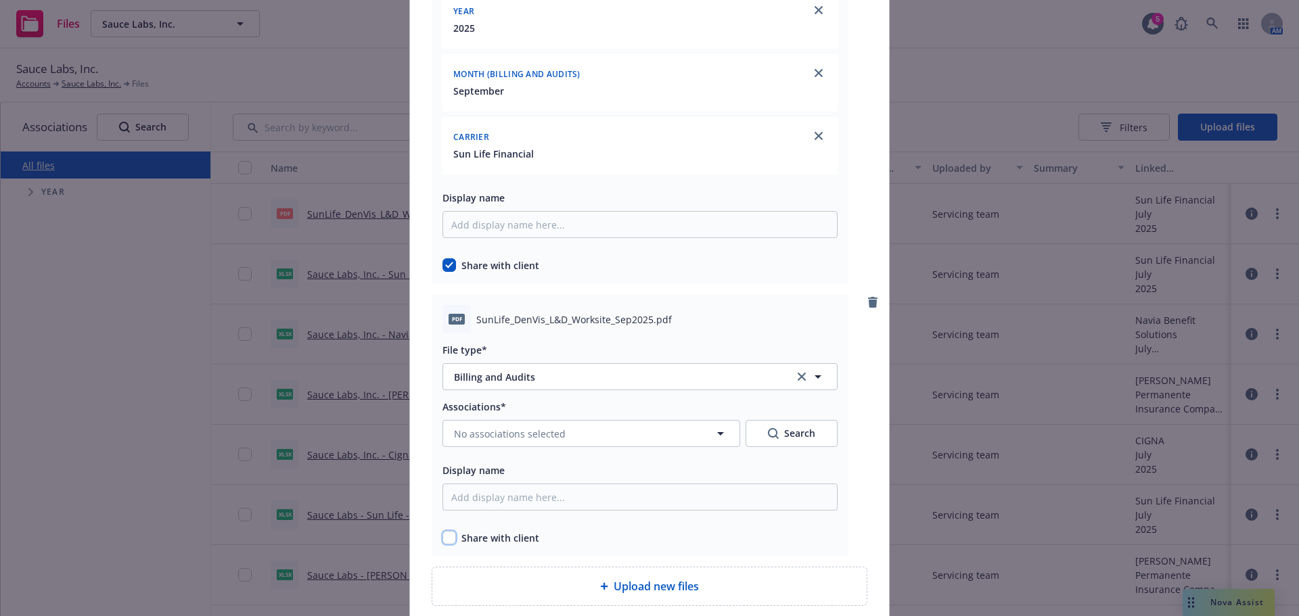
click at [443, 542] on input "checkbox" at bounding box center [450, 538] width 14 height 14
checkbox input "true"
click at [526, 431] on span "No associations selected" at bounding box center [510, 434] width 112 height 14
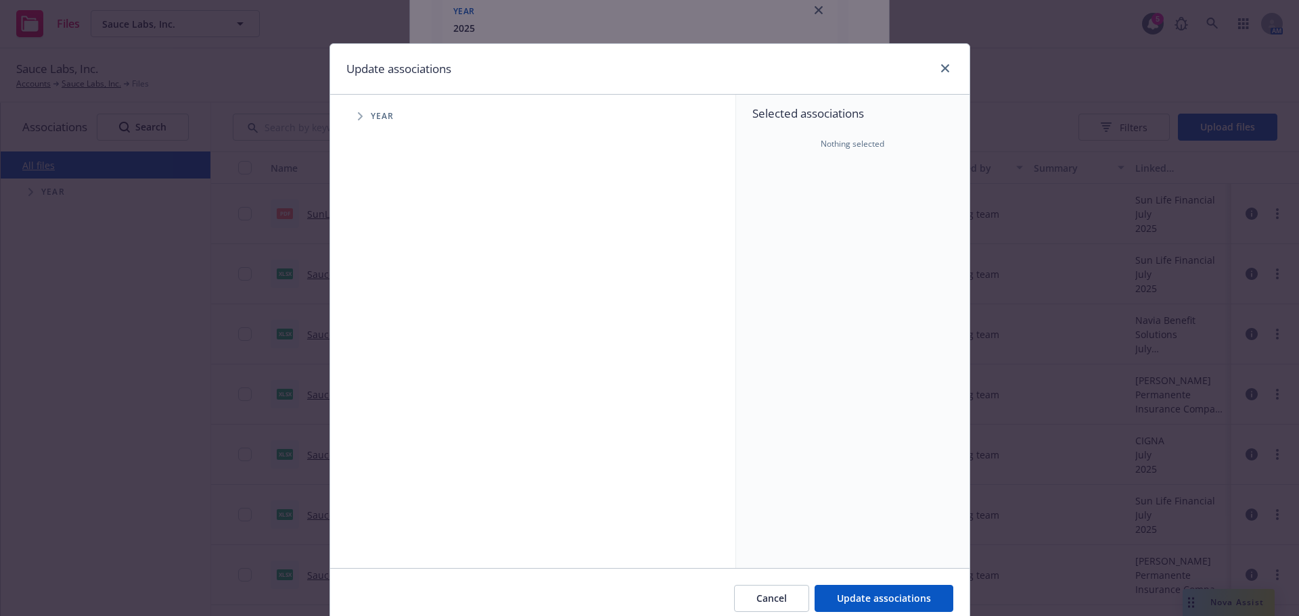
click at [364, 115] on span "Tree Example" at bounding box center [360, 117] width 22 height 22
drag, startPoint x: 393, startPoint y: 307, endPoint x: 386, endPoint y: 304, distance: 7.3
click at [390, 306] on input "Tree Example" at bounding box center [395, 302] width 14 height 14
checkbox input "true"
click at [375, 298] on icon "Tree Example" at bounding box center [377, 302] width 5 height 8
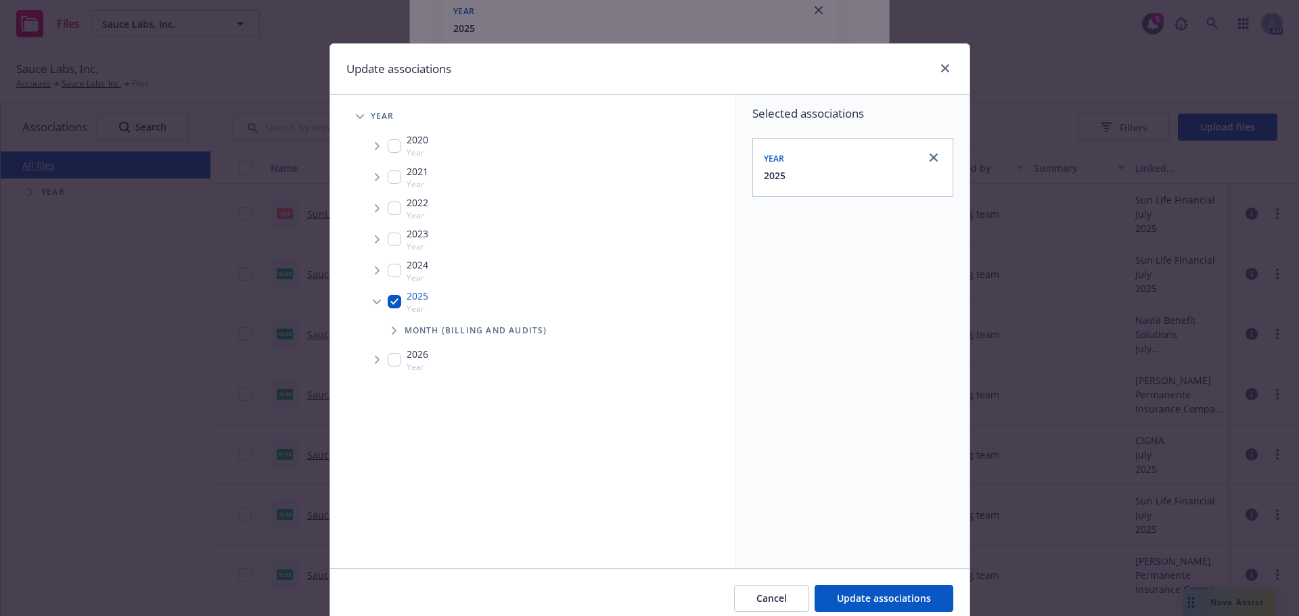
click at [383, 334] on span "Tree Example" at bounding box center [394, 331] width 22 height 22
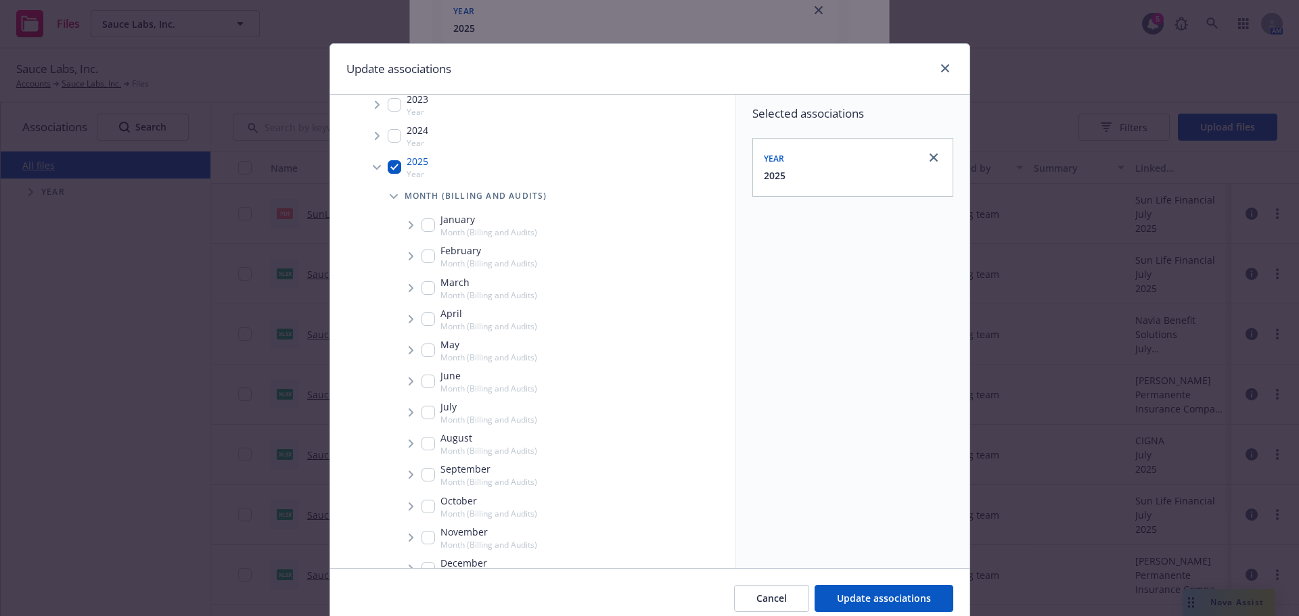
scroll to position [135, 0]
click at [422, 472] on input "Tree Example" at bounding box center [429, 475] width 14 height 14
click at [400, 470] on span "Tree Example" at bounding box center [411, 475] width 22 height 22
drag, startPoint x: 419, startPoint y: 487, endPoint x: 420, endPoint y: 496, distance: 9.6
click at [419, 489] on div "September Month (Billing and Audits)" at bounding box center [564, 474] width 341 height 31
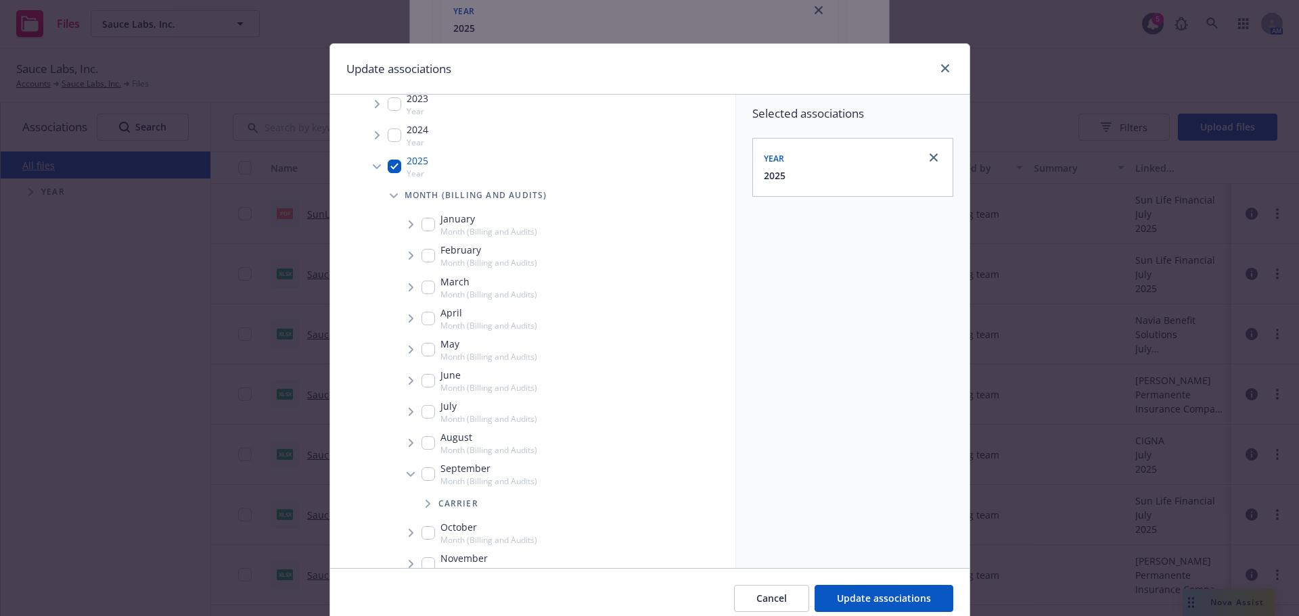
click at [420, 496] on span "Tree Example" at bounding box center [428, 504] width 22 height 22
click at [427, 484] on div "September Month (Billing and Audits)" at bounding box center [480, 474] width 116 height 26
checkbox input "true"
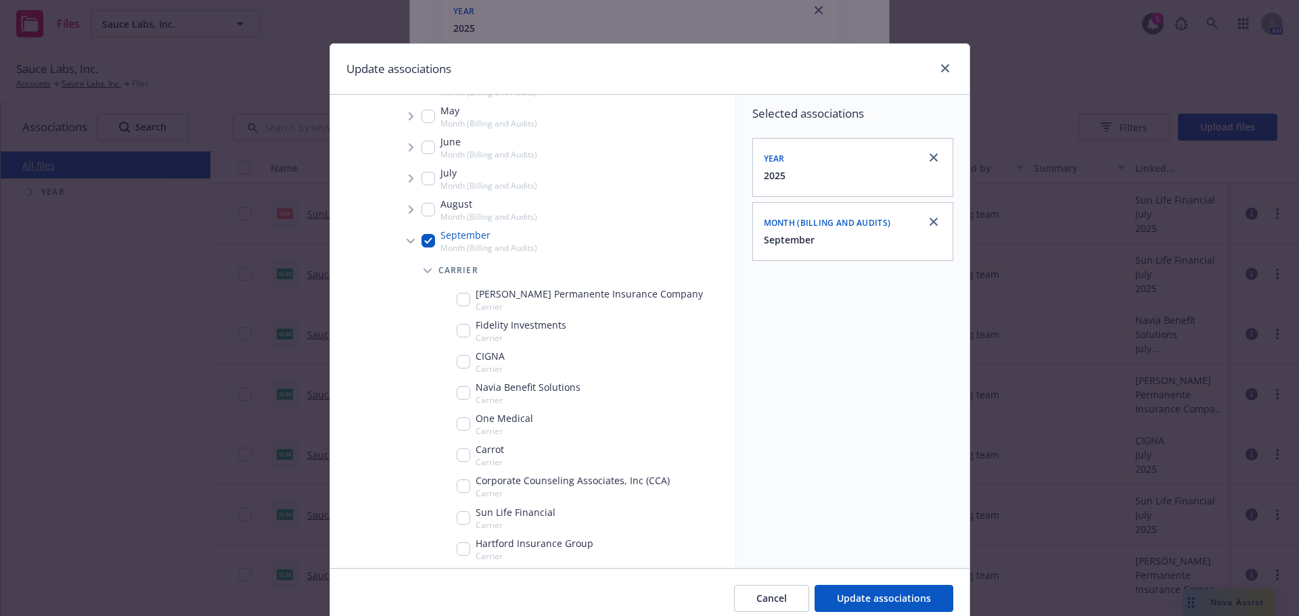
scroll to position [406, 0]
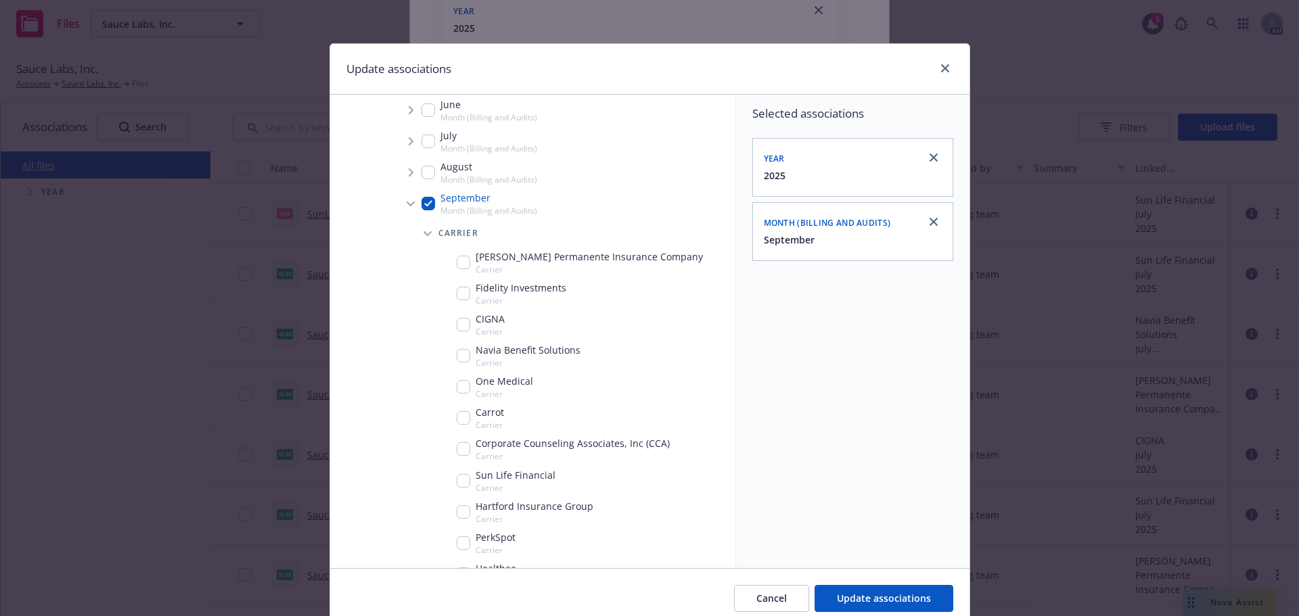
click at [459, 489] on div "Sun Life Financial Carrier" at bounding box center [506, 481] width 99 height 26
checkbox input "true"
click at [844, 595] on span "Update associations" at bounding box center [884, 598] width 94 height 13
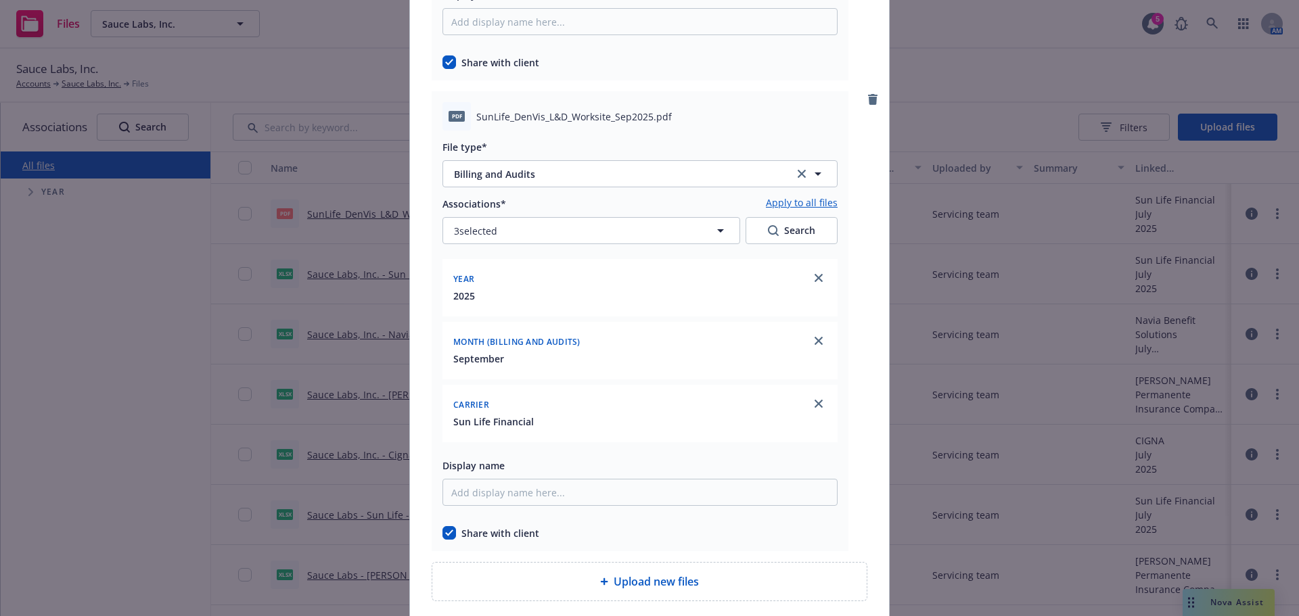
scroll to position [5254, 0]
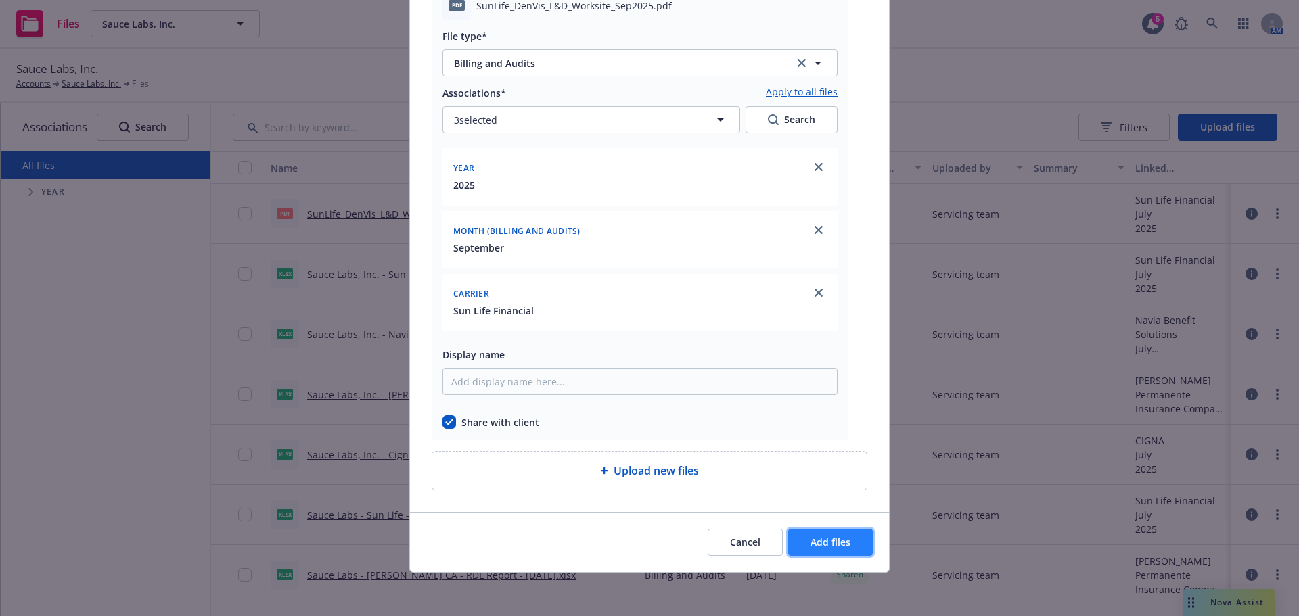
click at [832, 541] on span "Add files" at bounding box center [831, 542] width 40 height 13
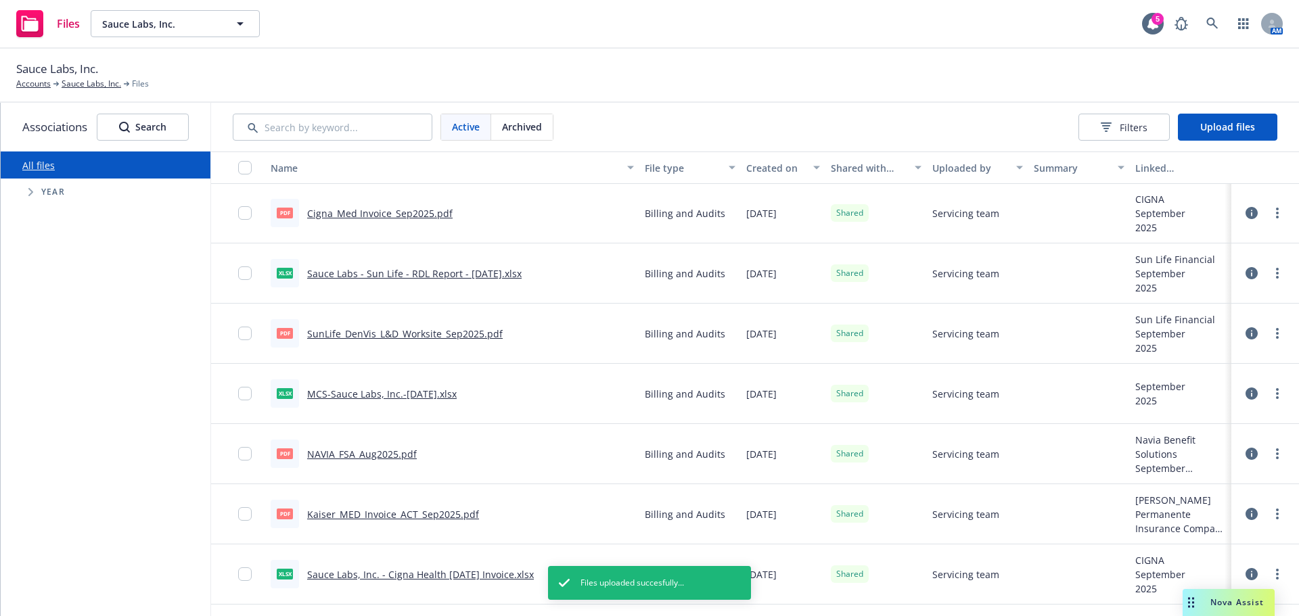
scroll to position [0, 0]
click at [1228, 601] on span "Nova Assist" at bounding box center [1237, 603] width 53 height 12
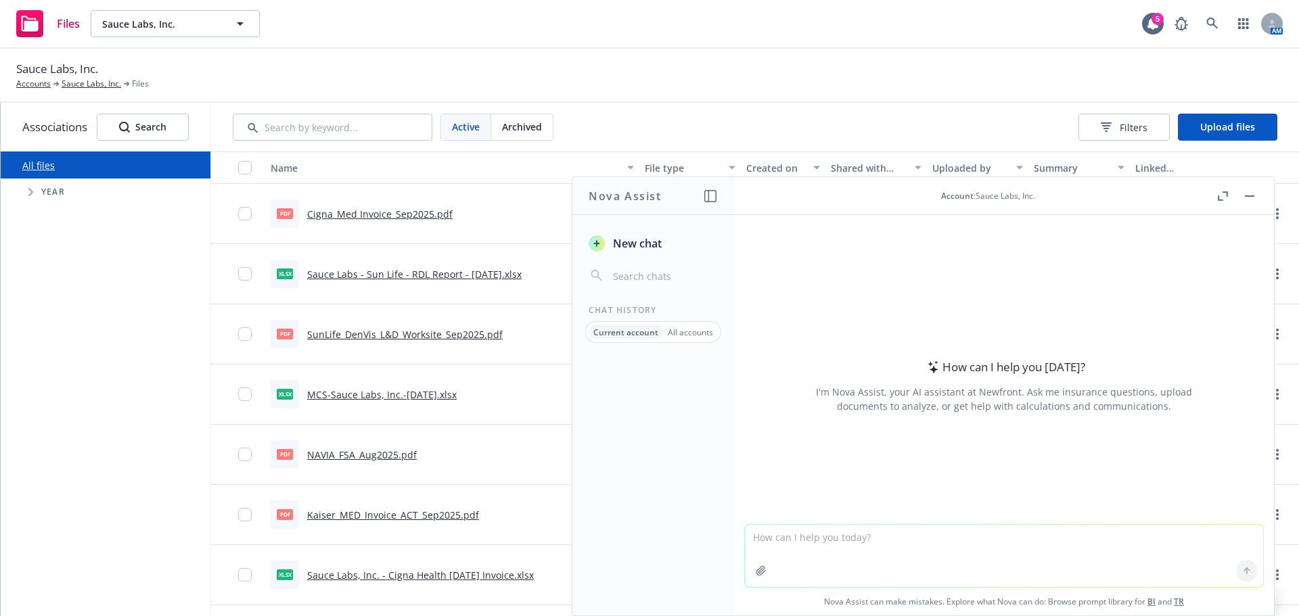
click at [781, 76] on div "Sauce Labs, Inc. Accounts Sauce Labs, Inc. Files" at bounding box center [649, 75] width 1267 height 30
click at [1245, 198] on button "button" at bounding box center [1250, 196] width 16 height 16
